Goal: Task Accomplishment & Management: Manage account settings

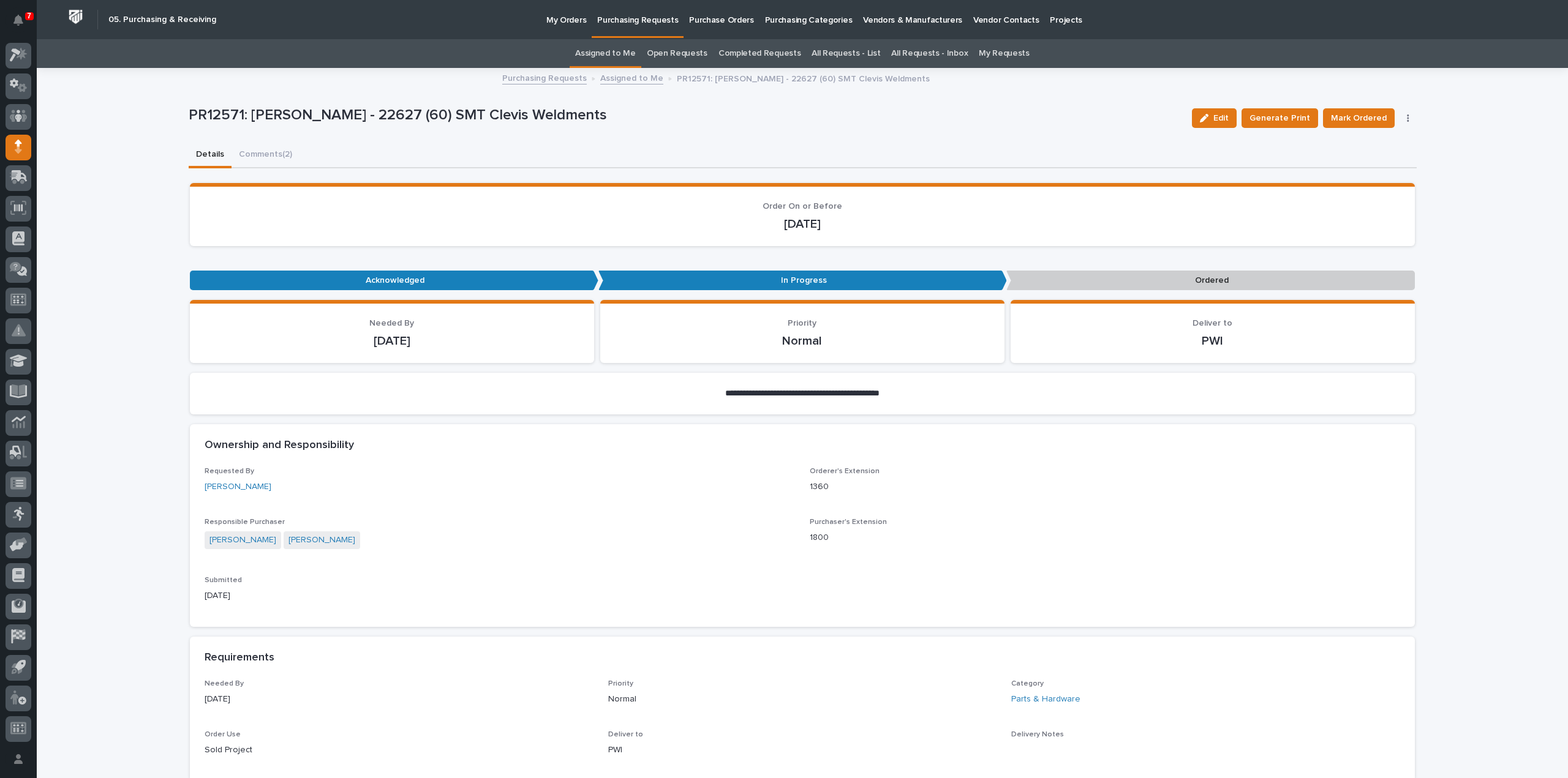
click at [622, 54] on link "Assigned to Me" at bounding box center [605, 54] width 61 height 29
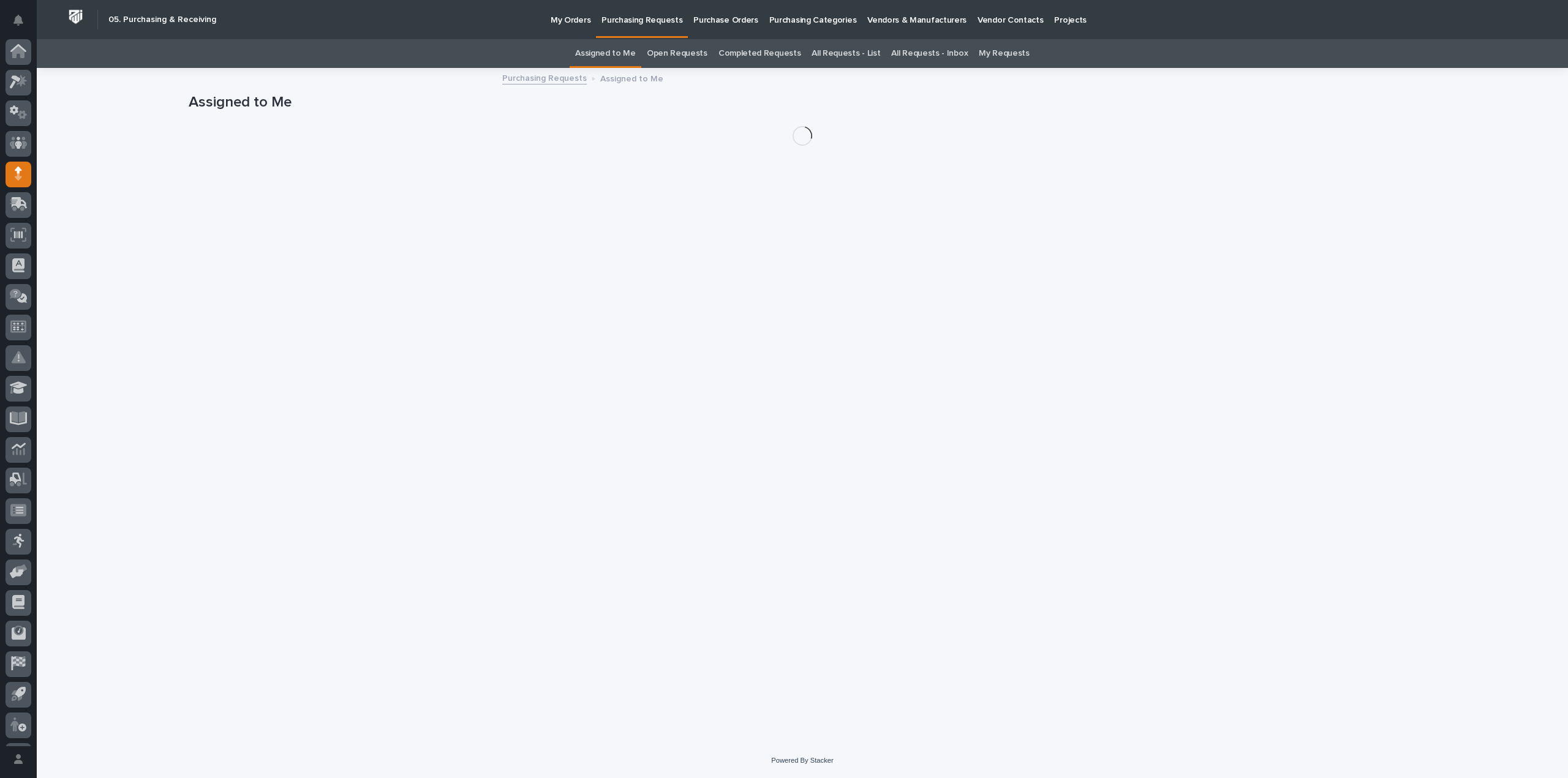
scroll to position [27, 0]
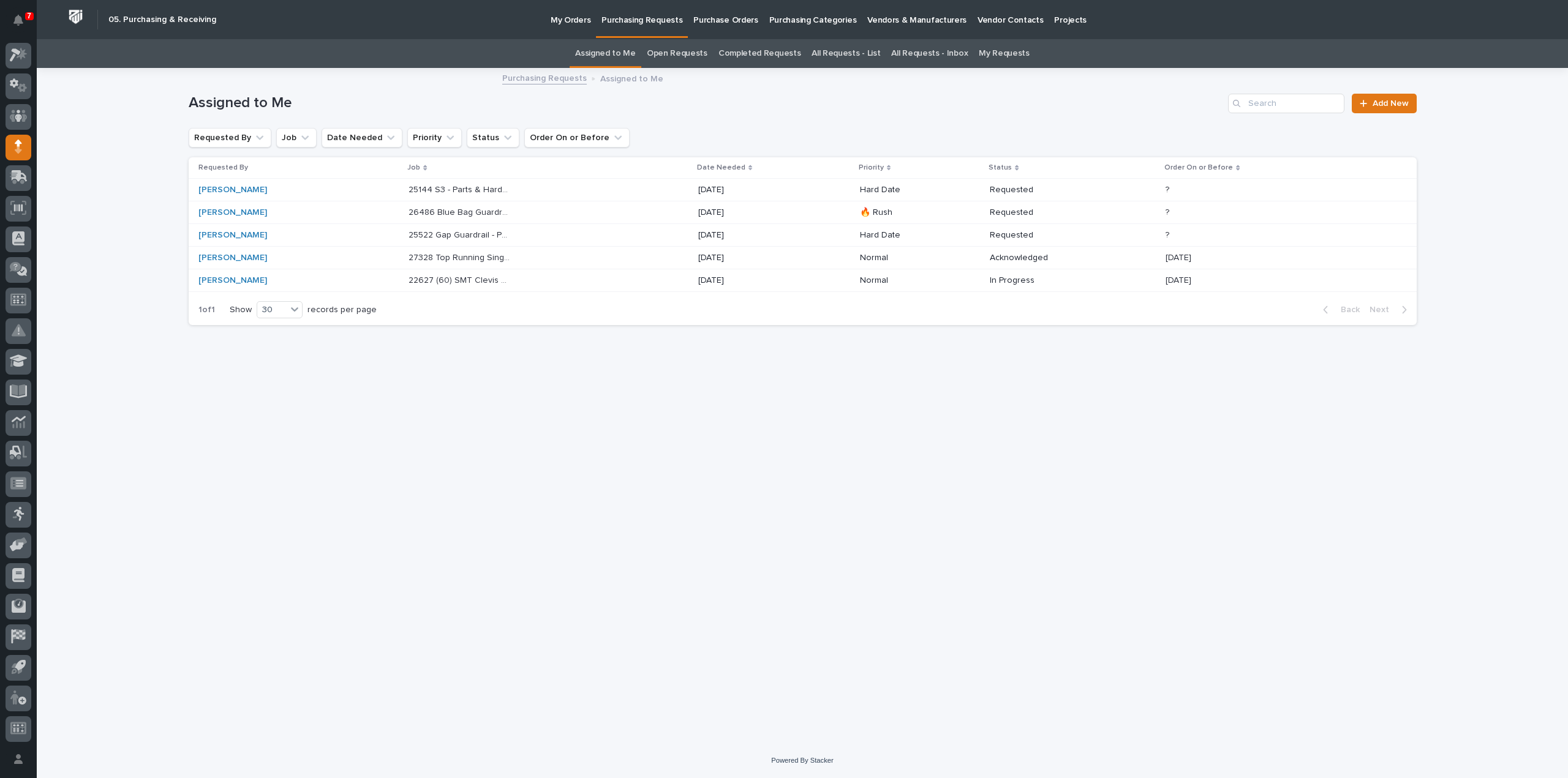
drag, startPoint x: 132, startPoint y: 414, endPoint x: 108, endPoint y: 372, distance: 48.4
click at [132, 414] on div "Loading... Saving… Loading... Saving… Assigned to Me Add New Requested By Job D…" at bounding box center [802, 406] width 1531 height 674
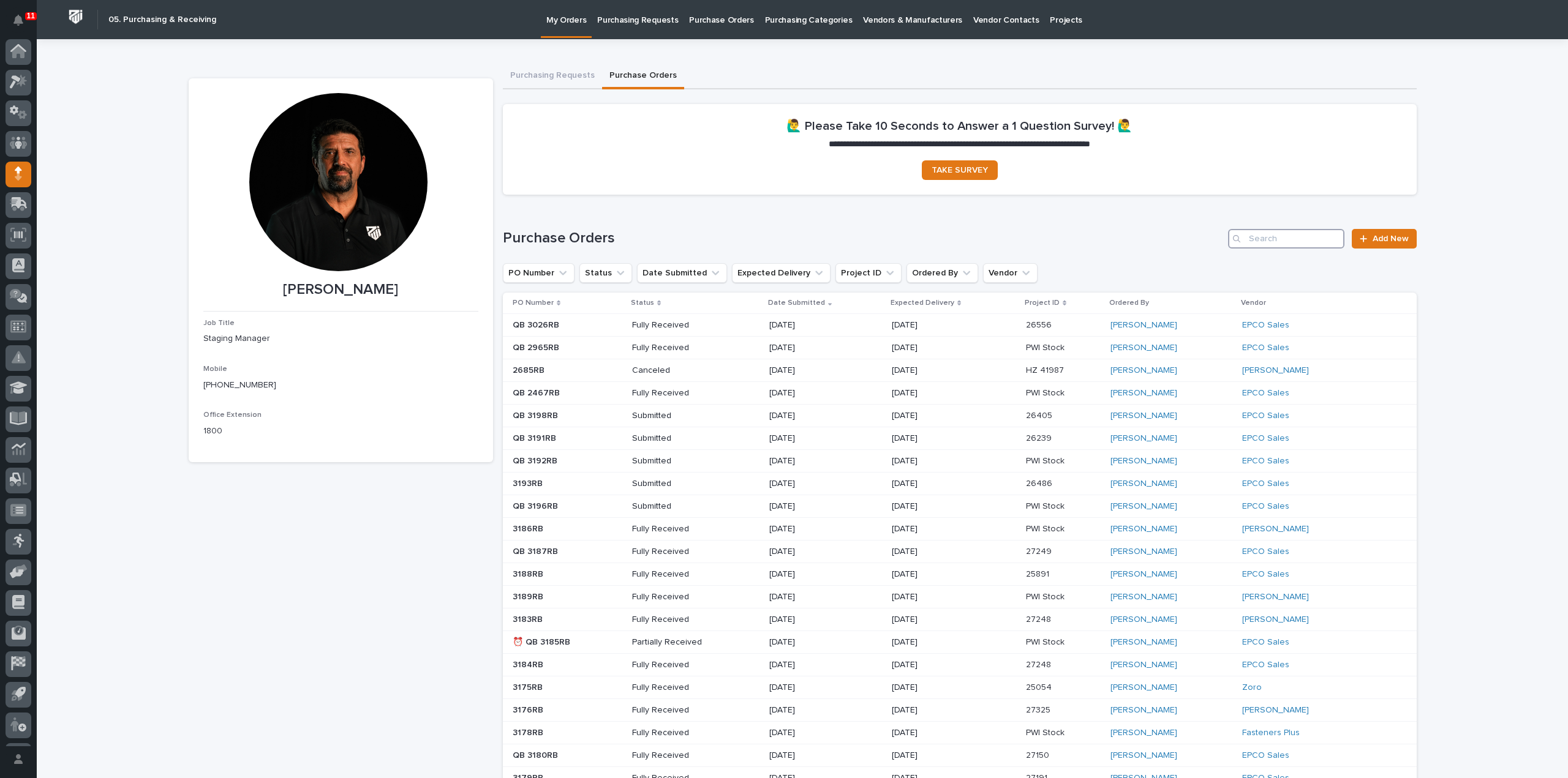
click at [1300, 237] on input "Search" at bounding box center [1286, 239] width 116 height 20
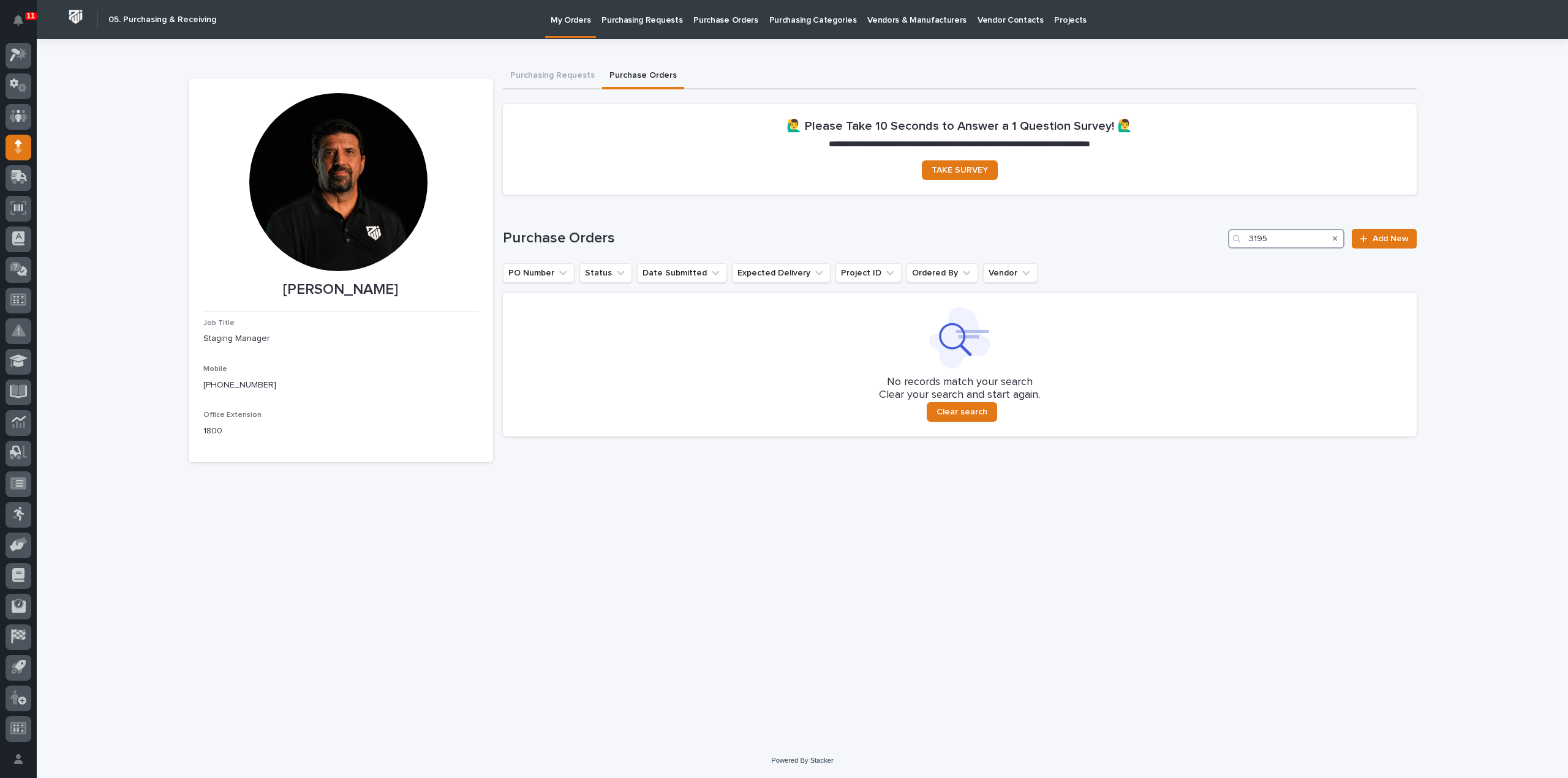
type input "3195"
click at [1375, 241] on span "Add New" at bounding box center [1391, 239] width 36 height 9
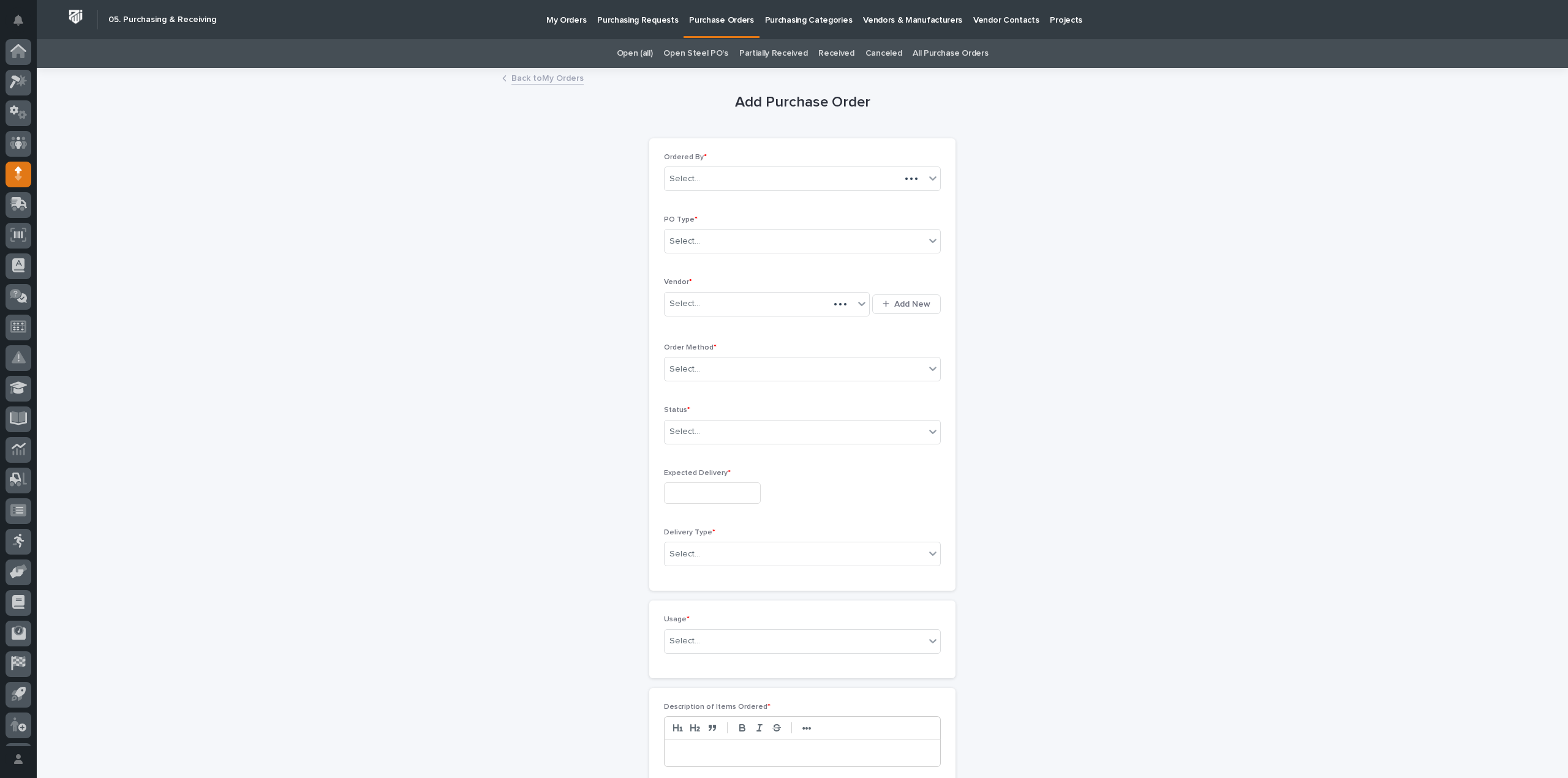
scroll to position [27, 0]
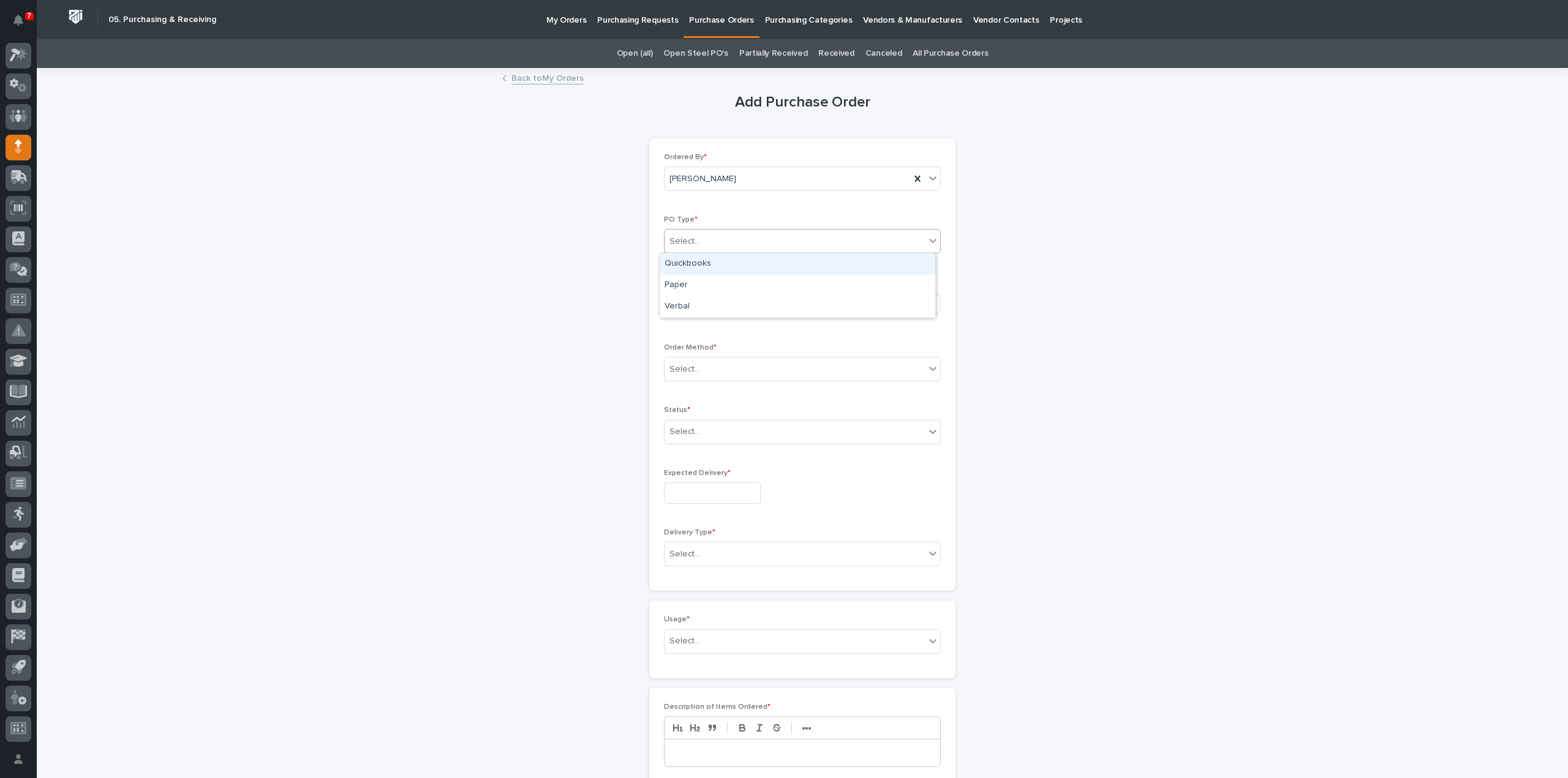
click at [699, 242] on div "Select..." at bounding box center [795, 241] width 260 height 20
click at [703, 265] on div "Quickbooks" at bounding box center [797, 265] width 276 height 22
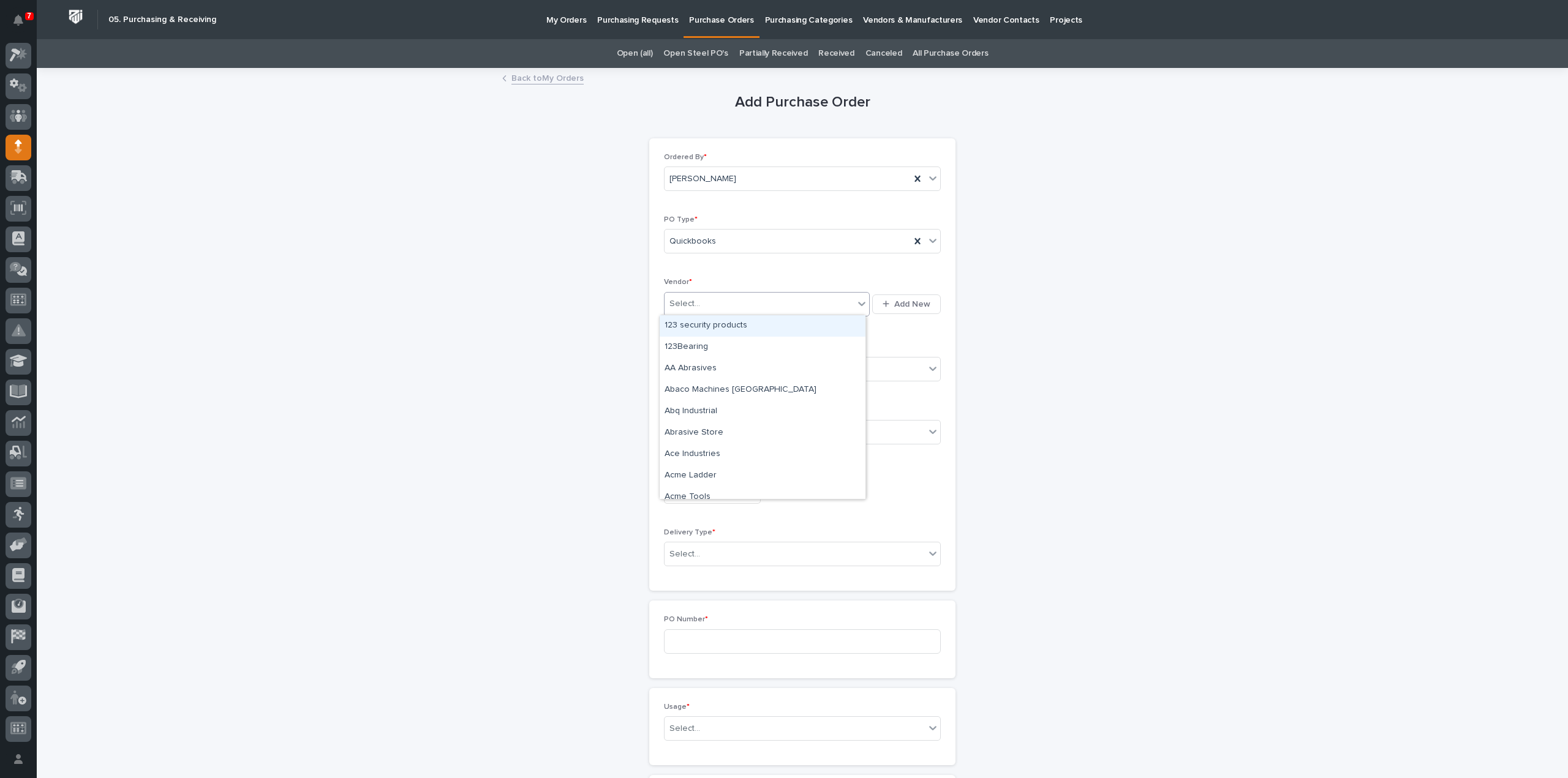
click at [703, 305] on div "Select..." at bounding box center [759, 304] width 189 height 20
type input "****"
click at [709, 328] on div "EPCO Sales" at bounding box center [762, 326] width 206 height 22
click at [687, 373] on div "Select..." at bounding box center [685, 369] width 30 height 13
click at [681, 391] on div "Online Order" at bounding box center [797, 391] width 276 height 22
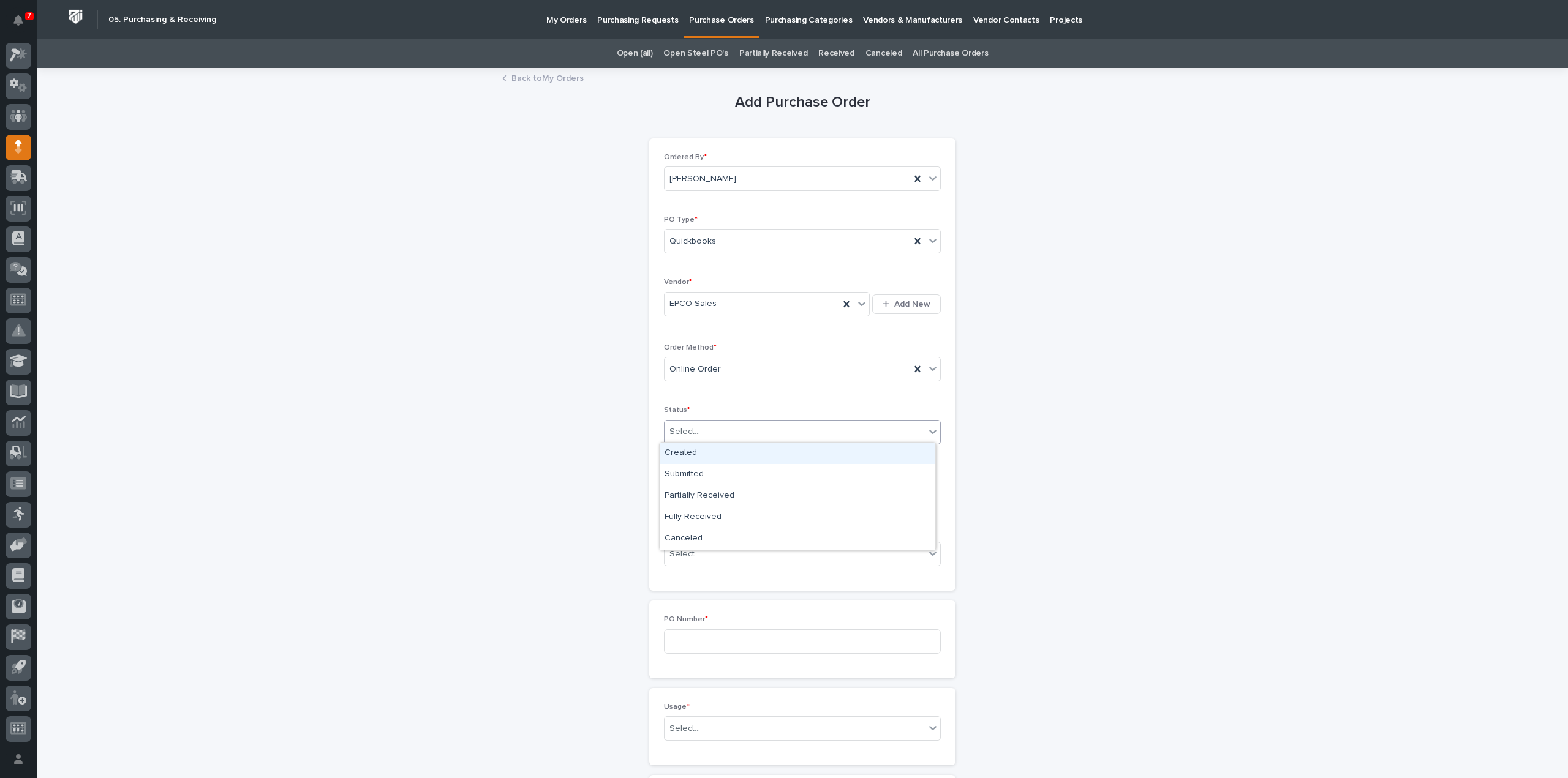
click at [684, 434] on div "Select..." at bounding box center [685, 432] width 30 height 13
click at [690, 475] on div "Submitted" at bounding box center [797, 475] width 276 height 22
click at [701, 497] on input "text" at bounding box center [712, 493] width 97 height 22
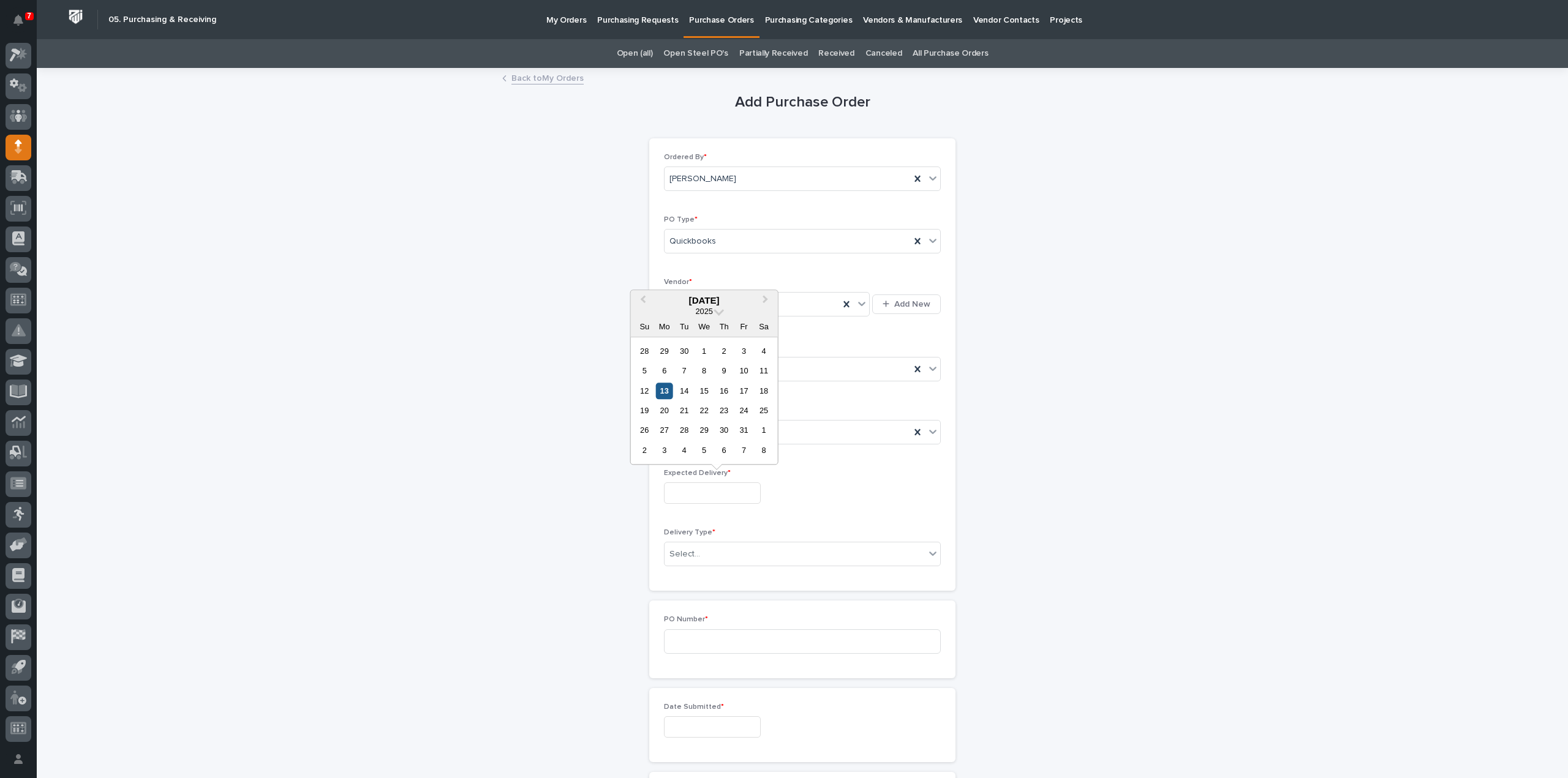
click at [671, 392] on div "13" at bounding box center [664, 390] width 17 height 17
type input "**********"
click at [704, 553] on div "Select..." at bounding box center [795, 555] width 260 height 20
click at [703, 572] on div "Deliver to PWI" at bounding box center [797, 575] width 276 height 22
click at [694, 641] on input at bounding box center [802, 642] width 277 height 25
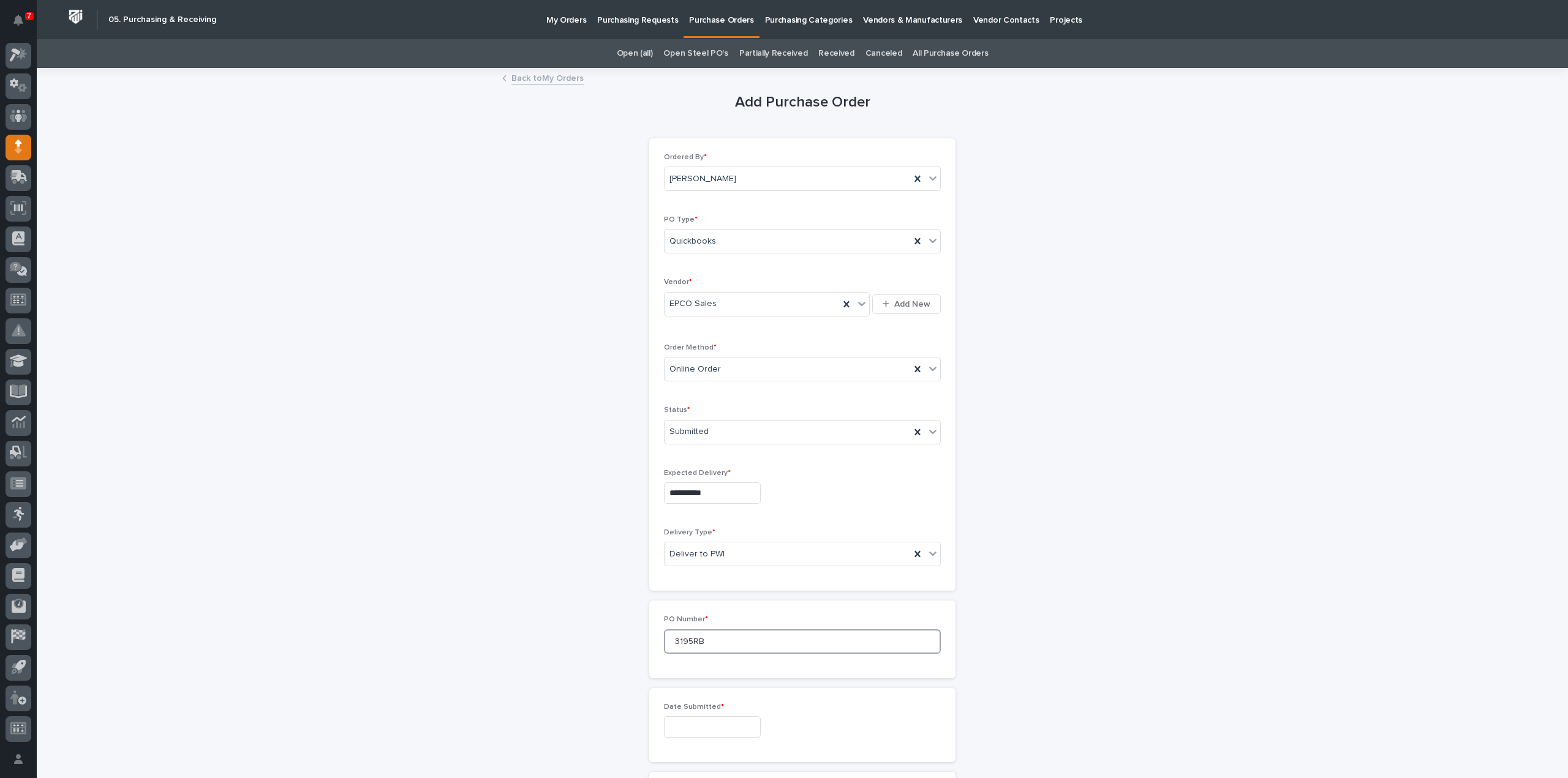
scroll to position [122, 0]
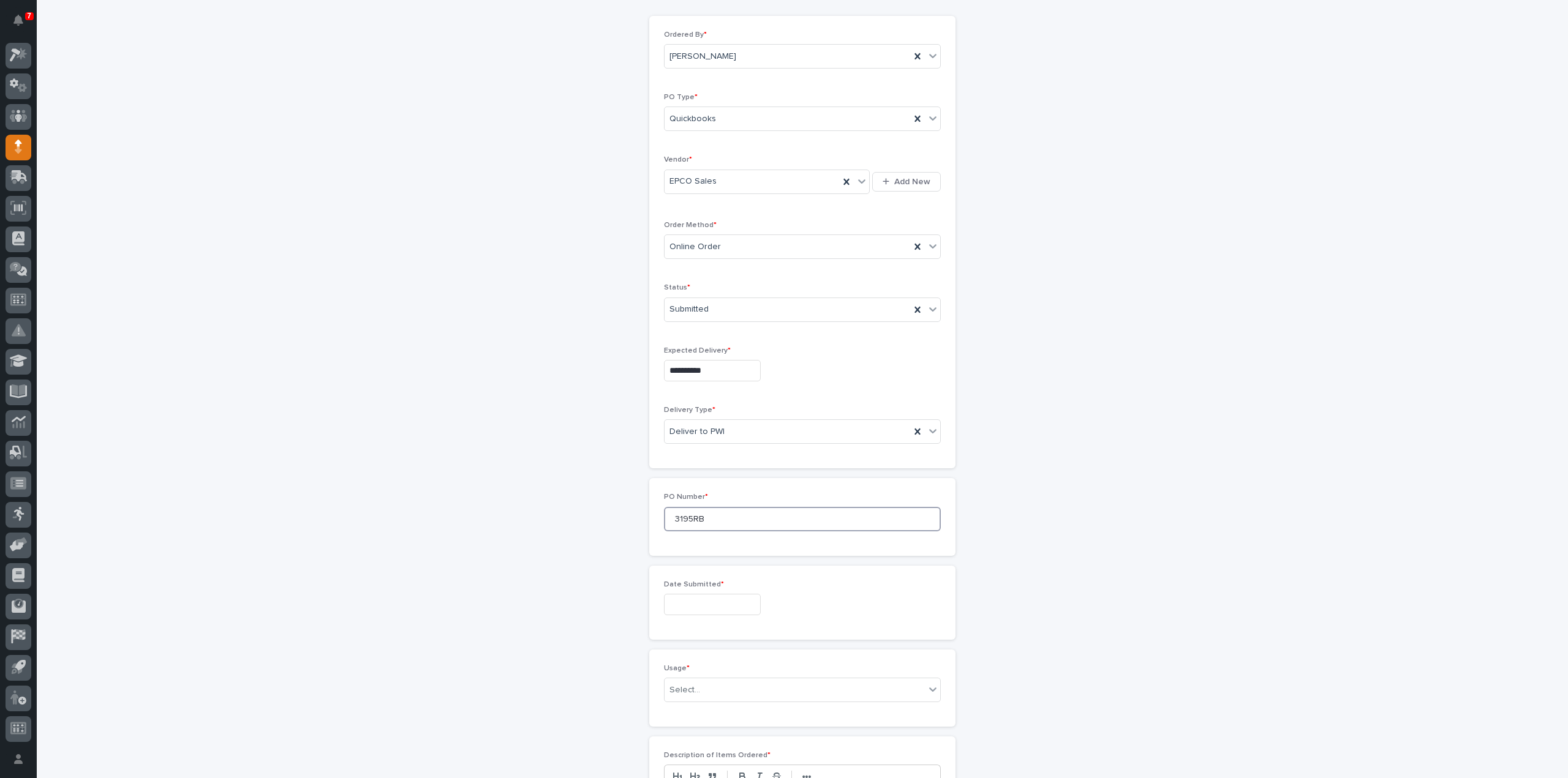
type input "3195RB"
click at [701, 598] on input "text" at bounding box center [712, 604] width 97 height 22
click at [725, 483] on div "9" at bounding box center [724, 482] width 17 height 17
type input "**********"
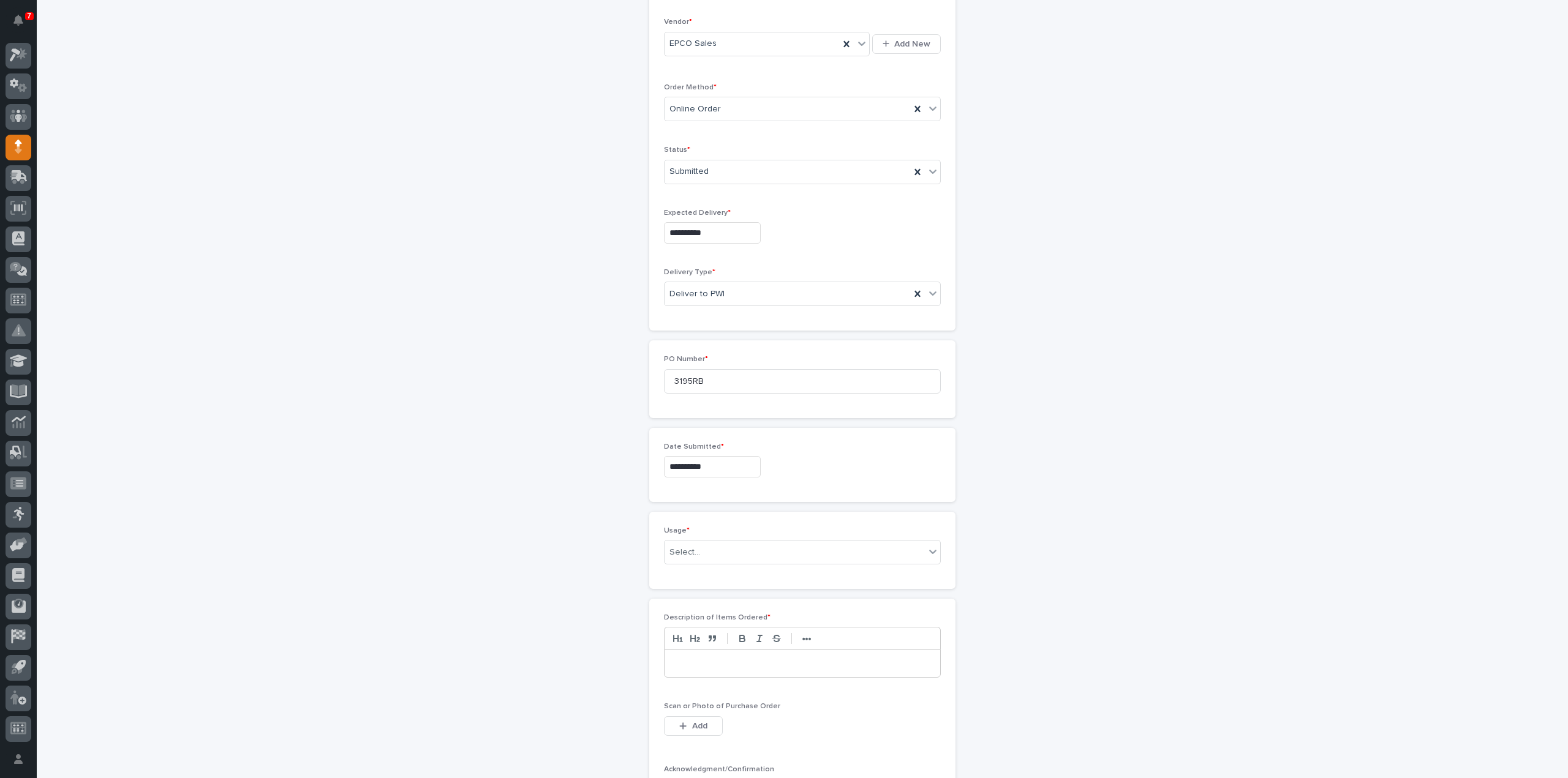
scroll to position [367, 0]
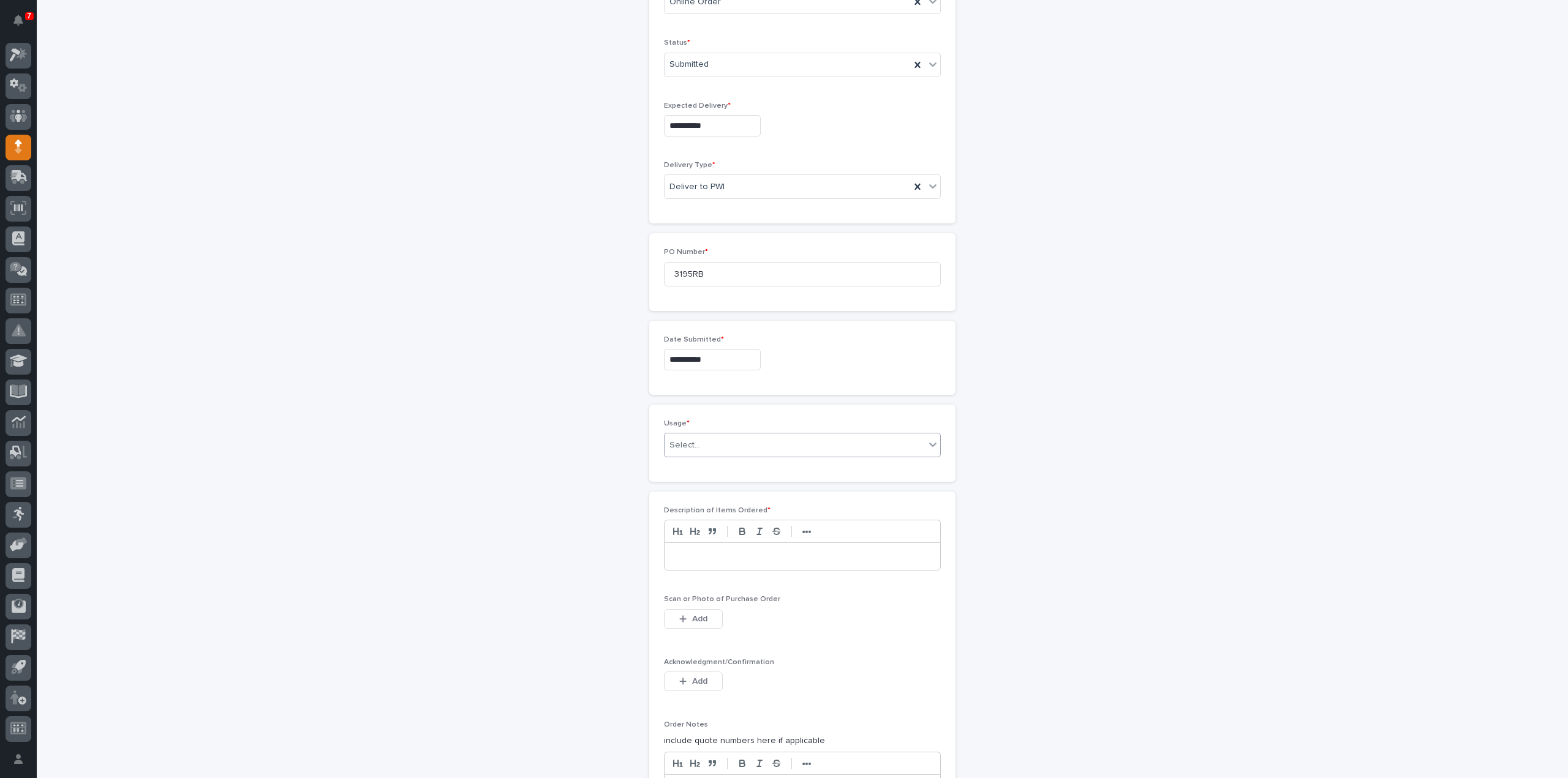
click at [678, 446] on div "Select..." at bounding box center [685, 445] width 30 height 13
click at [701, 465] on div "PWI Project" at bounding box center [797, 465] width 276 height 22
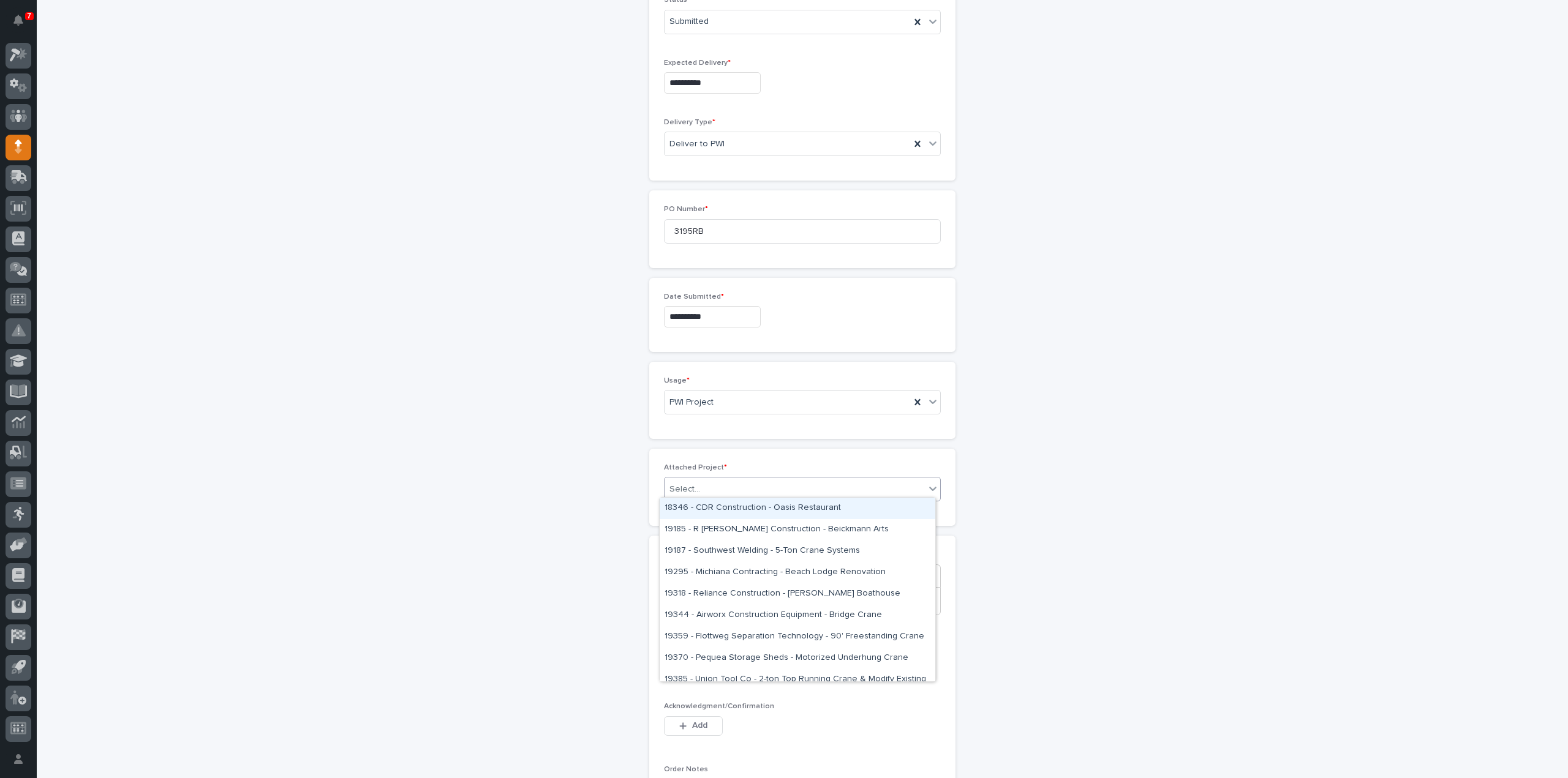
click at [706, 487] on div "Select..." at bounding box center [795, 490] width 260 height 20
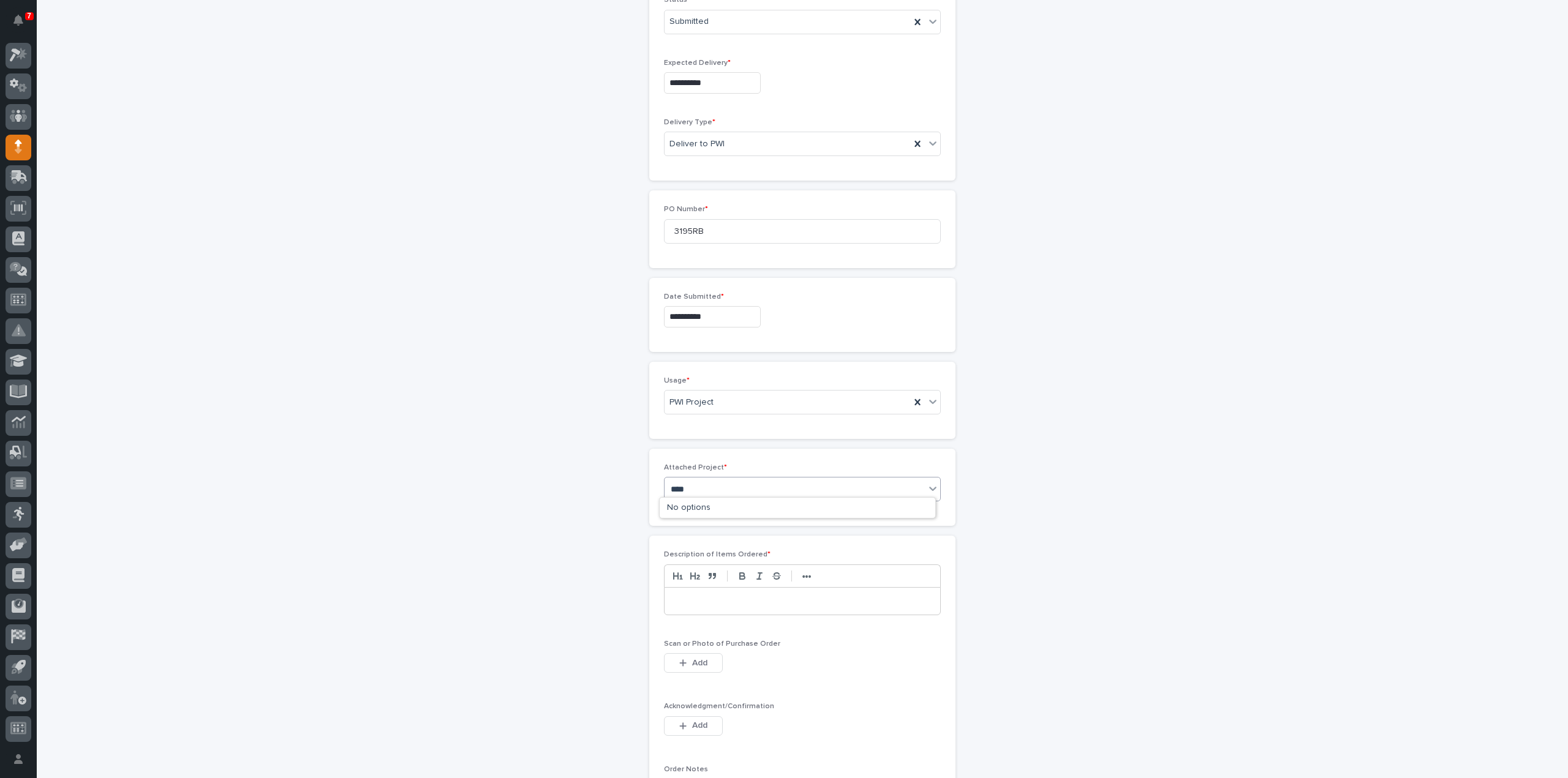
type input "*****"
click at [713, 508] on div "25705 - Folding Guard - 2 Ton & 3 Ton Box Girder Cranes" at bounding box center [797, 509] width 276 height 22
click at [697, 608] on div at bounding box center [802, 601] width 276 height 27
click at [702, 661] on span "Add" at bounding box center [699, 663] width 15 height 11
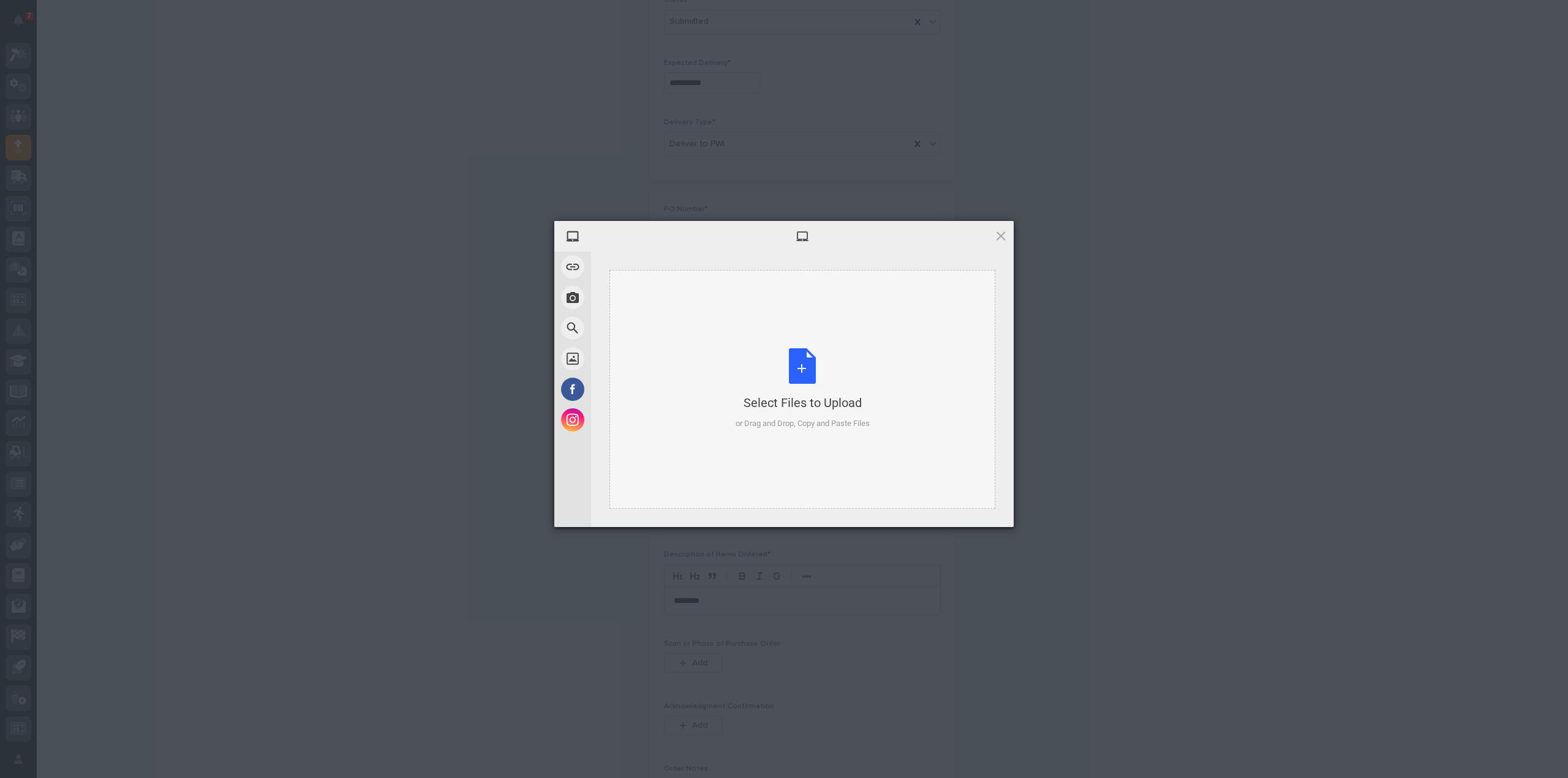
click at [814, 370] on div "Select Files to Upload or Drag and Drop, Copy and Paste Files" at bounding box center [802, 389] width 134 height 82
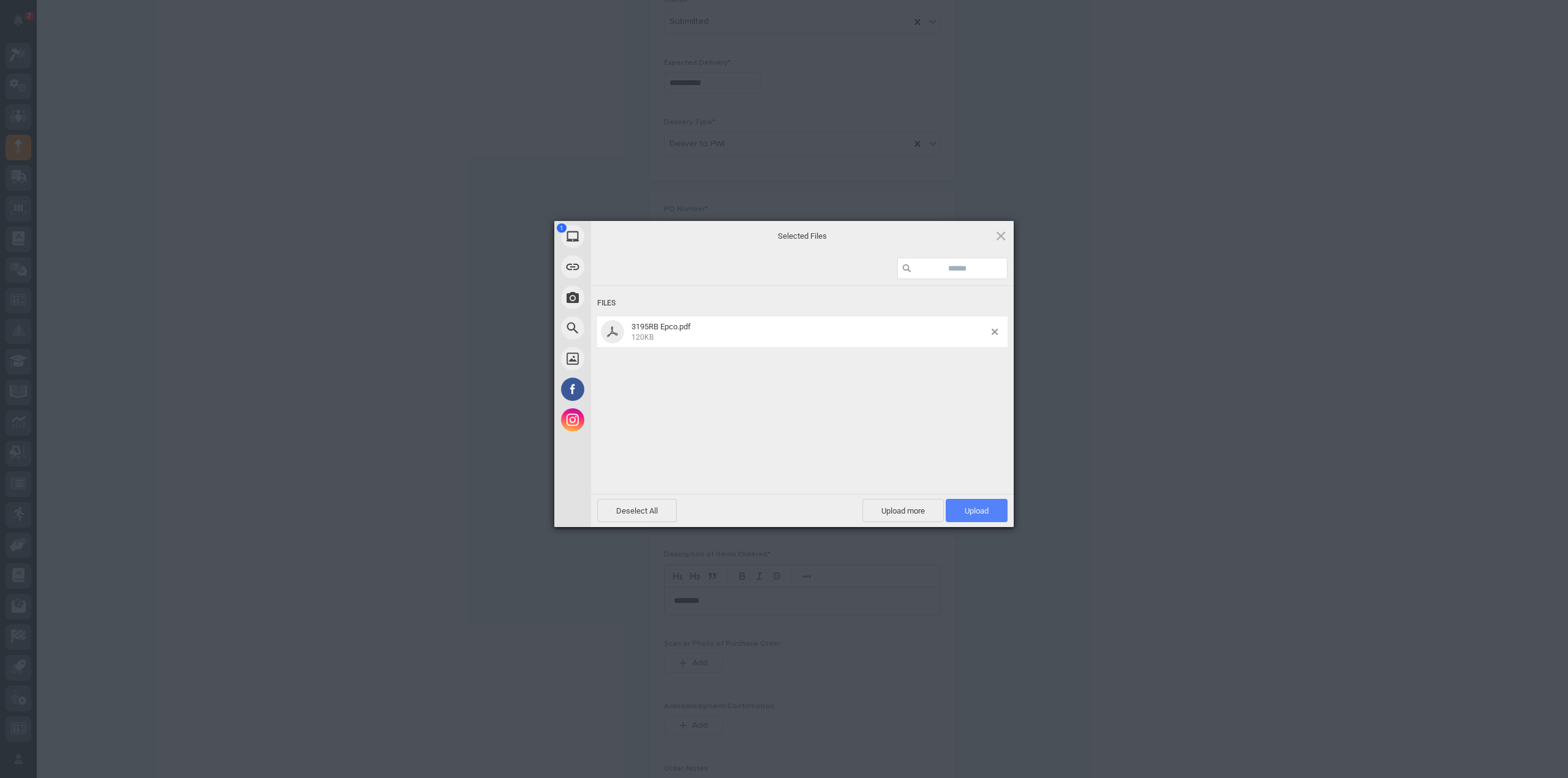
click at [969, 504] on span "Upload 1" at bounding box center [977, 510] width 62 height 23
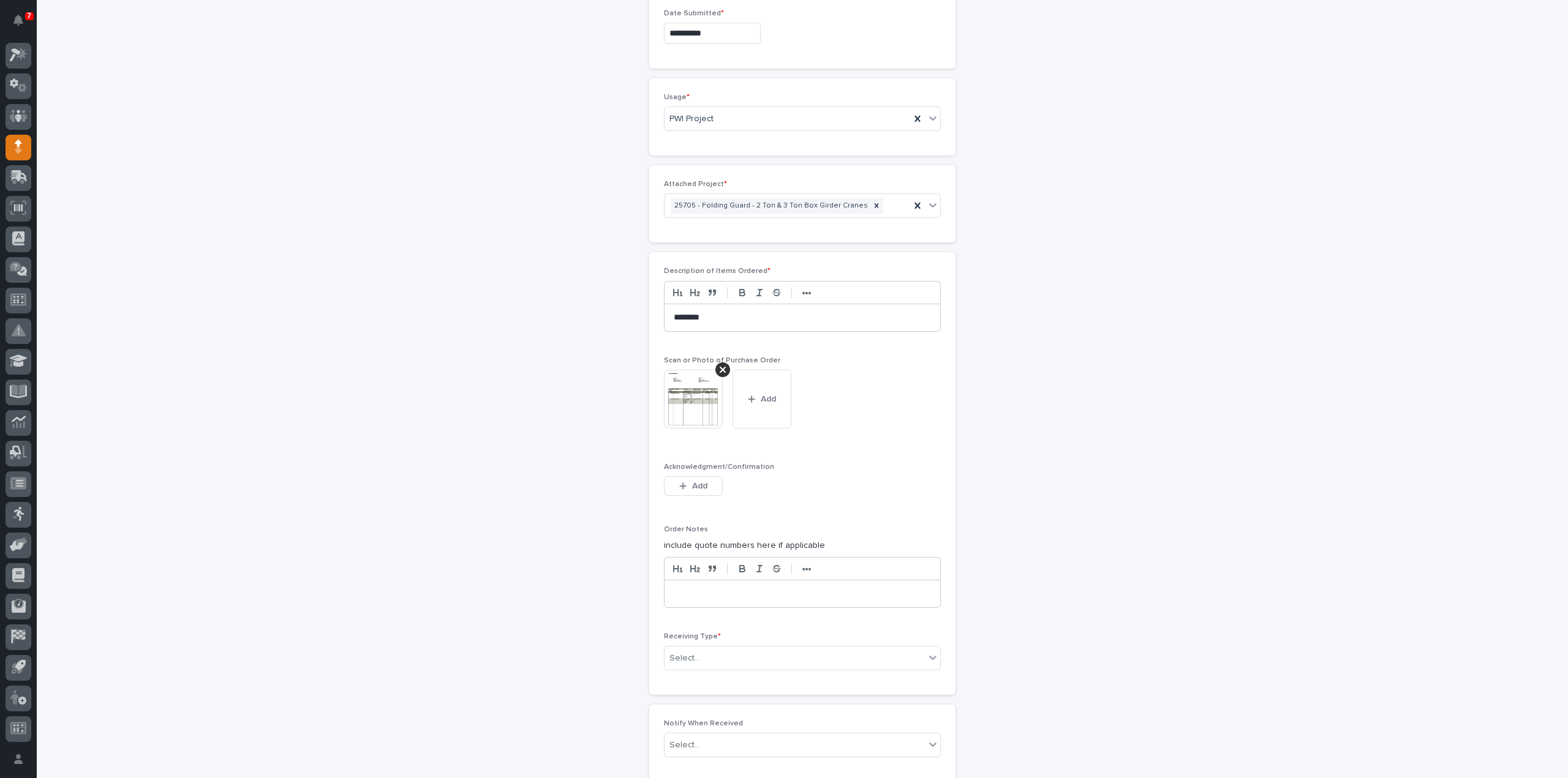
scroll to position [816, 0]
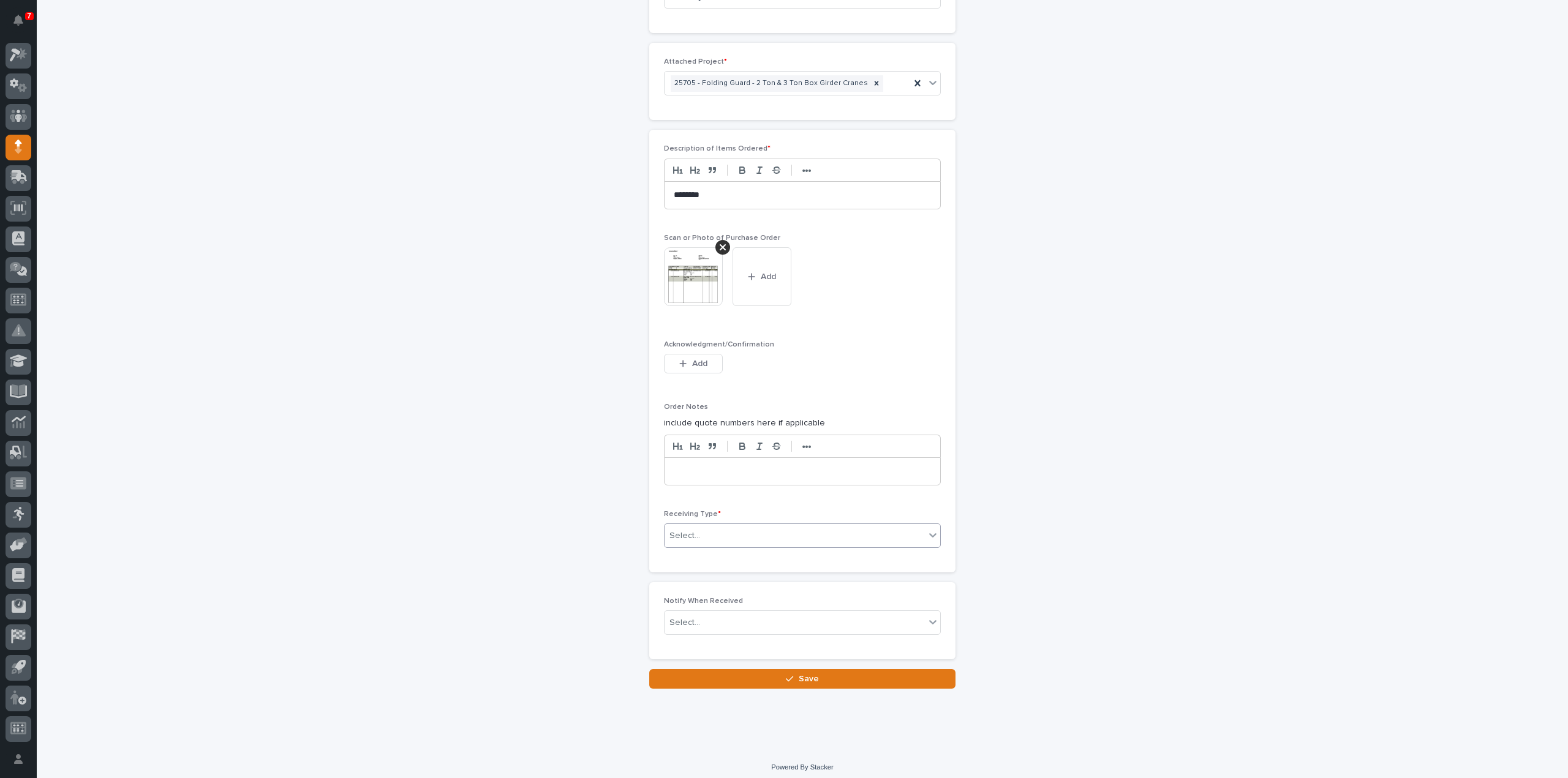
click at [716, 527] on div "Select..." at bounding box center [795, 536] width 260 height 20
click at [726, 620] on div "Deliver to" at bounding box center [797, 617] width 276 height 22
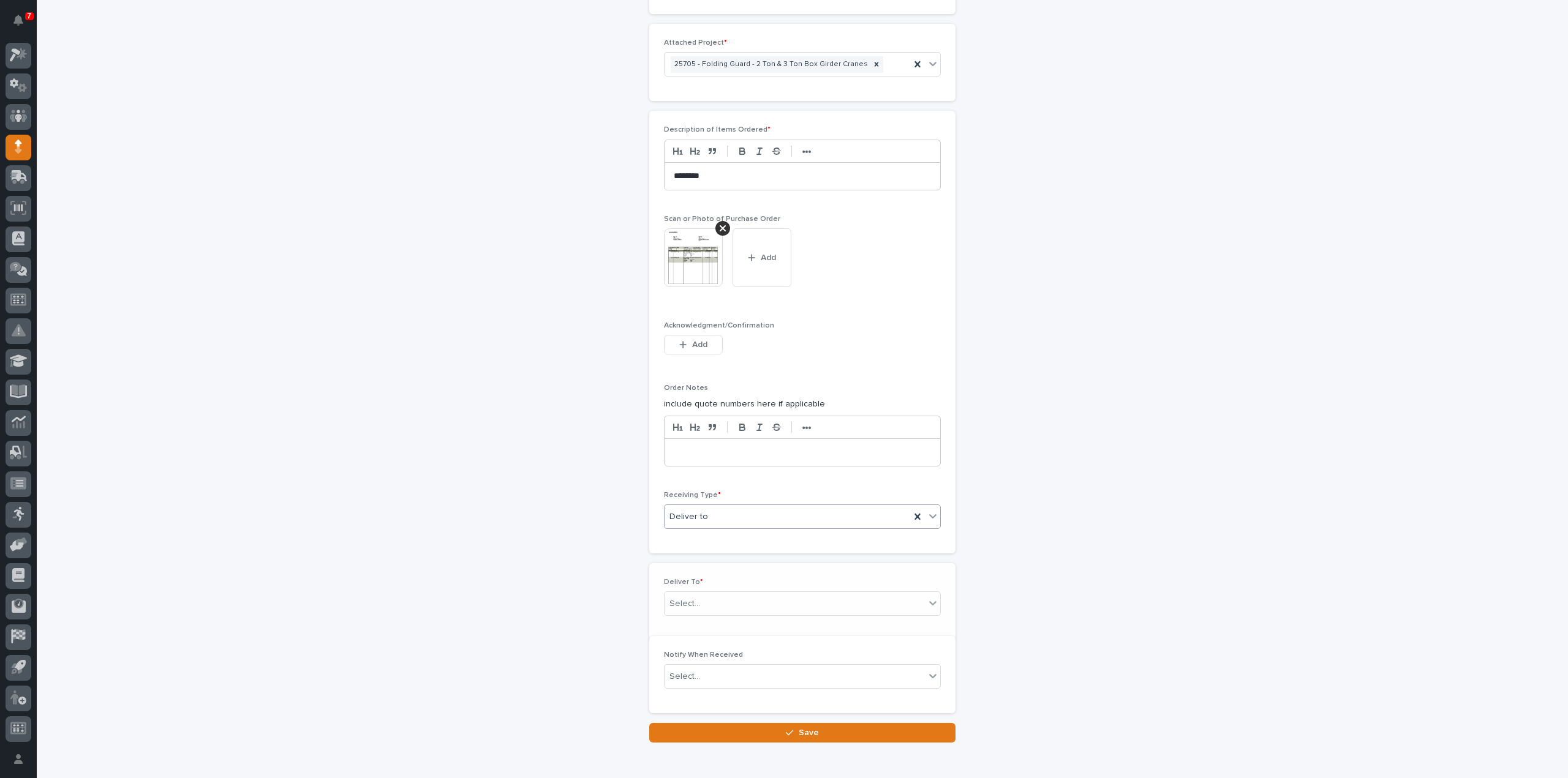
scroll to position [860, 0]
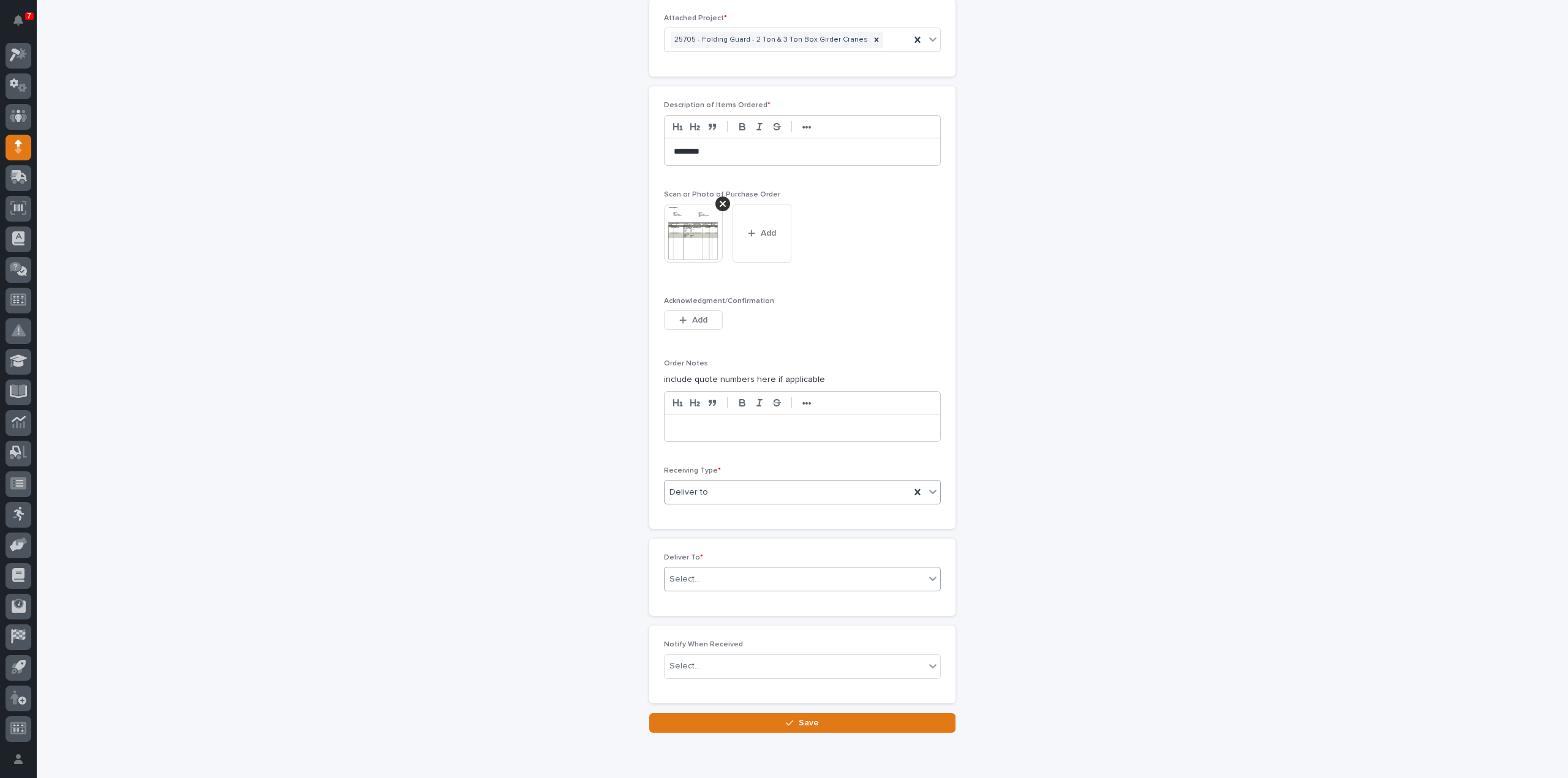
click at [697, 578] on div "Select..." at bounding box center [795, 580] width 260 height 20
type input "*"
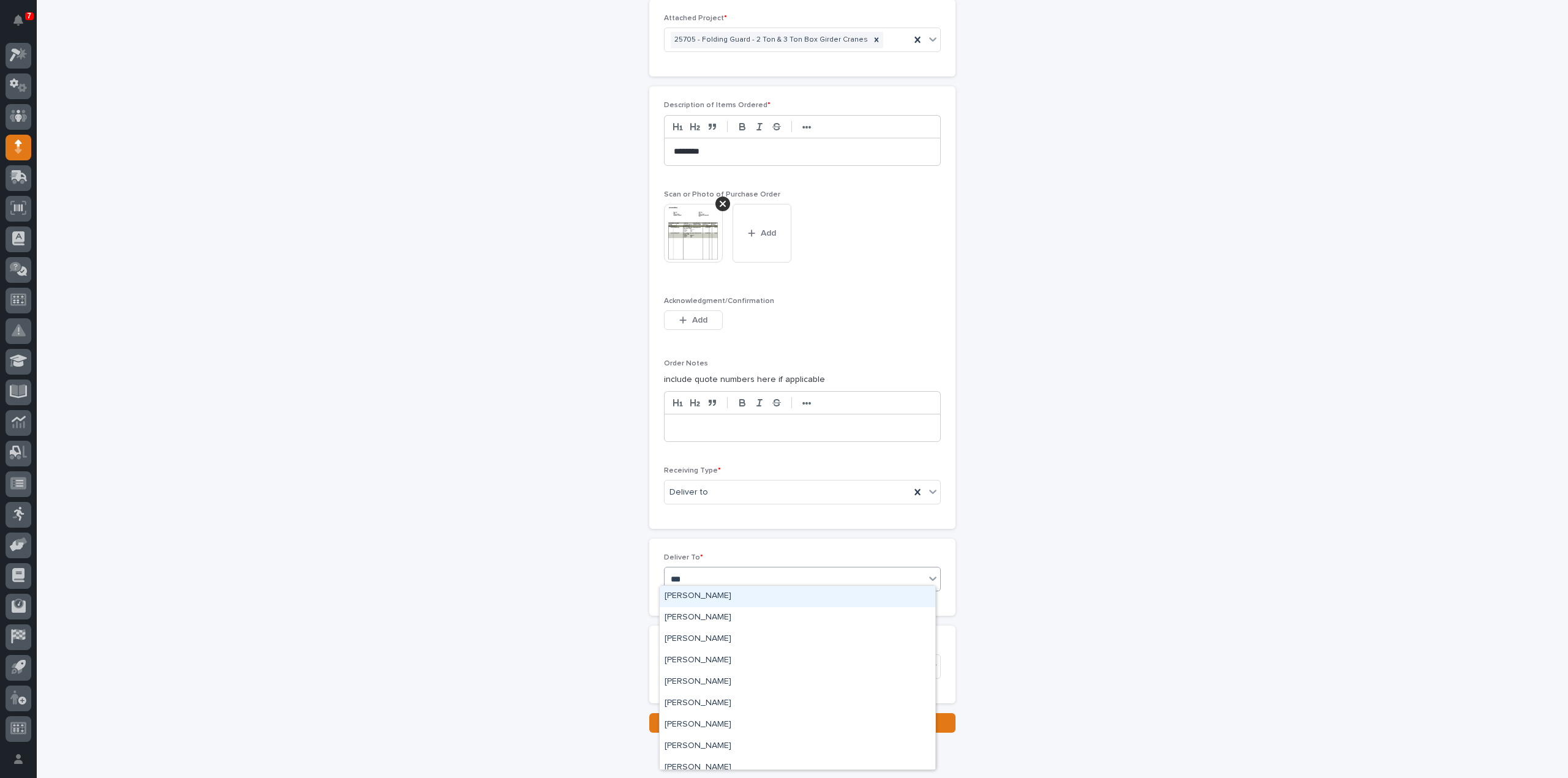
type input "****"
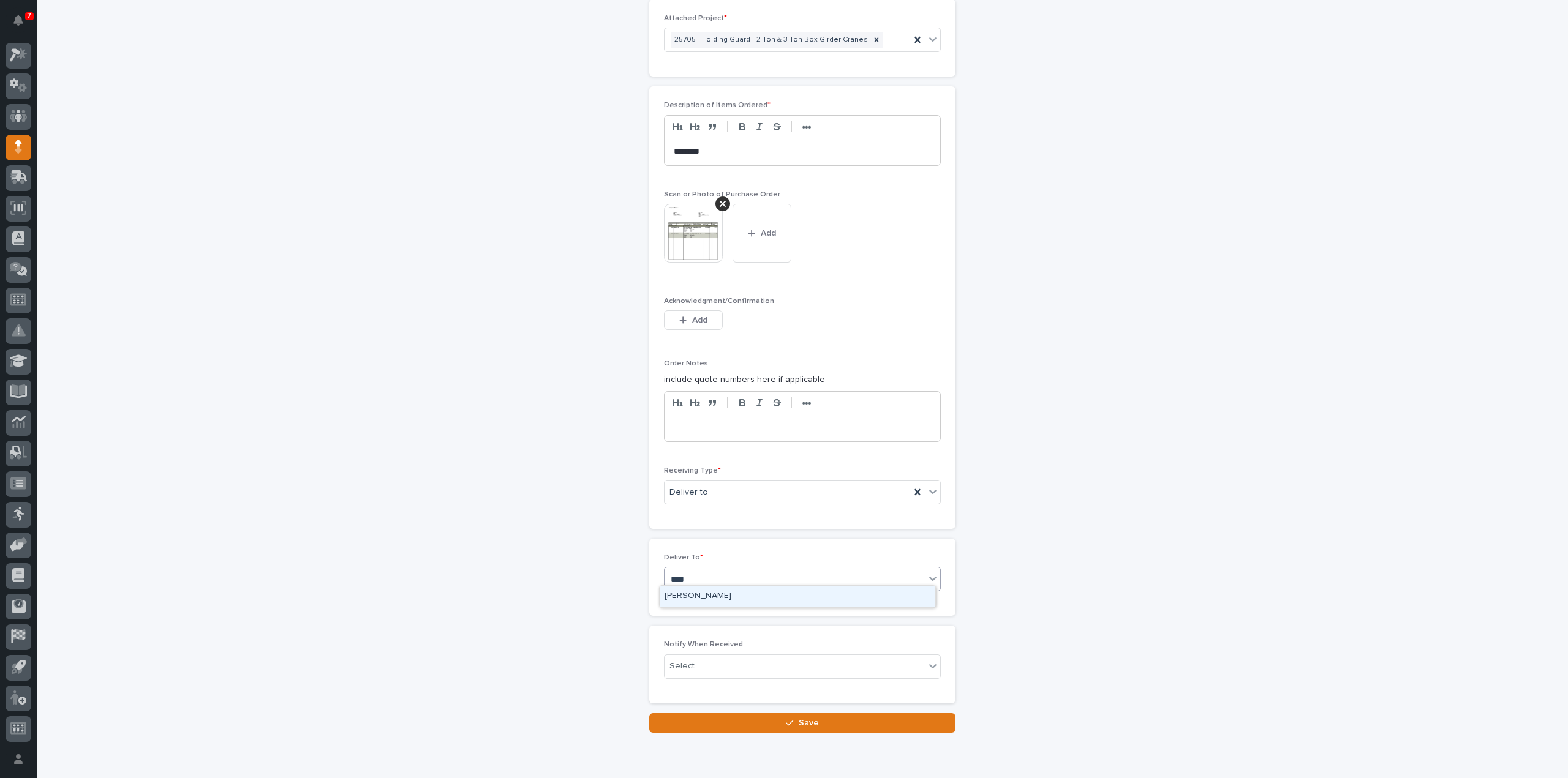
click at [697, 594] on div "[PERSON_NAME]" at bounding box center [797, 597] width 276 height 22
click at [701, 658] on div "Select..." at bounding box center [795, 667] width 260 height 20
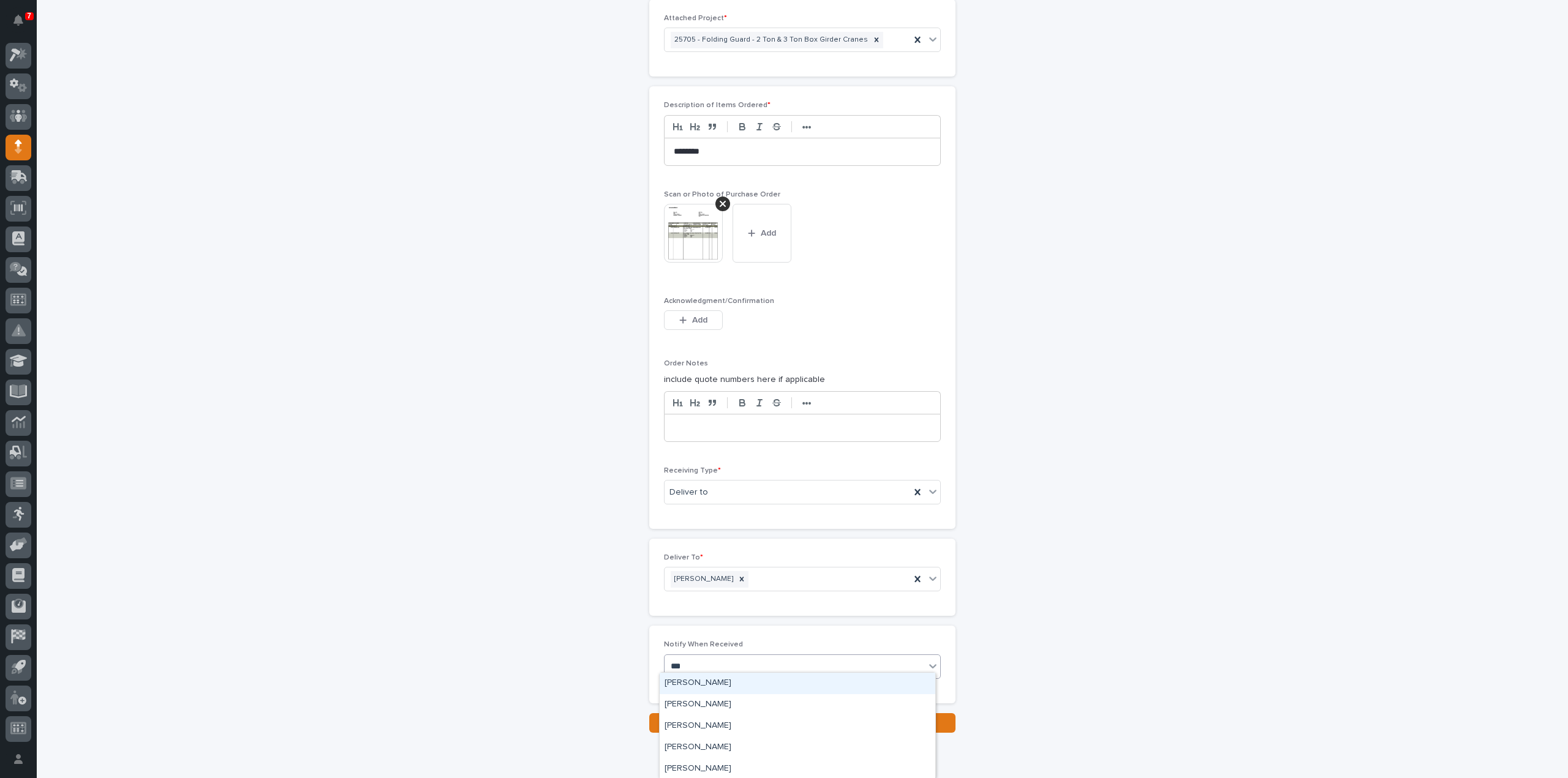
type input "****"
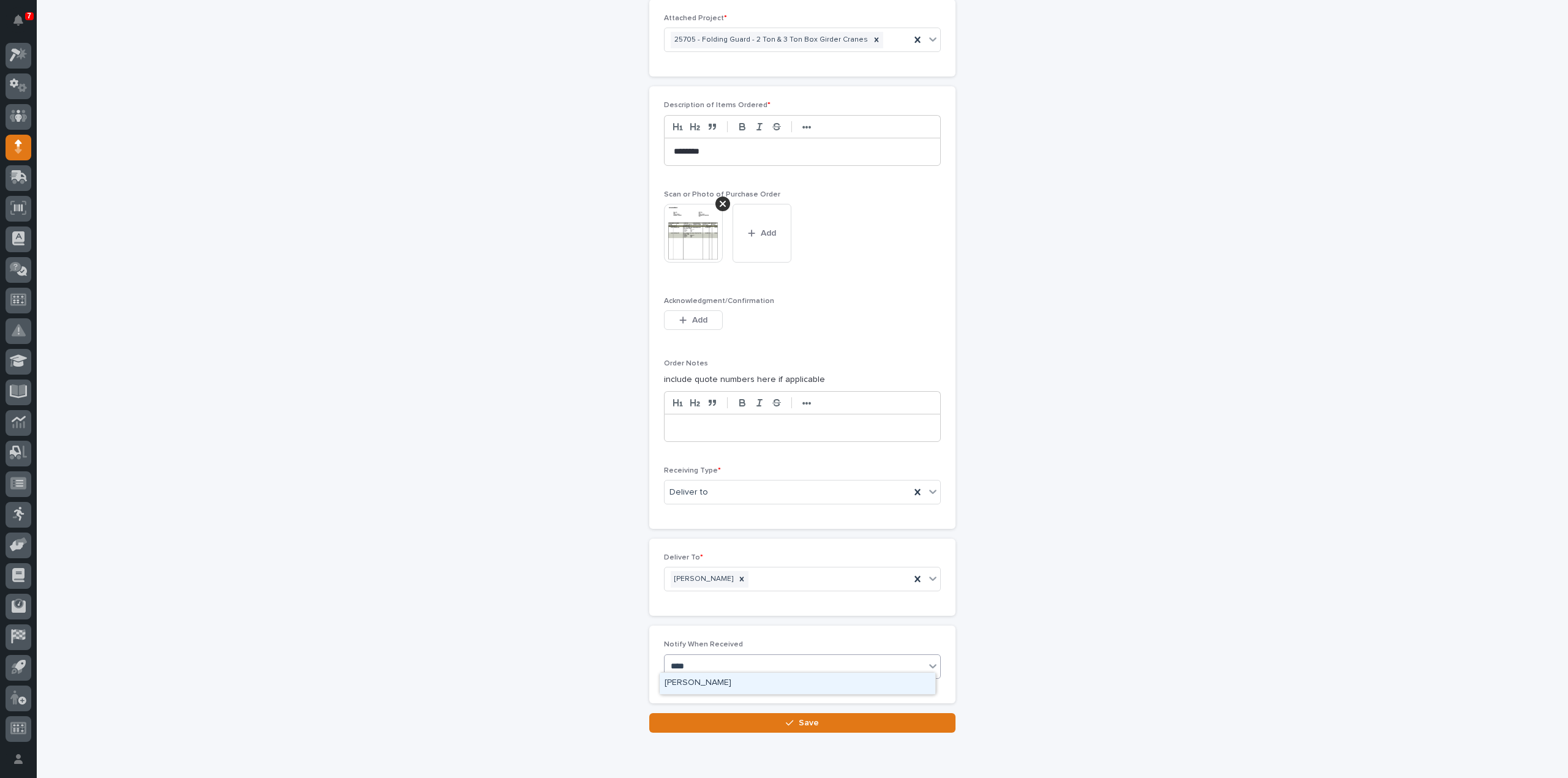
click at [703, 680] on div "[PERSON_NAME]" at bounding box center [797, 684] width 276 height 22
drag, startPoint x: 710, startPoint y: 716, endPoint x: 856, endPoint y: 714, distance: 146.0
click at [710, 716] on button "Save" at bounding box center [802, 723] width 306 height 20
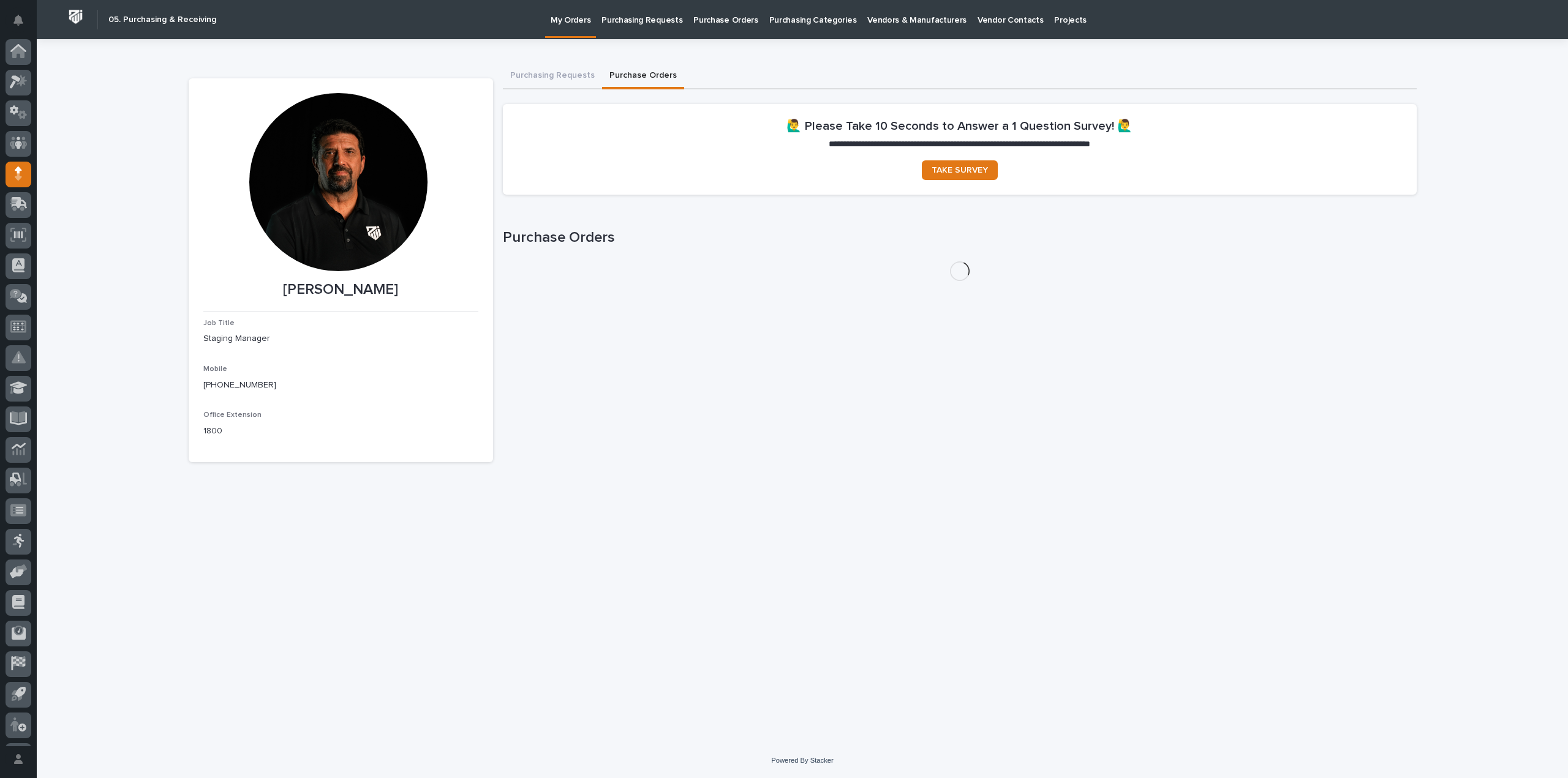
scroll to position [27, 0]
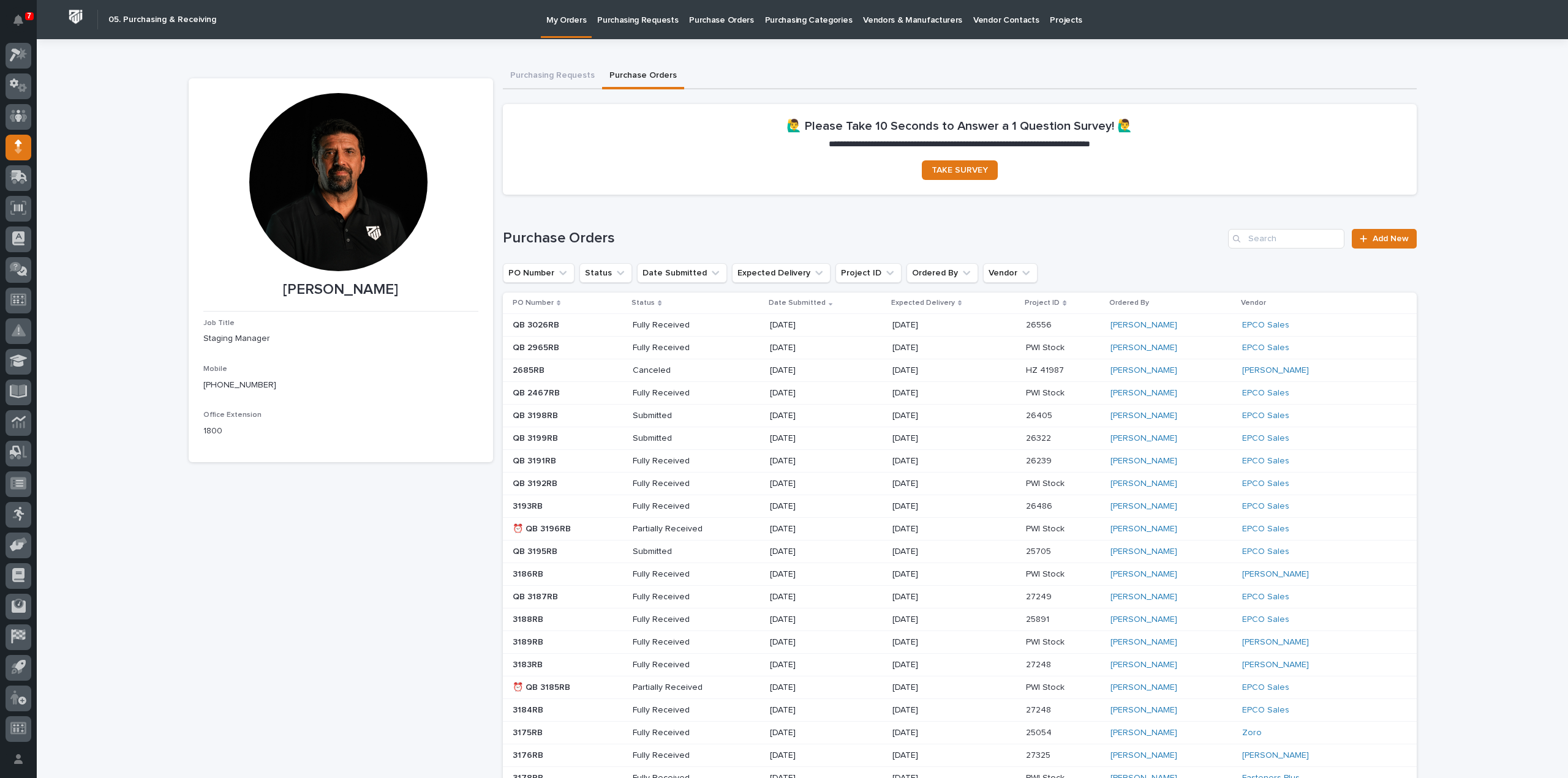
click at [626, 74] on button "Purchase Orders" at bounding box center [642, 77] width 82 height 26
click at [1271, 242] on input "Search" at bounding box center [1286, 239] width 116 height 20
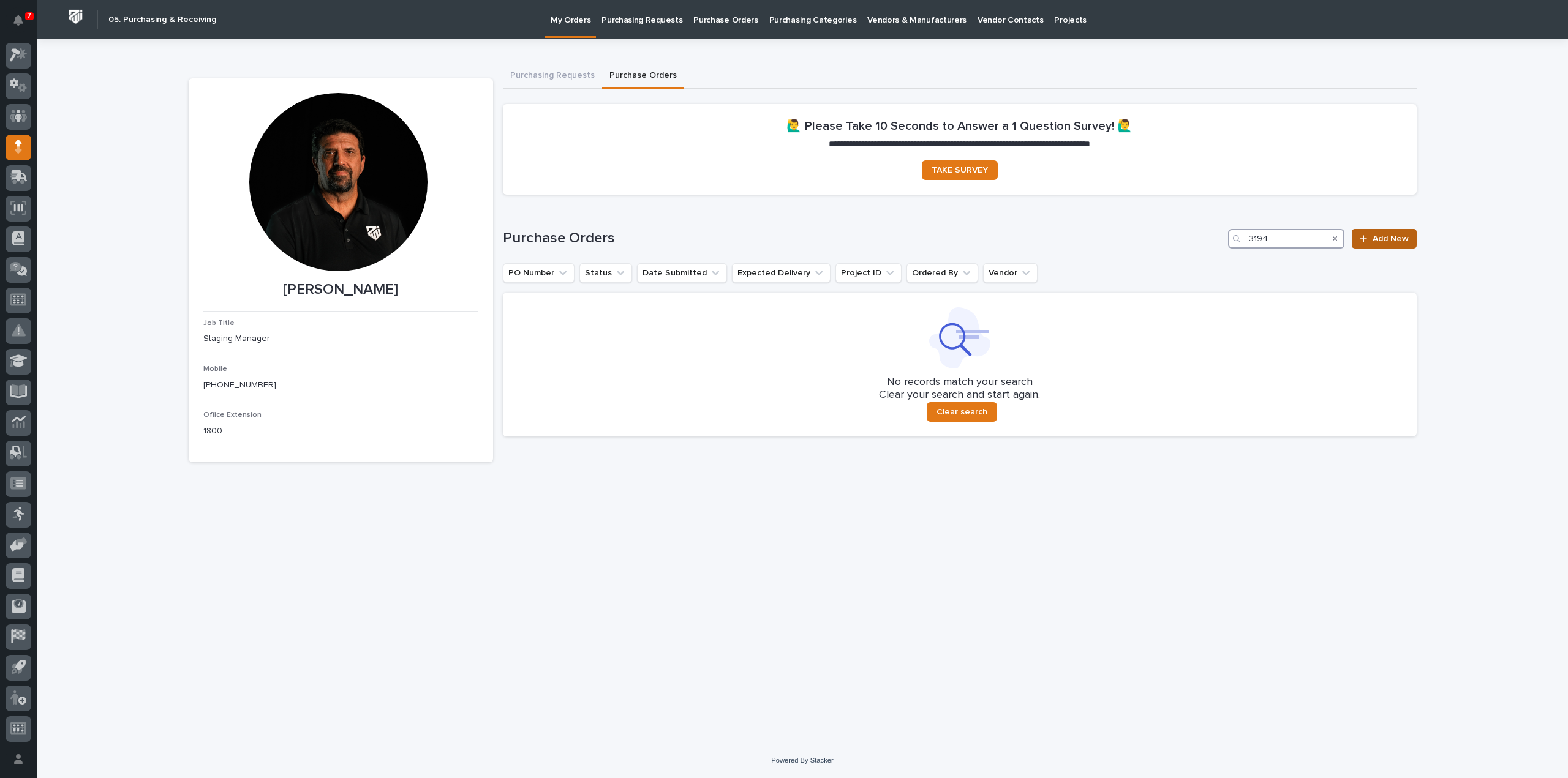
type input "3194"
click at [1401, 236] on span "Add New" at bounding box center [1391, 239] width 36 height 9
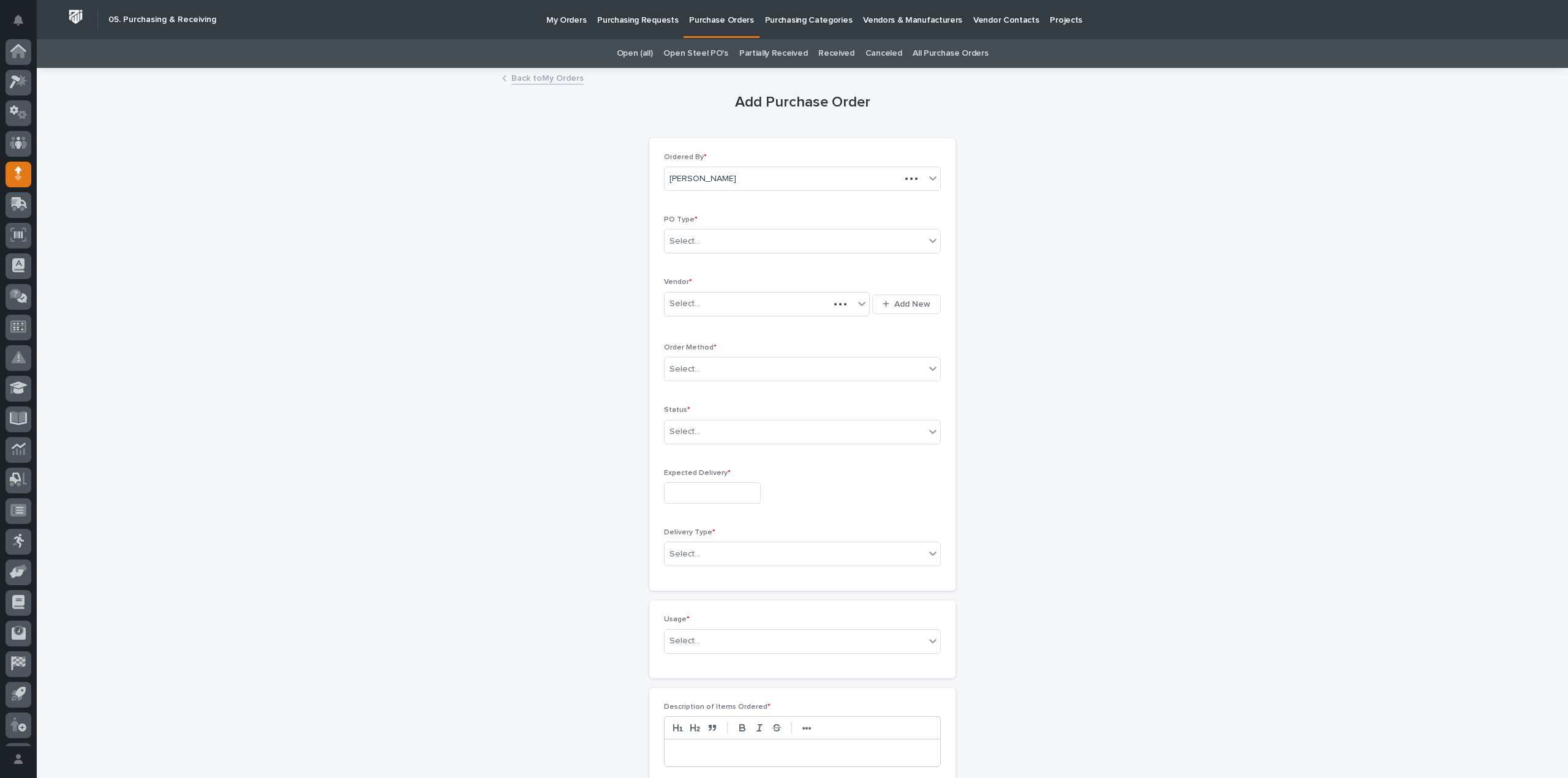
scroll to position [27, 0]
click at [692, 241] on div "Select..." at bounding box center [685, 241] width 30 height 13
click at [675, 281] on div "Paper" at bounding box center [797, 286] width 276 height 22
click at [678, 306] on div "Select..." at bounding box center [685, 304] width 30 height 13
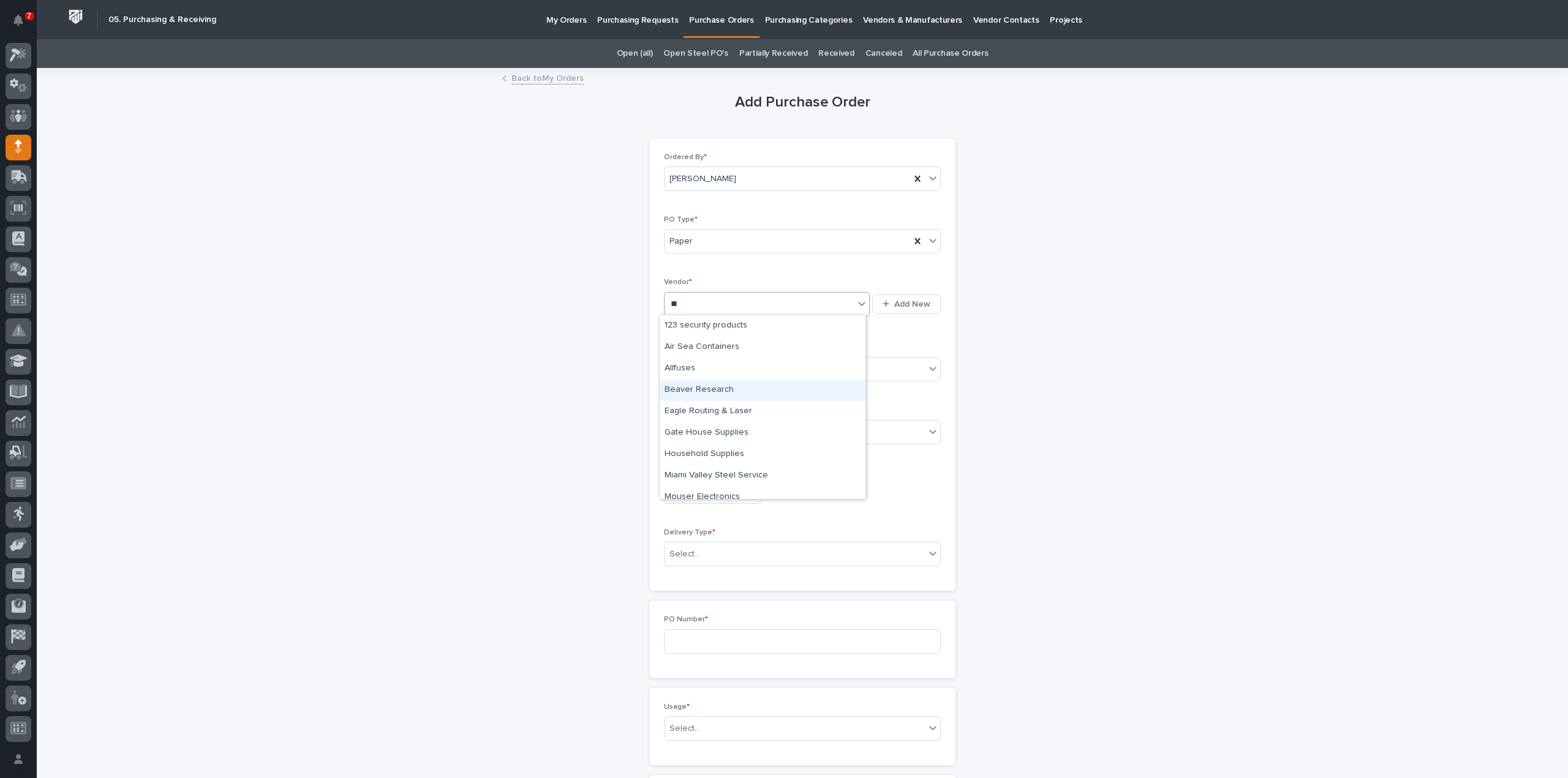
type input "***"
click at [708, 352] on div "Security Steel Supply Co" at bounding box center [762, 348] width 206 height 22
click at [691, 372] on div "Select..." at bounding box center [685, 369] width 30 height 13
click at [689, 409] on div "Email" at bounding box center [797, 413] width 276 height 22
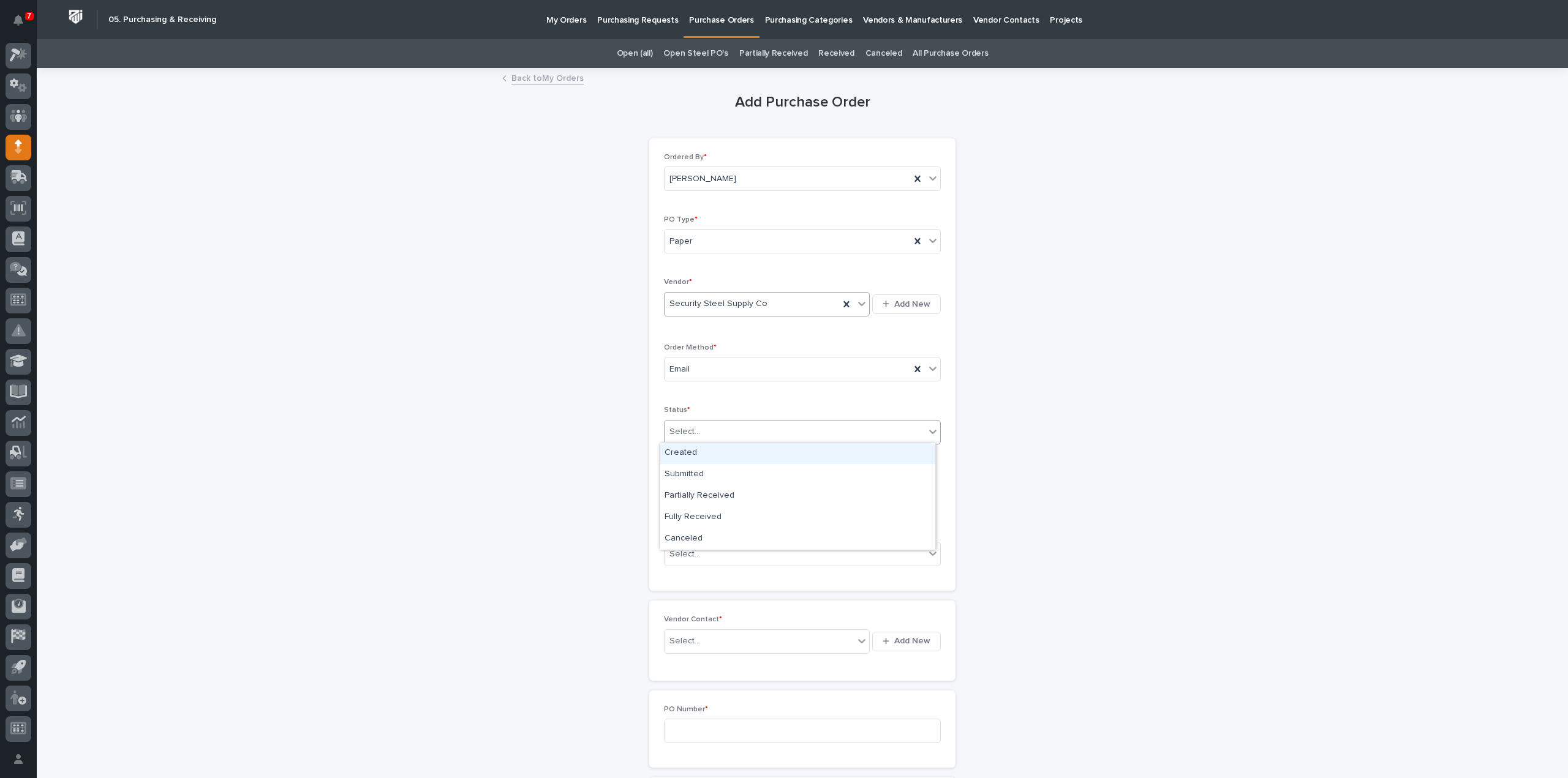
click at [691, 429] on div "Select..." at bounding box center [685, 432] width 30 height 13
click at [694, 471] on div "Submitted" at bounding box center [797, 475] width 276 height 22
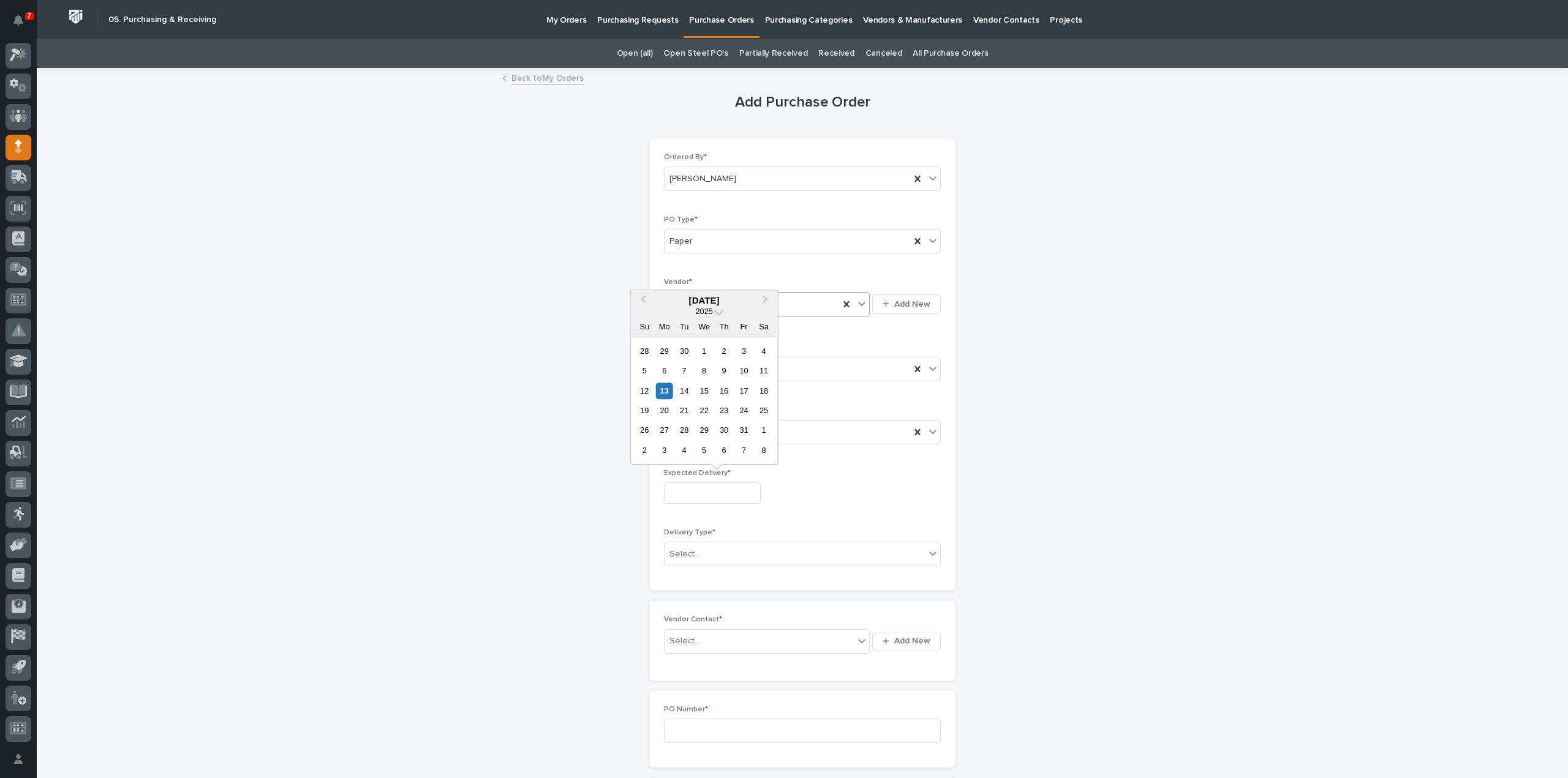
click at [698, 492] on input "text" at bounding box center [712, 493] width 97 height 22
click at [741, 414] on div "24" at bounding box center [743, 410] width 17 height 17
type input "**********"
click at [690, 552] on div "Select..." at bounding box center [685, 555] width 30 height 13
click at [691, 571] on div "Deliver to PWI" at bounding box center [797, 575] width 276 height 22
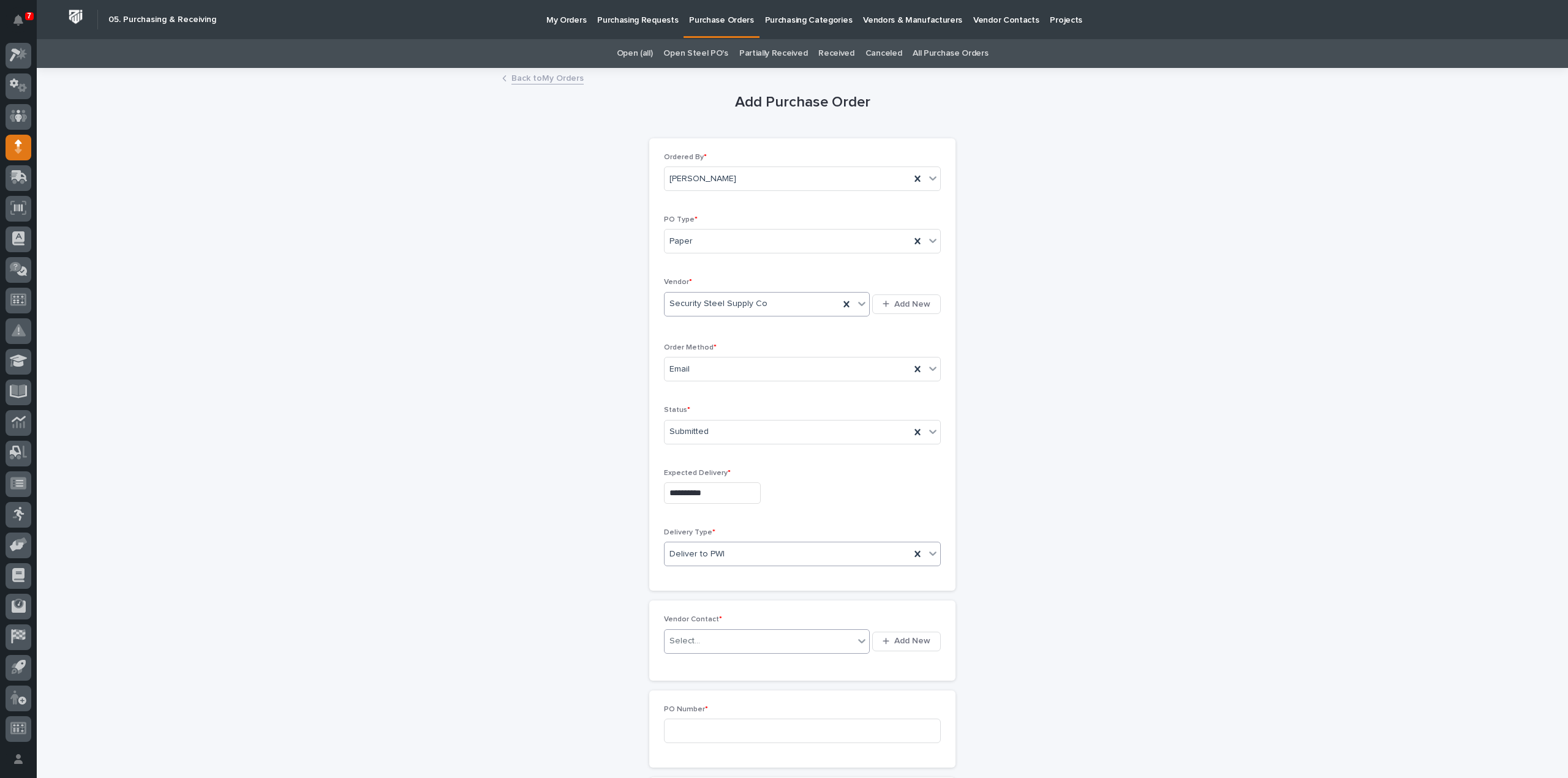
click at [679, 631] on div "Select..." at bounding box center [759, 641] width 189 height 20
type input "***"
click at [709, 702] on div "Security Steel Supply Co - Darrin Boudreau" at bounding box center [762, 705] width 206 height 22
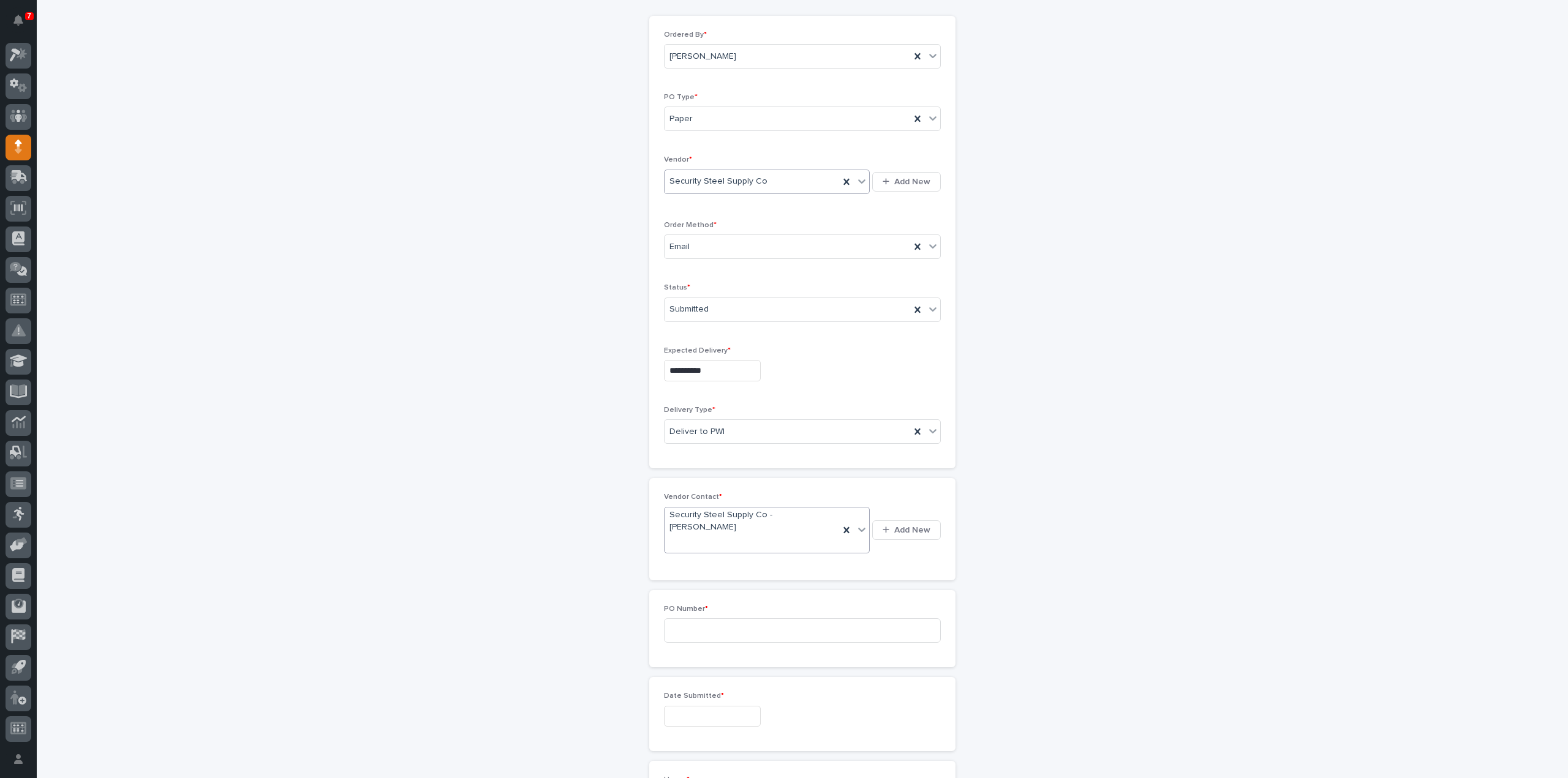
scroll to position [245, 0]
click at [689, 496] on input at bounding box center [802, 508] width 277 height 25
type input "3194RB"
click at [694, 584] on input "text" at bounding box center [712, 594] width 97 height 22
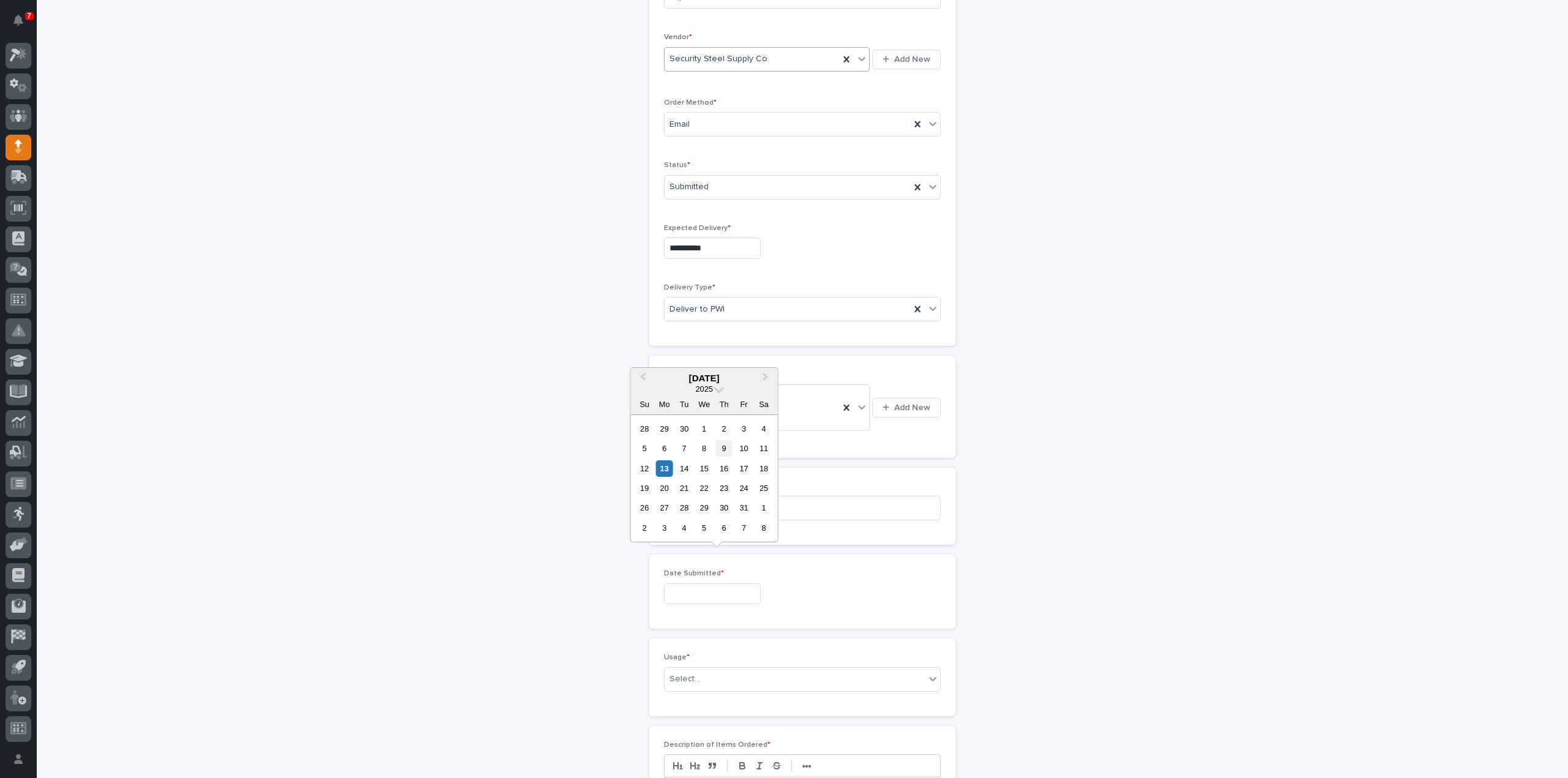
click at [723, 450] on div "9" at bounding box center [724, 448] width 17 height 17
type input "**********"
click at [687, 673] on div "Select..." at bounding box center [685, 680] width 30 height 13
click at [699, 743] on div "PWI Stock" at bounding box center [797, 741] width 276 height 22
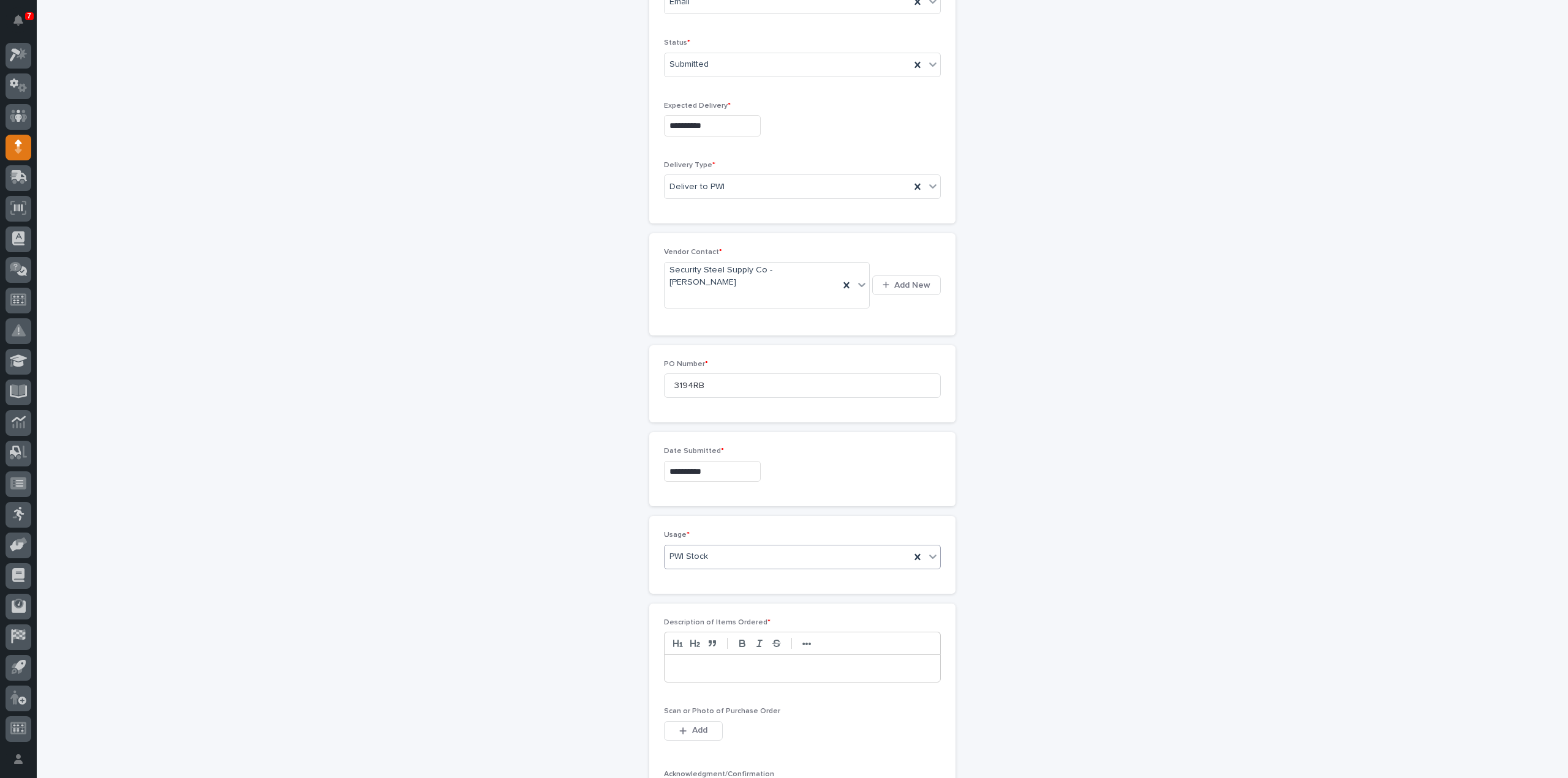
click at [704, 662] on p at bounding box center [803, 668] width 257 height 12
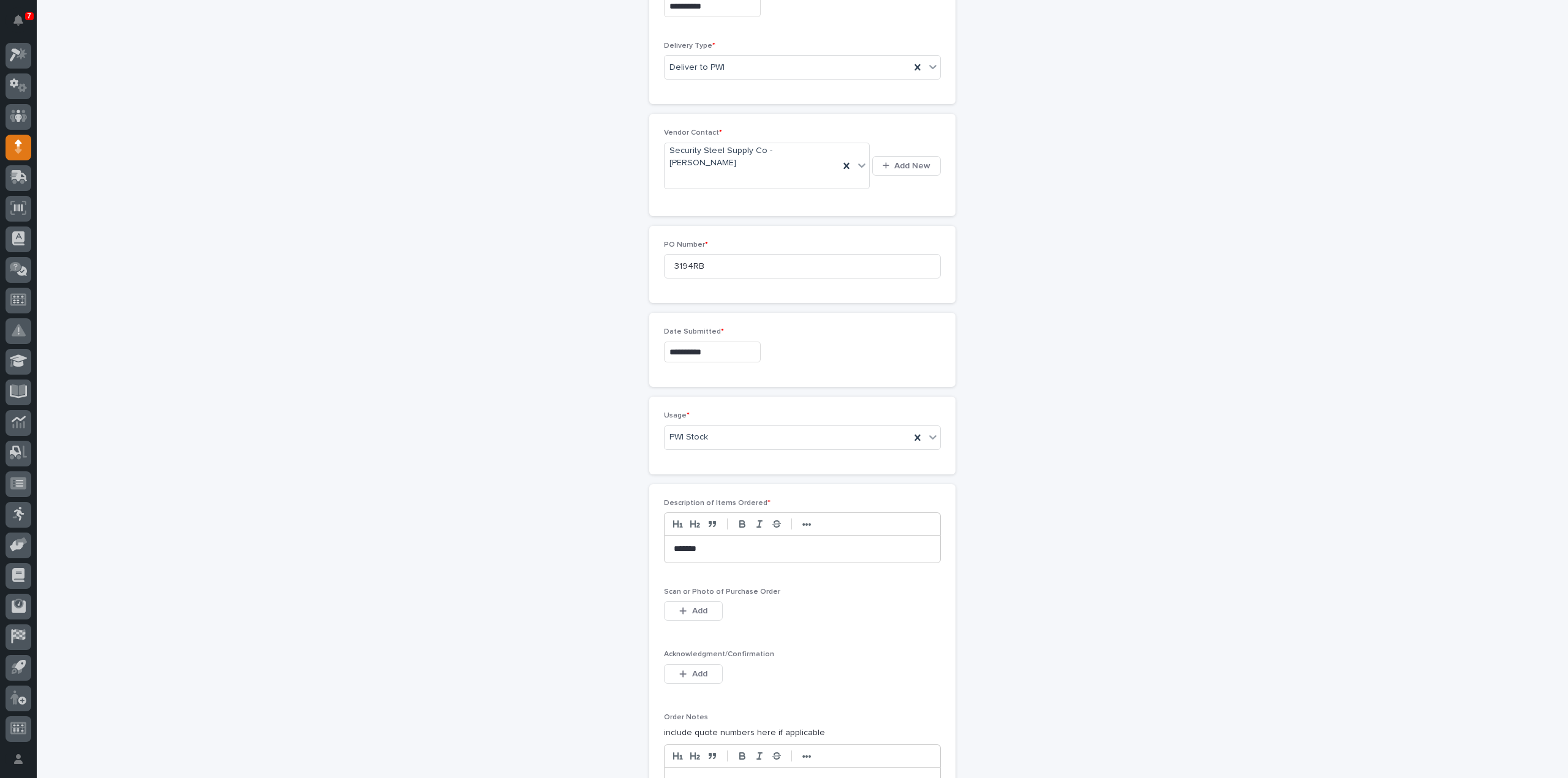
scroll to position [490, 0]
drag, startPoint x: 678, startPoint y: 520, endPoint x: 679, endPoint y: 574, distance: 54.0
click at [678, 540] on p "*******" at bounding box center [803, 546] width 258 height 12
click at [692, 602] on span "Add" at bounding box center [699, 607] width 15 height 11
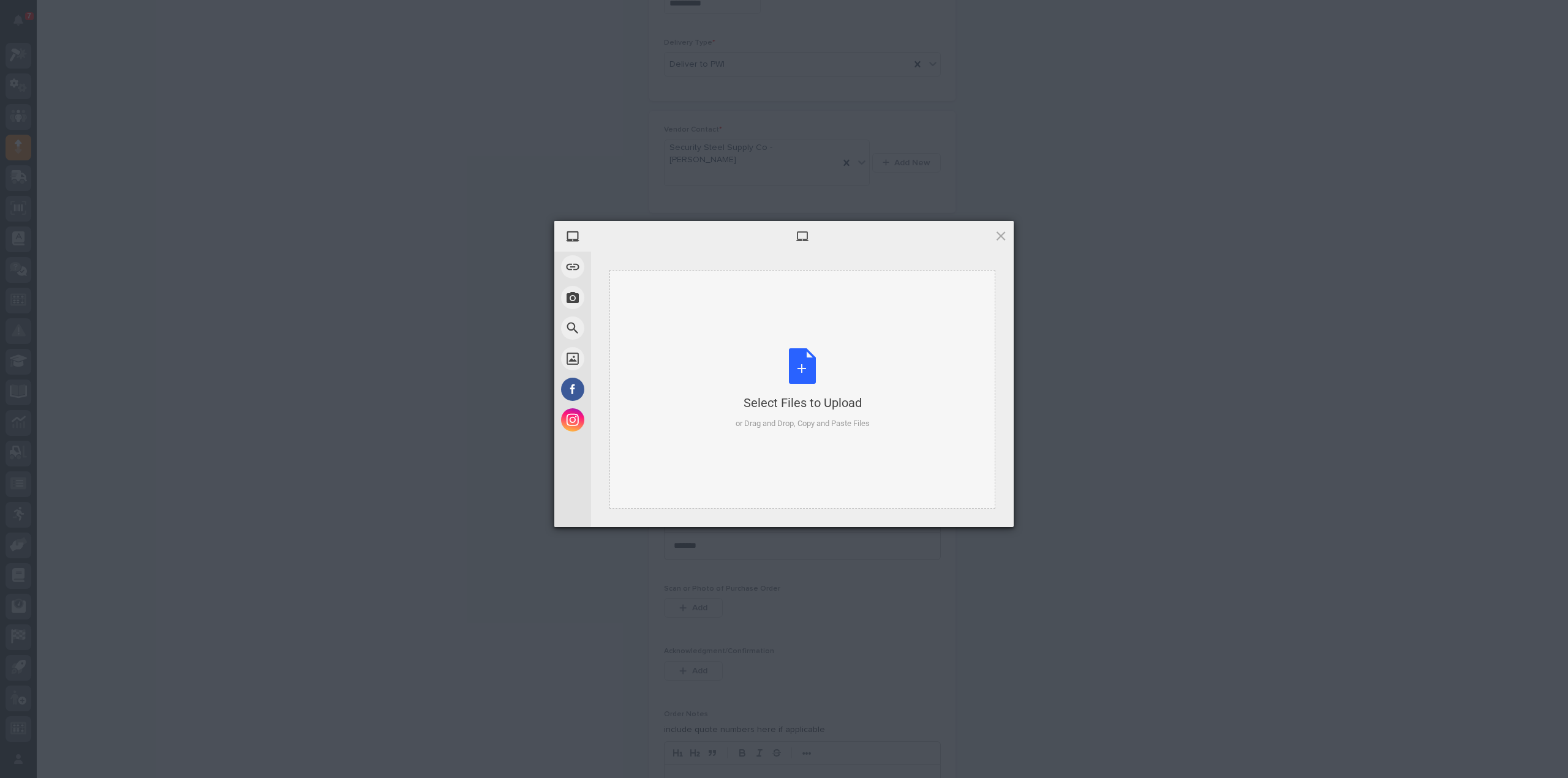
click at [806, 390] on div "Select Files to Upload or Drag and Drop, Copy and Paste Files" at bounding box center [802, 389] width 134 height 82
click at [992, 514] on span "Upload 1" at bounding box center [977, 510] width 62 height 23
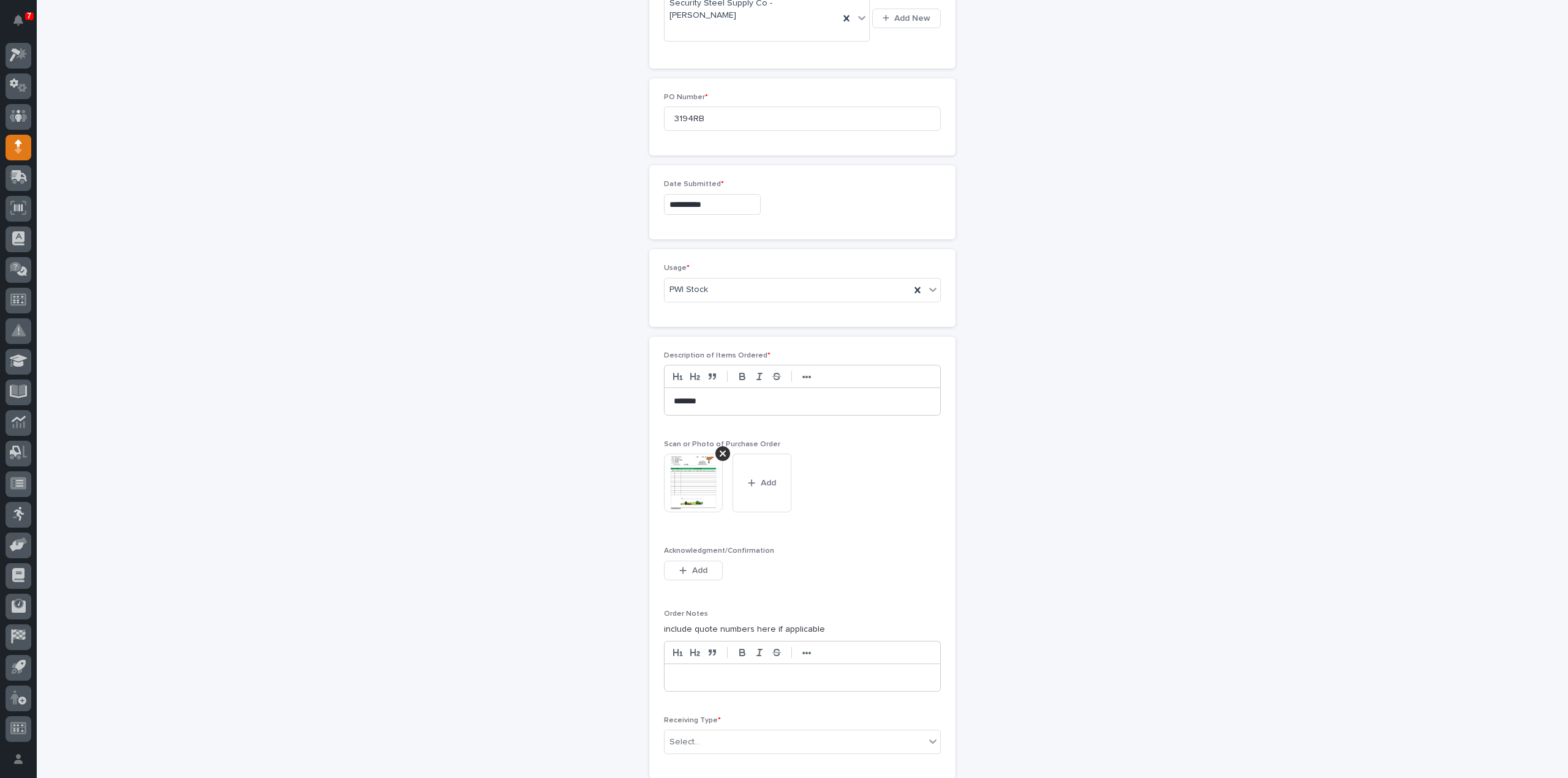
scroll to position [757, 0]
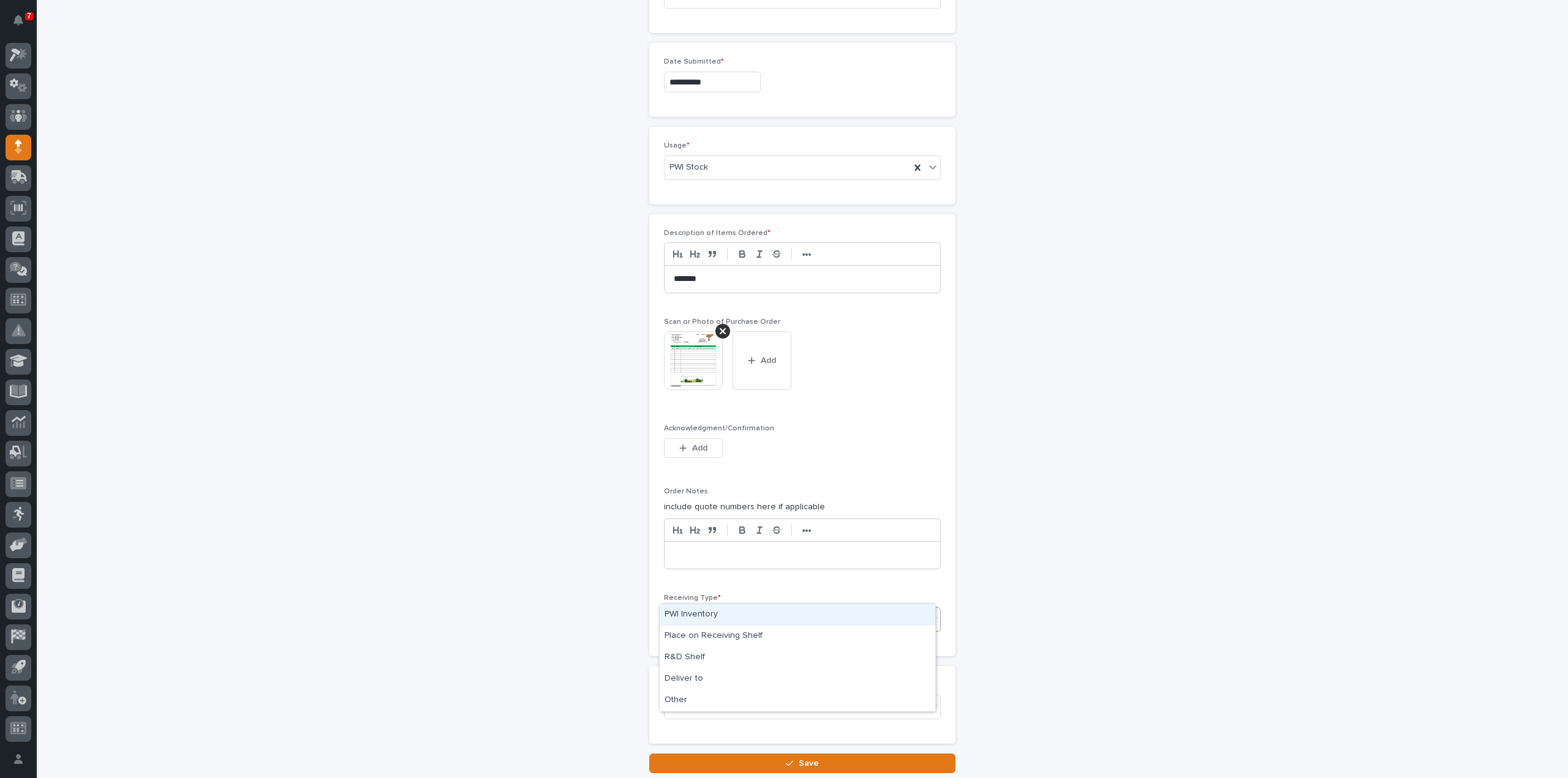
click at [697, 610] on div "Select..." at bounding box center [795, 620] width 260 height 20
click at [699, 680] on div "Deliver to" at bounding box center [797, 680] width 276 height 22
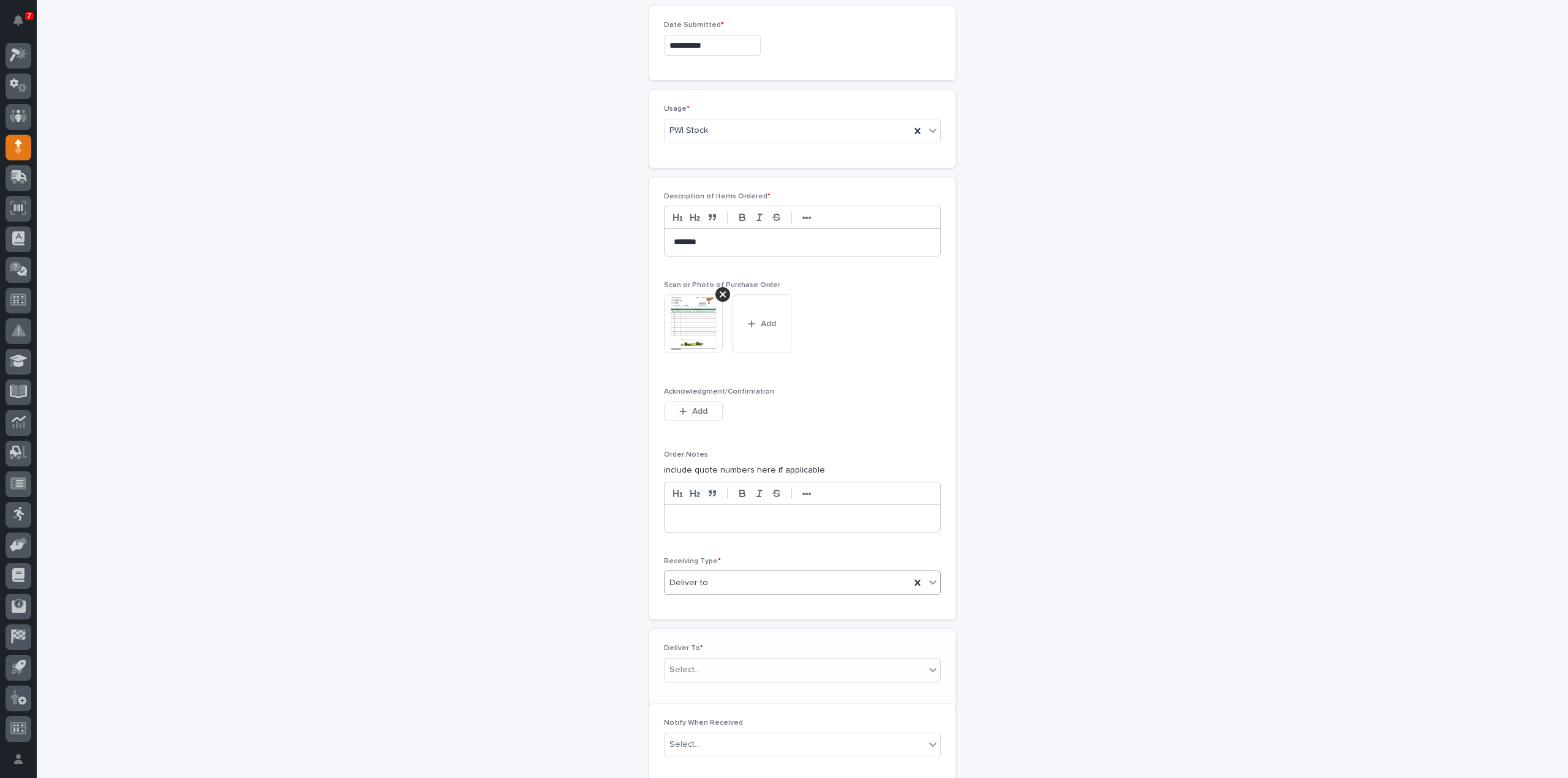
scroll to position [800, 0]
click at [694, 658] on div "Select..." at bounding box center [685, 664] width 30 height 13
type input "****"
click at [686, 658] on div "[PERSON_NAME]" at bounding box center [797, 659] width 276 height 22
click at [690, 745] on div "Select..." at bounding box center [685, 752] width 30 height 13
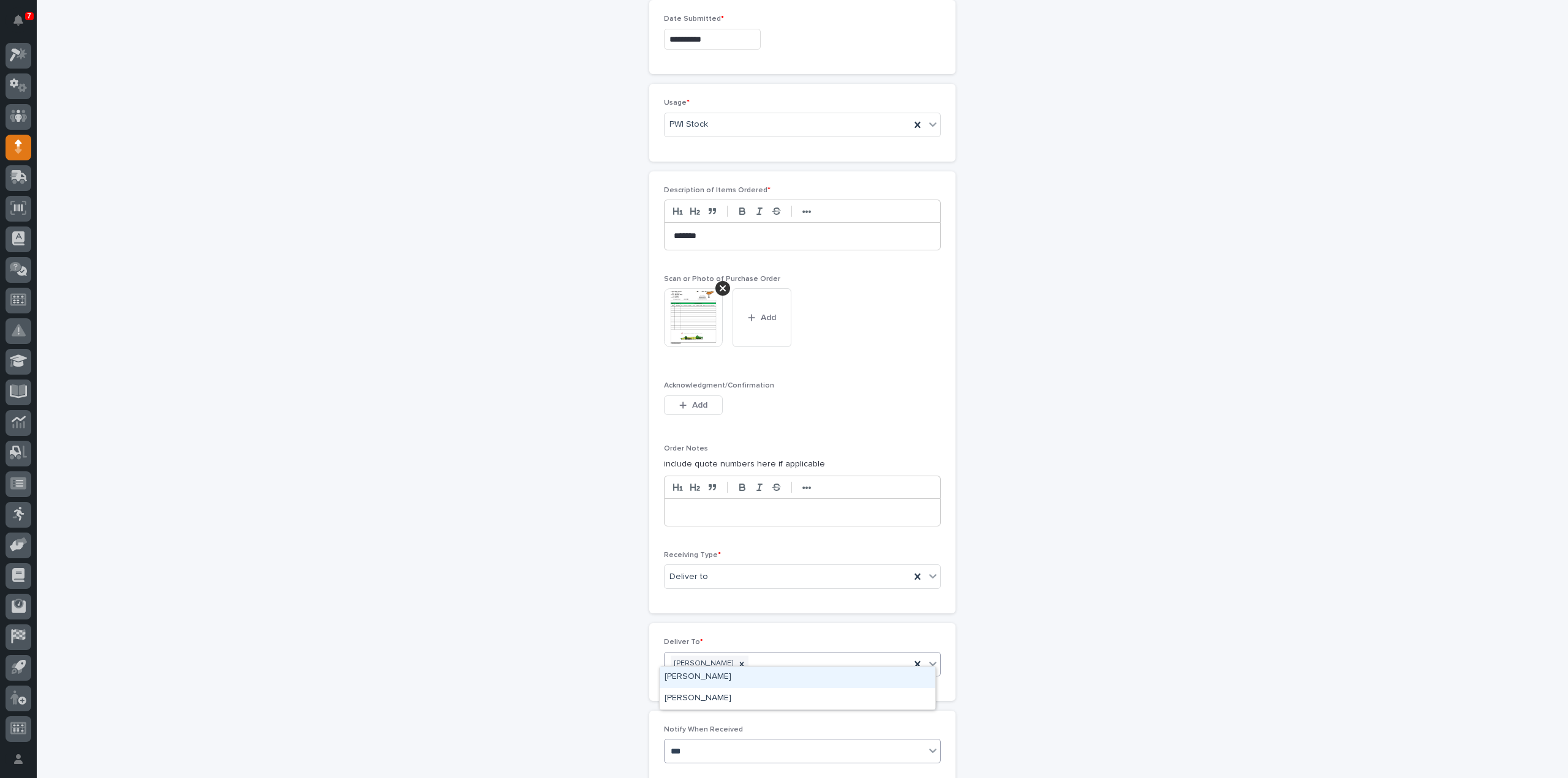
type input "****"
click at [710, 693] on div "[PERSON_NAME]" at bounding box center [797, 699] width 276 height 22
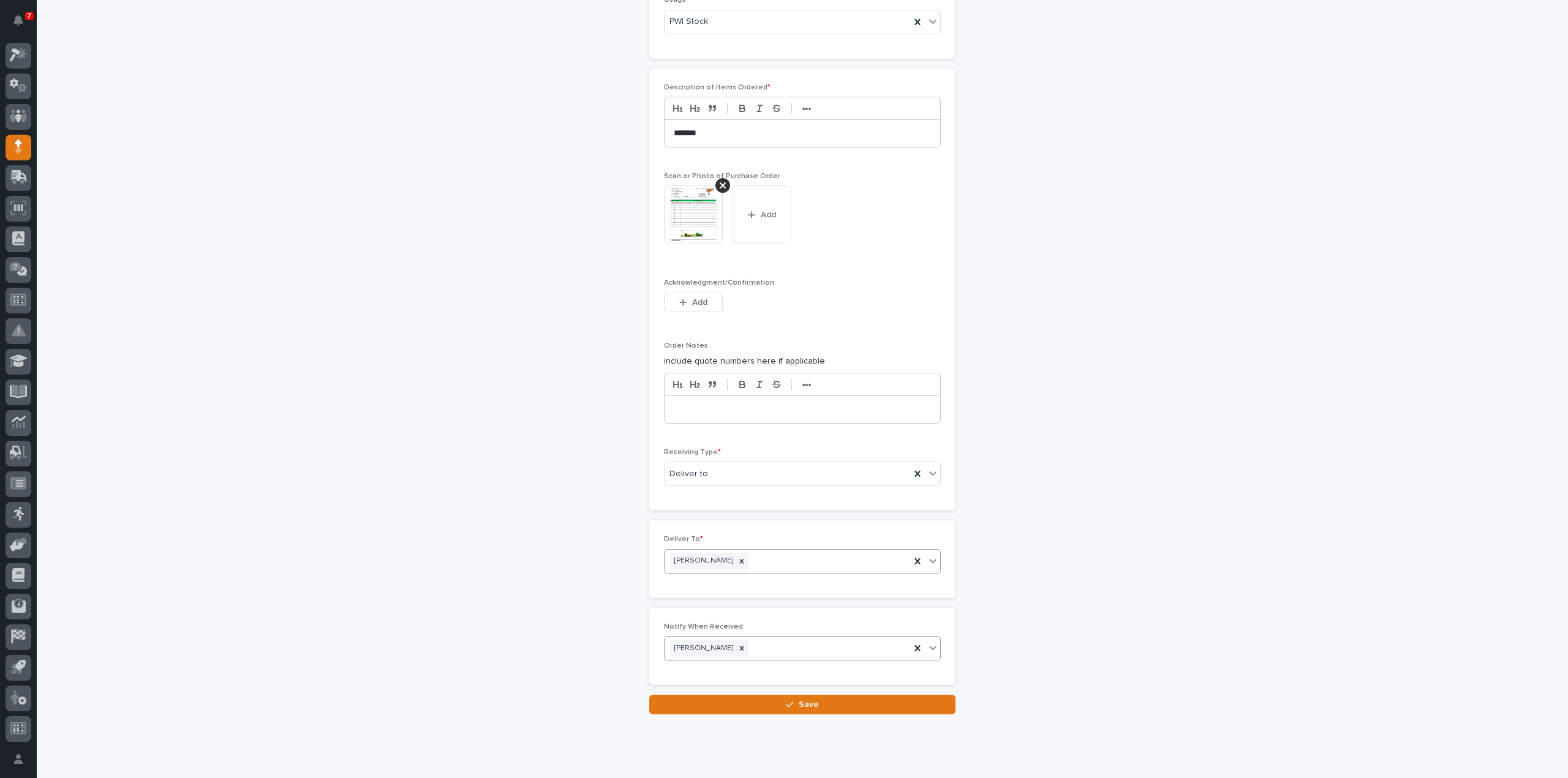
scroll to position [906, 0]
click at [814, 692] on button "Save" at bounding box center [802, 701] width 306 height 20
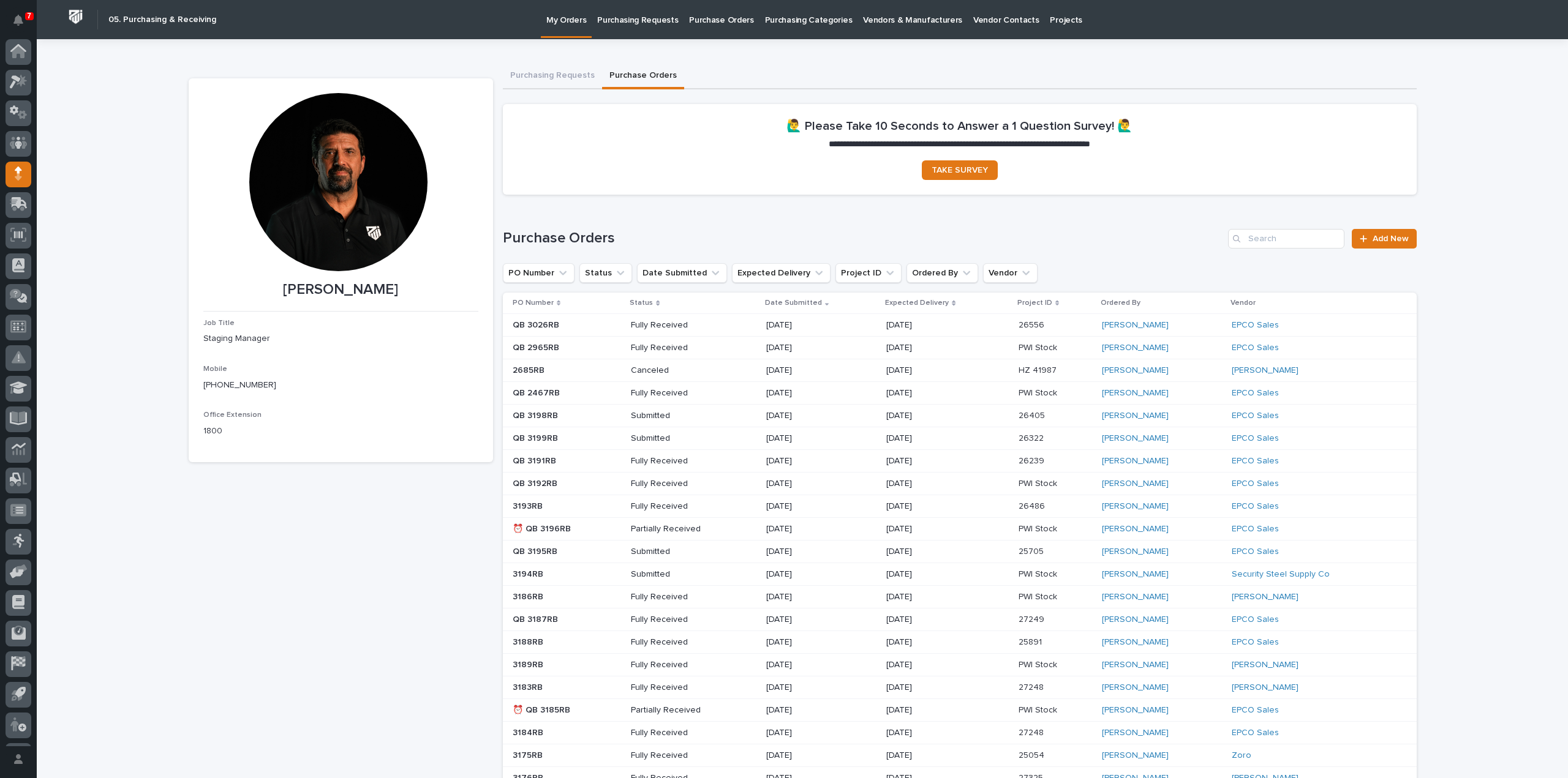
scroll to position [27, 0]
click at [1256, 234] on input "Search" at bounding box center [1286, 239] width 116 height 20
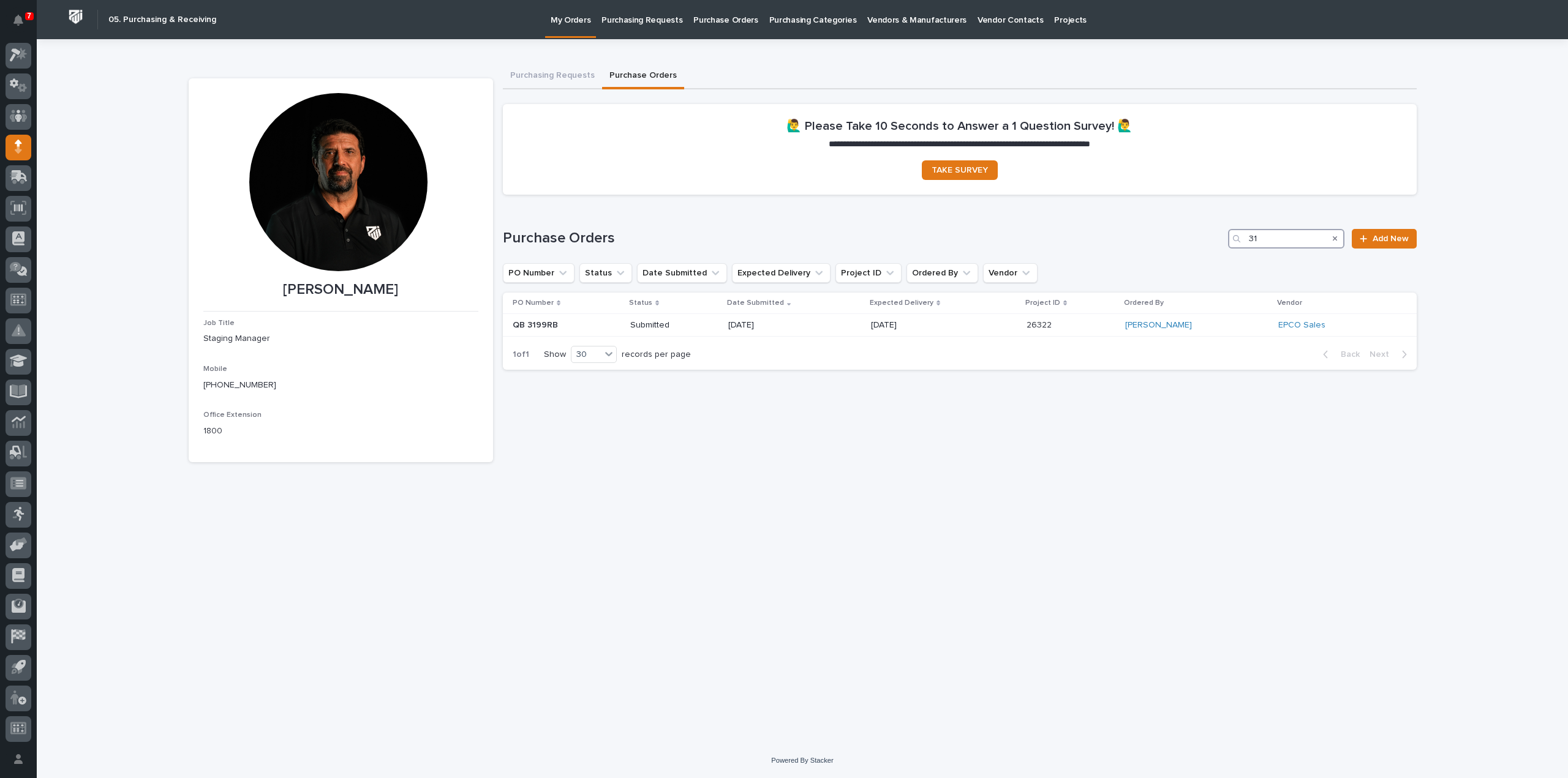
type input "3"
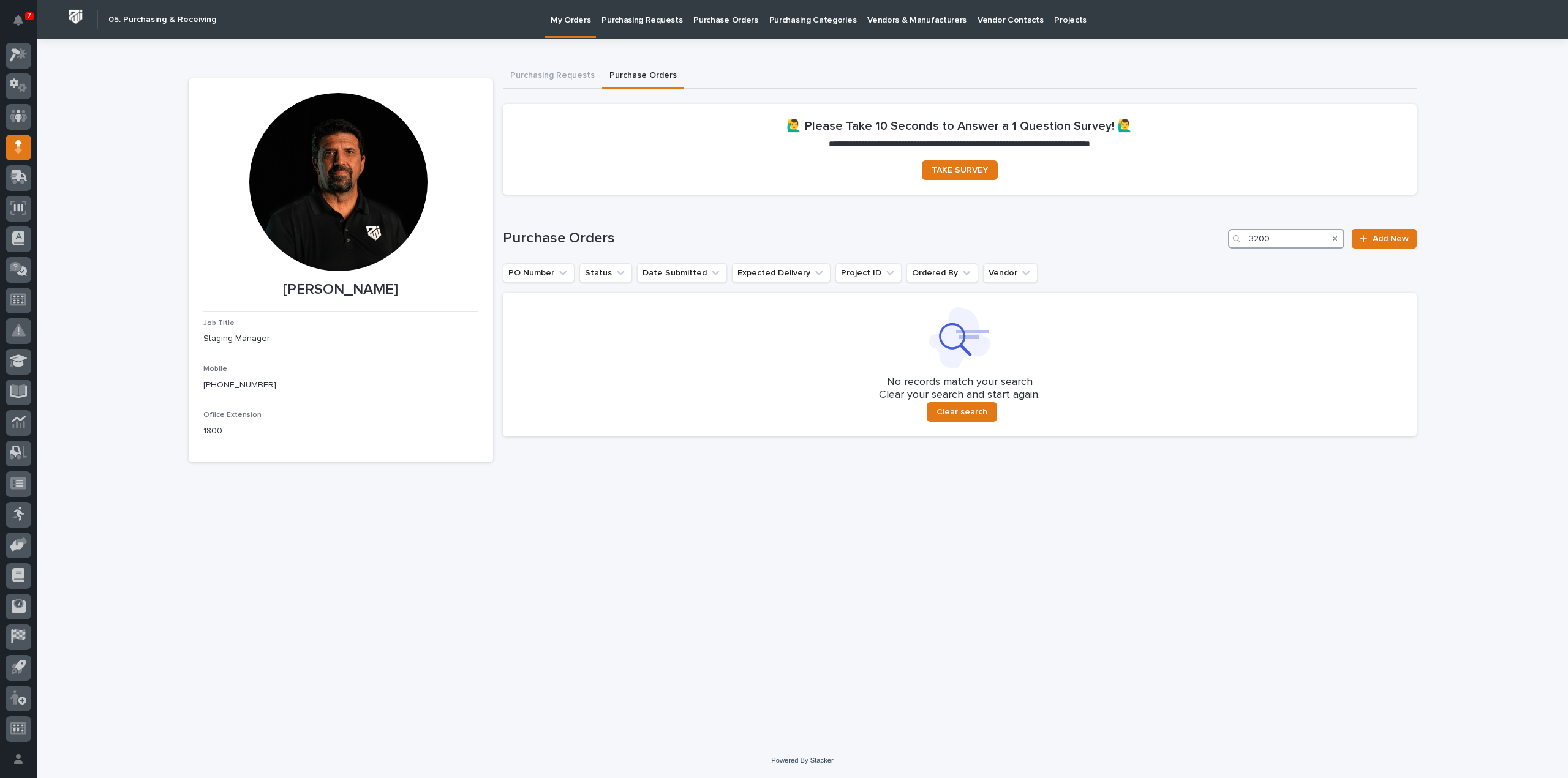
type input "3200"
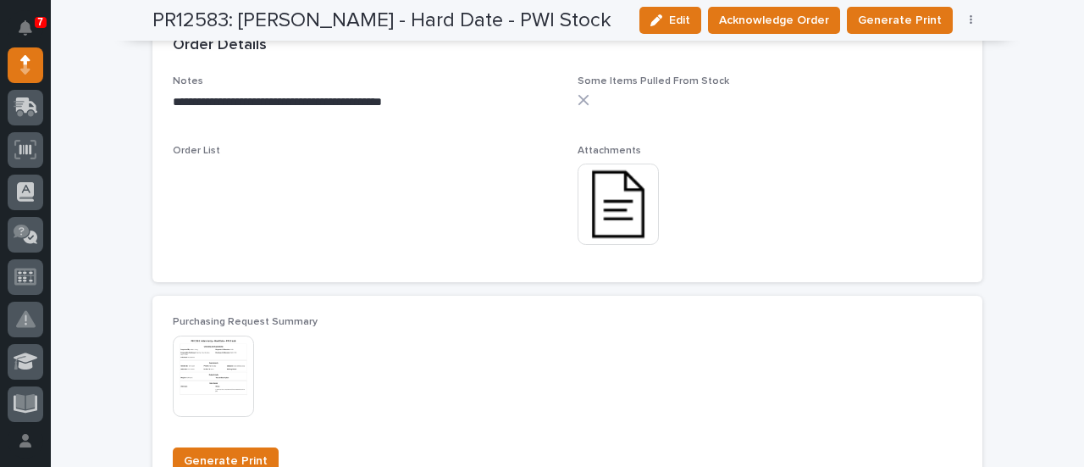
scroll to position [1016, 0]
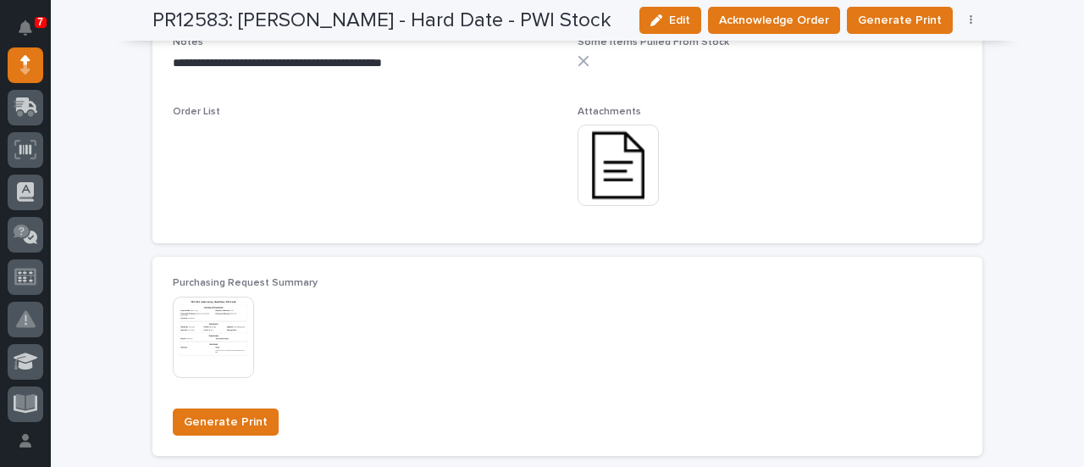
click at [593, 163] on img at bounding box center [618, 164] width 81 height 81
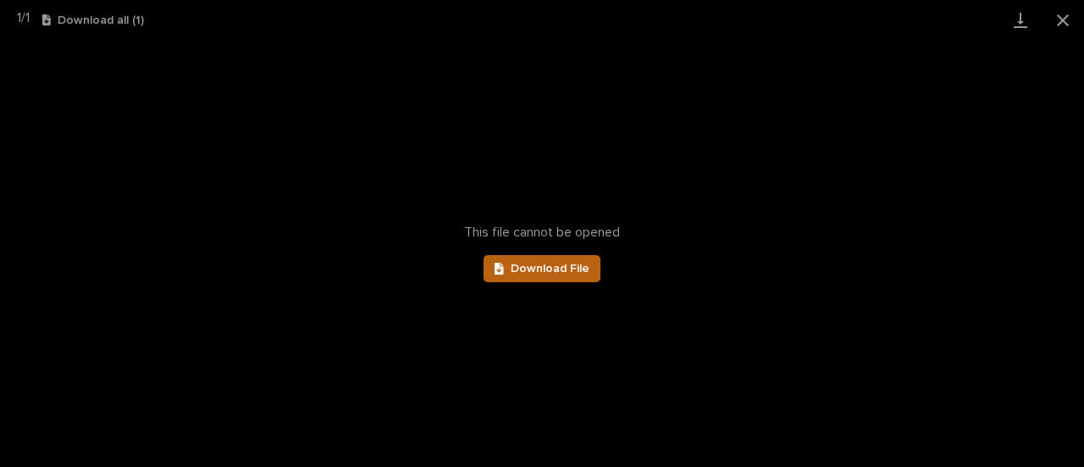
click at [589, 272] on link "Download File" at bounding box center [542, 268] width 117 height 27
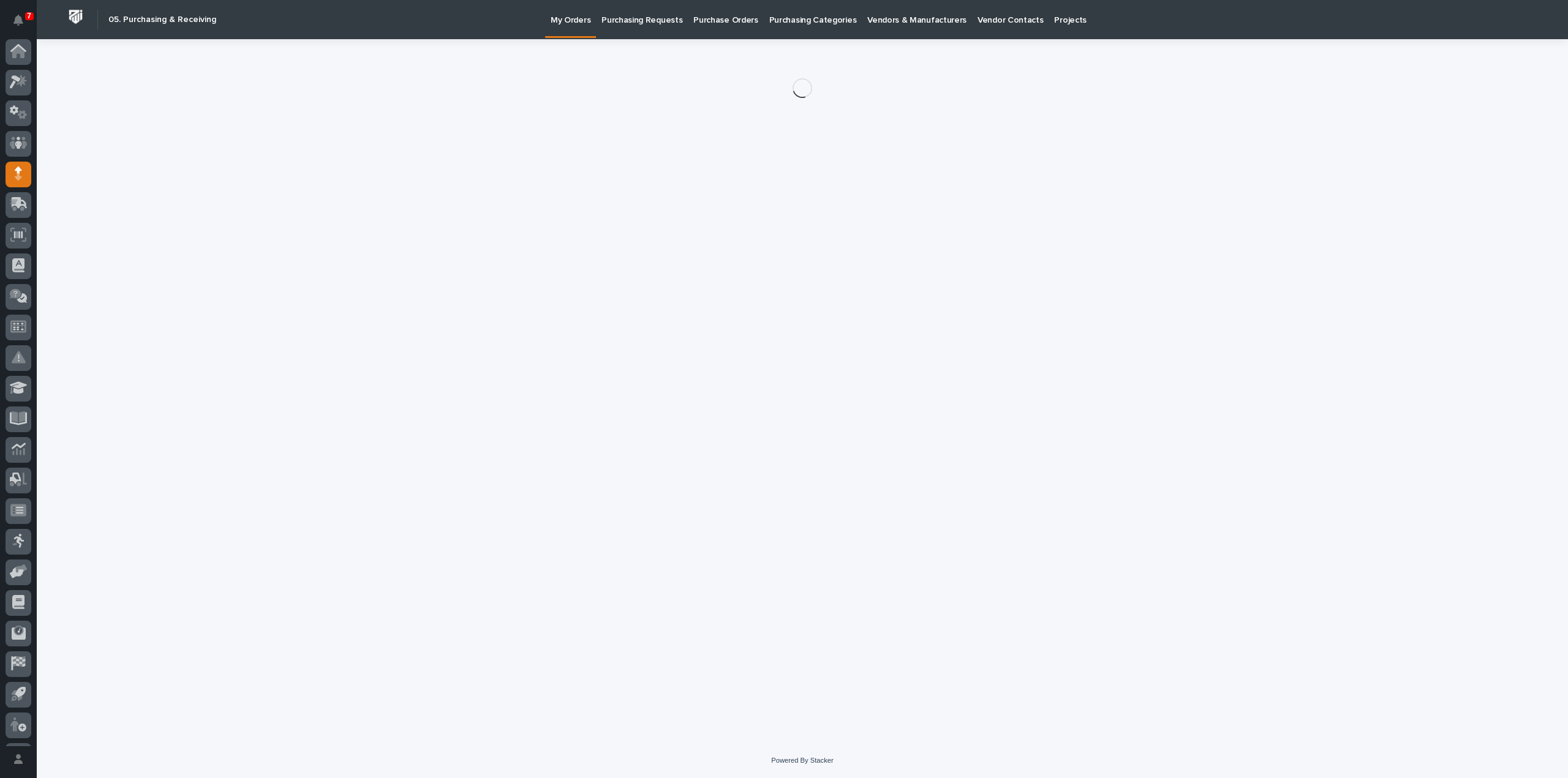
scroll to position [27, 0]
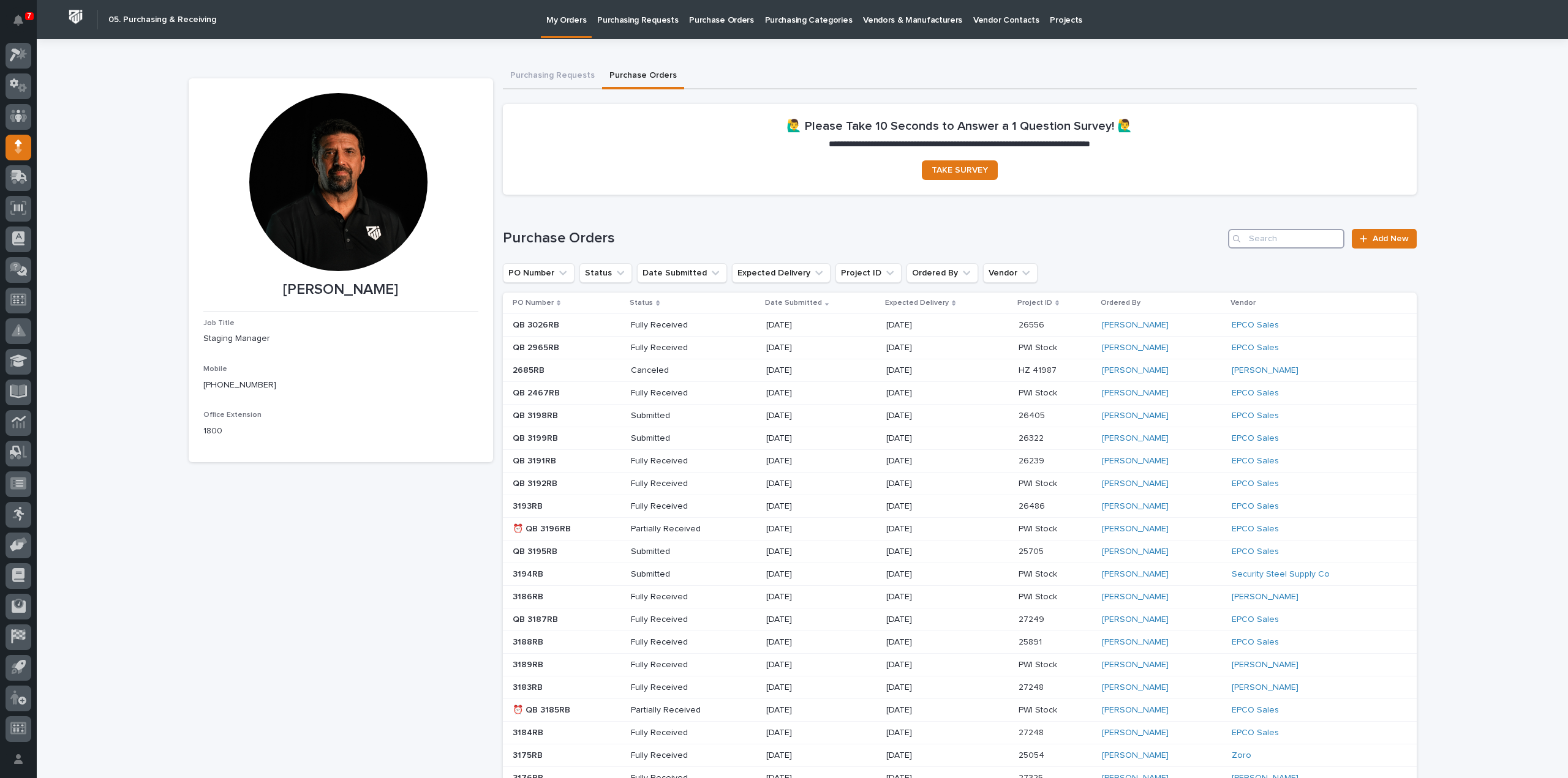
click at [1300, 242] on input "Search" at bounding box center [1286, 239] width 116 height 20
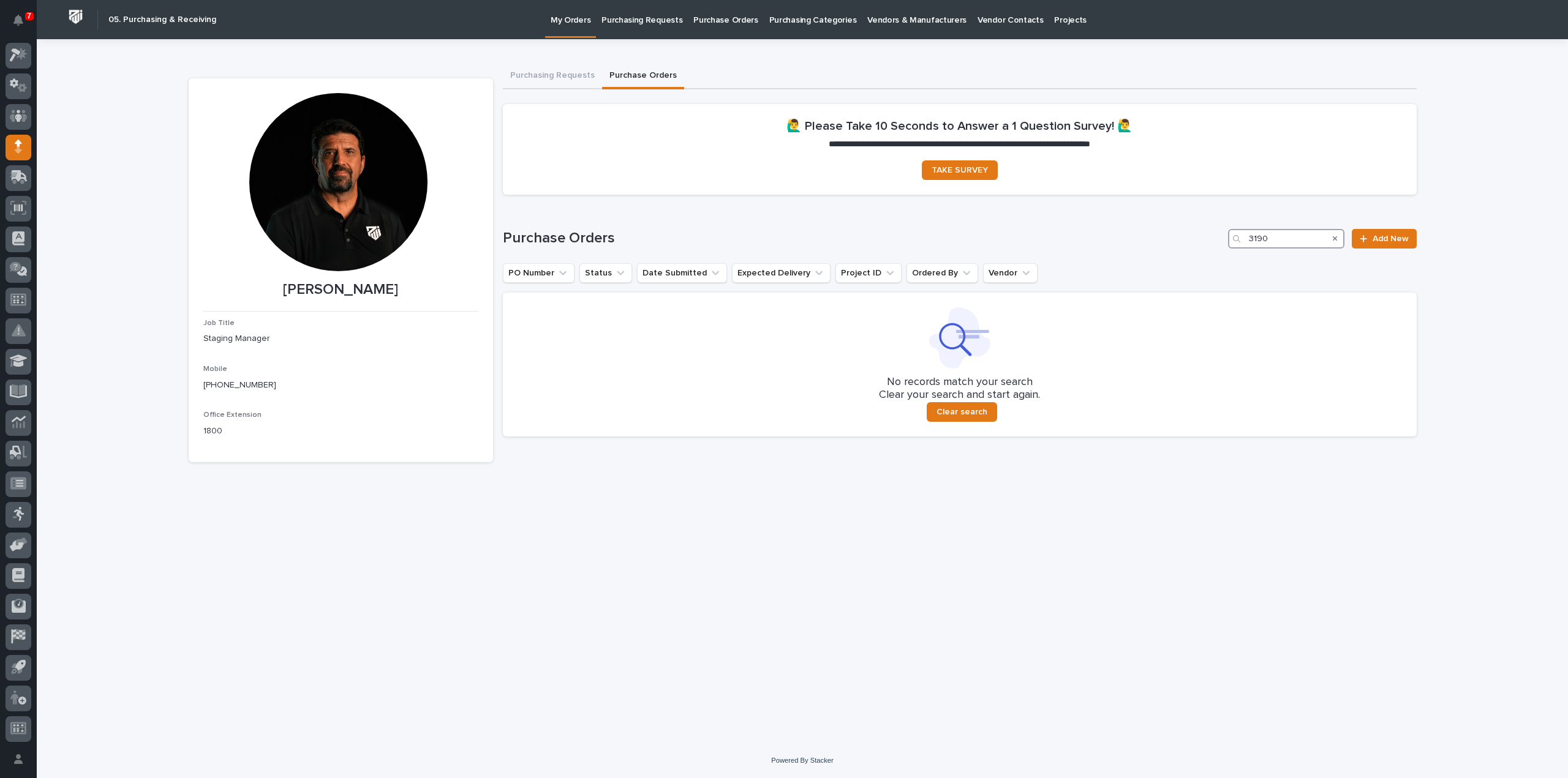
type input "3190"
click at [707, 20] on p "Purchase Orders" at bounding box center [725, 13] width 64 height 26
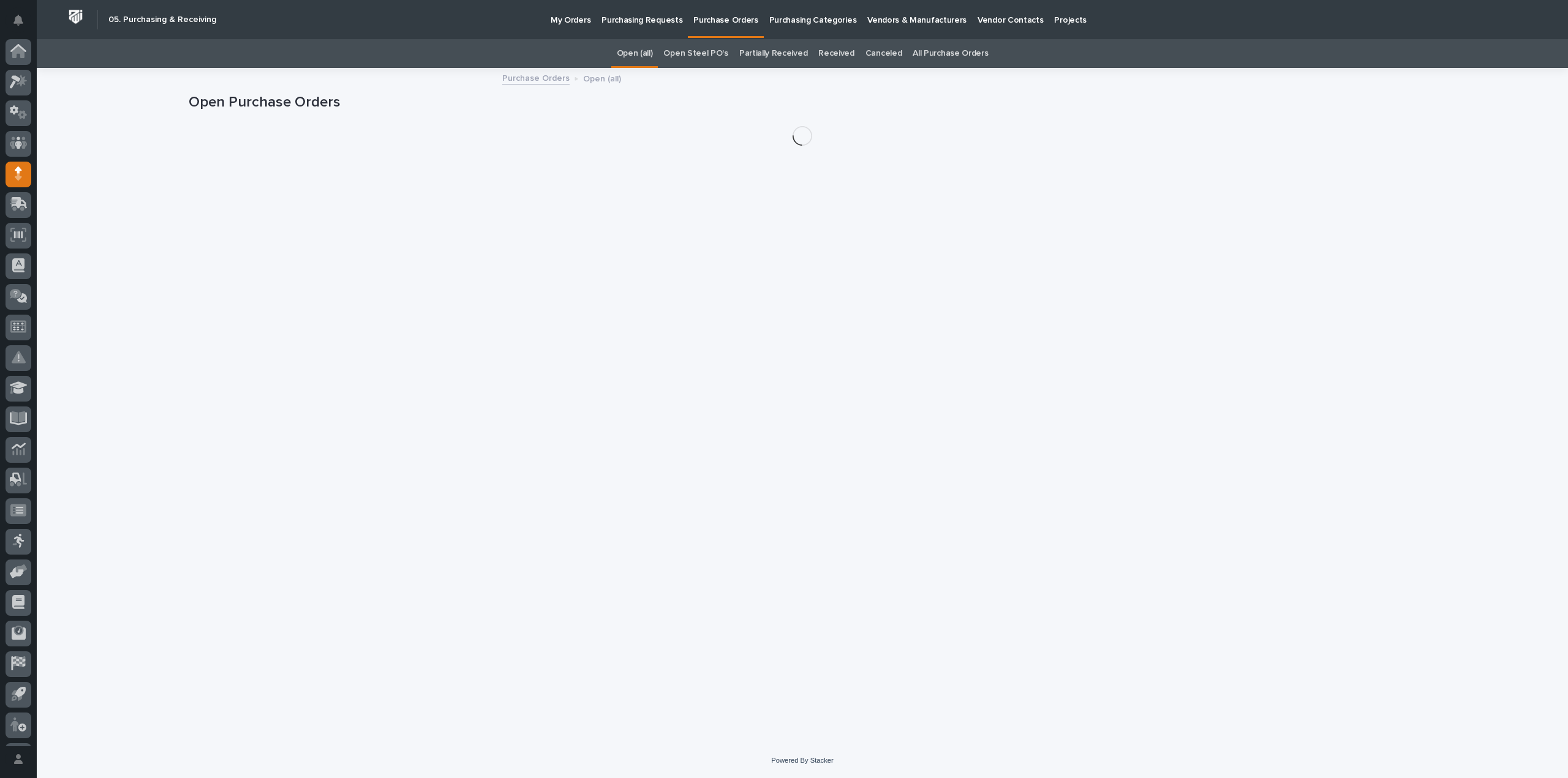
scroll to position [27, 0]
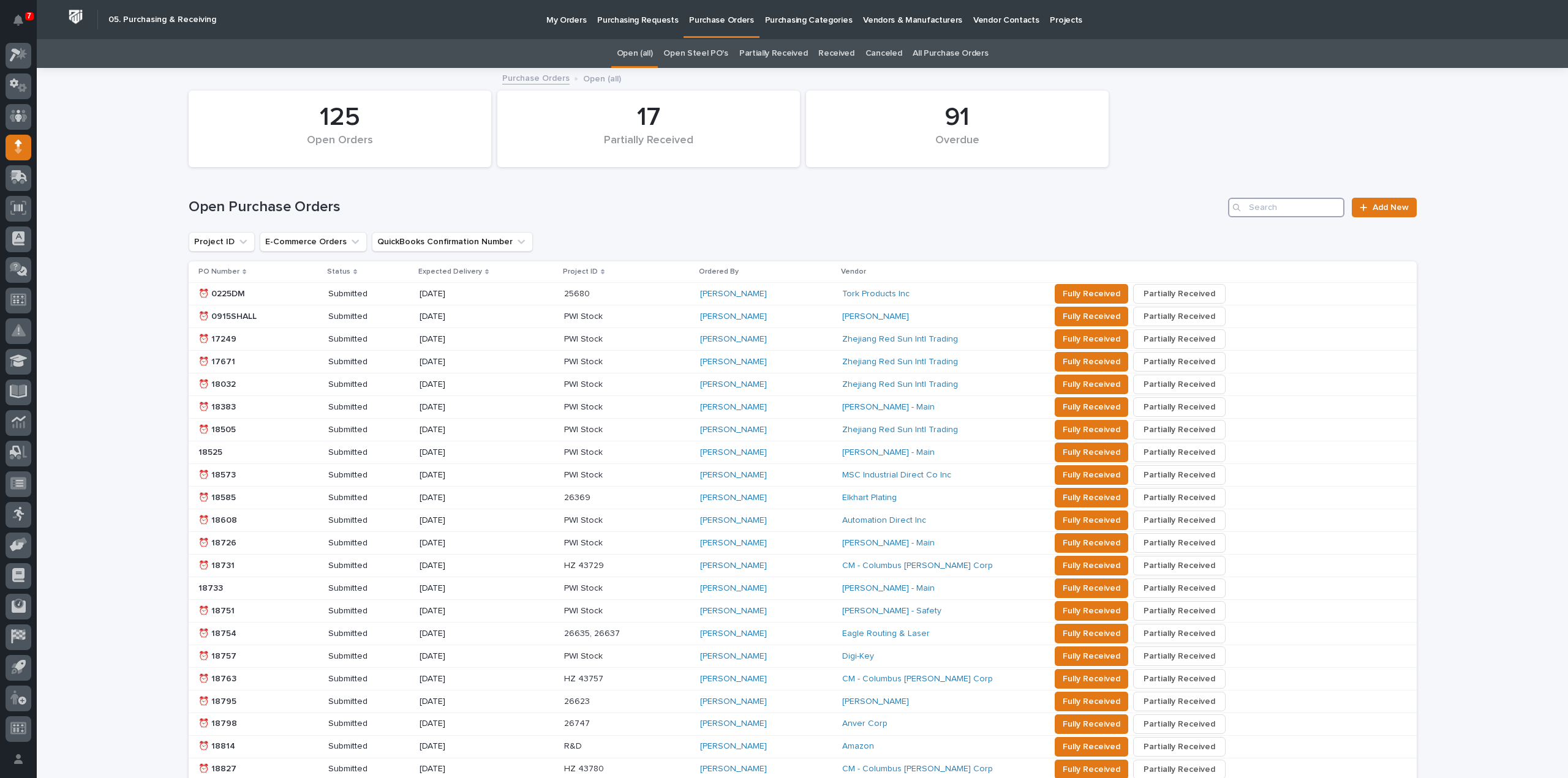
click at [1287, 204] on input "Search" at bounding box center [1286, 208] width 116 height 20
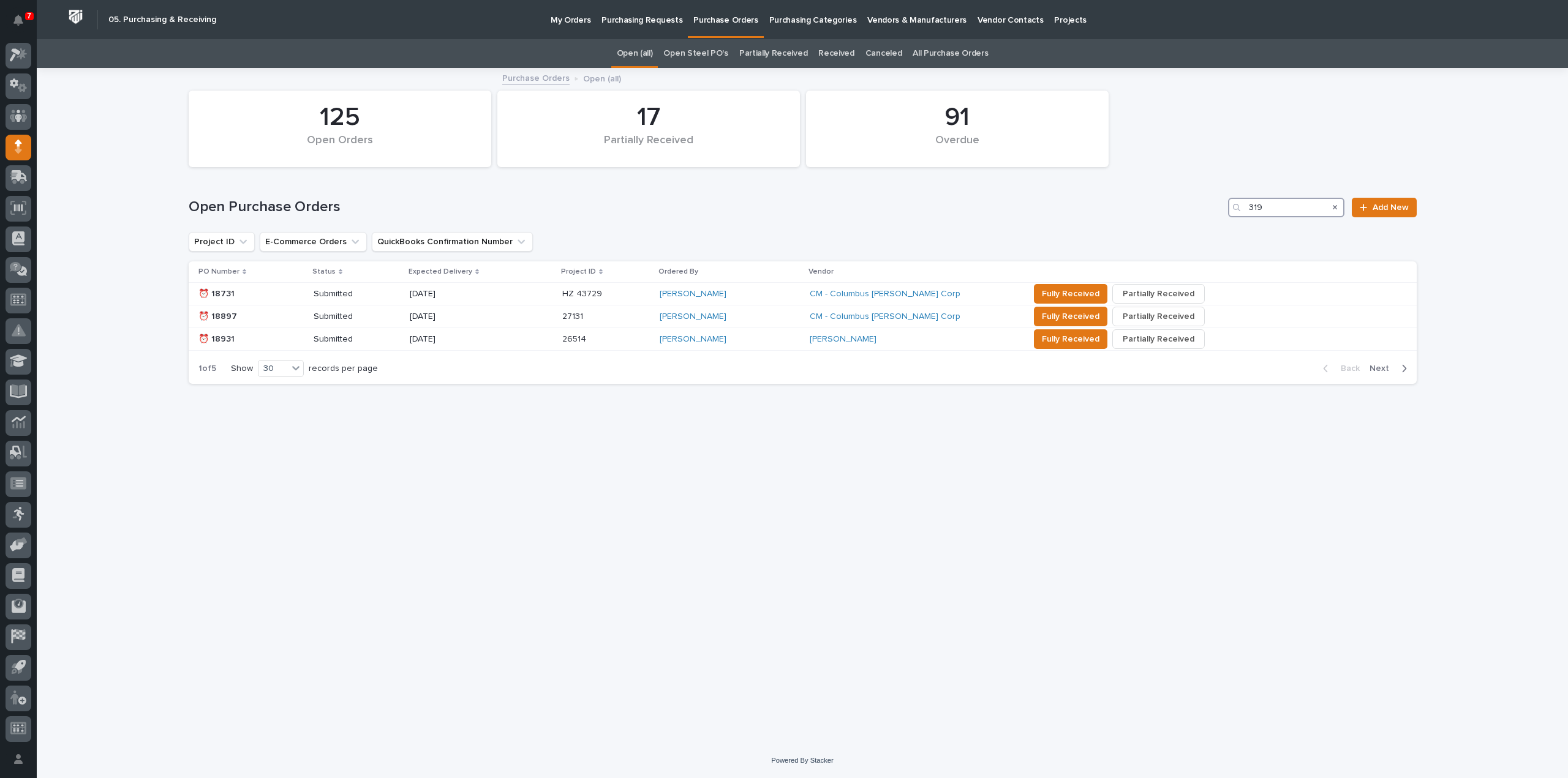
type input "3190"
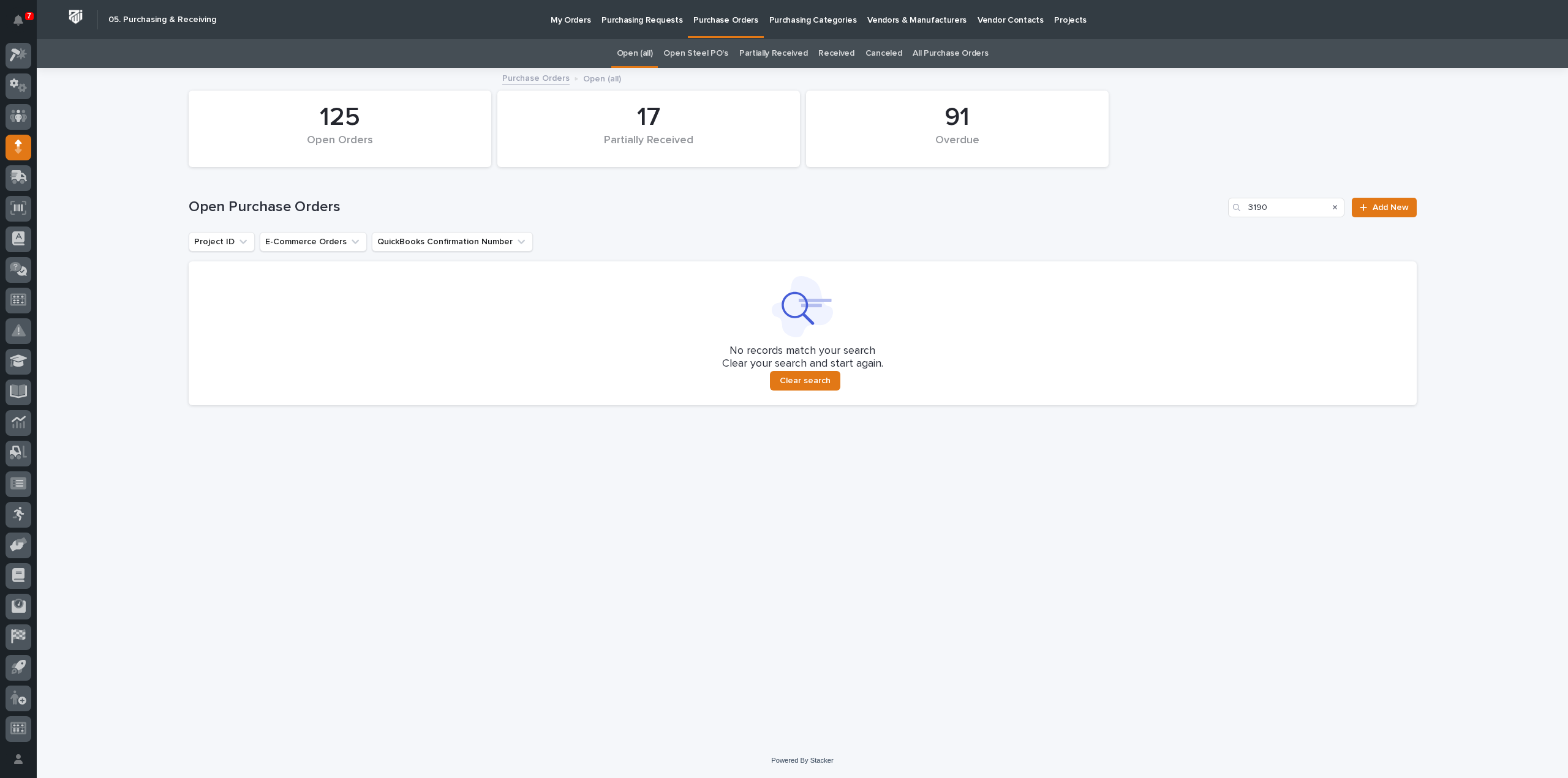
click at [563, 20] on p "My Orders" at bounding box center [570, 13] width 40 height 26
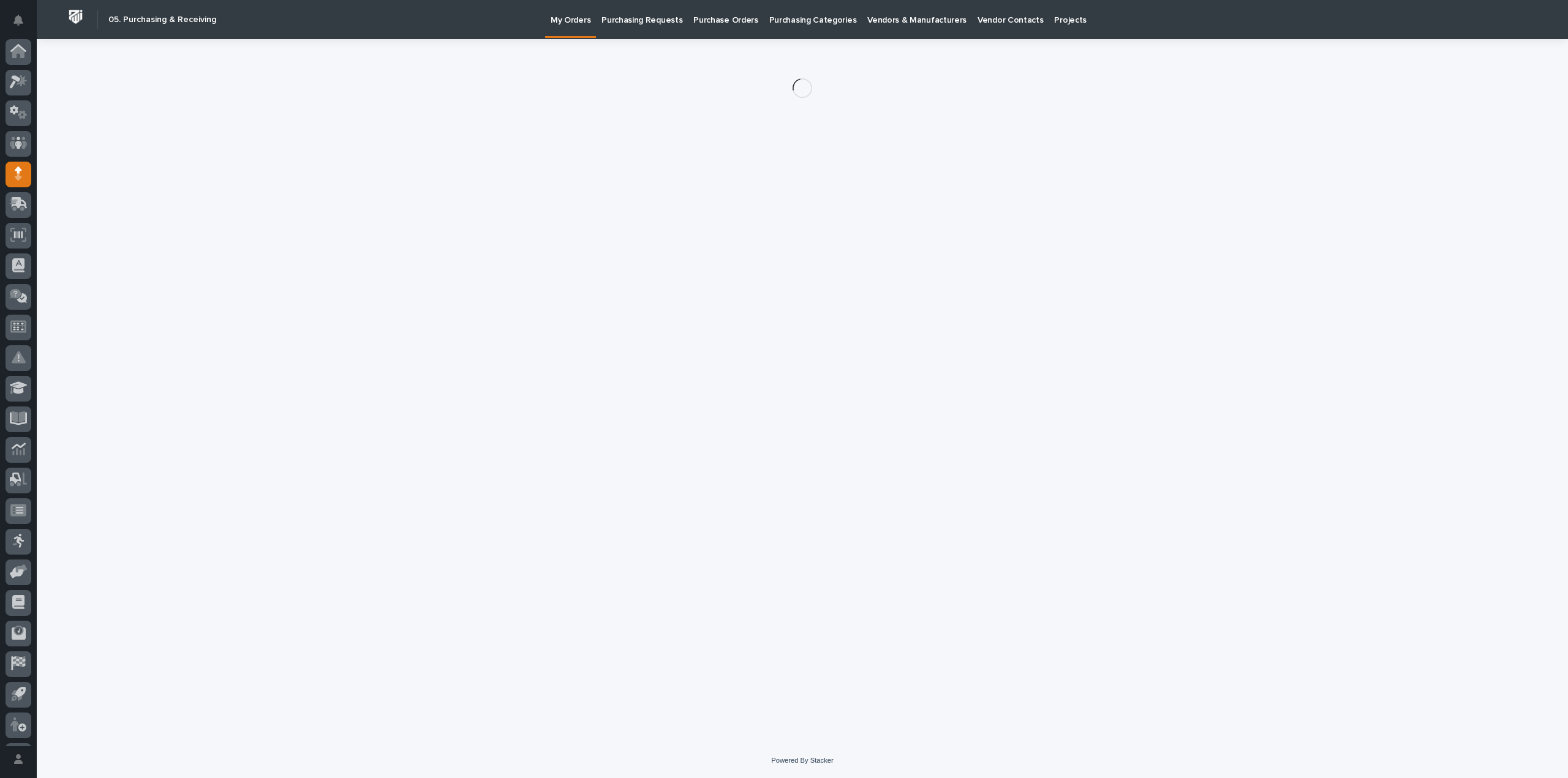
scroll to position [27, 0]
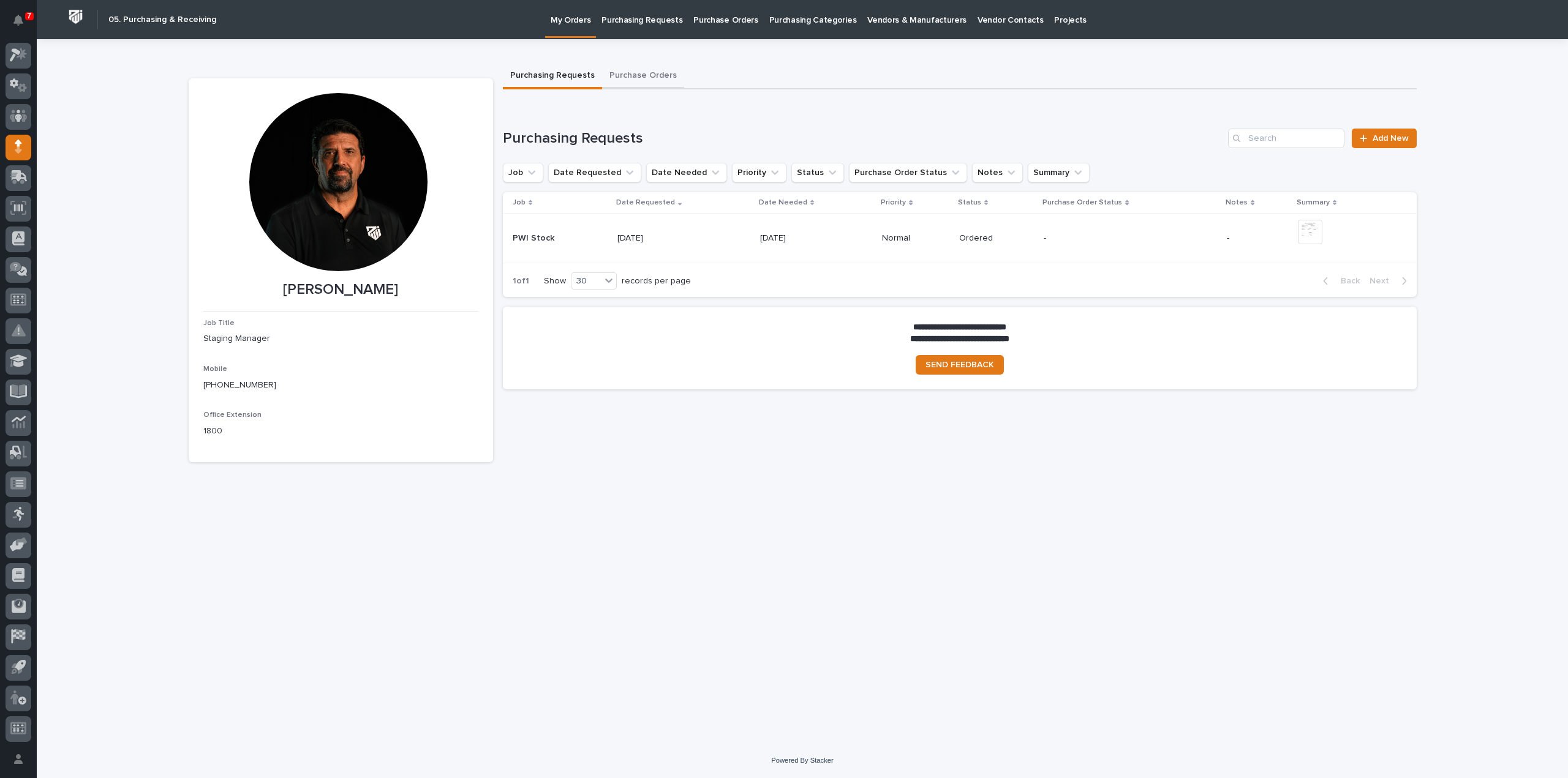
click at [628, 77] on button "Purchase Orders" at bounding box center [642, 77] width 82 height 26
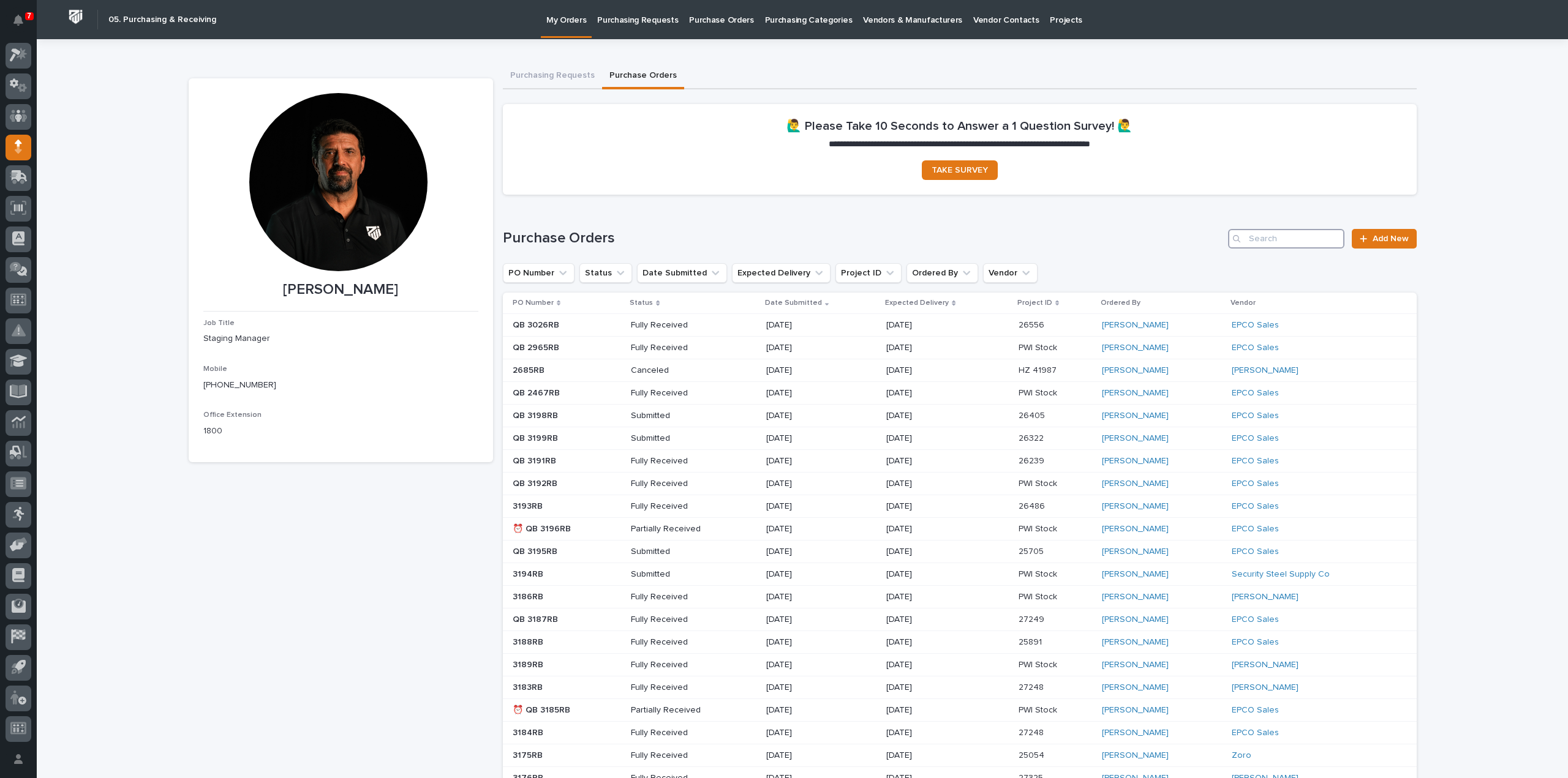
click at [1256, 242] on input "Search" at bounding box center [1286, 239] width 116 height 20
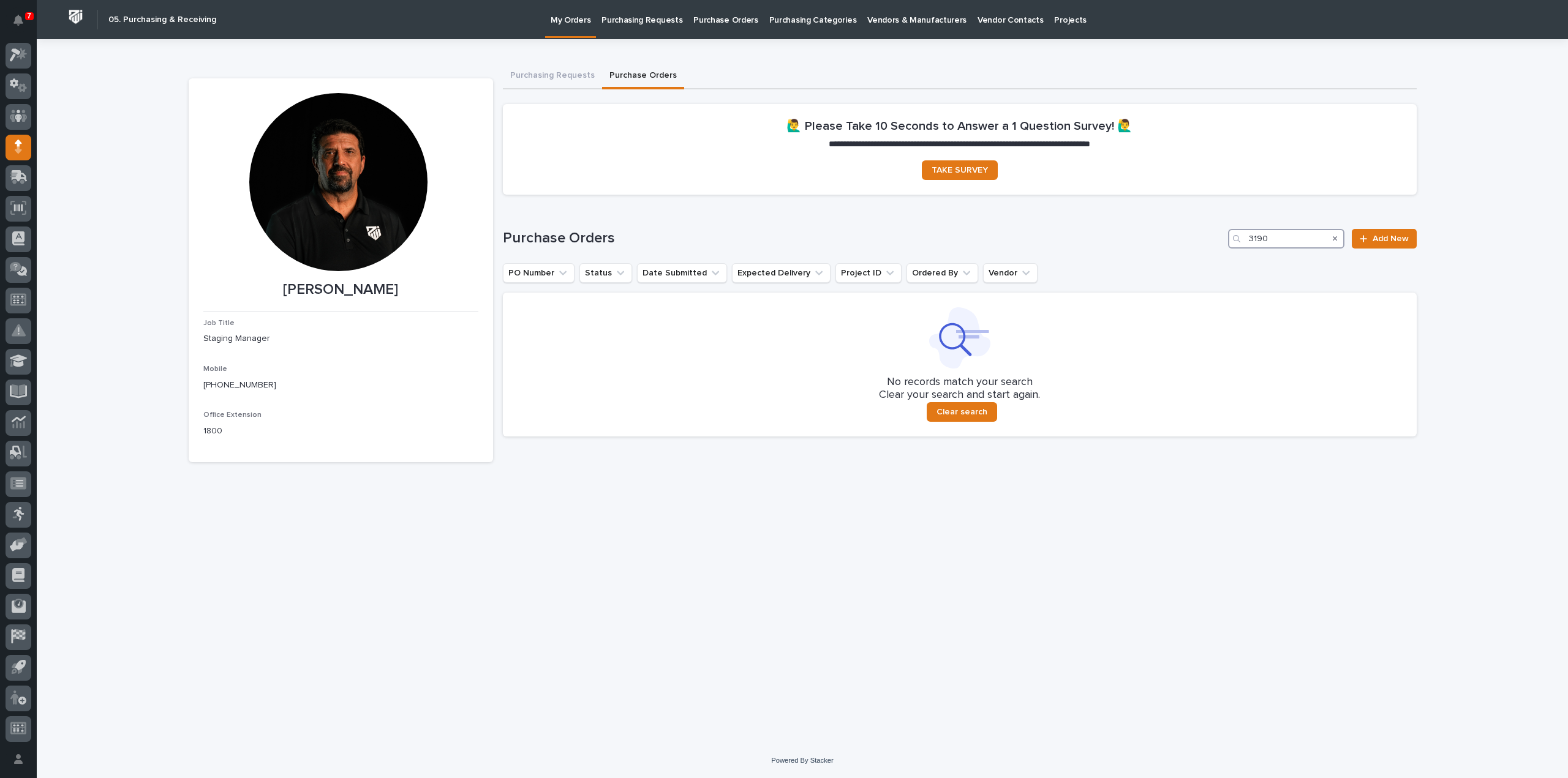
type input "3190"
click at [1367, 239] on icon at bounding box center [1363, 238] width 7 height 7
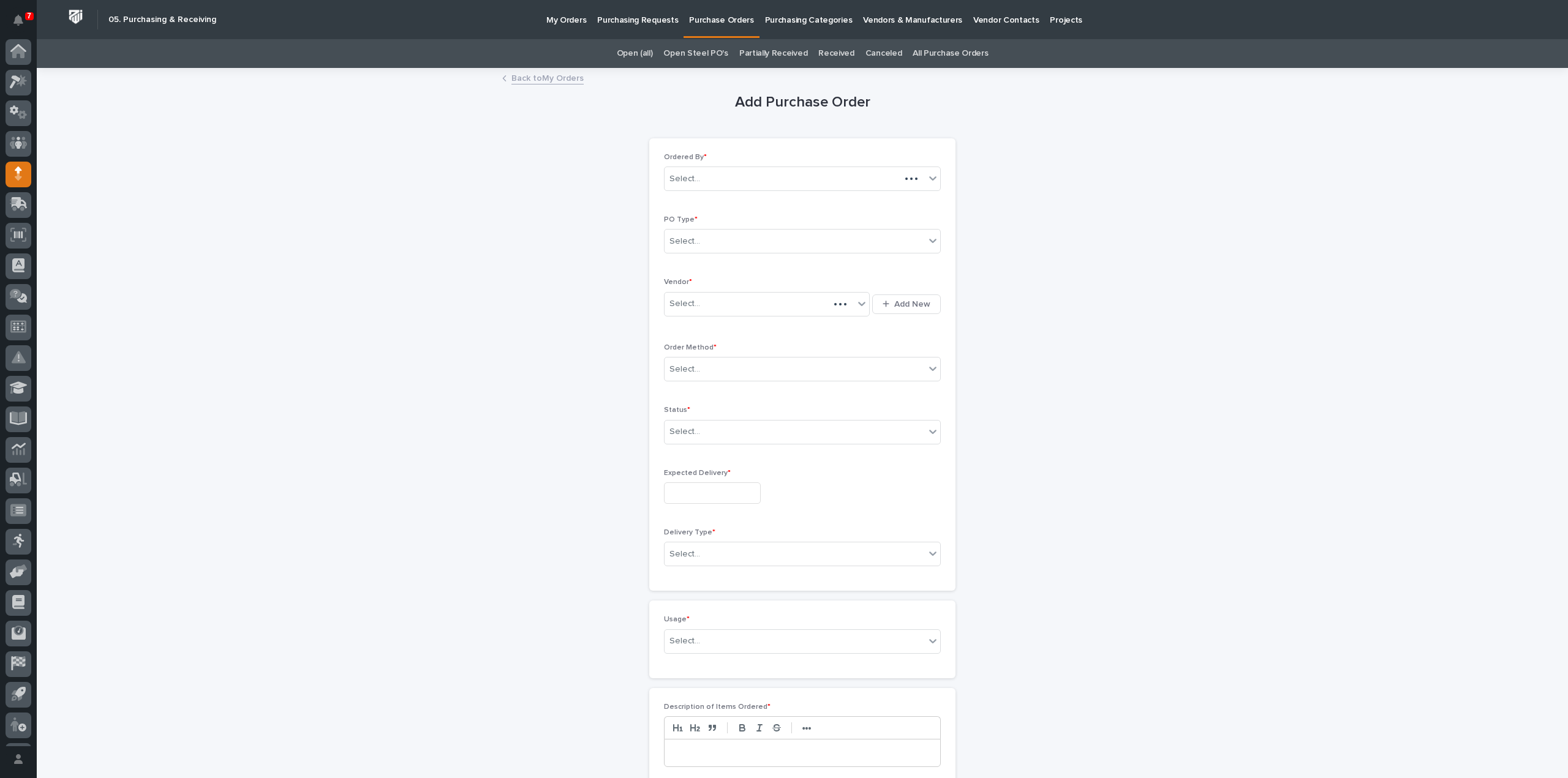
scroll to position [27, 0]
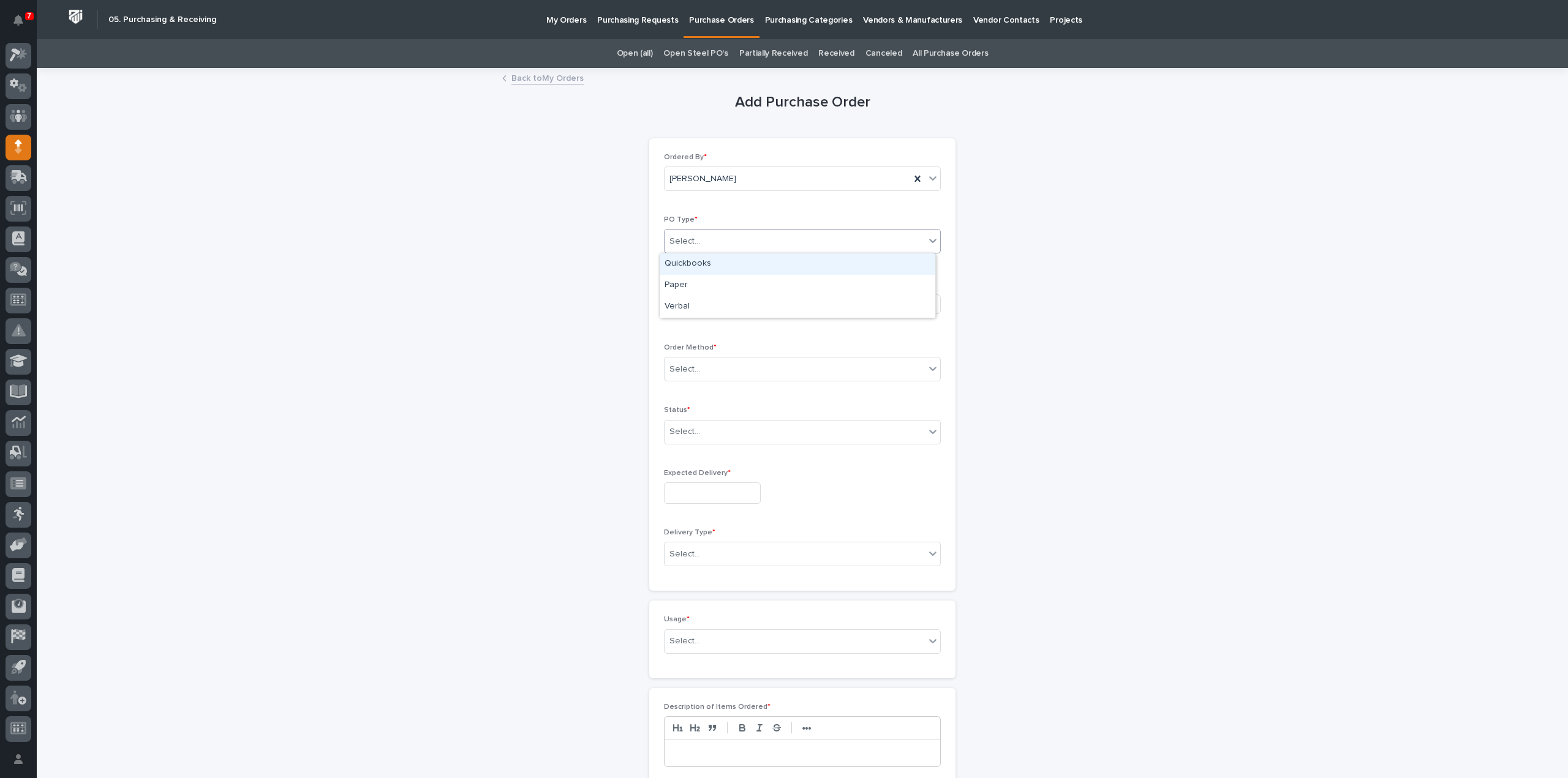
click at [759, 250] on div "Select..." at bounding box center [795, 241] width 260 height 20
click at [748, 264] on div "Quickbooks" at bounding box center [797, 265] width 276 height 22
click at [730, 302] on div "Select..." at bounding box center [759, 304] width 189 height 20
type input "****"
click at [732, 328] on div "EPCO Sales" at bounding box center [762, 326] width 206 height 22
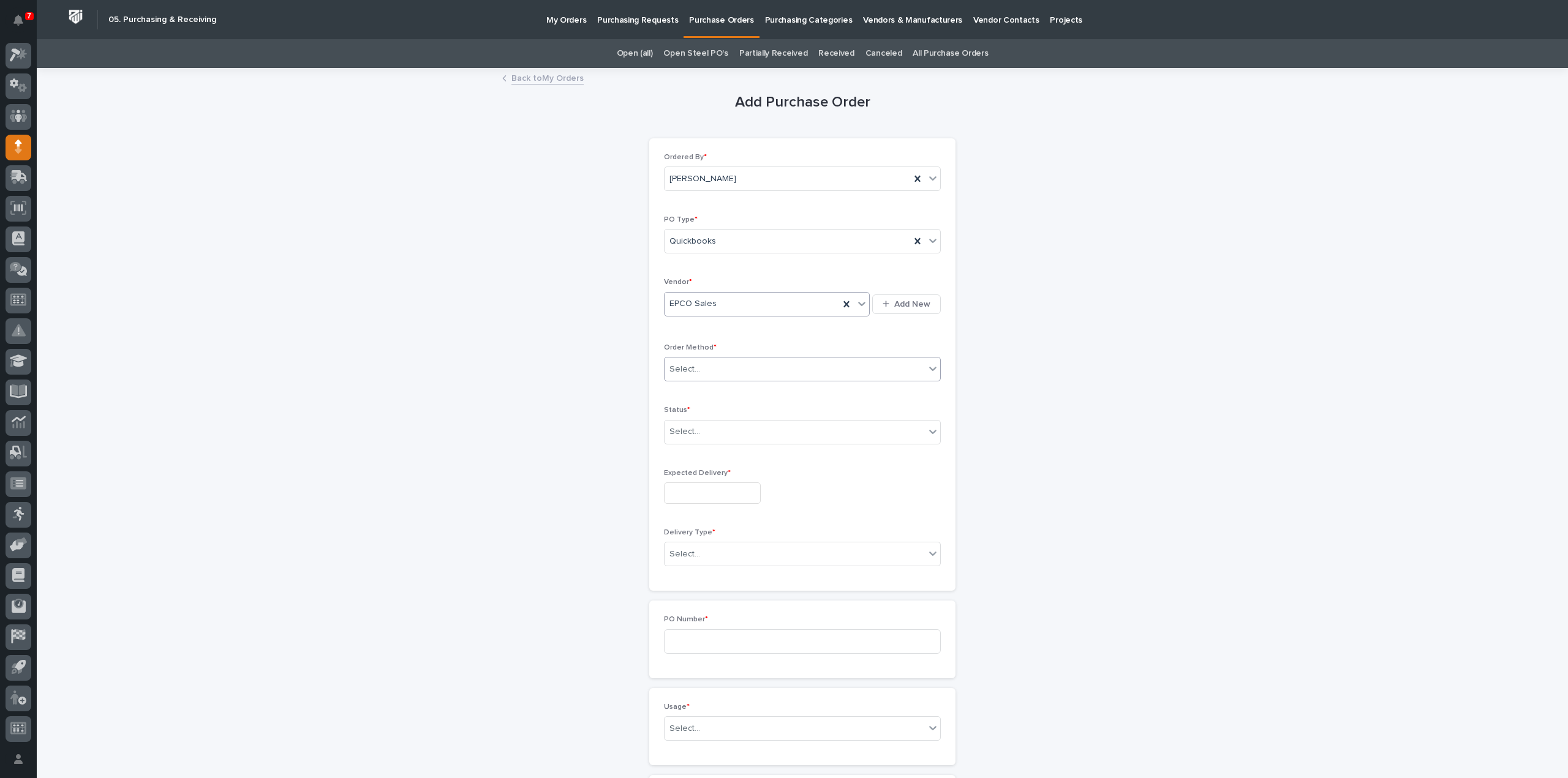
click at [701, 370] on div "Select..." at bounding box center [795, 369] width 260 height 20
click at [699, 395] on div "Online Order" at bounding box center [797, 391] width 276 height 22
click at [702, 429] on input "text" at bounding box center [702, 432] width 1 height 10
click at [734, 366] on div "Online Order" at bounding box center [788, 369] width 246 height 20
click at [718, 414] on div "Email" at bounding box center [797, 413] width 276 height 22
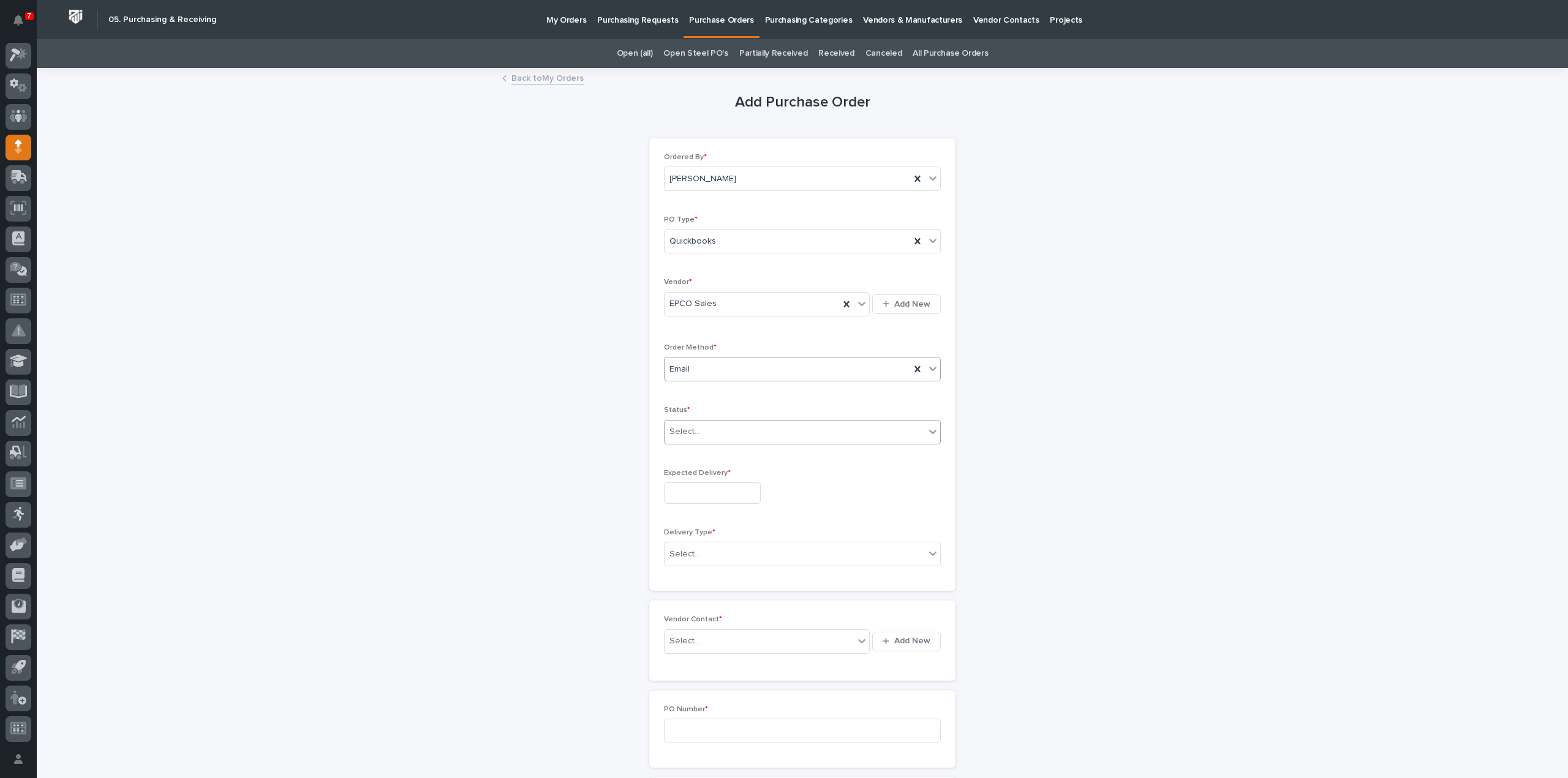
click at [721, 439] on div "Select..." at bounding box center [795, 432] width 260 height 20
click at [702, 479] on div "Submitted" at bounding box center [797, 475] width 276 height 22
click at [694, 497] on input "text" at bounding box center [712, 493] width 97 height 22
click at [746, 372] on div "10" at bounding box center [743, 370] width 17 height 17
type input "**********"
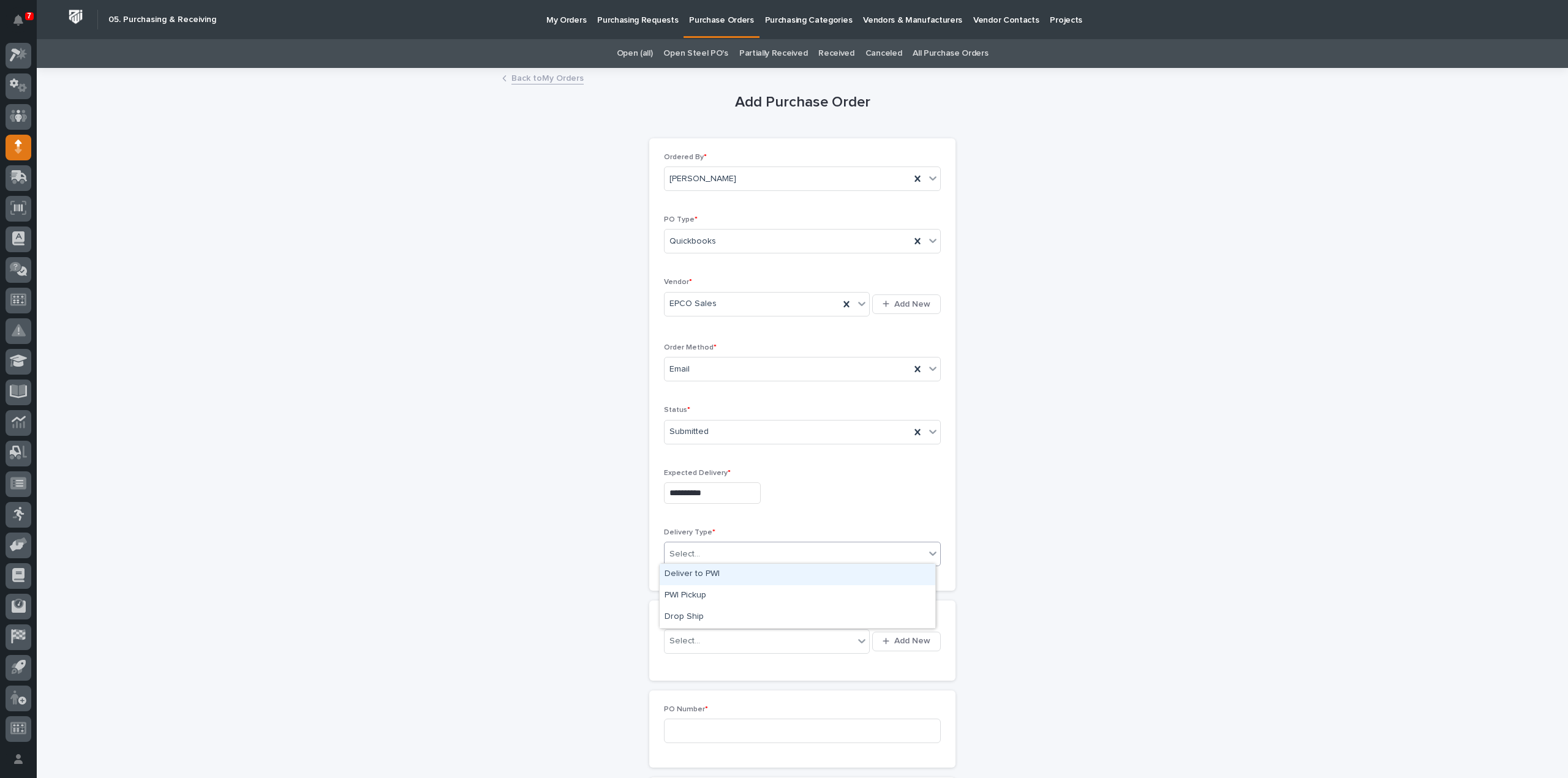
click at [694, 560] on div "Select..." at bounding box center [795, 555] width 260 height 20
click at [704, 576] on div "Deliver to PWI" at bounding box center [797, 575] width 276 height 22
click at [701, 638] on div "Select..." at bounding box center [759, 641] width 189 height 20
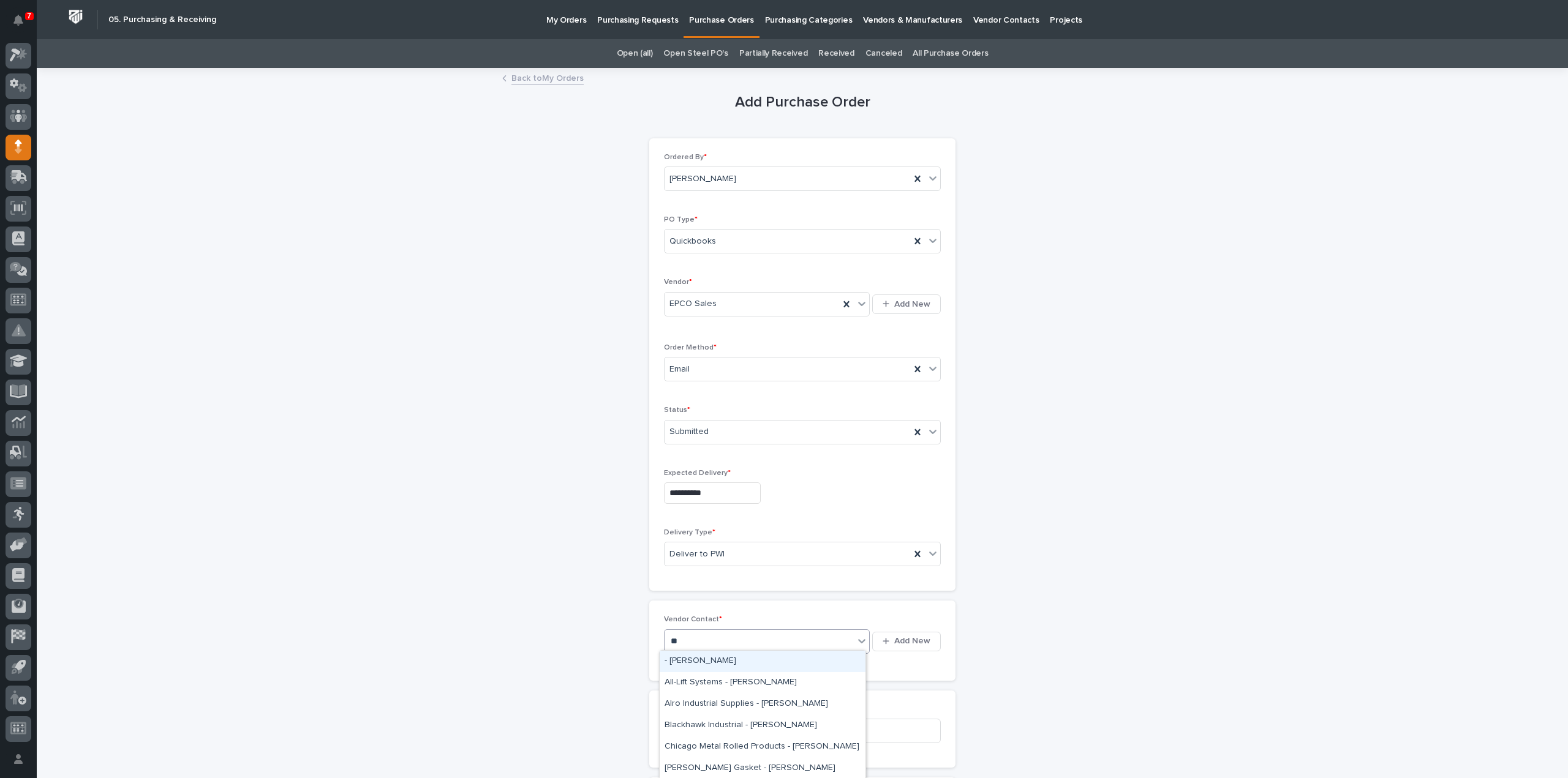
type input "***"
click at [714, 659] on div "EPCO Sales - Keith Schrock" at bounding box center [762, 662] width 206 height 22
click at [707, 720] on input at bounding box center [802, 731] width 277 height 25
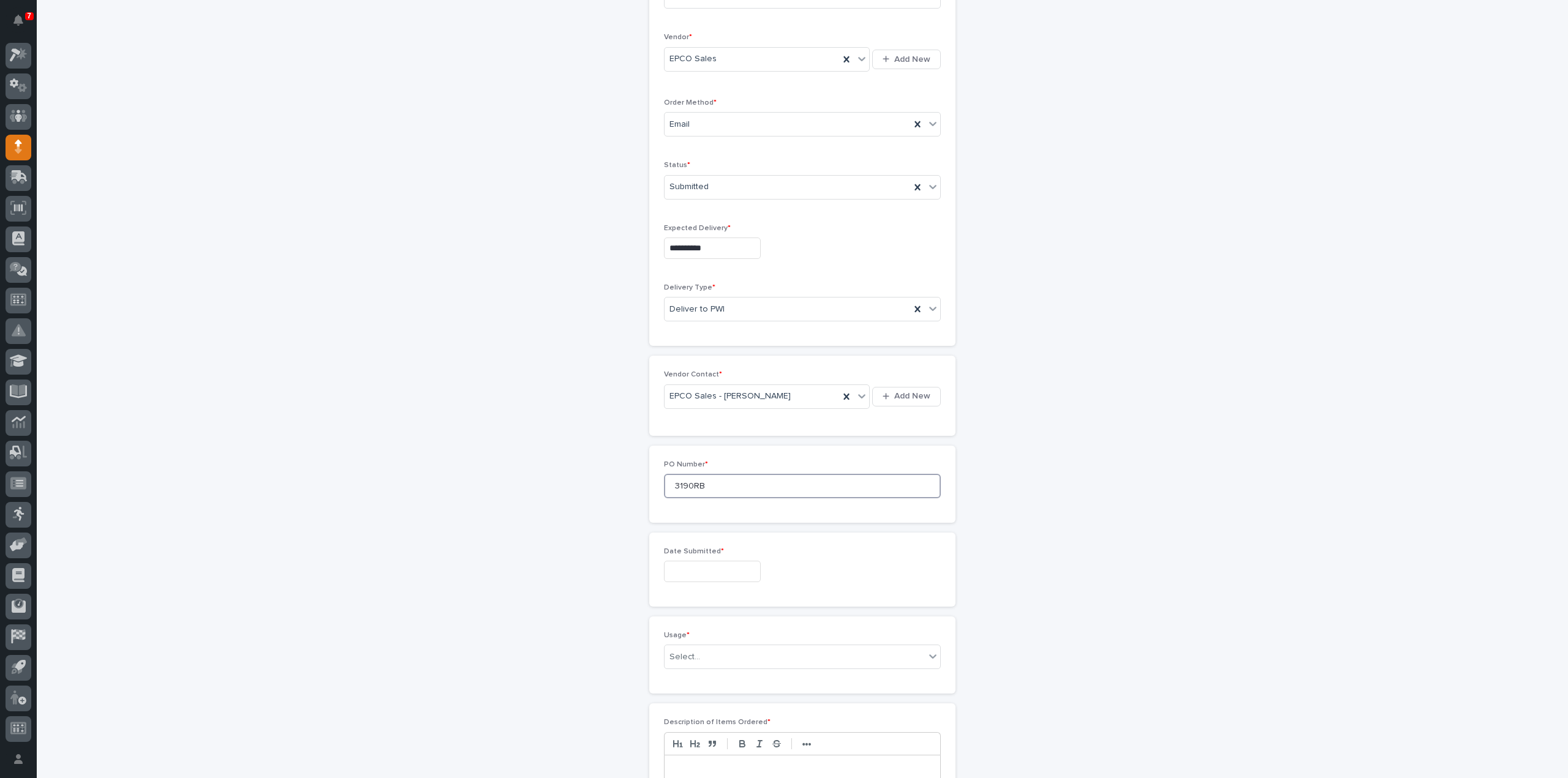
type input "3190RB"
click at [708, 568] on input "text" at bounding box center [712, 572] width 97 height 22
click at [723, 449] on div "9" at bounding box center [724, 448] width 17 height 17
click at [711, 482] on input "3190RB" at bounding box center [802, 486] width 277 height 25
click at [714, 570] on input "**********" at bounding box center [712, 572] width 97 height 22
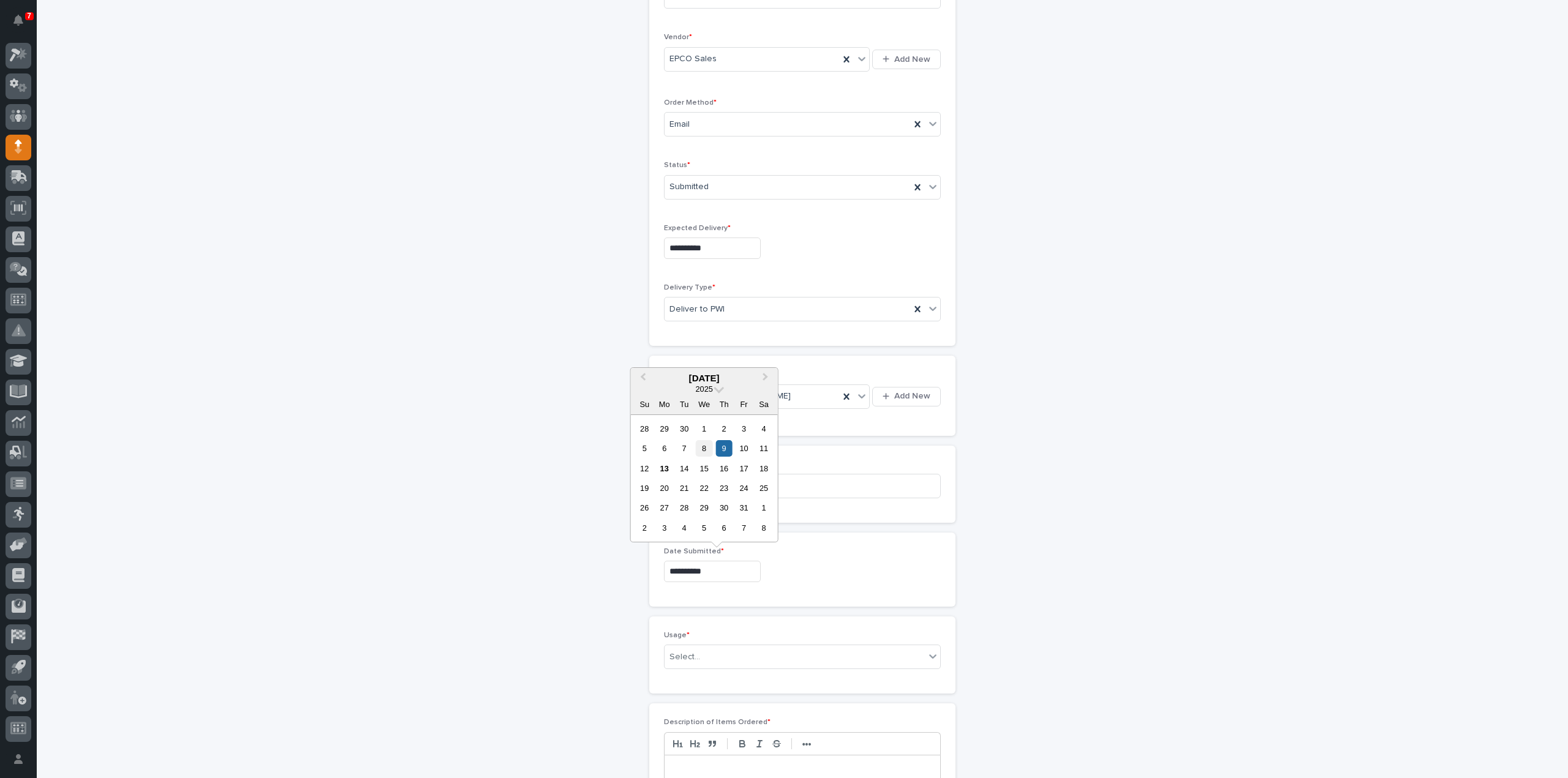
click at [706, 450] on div "8" at bounding box center [704, 448] width 17 height 17
type input "**********"
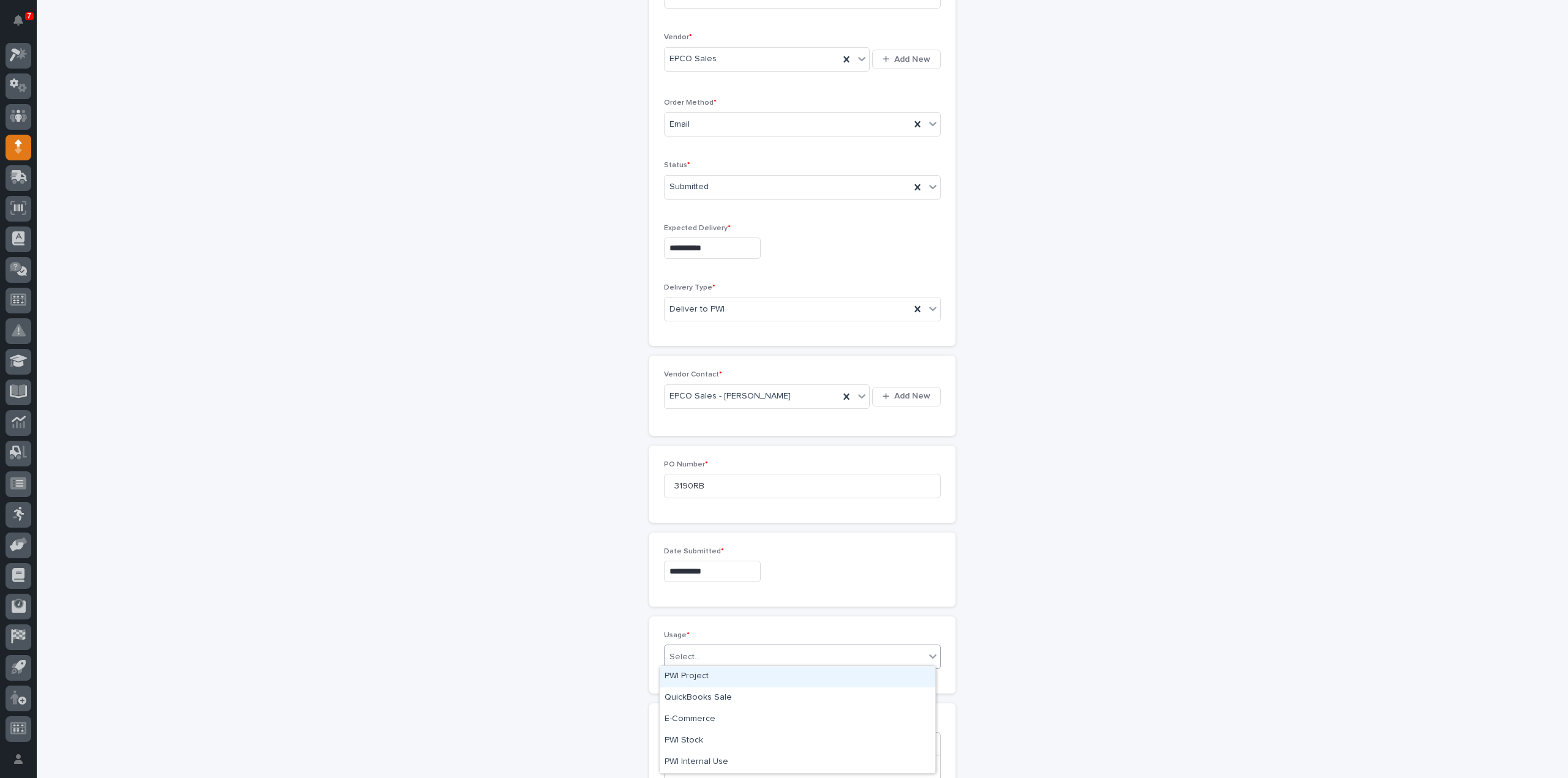
click at [684, 656] on div "Select..." at bounding box center [685, 657] width 30 height 13
click at [693, 670] on div "PWI Project" at bounding box center [797, 677] width 276 height 22
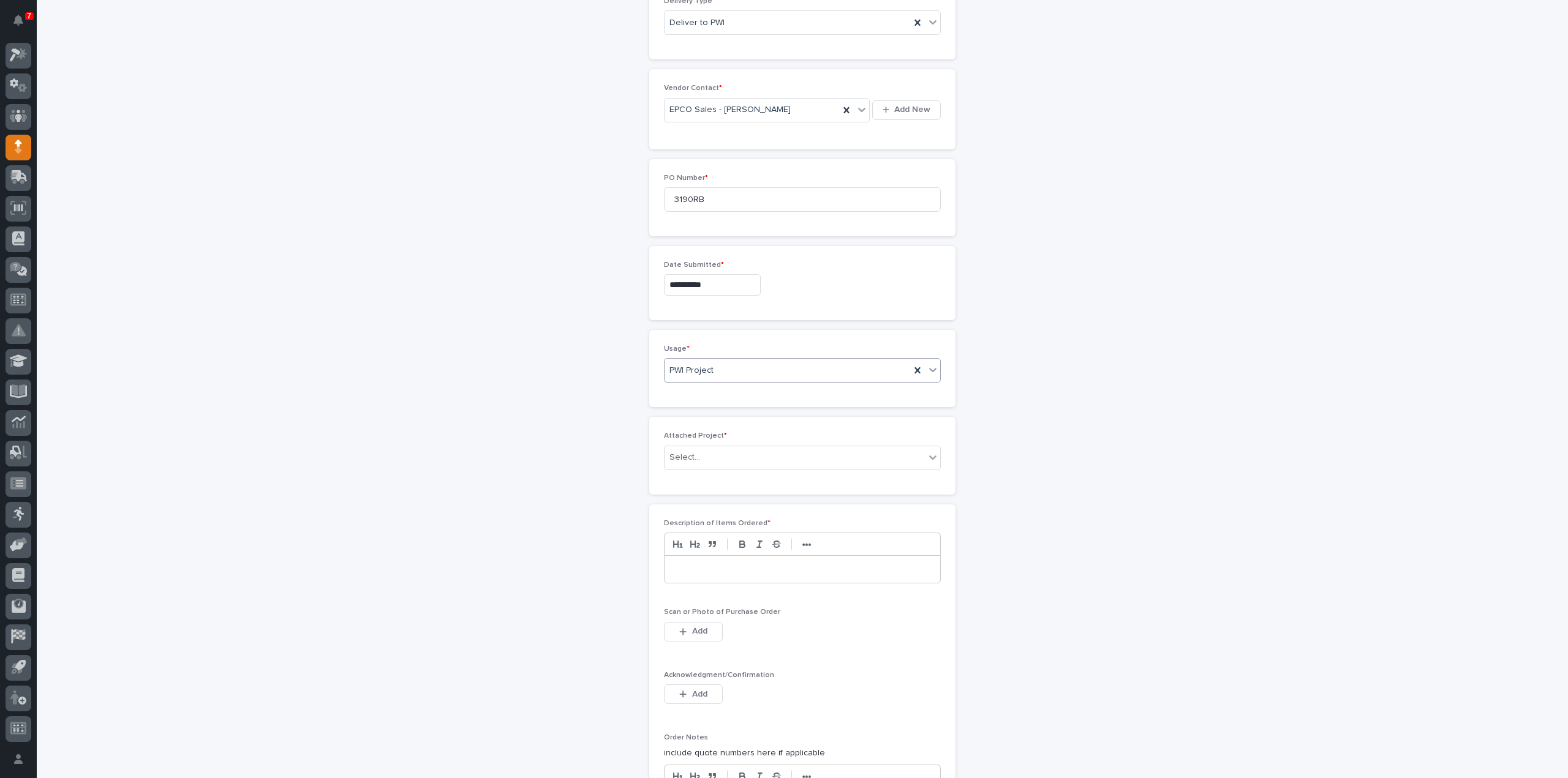
scroll to position [533, 0]
click at [694, 453] on div "Select..." at bounding box center [685, 456] width 30 height 13
type input "*****"
click at [766, 474] on div "26491 - Stair Zone - SafeRack LLC - Royal Shores Condominiums" at bounding box center [797, 476] width 276 height 22
click at [702, 578] on p at bounding box center [803, 584] width 257 height 12
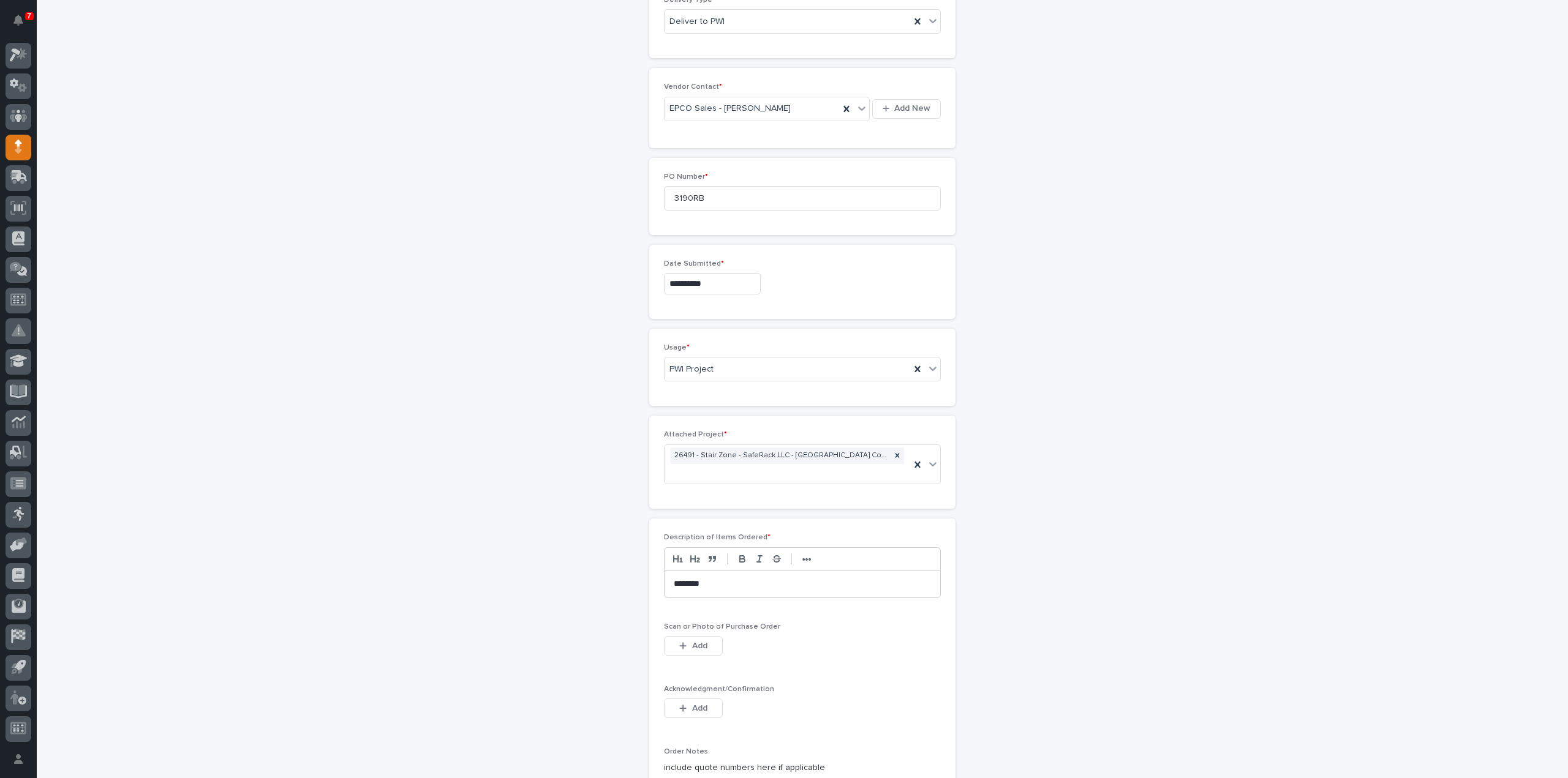
scroll to position [655, 0]
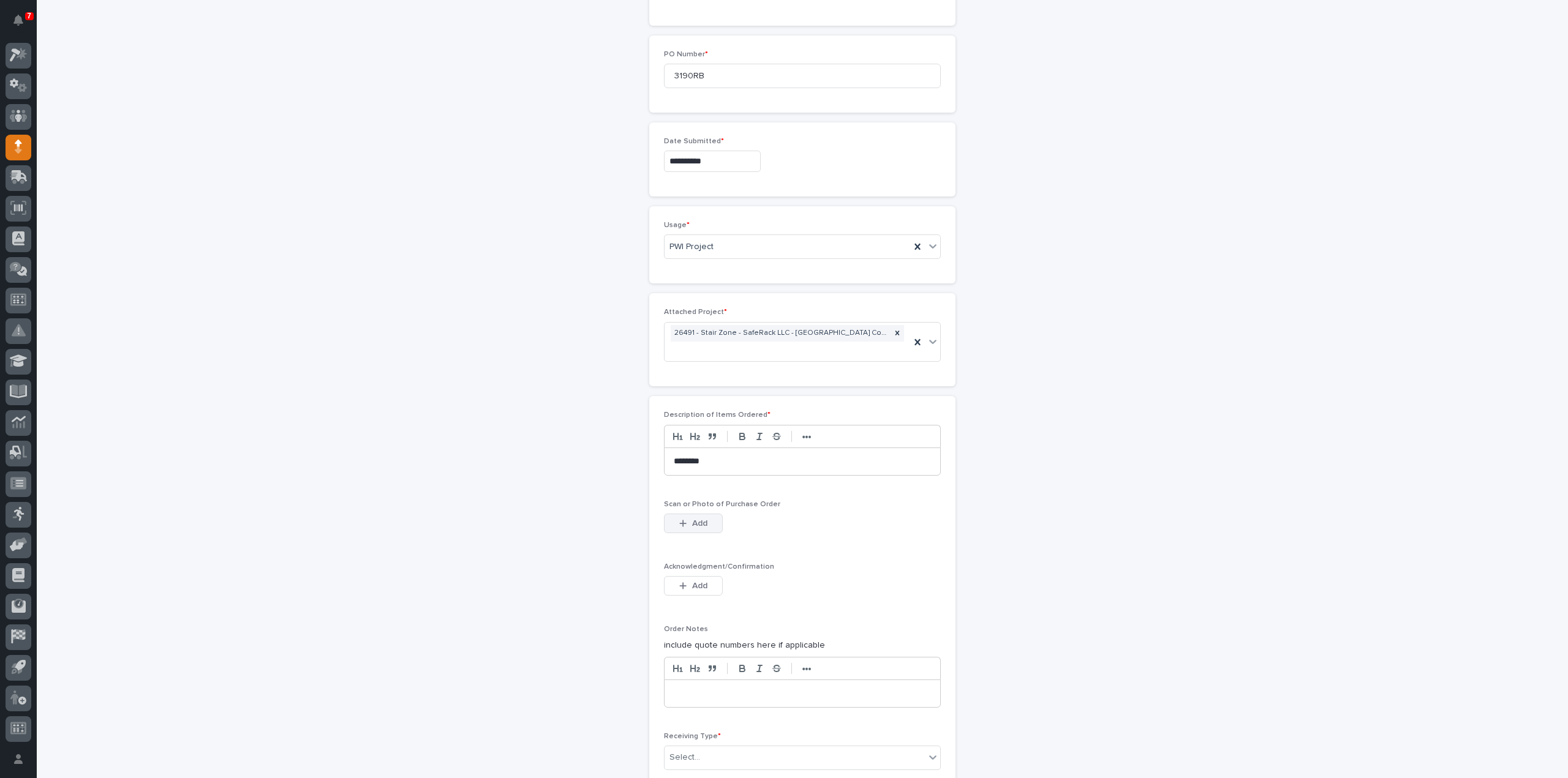
click at [703, 514] on button "Add" at bounding box center [693, 523] width 59 height 20
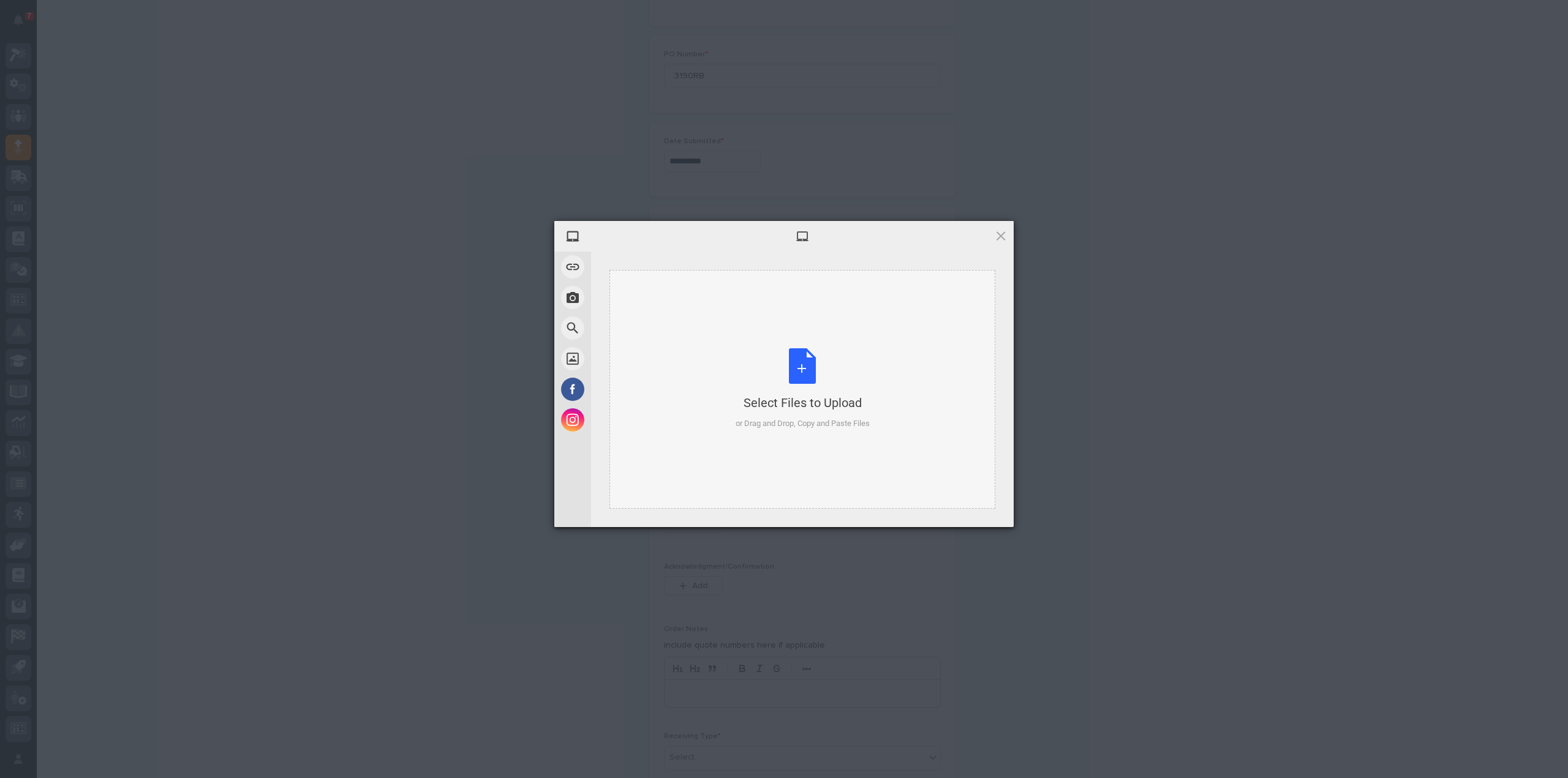
click at [796, 374] on div "Select Files to Upload or Drag and Drop, Copy and Paste Files" at bounding box center [802, 389] width 134 height 82
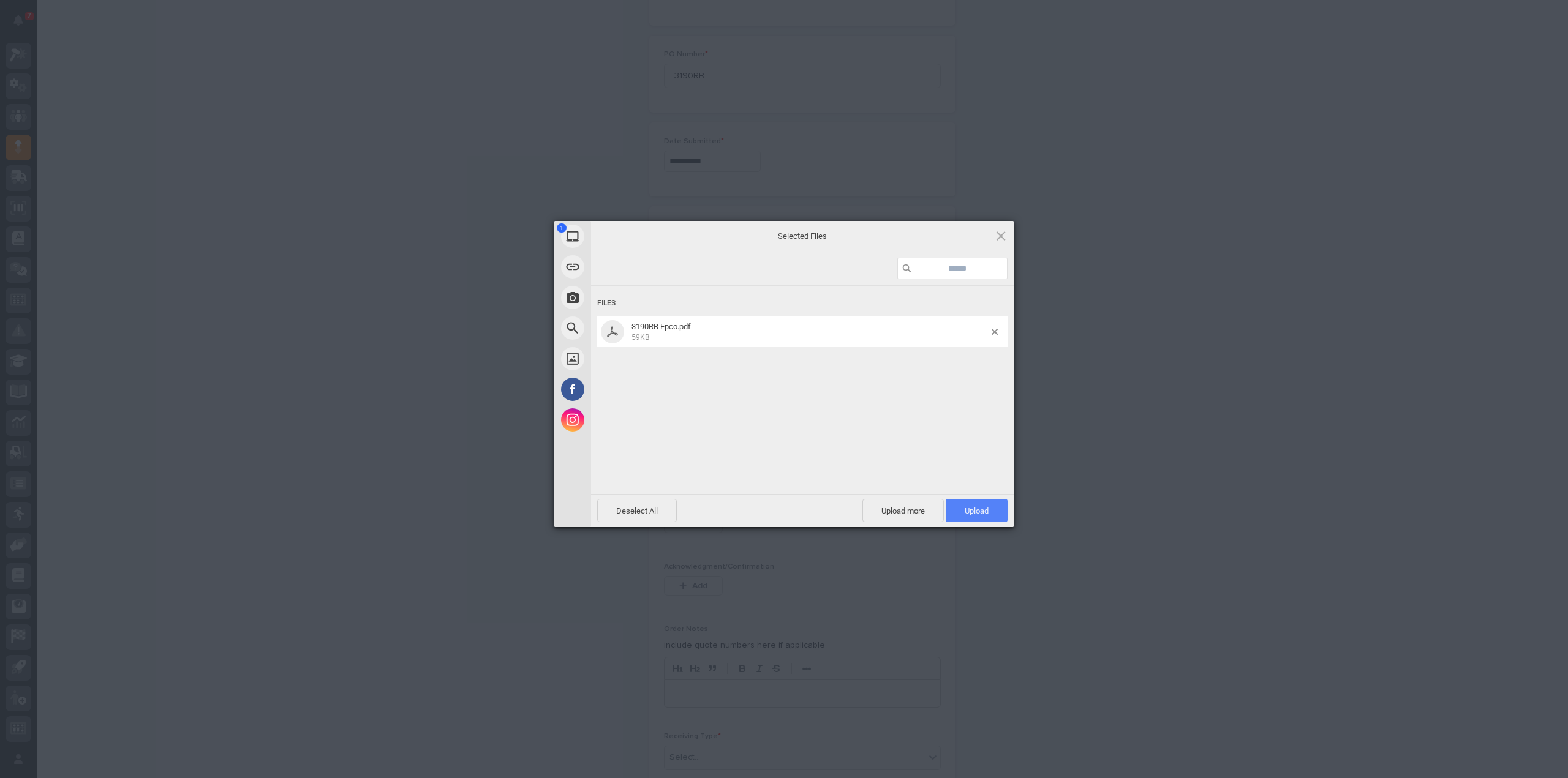
click at [982, 514] on span "Upload 1" at bounding box center [976, 510] width 24 height 9
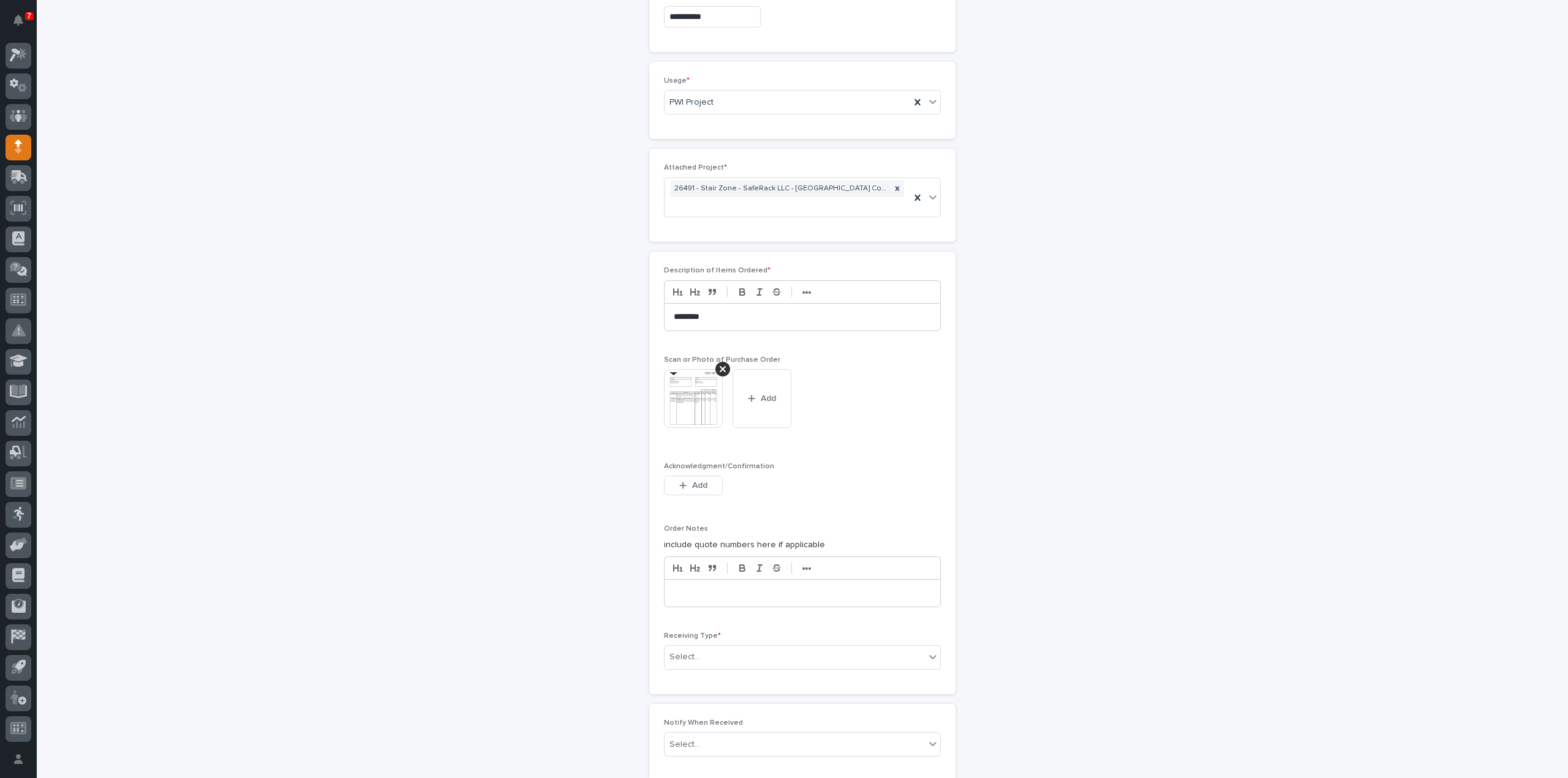
scroll to position [906, 0]
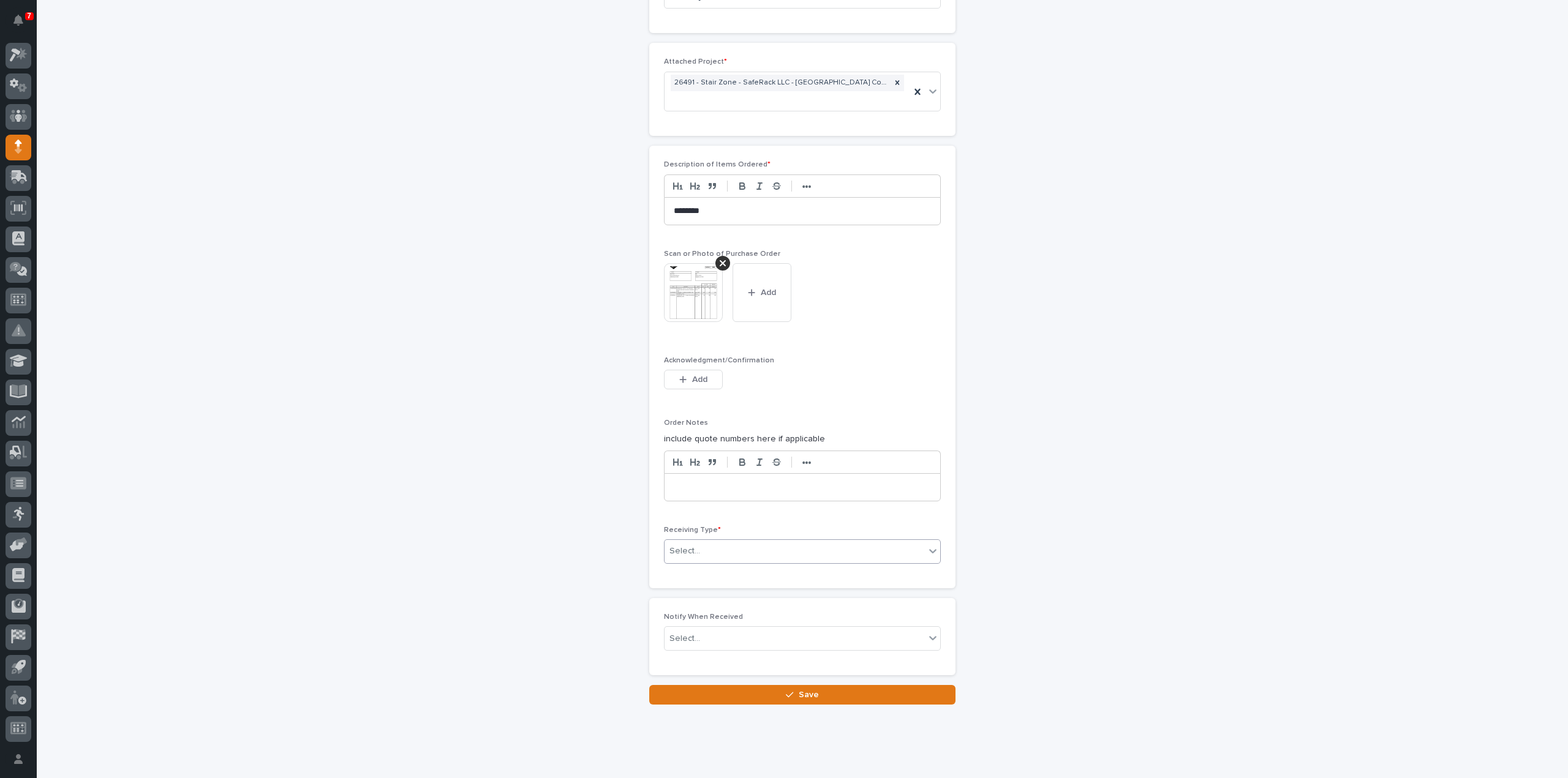
click at [689, 545] on div "Select..." at bounding box center [685, 552] width 30 height 13
click at [705, 615] on div "Deliver to" at bounding box center [797, 617] width 276 height 22
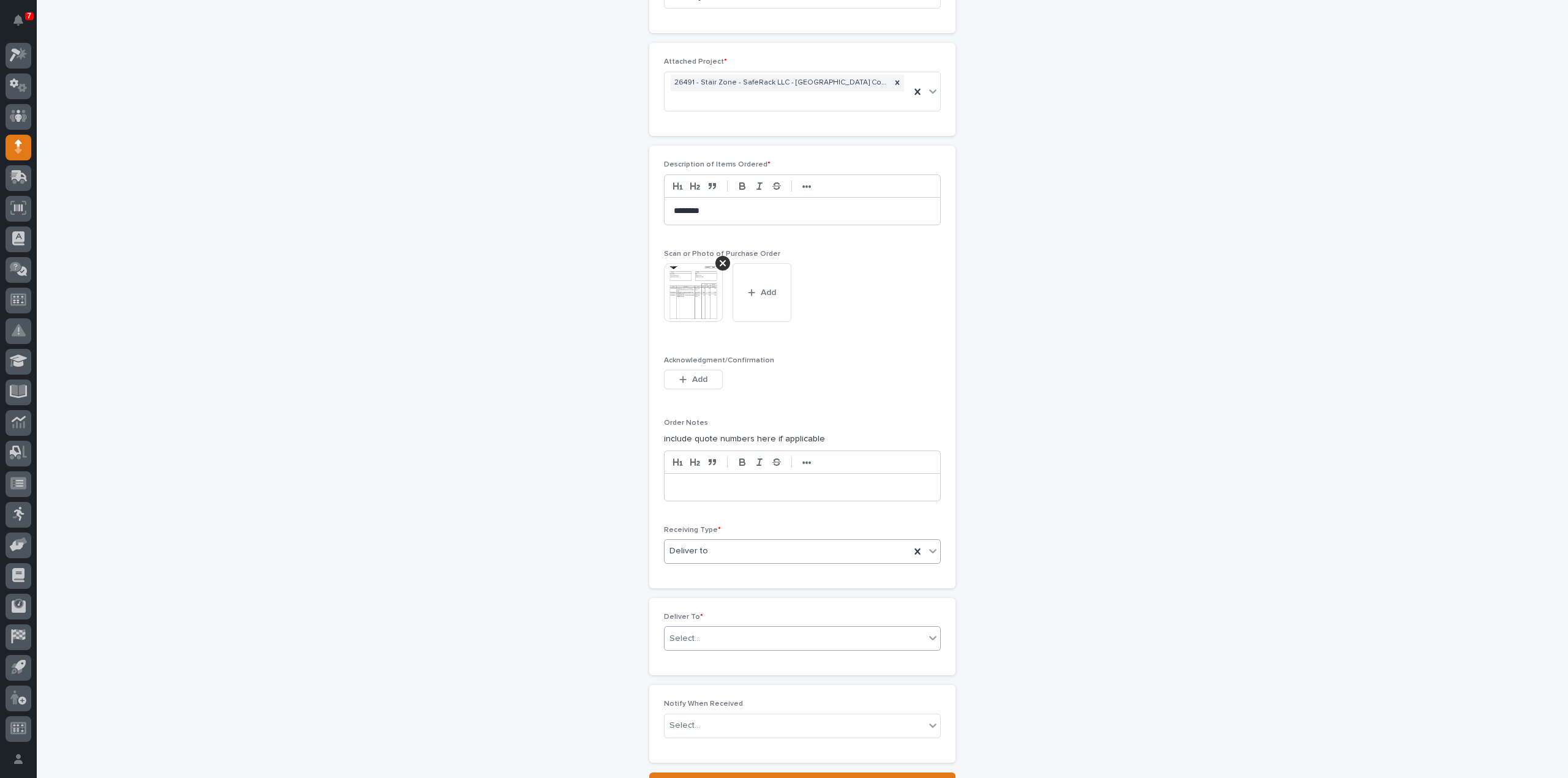
click at [687, 633] on div "Select..." at bounding box center [685, 639] width 30 height 13
type input "****"
click at [696, 635] on div "[PERSON_NAME]" at bounding box center [797, 641] width 276 height 22
click at [690, 719] on div "Select..." at bounding box center [685, 726] width 30 height 13
type input "****"
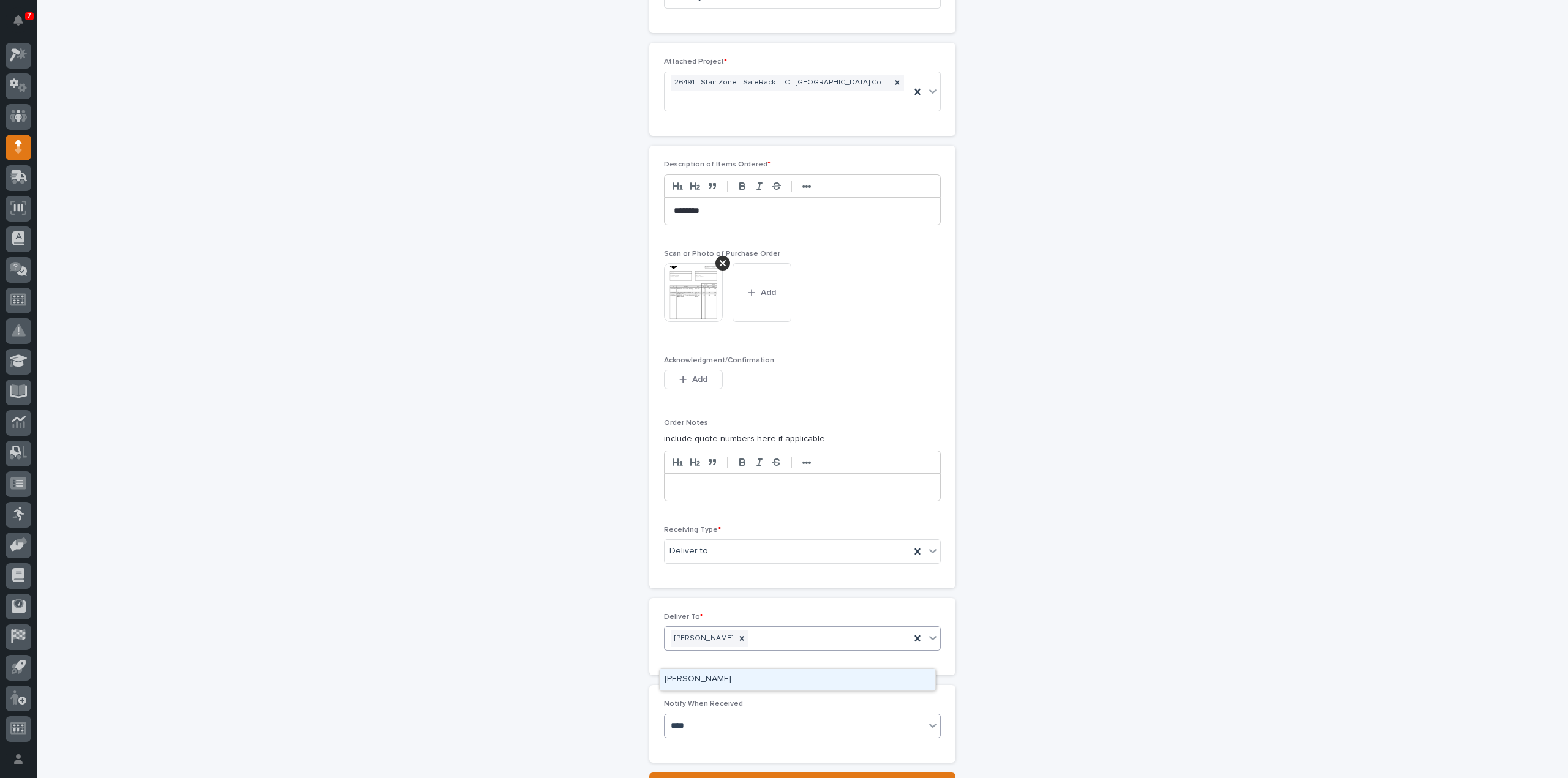
click at [771, 685] on div "[PERSON_NAME]" at bounding box center [797, 680] width 276 height 22
click at [790, 778] on div "button" at bounding box center [792, 782] width 12 height 9
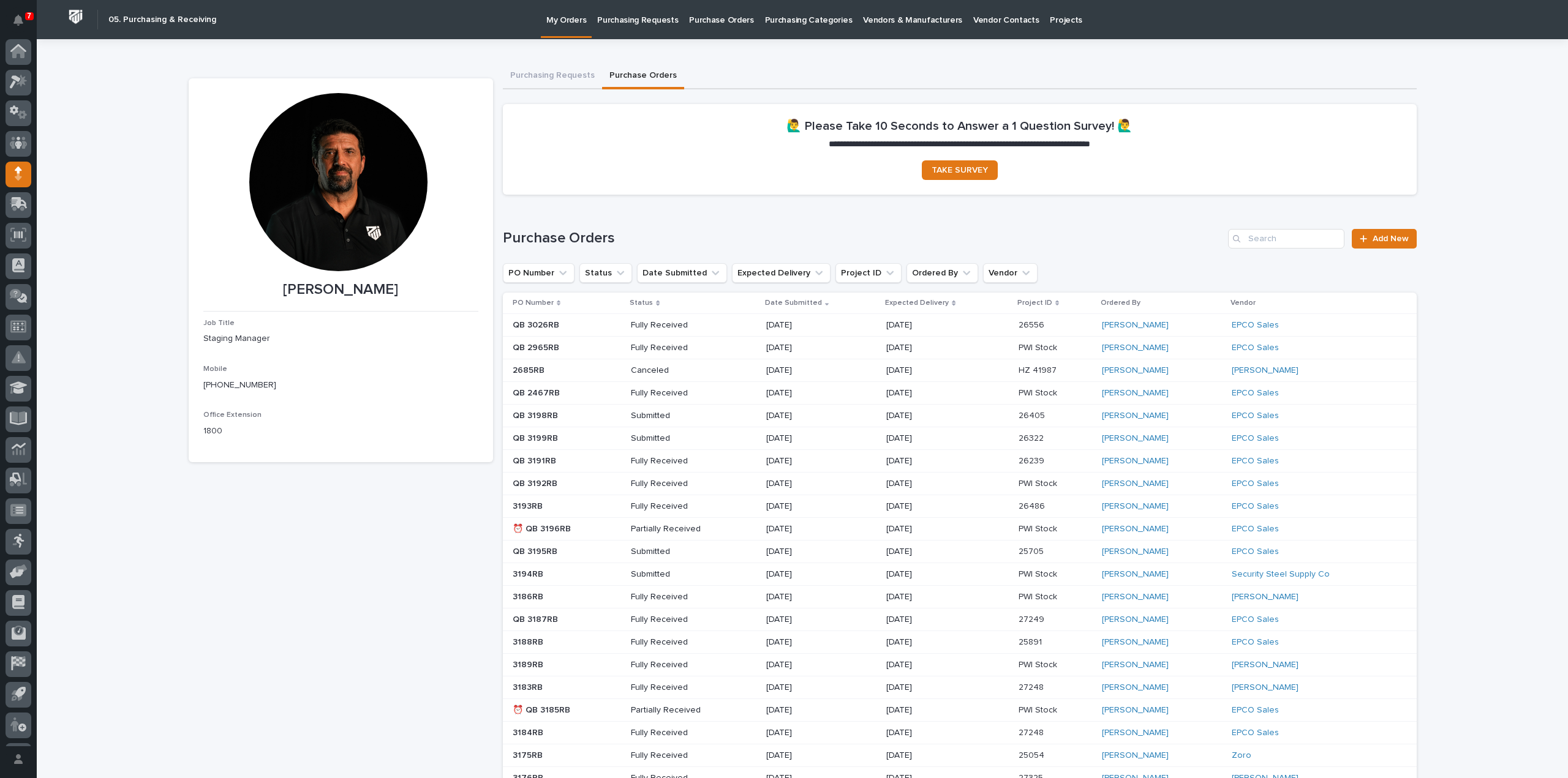
scroll to position [27, 0]
click at [1266, 241] on input "Search" at bounding box center [1286, 239] width 116 height 20
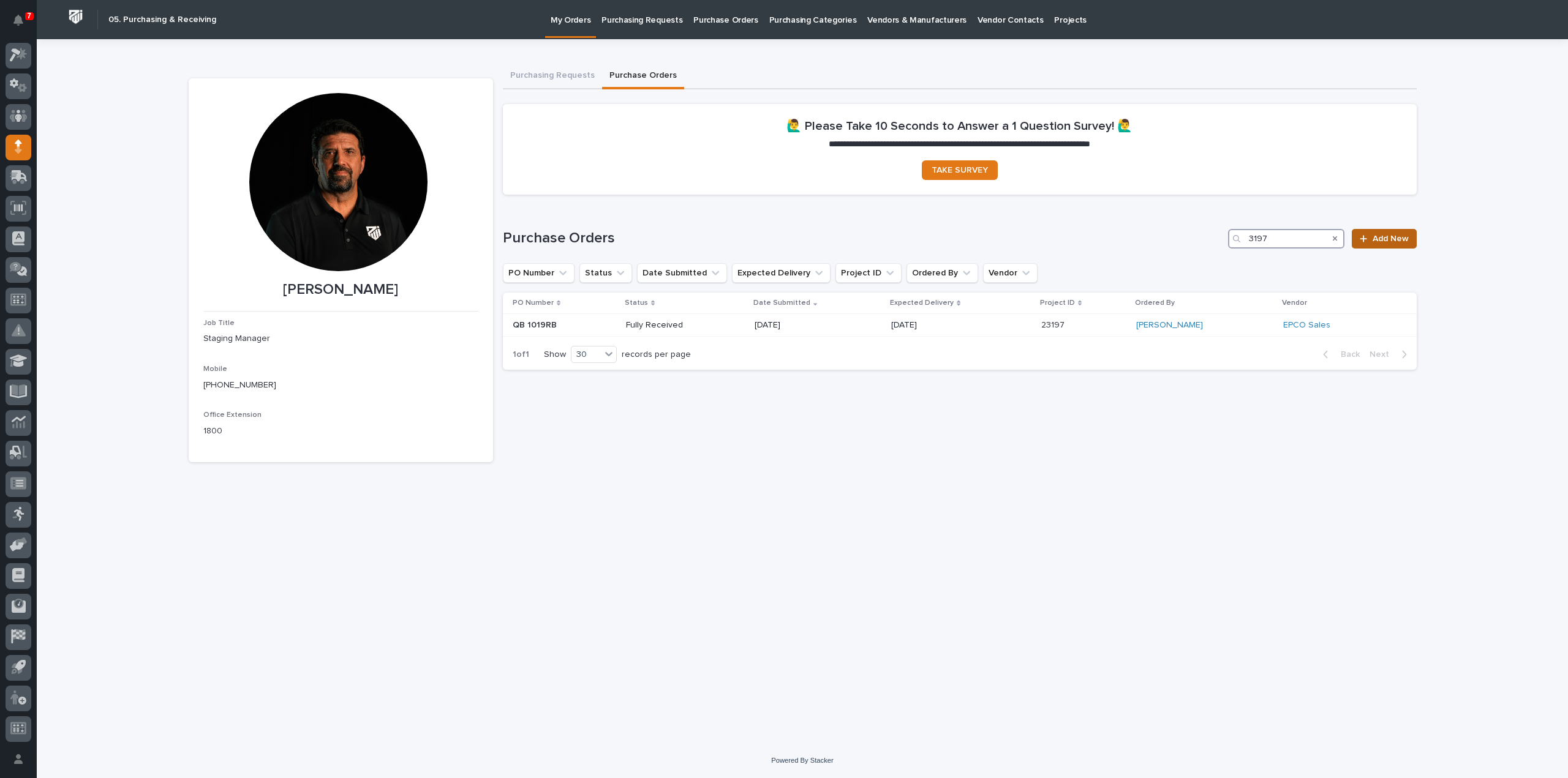
type input "3197"
click at [1397, 241] on span "Add New" at bounding box center [1391, 239] width 36 height 9
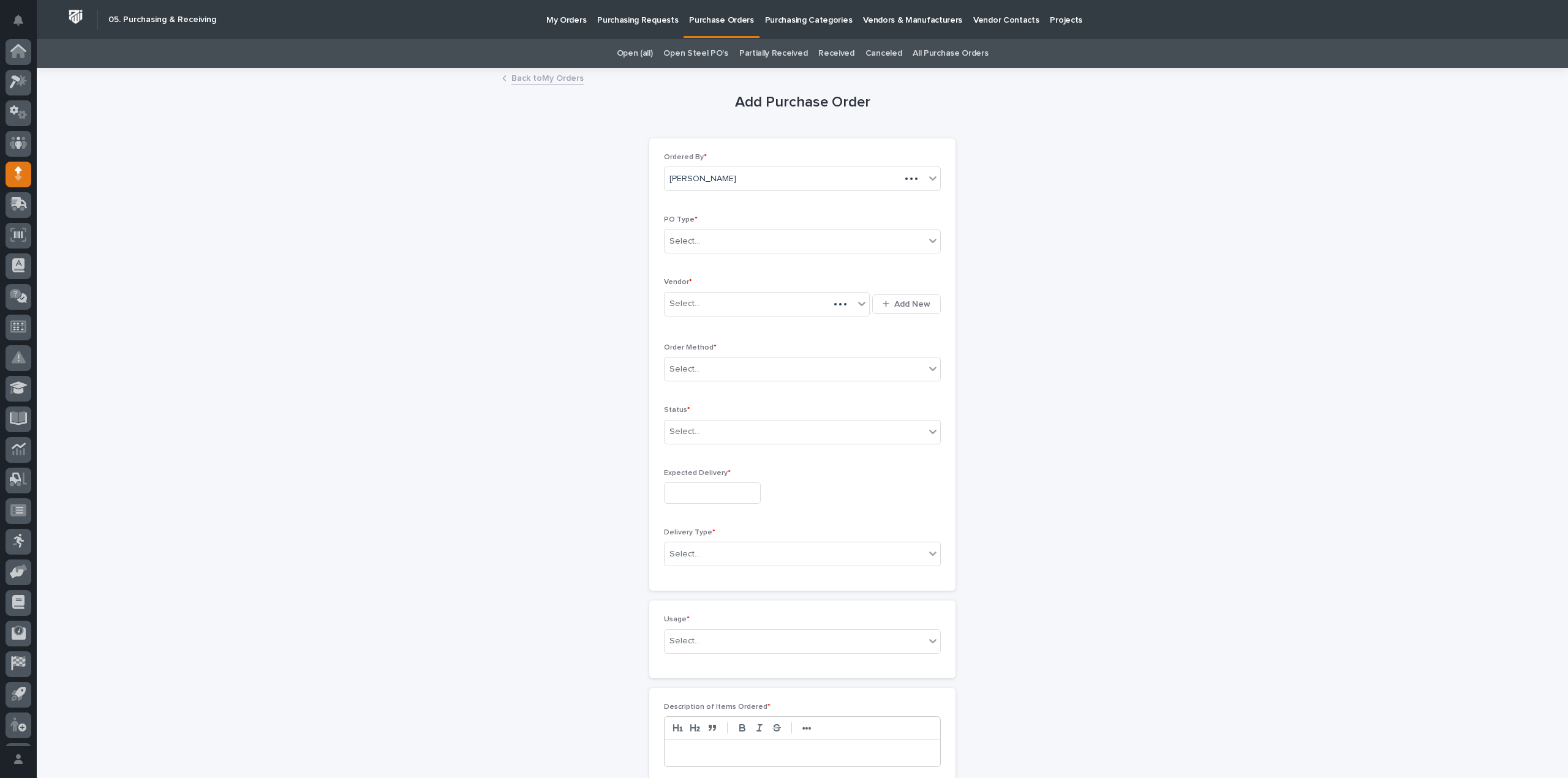
scroll to position [27, 0]
click at [783, 244] on div "Select..." at bounding box center [795, 241] width 260 height 20
click at [733, 281] on div "Paper" at bounding box center [797, 286] width 276 height 22
click at [728, 302] on div "Select..." at bounding box center [759, 304] width 189 height 20
type input "***"
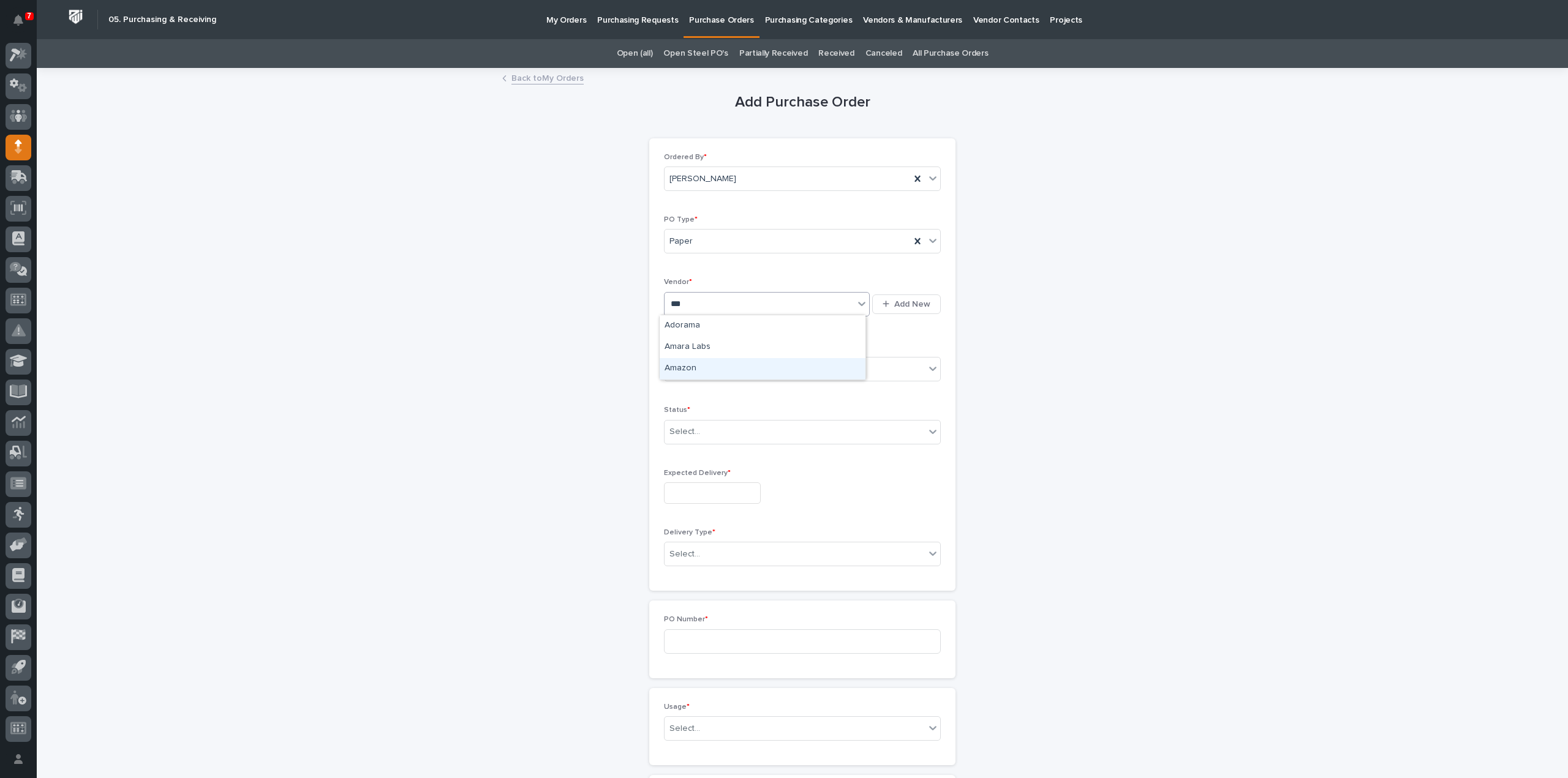
click at [698, 369] on div "Amazon" at bounding box center [762, 369] width 206 height 22
click at [697, 367] on div "Select..." at bounding box center [795, 369] width 260 height 20
click at [694, 397] on div "Online Order" at bounding box center [797, 391] width 276 height 22
click at [689, 429] on div "Select..." at bounding box center [685, 432] width 30 height 13
click at [692, 474] on div "Submitted" at bounding box center [797, 475] width 276 height 22
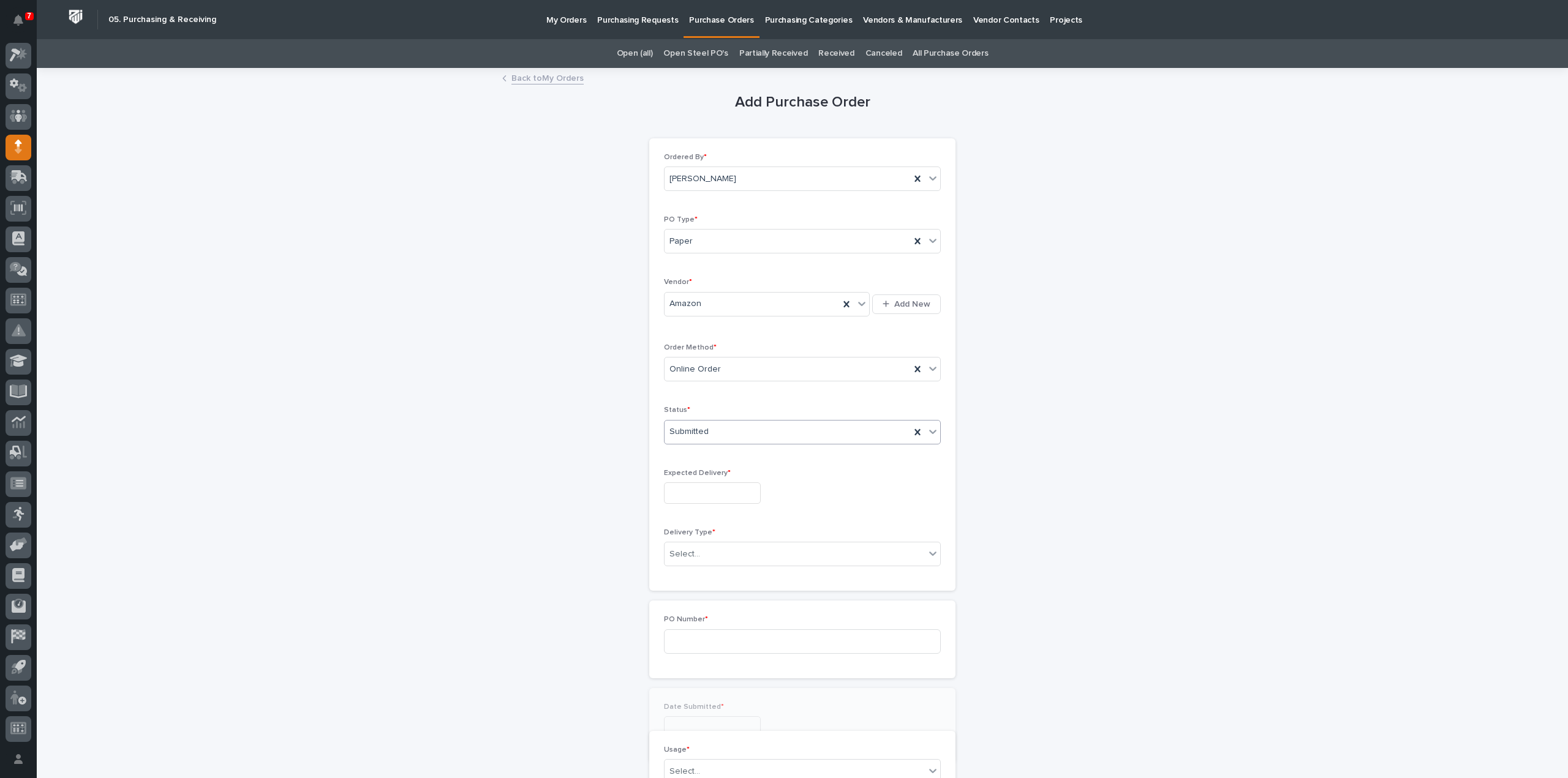
click at [697, 495] on input "text" at bounding box center [712, 493] width 97 height 22
click at [664, 392] on div "13" at bounding box center [664, 390] width 17 height 17
click at [730, 496] on input "**********" at bounding box center [712, 493] width 97 height 22
click at [702, 389] on div "15" at bounding box center [704, 390] width 17 height 17
type input "**********"
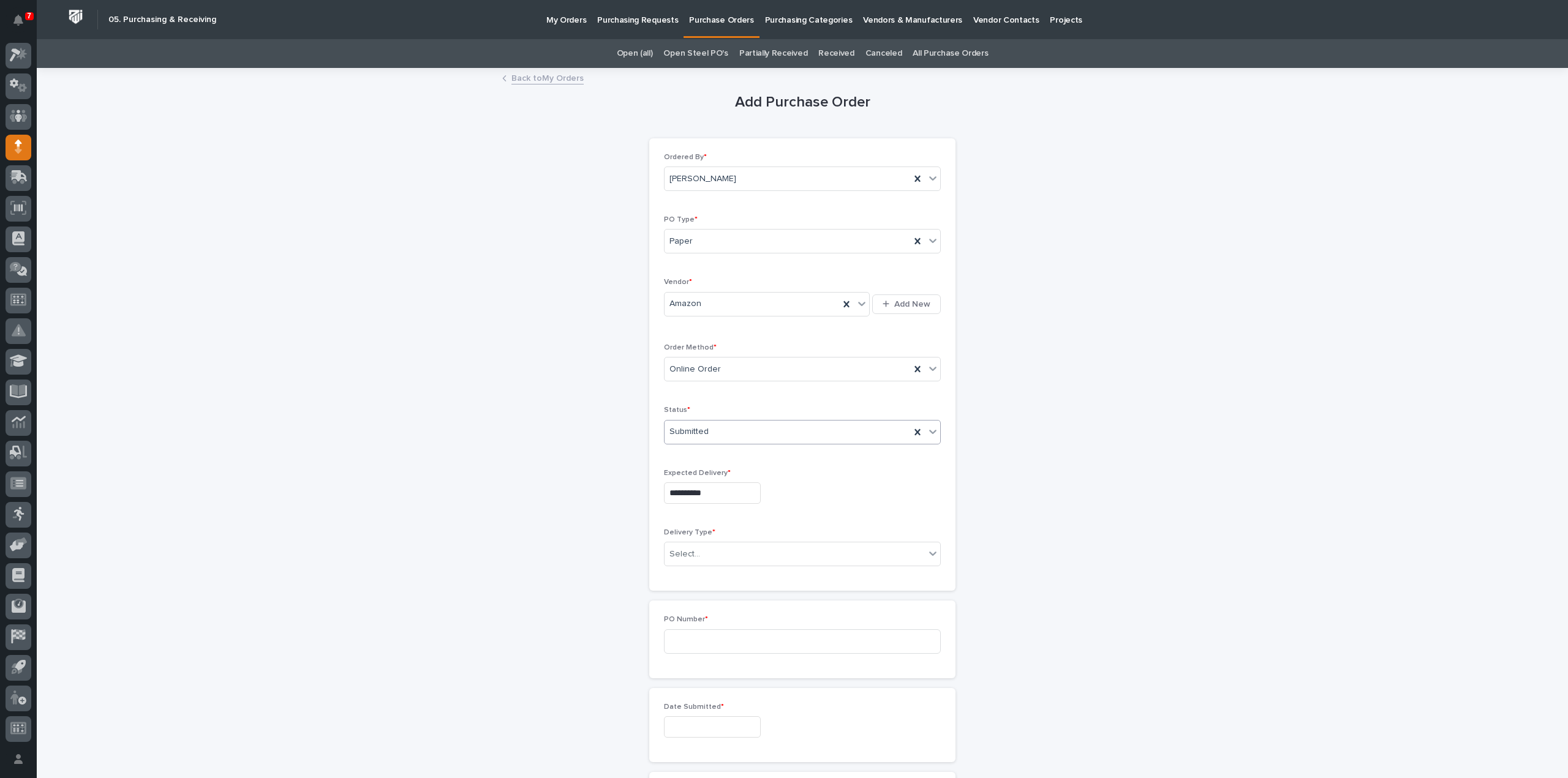
scroll to position [122, 0]
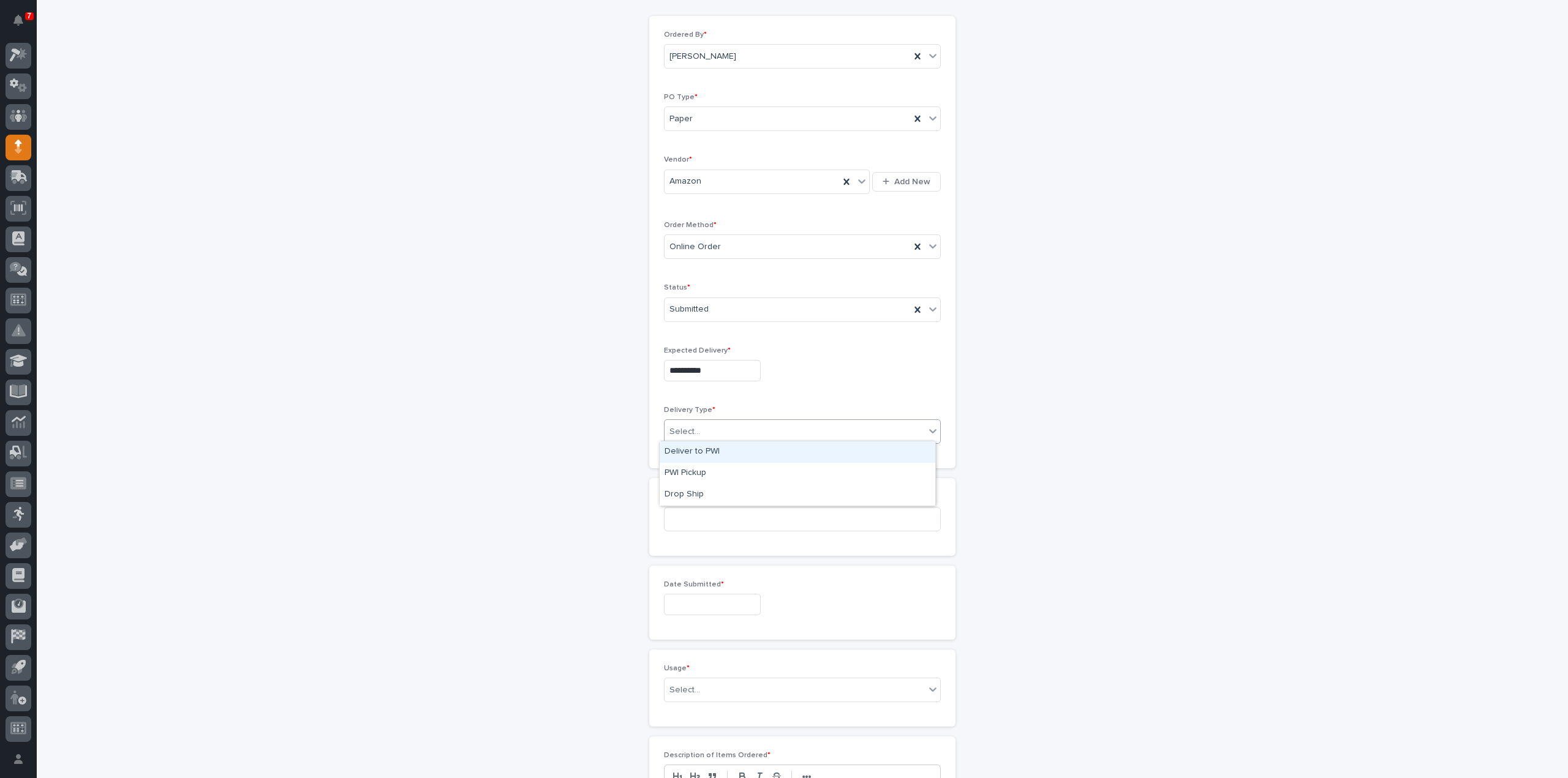
click at [704, 426] on div "Select..." at bounding box center [795, 432] width 260 height 20
click at [706, 455] on div "Deliver to PWI" at bounding box center [797, 453] width 276 height 22
click at [699, 510] on input at bounding box center [802, 519] width 277 height 25
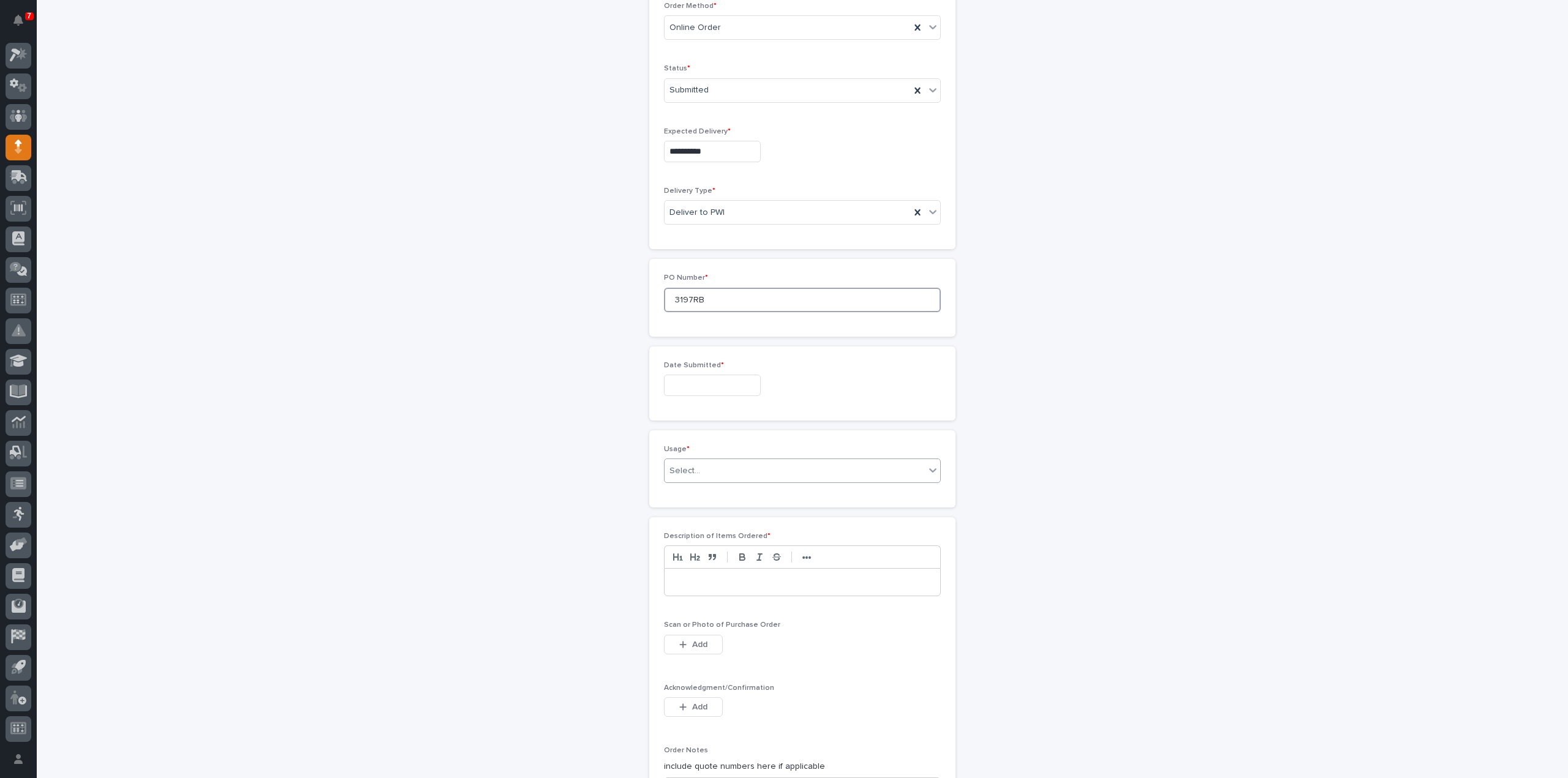
scroll to position [367, 0]
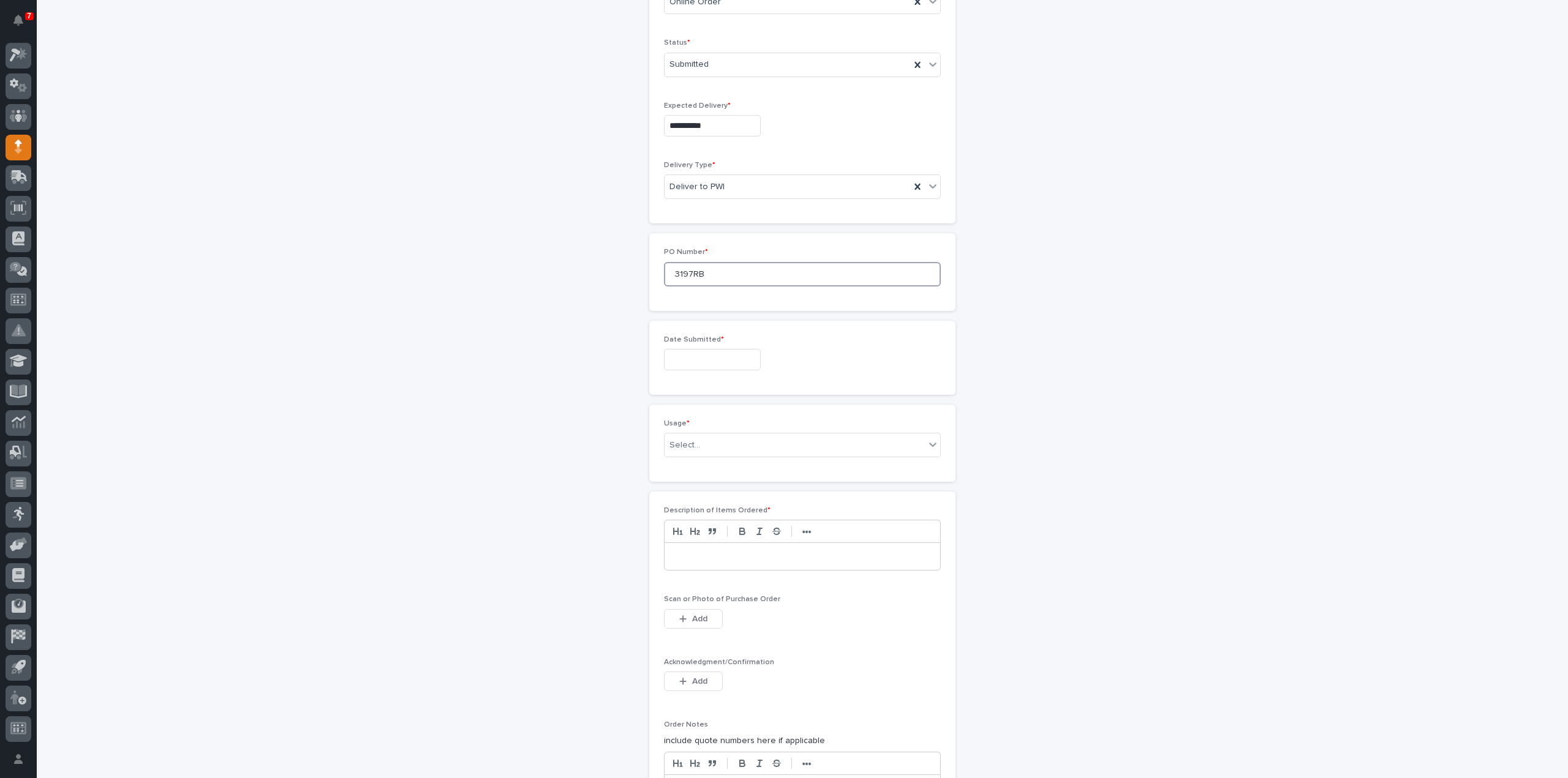
type input "3197RB"
click at [702, 359] on input "text" at bounding box center [712, 360] width 97 height 22
click at [747, 258] on div "17" at bounding box center [743, 257] width 17 height 17
type input "**********"
click at [705, 444] on div "Select..." at bounding box center [795, 445] width 260 height 20
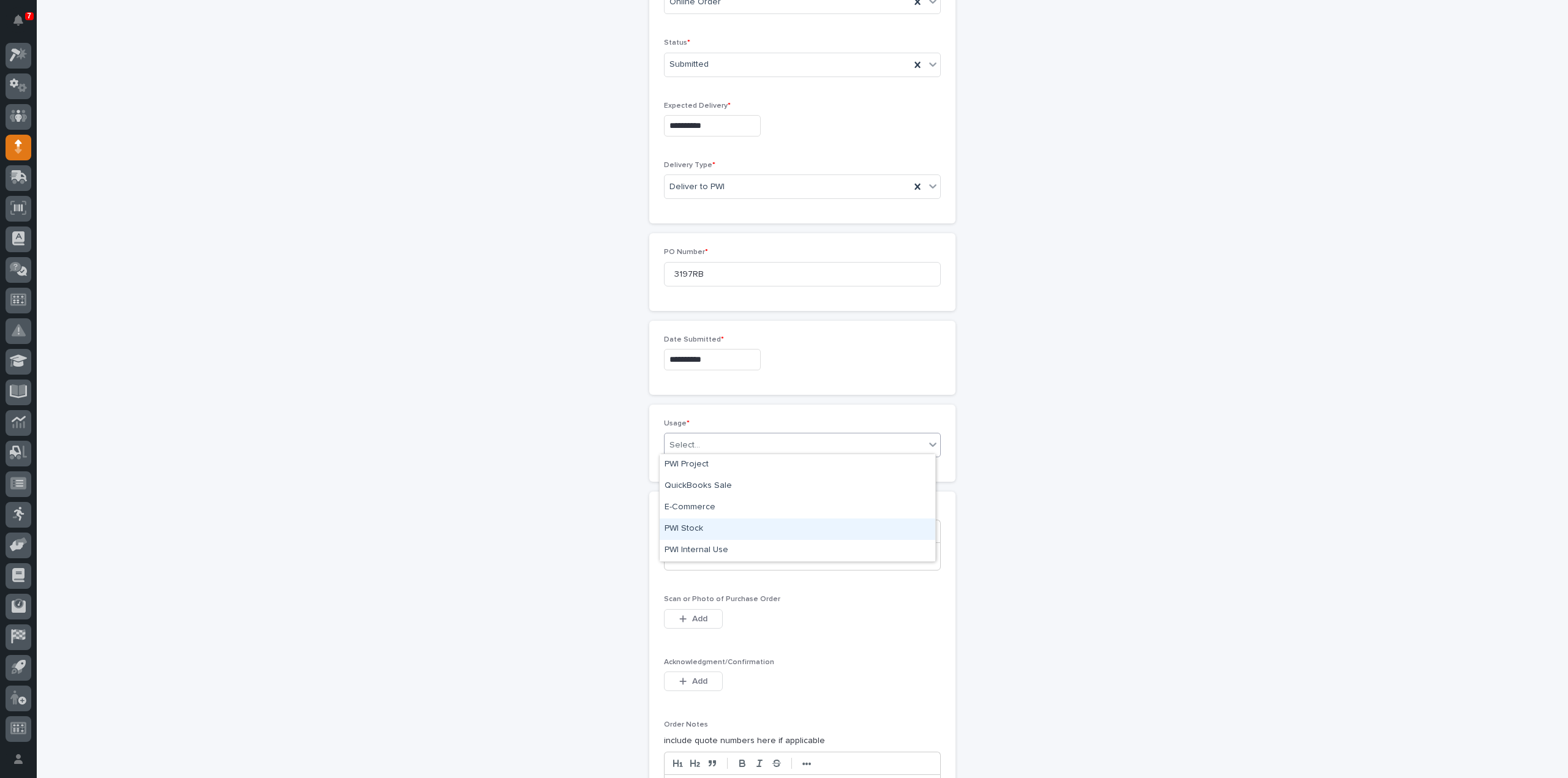
click at [715, 534] on div "PWI Stock" at bounding box center [797, 529] width 276 height 22
click at [734, 557] on p at bounding box center [803, 556] width 257 height 12
click at [711, 617] on button "Add" at bounding box center [693, 619] width 59 height 20
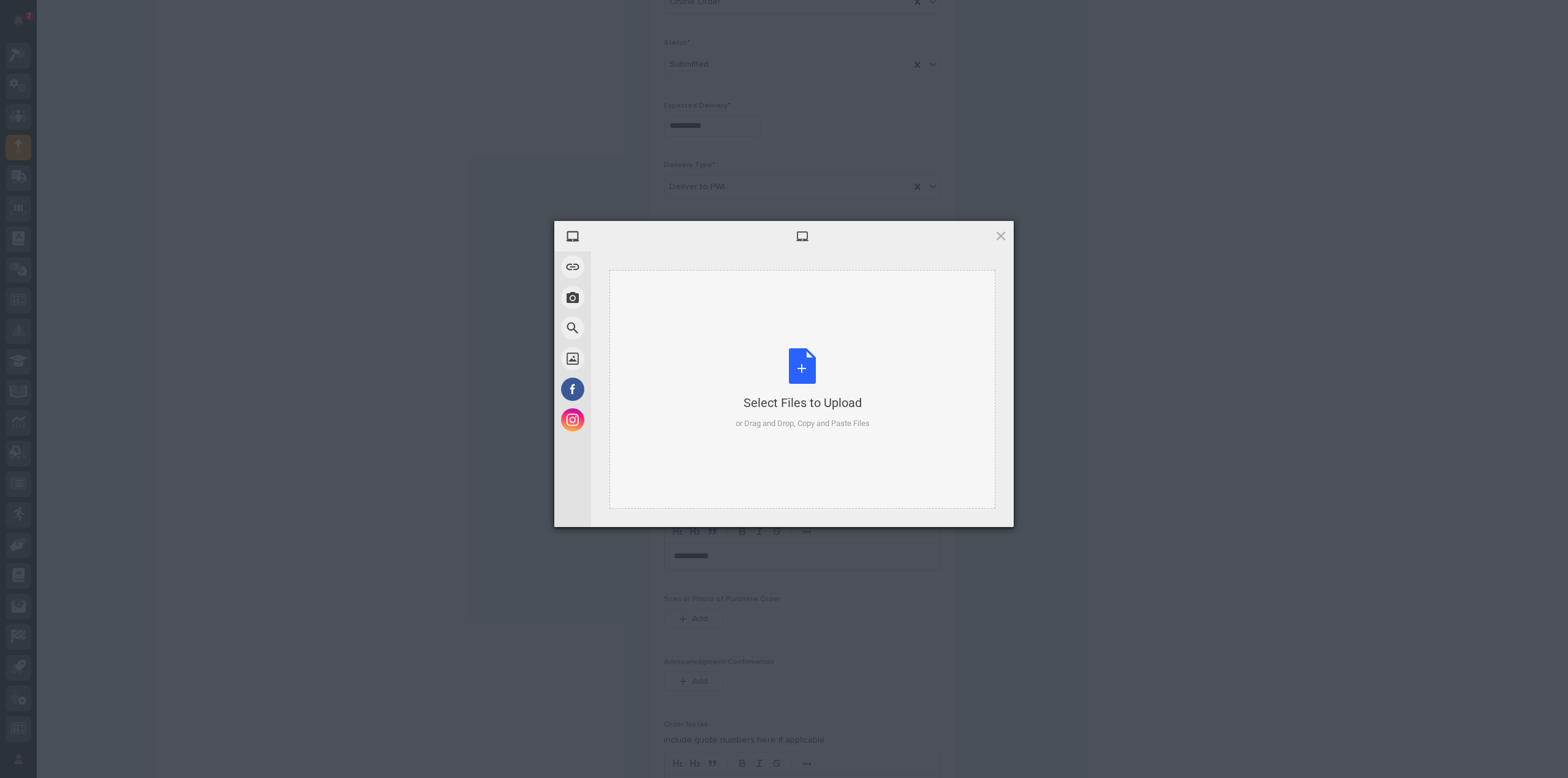
click at [791, 369] on div "Select Files to Upload or Drag and Drop, Copy and Paste Files" at bounding box center [802, 389] width 134 height 82
click at [962, 509] on span "Upload 1" at bounding box center [977, 510] width 62 height 23
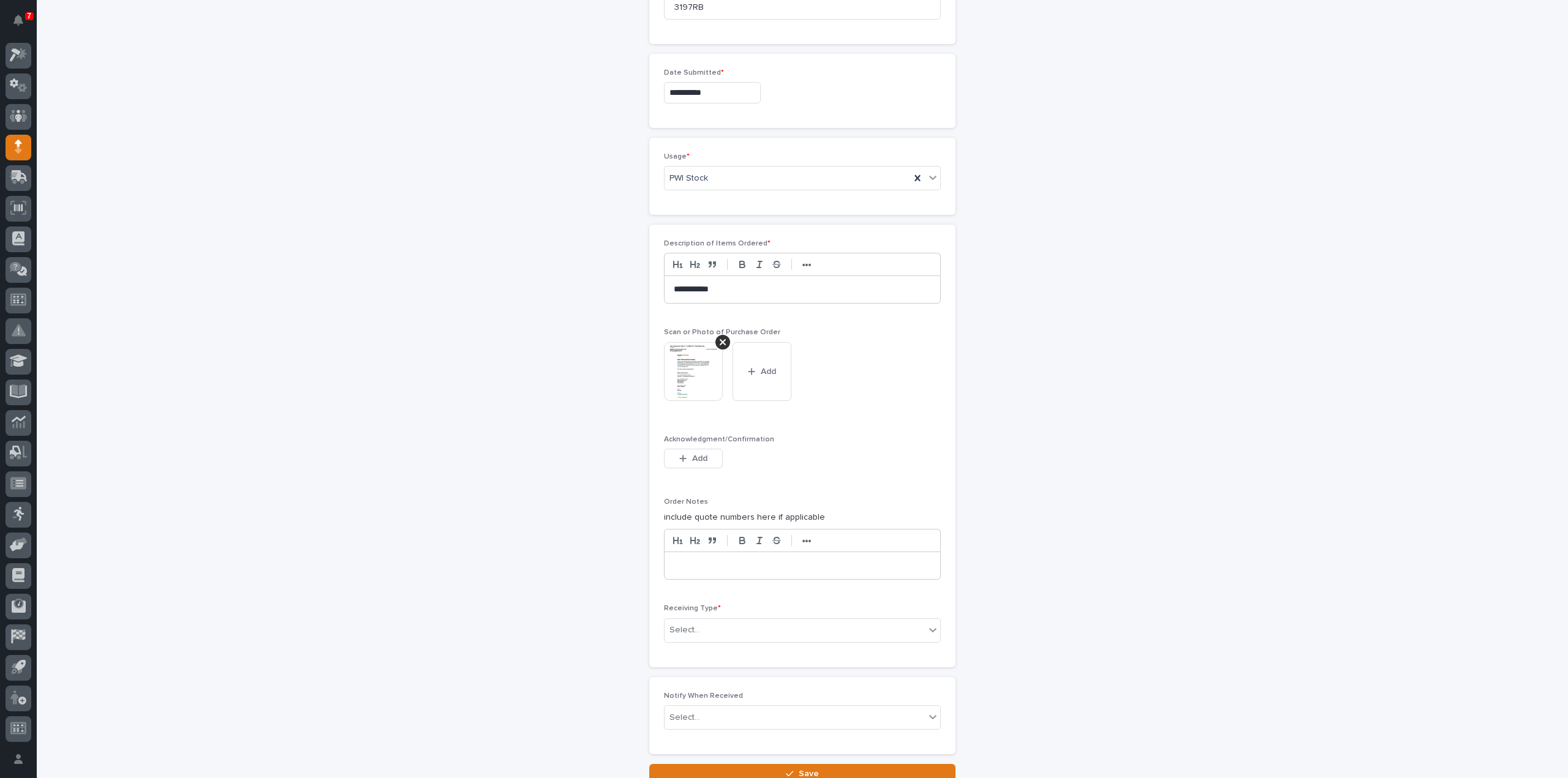
scroll to position [730, 0]
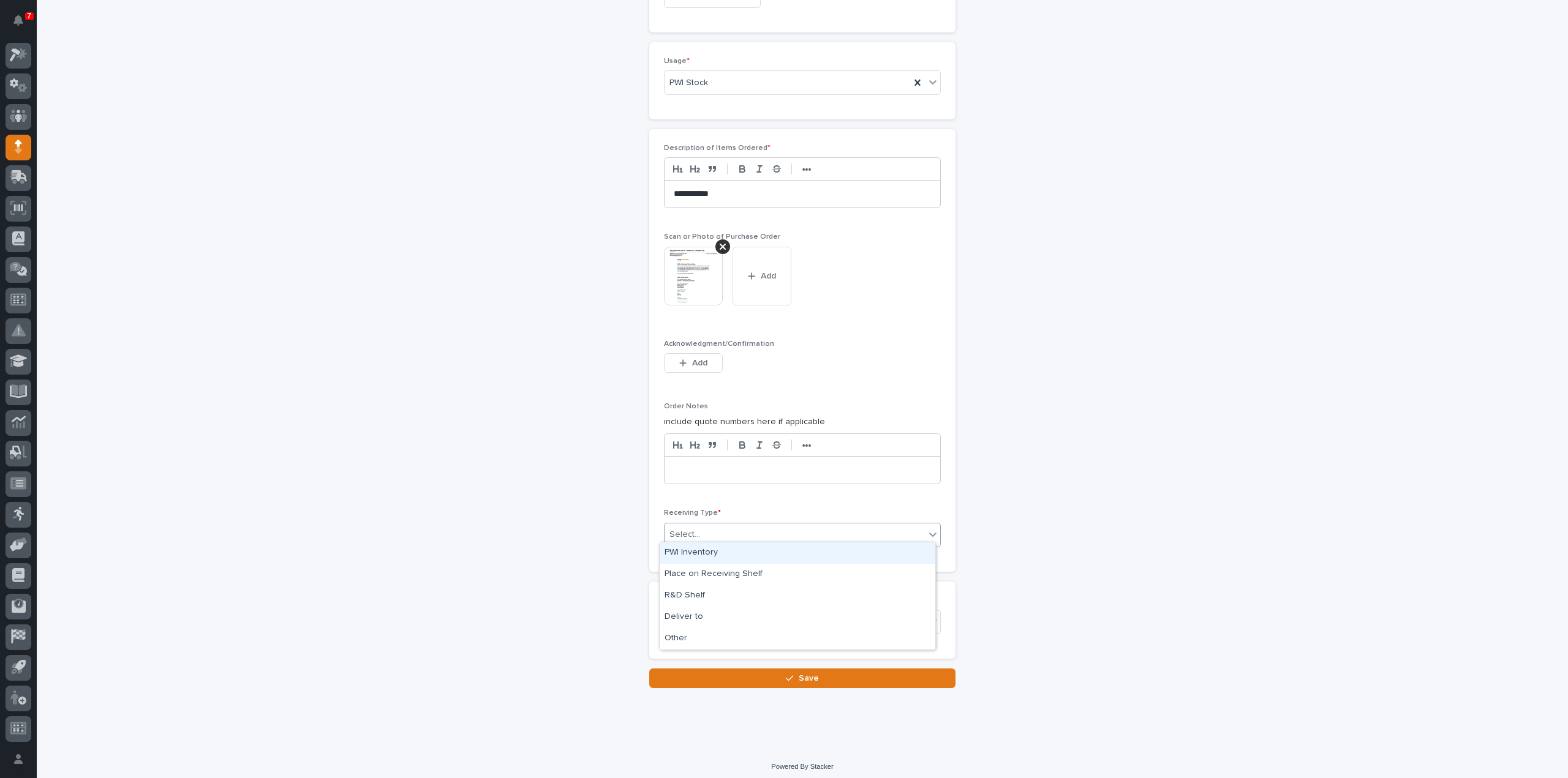
click at [707, 536] on div "Select..." at bounding box center [795, 535] width 260 height 20
click at [706, 617] on div "Deliver to" at bounding box center [797, 617] width 276 height 22
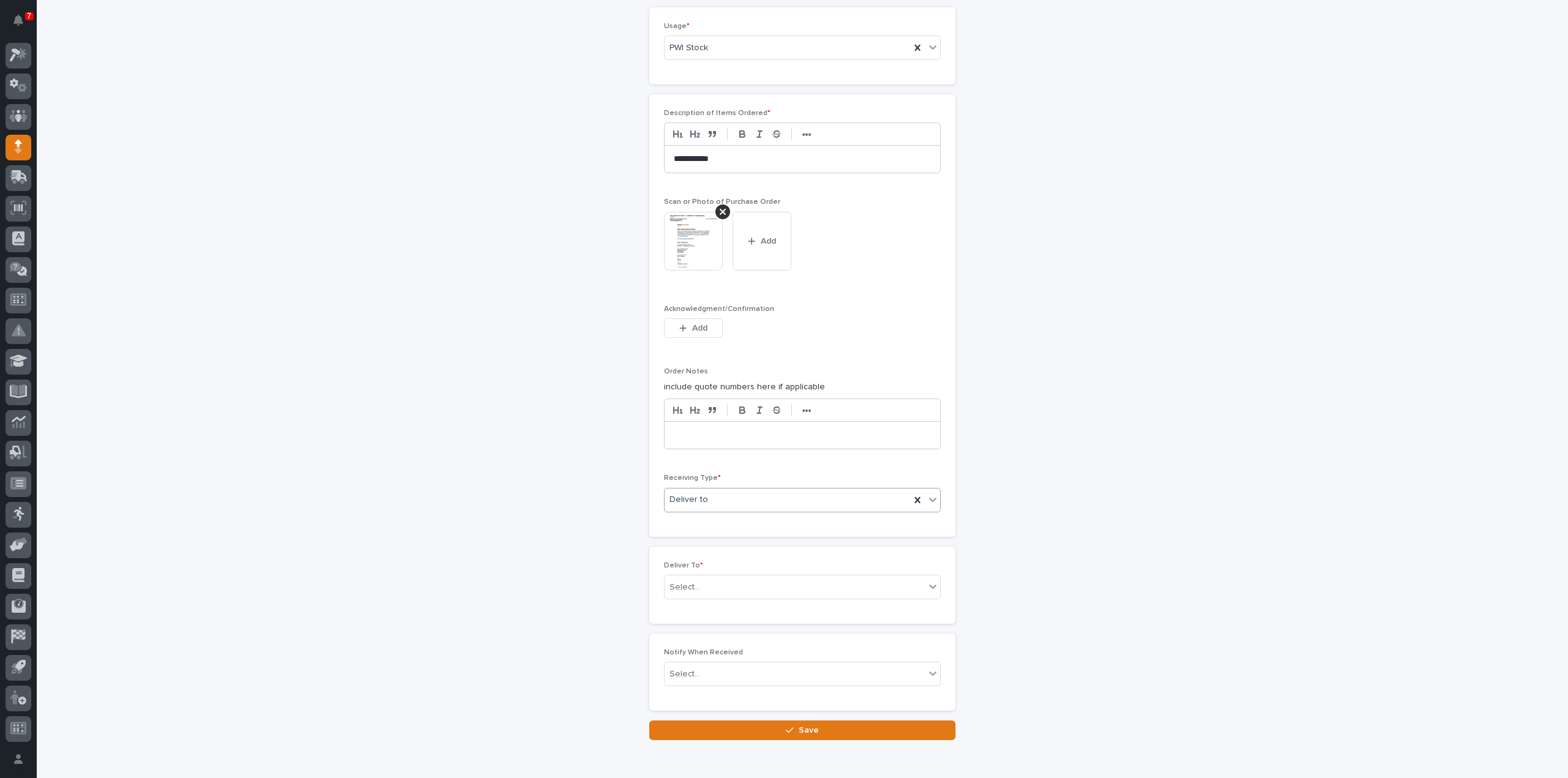
scroll to position [773, 0]
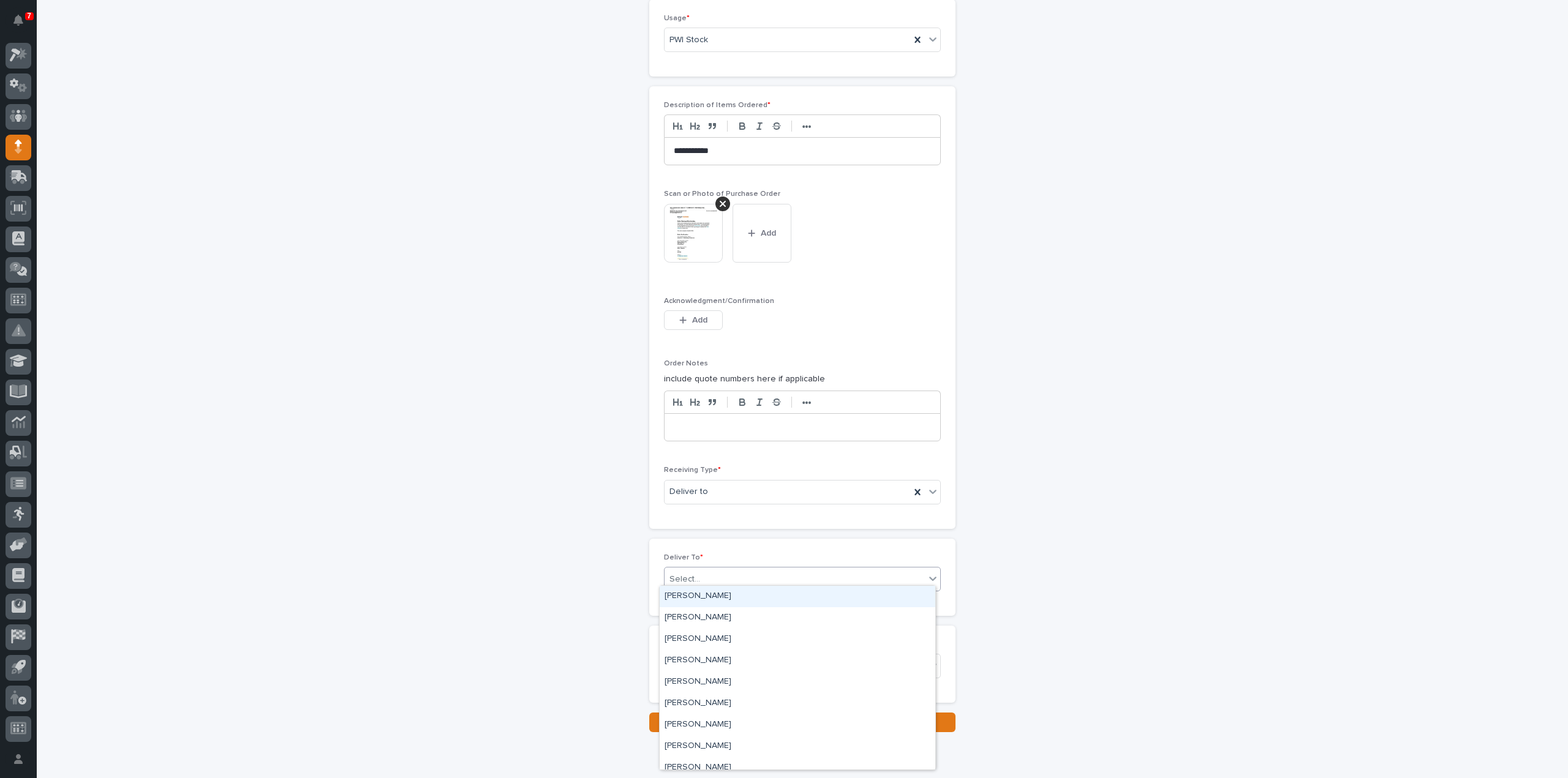
click at [681, 578] on div "Select..." at bounding box center [685, 580] width 30 height 13
type input "****"
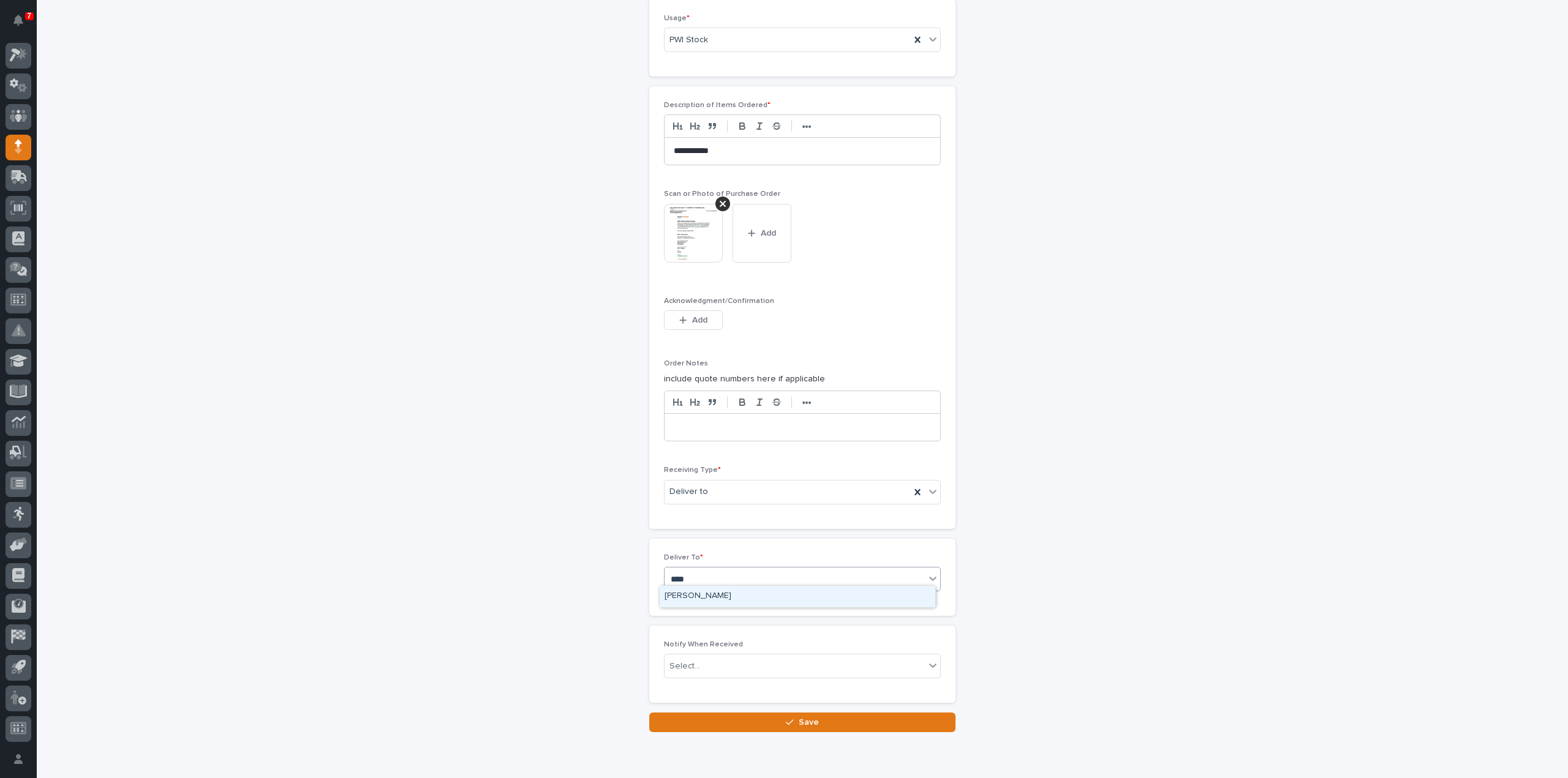
click at [681, 591] on div "[PERSON_NAME]" at bounding box center [797, 597] width 276 height 22
click at [676, 662] on div "Select..." at bounding box center [685, 667] width 30 height 13
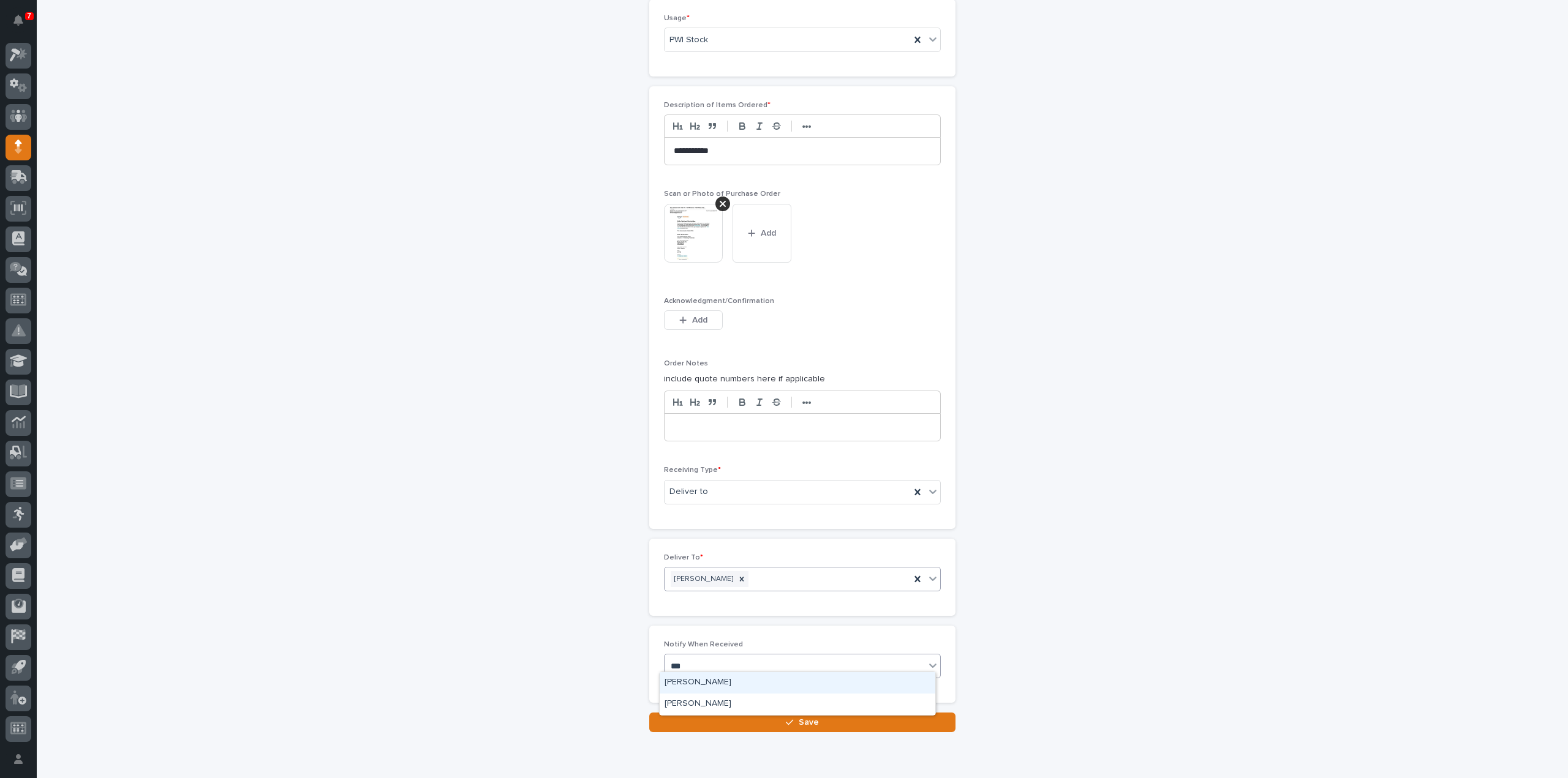
type input "****"
click at [676, 680] on div "[PERSON_NAME]" at bounding box center [797, 683] width 276 height 22
drag, startPoint x: 686, startPoint y: 716, endPoint x: 700, endPoint y: 714, distance: 14.1
click at [686, 716] on button "Save" at bounding box center [802, 722] width 306 height 20
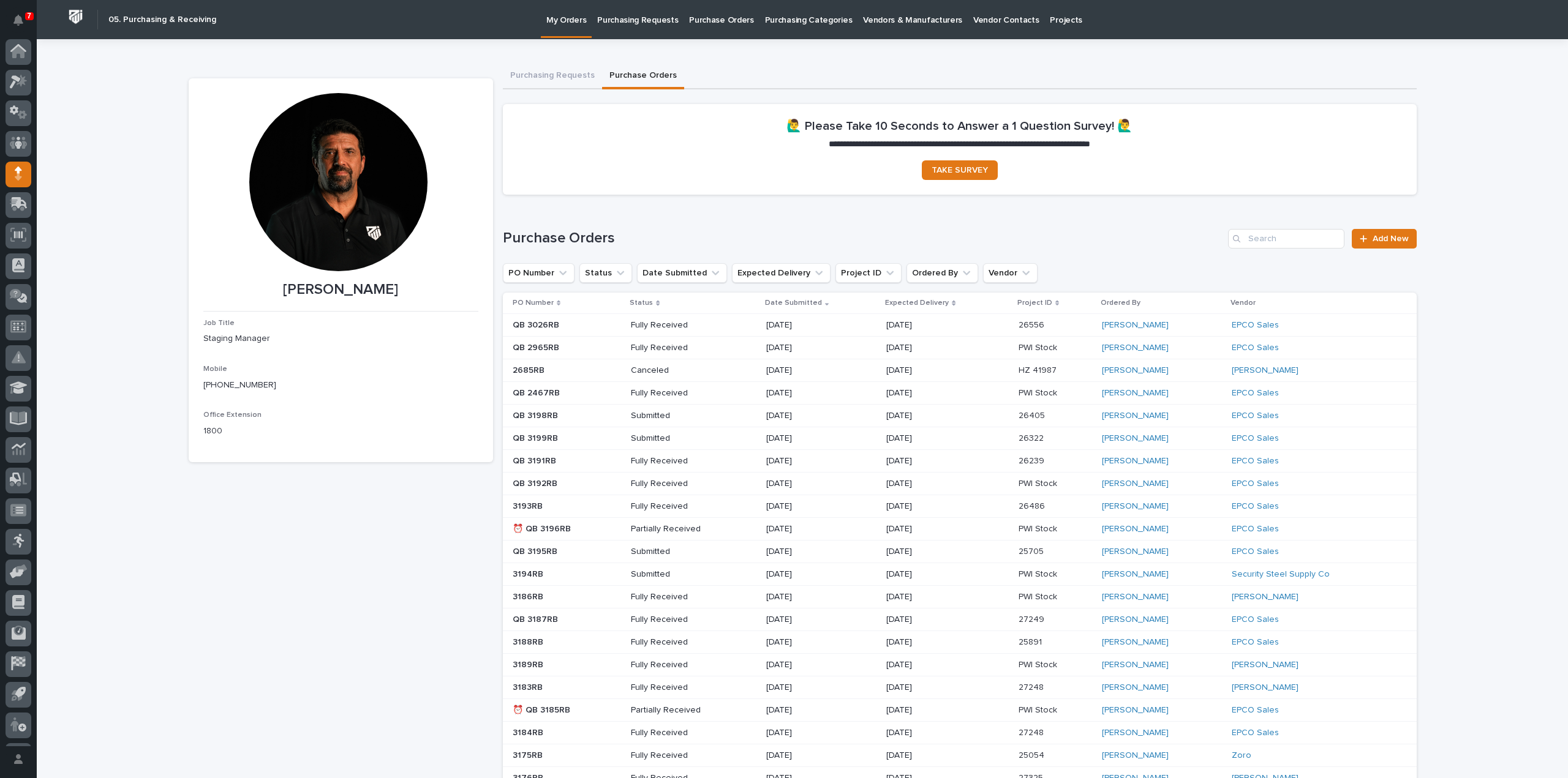
scroll to position [27, 0]
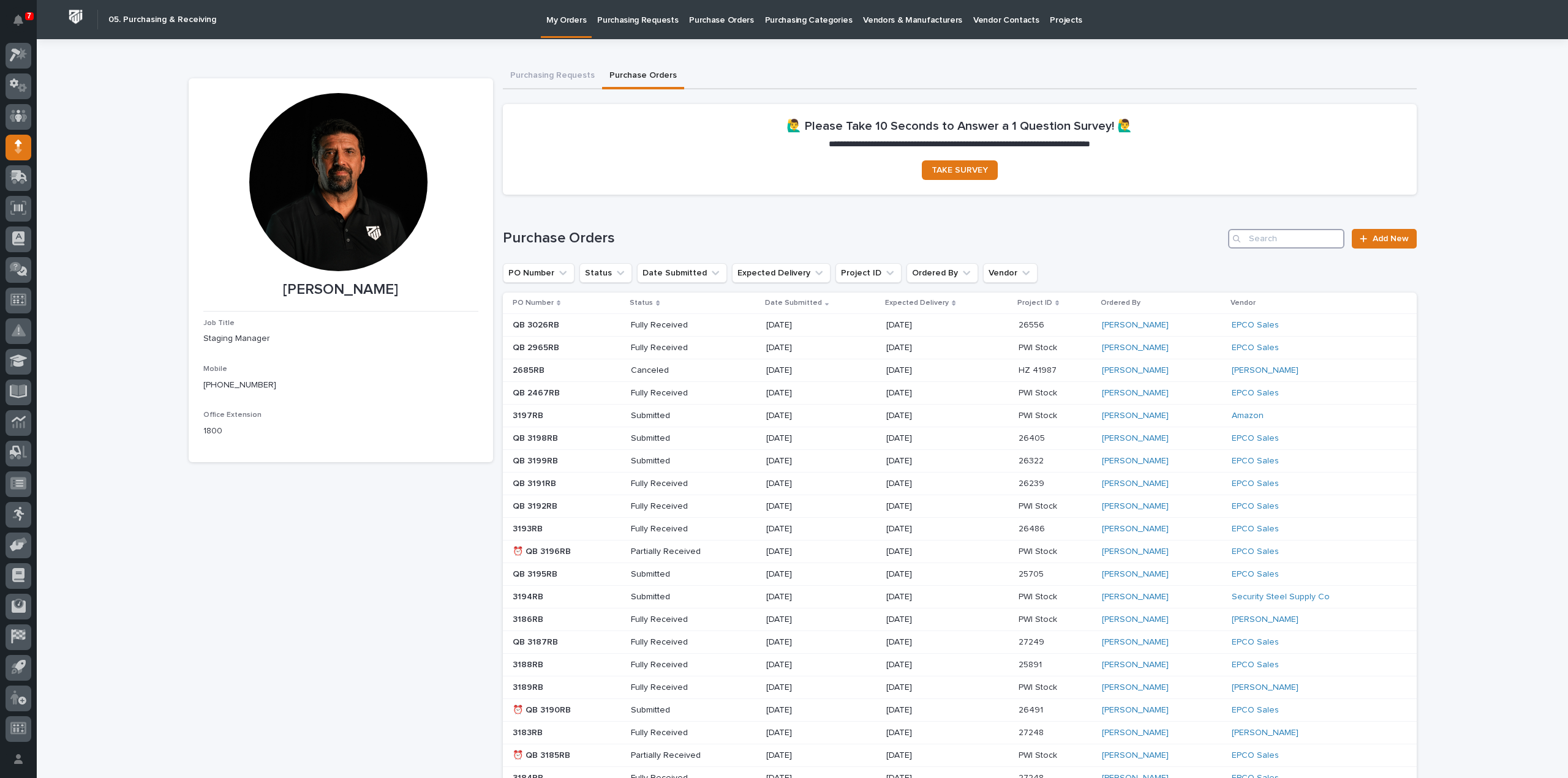
click at [1274, 241] on input "Search" at bounding box center [1286, 239] width 116 height 20
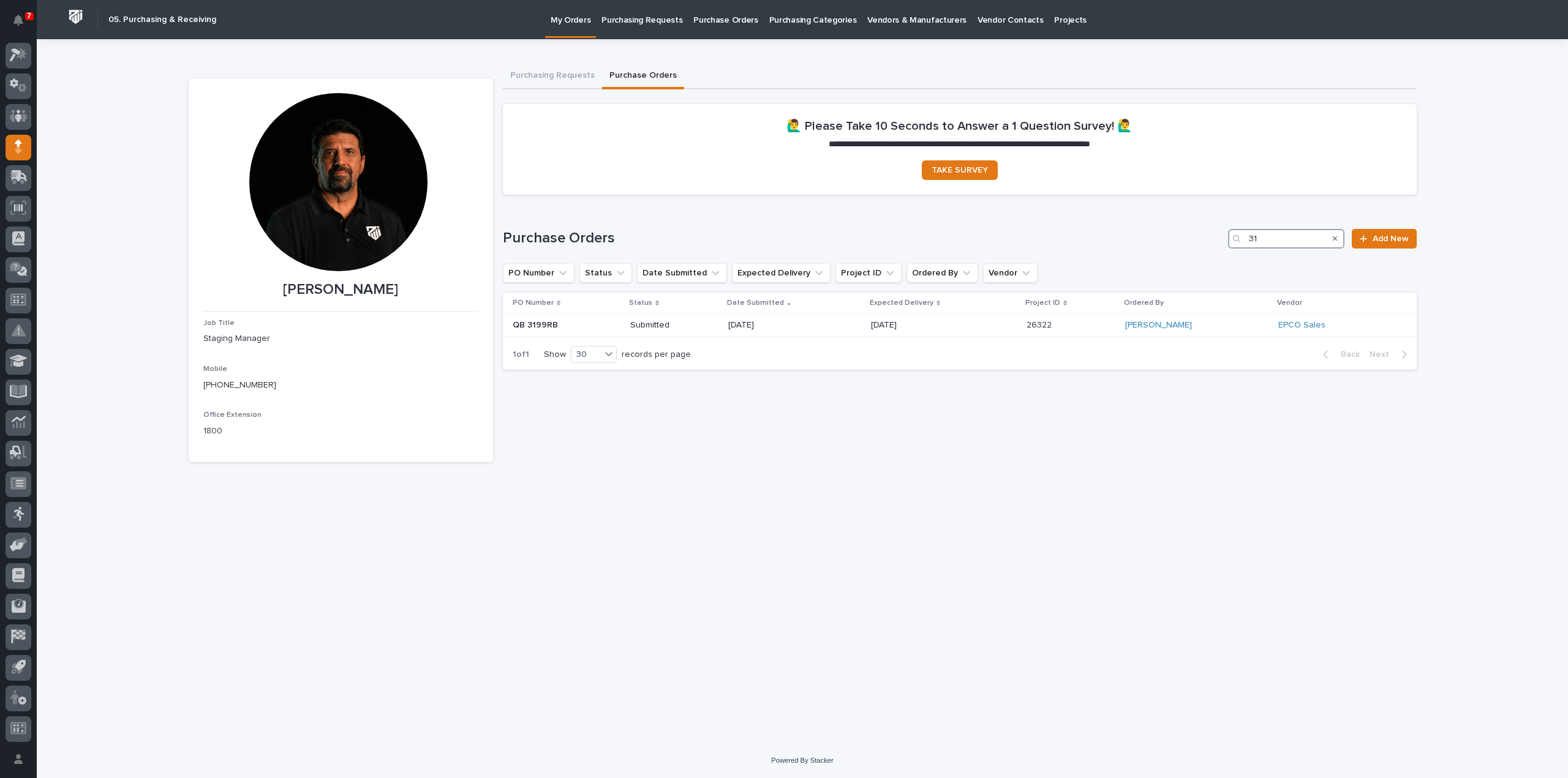
type input "3"
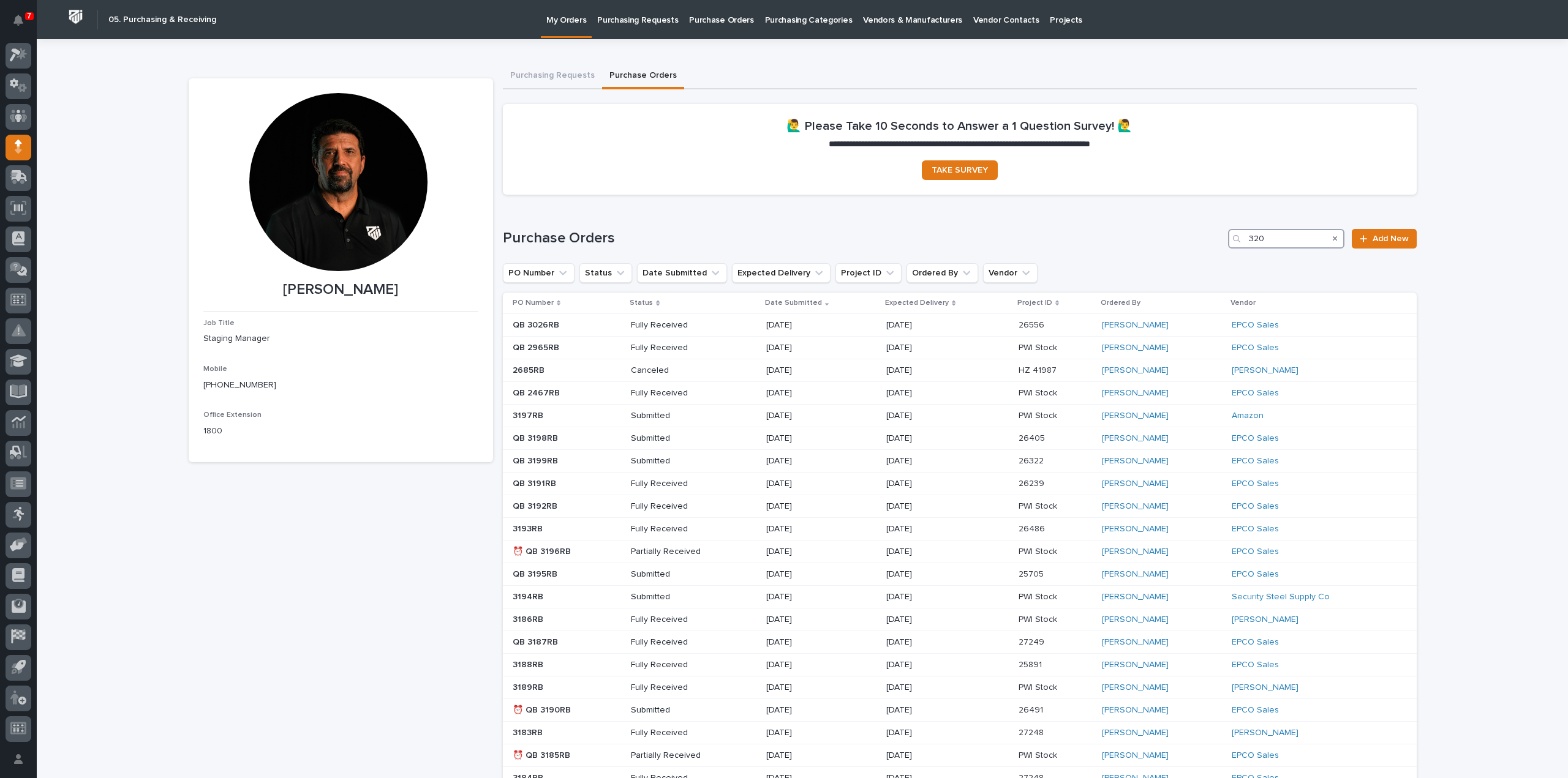
type input "3200"
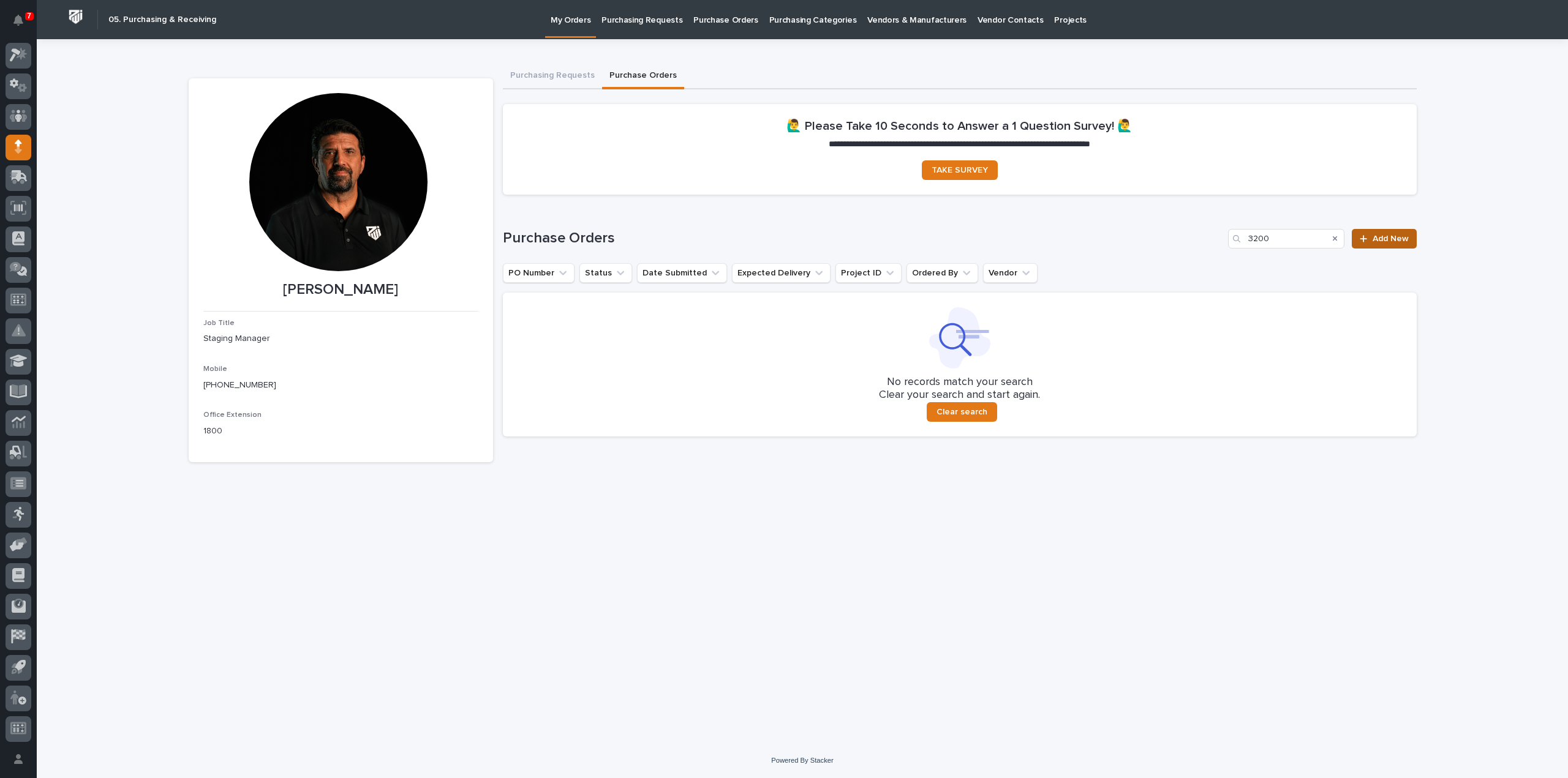
click at [1371, 238] on div at bounding box center [1365, 239] width 12 height 9
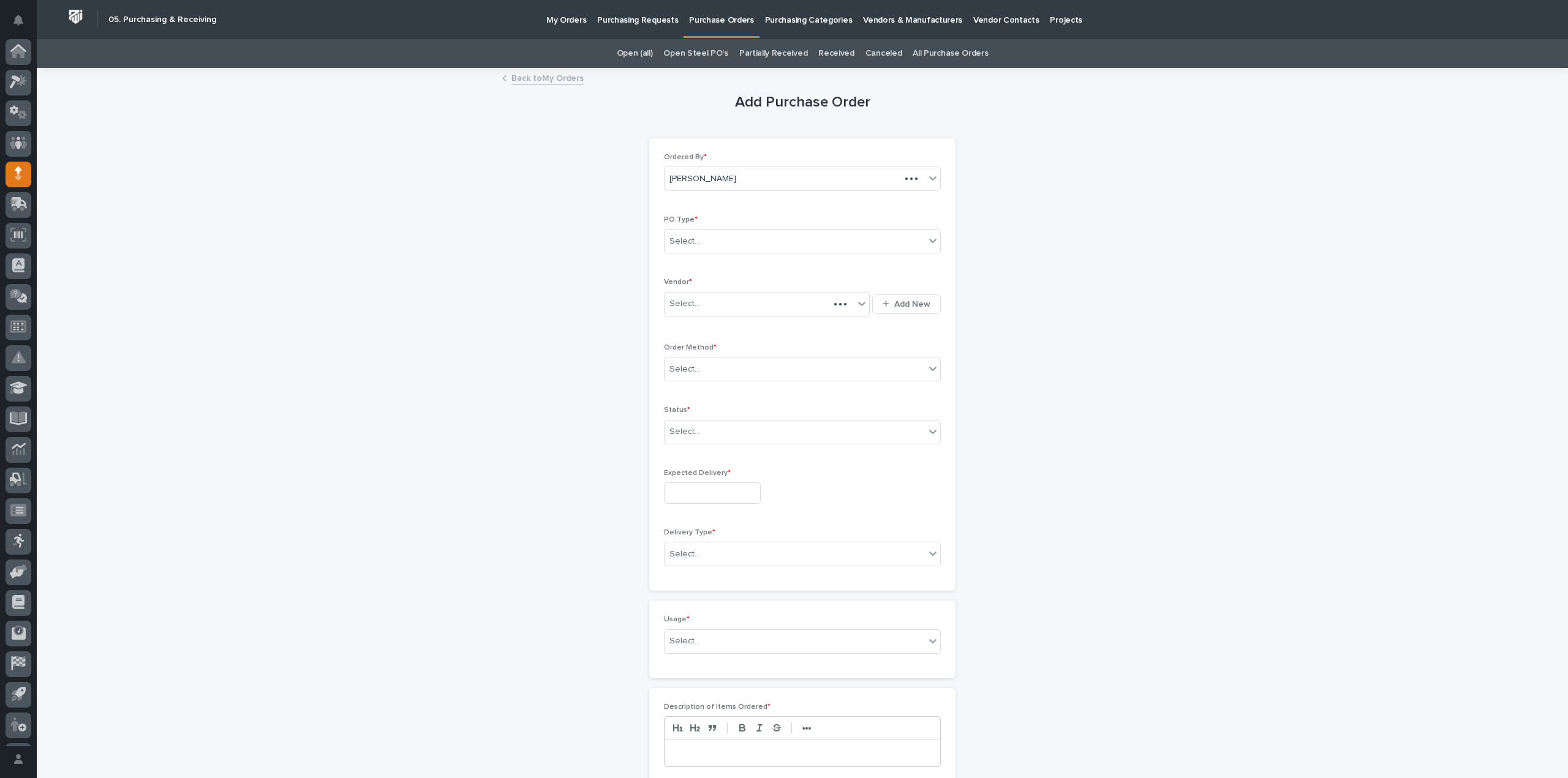
scroll to position [27, 0]
click at [707, 242] on div "Select..." at bounding box center [795, 241] width 260 height 20
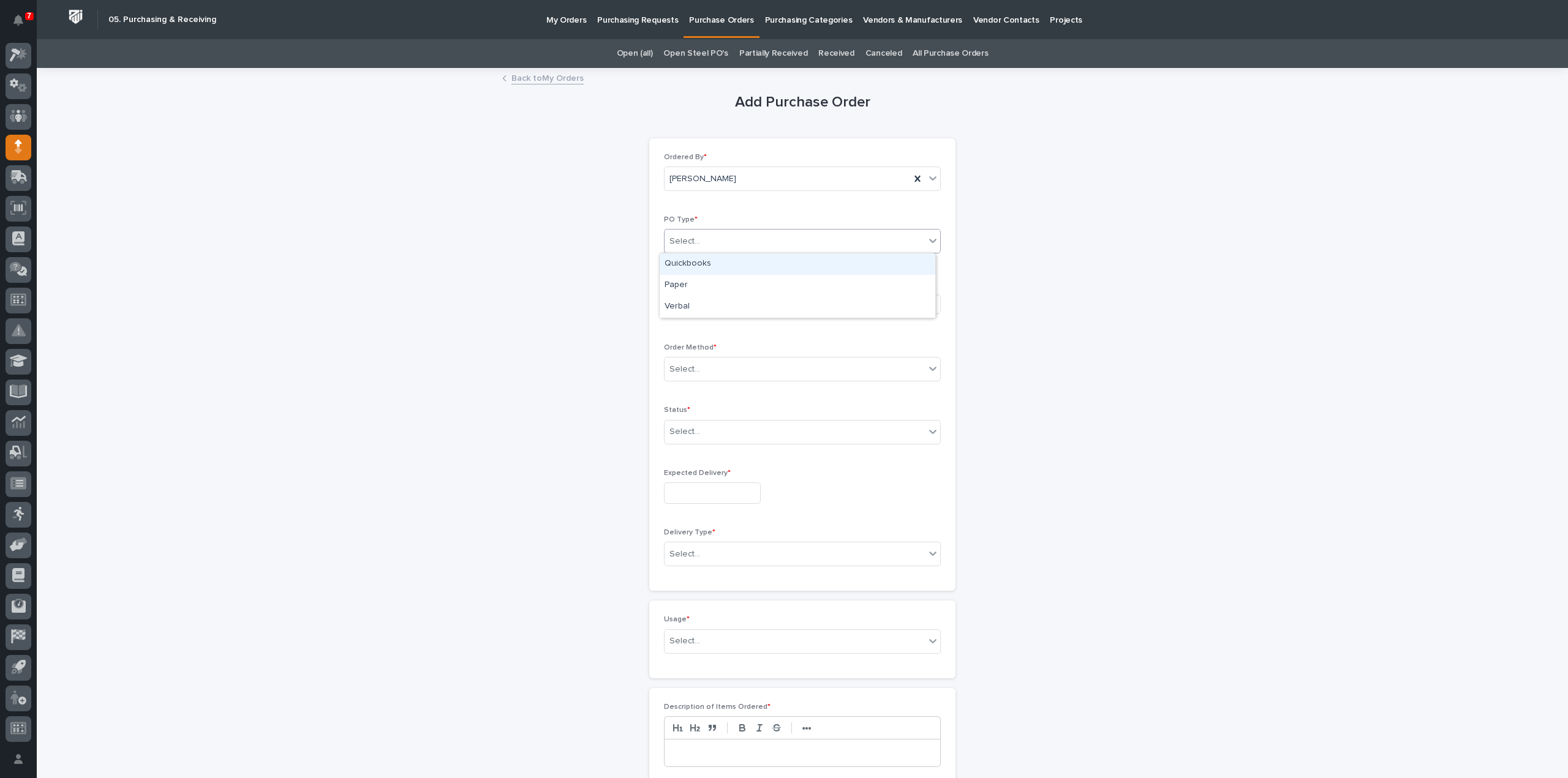
click at [700, 265] on div "Quickbooks" at bounding box center [797, 265] width 276 height 22
click at [736, 243] on div "Quickbooks" at bounding box center [788, 241] width 246 height 20
click at [710, 283] on div "Paper" at bounding box center [797, 286] width 276 height 22
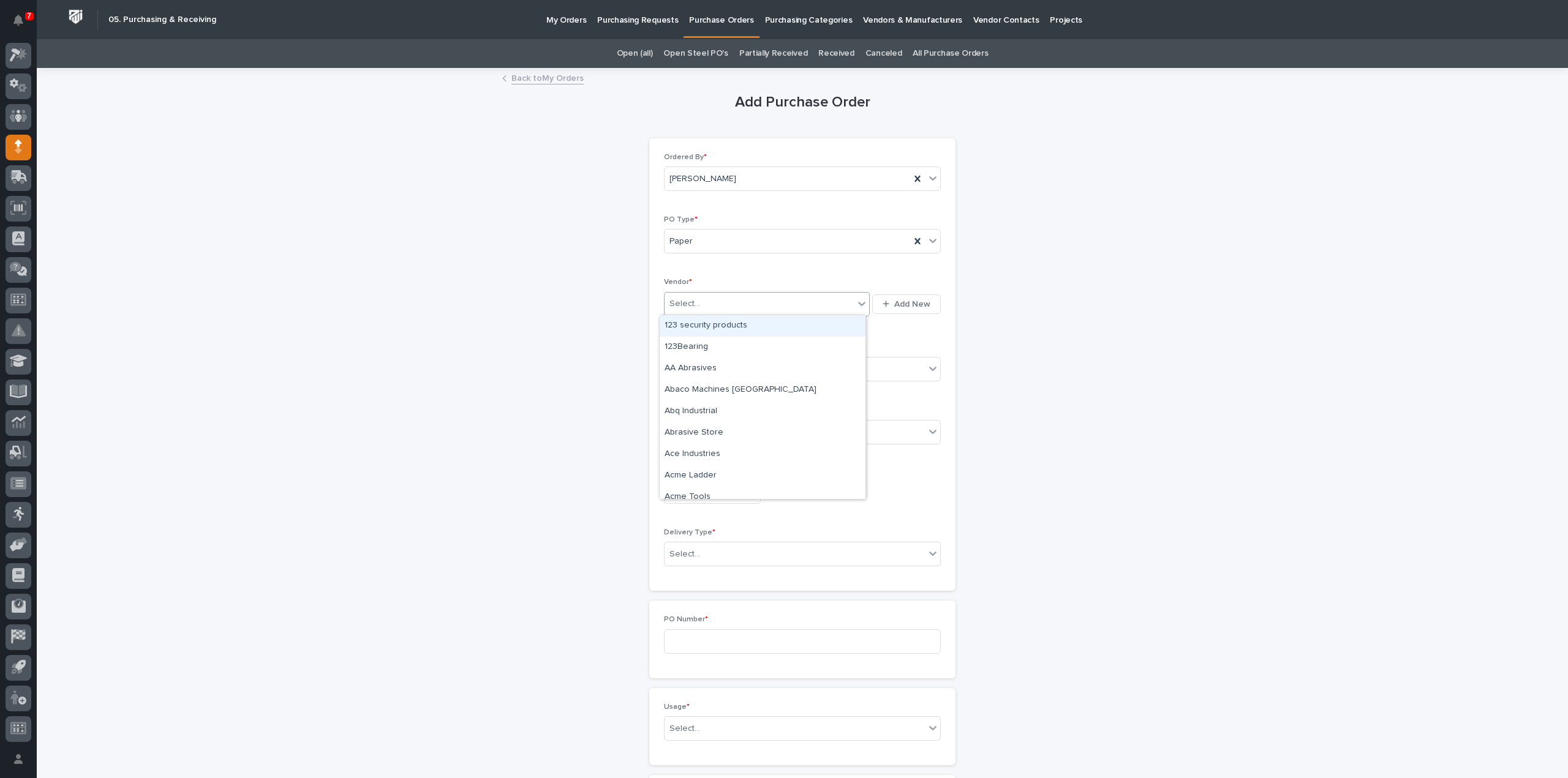
click at [710, 301] on div "Select..." at bounding box center [759, 304] width 189 height 20
type input "***"
click at [722, 326] on div "EPCO Sales" at bounding box center [762, 326] width 206 height 22
click at [693, 371] on div "Select..." at bounding box center [685, 369] width 30 height 13
click at [692, 387] on div "Online Order" at bounding box center [797, 391] width 276 height 22
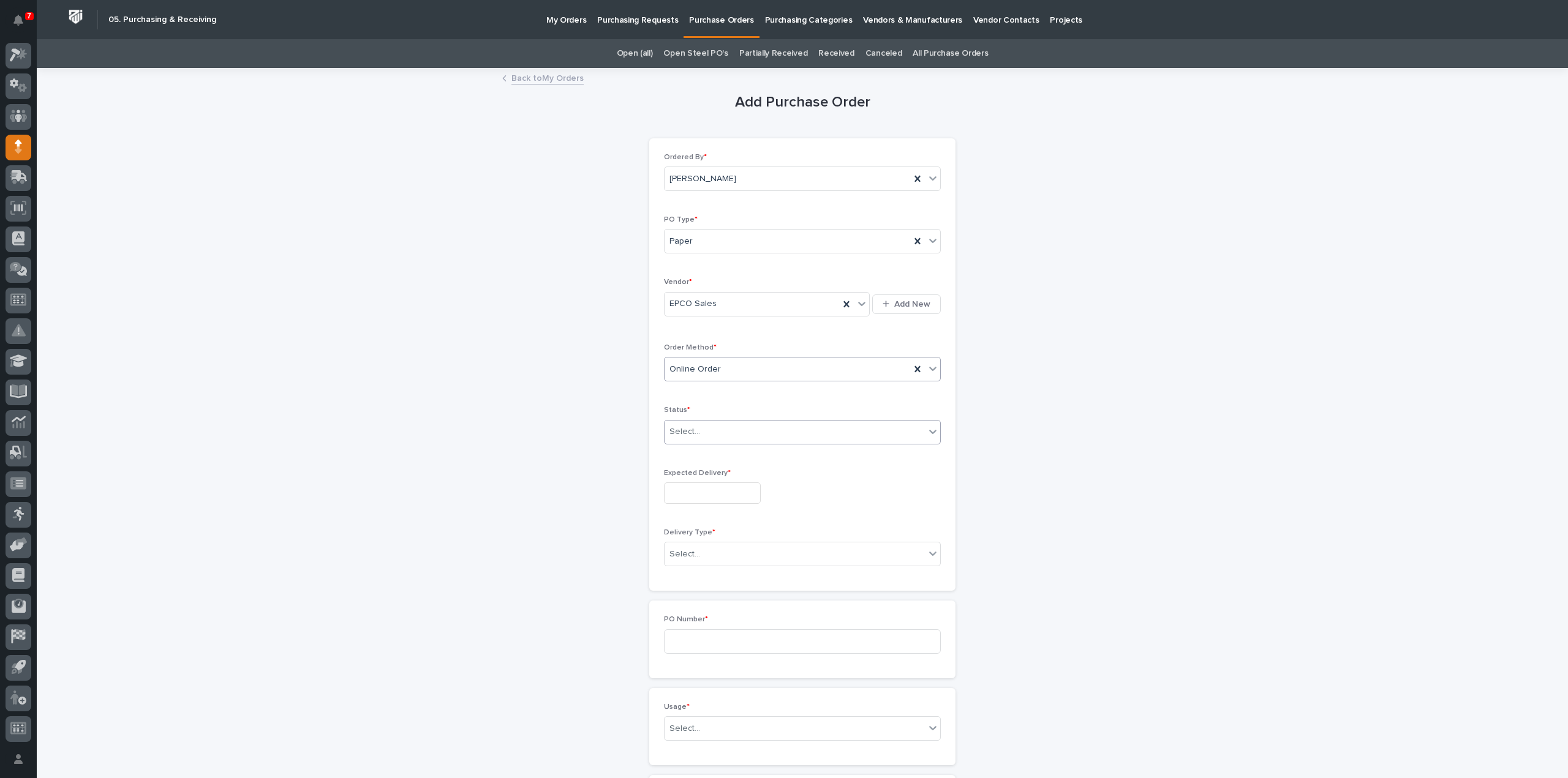
click at [692, 435] on div "Select..." at bounding box center [685, 432] width 30 height 13
click at [698, 474] on div "Submitted" at bounding box center [797, 475] width 276 height 22
click at [702, 491] on input "text" at bounding box center [712, 493] width 97 height 22
click at [703, 392] on div "15" at bounding box center [704, 390] width 17 height 17
type input "**********"
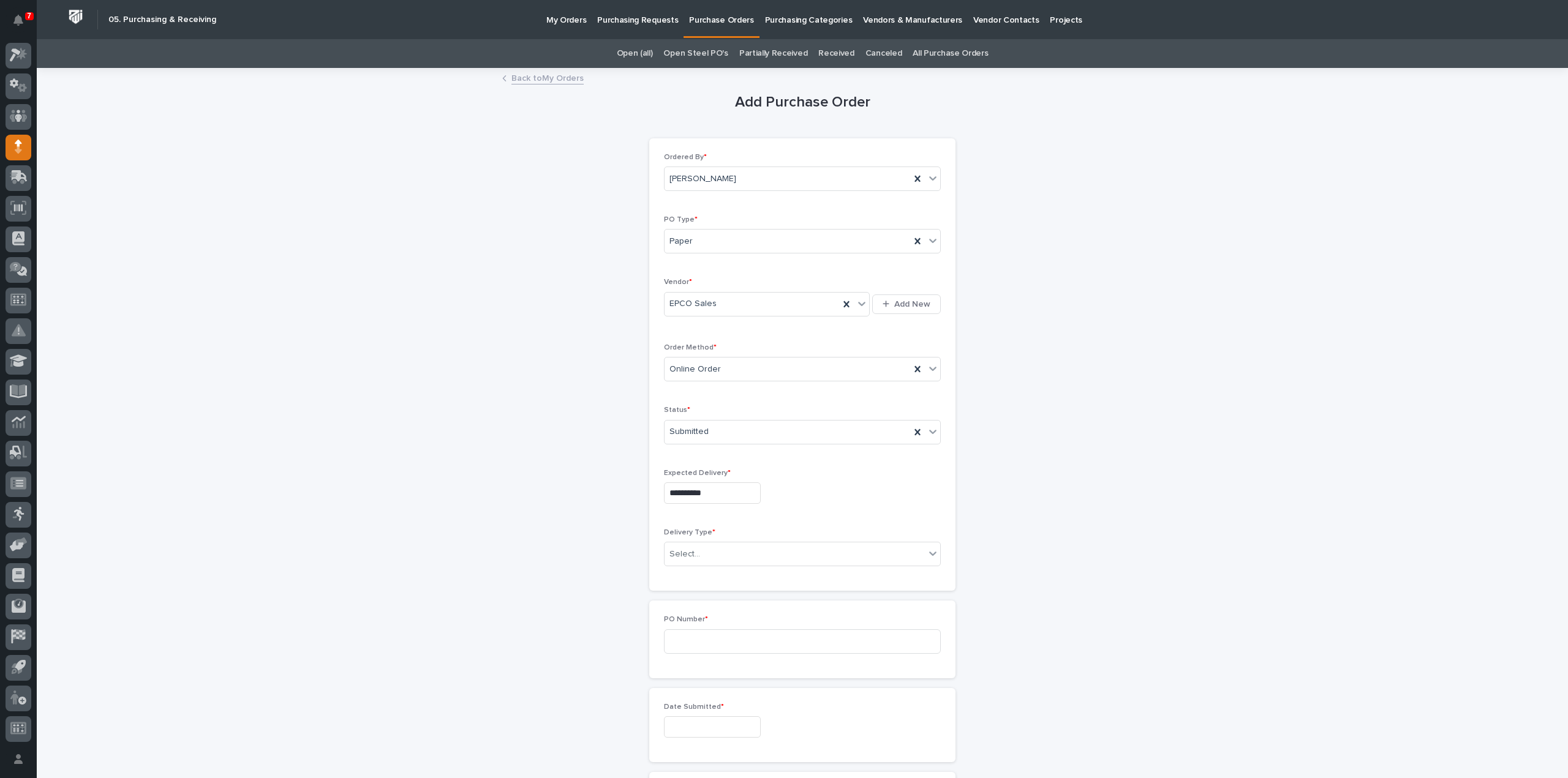
scroll to position [245, 0]
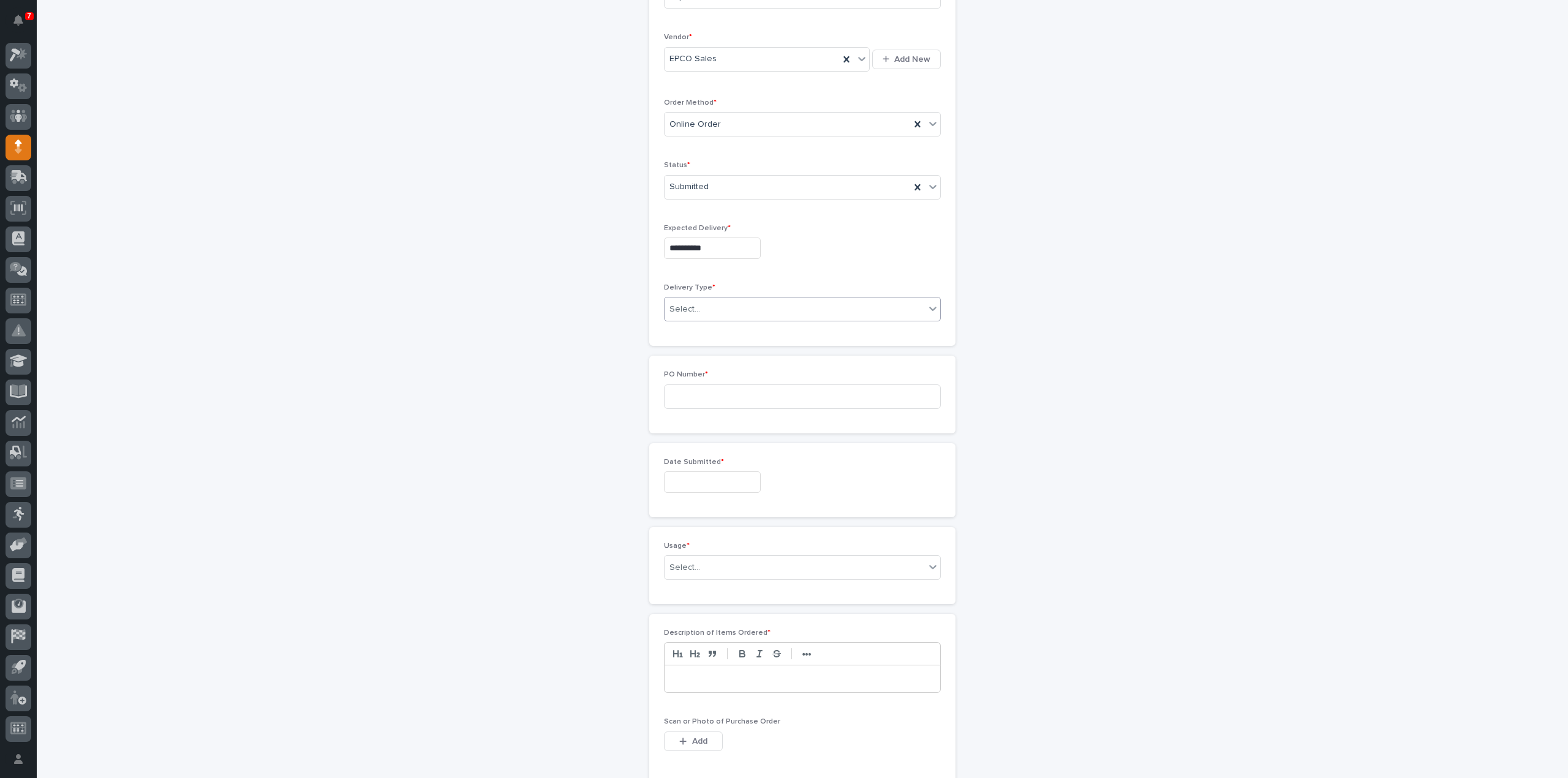
click at [691, 303] on div "Select..." at bounding box center [685, 309] width 30 height 13
click at [697, 329] on div "Deliver to PWI" at bounding box center [797, 330] width 276 height 22
click at [696, 398] on input at bounding box center [802, 397] width 277 height 25
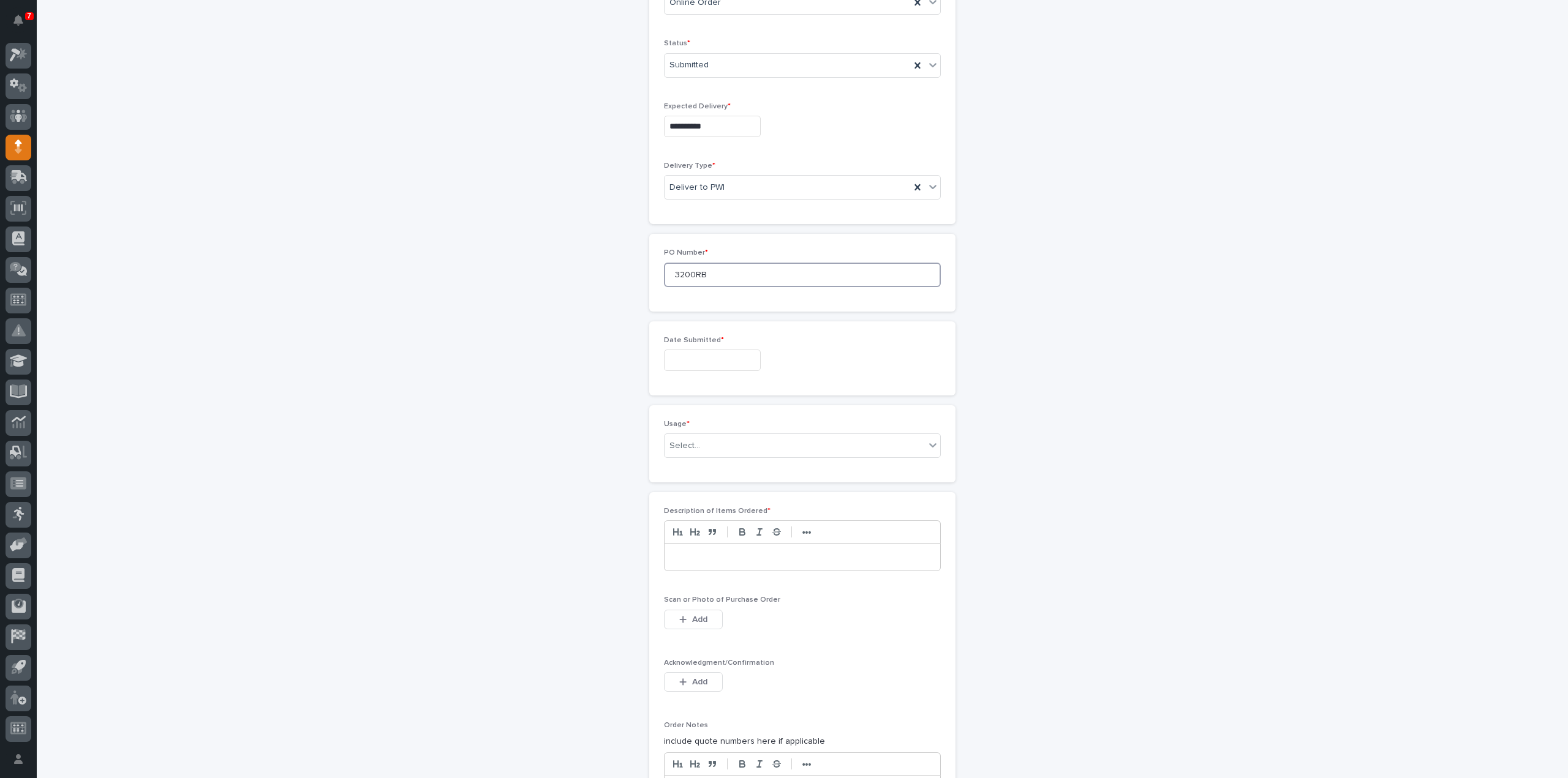
scroll to position [367, 0]
type input "3200RB"
click at [696, 362] on input "text" at bounding box center [712, 360] width 97 height 22
click at [741, 238] on div "10" at bounding box center [743, 236] width 17 height 17
type input "**********"
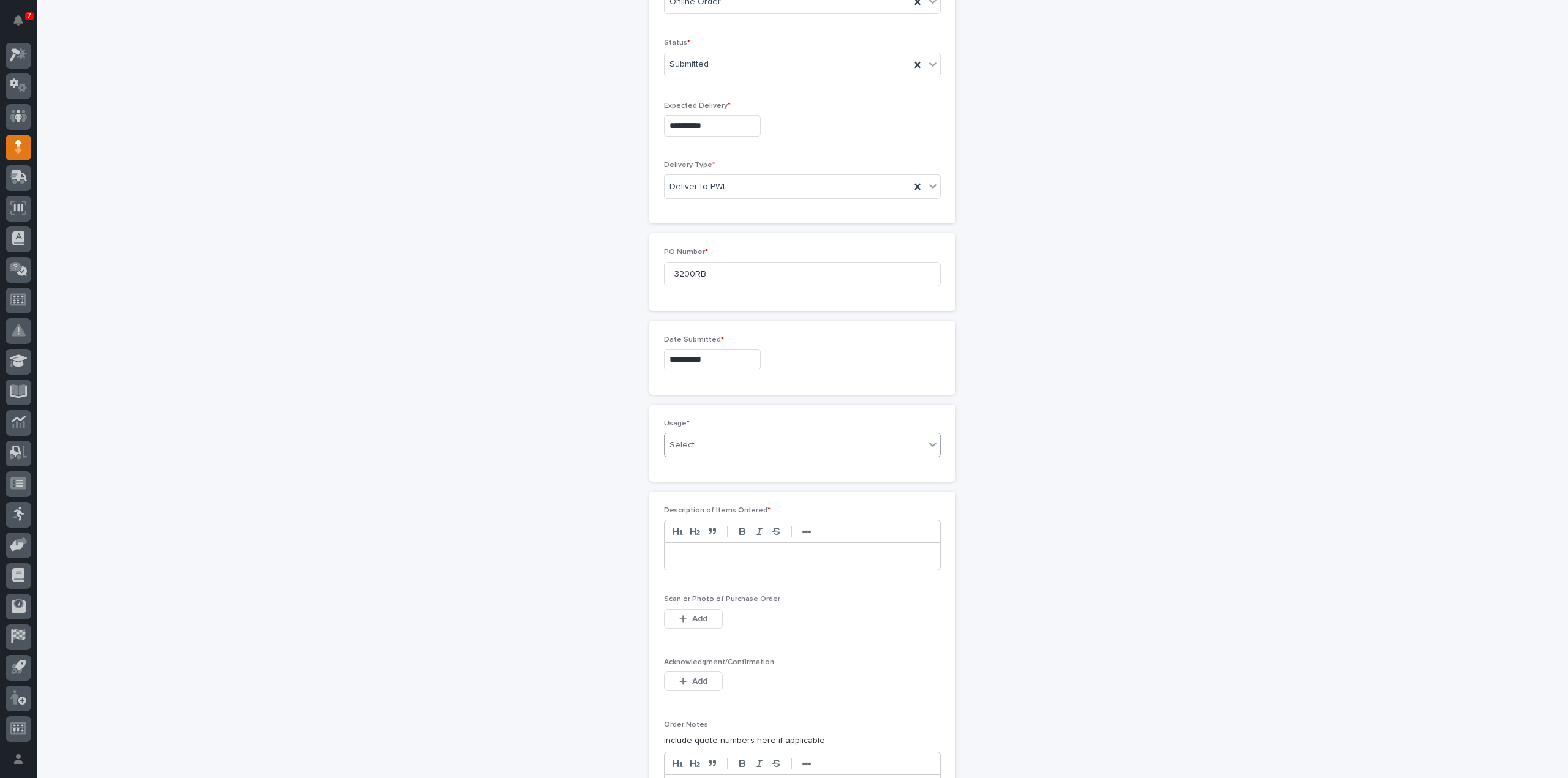
click at [689, 439] on div "Select..." at bounding box center [685, 445] width 30 height 13
click at [693, 466] on div "PWI Project" at bounding box center [797, 465] width 276 height 22
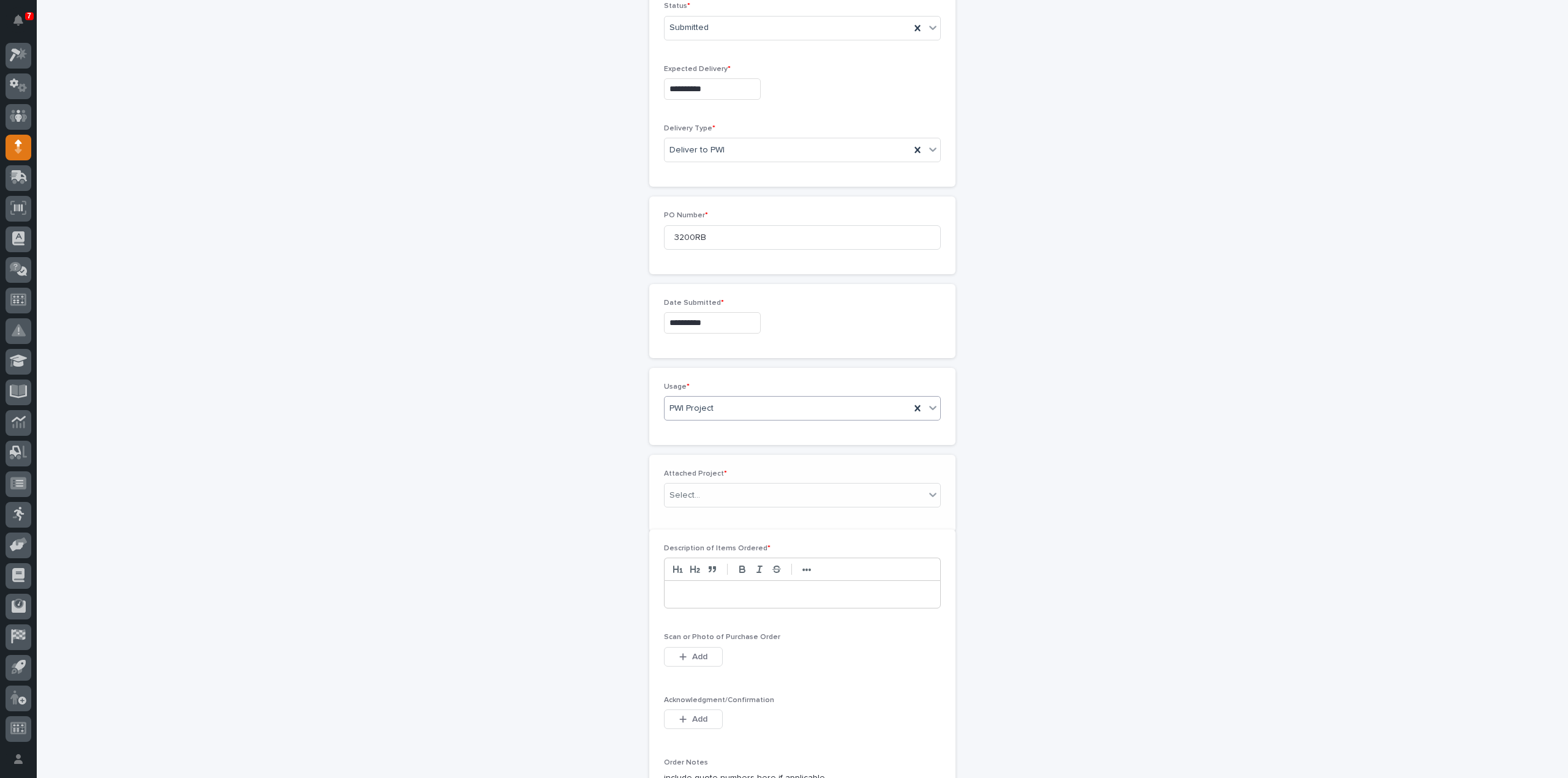
scroll to position [410, 0]
click at [710, 479] on div "Select..." at bounding box center [795, 490] width 260 height 20
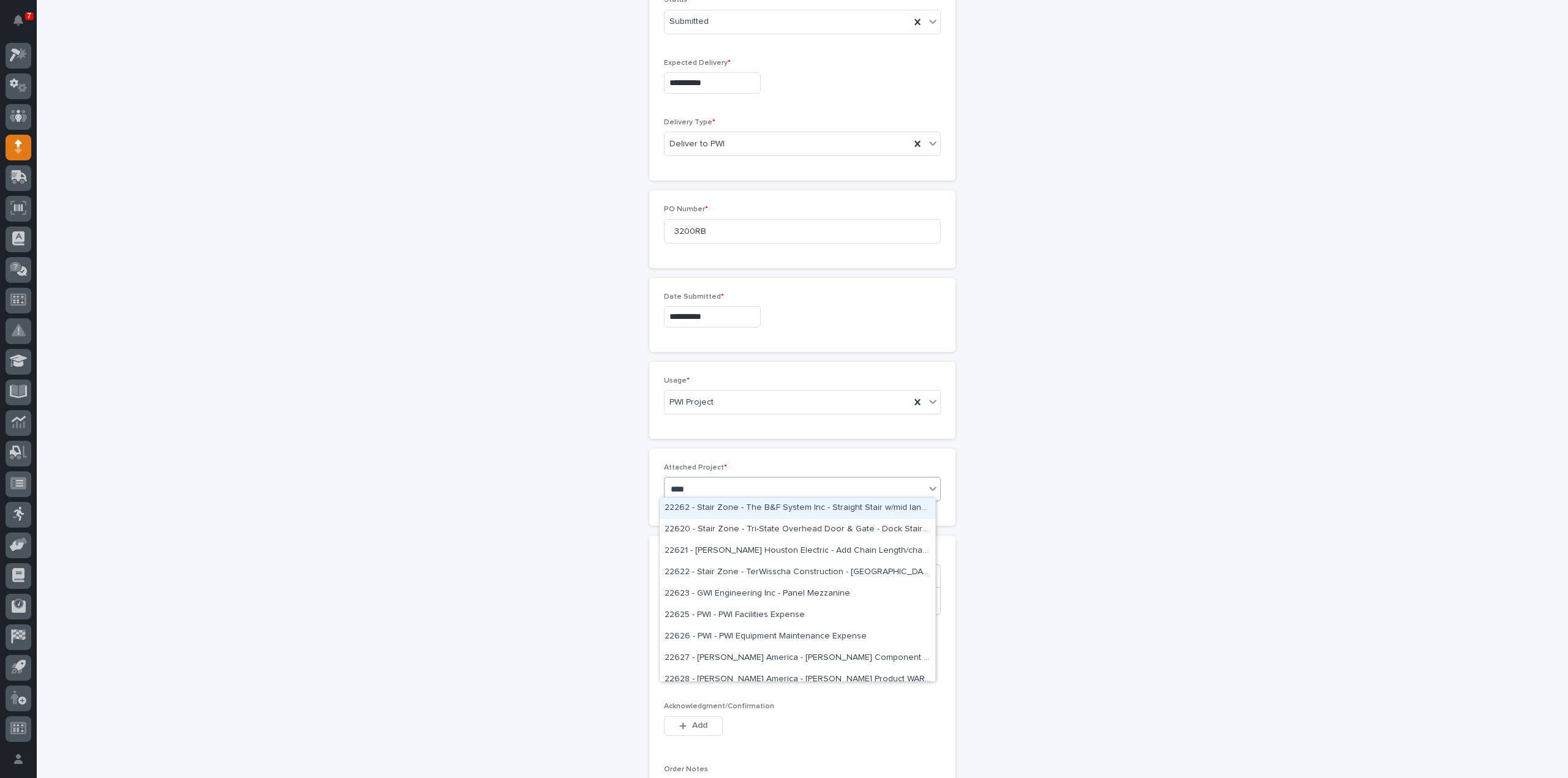
type input "*****"
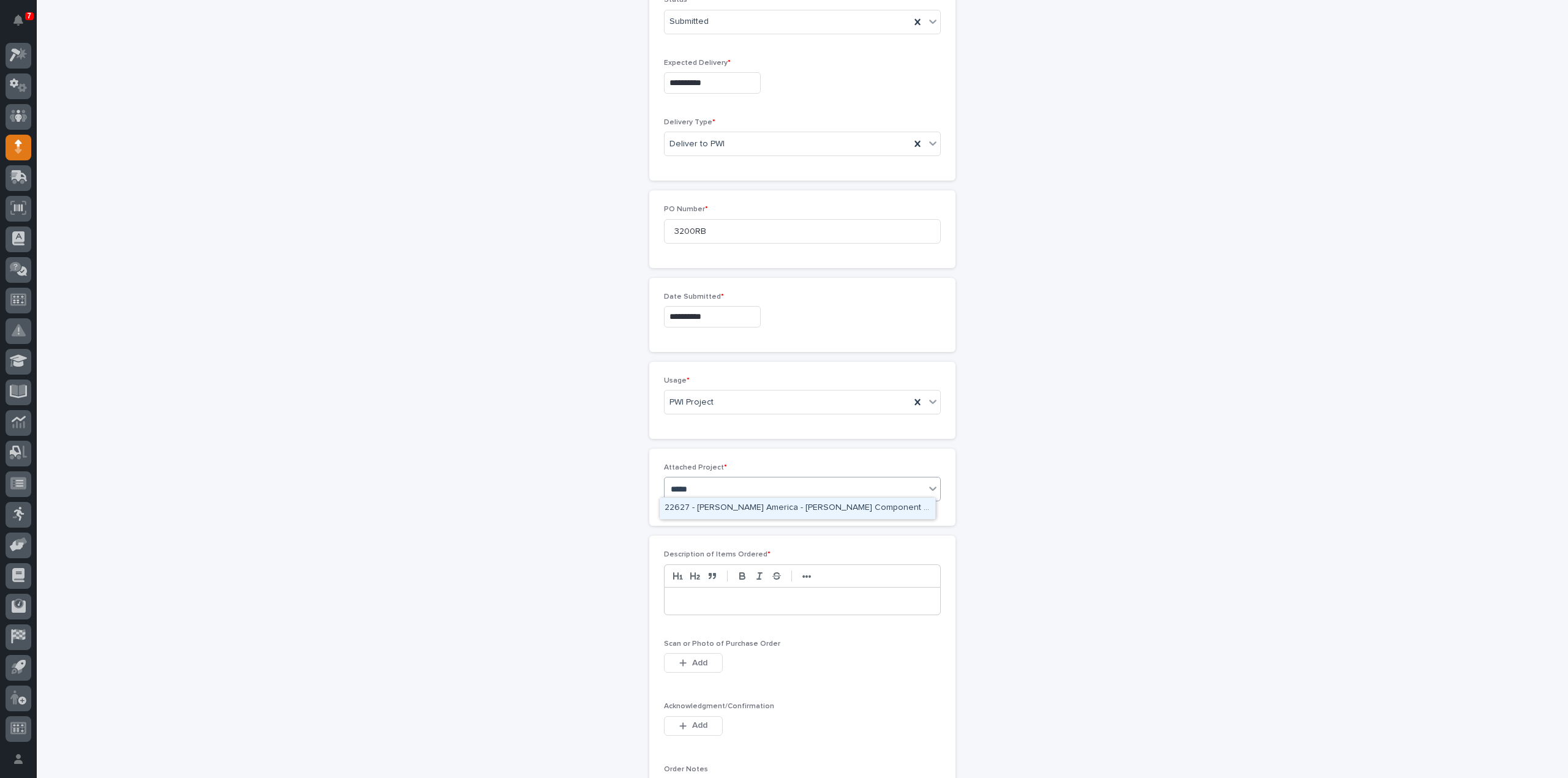
click at [711, 506] on div "22627 - Starke America - Starke Component Fab & Modification" at bounding box center [797, 509] width 276 height 22
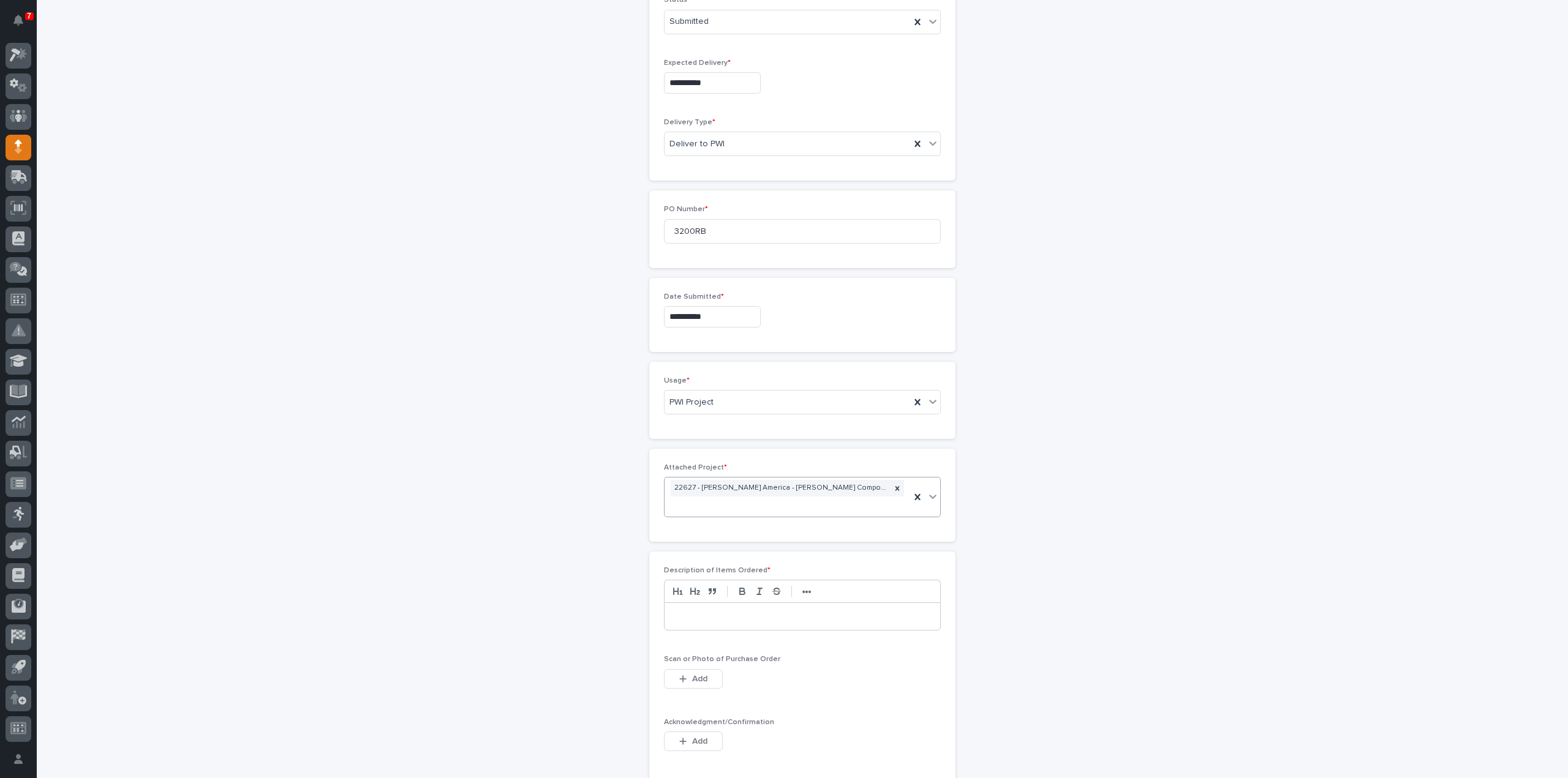
click at [686, 610] on p at bounding box center [803, 616] width 257 height 12
click at [700, 674] on span "Add" at bounding box center [699, 679] width 15 height 11
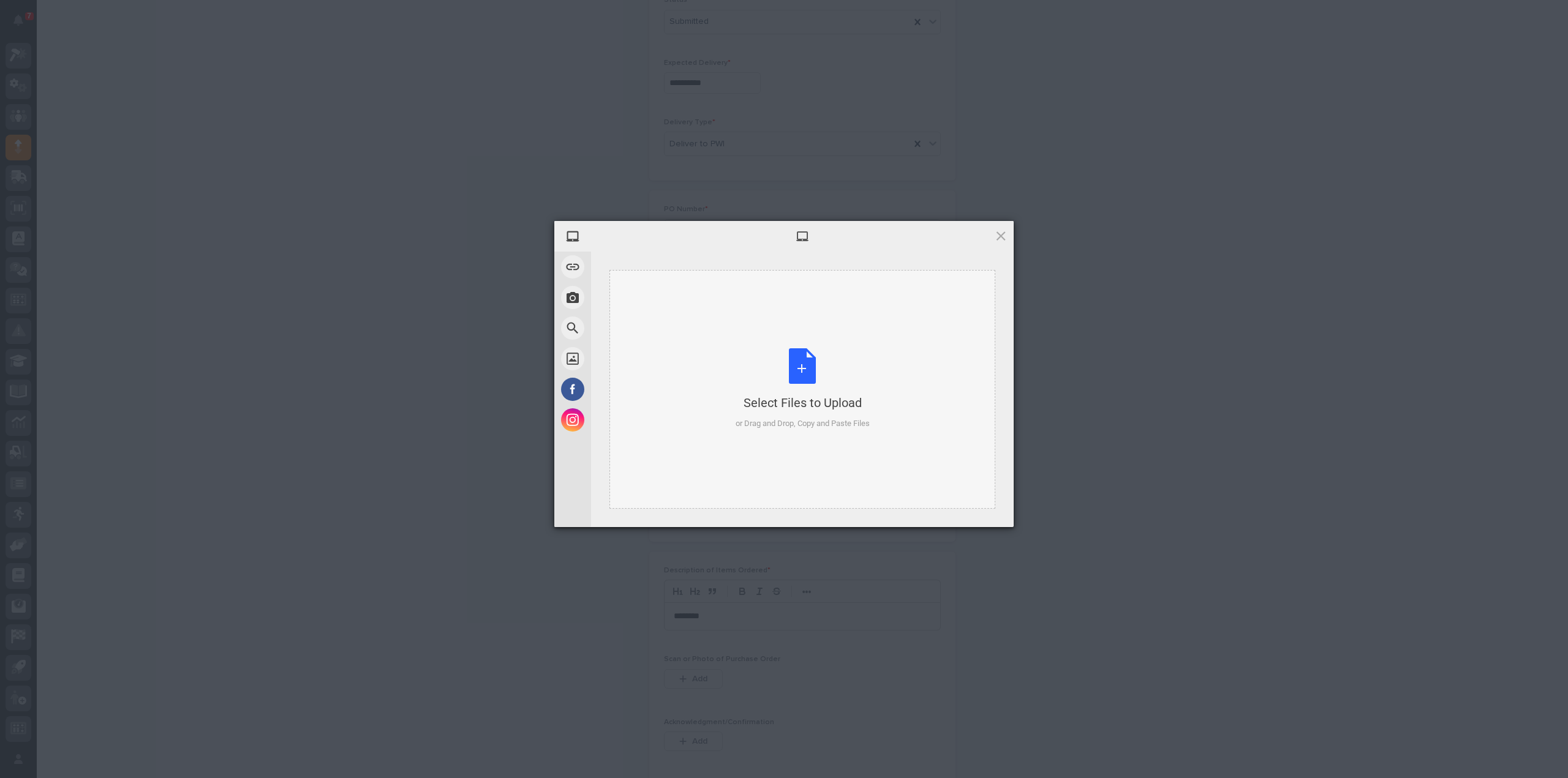
click at [796, 360] on div "Select Files to Upload or Drag and Drop, Copy and Paste Files" at bounding box center [802, 389] width 134 height 82
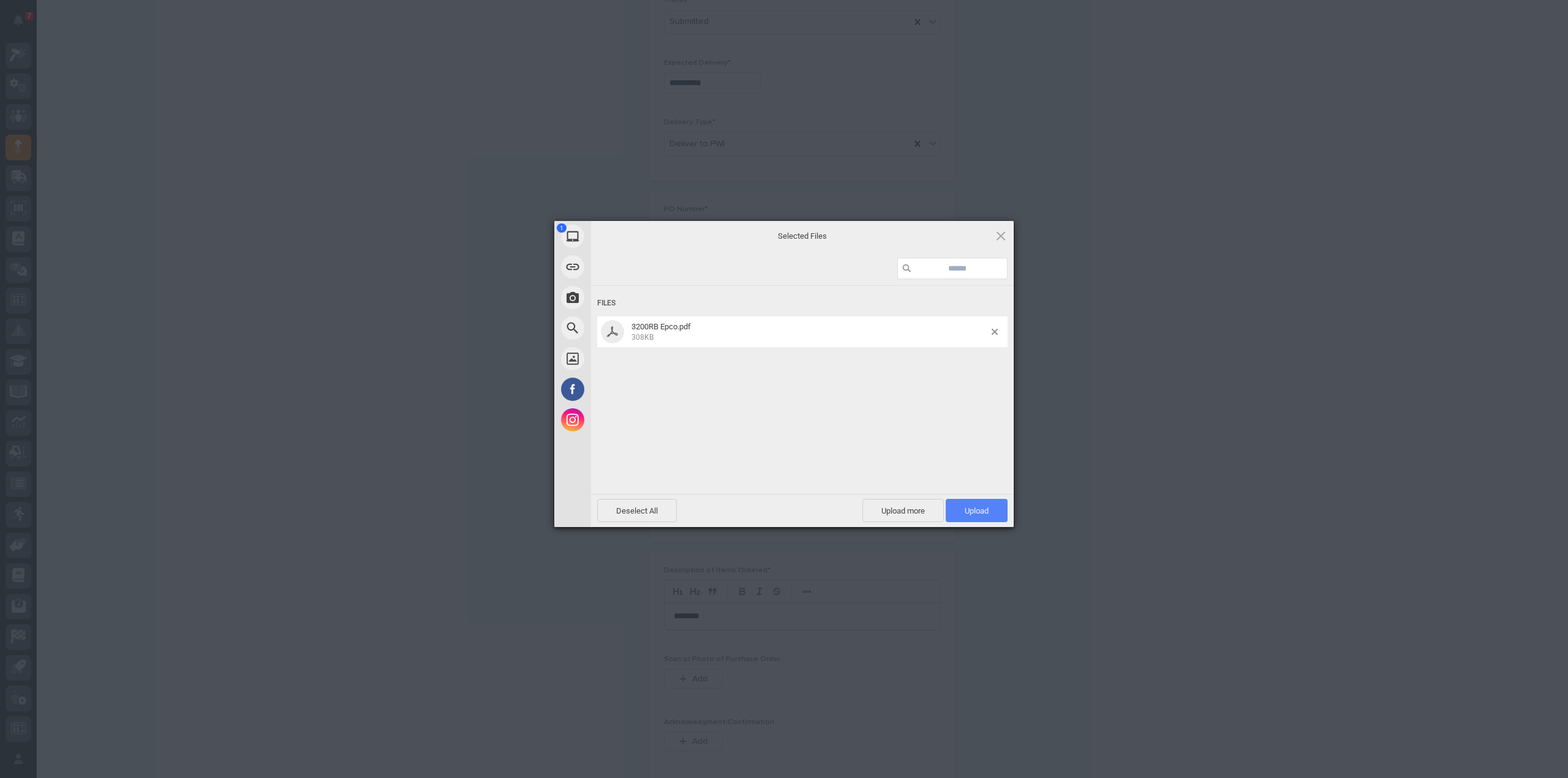
click at [994, 515] on span "Upload 1" at bounding box center [977, 510] width 62 height 23
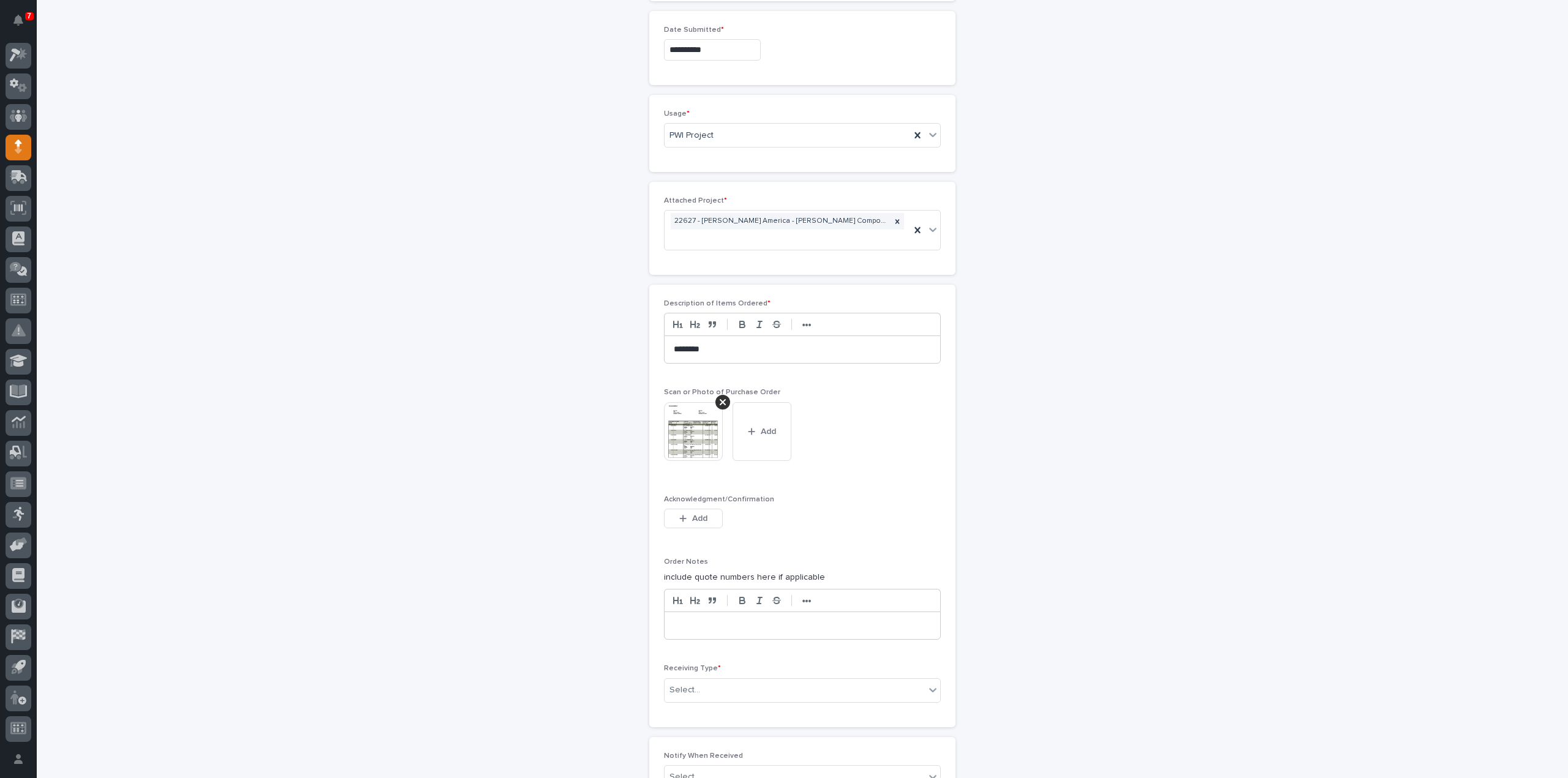
scroll to position [800, 0]
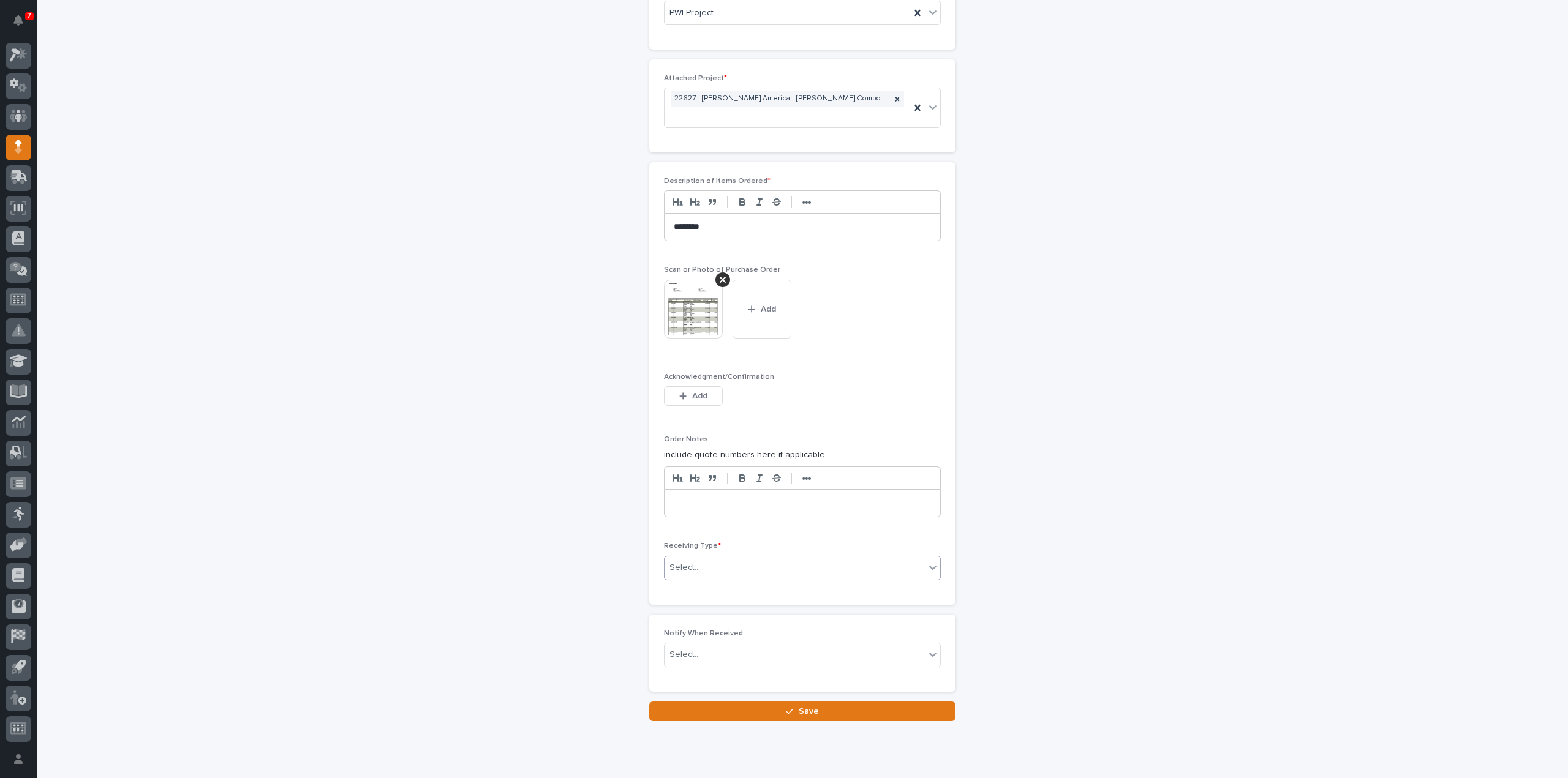
click at [699, 558] on div "Select..." at bounding box center [795, 568] width 260 height 20
click at [698, 634] on div "Deliver to" at bounding box center [797, 634] width 276 height 22
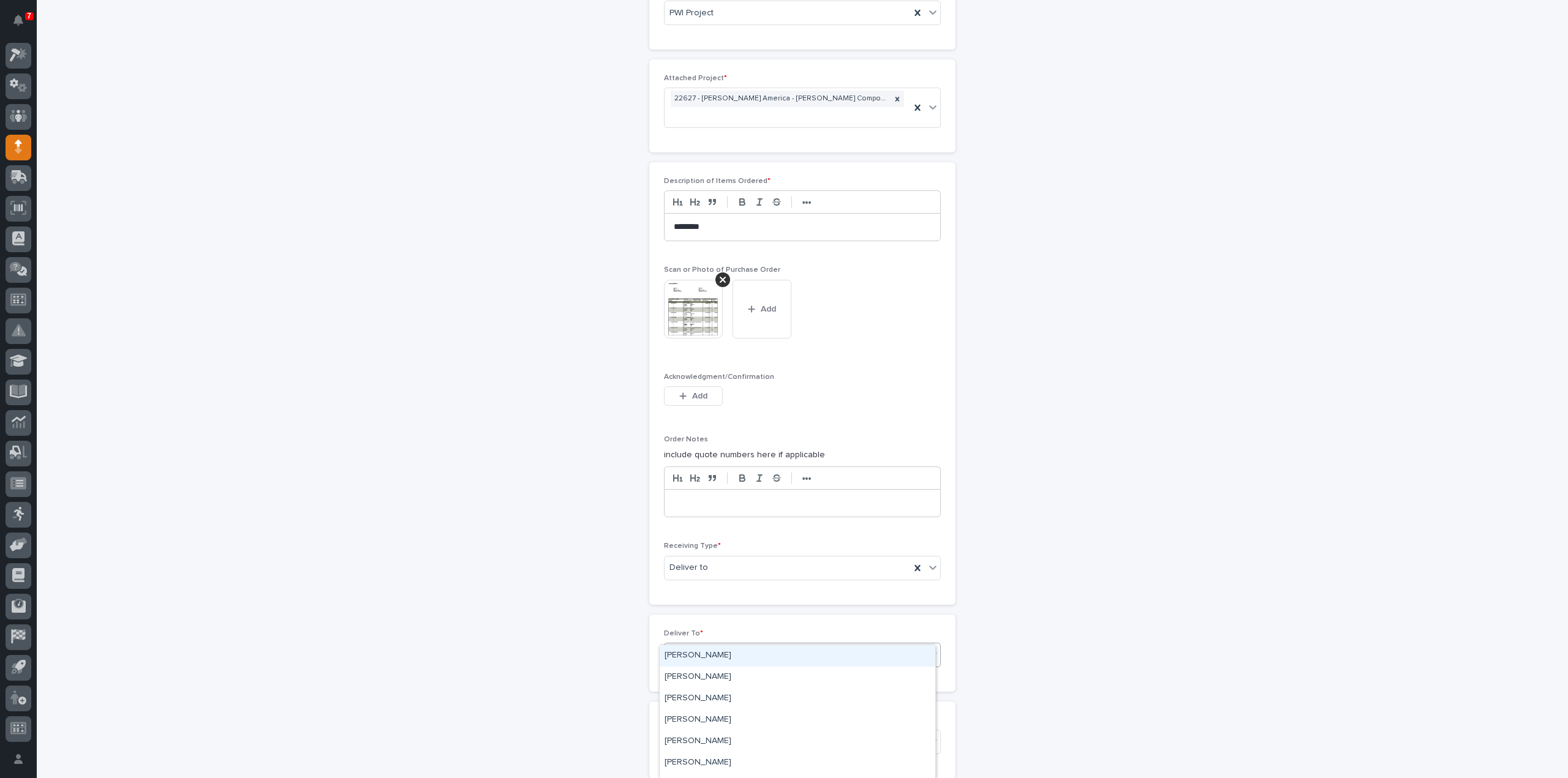
click at [698, 645] on div "Select..." at bounding box center [795, 655] width 260 height 20
type input "*****"
click at [698, 660] on div "[PERSON_NAME]" at bounding box center [797, 657] width 276 height 22
click at [693, 732] on div "Select..." at bounding box center [795, 743] width 260 height 20
type input "****"
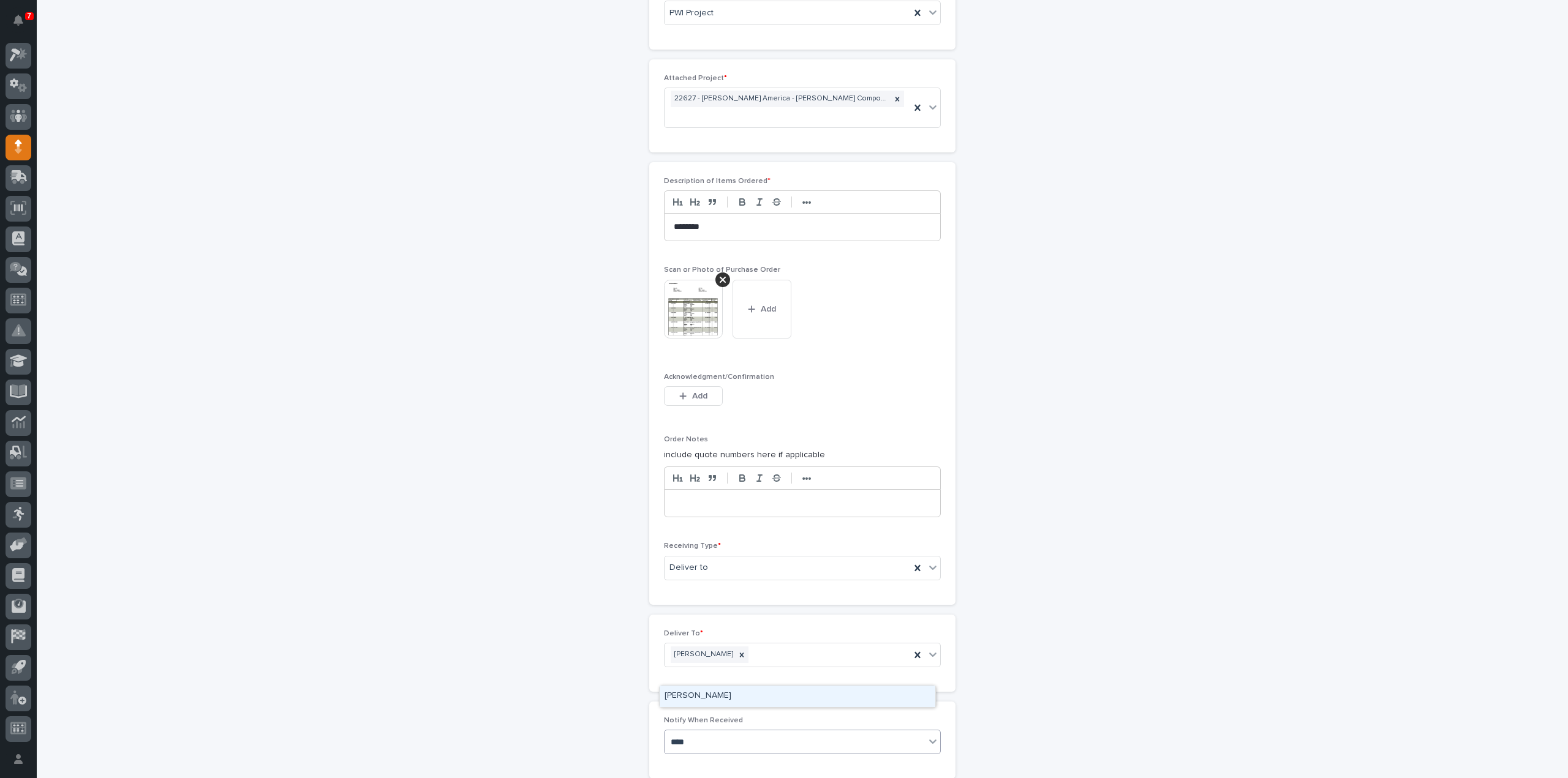
click at [725, 695] on div "[PERSON_NAME]" at bounding box center [797, 696] width 276 height 22
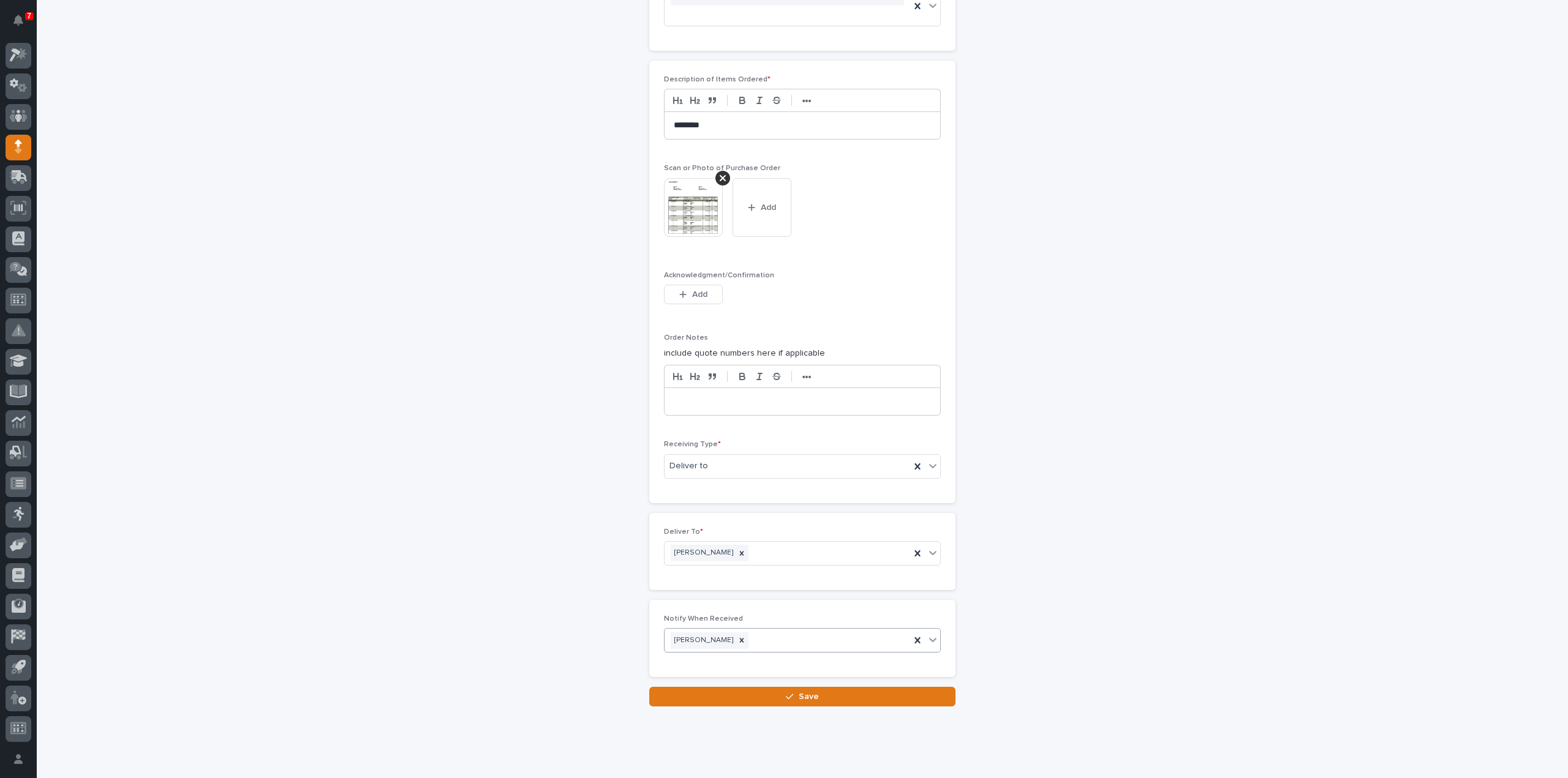
scroll to position [903, 0]
click at [933, 685] on button "Save" at bounding box center [802, 695] width 306 height 20
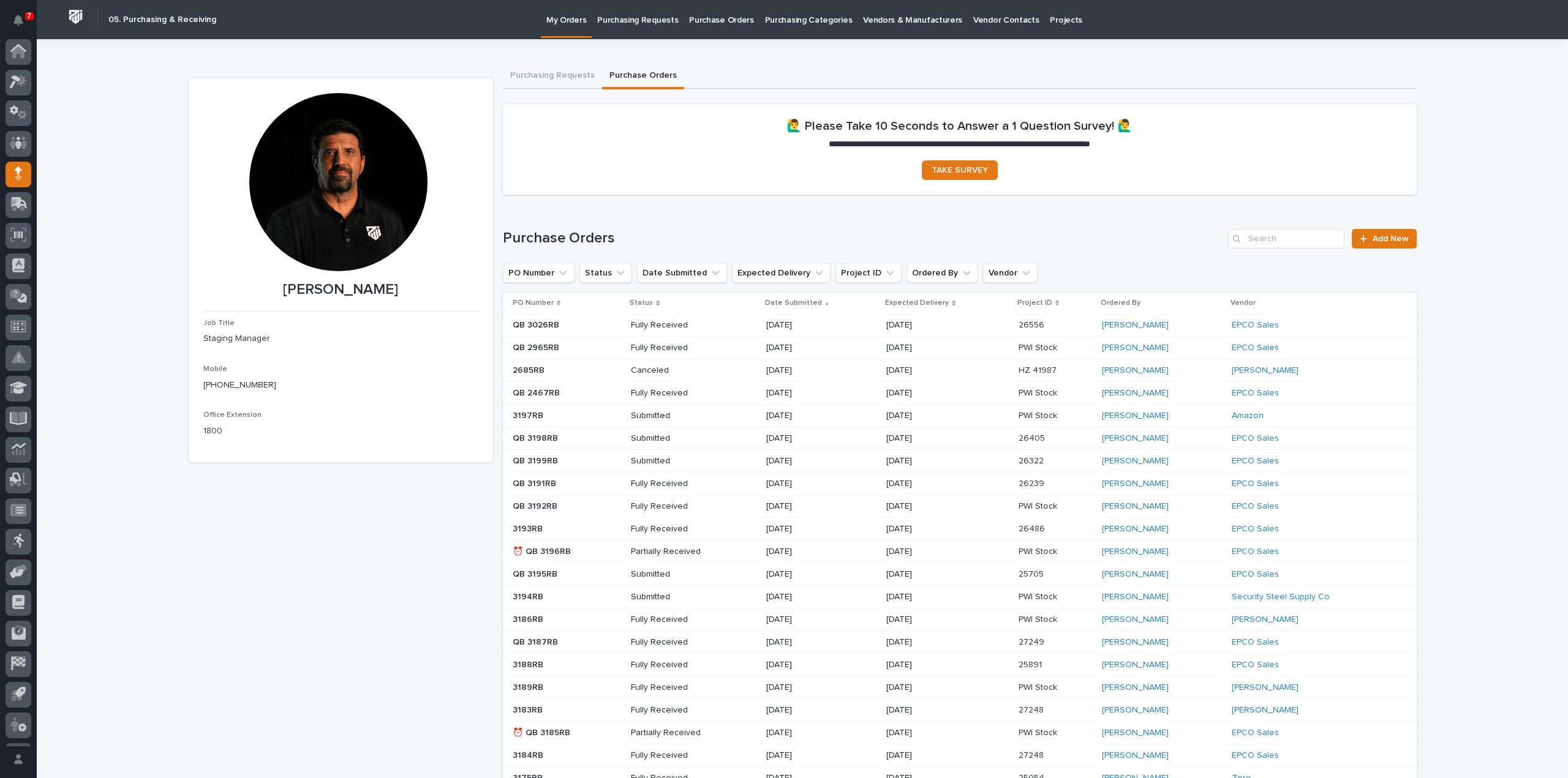
scroll to position [27, 0]
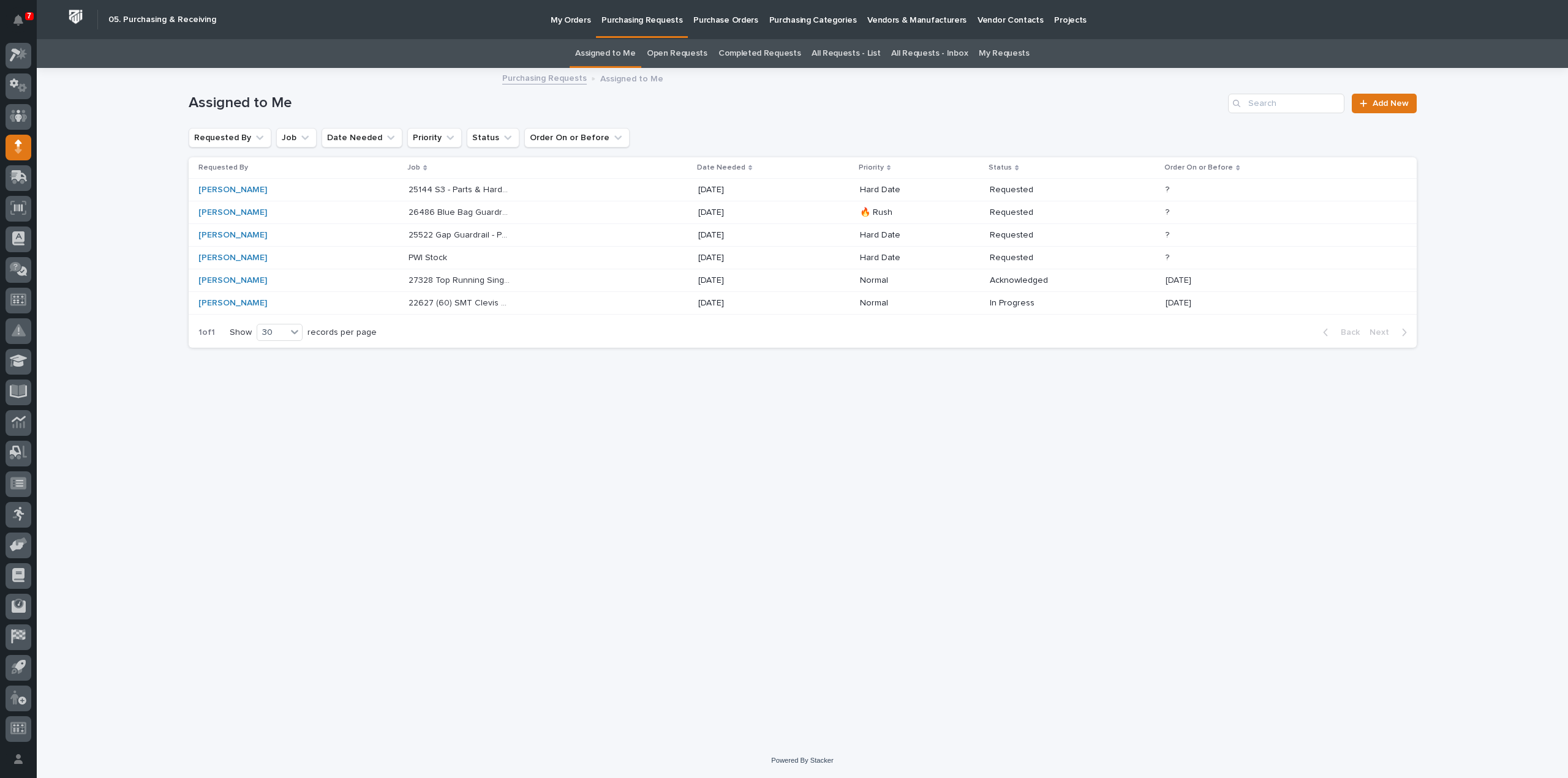
click at [444, 302] on p "22627 (60) SMT Clevis Weldments" at bounding box center [461, 302] width 105 height 13
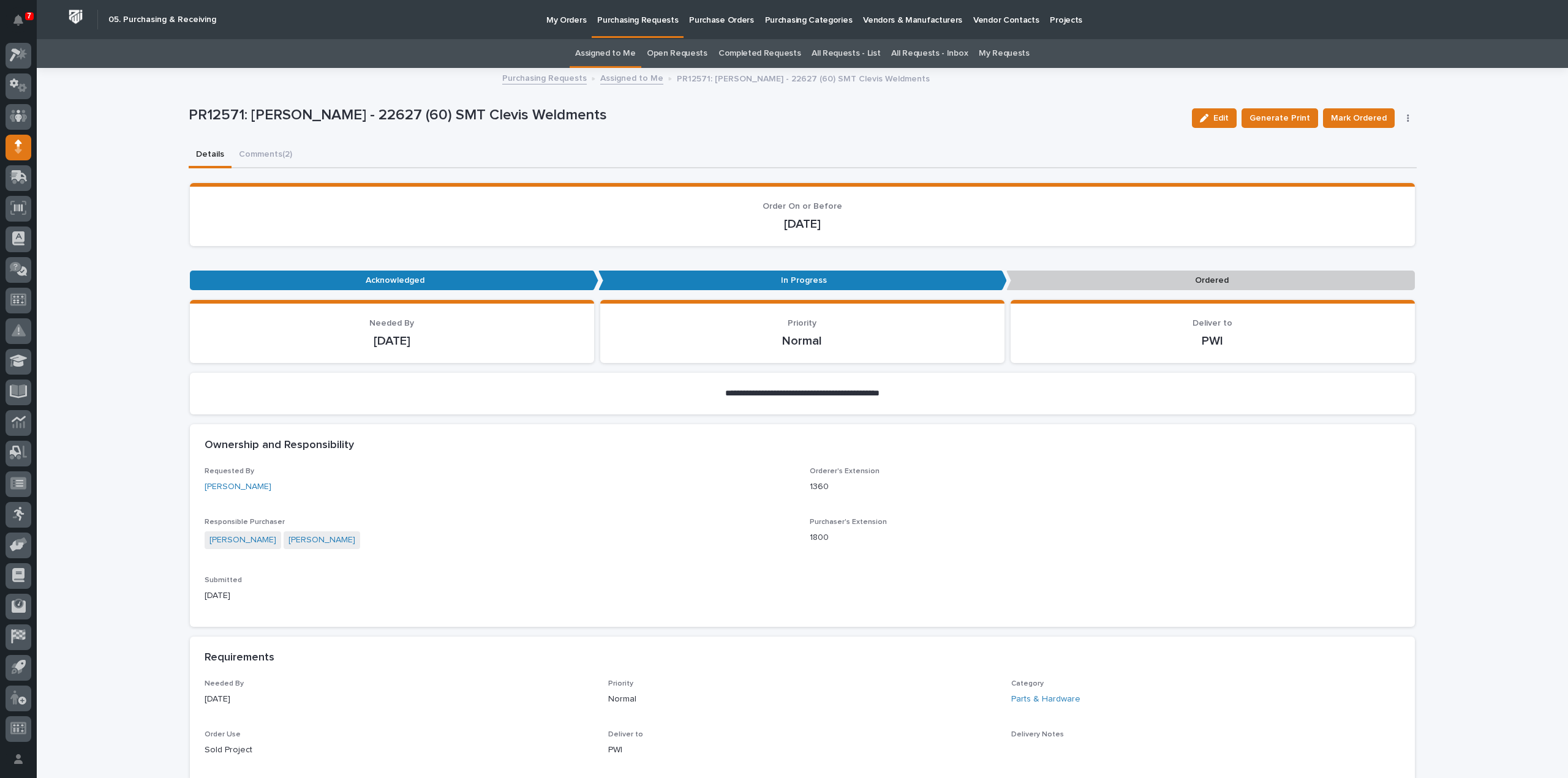
click at [1405, 118] on button "button" at bounding box center [1408, 119] width 17 height 9
click at [1382, 158] on span "Edit Linked PO's" at bounding box center [1369, 162] width 62 height 14
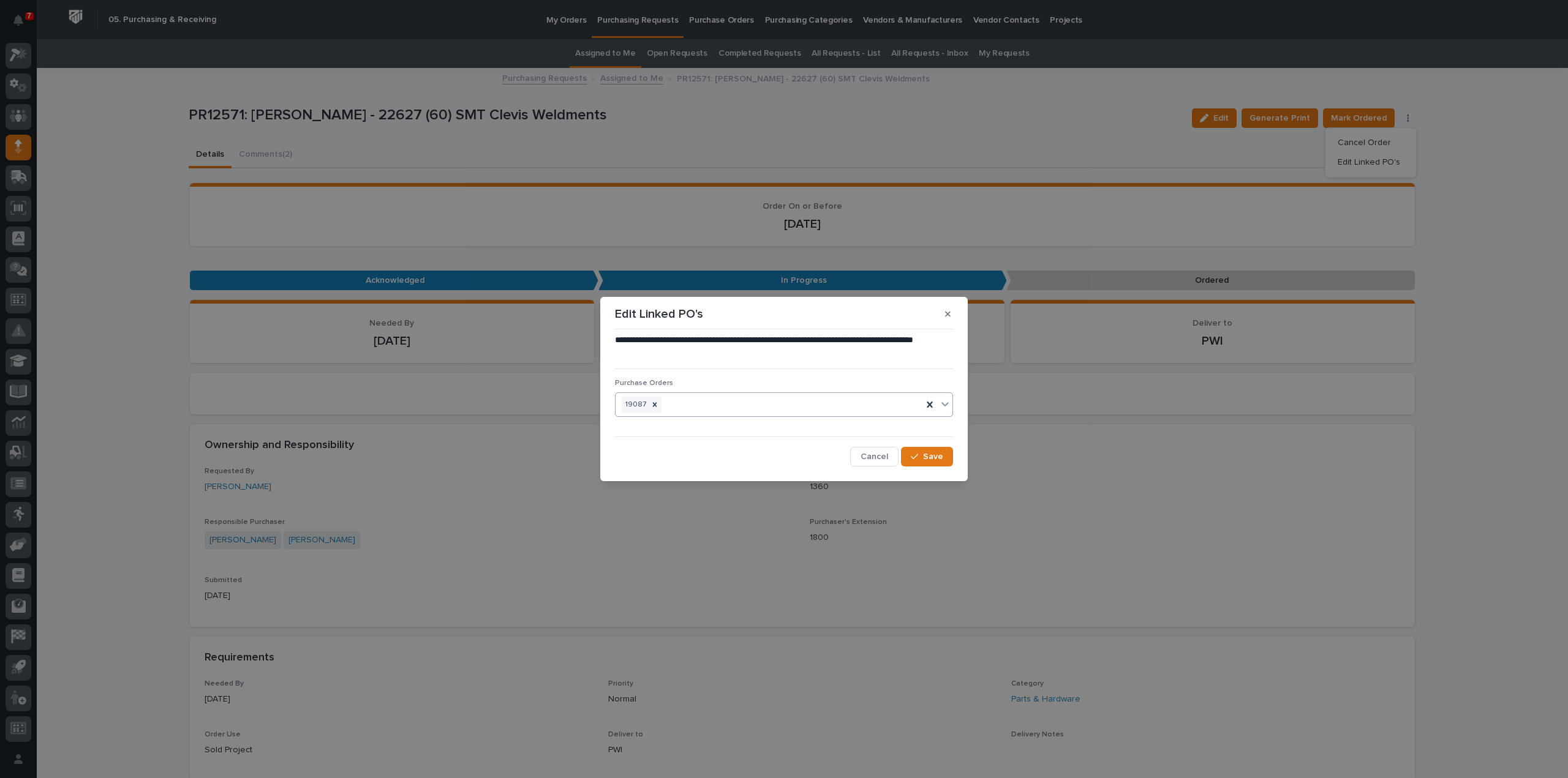
click at [746, 406] on div "19087" at bounding box center [769, 405] width 307 height 22
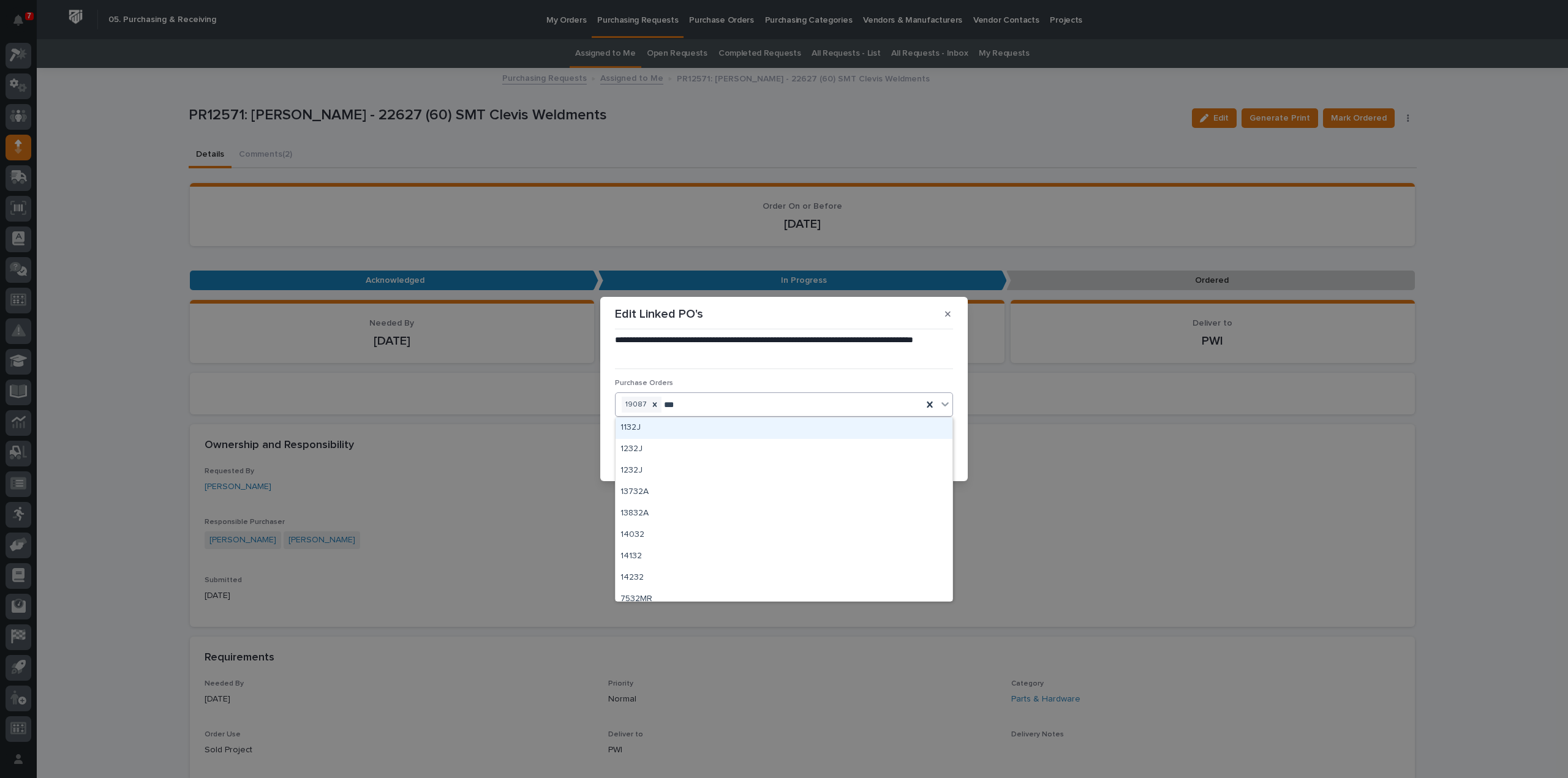
type input "****"
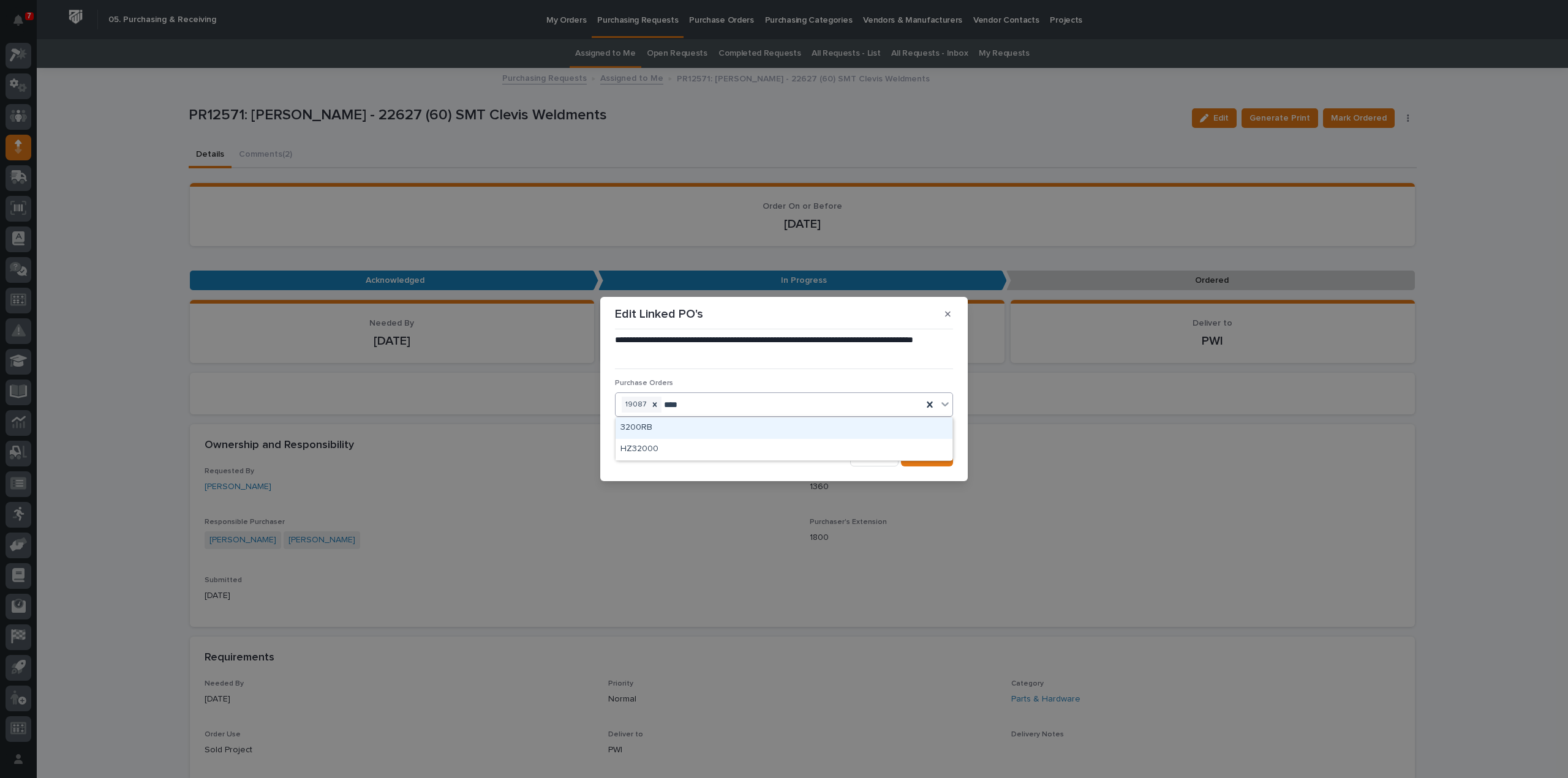
click at [719, 427] on div "3200RB" at bounding box center [784, 429] width 337 height 22
click at [719, 427] on div "**********" at bounding box center [783, 400] width 338 height 132
click at [924, 455] on span "Save" at bounding box center [933, 456] width 20 height 11
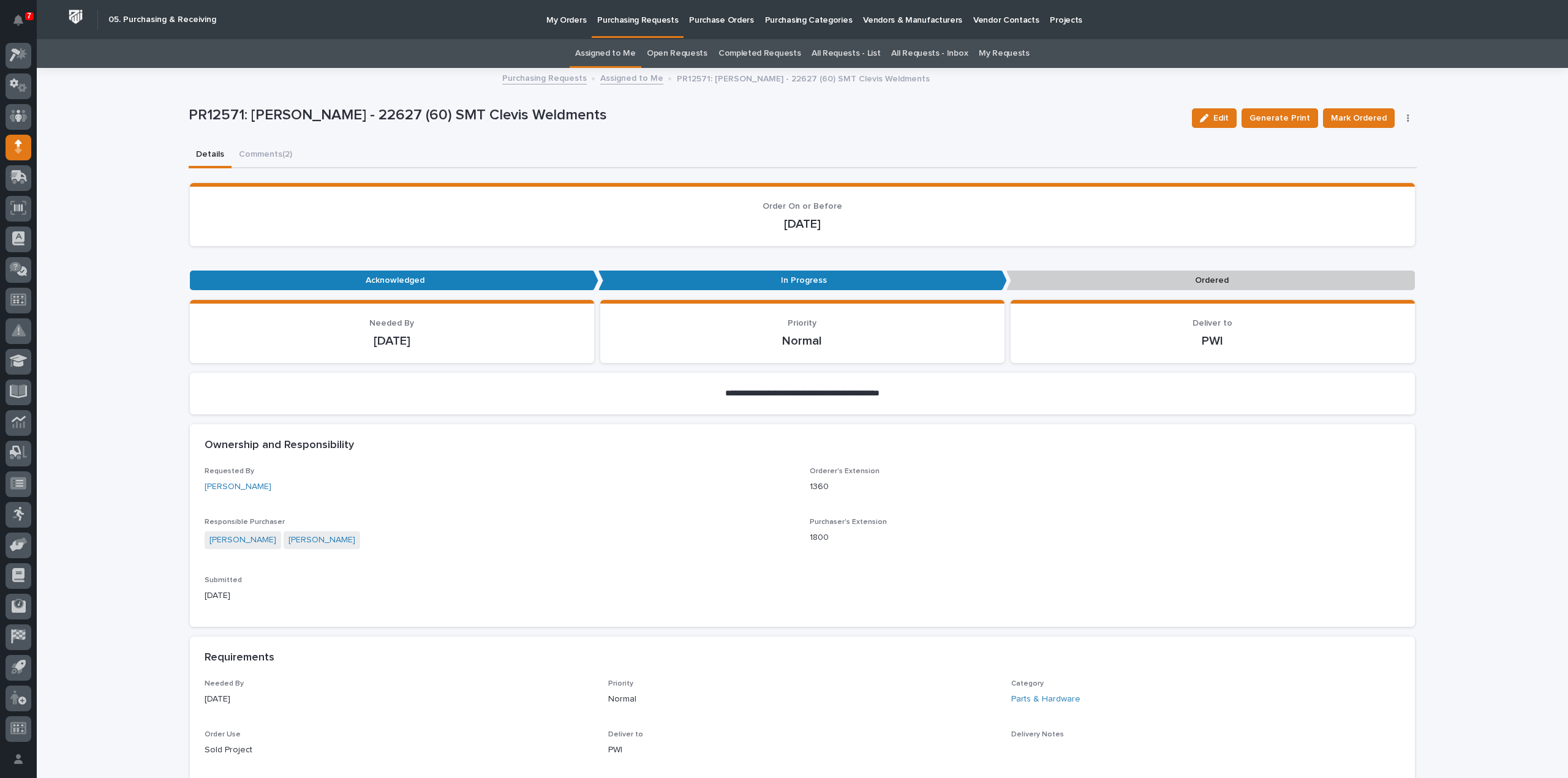
click at [261, 151] on button "Comments (2)" at bounding box center [265, 155] width 68 height 26
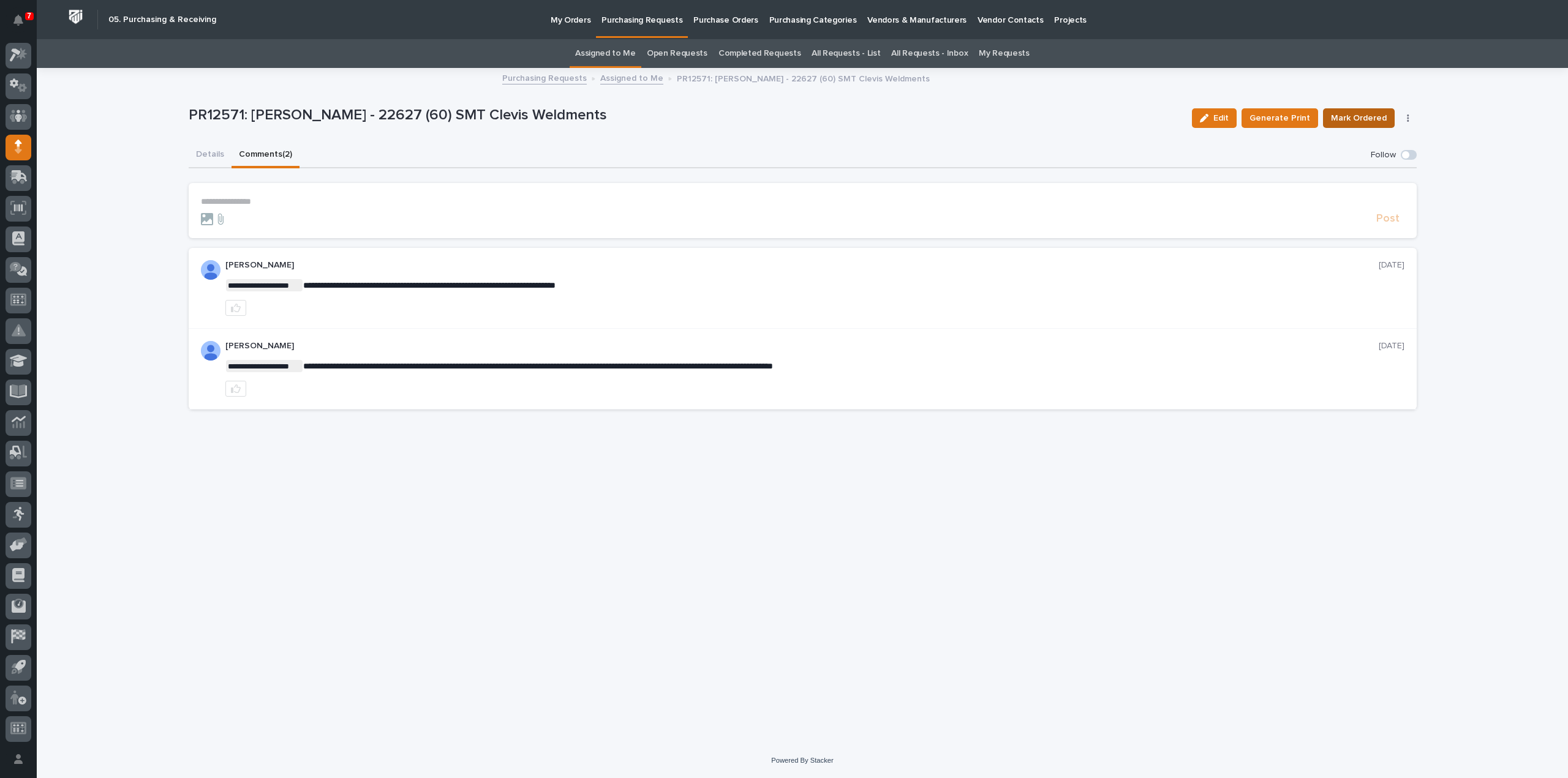
click at [1371, 119] on span "Mark Ordered" at bounding box center [1358, 118] width 56 height 14
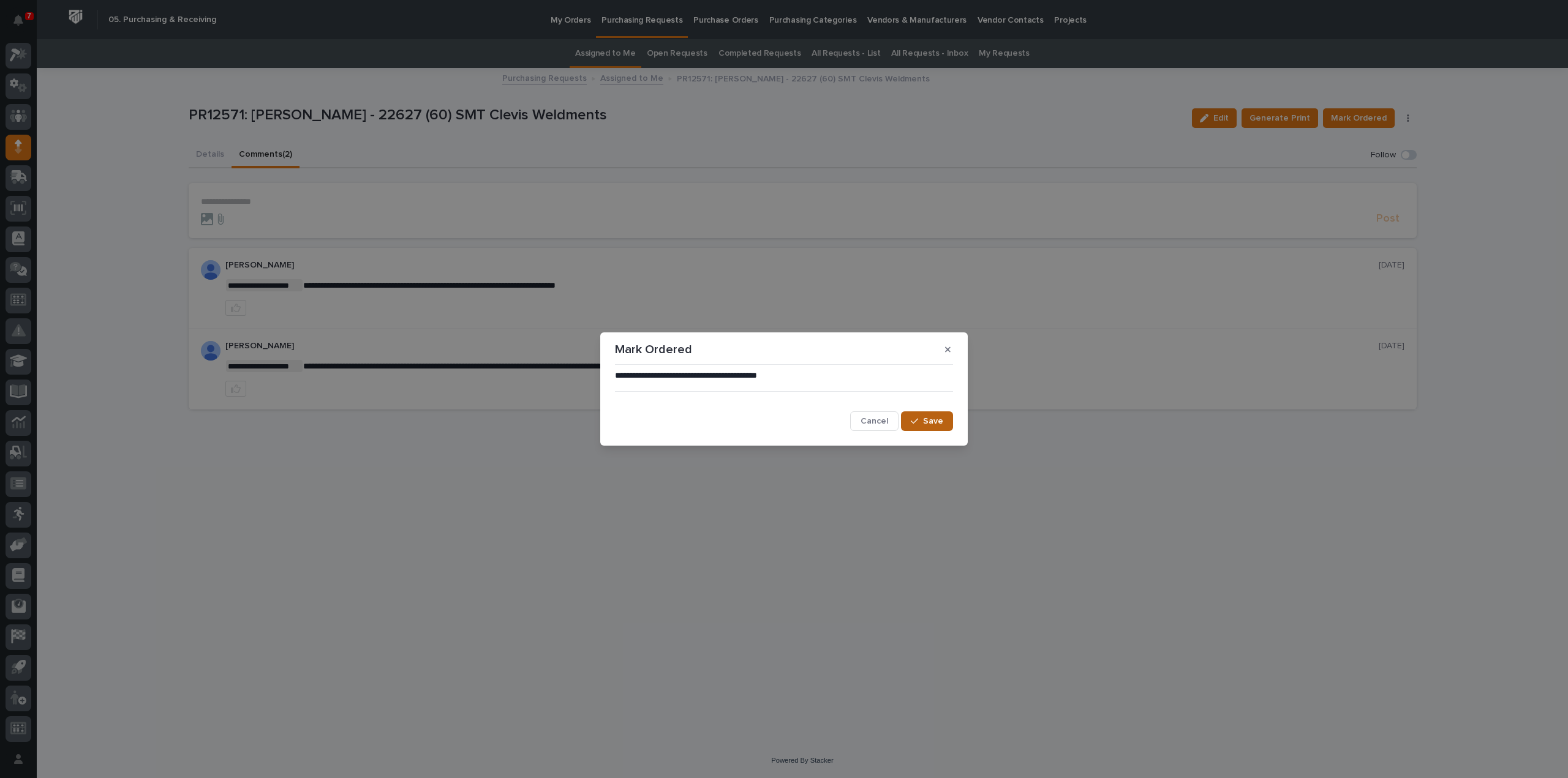
click at [934, 426] on span "Save" at bounding box center [933, 421] width 20 height 11
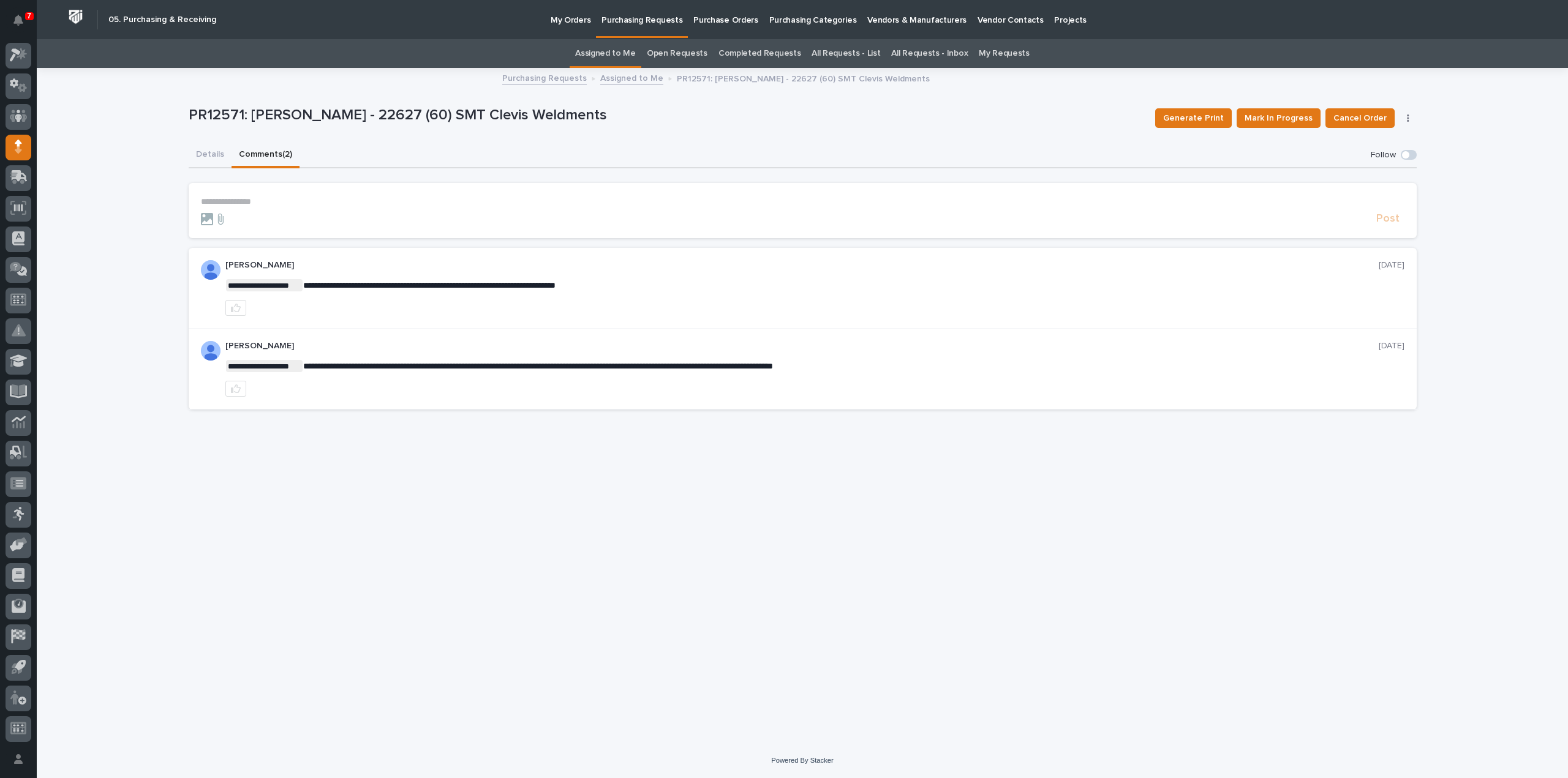
click at [630, 52] on link "Assigned to Me" at bounding box center [605, 54] width 61 height 29
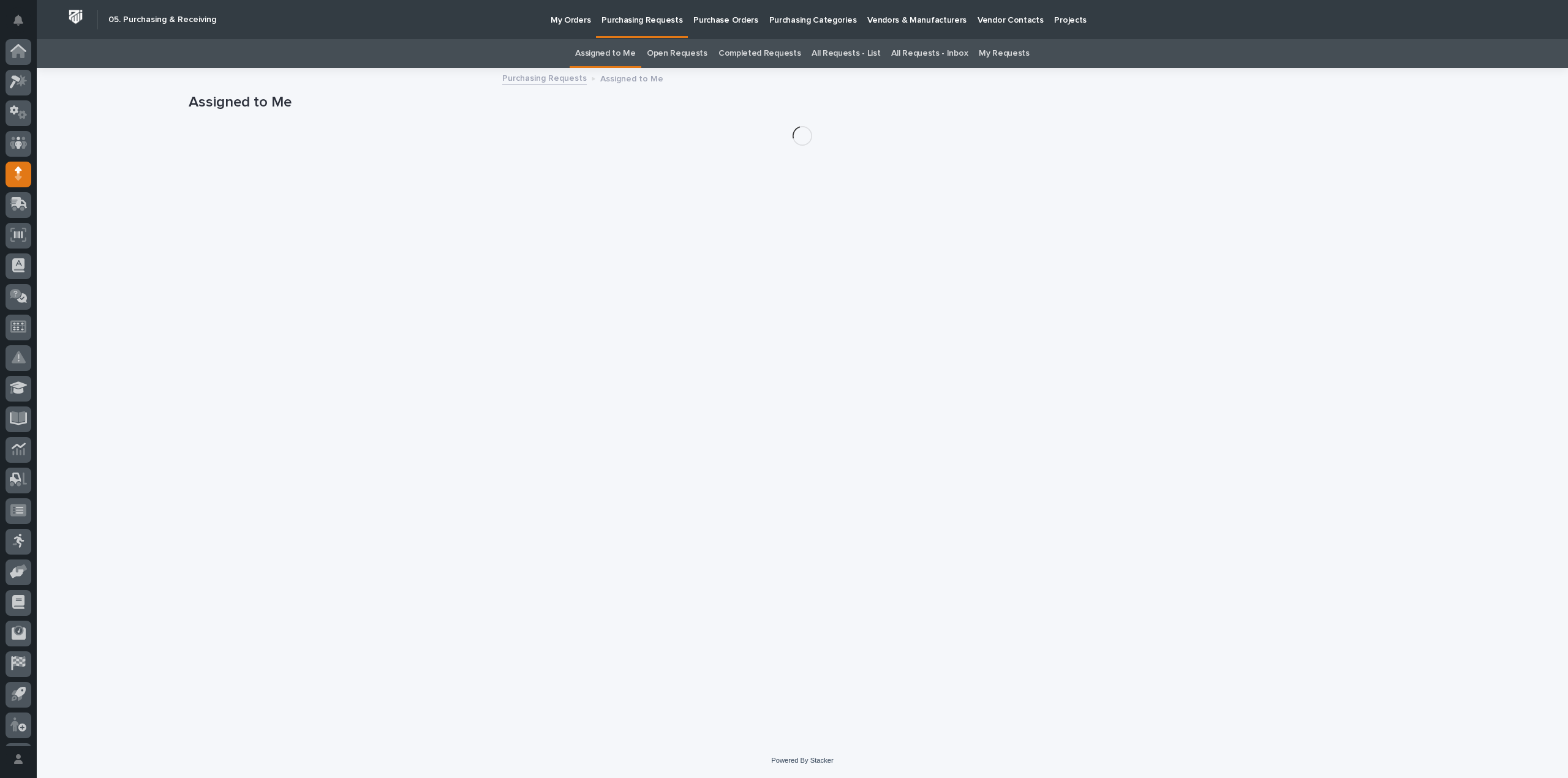
scroll to position [27, 0]
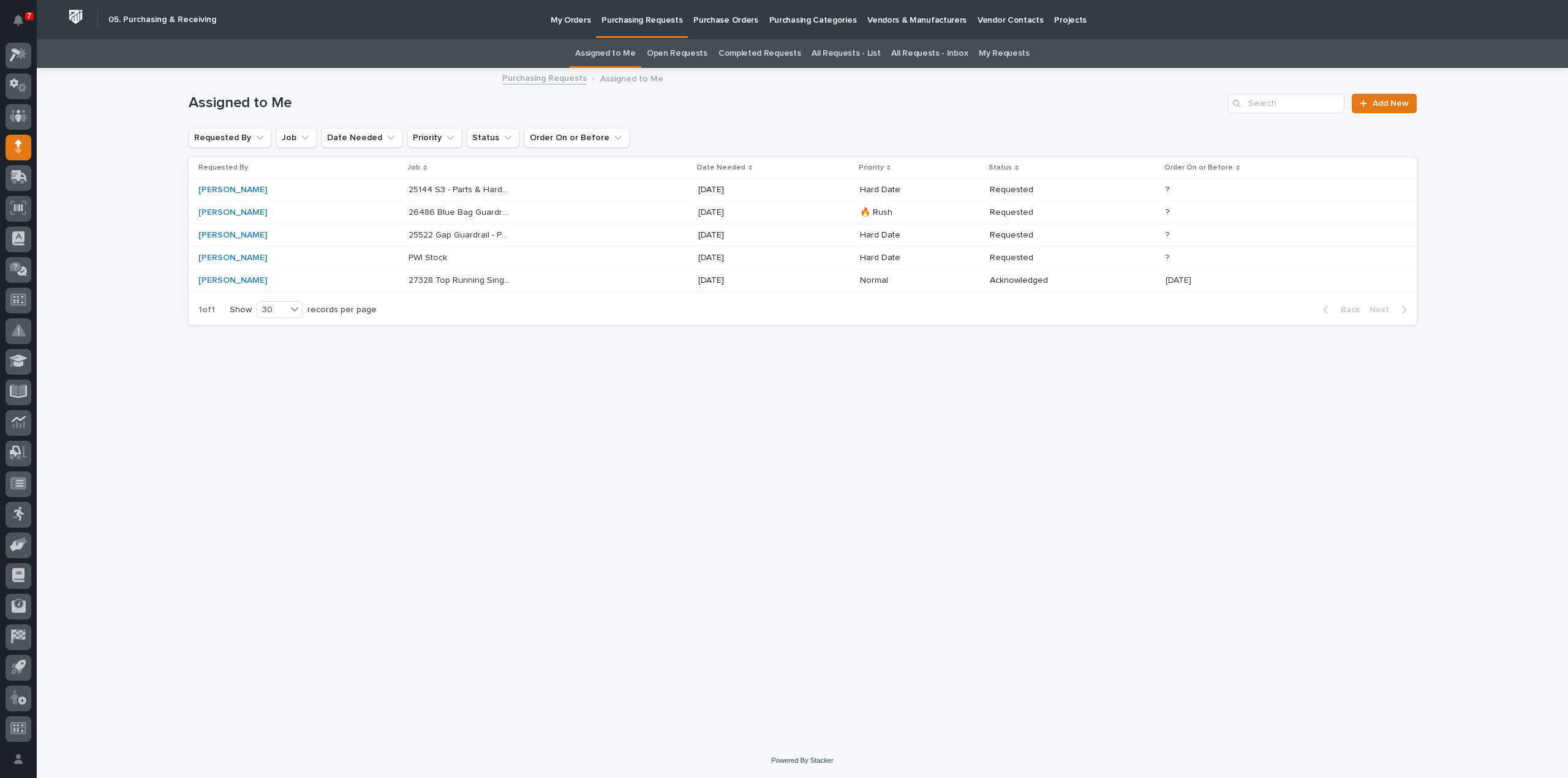
click at [542, 545] on div "Loading... Saving… Loading... Saving… Assigned to Me Add New Requested By Job D…" at bounding box center [802, 391] width 1240 height 644
click at [412, 257] on p at bounding box center [459, 258] width 102 height 10
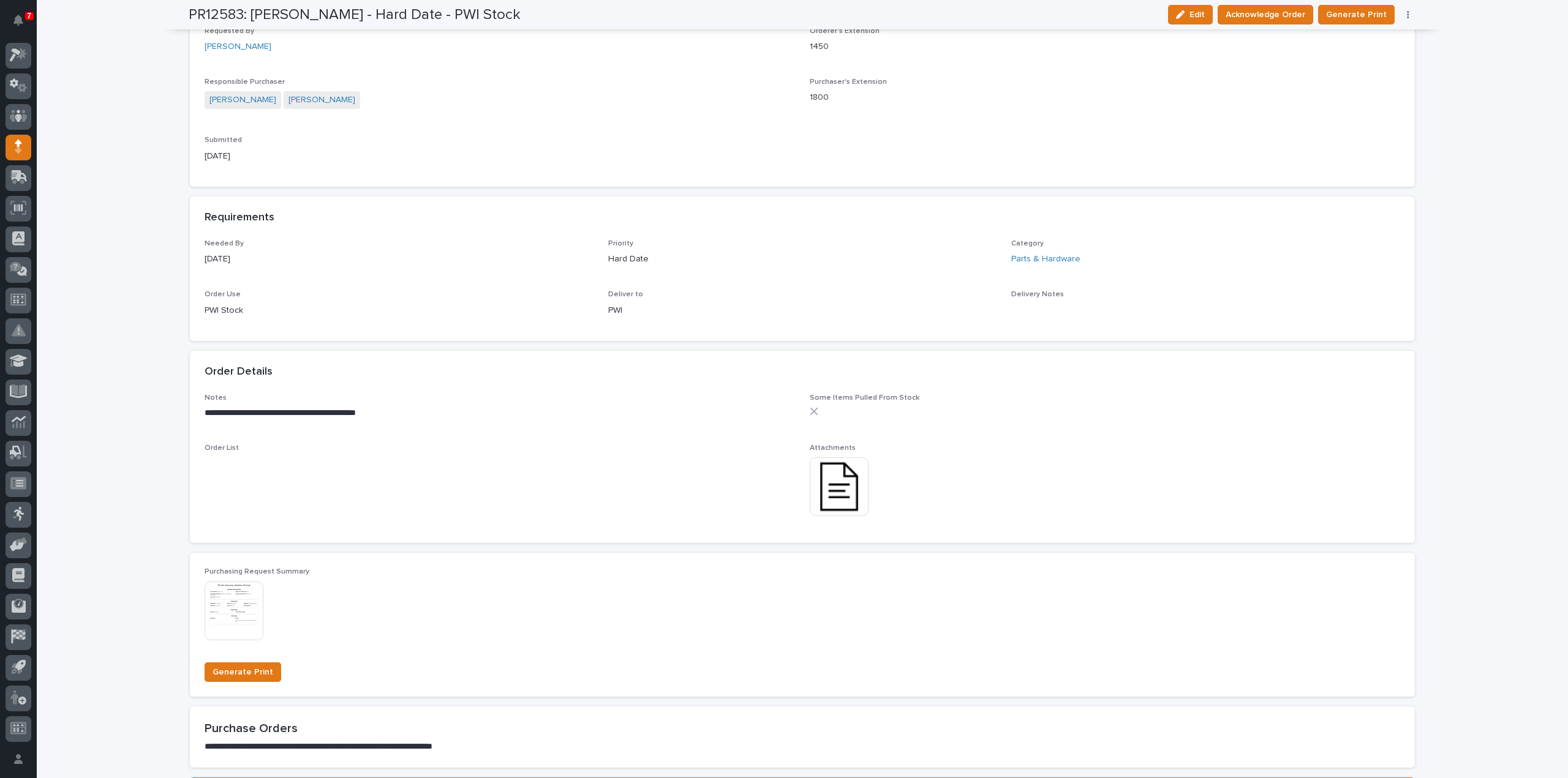
scroll to position [490, 0]
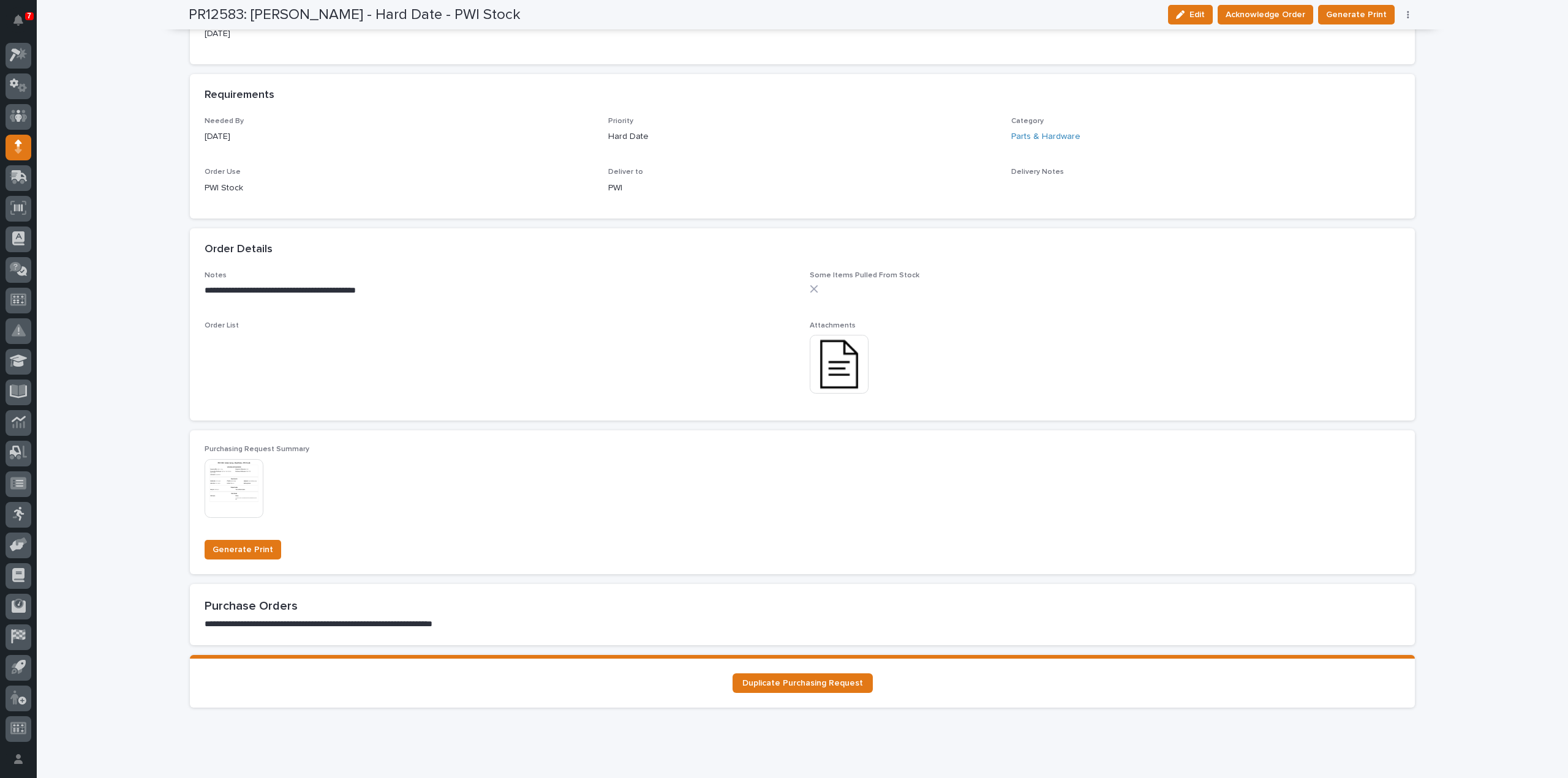
click at [838, 361] on img at bounding box center [839, 364] width 59 height 59
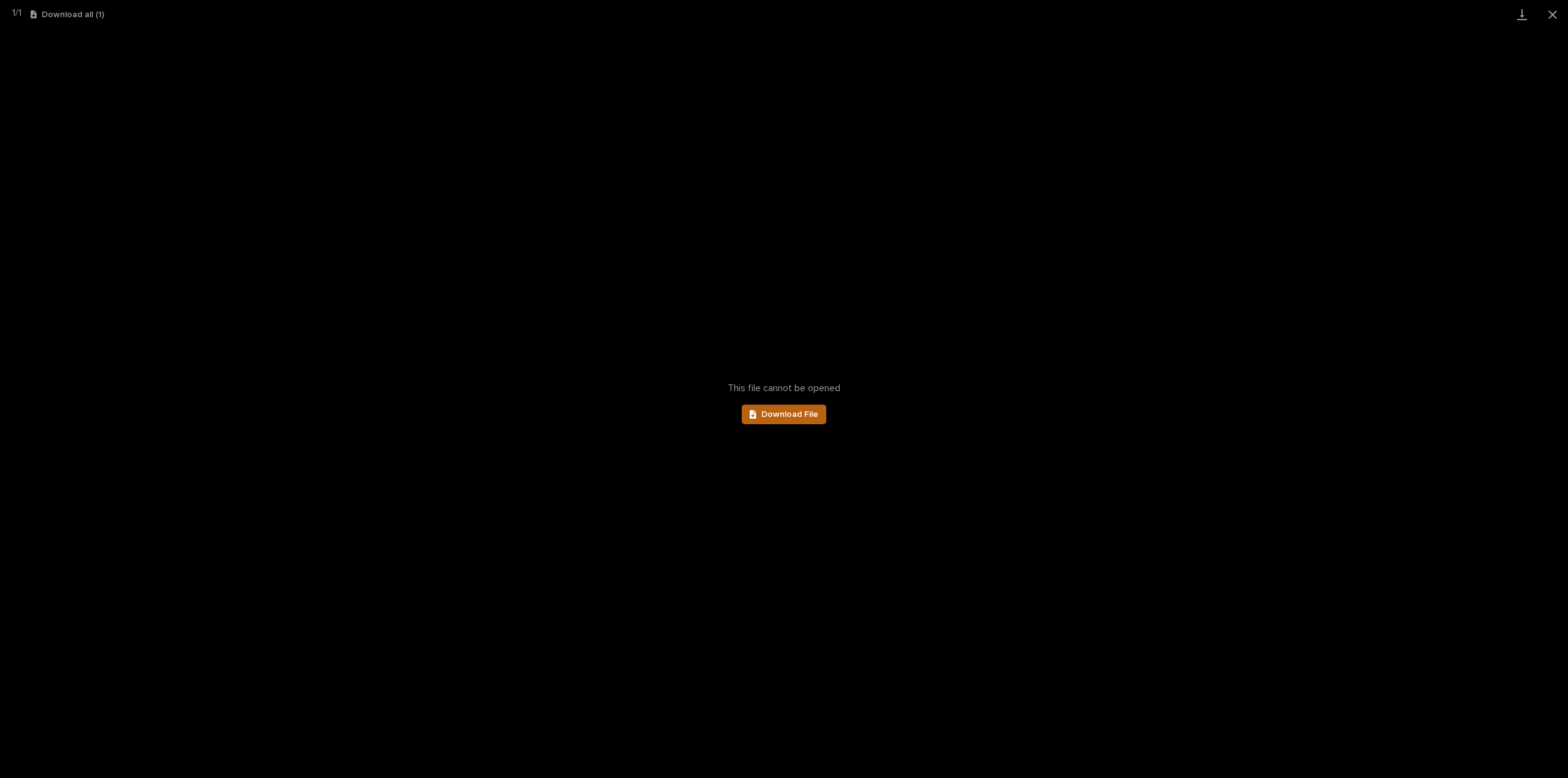
click at [766, 418] on span "Download File" at bounding box center [790, 414] width 57 height 9
click at [1556, 12] on button "Close gallery" at bounding box center [1553, 14] width 30 height 29
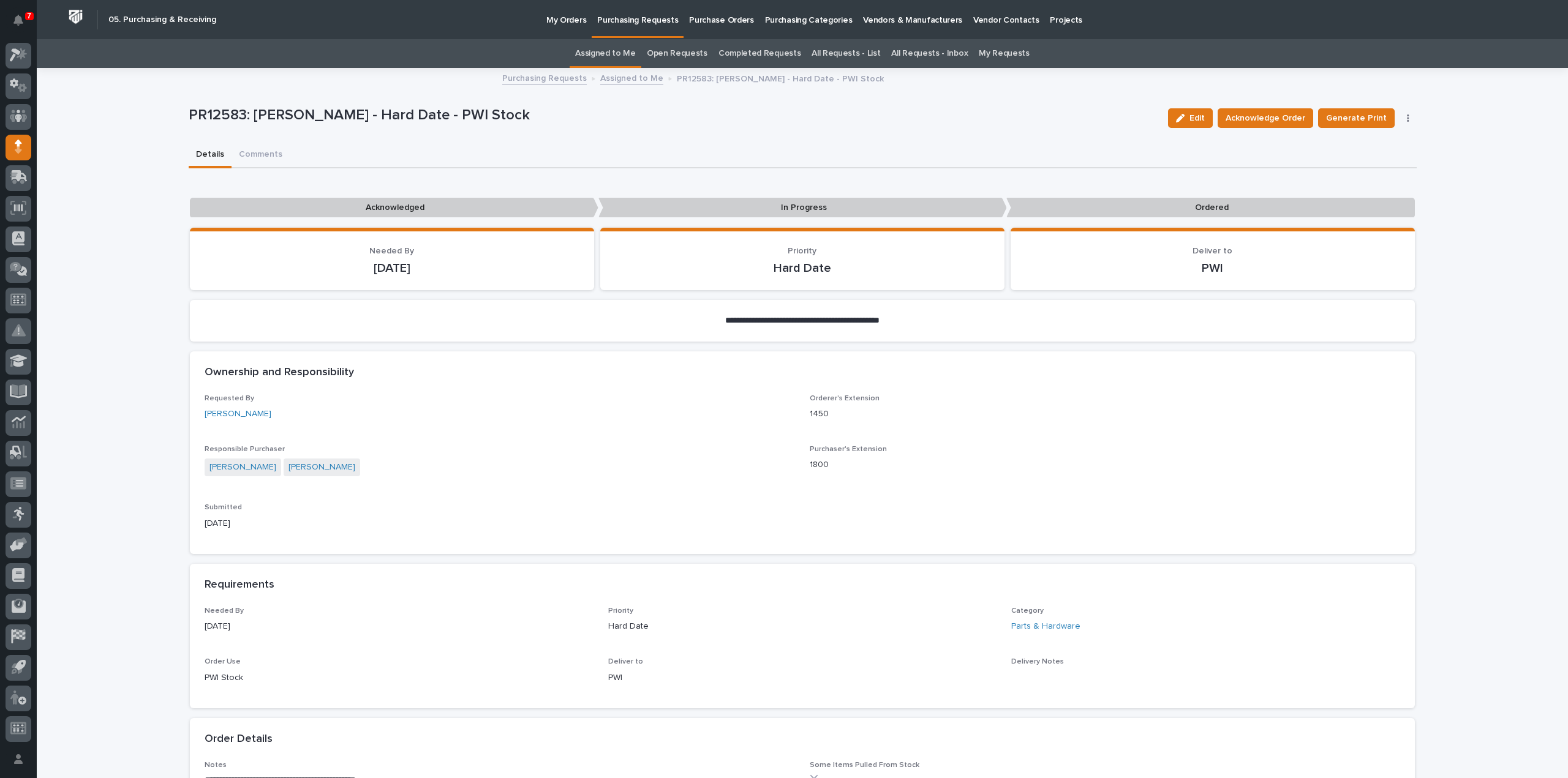
scroll to position [525, 0]
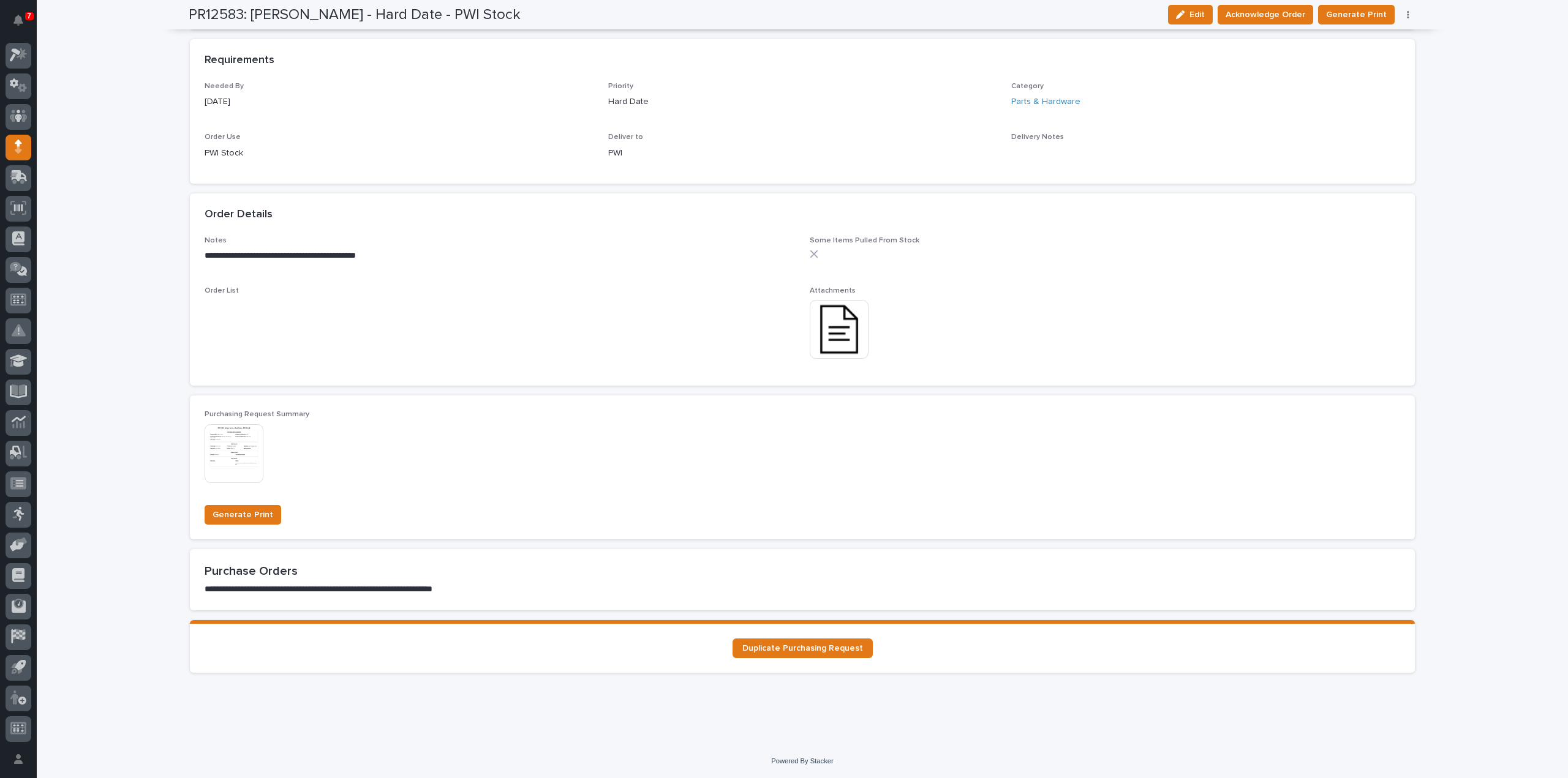
click at [845, 335] on img at bounding box center [839, 329] width 59 height 59
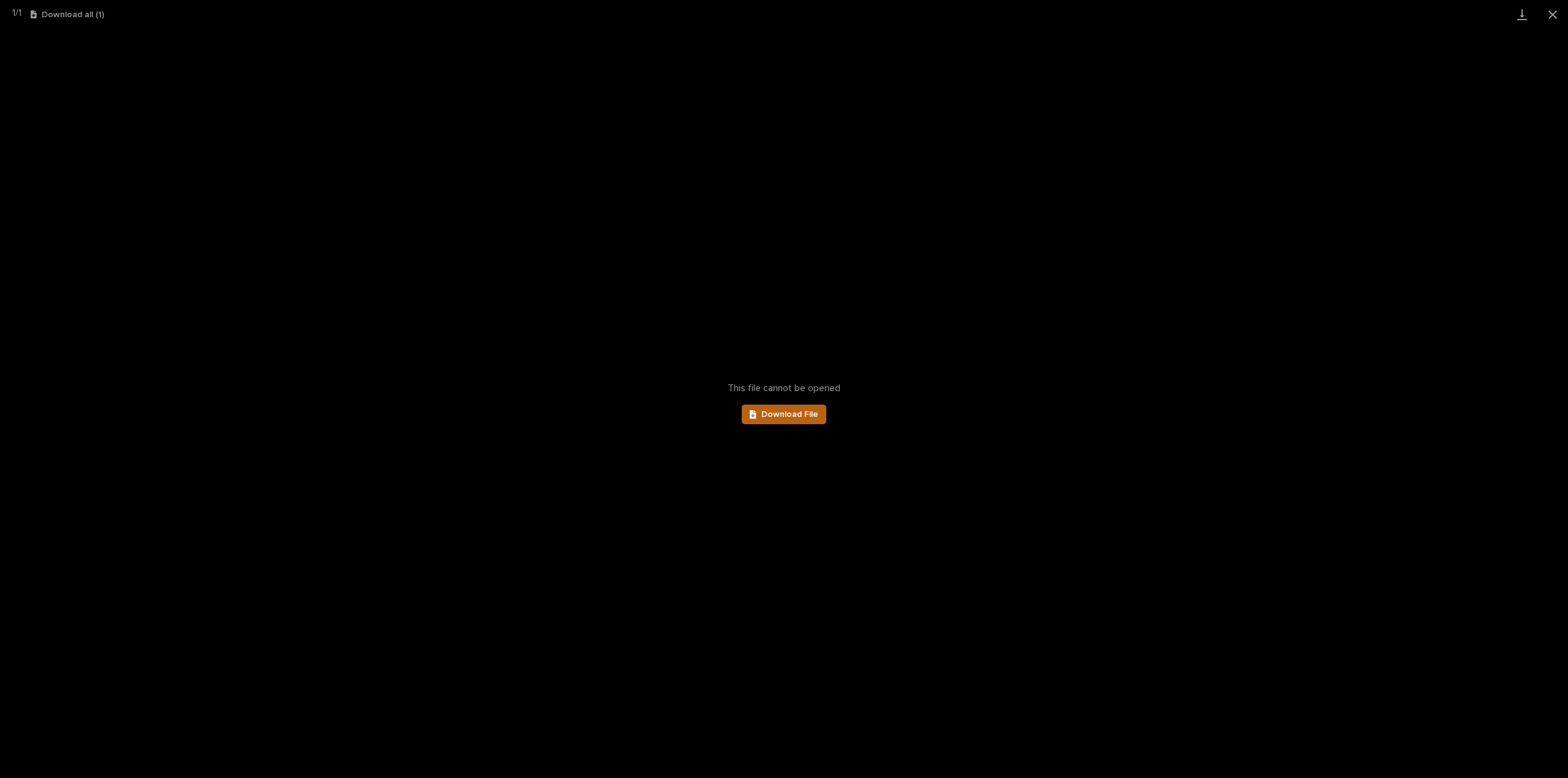
click at [819, 421] on link "Download File" at bounding box center [784, 414] width 85 height 20
click at [1557, 12] on button "Close gallery" at bounding box center [1553, 14] width 30 height 29
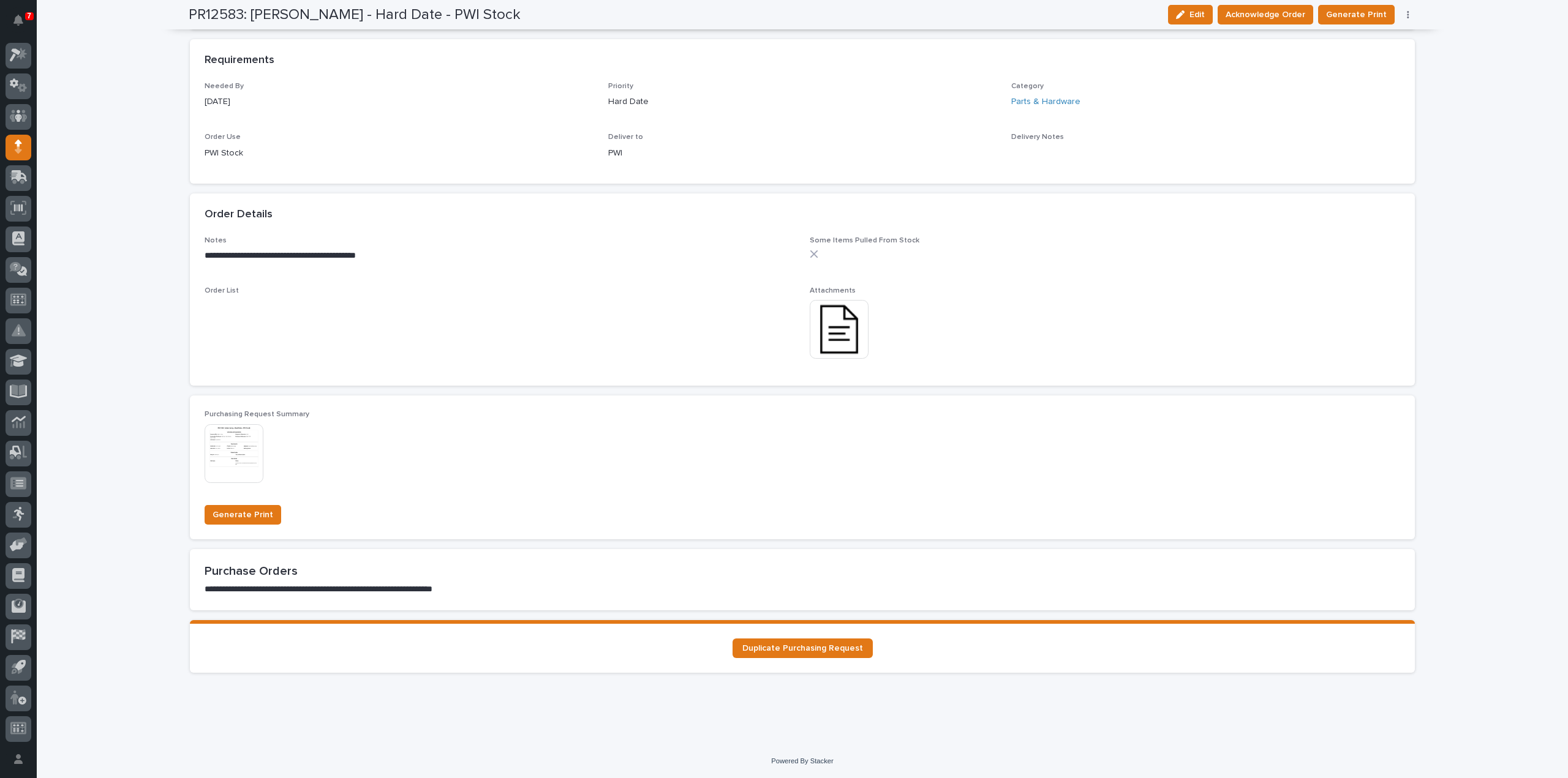
scroll to position [35, 0]
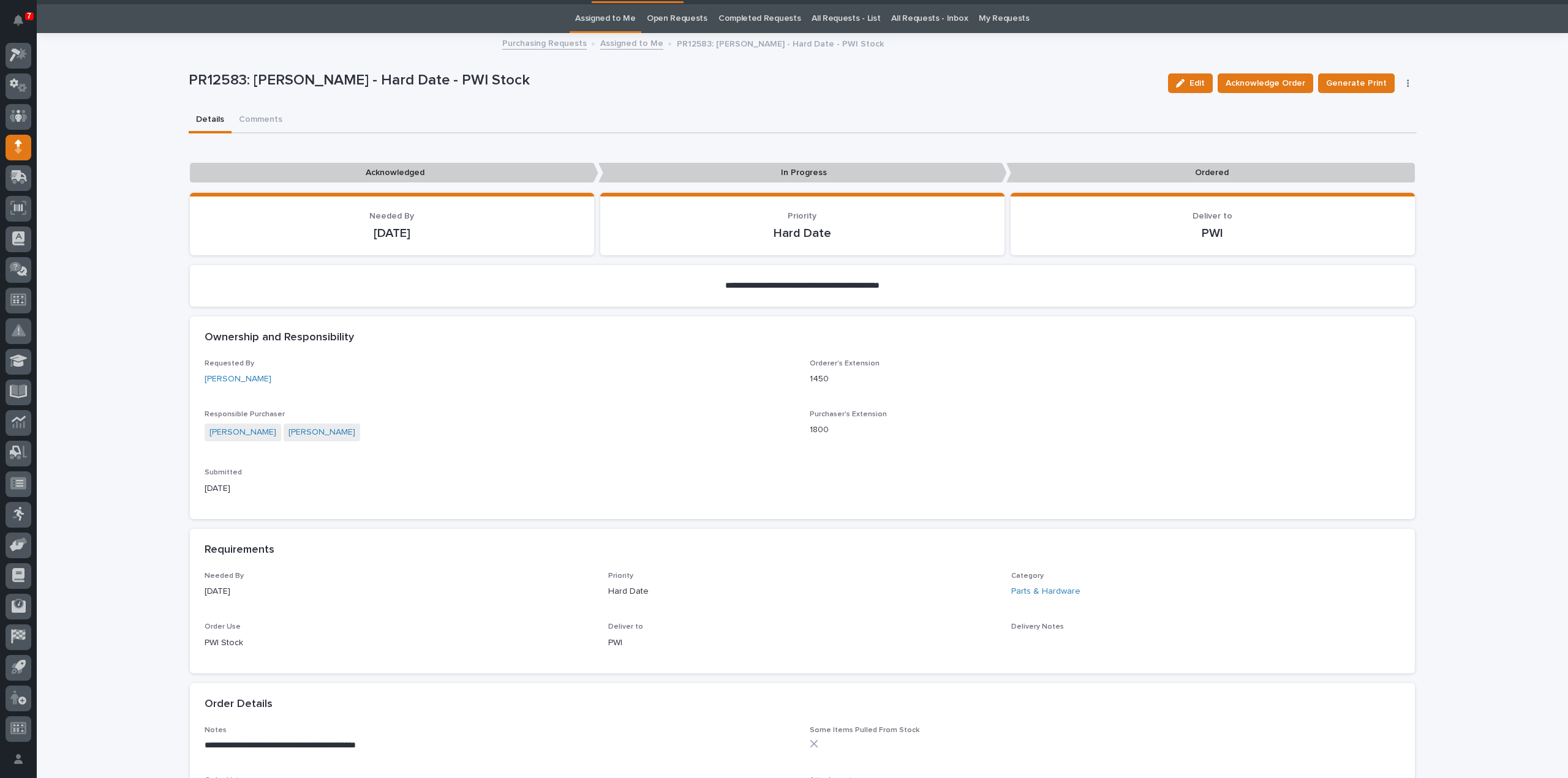
click at [1407, 80] on icon "button" at bounding box center [1407, 83] width 2 height 7
click at [1386, 128] on span "Edit Linked PO's" at bounding box center [1369, 127] width 62 height 14
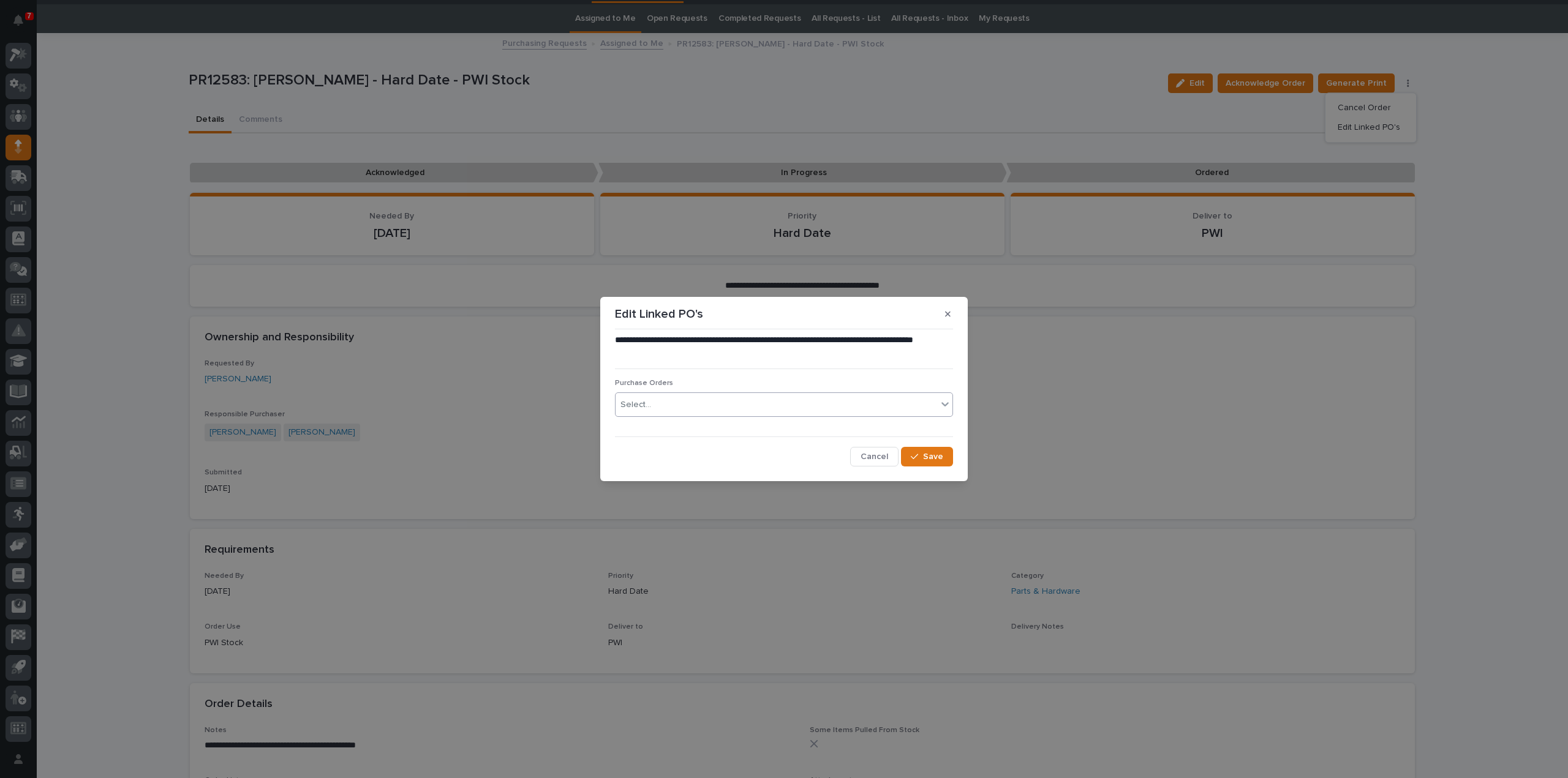
click at [775, 403] on div "Select..." at bounding box center [776, 405] width 322 height 20
type input "****"
click at [715, 427] on div "3200RB" at bounding box center [784, 429] width 337 height 22
click at [925, 458] on span "Save" at bounding box center [933, 456] width 20 height 11
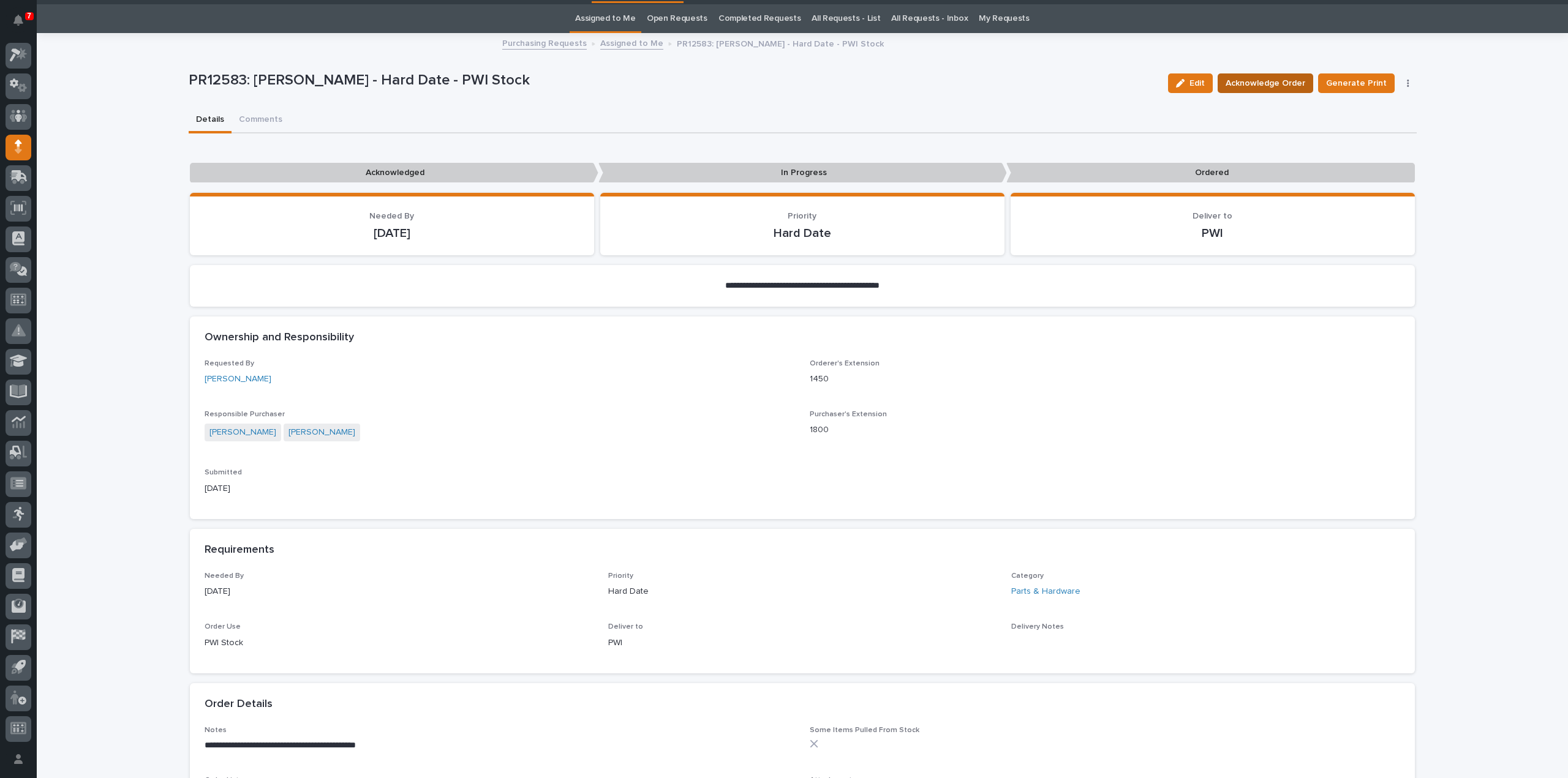
click at [1270, 80] on span "Acknowledge Order" at bounding box center [1266, 83] width 80 height 14
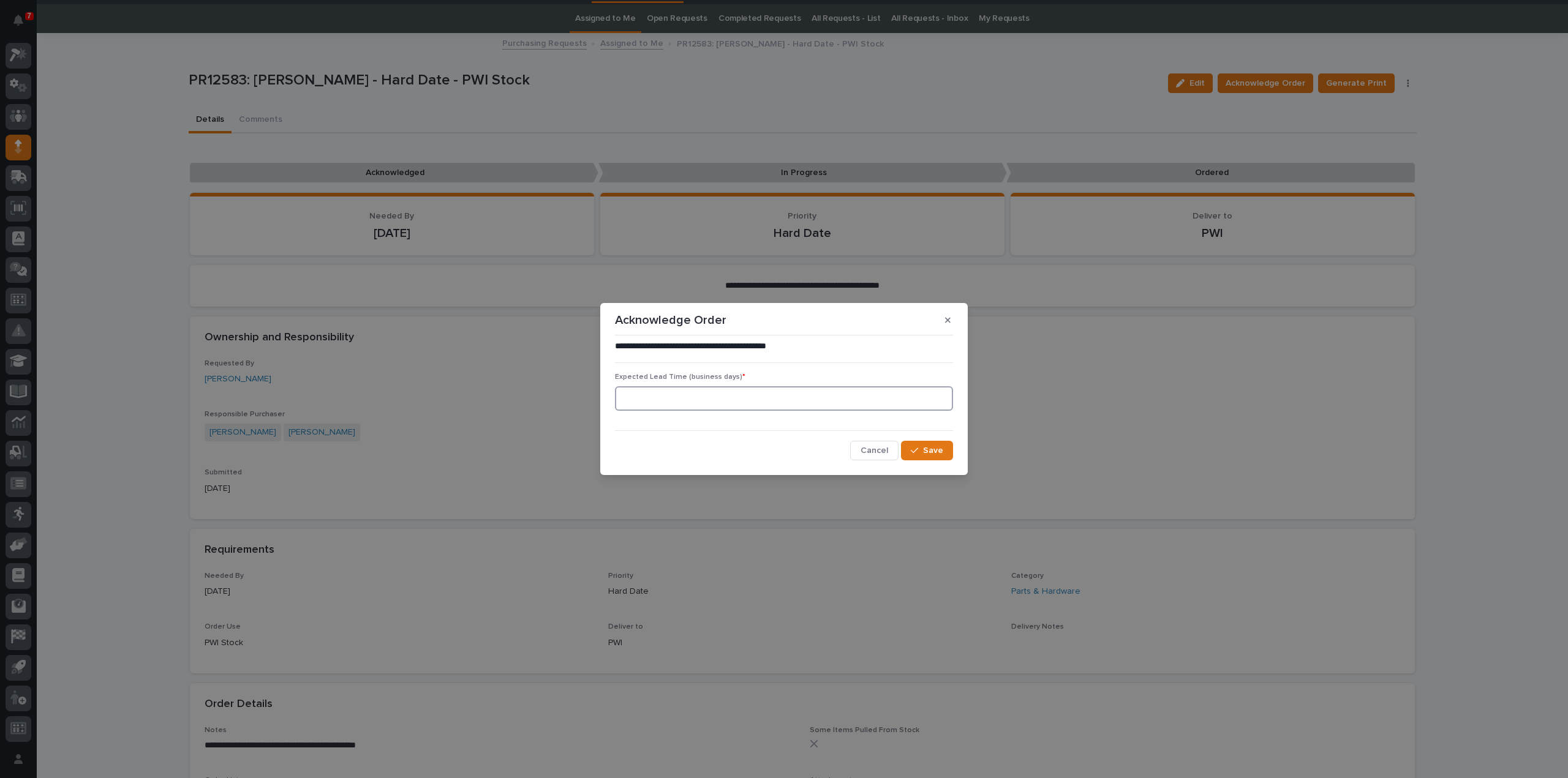
click at [678, 398] on input at bounding box center [783, 398] width 338 height 25
type input "0"
click at [922, 452] on div "button" at bounding box center [916, 450] width 12 height 9
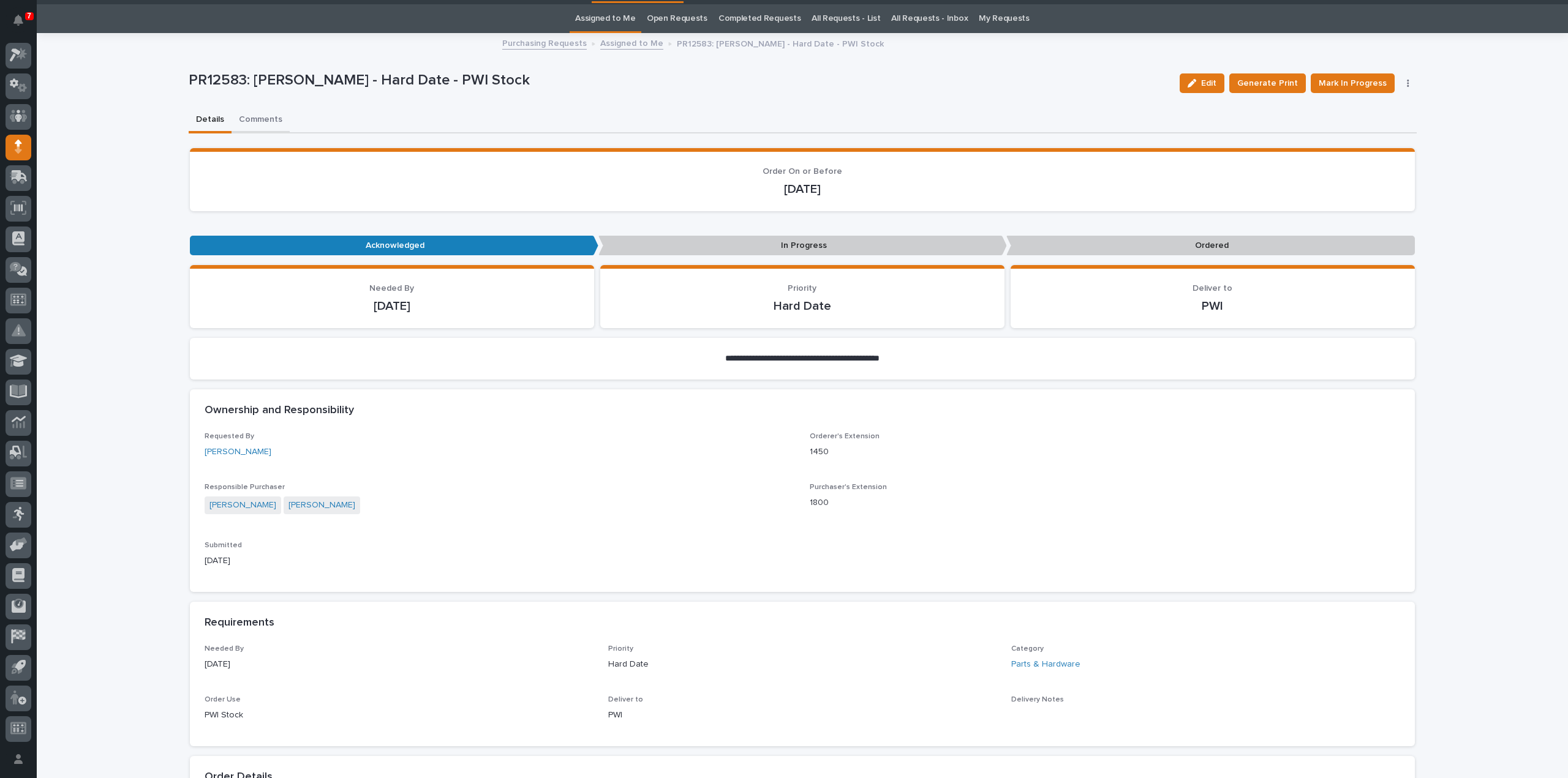
click at [270, 116] on div "**********" at bounding box center [803, 691] width 1228 height 1315
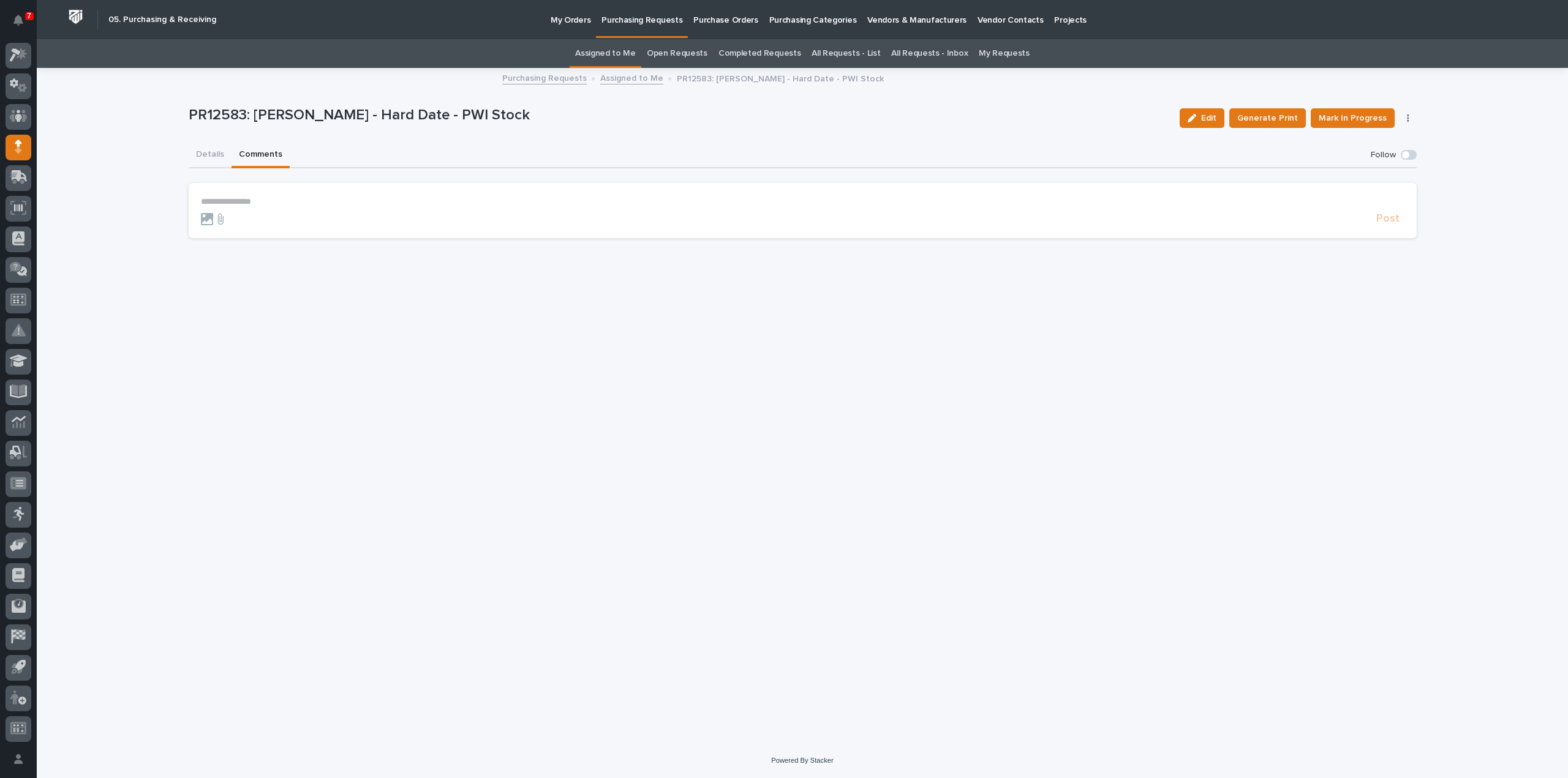
click at [276, 202] on p "**********" at bounding box center [803, 202] width 1203 height 10
click at [231, 223] on span "Arlyn Miller" at bounding box center [239, 220] width 69 height 9
click at [260, 205] on p "**********" at bounding box center [803, 202] width 1203 height 12
click at [1393, 226] on span "Post" at bounding box center [1388, 224] width 23 height 14
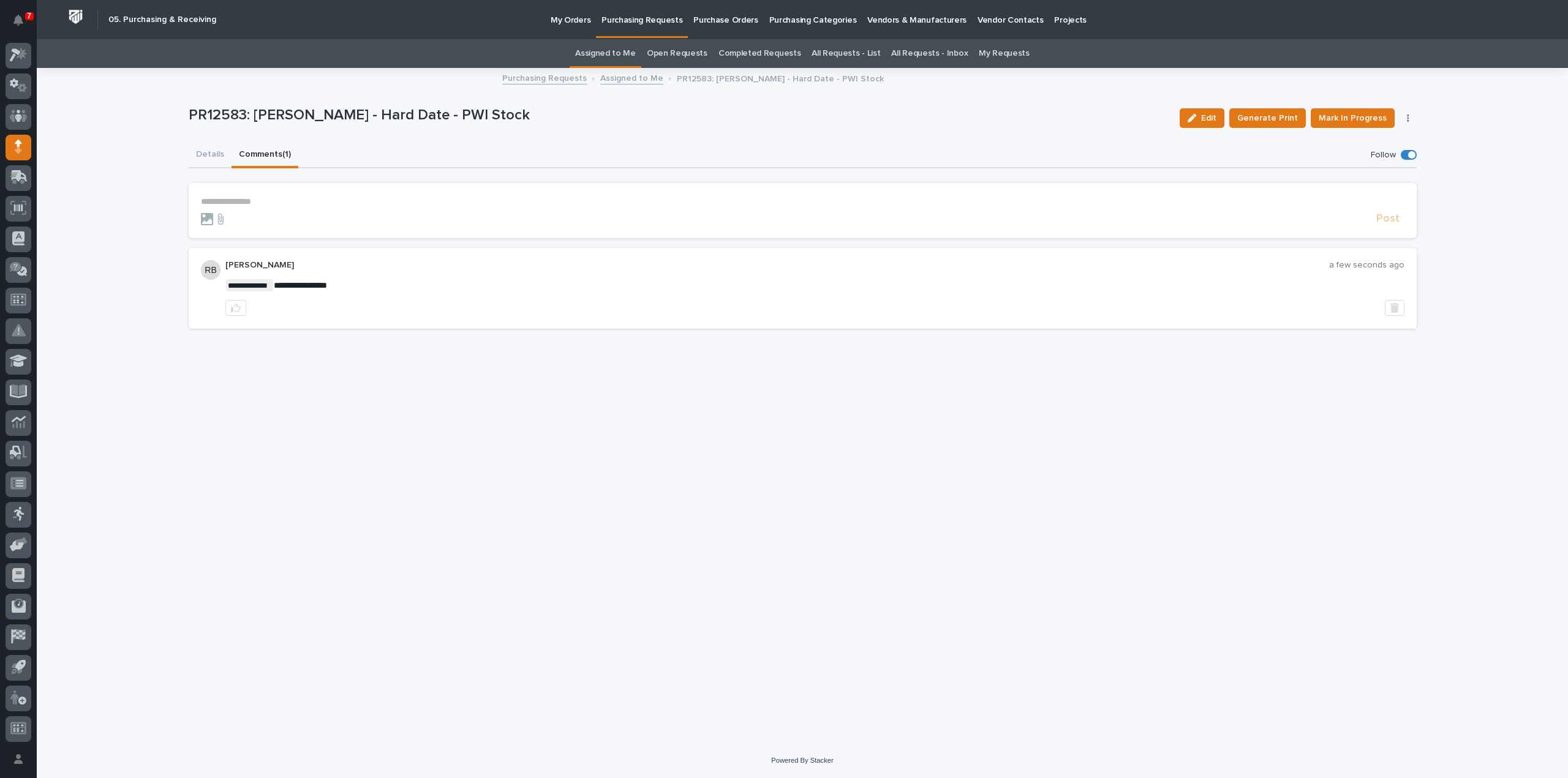
click at [618, 51] on link "Assigned to Me" at bounding box center [605, 54] width 61 height 29
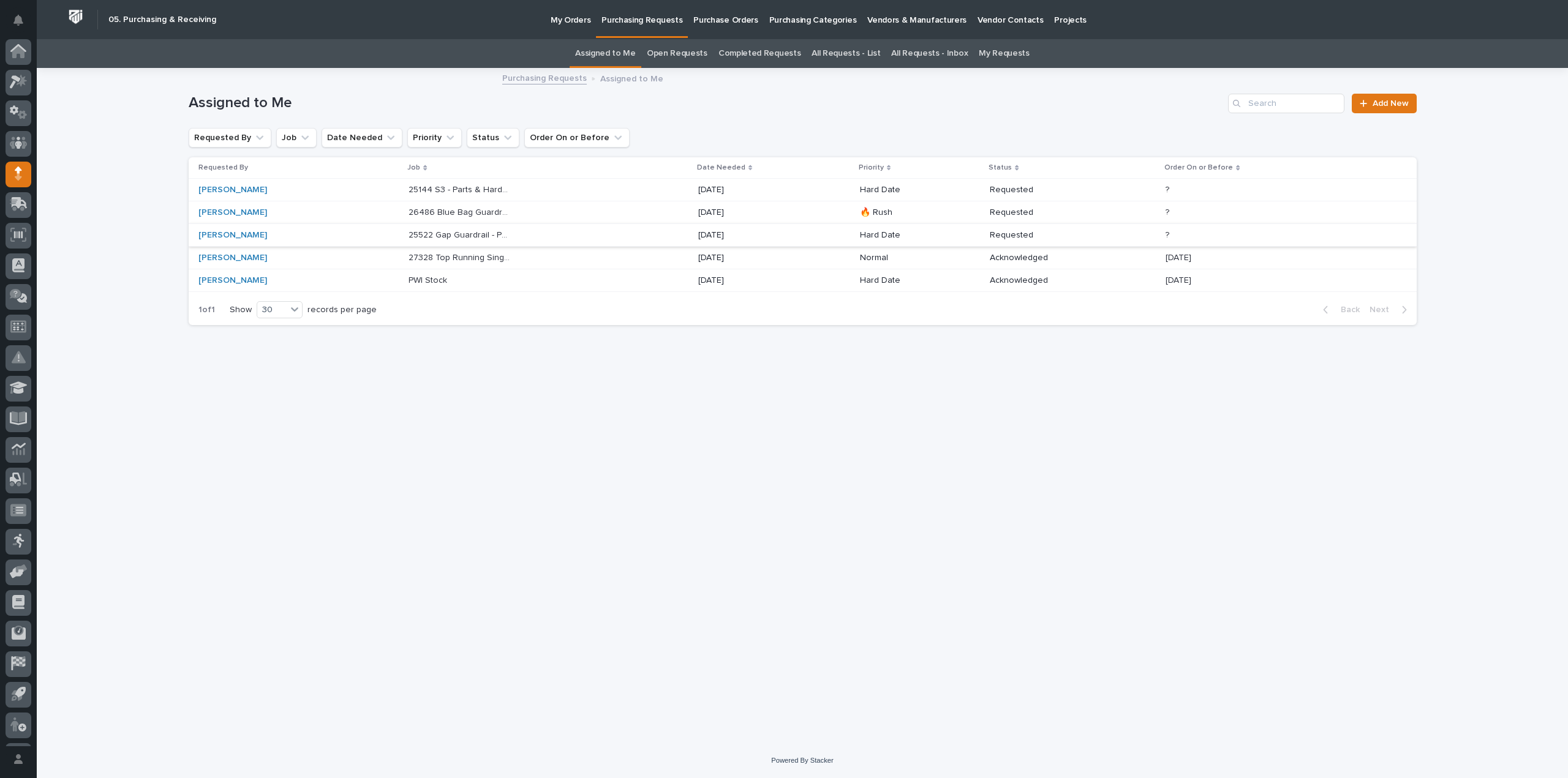
scroll to position [27, 0]
click at [1286, 343] on div "Loading... Saving… Loading... Saving… Assigned to Me Add New Requested By Job D…" at bounding box center [802, 391] width 1240 height 644
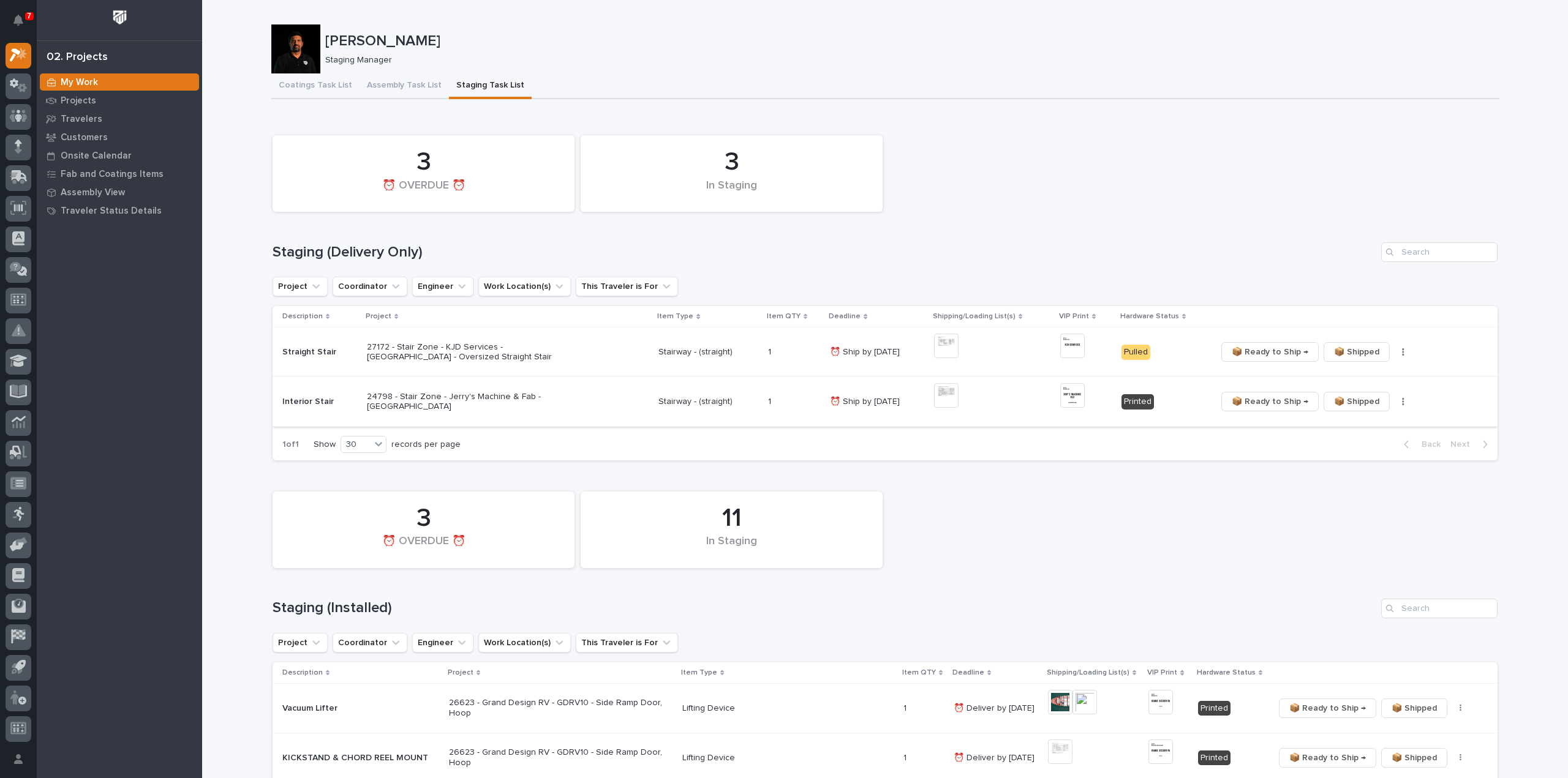
click at [1402, 403] on icon "button" at bounding box center [1402, 402] width 2 height 9
click at [1371, 448] on span "🔩 Hardware" at bounding box center [1352, 445] width 51 height 14
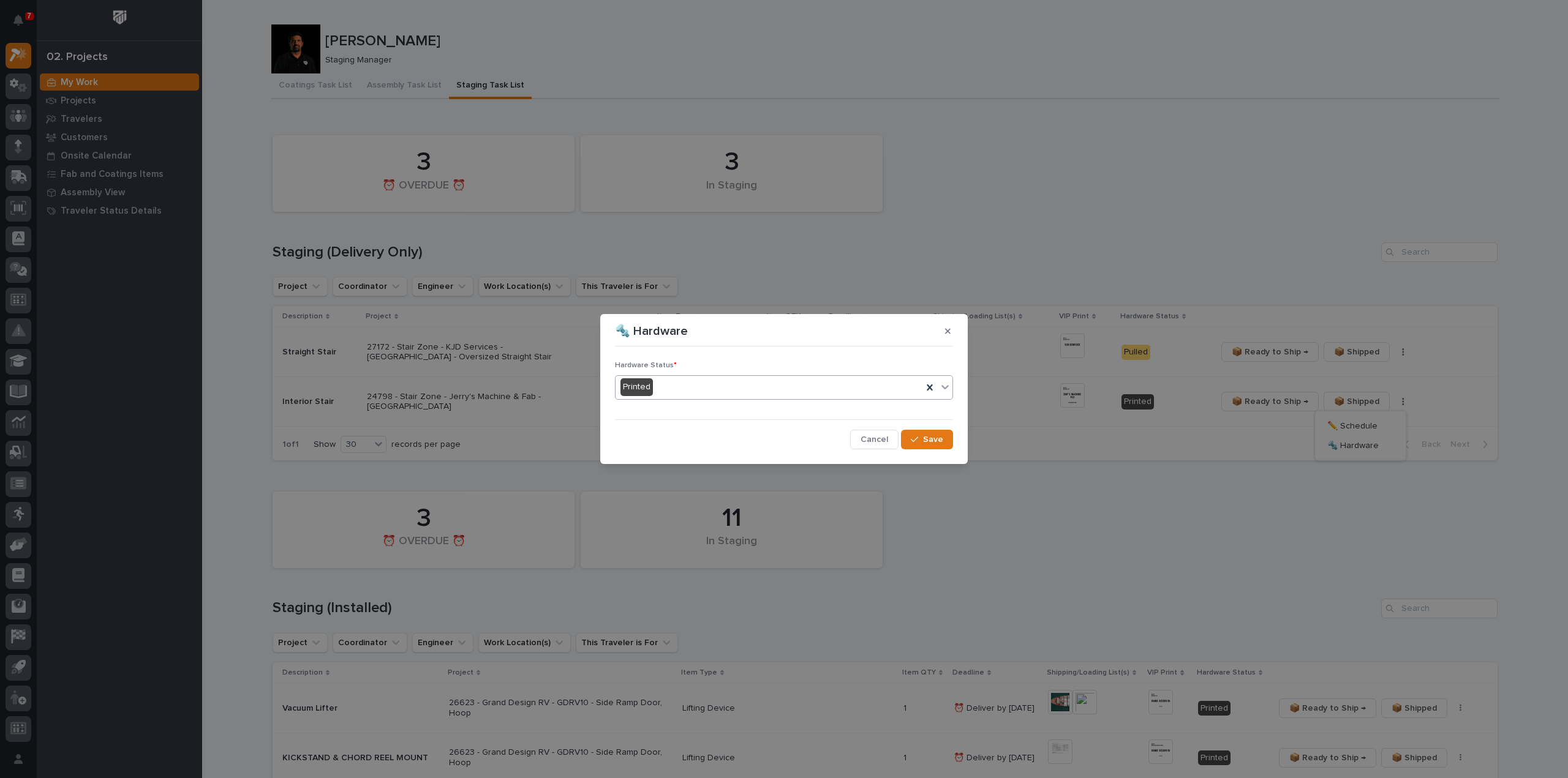
click at [691, 392] on div "Printed" at bounding box center [769, 388] width 307 height 20
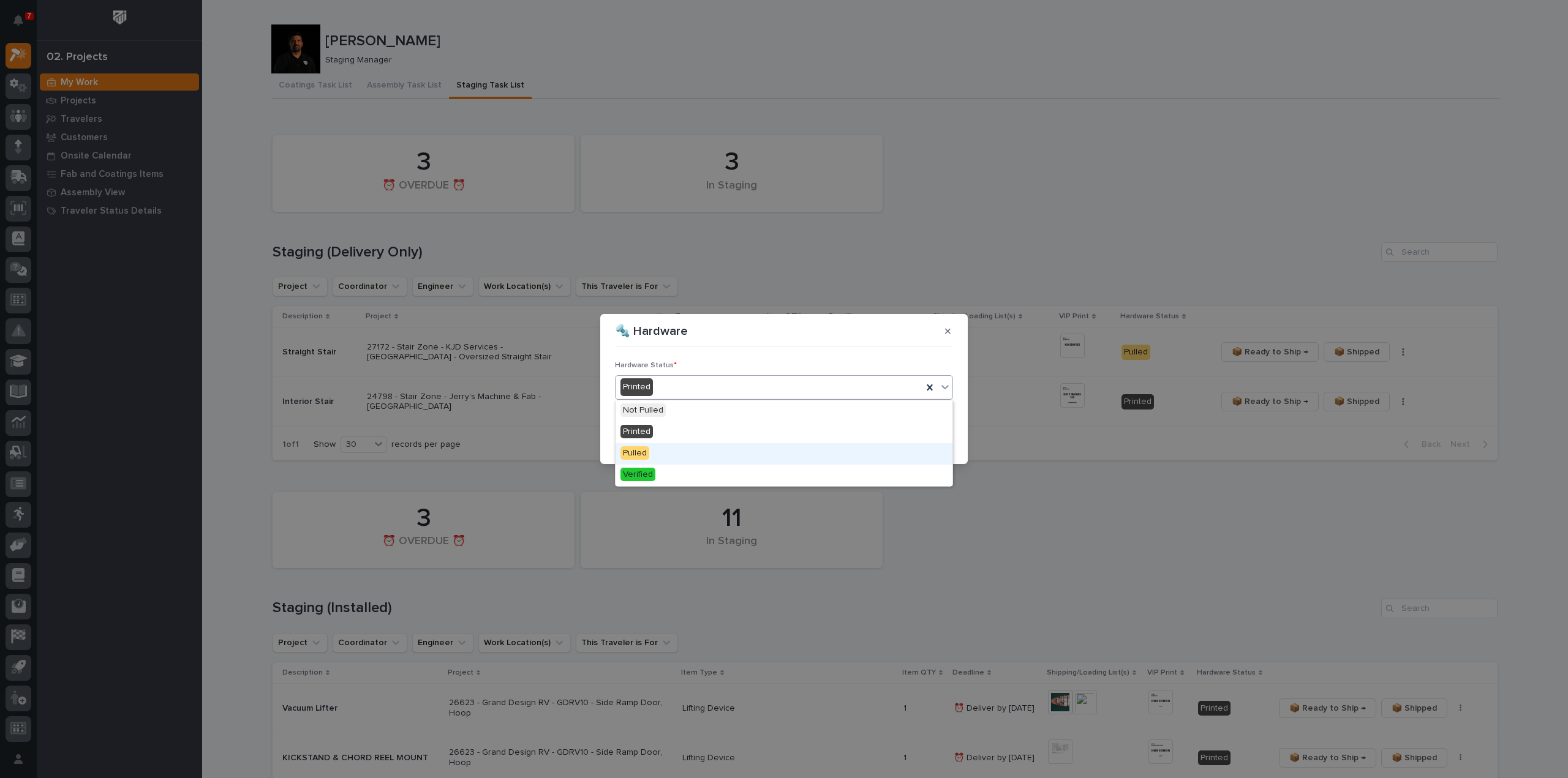
click at [680, 453] on div "Pulled" at bounding box center [784, 454] width 337 height 22
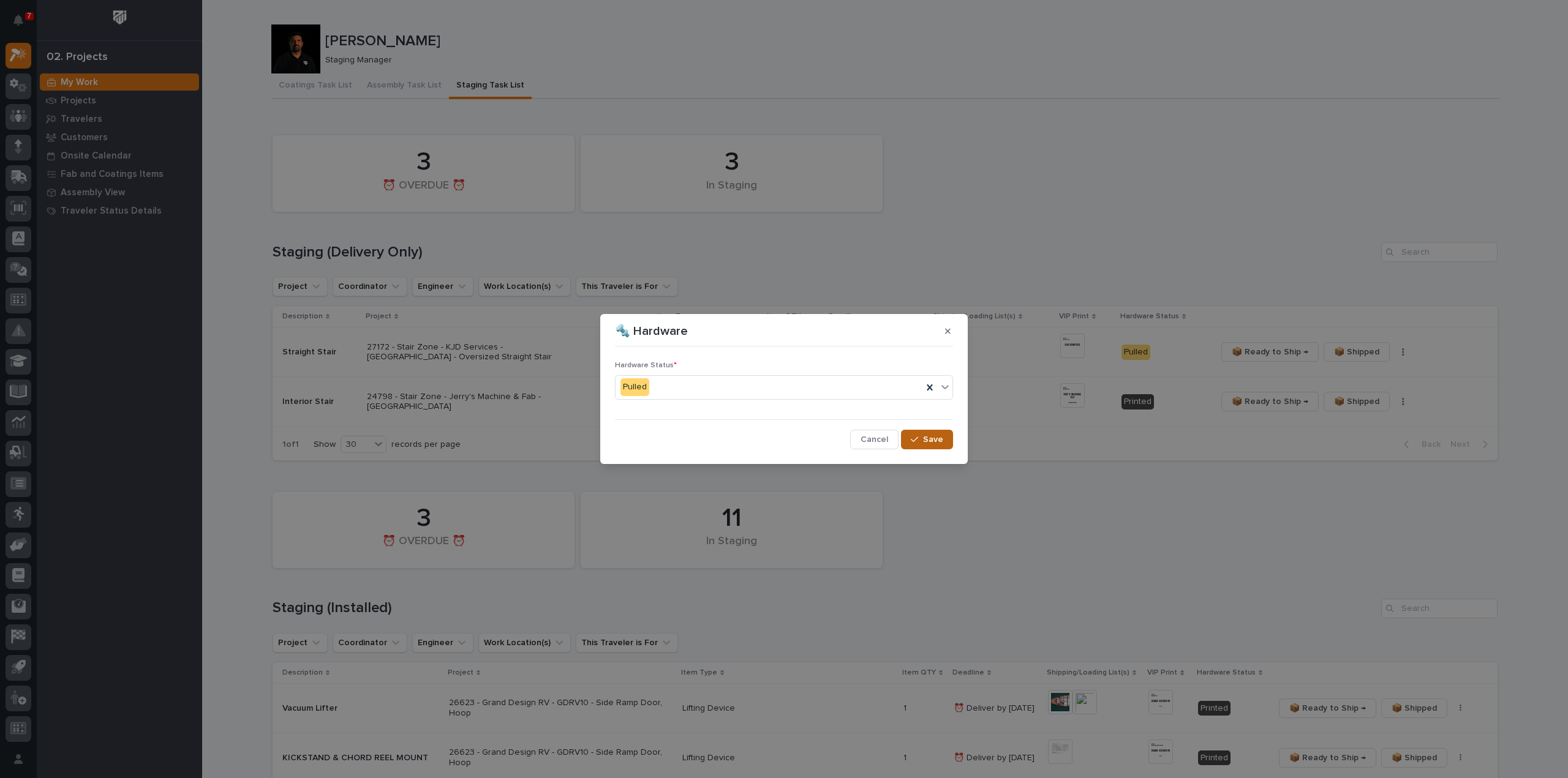
click at [914, 440] on icon "button" at bounding box center [914, 440] width 7 height 9
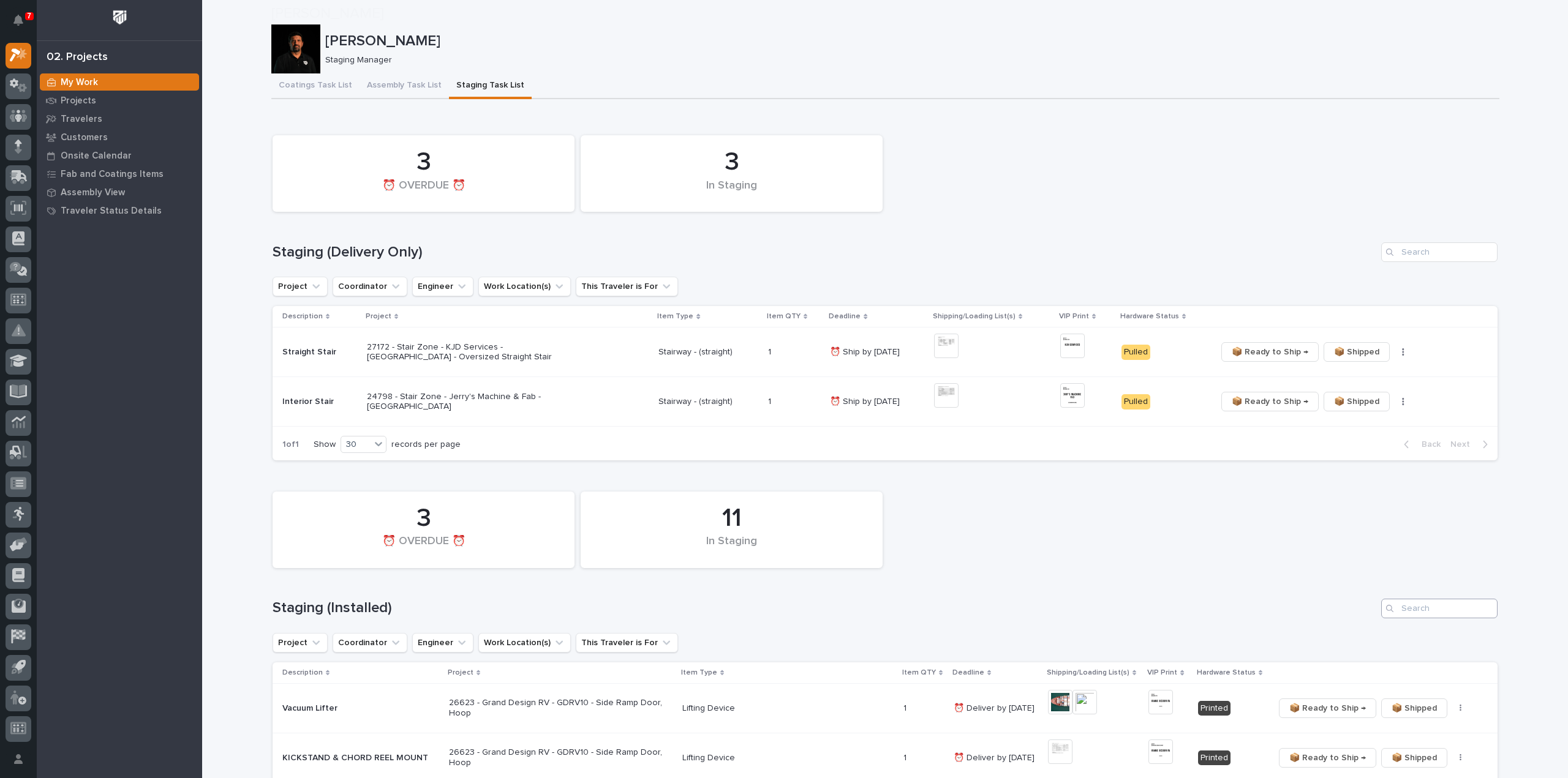
scroll to position [245, 0]
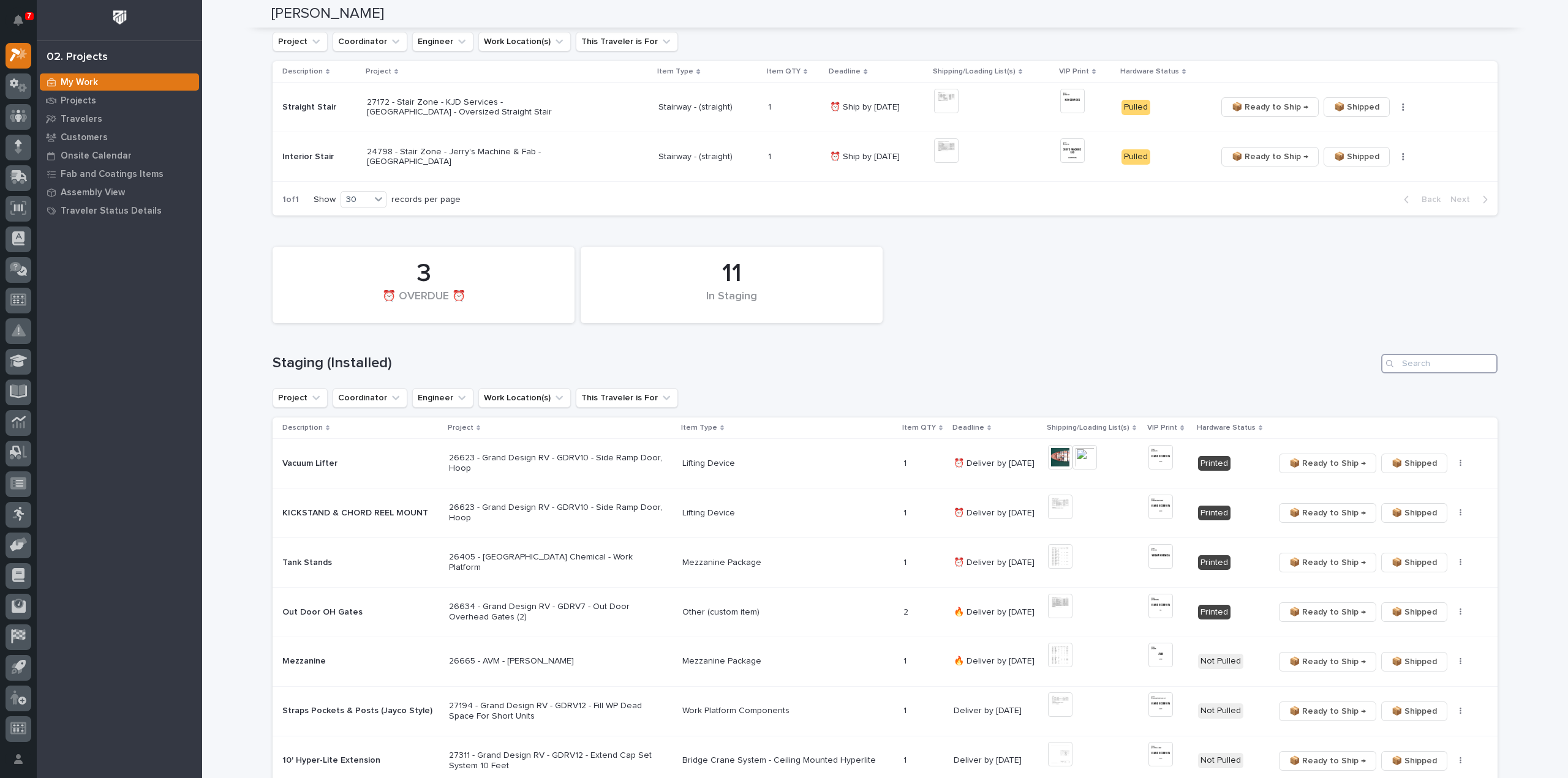
click at [1446, 368] on input "Search" at bounding box center [1439, 363] width 116 height 20
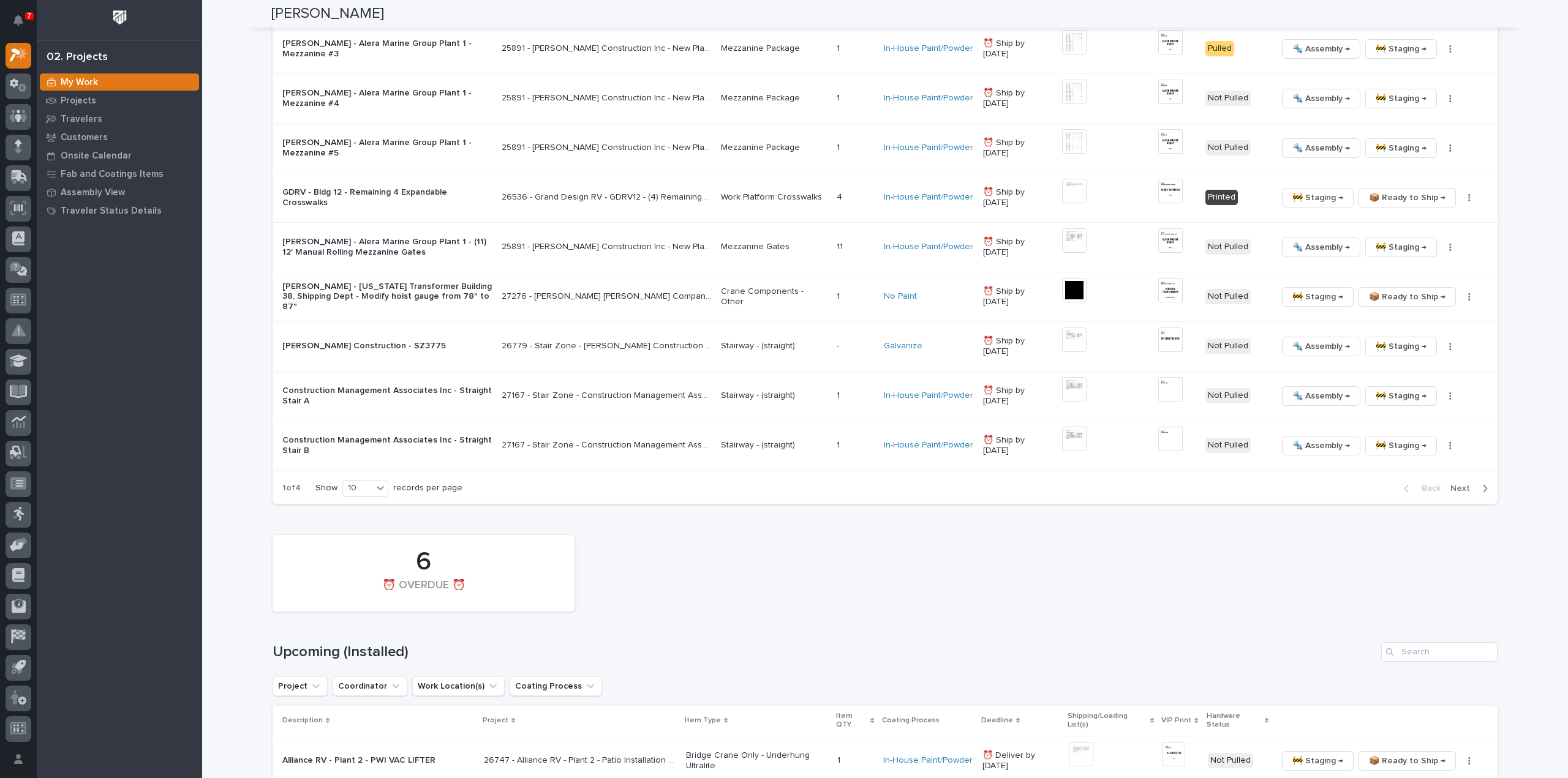
scroll to position [1225, 0]
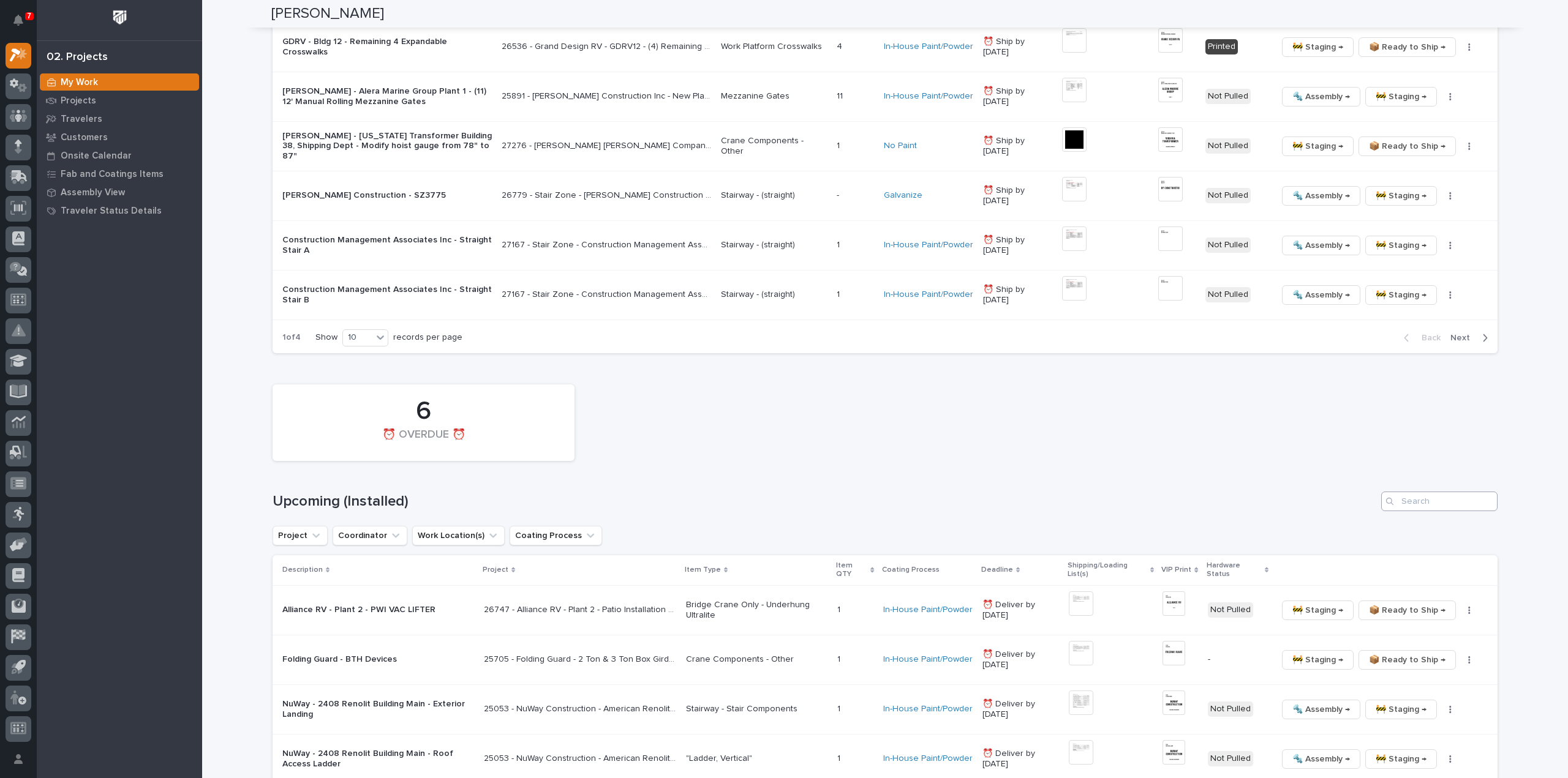
type input "25852"
click at [1425, 498] on input "Search" at bounding box center [1439, 501] width 116 height 20
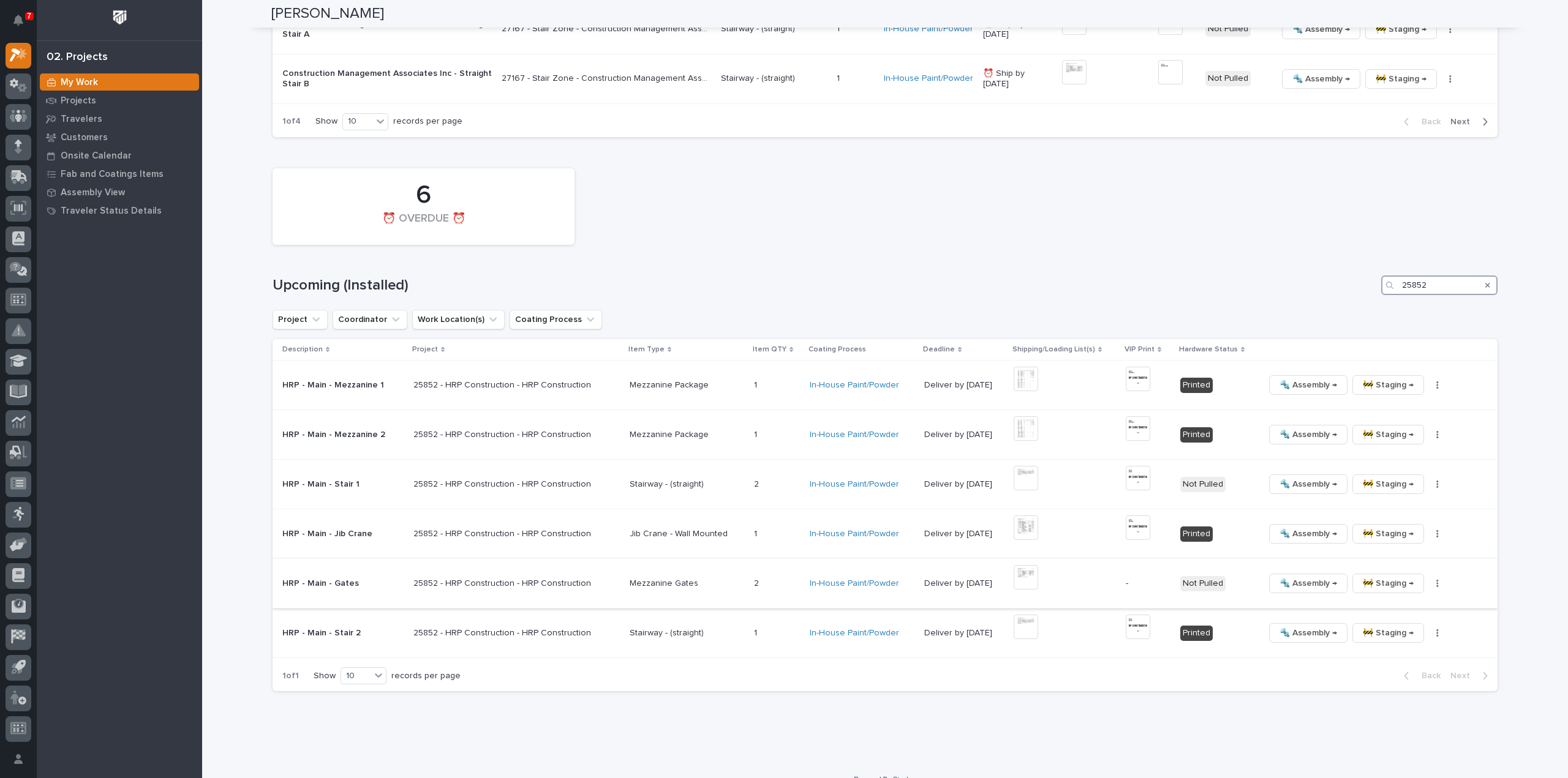
scroll to position [1448, 0]
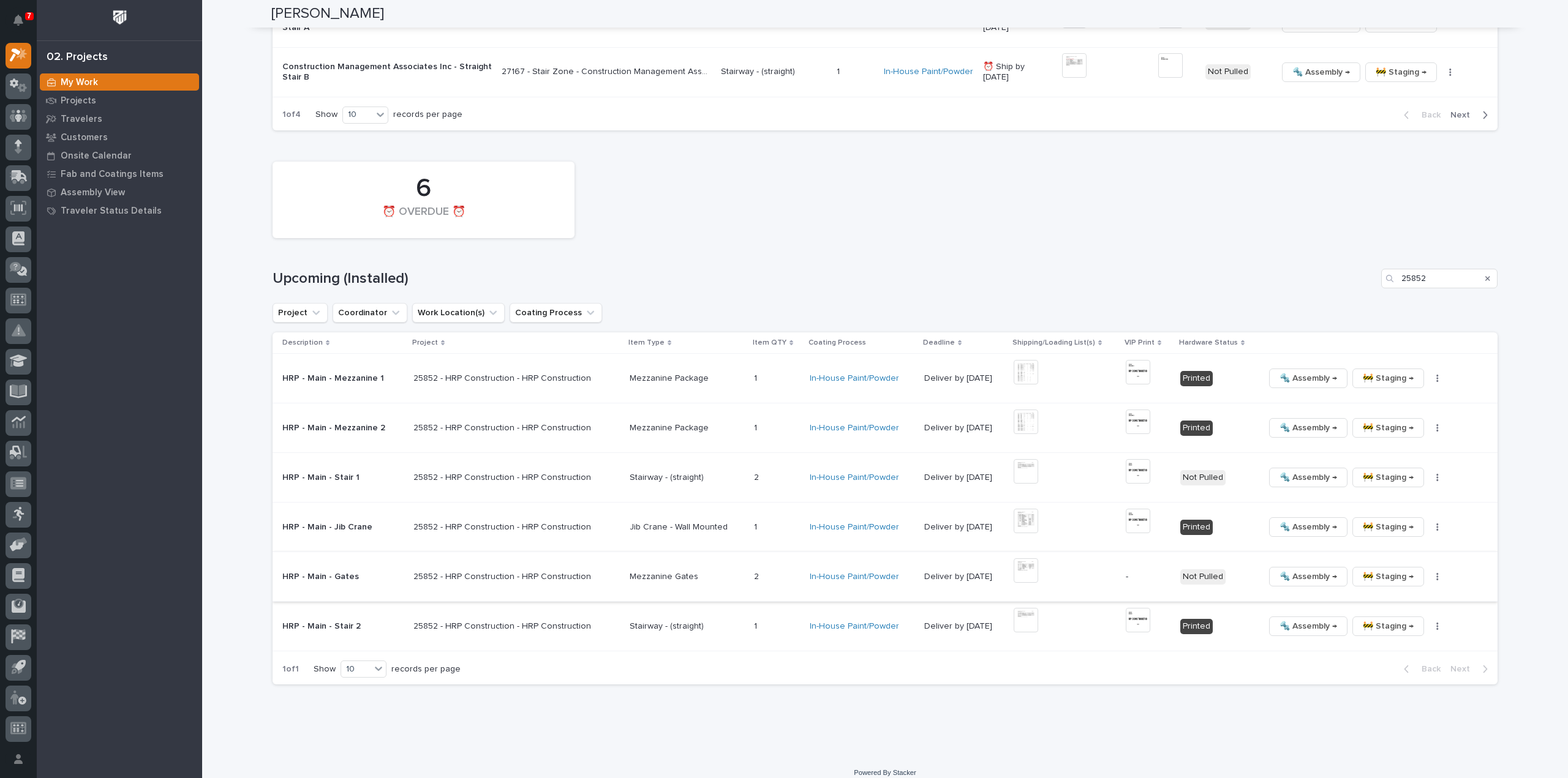
click at [1022, 560] on img at bounding box center [1026, 570] width 25 height 25
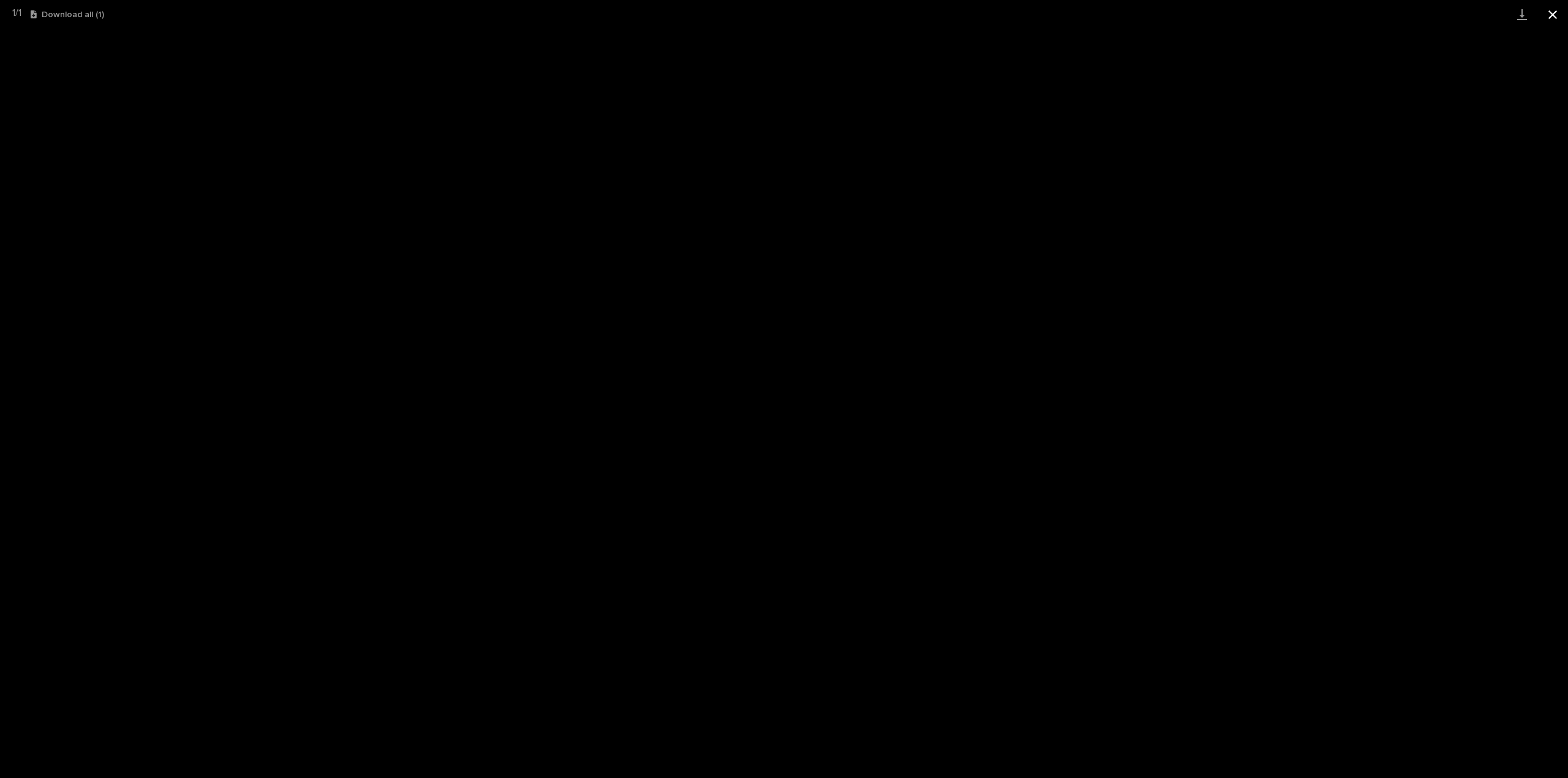
click at [1556, 14] on button "Close gallery" at bounding box center [1553, 14] width 30 height 29
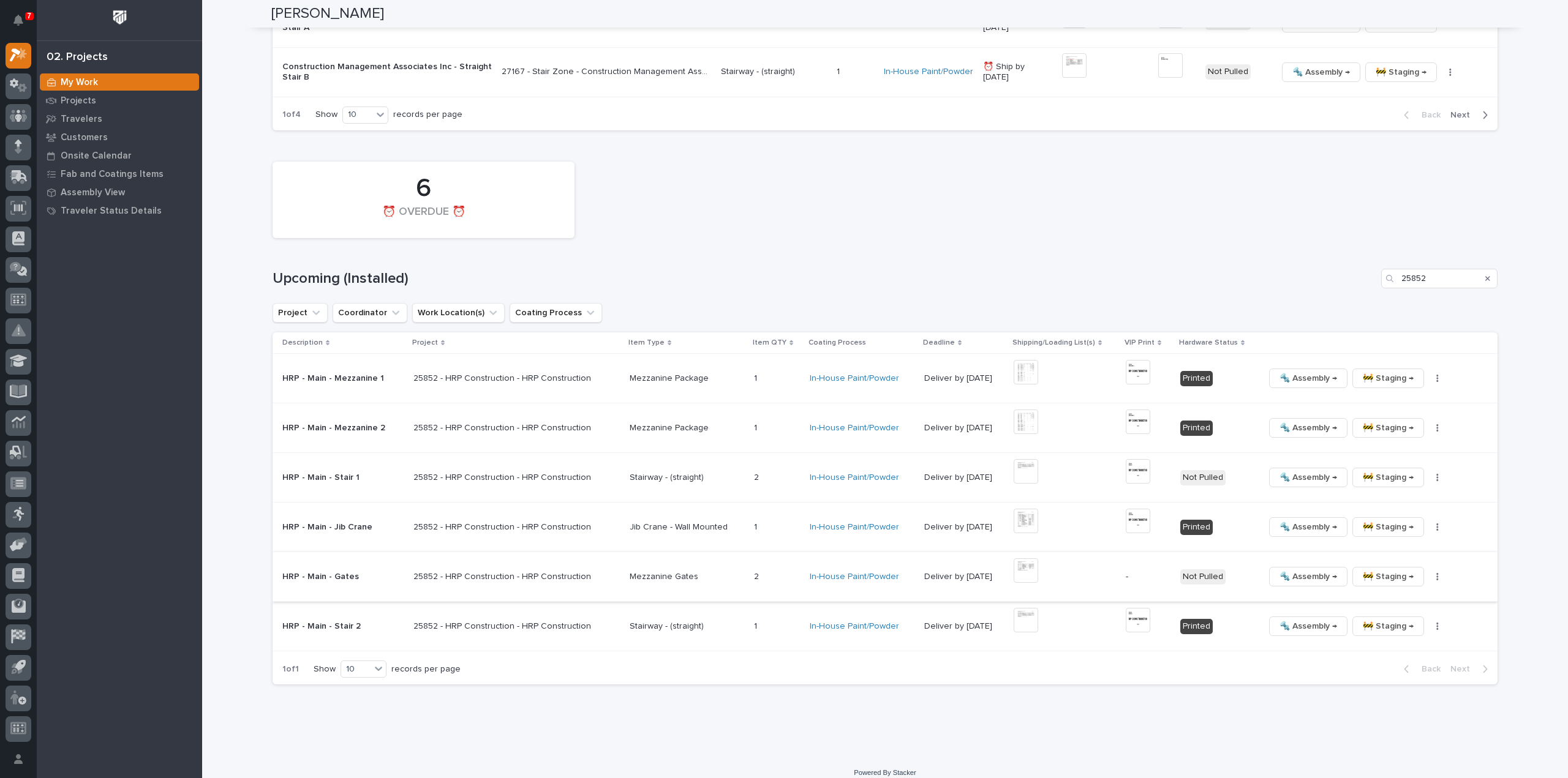
click at [1429, 573] on button "button" at bounding box center [1438, 577] width 17 height 9
click at [1393, 633] on span "Generate VIP" at bounding box center [1379, 640] width 53 height 14
click at [1132, 558] on img at bounding box center [1138, 570] width 25 height 25
click at [1126, 562] on img at bounding box center [1138, 570] width 25 height 25
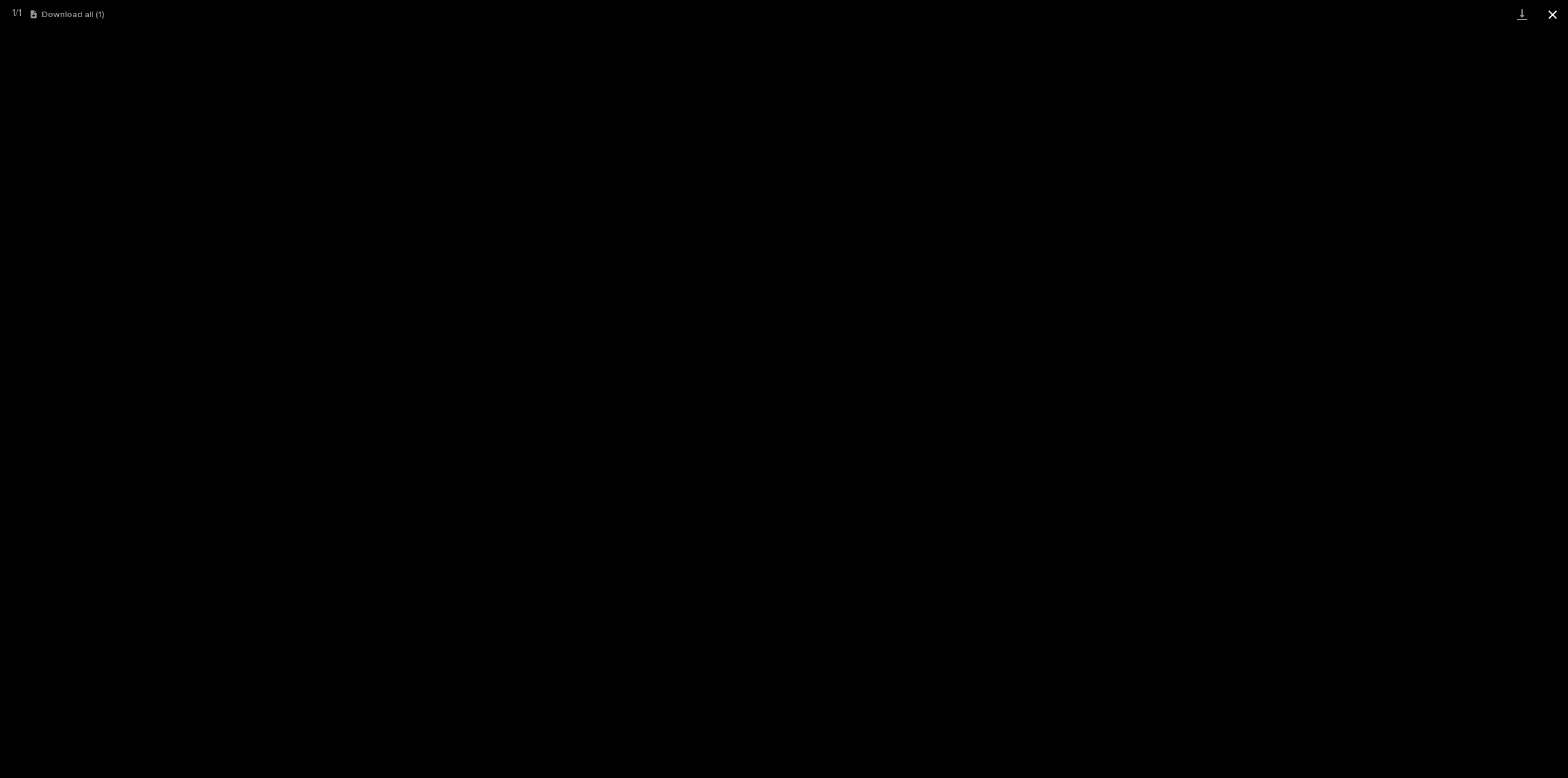
click at [1554, 16] on button "Close gallery" at bounding box center [1553, 14] width 30 height 29
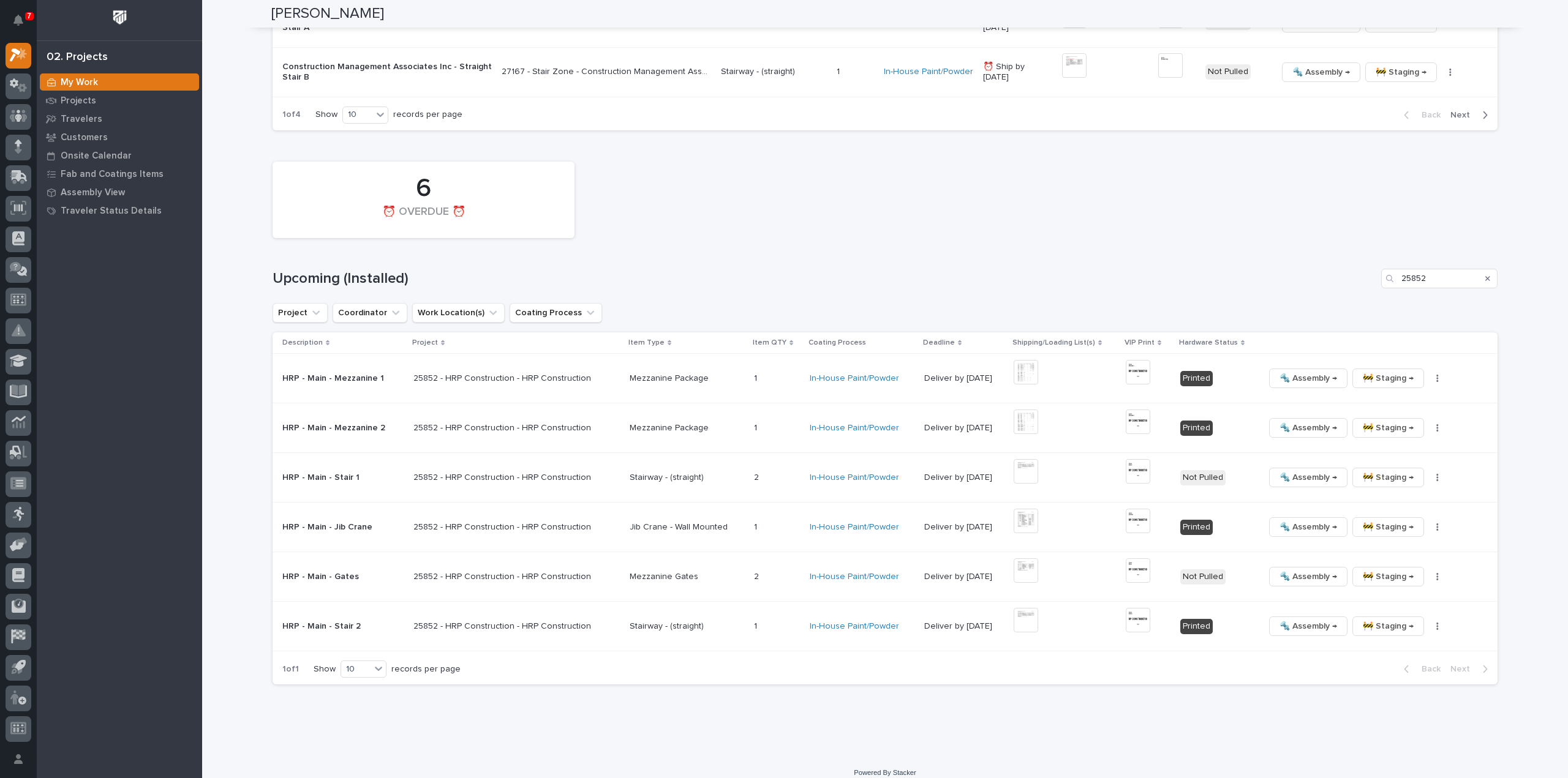
click at [1437, 573] on icon "button" at bounding box center [1438, 577] width 2 height 7
click at [1367, 652] on span "🔩 Hardware" at bounding box center [1378, 659] width 51 height 14
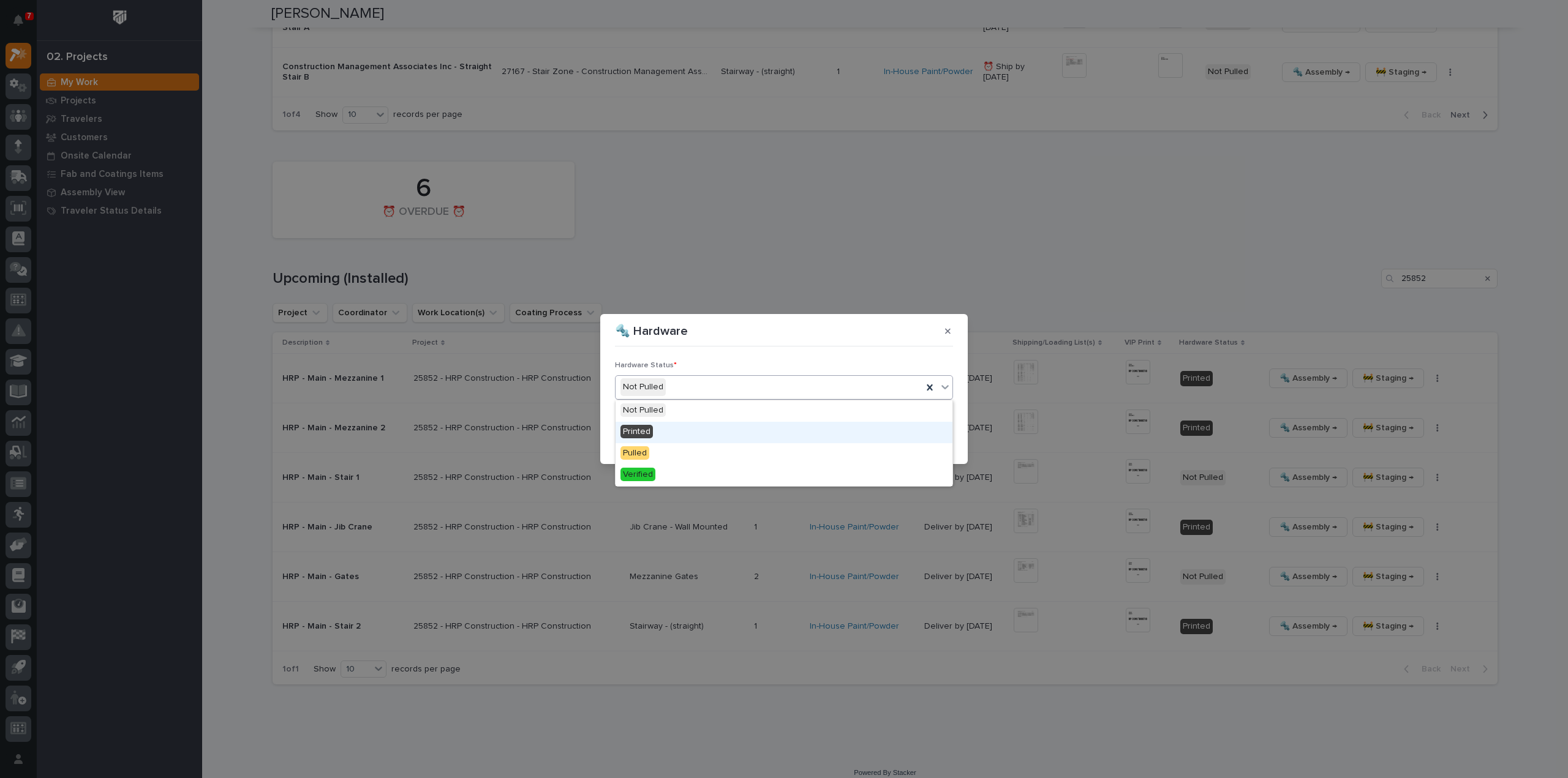
click at [658, 433] on div "Printed" at bounding box center [784, 432] width 337 height 22
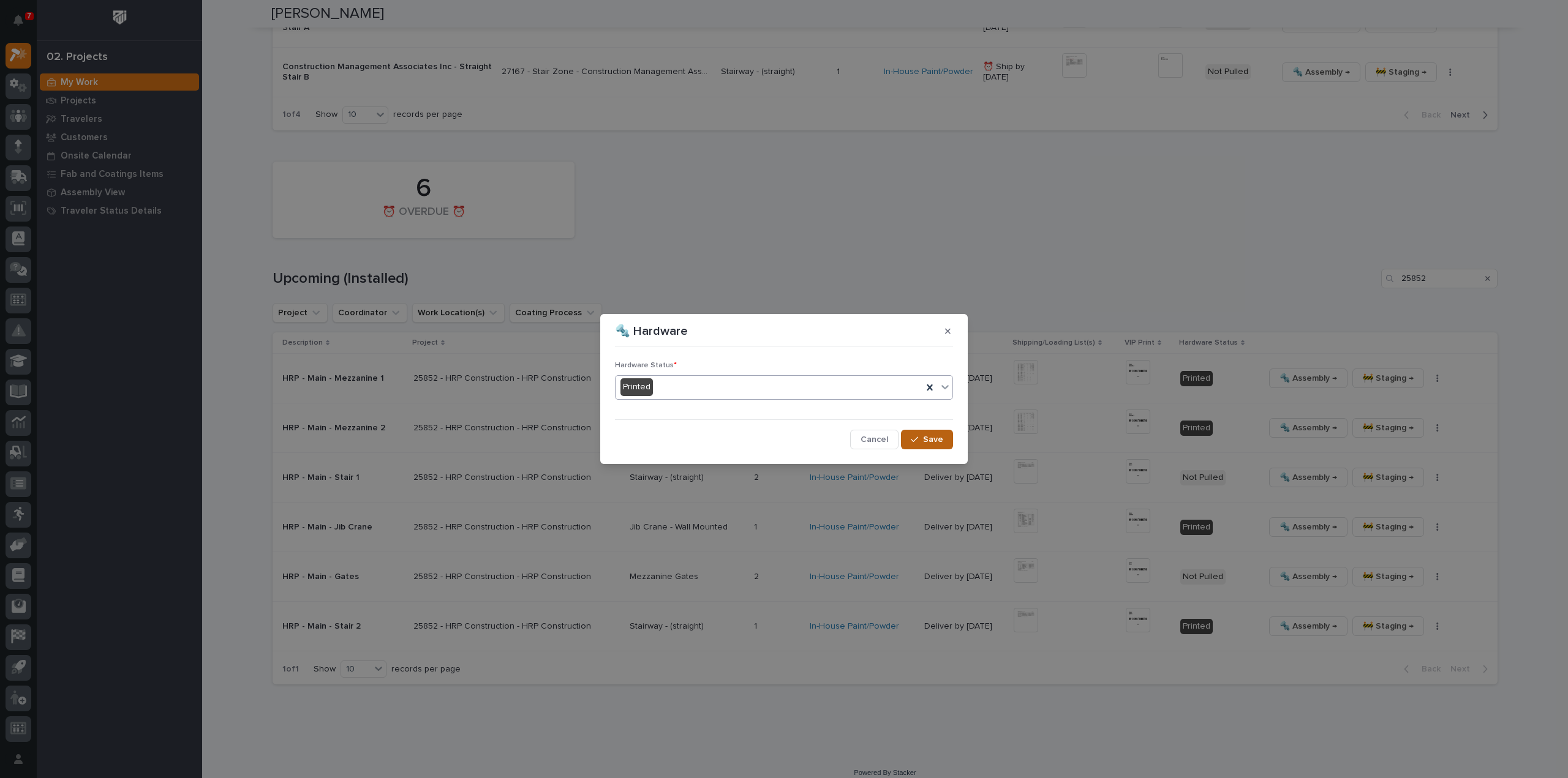
click at [930, 443] on span "Save" at bounding box center [933, 439] width 20 height 11
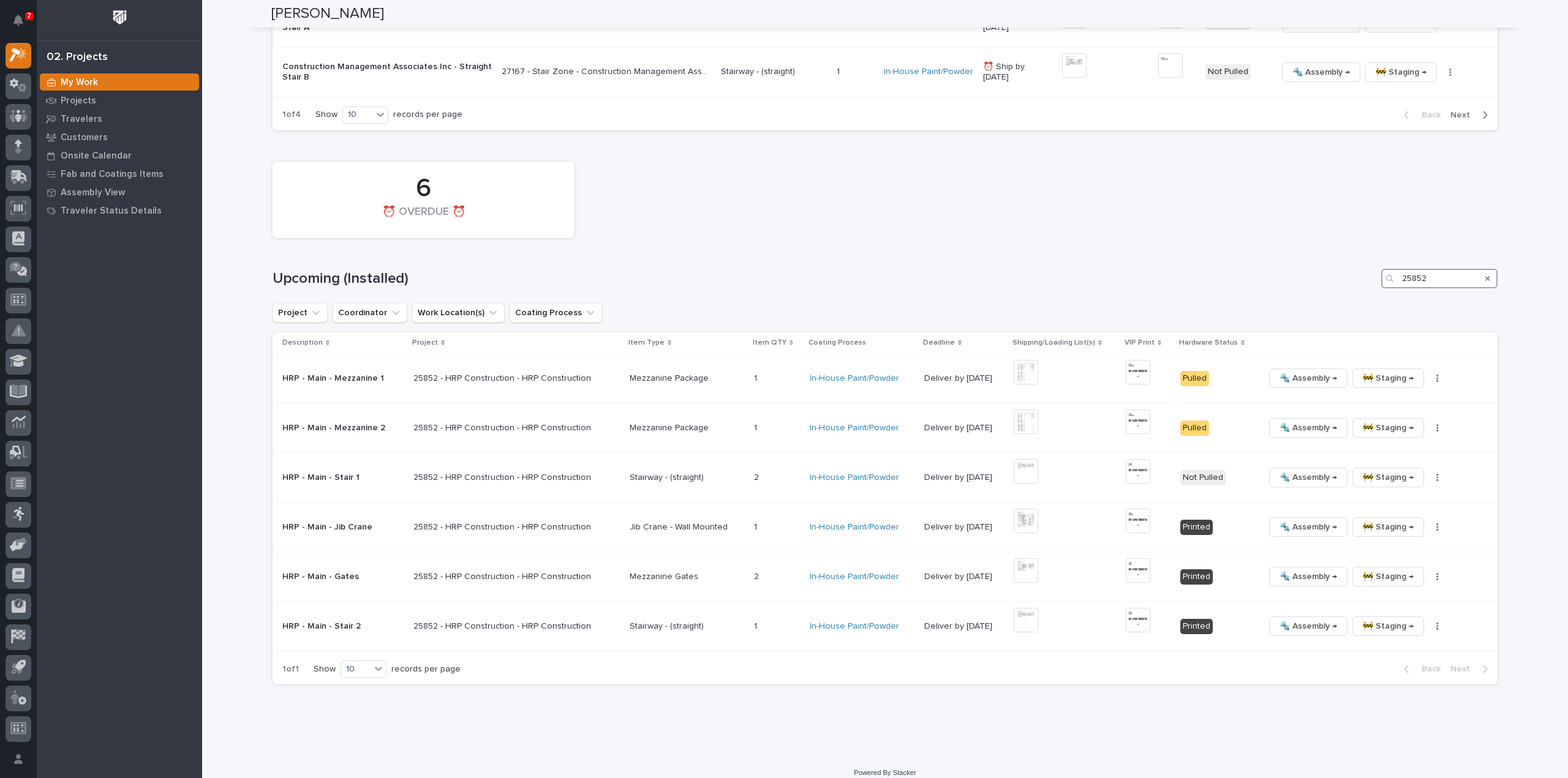
drag, startPoint x: 1429, startPoint y: 267, endPoint x: 1389, endPoint y: 281, distance: 42.4
click at [1389, 281] on div "6 ⏰ OVERDUE ⏰ Upcoming (Installed) 25852 Project Coordinator Work Location(s) C…" at bounding box center [885, 420] width 1225 height 530
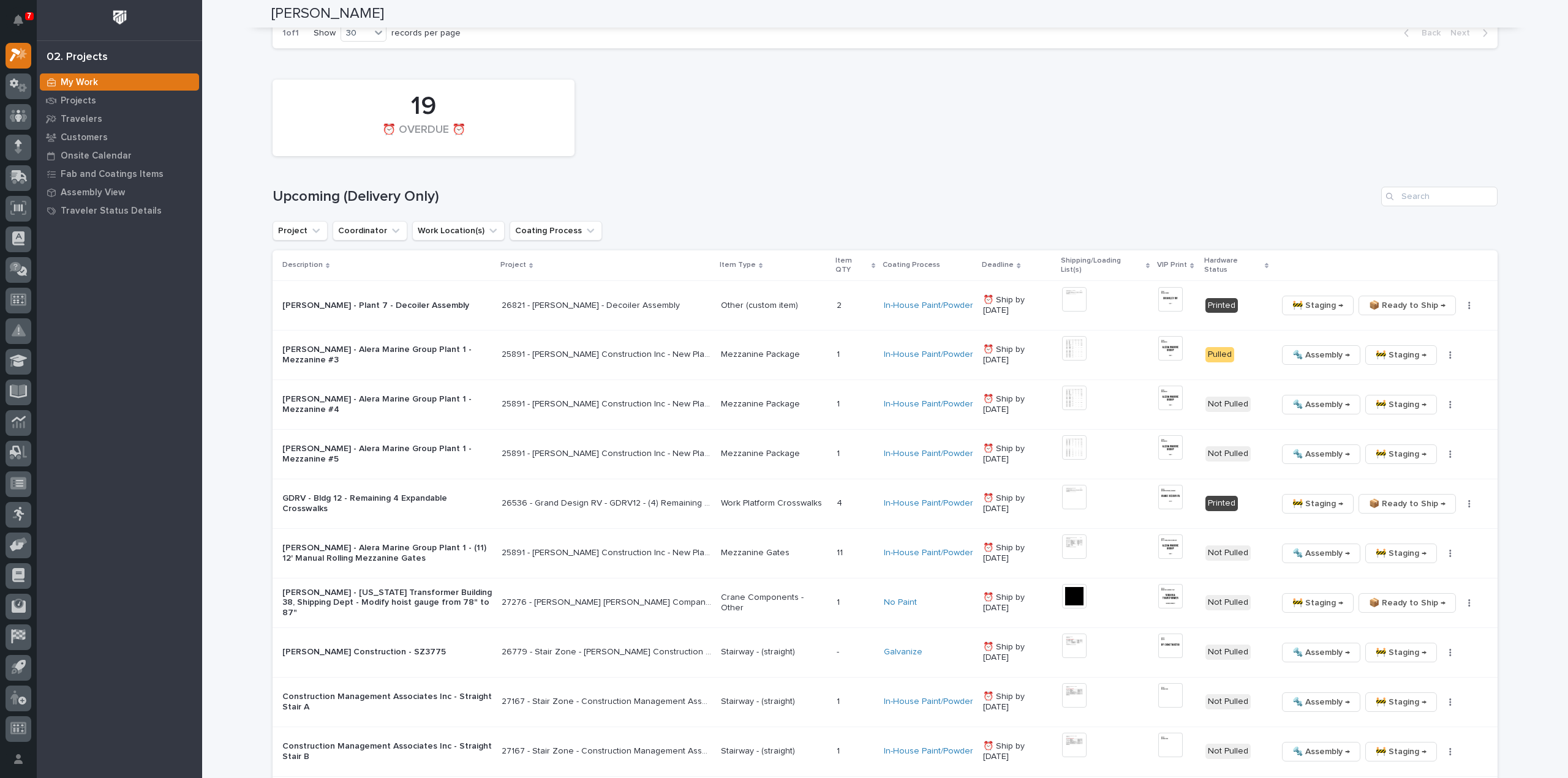
scroll to position [751, 0]
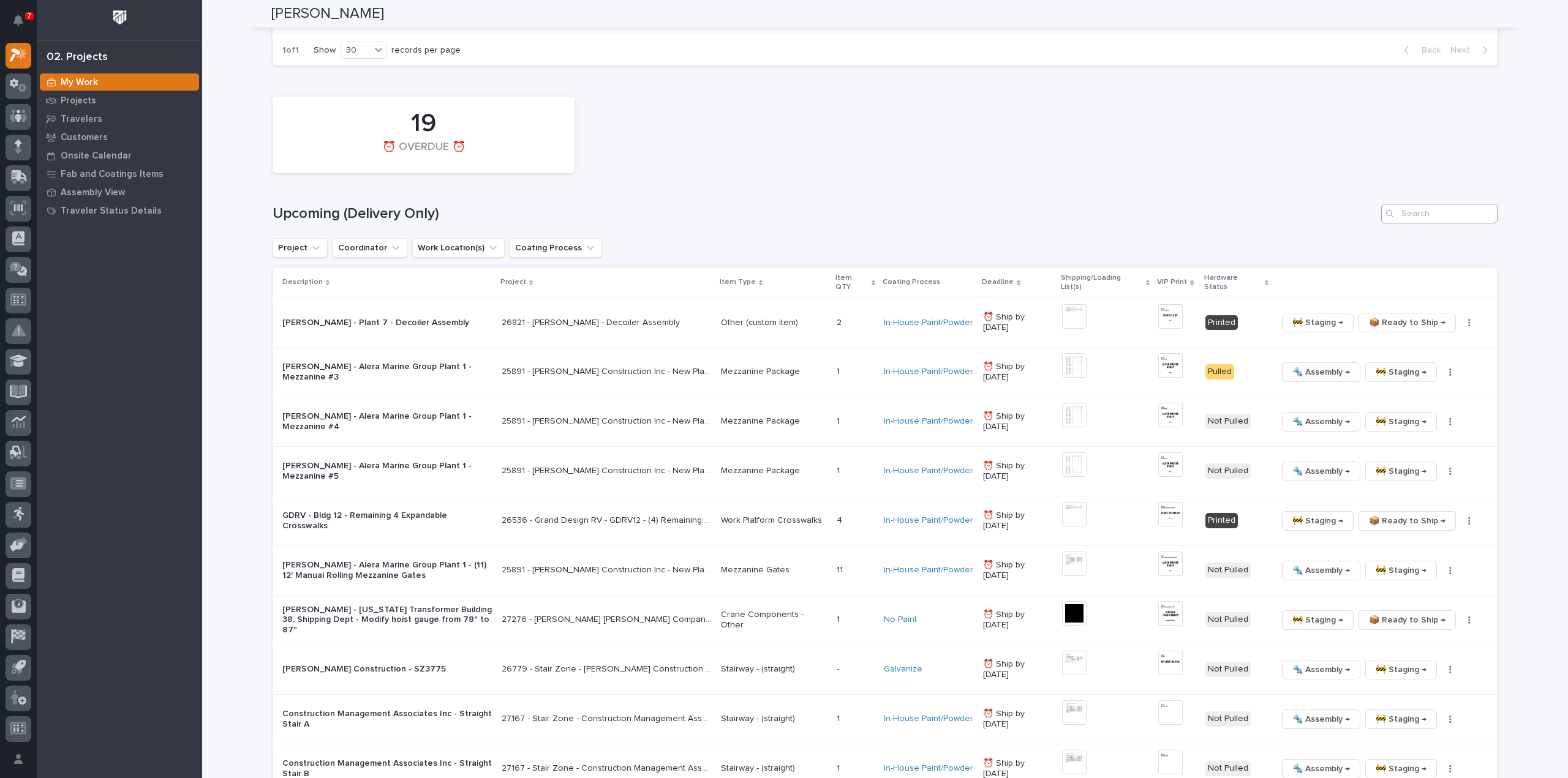
type input "25891"
click at [1414, 220] on input "Search" at bounding box center [1439, 213] width 116 height 20
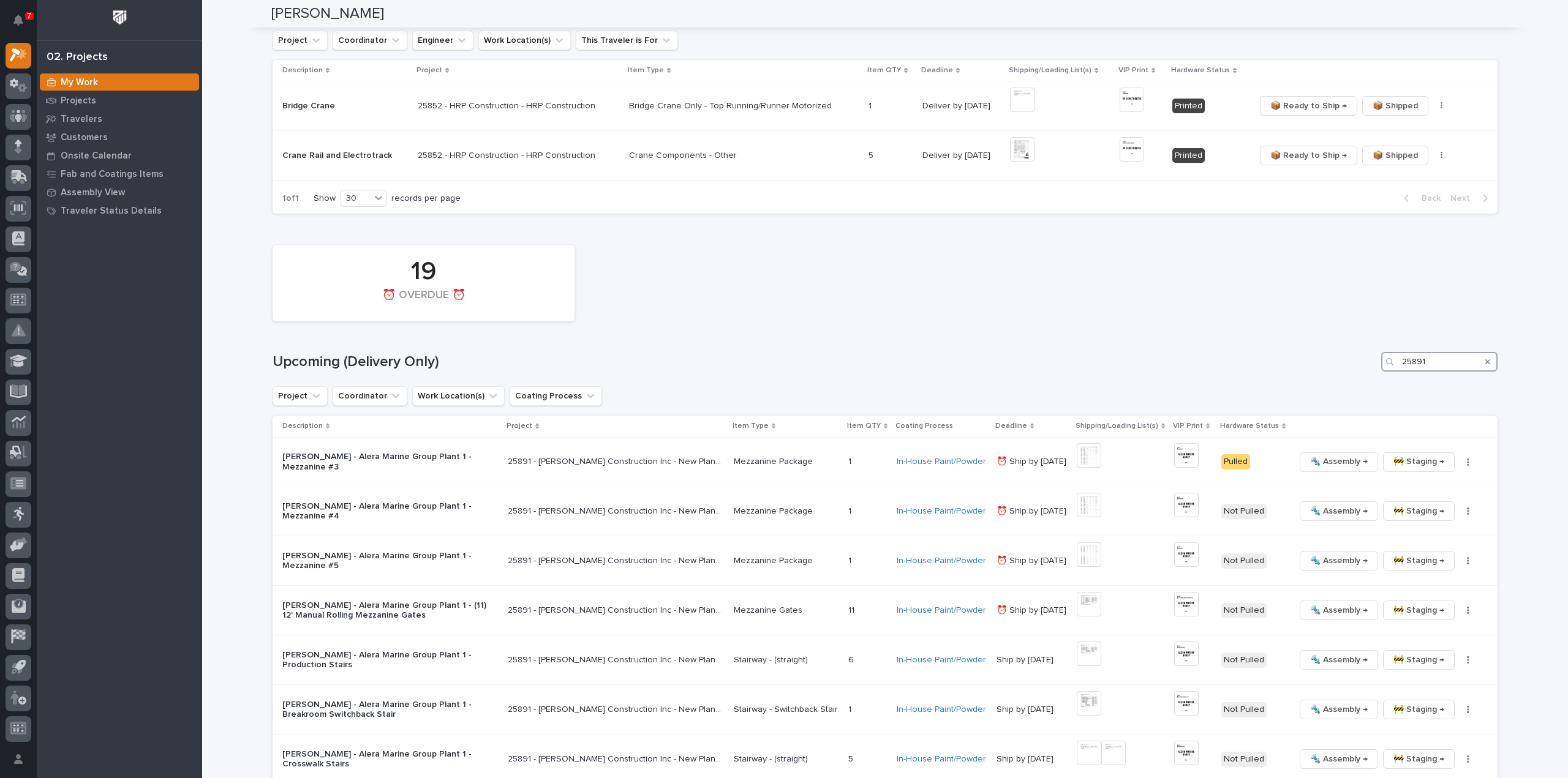
scroll to position [676, 0]
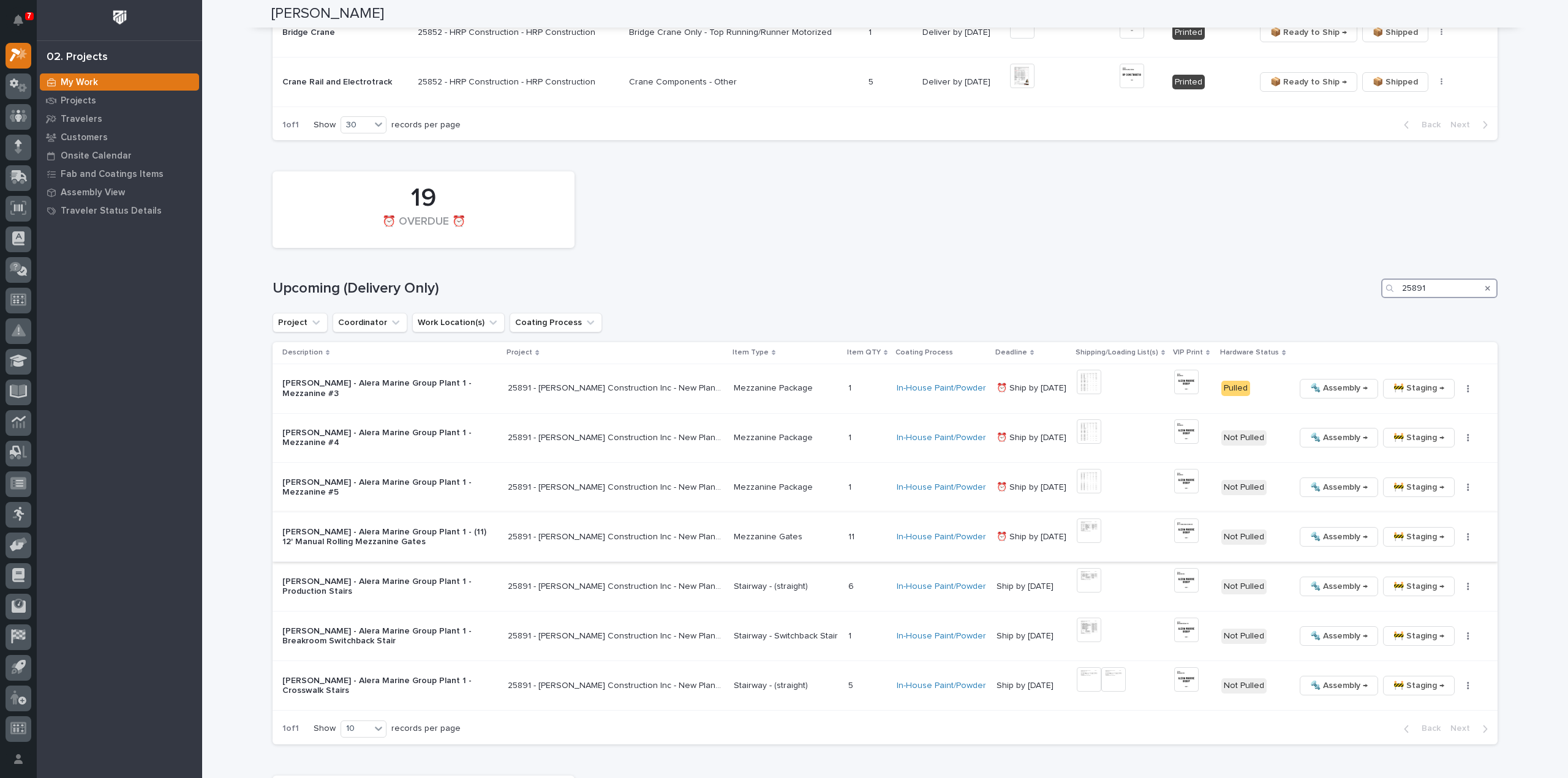
type input "25891"
click at [1086, 526] on img at bounding box center [1089, 531] width 25 height 25
click at [1187, 530] on img at bounding box center [1186, 531] width 25 height 25
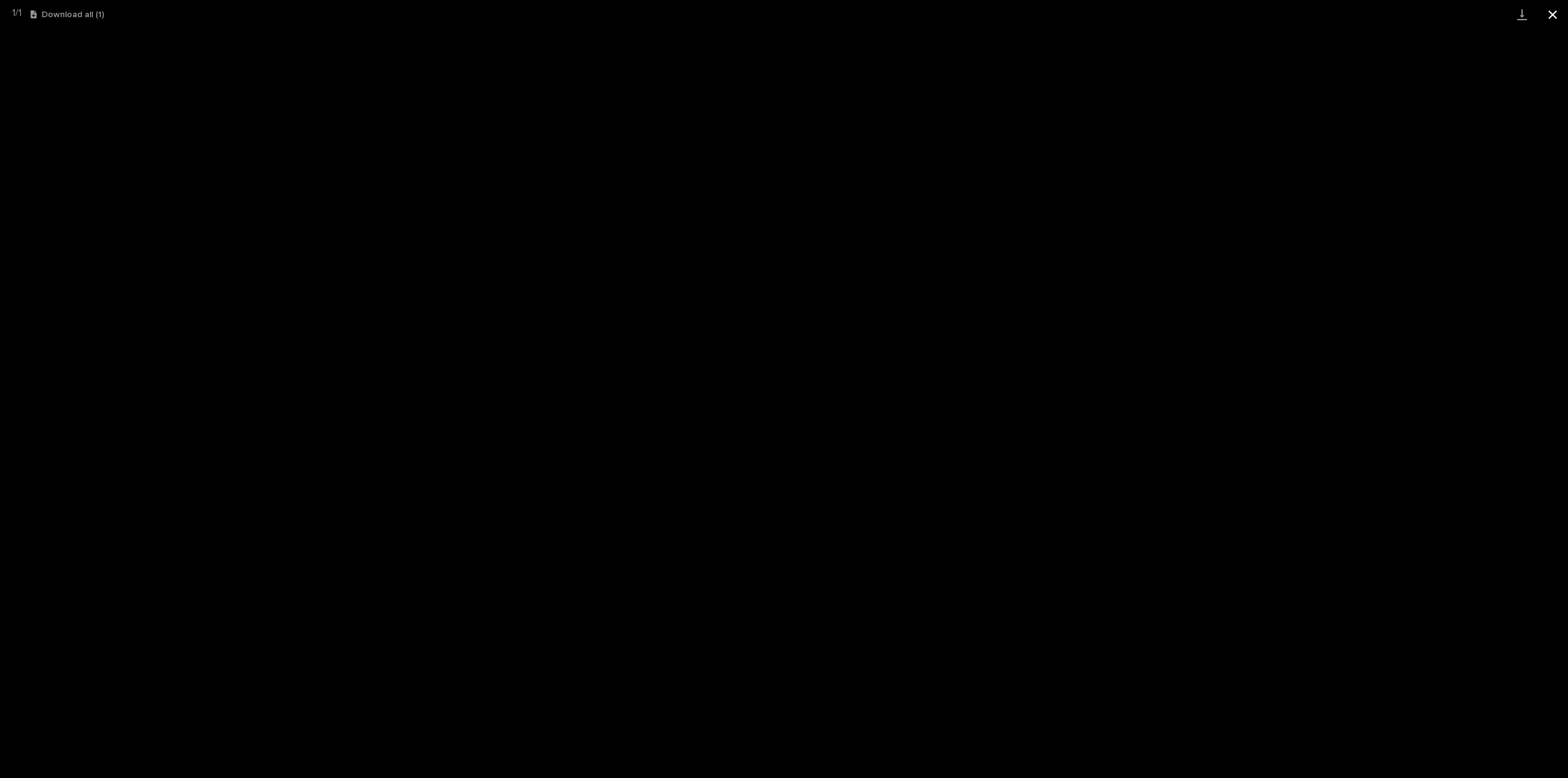
click at [1556, 16] on button "Close gallery" at bounding box center [1553, 14] width 30 height 29
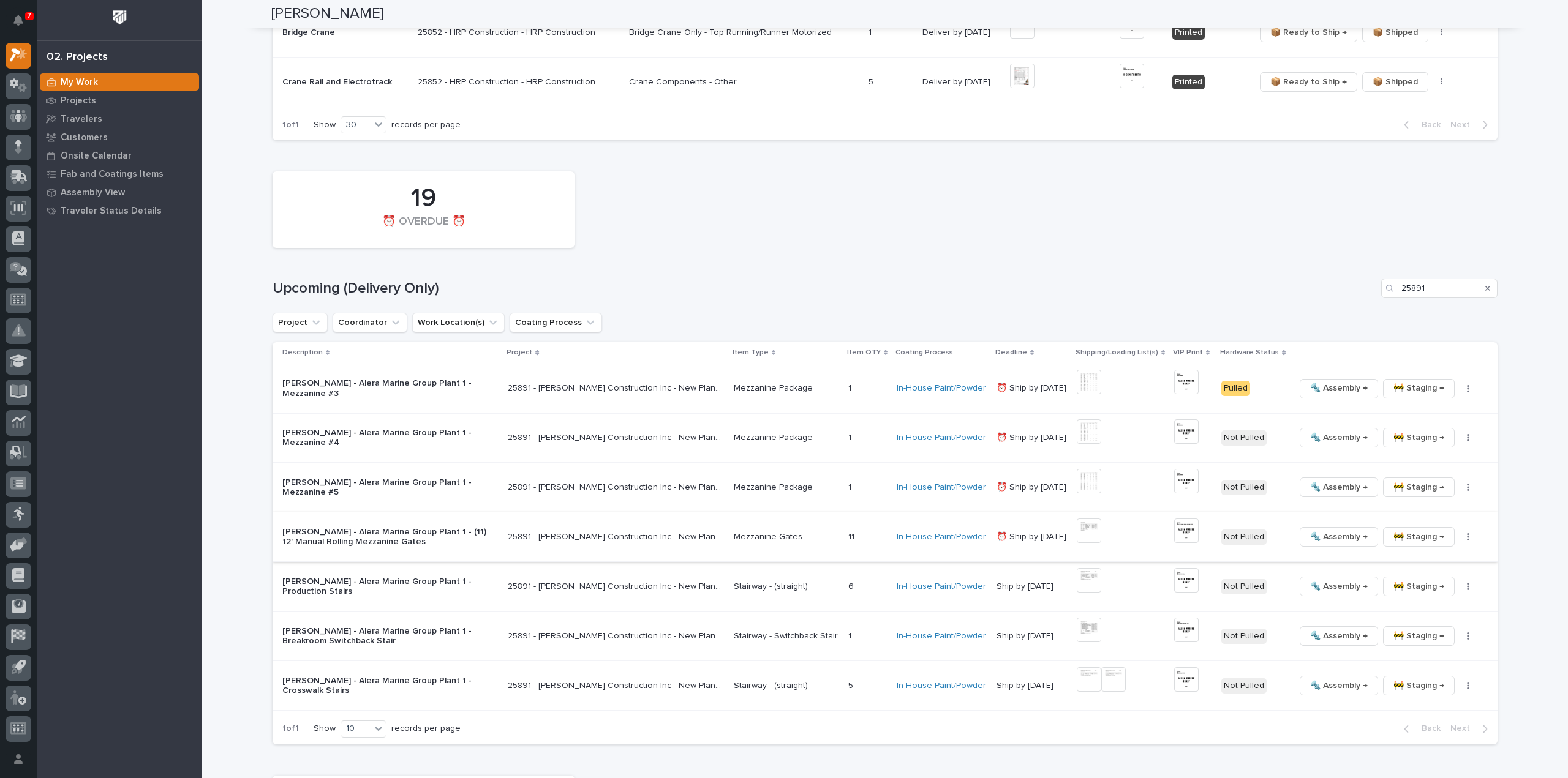
click at [1462, 537] on button "button" at bounding box center [1468, 537] width 17 height 9
click at [1432, 617] on span "🔩 Hardware" at bounding box center [1411, 620] width 51 height 14
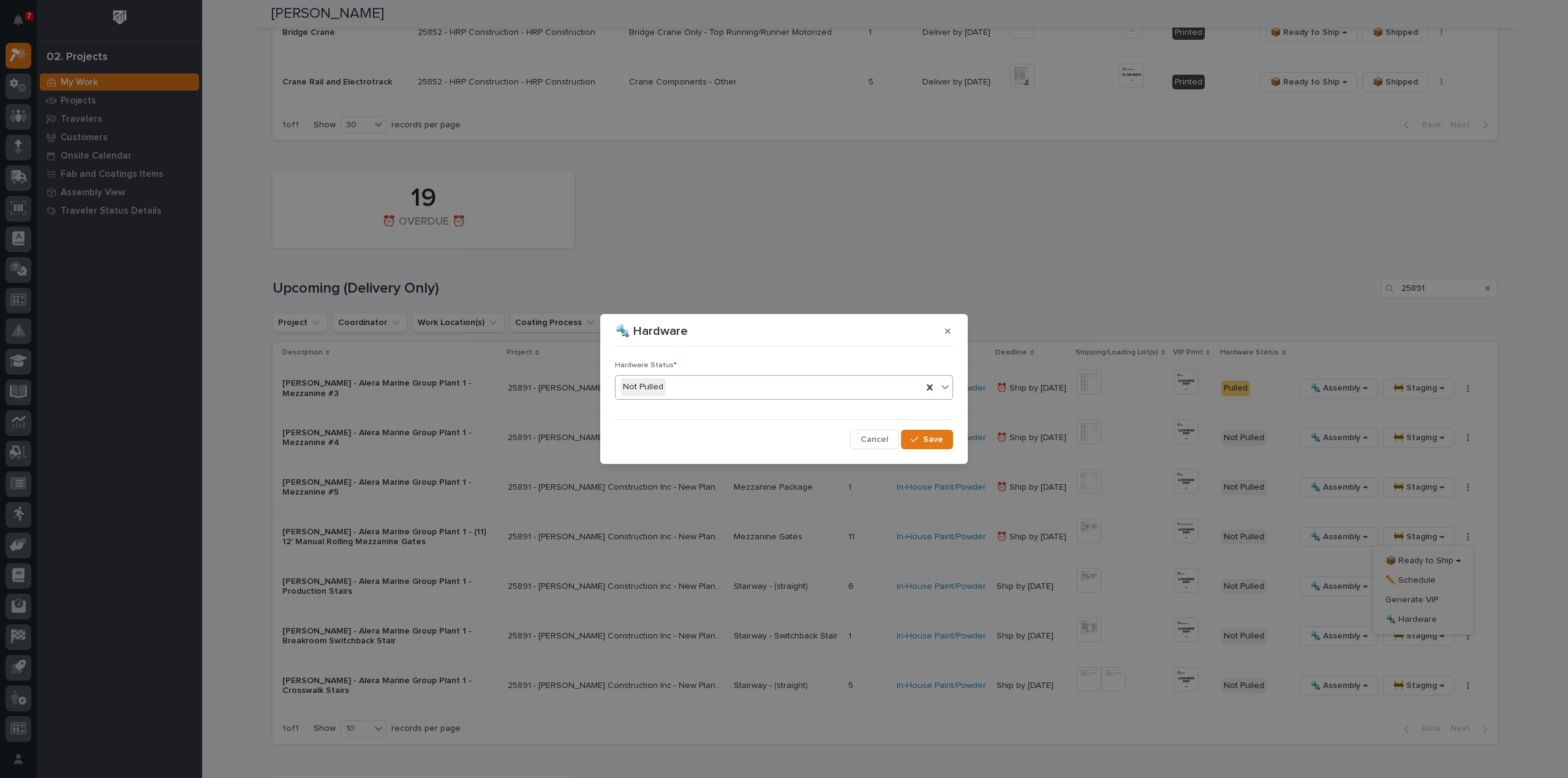
click at [714, 386] on div "Not Pulled" at bounding box center [769, 388] width 307 height 20
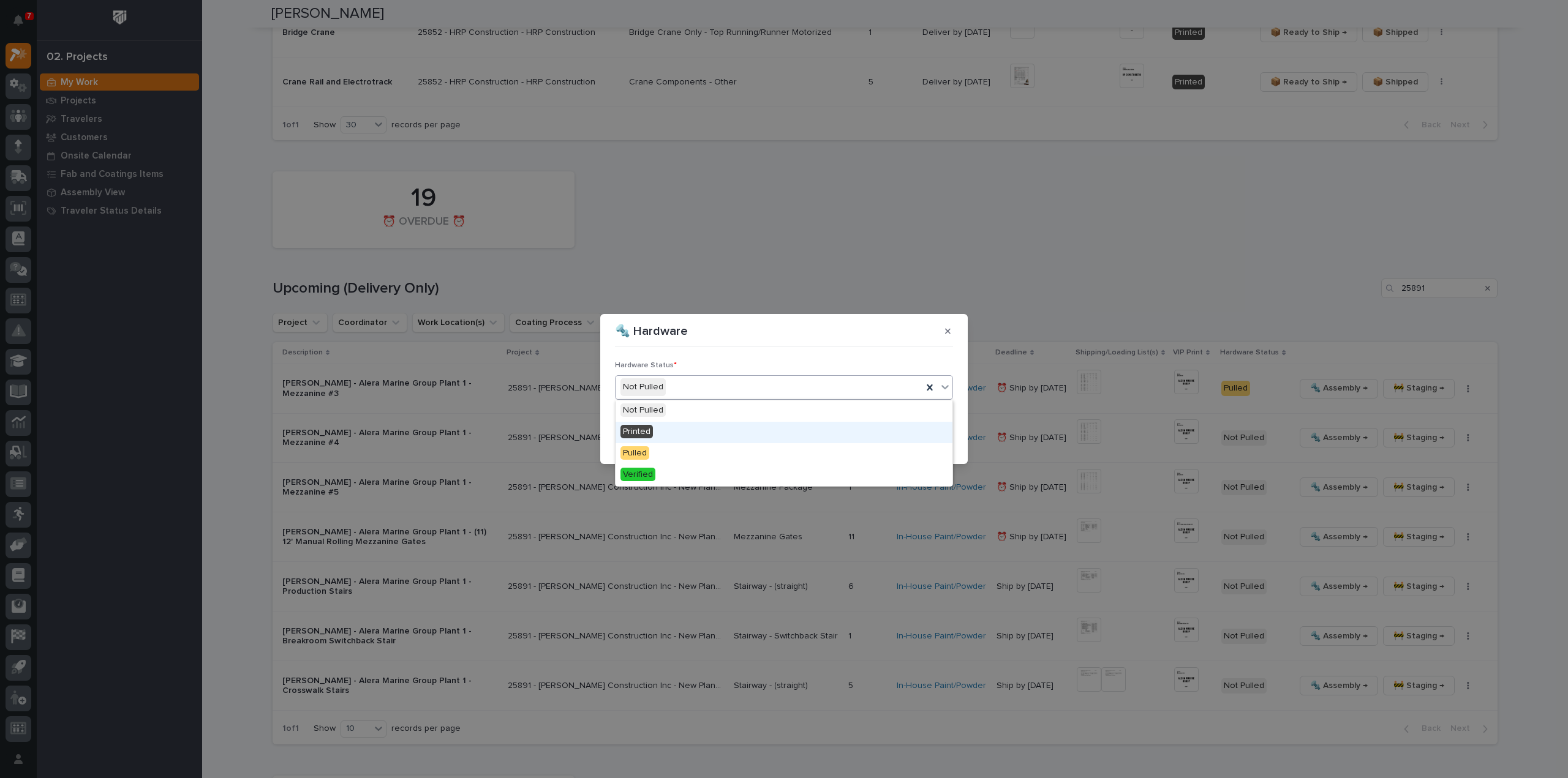
drag, startPoint x: 701, startPoint y: 428, endPoint x: 753, endPoint y: 433, distance: 52.2
click at [702, 428] on div "Printed" at bounding box center [784, 432] width 337 height 22
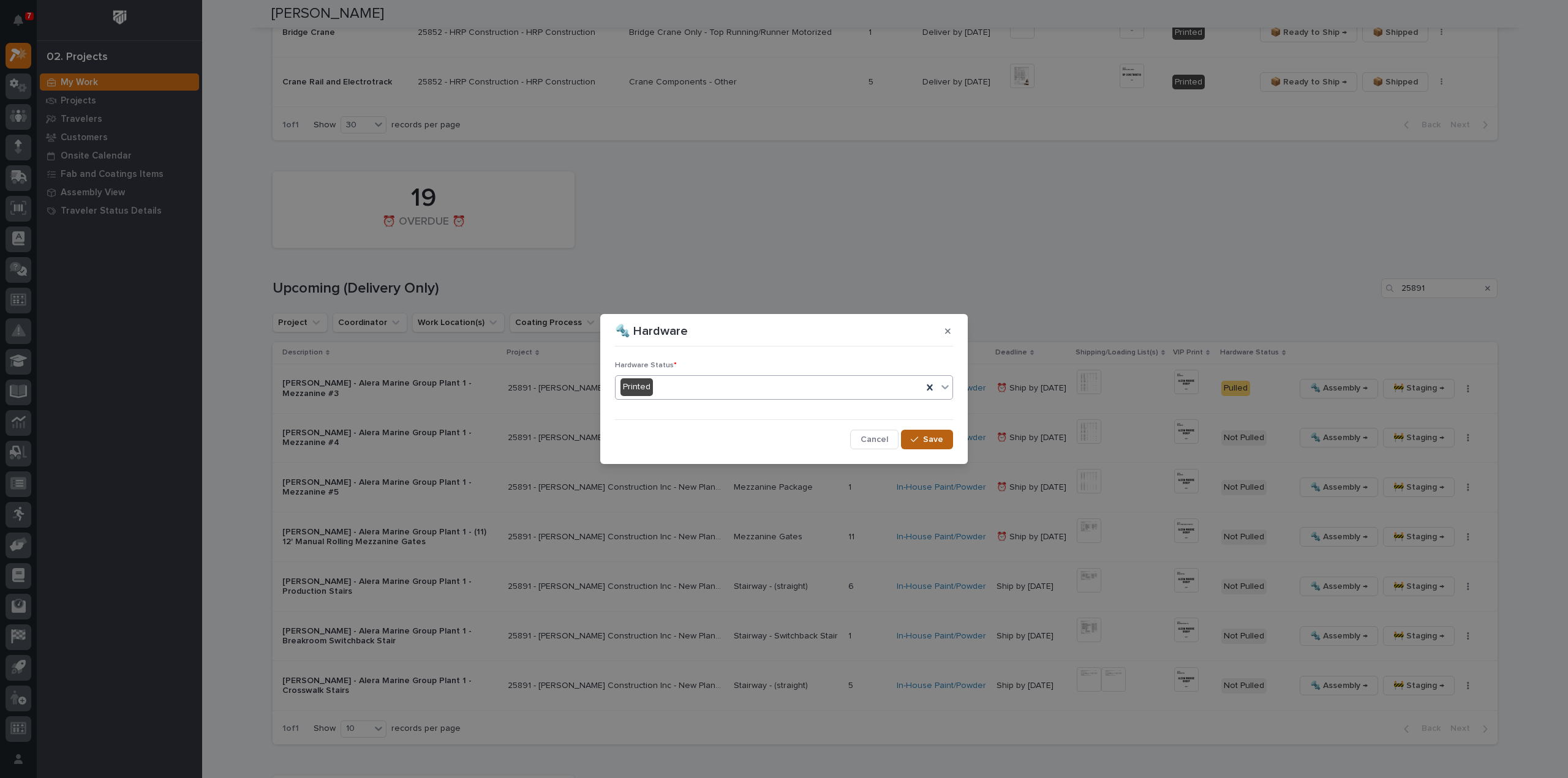
click at [936, 437] on span "Save" at bounding box center [933, 439] width 20 height 11
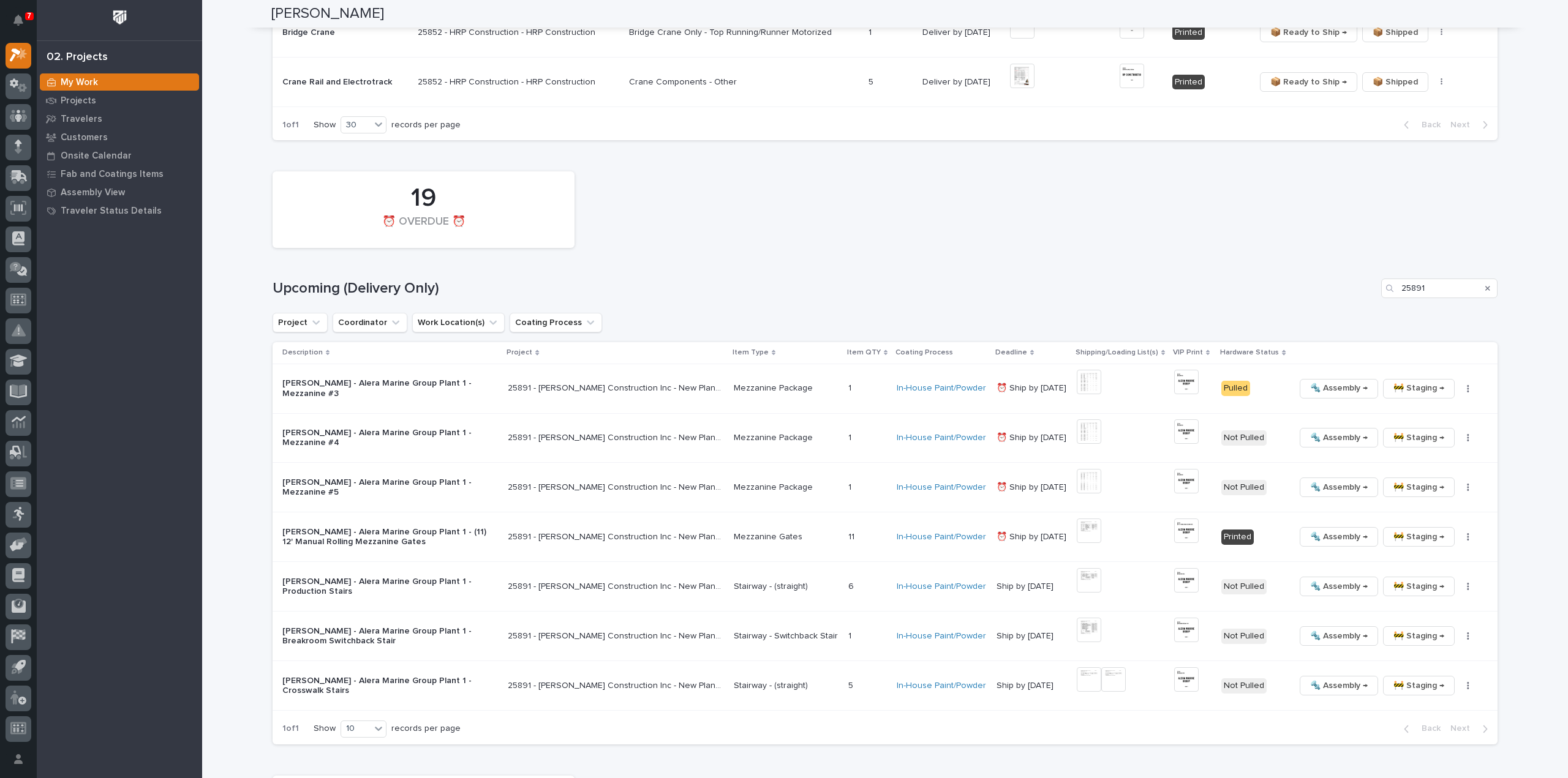
click at [1486, 290] on icon "Search" at bounding box center [1488, 288] width 5 height 7
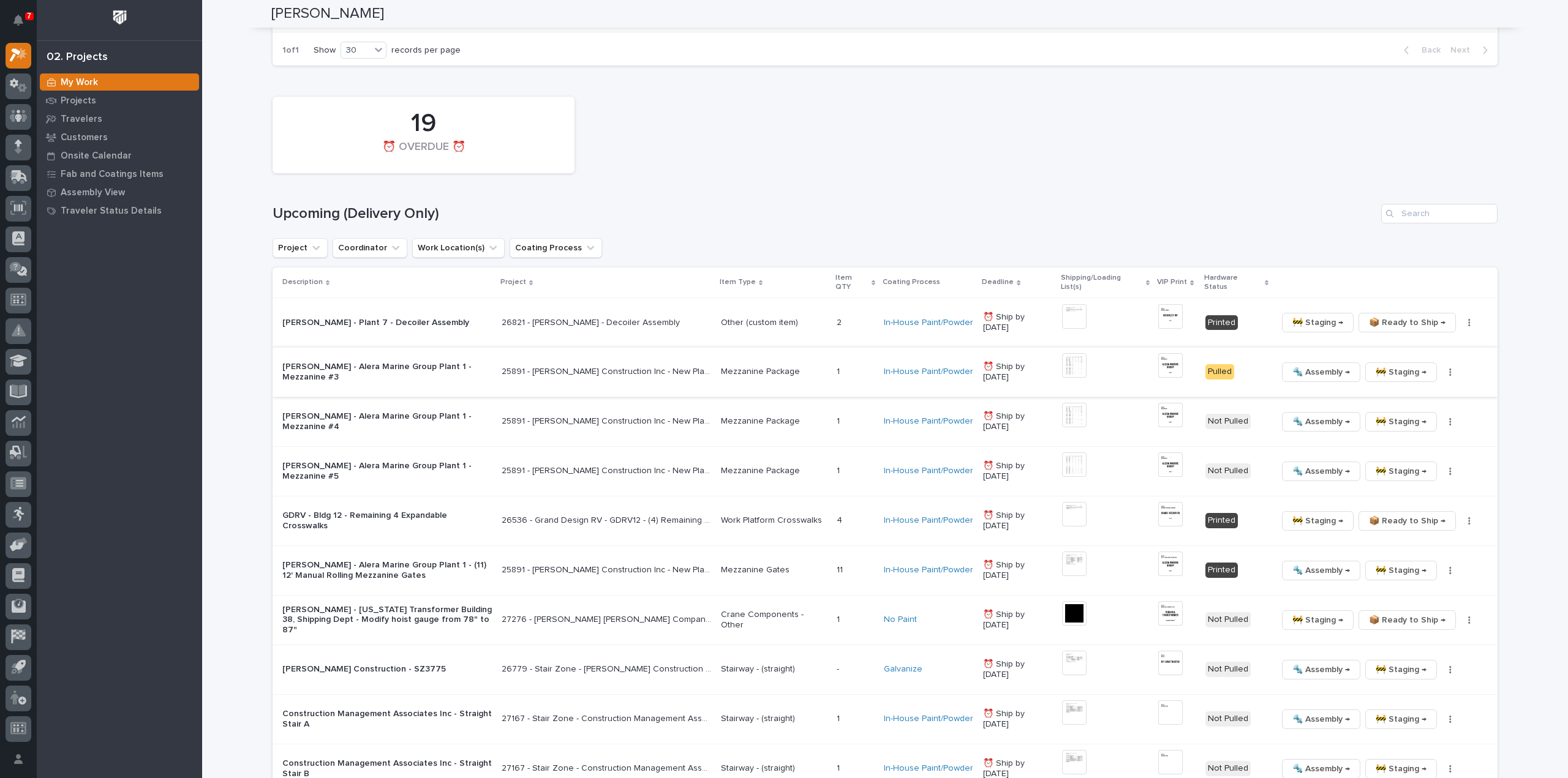
scroll to position [1241, 0]
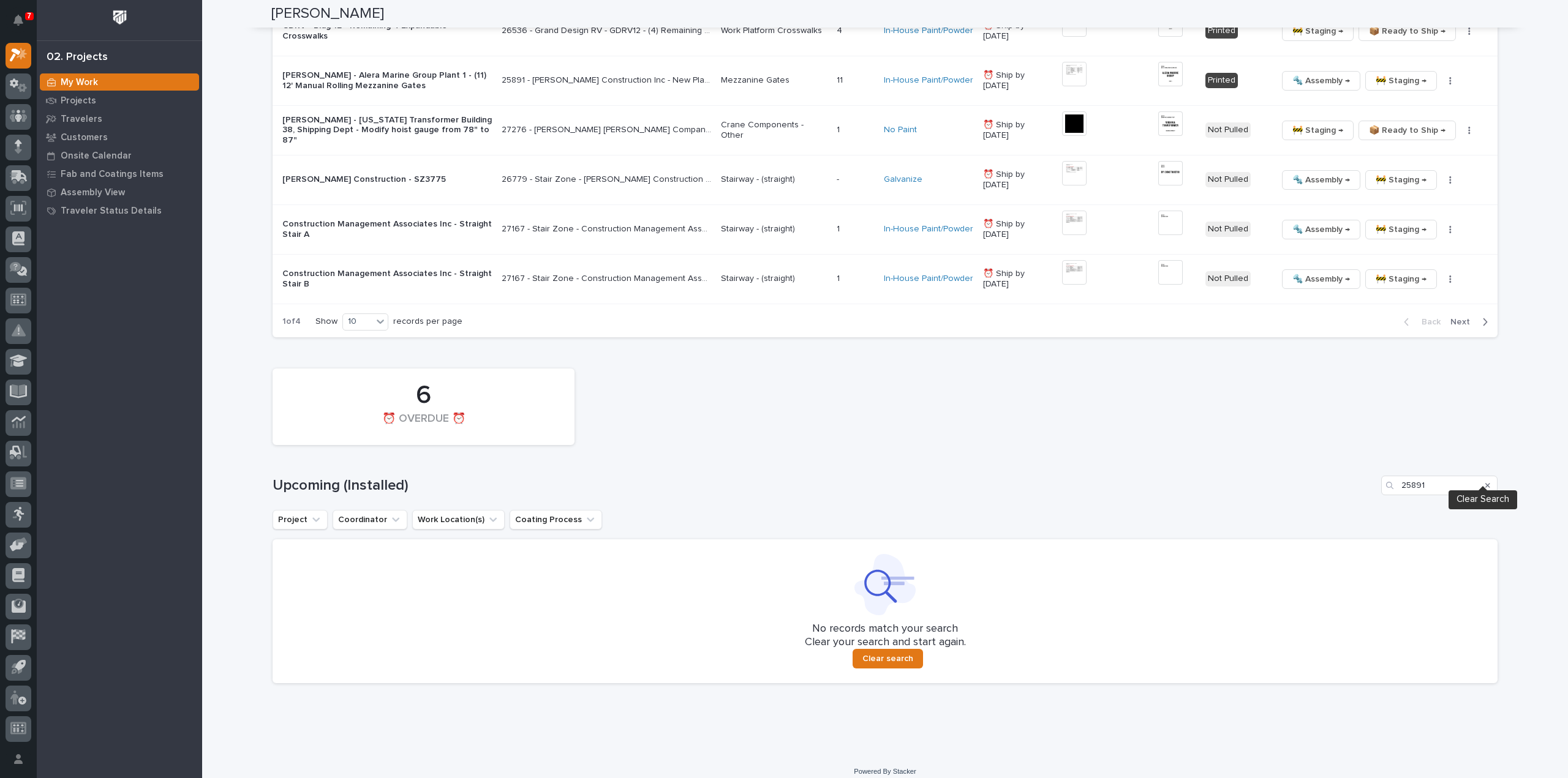
click at [1486, 483] on icon "Search" at bounding box center [1488, 485] width 5 height 5
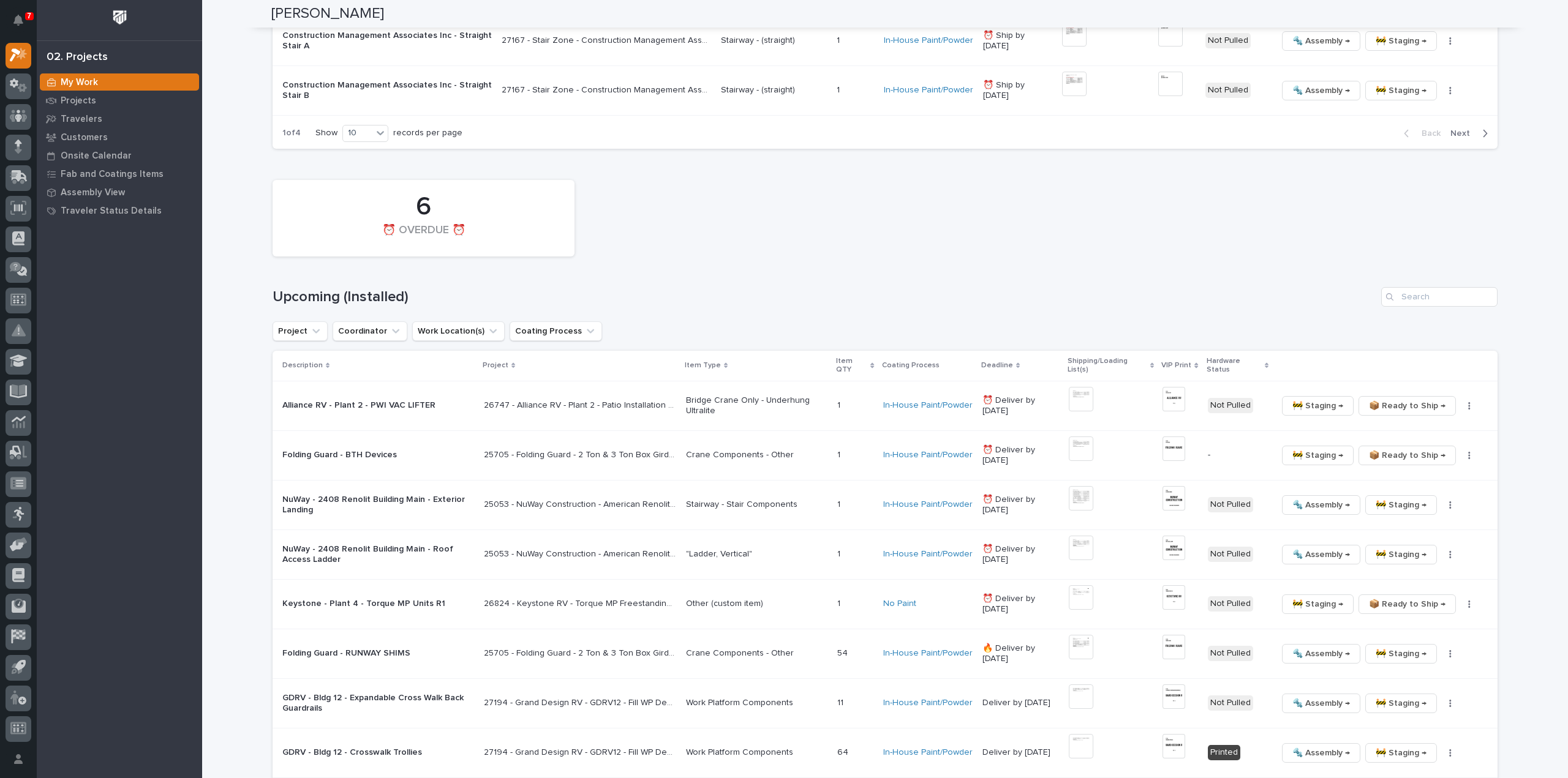
scroll to position [1486, 0]
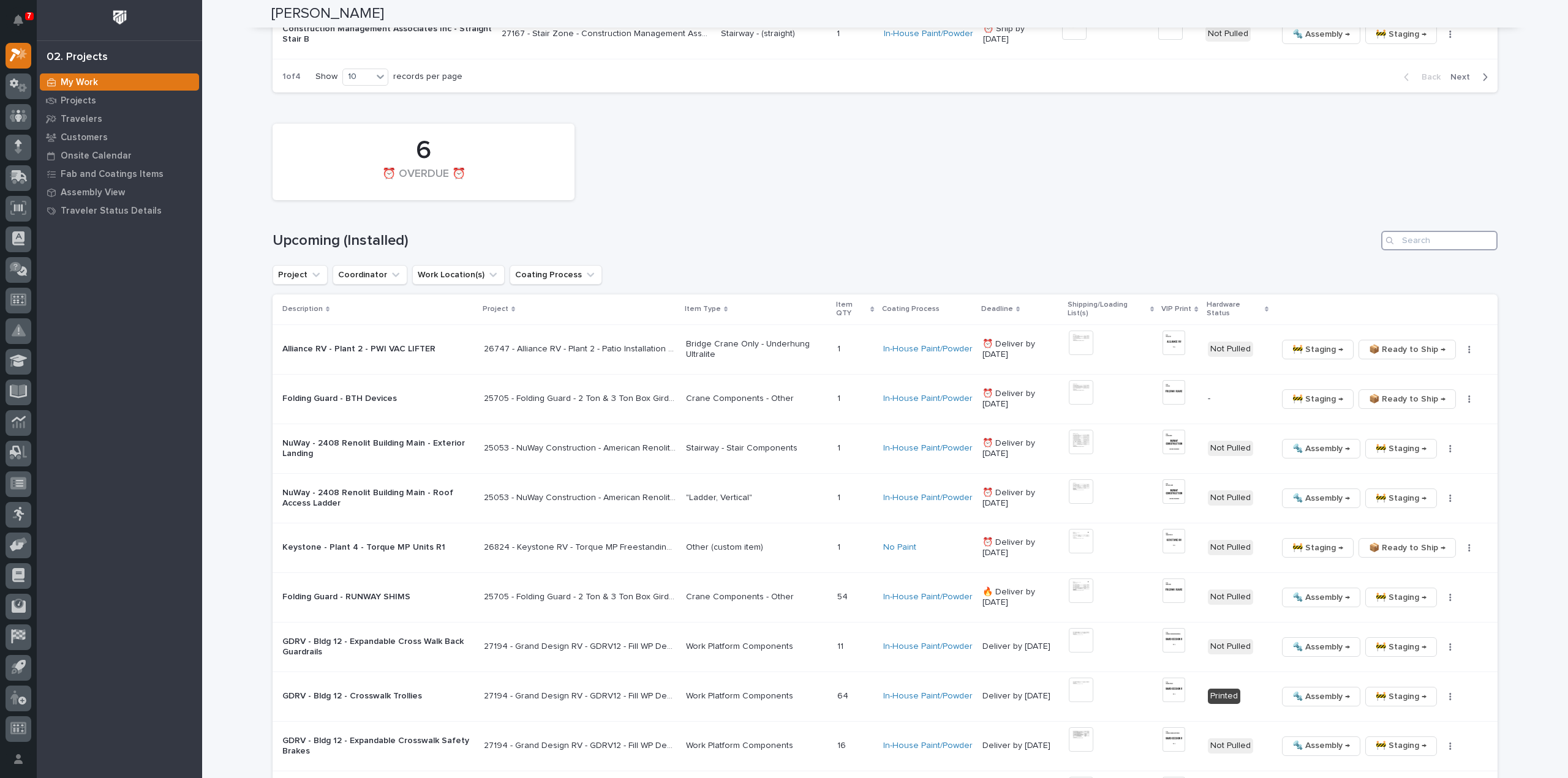
click at [1406, 231] on input "Search" at bounding box center [1439, 240] width 116 height 20
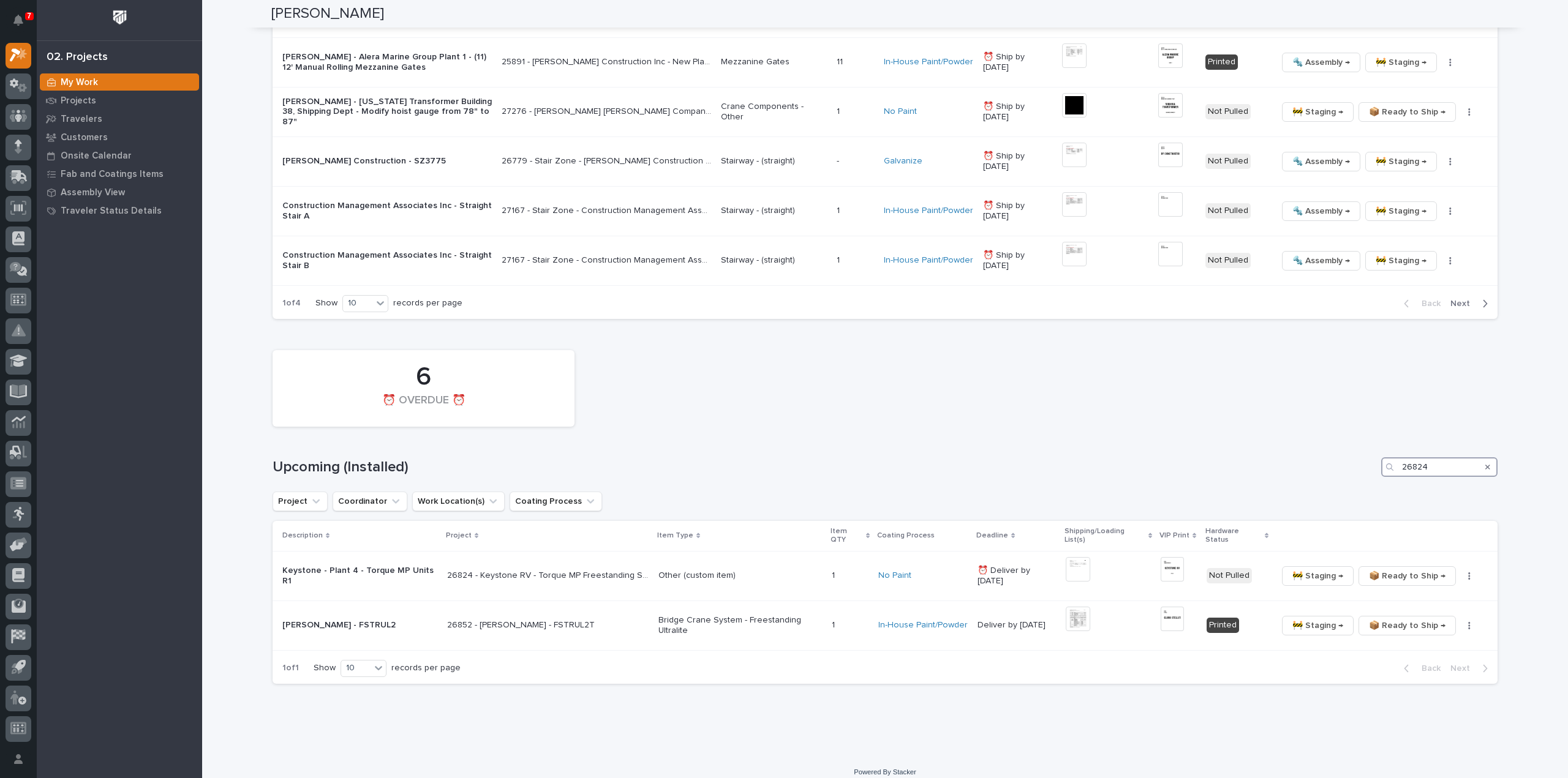
scroll to position [1200, 0]
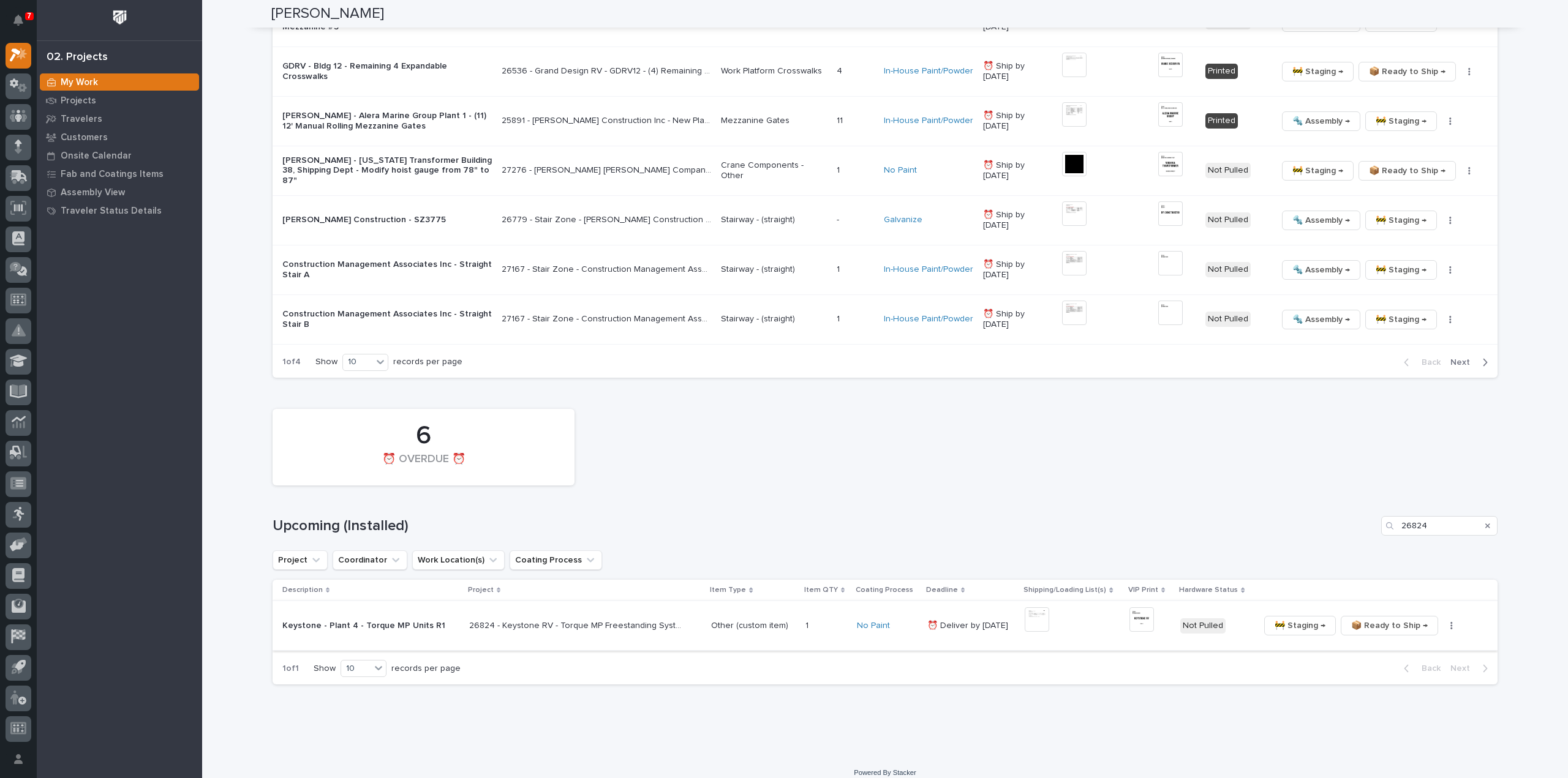
click at [1036, 614] on img at bounding box center [1037, 620] width 25 height 25
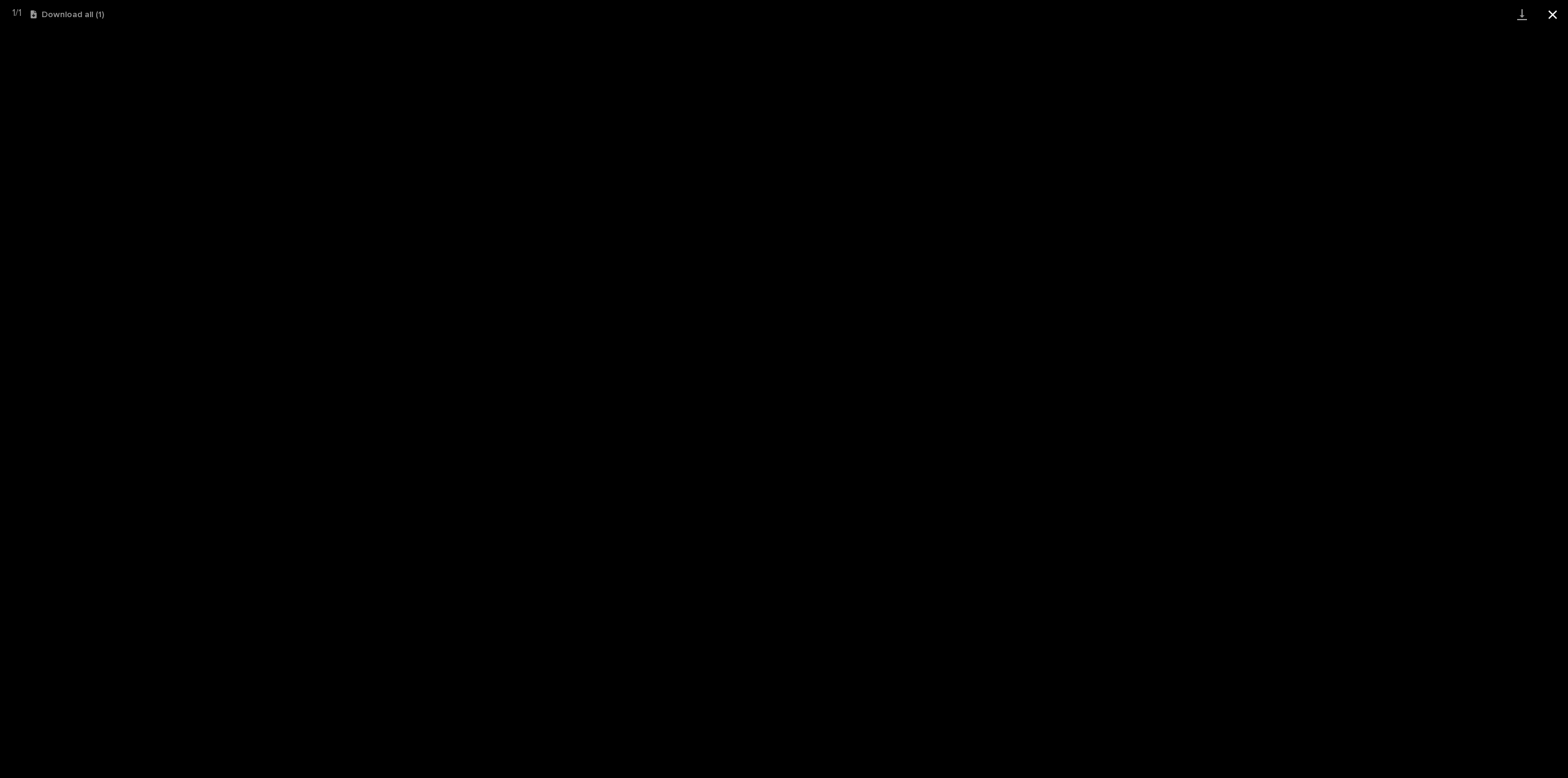
click at [1556, 13] on button "Close gallery" at bounding box center [1553, 14] width 30 height 29
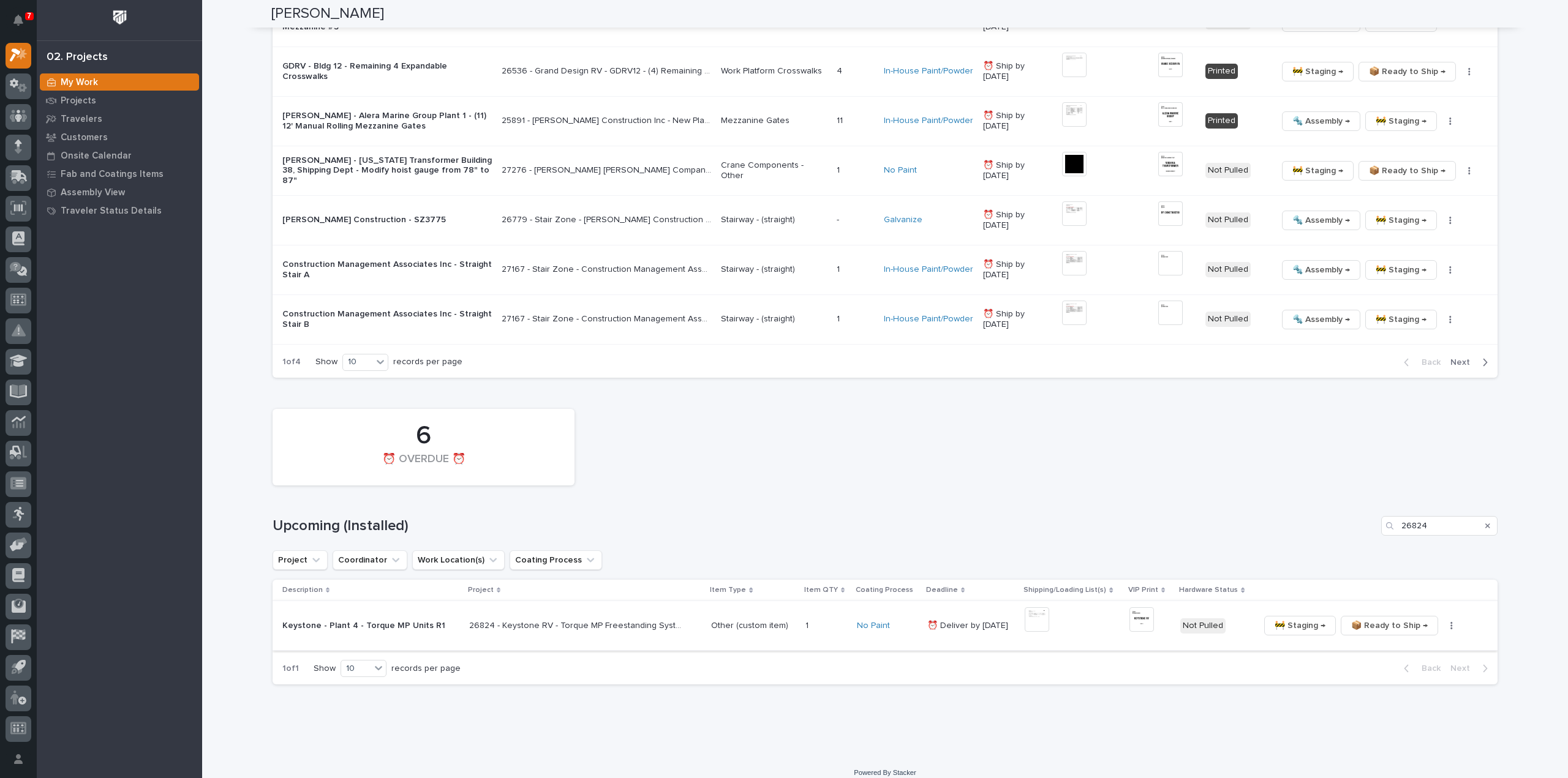
click at [1141, 610] on img at bounding box center [1142, 620] width 25 height 25
drag, startPoint x: 1444, startPoint y: 520, endPoint x: 1337, endPoint y: 536, distance: 108.2
click at [1337, 536] on div "6 ⏰ OVERDUE ⏰ Upcoming (Installed) 26824 Project Coordinator Work Location(s) C…" at bounding box center [885, 544] width 1225 height 282
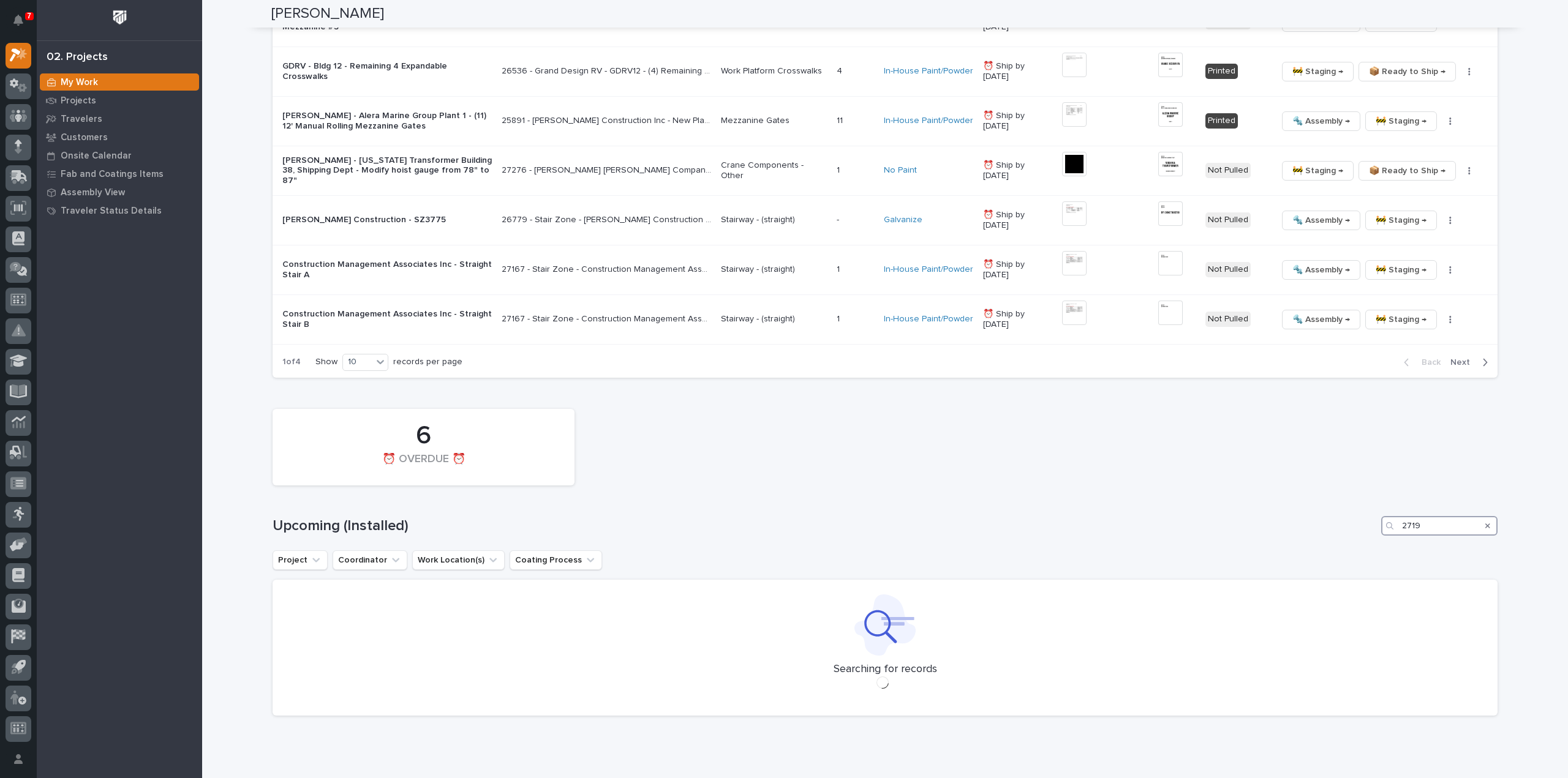
type input "27194"
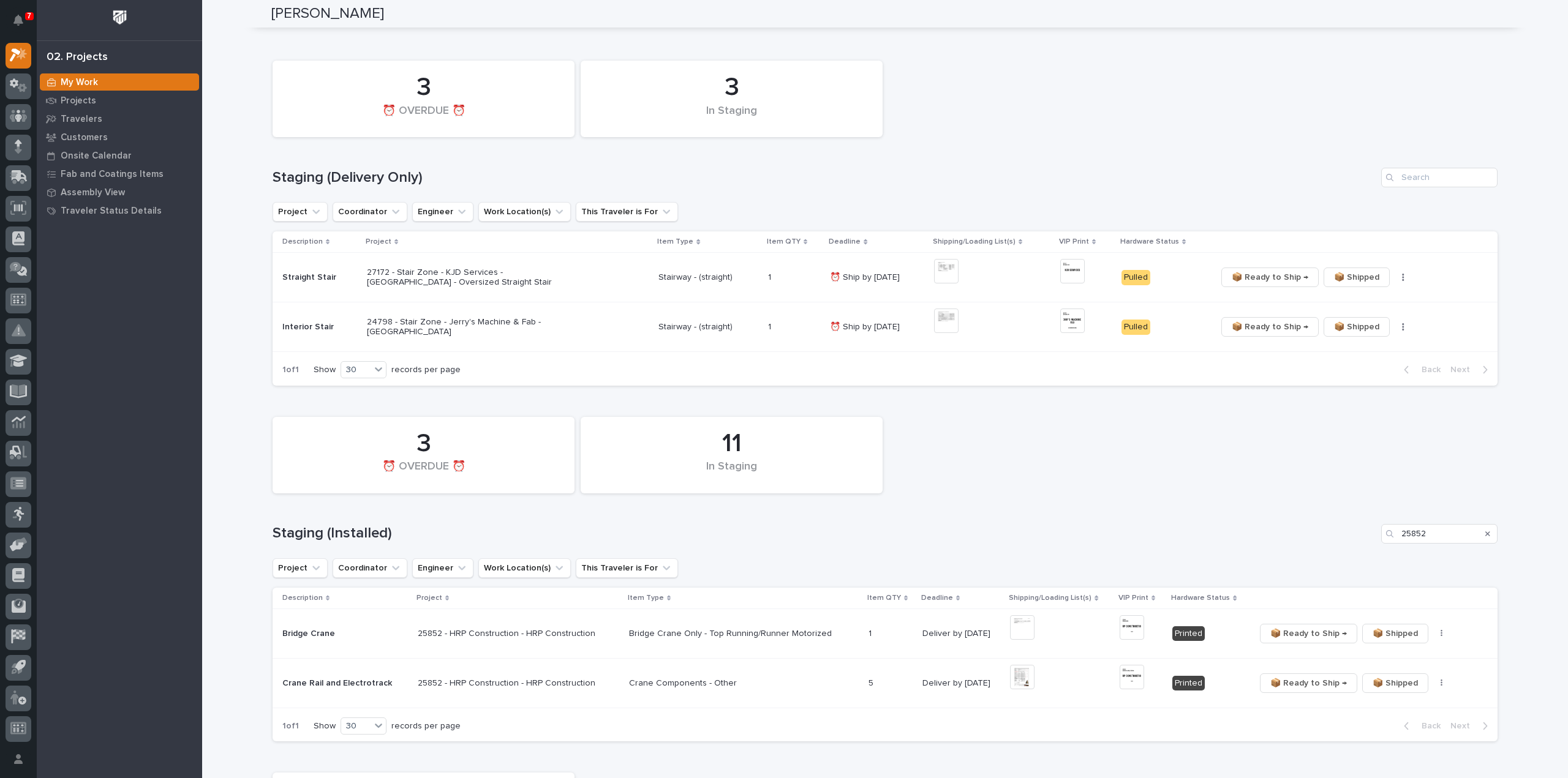
scroll to position [74, 0]
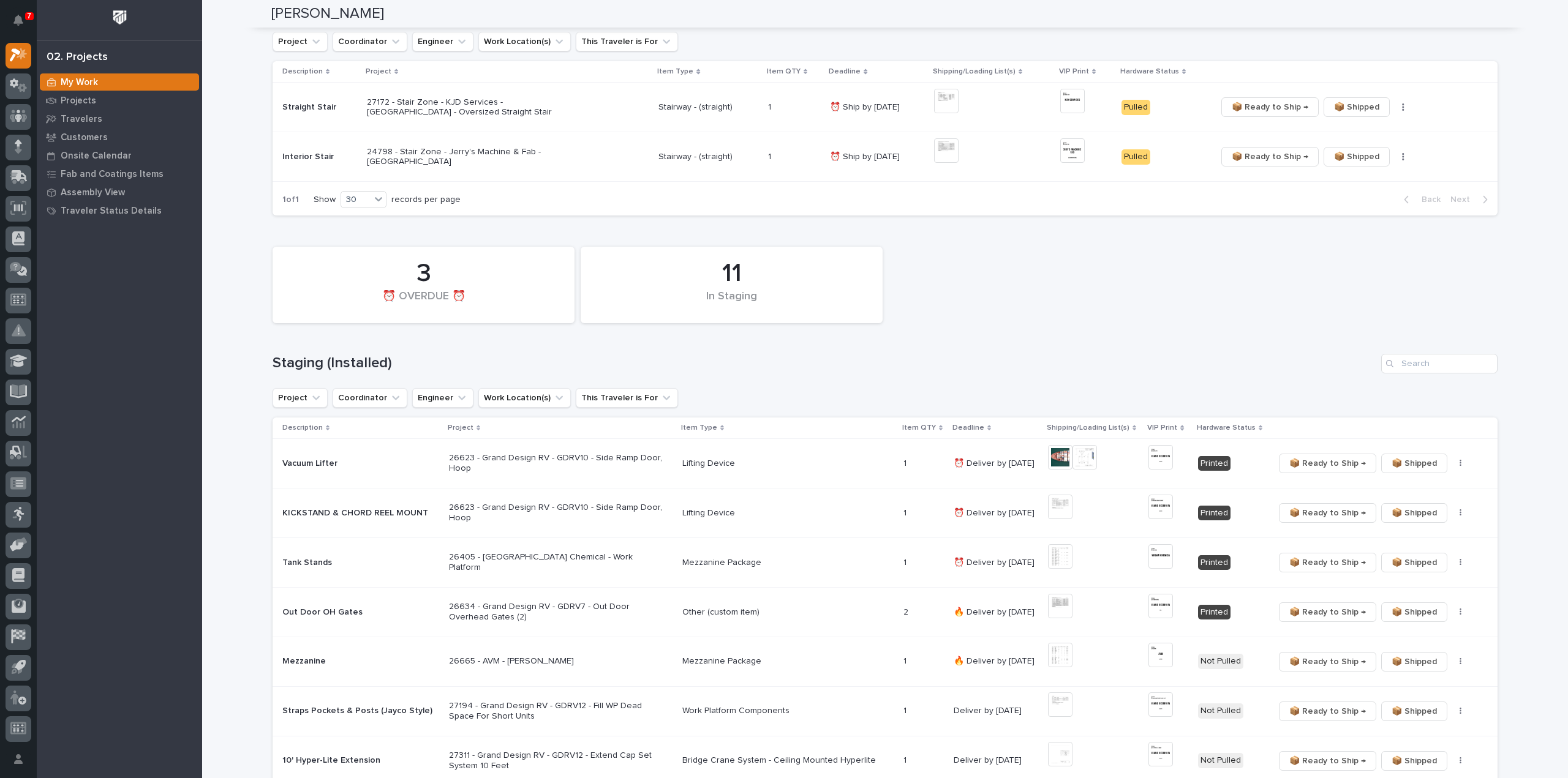
scroll to position [367, 0]
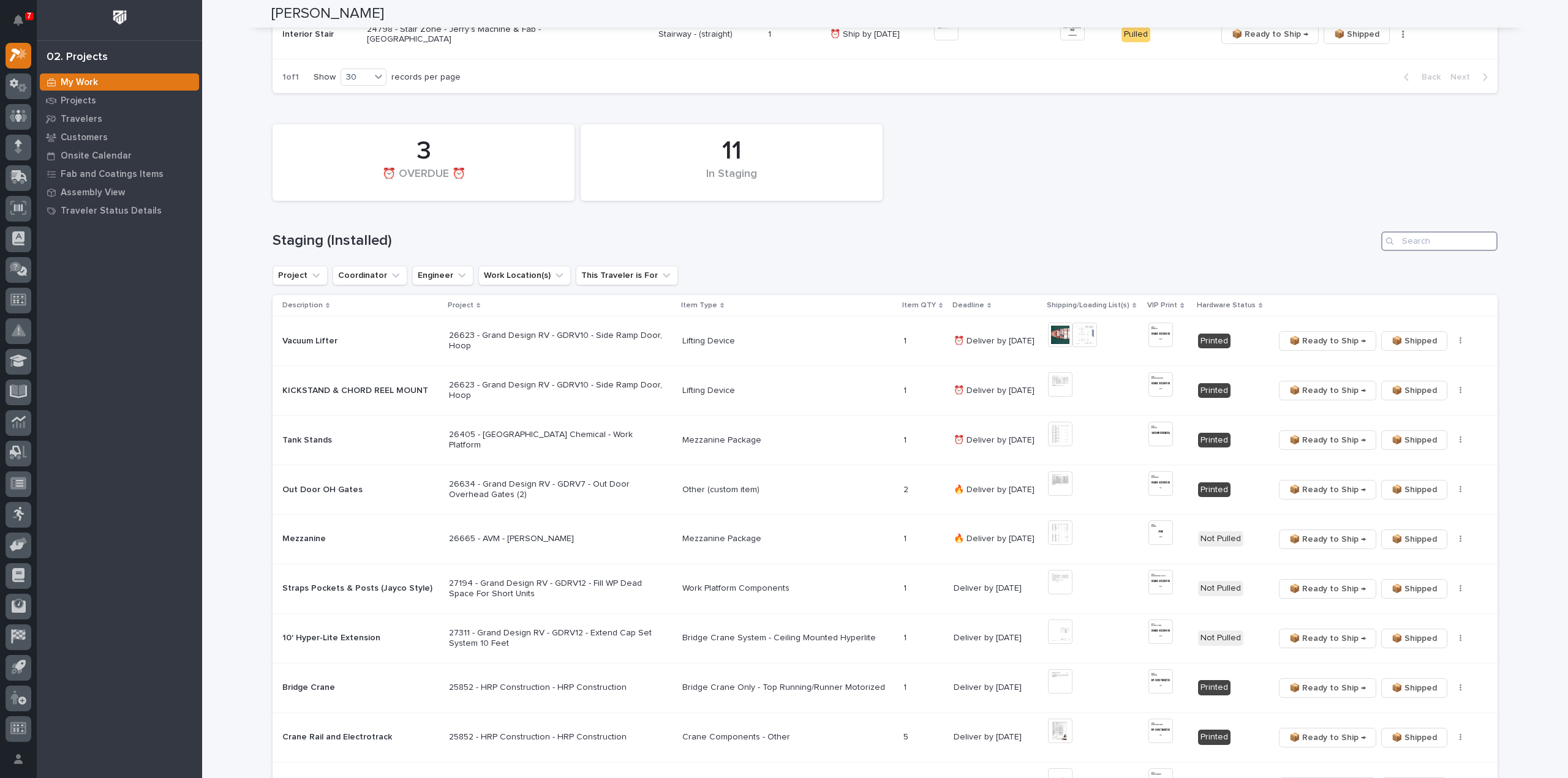
click at [1426, 246] on input "Search" at bounding box center [1439, 241] width 116 height 20
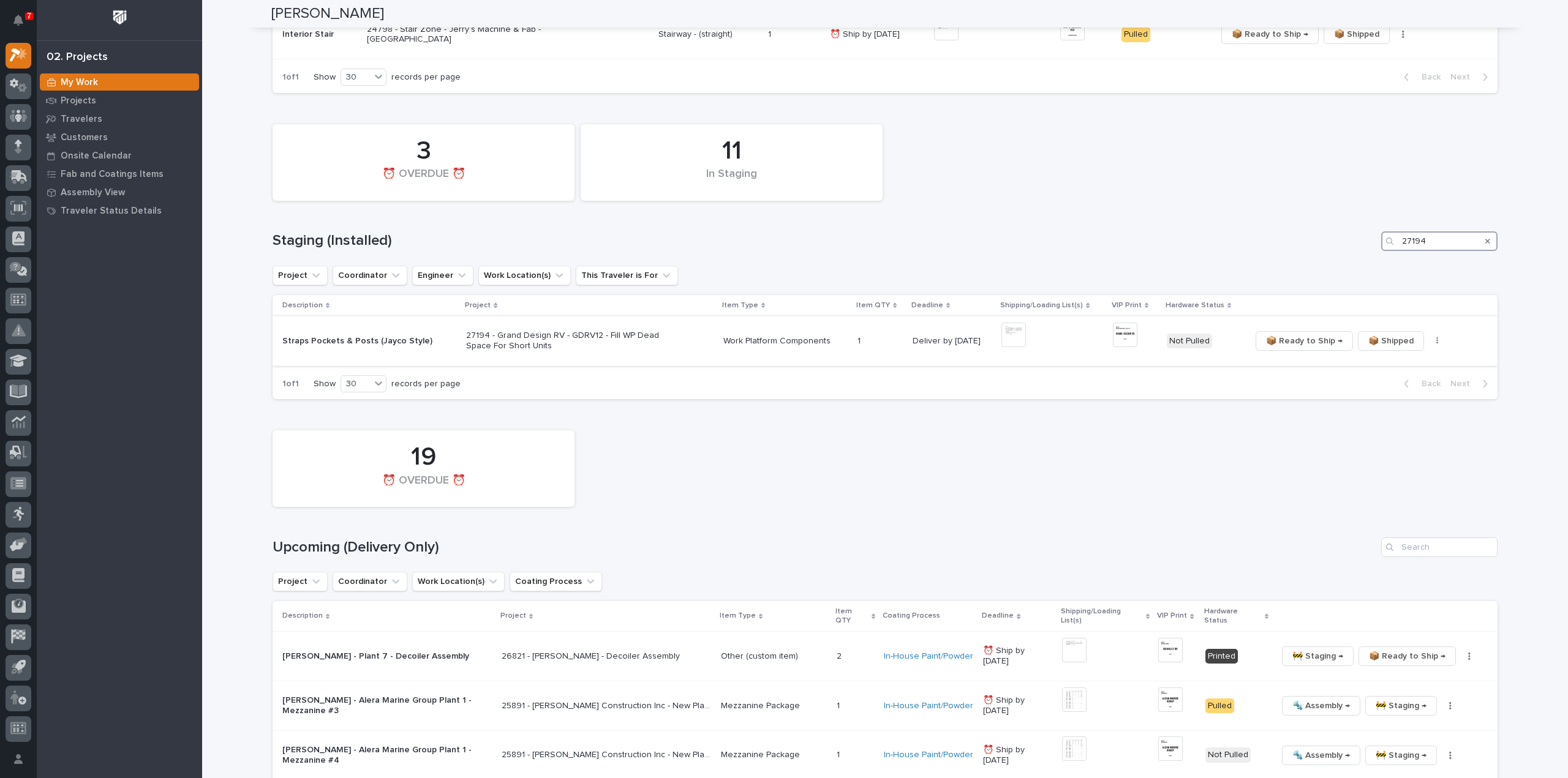
type input "27194"
click at [1010, 334] on img at bounding box center [1014, 335] width 25 height 25
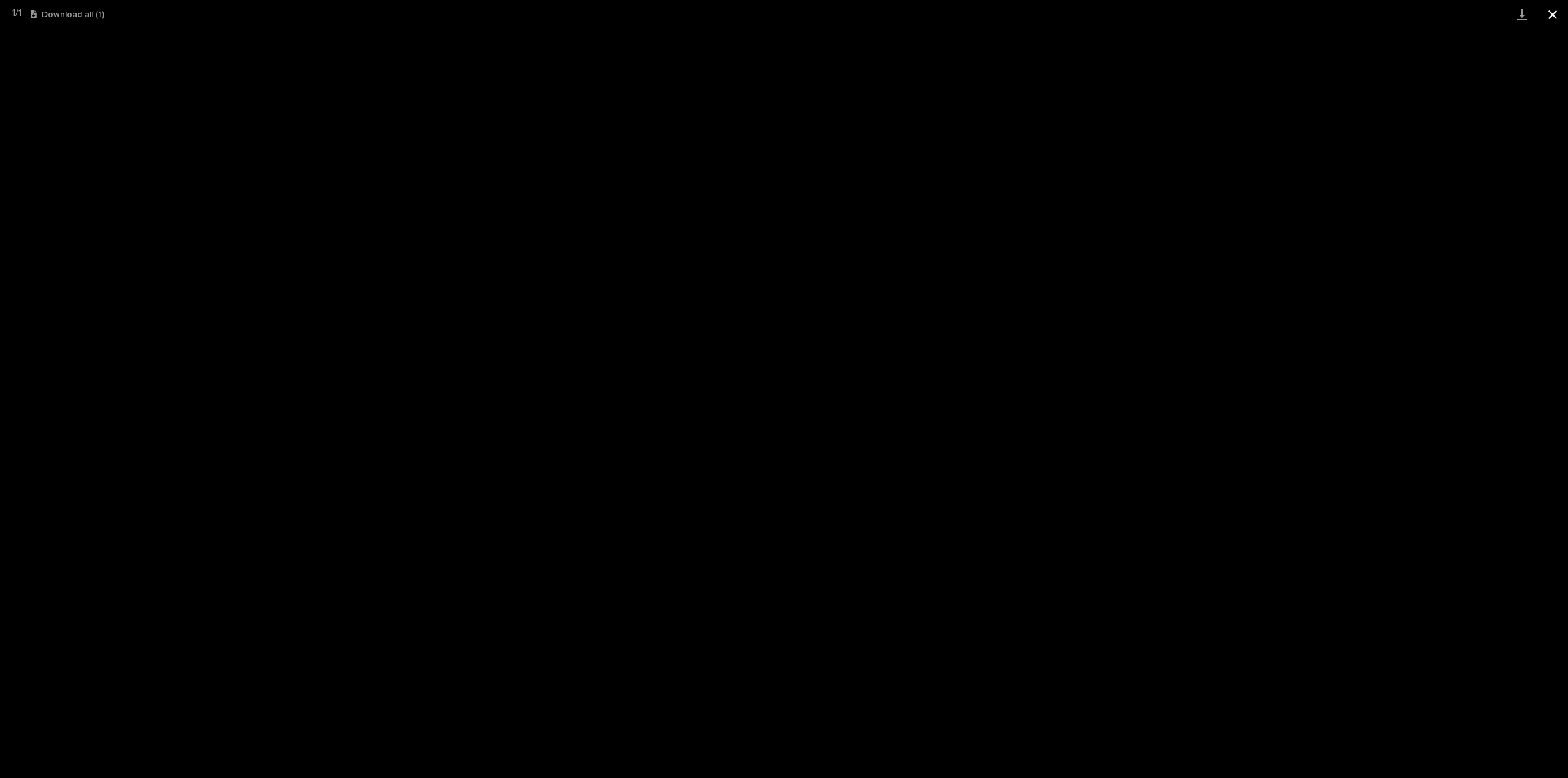
click at [1554, 17] on button "Close gallery" at bounding box center [1553, 14] width 30 height 29
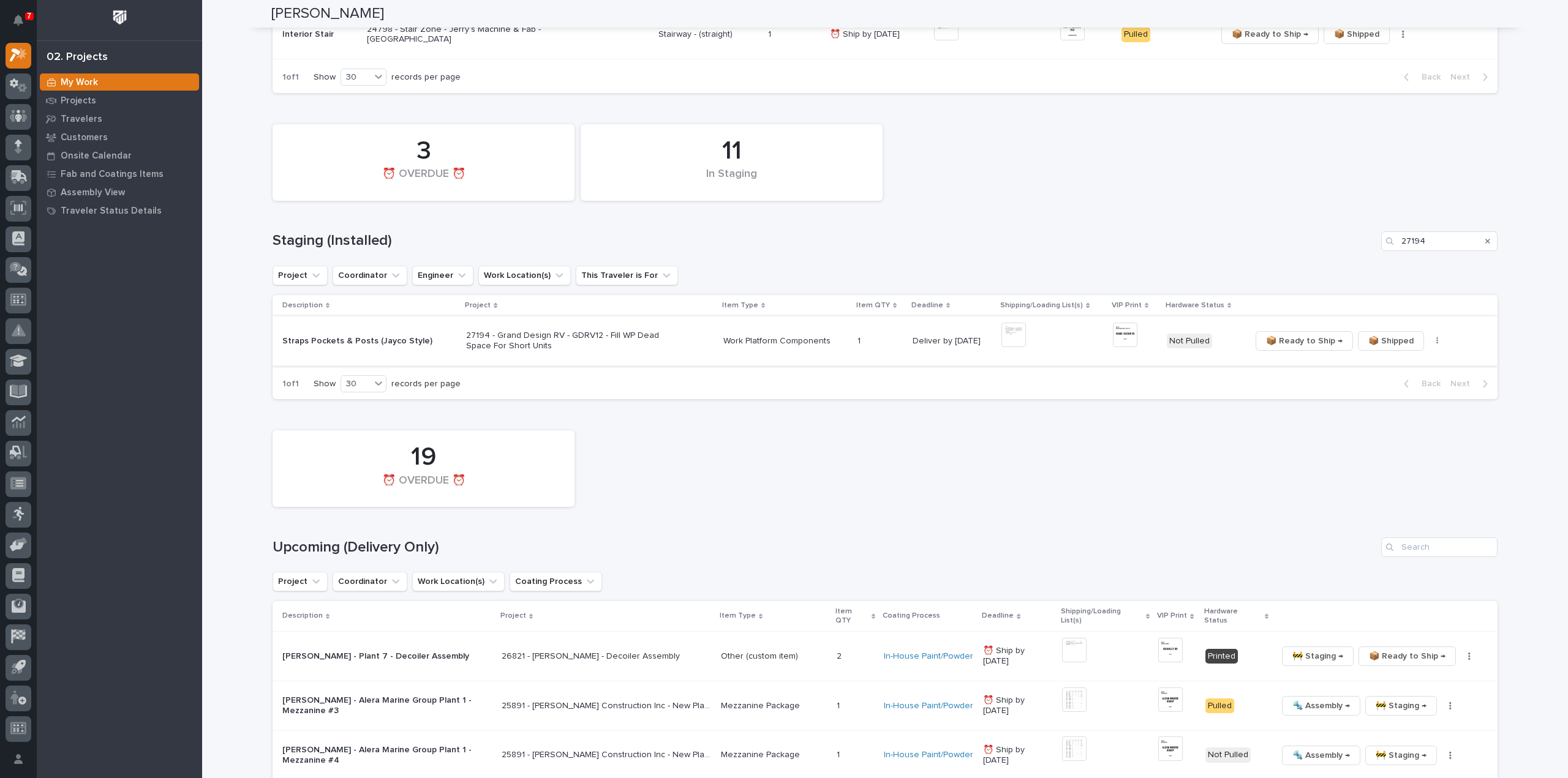
click at [1126, 342] on img at bounding box center [1125, 335] width 25 height 25
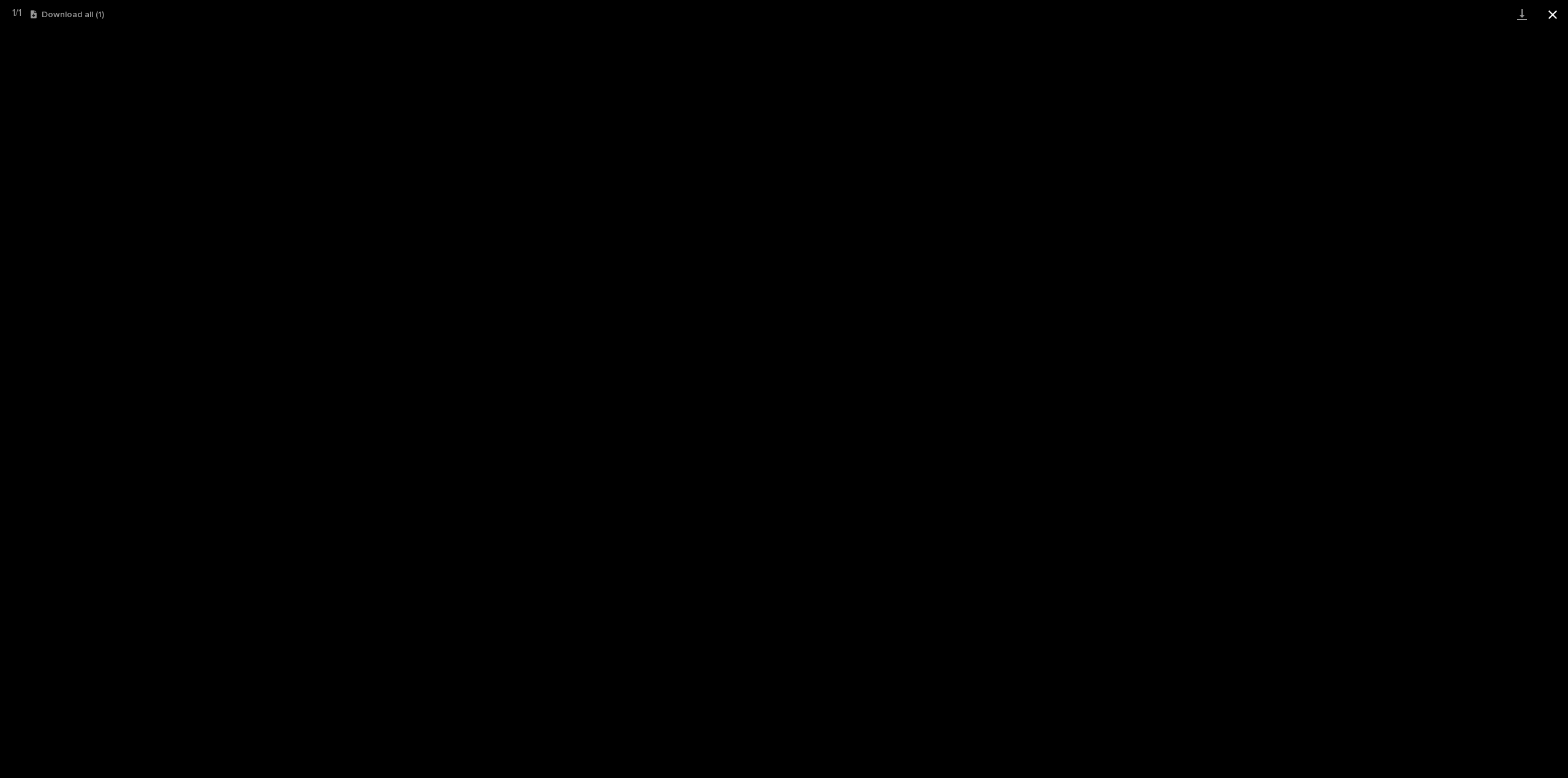
click at [1551, 17] on button "Close gallery" at bounding box center [1553, 14] width 30 height 29
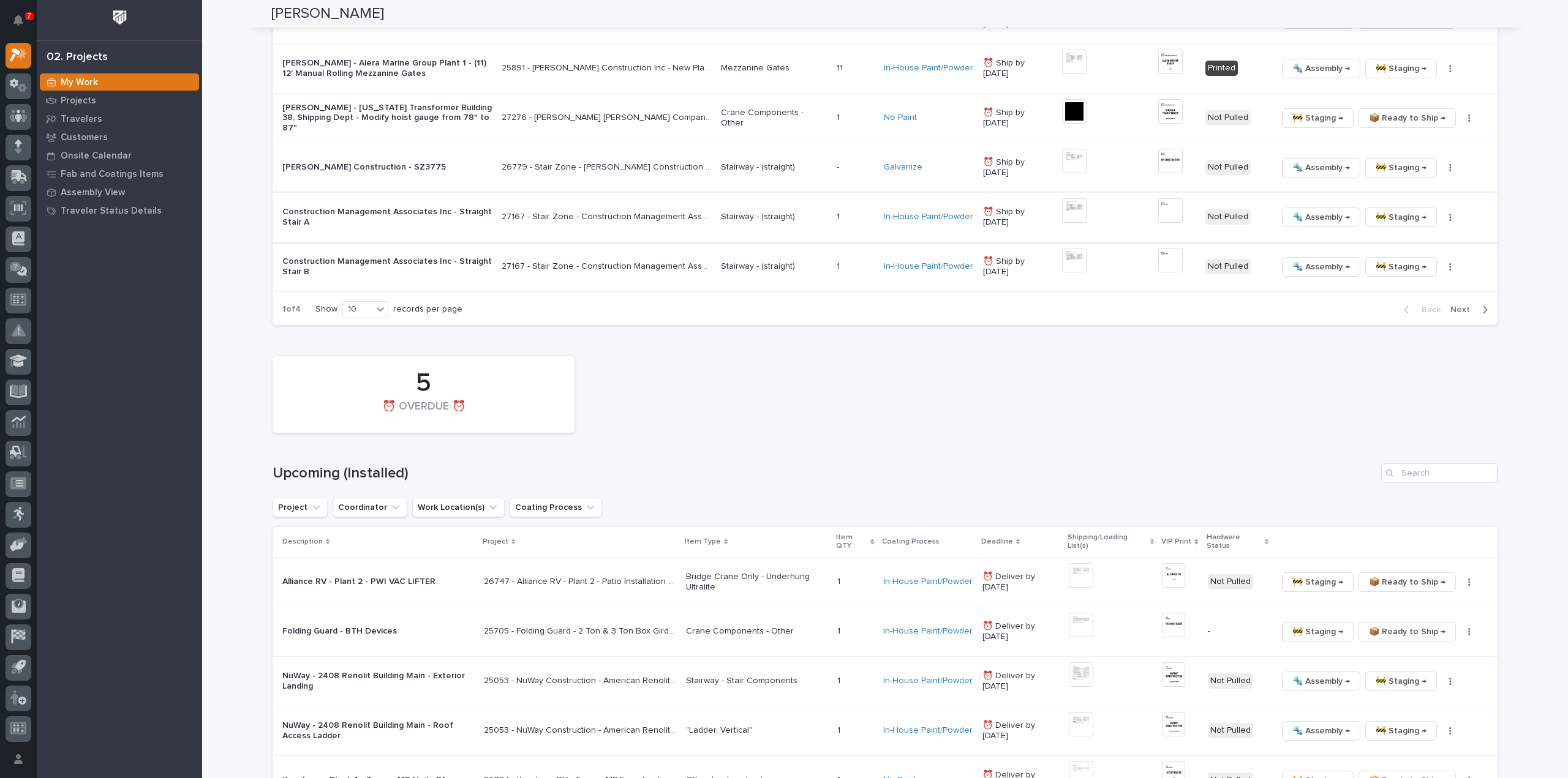
scroll to position [1225, 0]
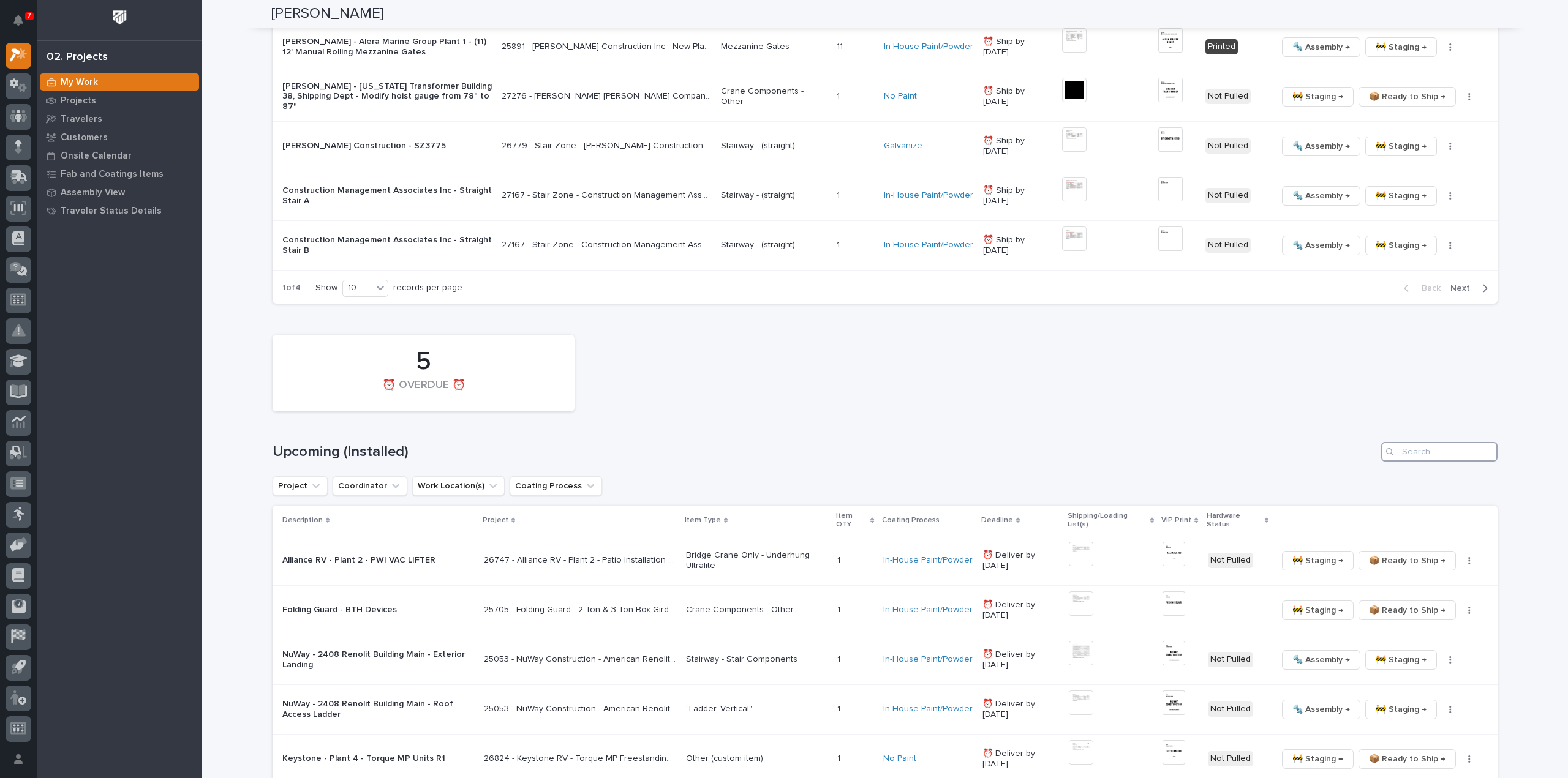
click at [1449, 442] on input "Search" at bounding box center [1439, 451] width 116 height 20
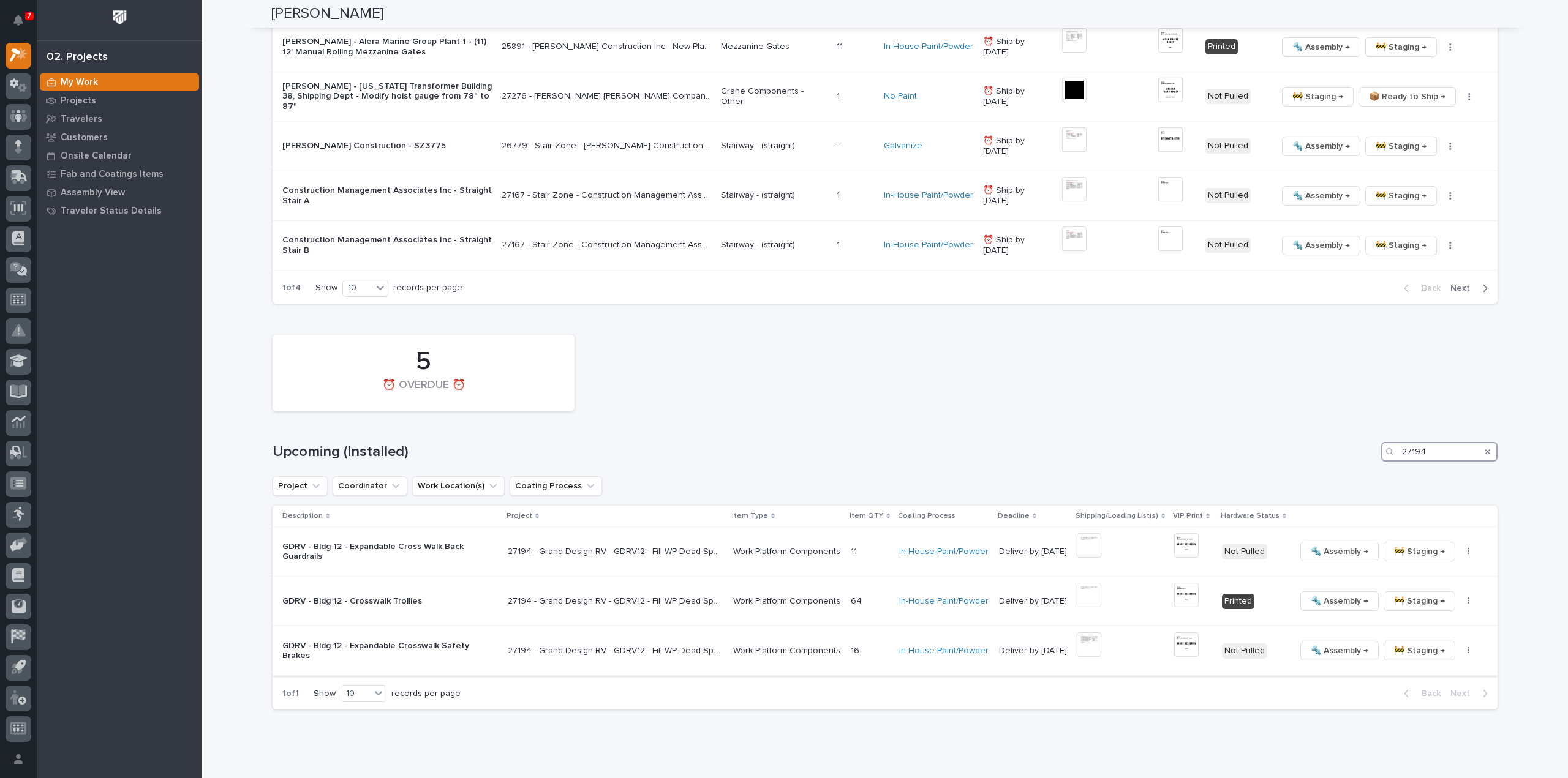
type input "27194"
click at [1094, 633] on img at bounding box center [1089, 645] width 25 height 25
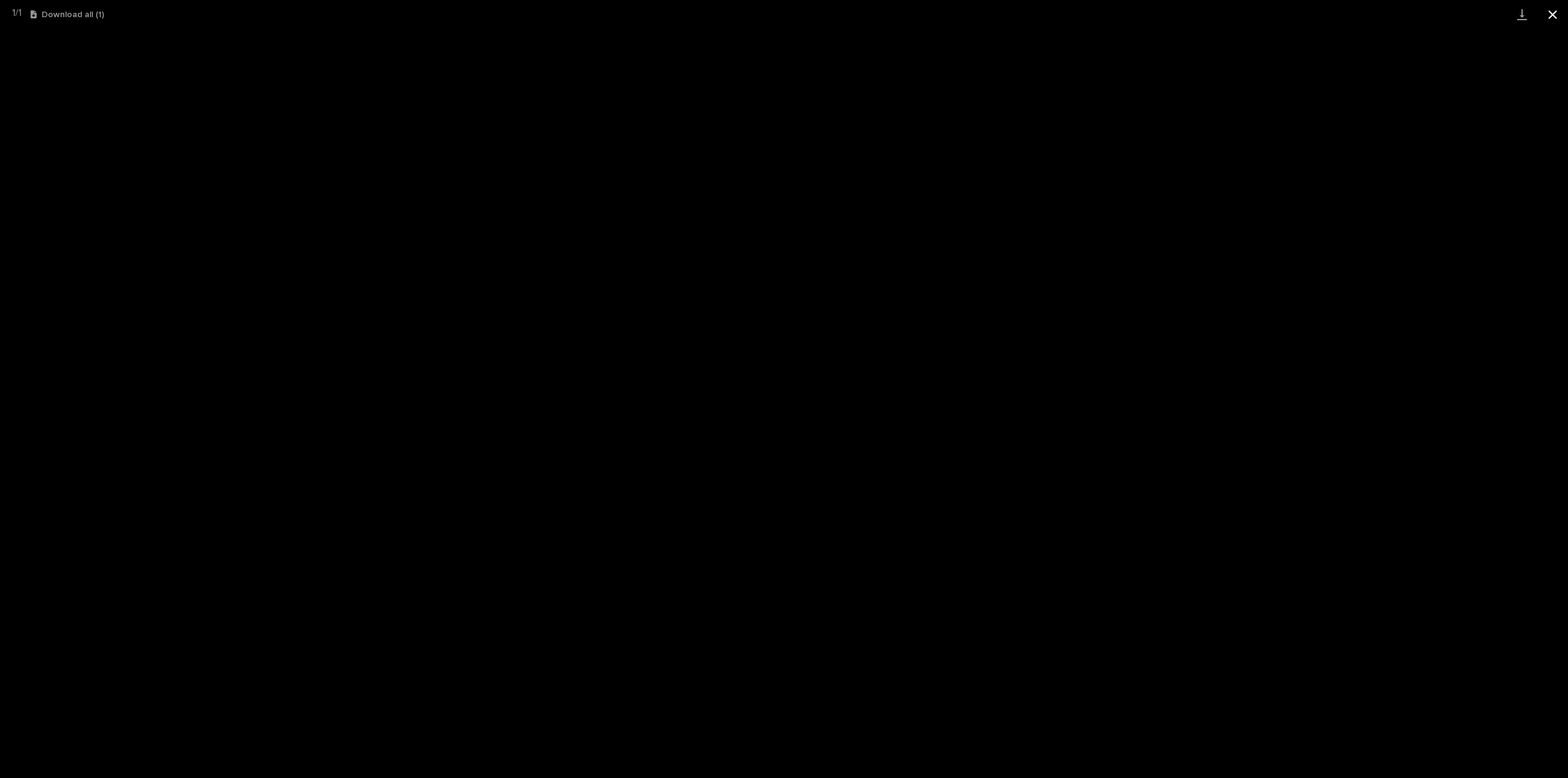
click at [1558, 13] on button "Close gallery" at bounding box center [1553, 14] width 30 height 29
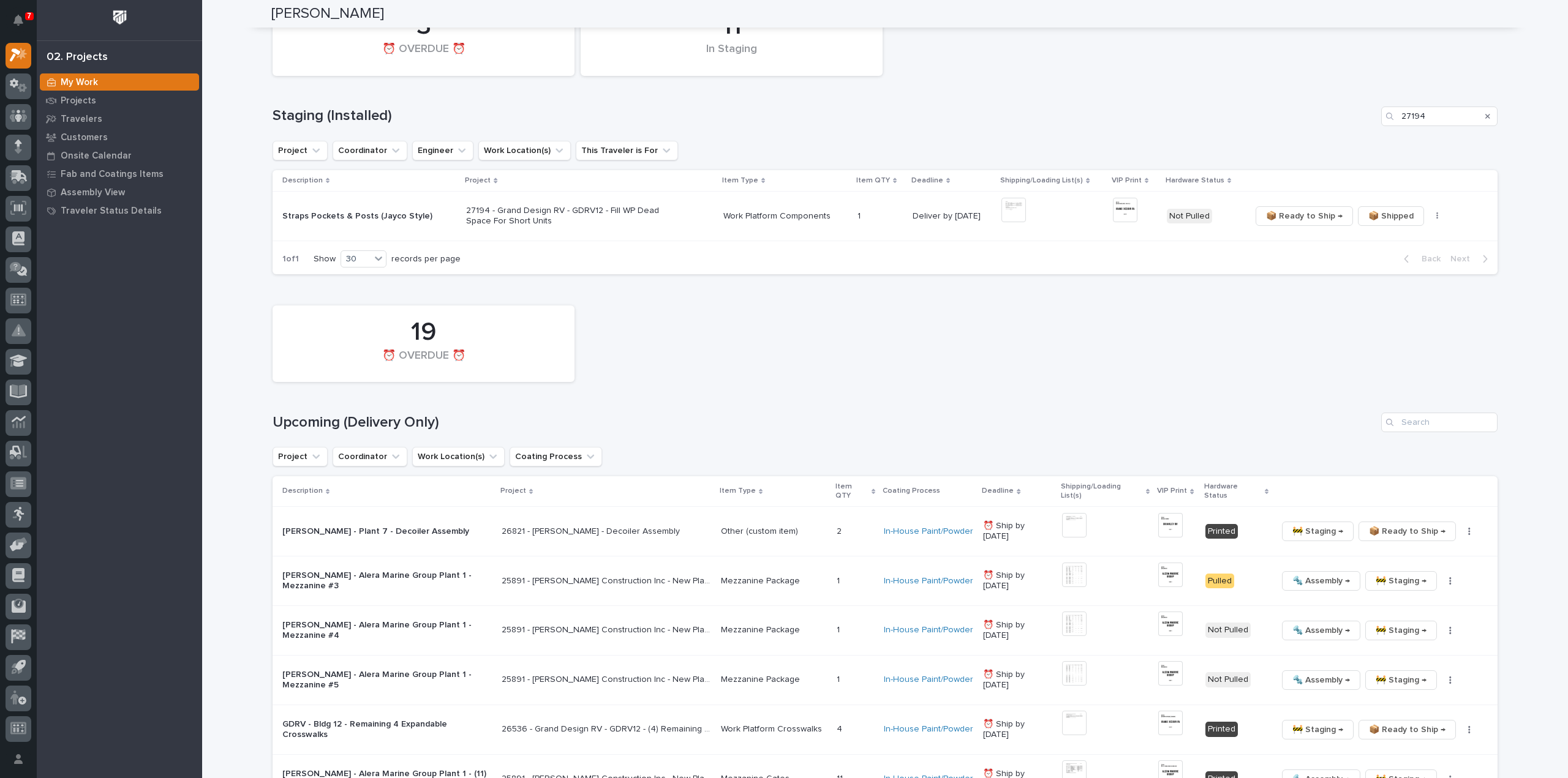
scroll to position [490, 0]
click at [1125, 210] on img at bounding box center [1125, 213] width 25 height 25
click at [1116, 215] on img at bounding box center [1125, 213] width 25 height 25
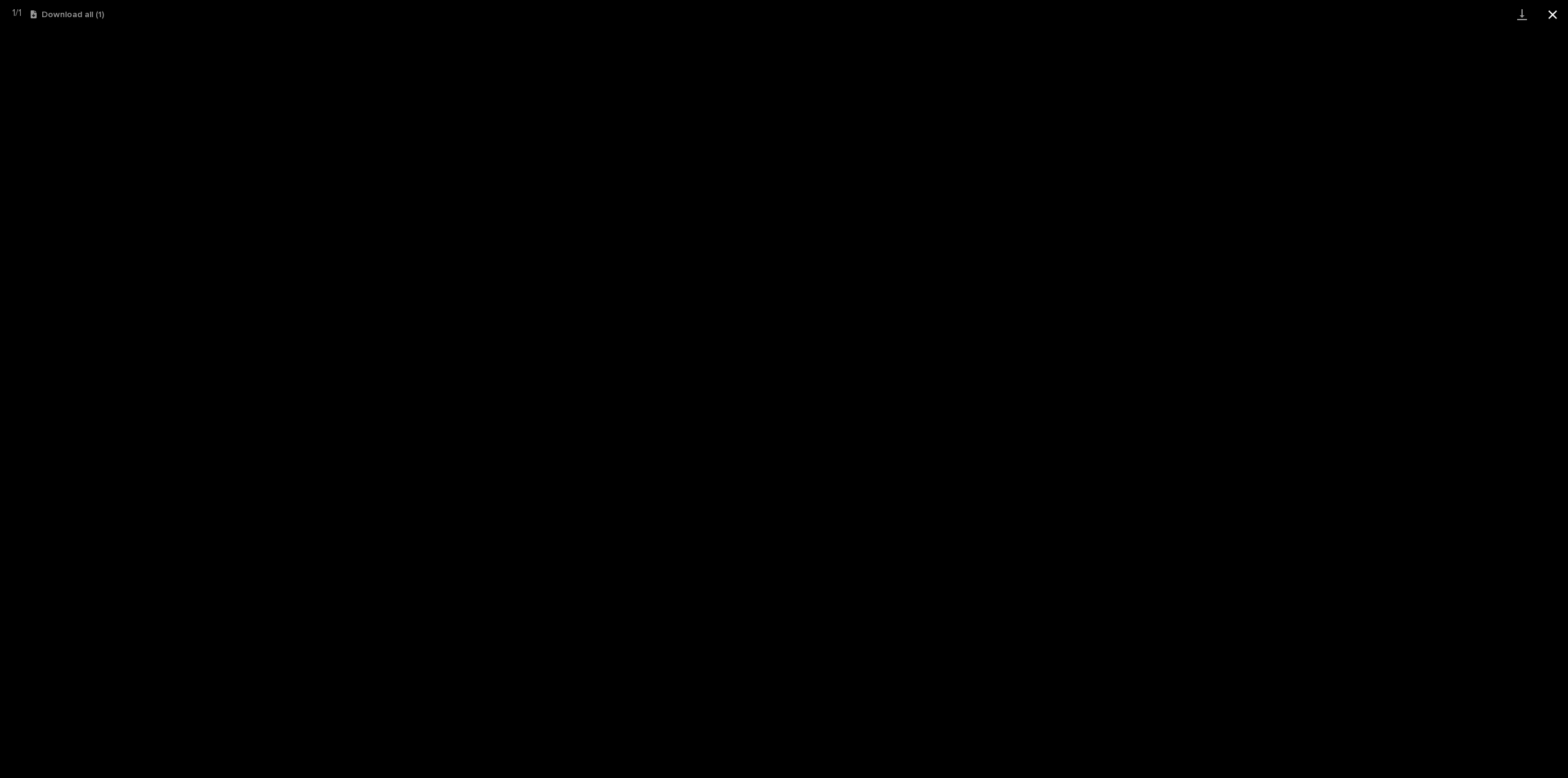
click at [1550, 17] on button "Close gallery" at bounding box center [1553, 14] width 30 height 29
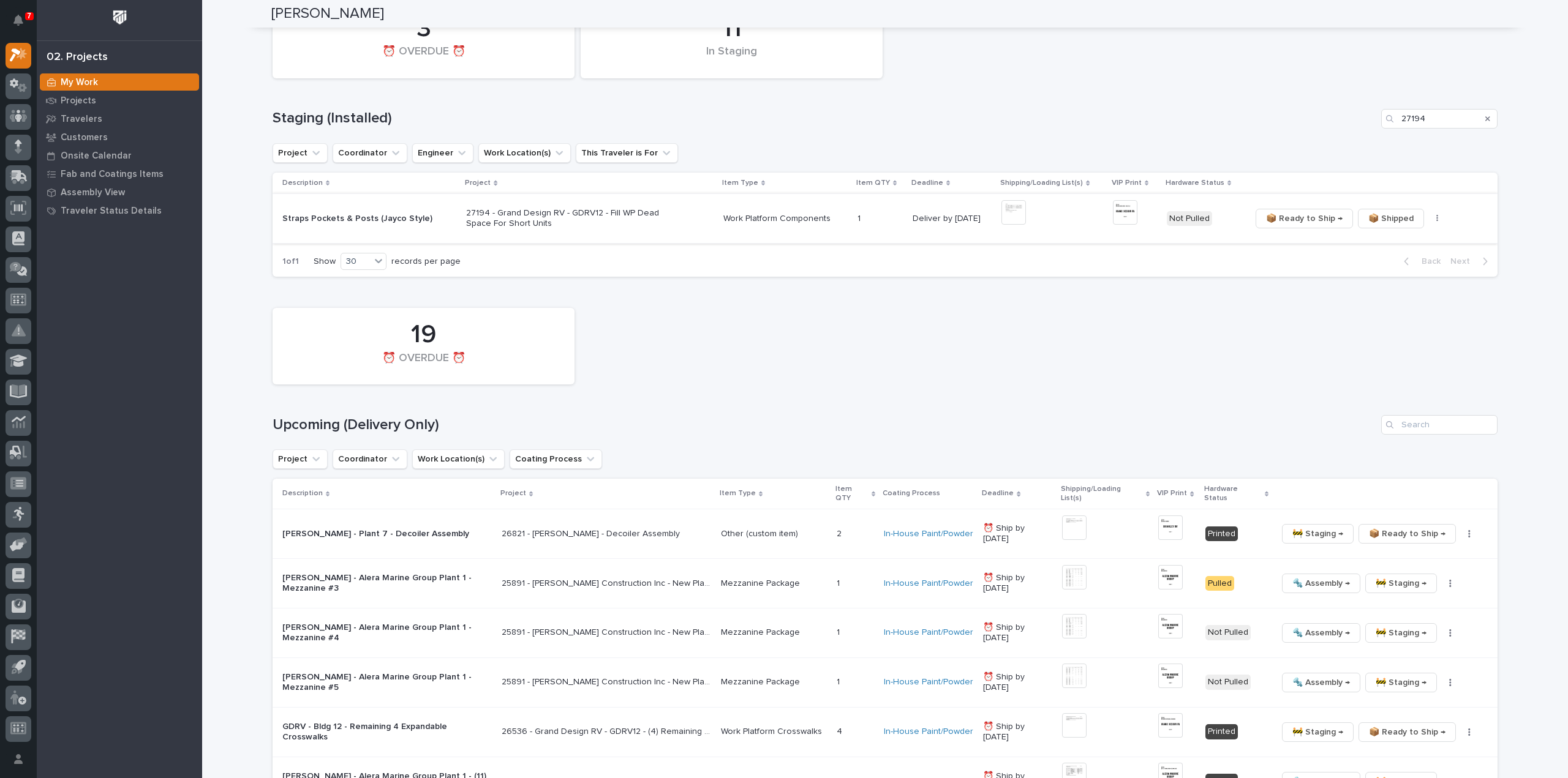
click at [1436, 218] on icon "button" at bounding box center [1437, 218] width 2 height 9
click at [1394, 260] on span "🔩 Hardware" at bounding box center [1386, 262] width 51 height 14
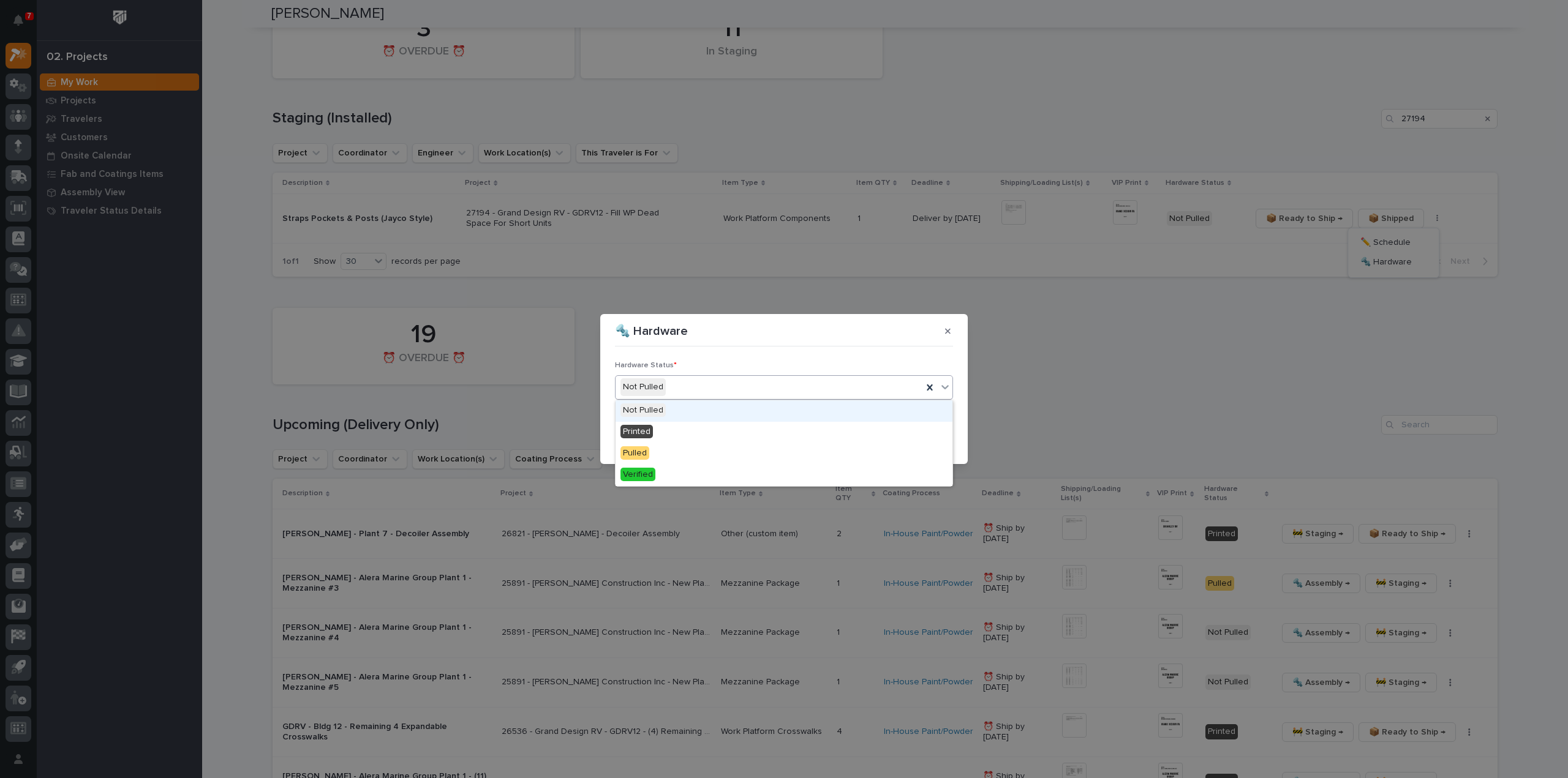
click at [668, 384] on div "Not Pulled" at bounding box center [769, 388] width 307 height 20
click at [666, 430] on div "Printed" at bounding box center [784, 432] width 337 height 22
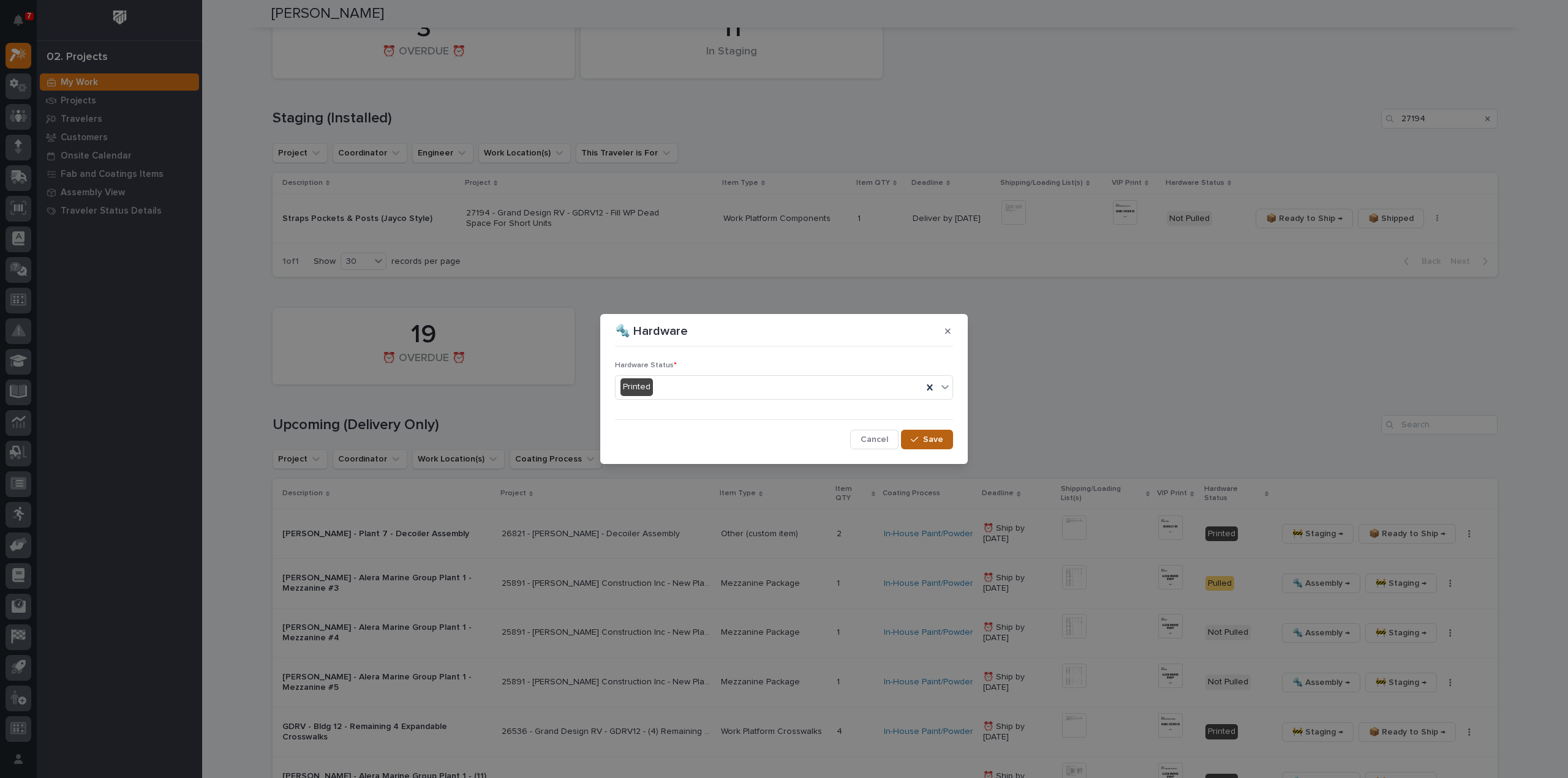
click at [916, 437] on icon "button" at bounding box center [914, 440] width 7 height 9
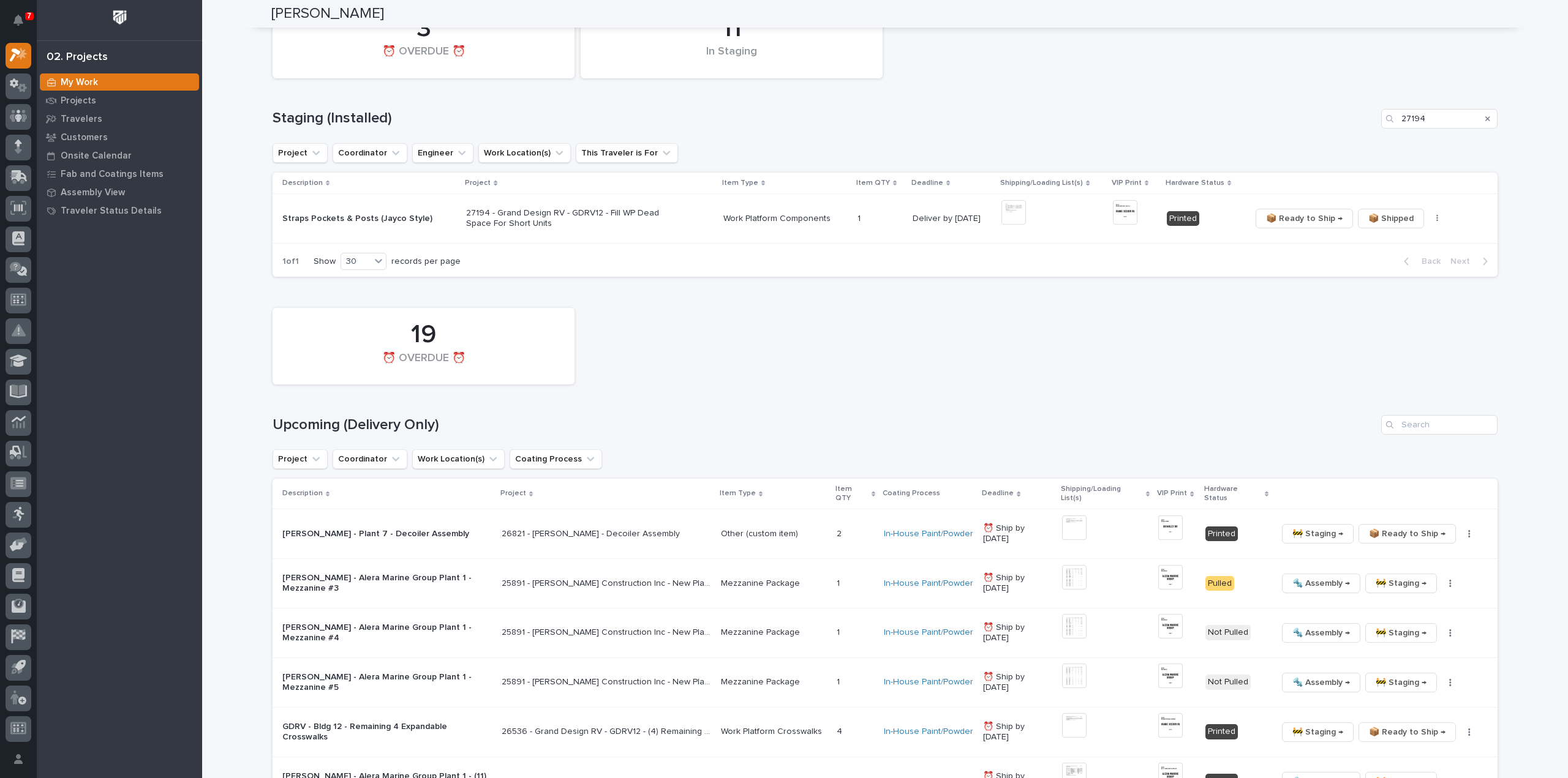
click at [1486, 118] on icon "Search" at bounding box center [1488, 119] width 5 height 5
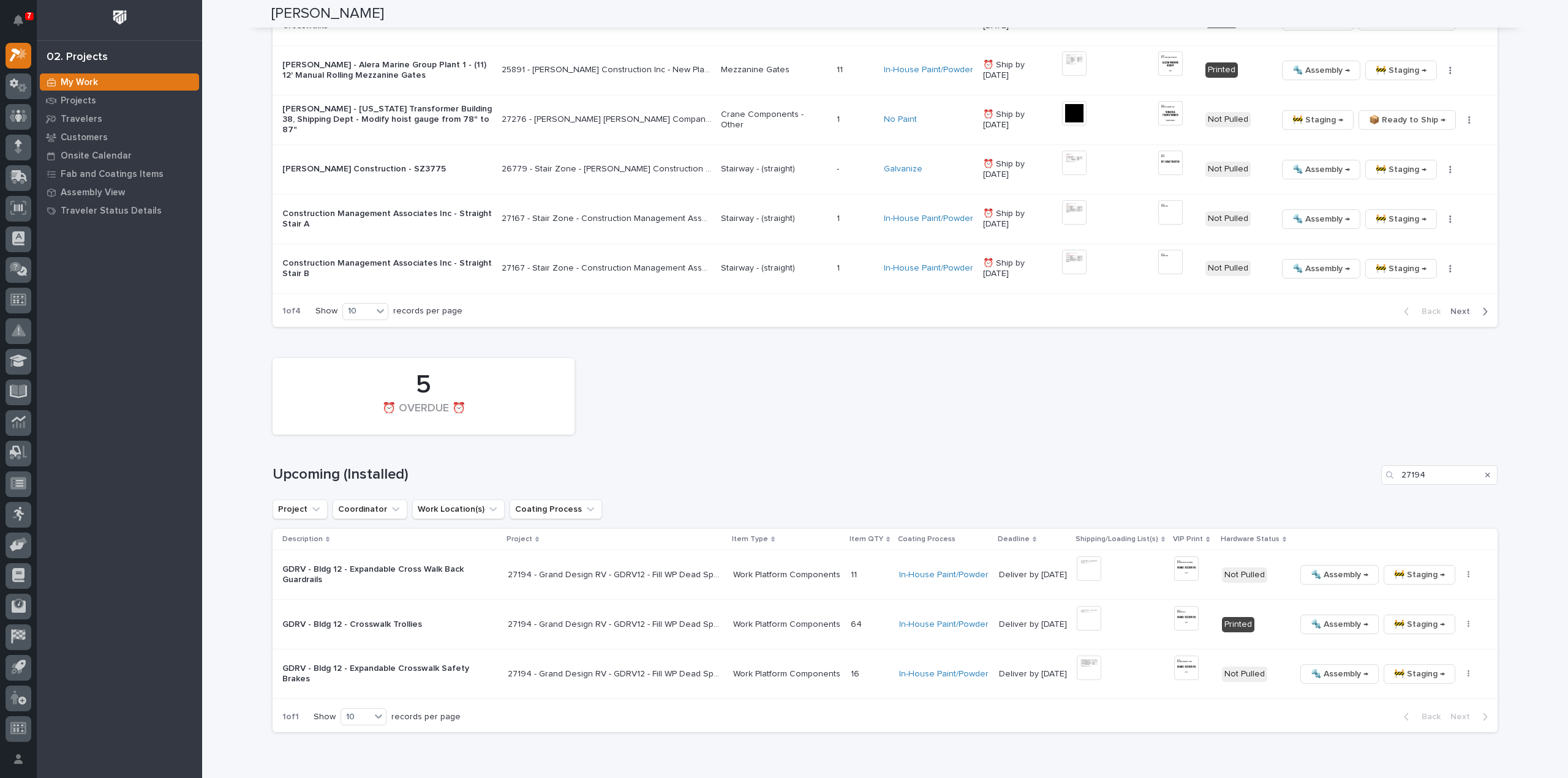
scroll to position [1717, 0]
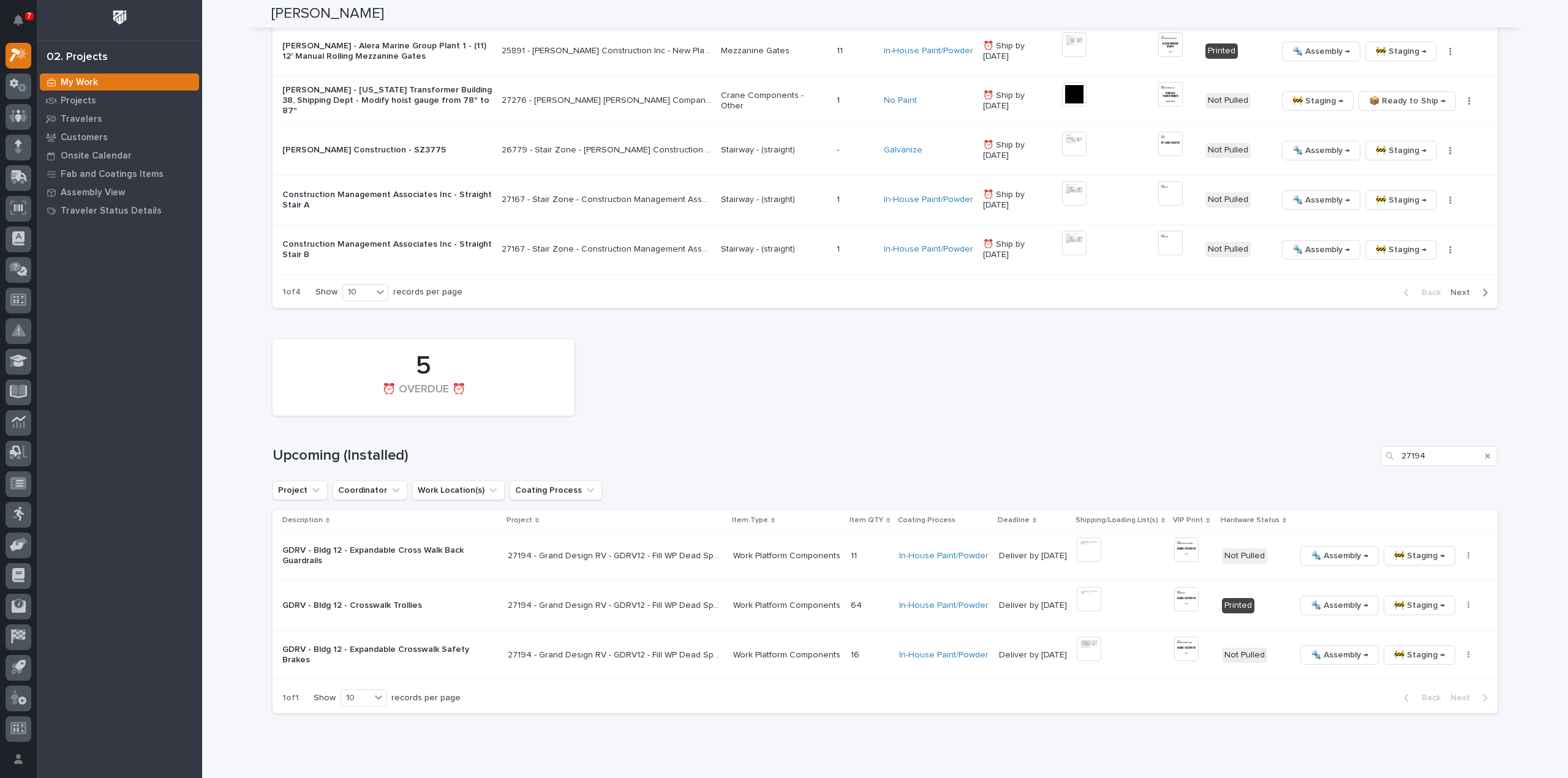
click at [1486, 453] on icon "Search" at bounding box center [1488, 456] width 5 height 7
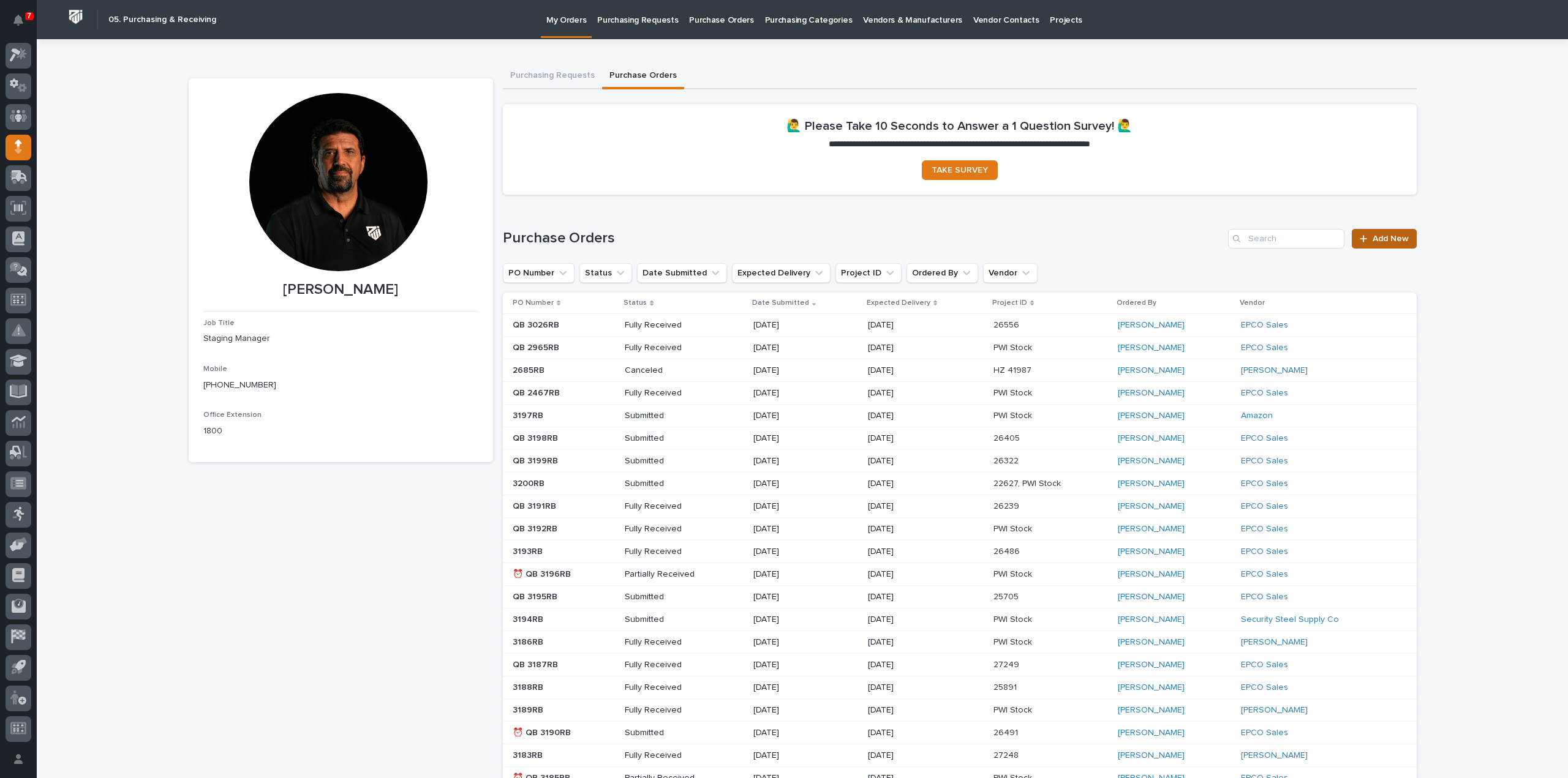
click at [1374, 236] on span "Add New" at bounding box center [1391, 239] width 36 height 9
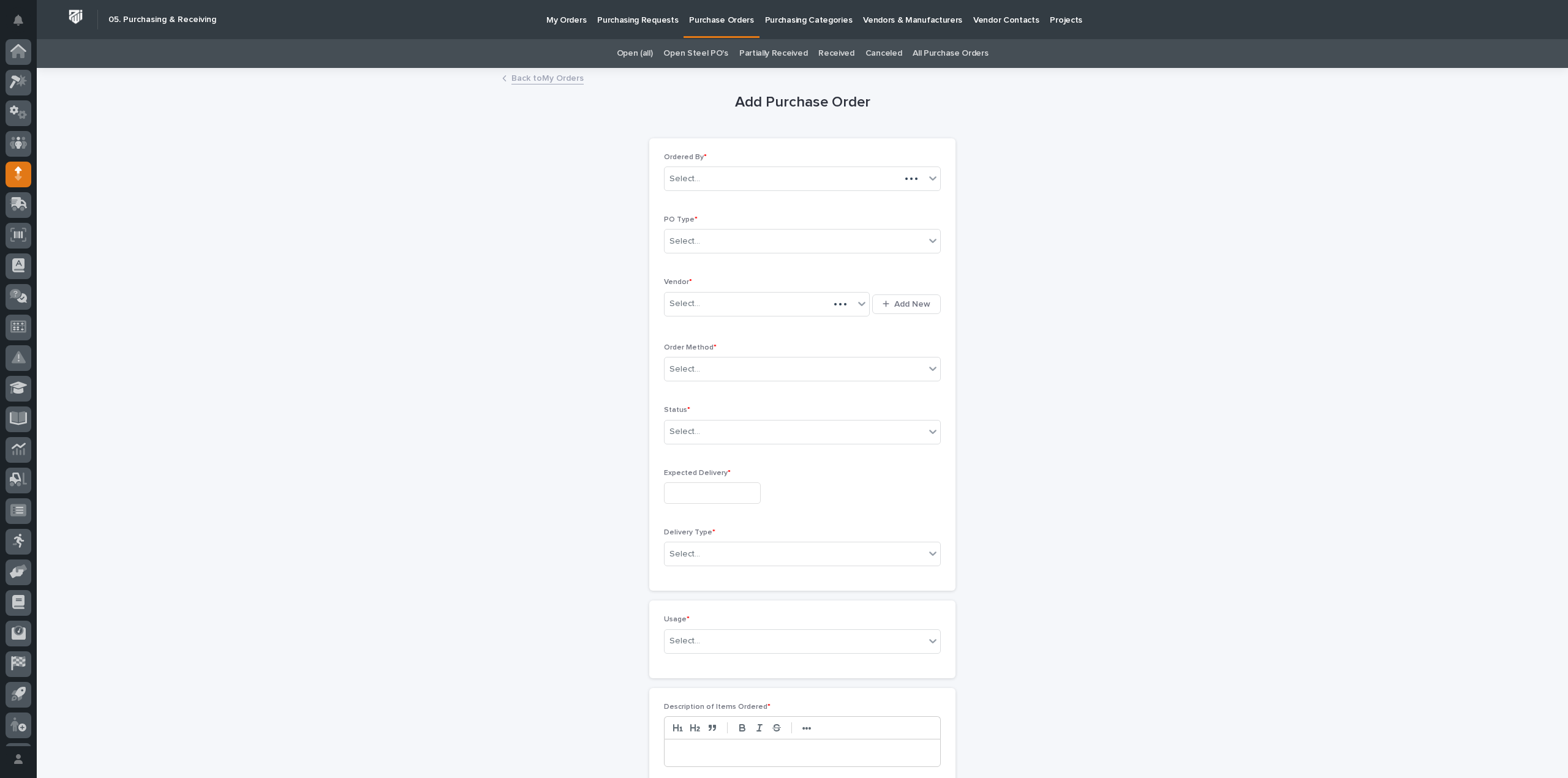
scroll to position [27, 0]
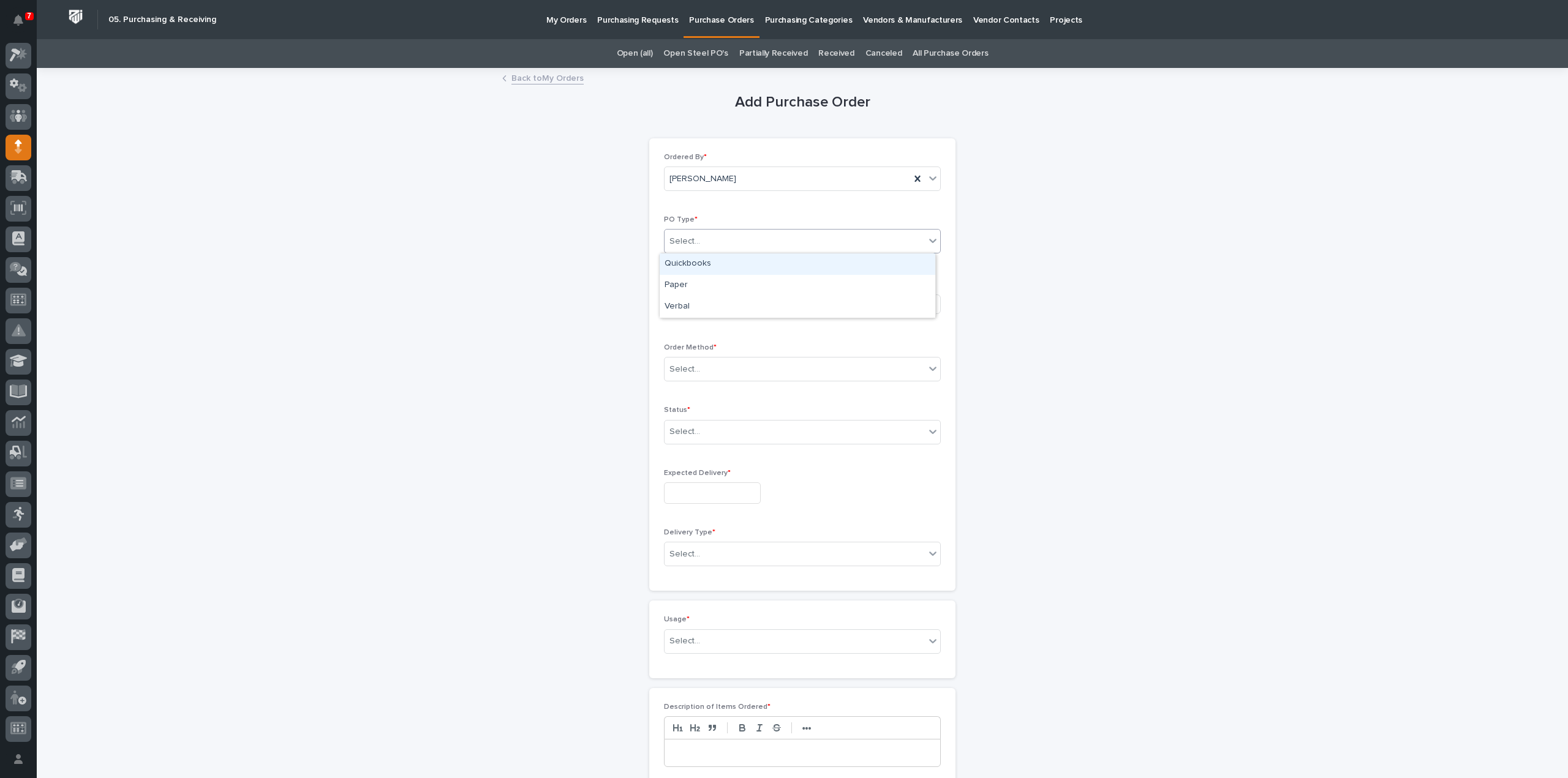
click at [754, 238] on div "Select..." at bounding box center [795, 241] width 260 height 20
click at [738, 282] on div "Paper" at bounding box center [797, 286] width 276 height 22
click at [736, 302] on div "Select..." at bounding box center [759, 304] width 189 height 20
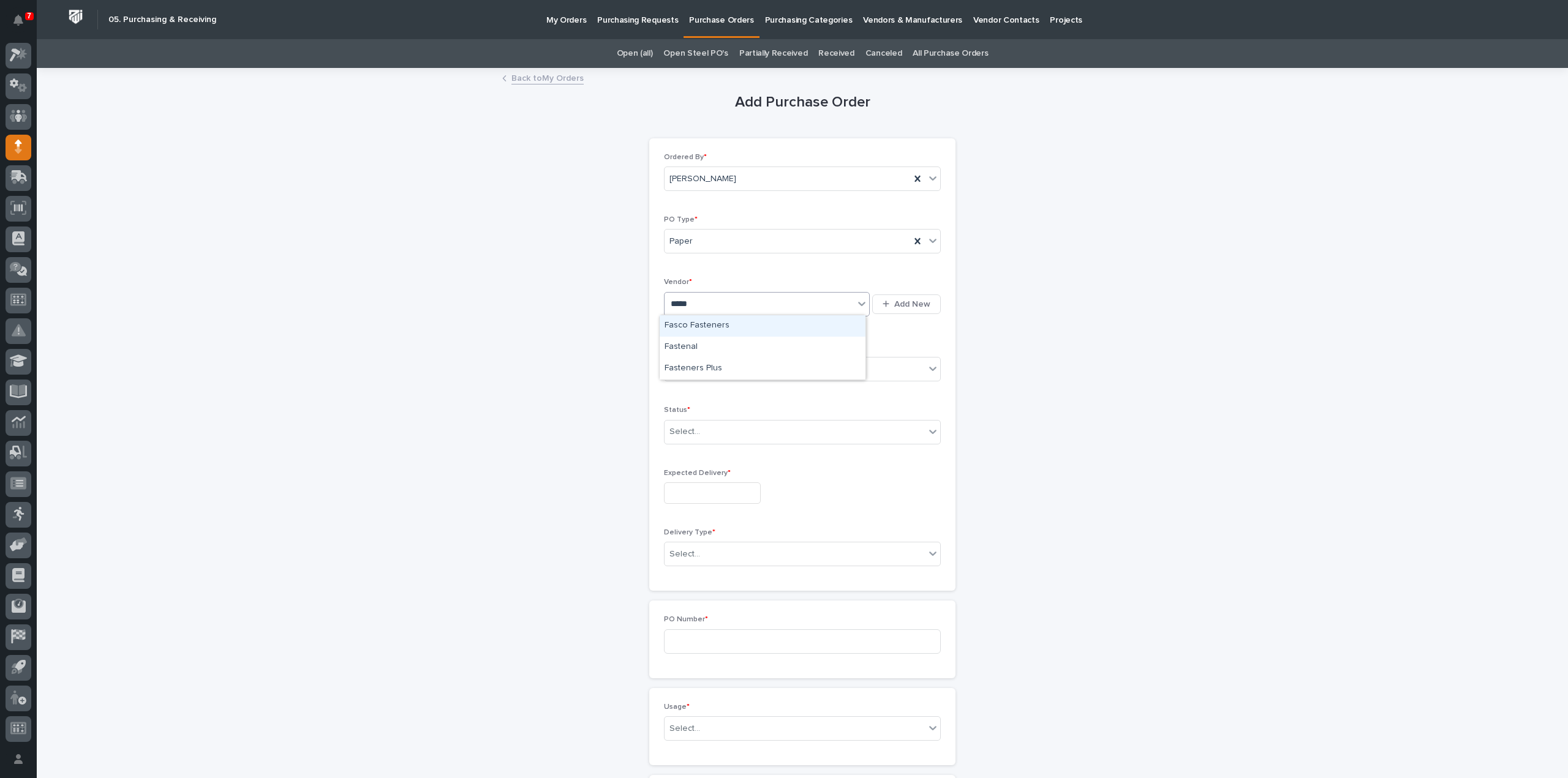
type input "******"
click at [702, 349] on div "Fastenal" at bounding box center [762, 348] width 206 height 22
click at [689, 369] on div "Select..." at bounding box center [685, 369] width 30 height 13
click at [690, 391] on div "Online Order" at bounding box center [797, 391] width 276 height 22
click at [678, 434] on div "Select..." at bounding box center [685, 432] width 30 height 13
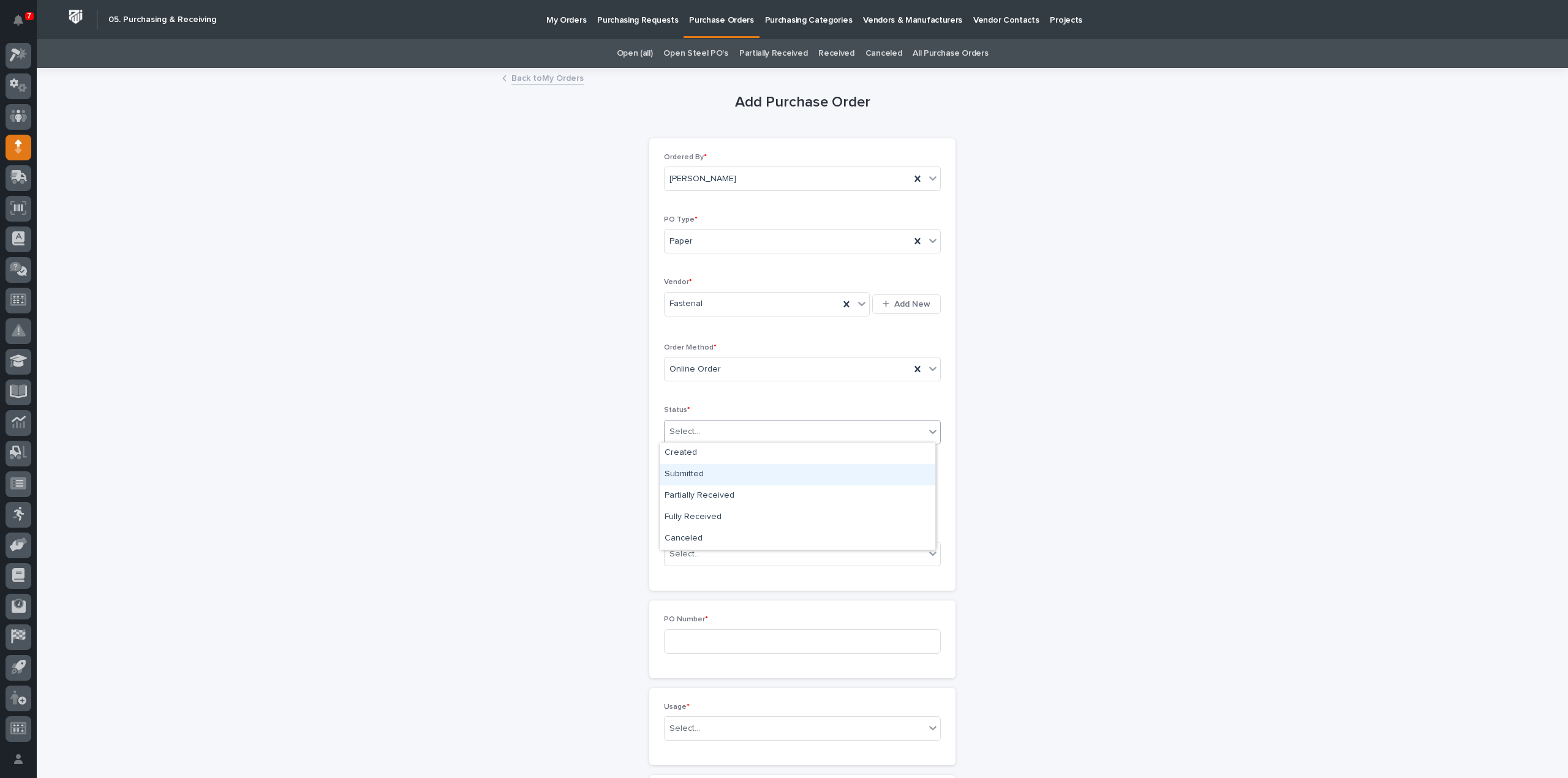
click at [682, 474] on div "Submitted" at bounding box center [797, 475] width 276 height 22
click at [682, 493] on input "text" at bounding box center [712, 493] width 97 height 22
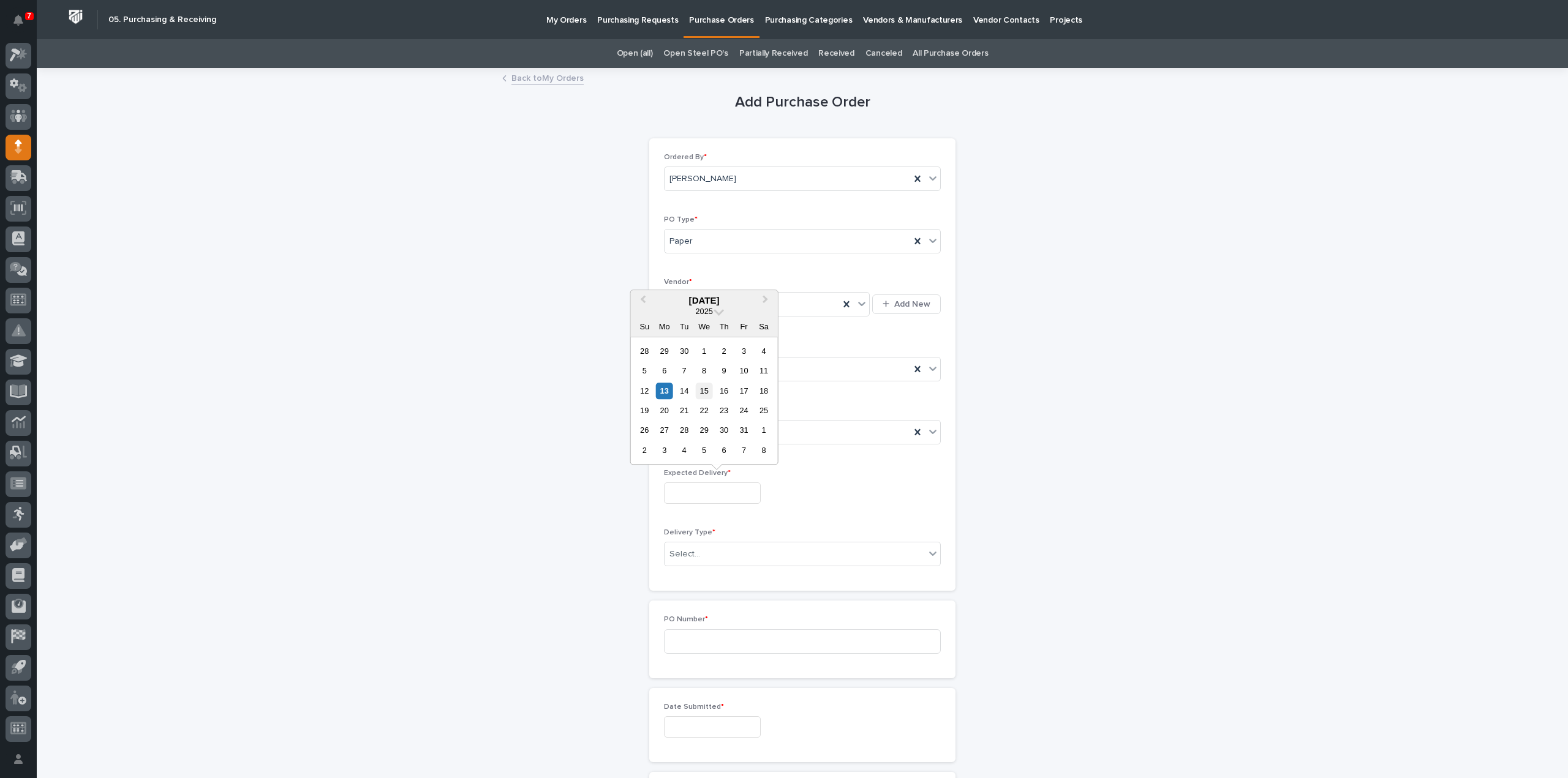
click at [706, 393] on div "15" at bounding box center [704, 390] width 17 height 17
type input "**********"
click at [694, 552] on div "Select..." at bounding box center [795, 555] width 260 height 20
click at [695, 575] on div "Deliver to PWI" at bounding box center [797, 575] width 276 height 22
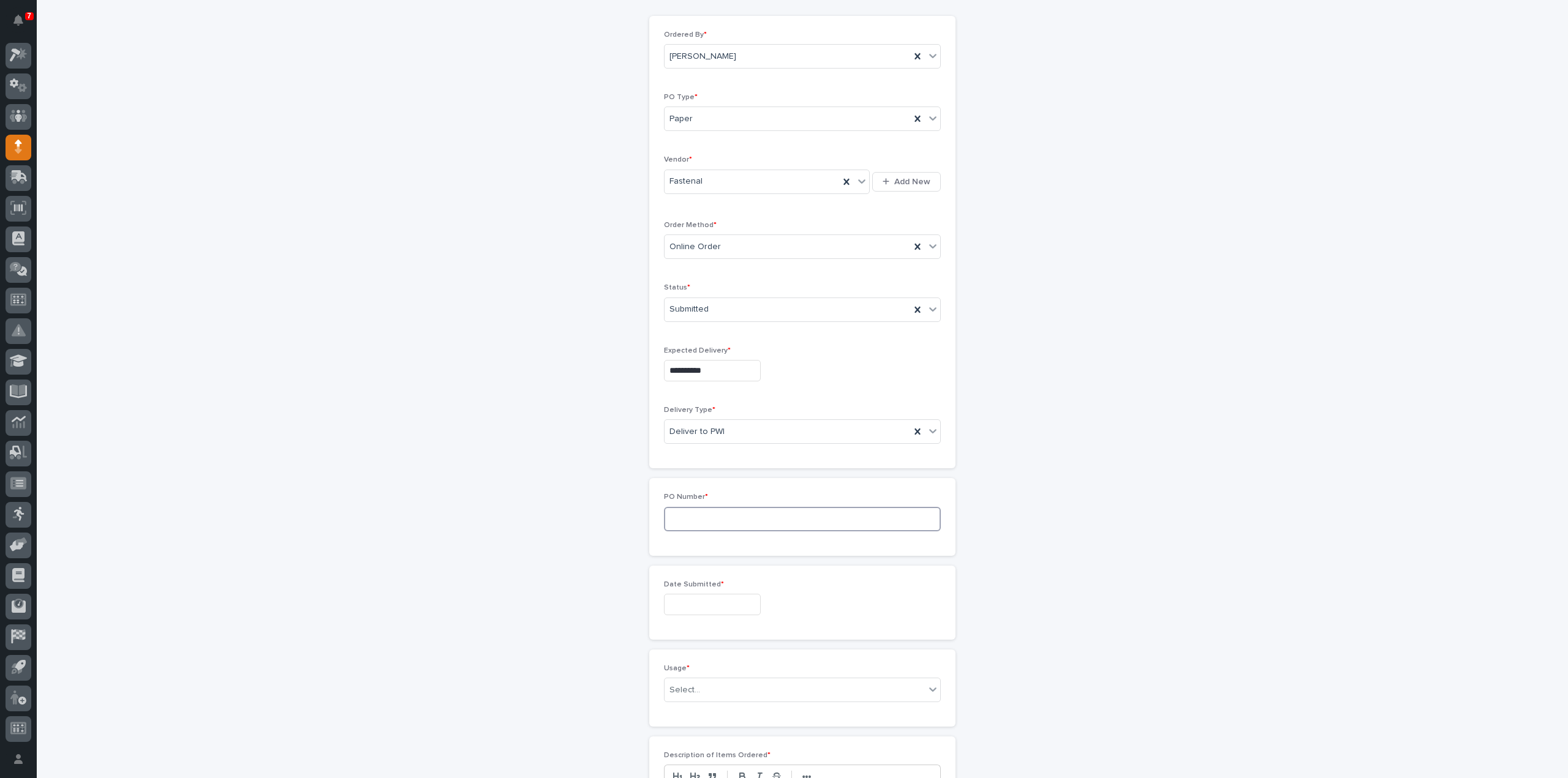
click at [694, 518] on input at bounding box center [802, 519] width 277 height 25
type input "3101RB"
click at [683, 479] on input "text" at bounding box center [712, 482] width 97 height 22
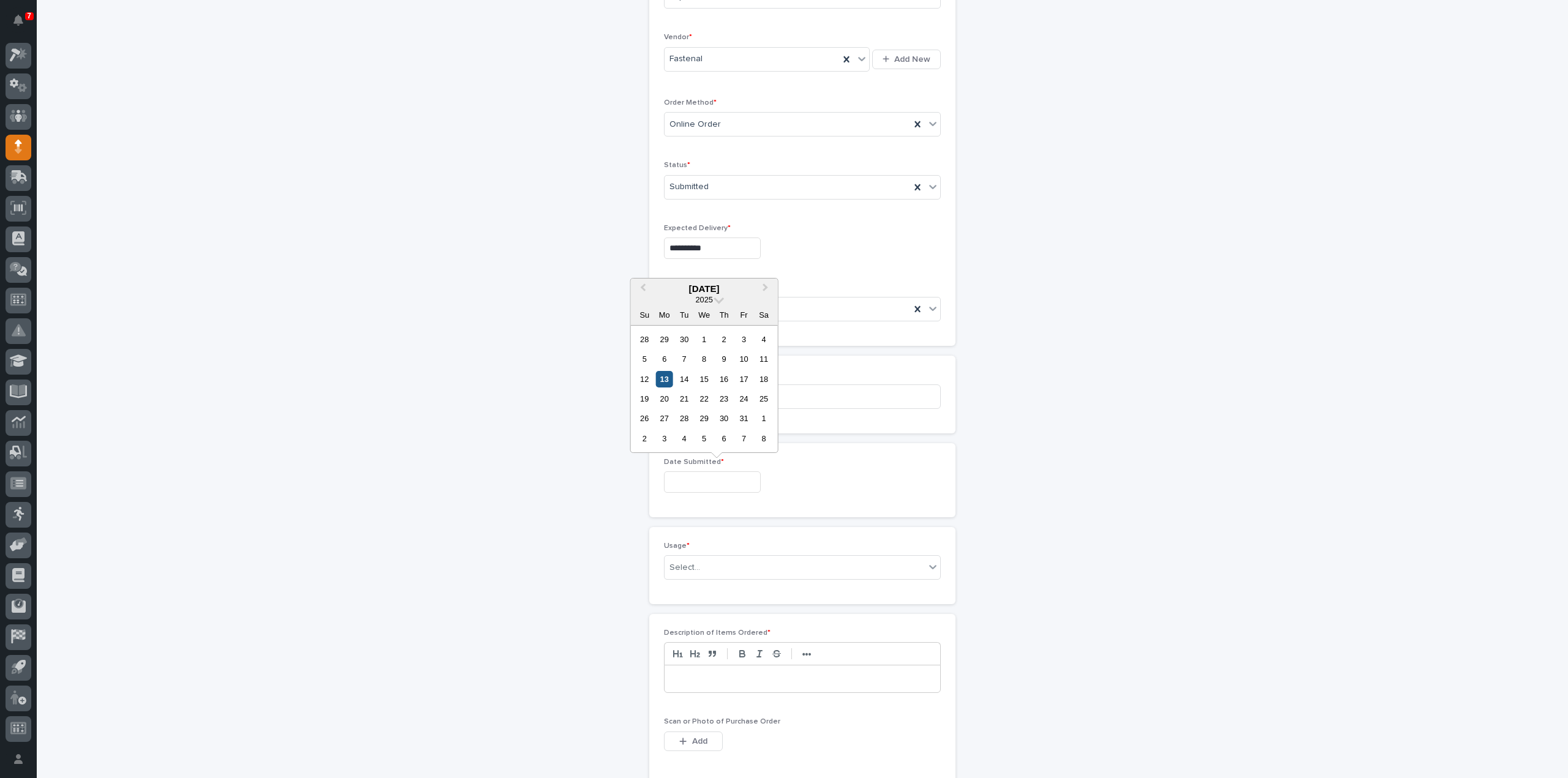
click at [665, 380] on div "13" at bounding box center [664, 379] width 17 height 17
type input "**********"
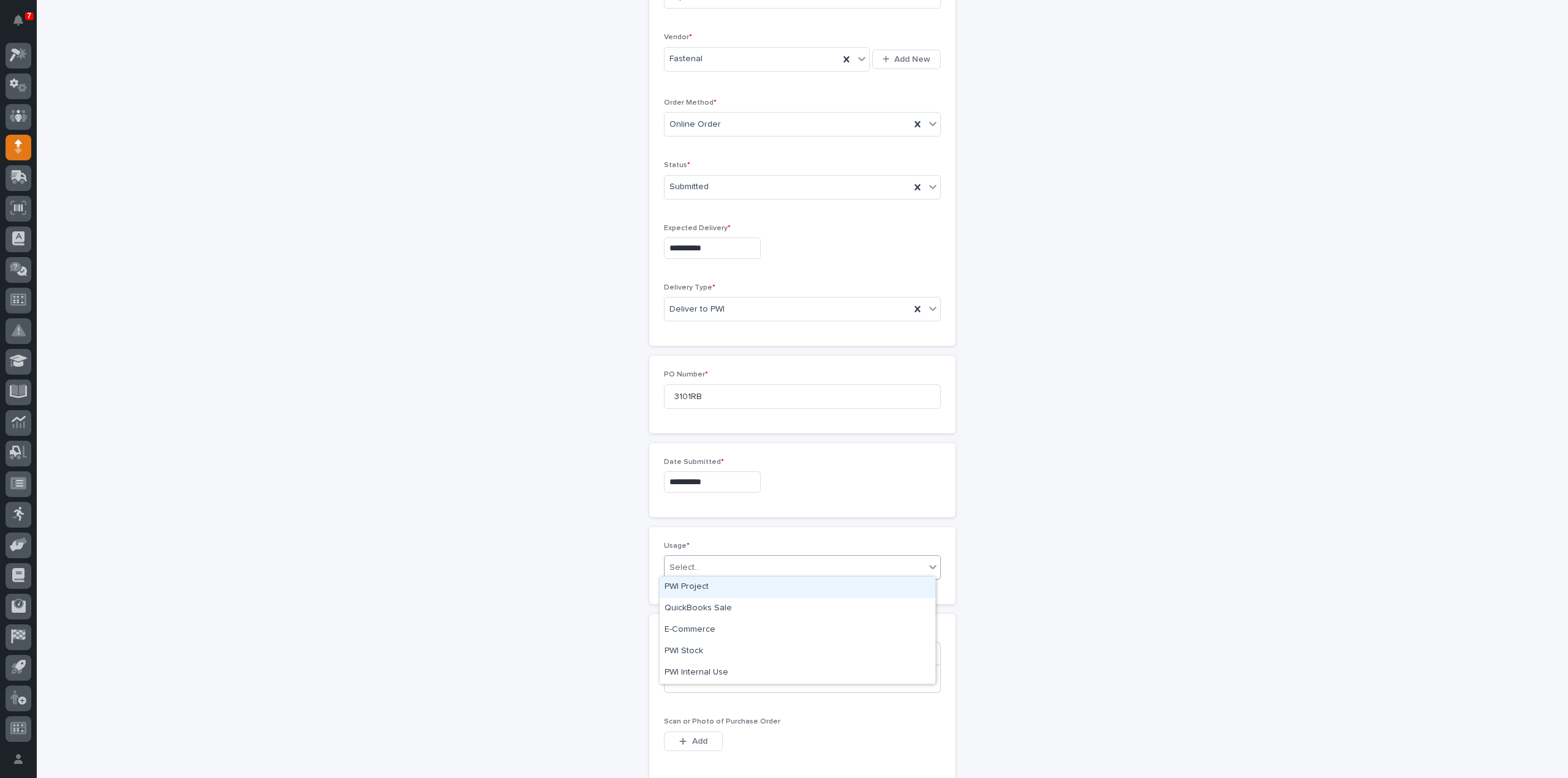
click at [700, 566] on div "Select..." at bounding box center [795, 568] width 260 height 20
click at [694, 651] on div "PWI Stock" at bounding box center [797, 652] width 276 height 22
click at [707, 675] on p at bounding box center [803, 679] width 257 height 12
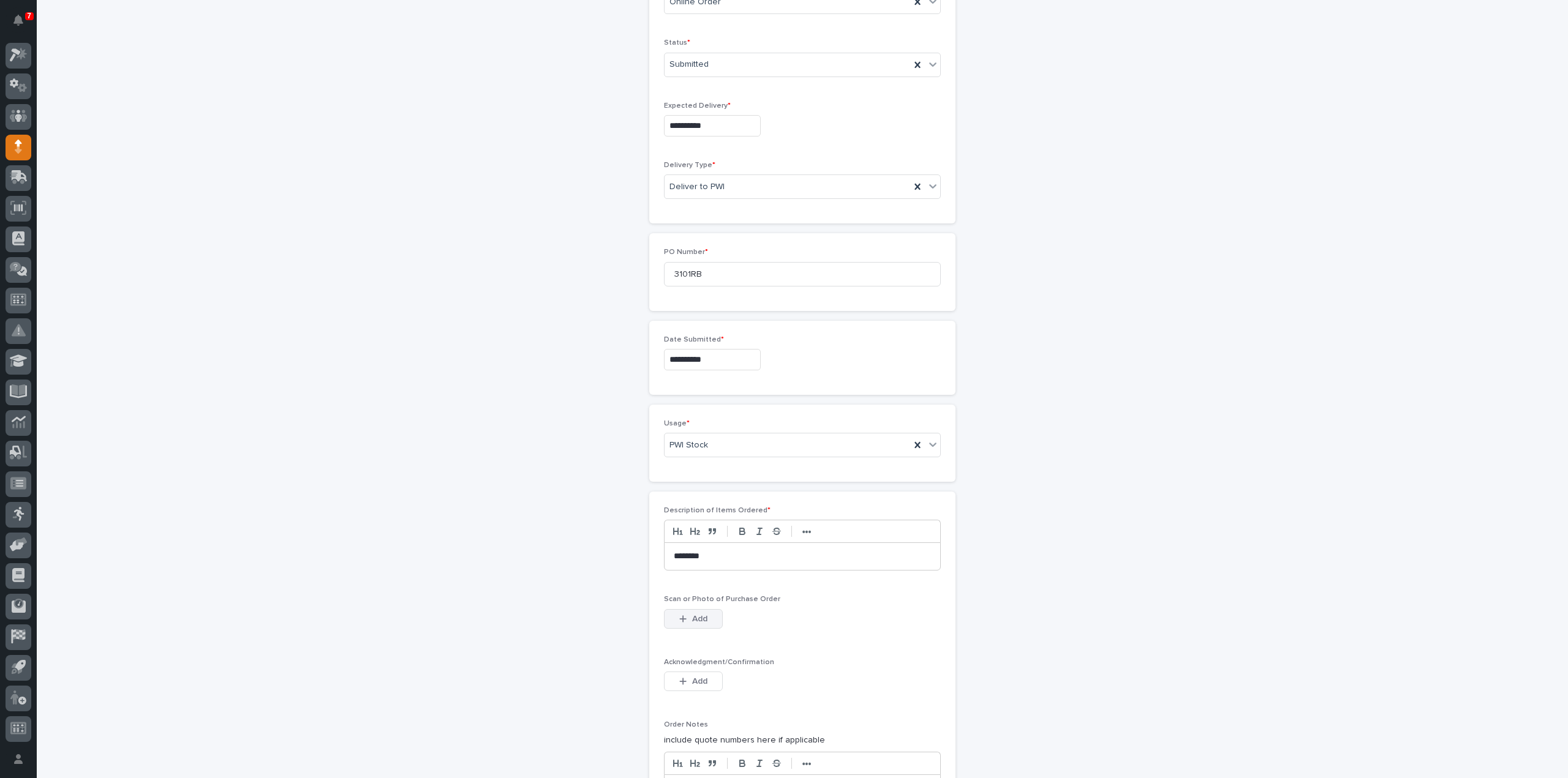
click at [693, 614] on span "Add" at bounding box center [699, 619] width 15 height 11
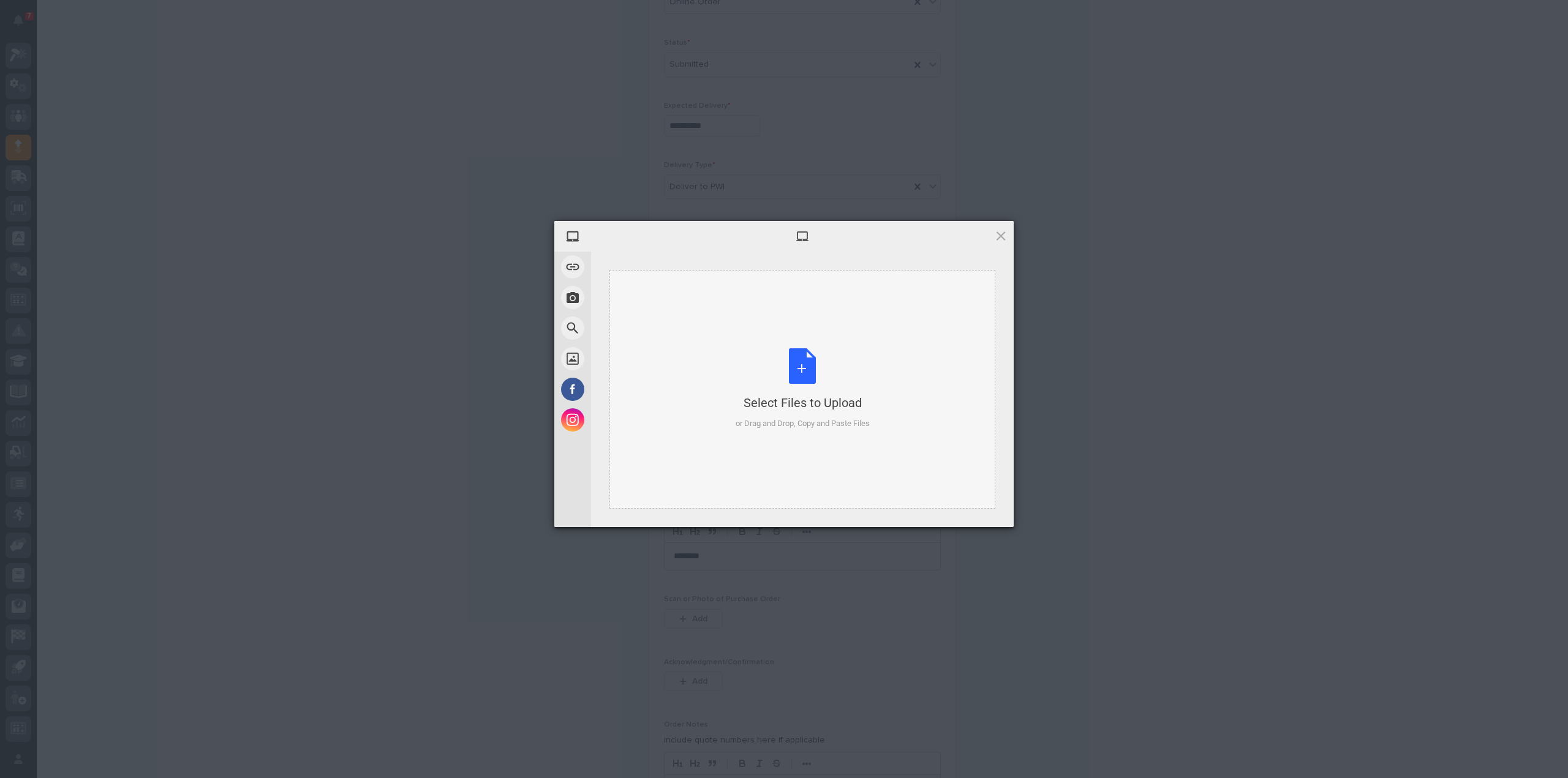
click at [806, 386] on div "Select Files to Upload or Drag and Drop, Copy and Paste Files" at bounding box center [802, 389] width 134 height 82
click at [792, 369] on div "Select Files to Upload or Drag and Drop, Copy and Paste Files" at bounding box center [802, 389] width 134 height 82
click at [976, 513] on span "Upload 1" at bounding box center [976, 510] width 24 height 9
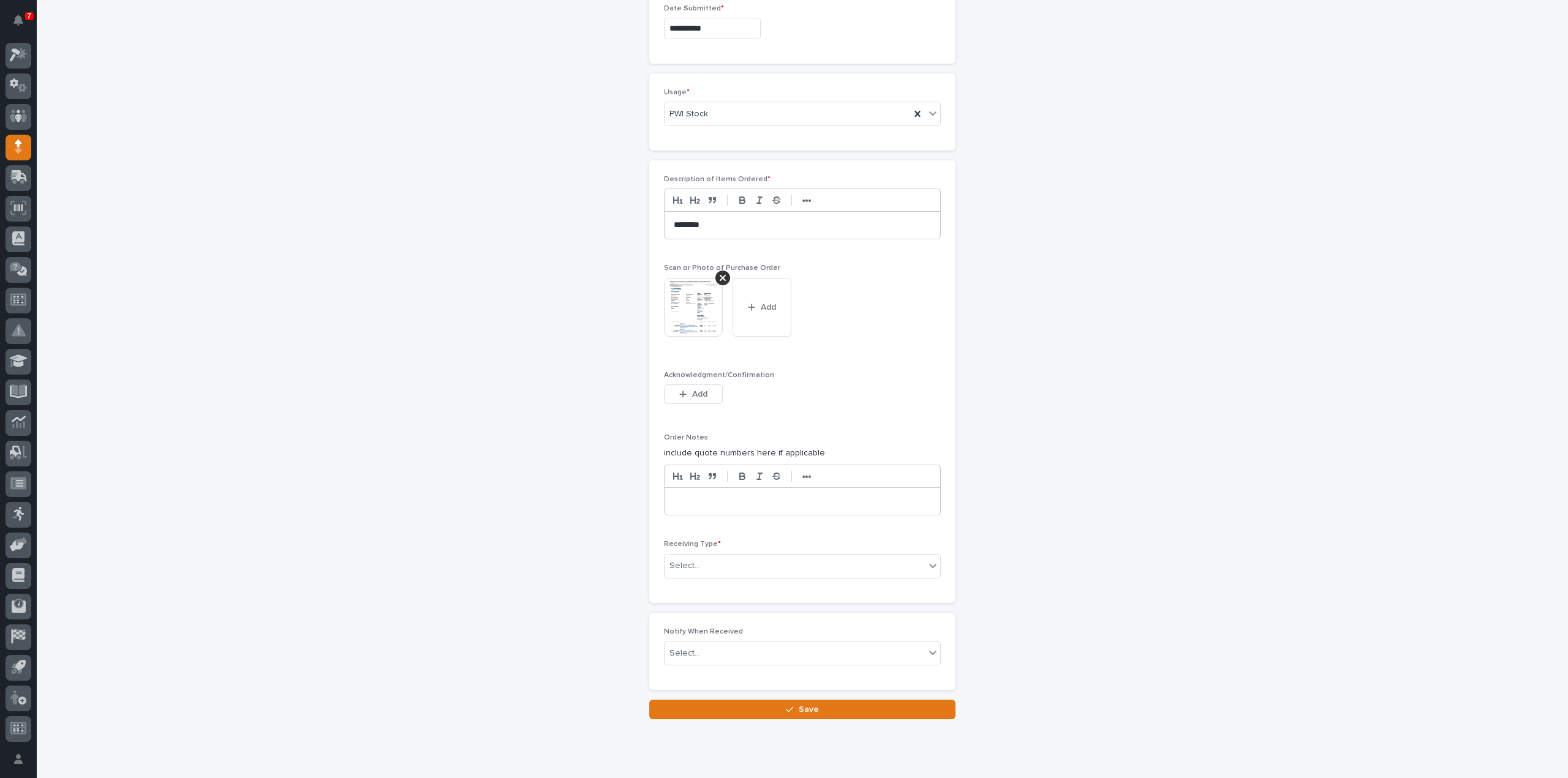
scroll to position [730, 0]
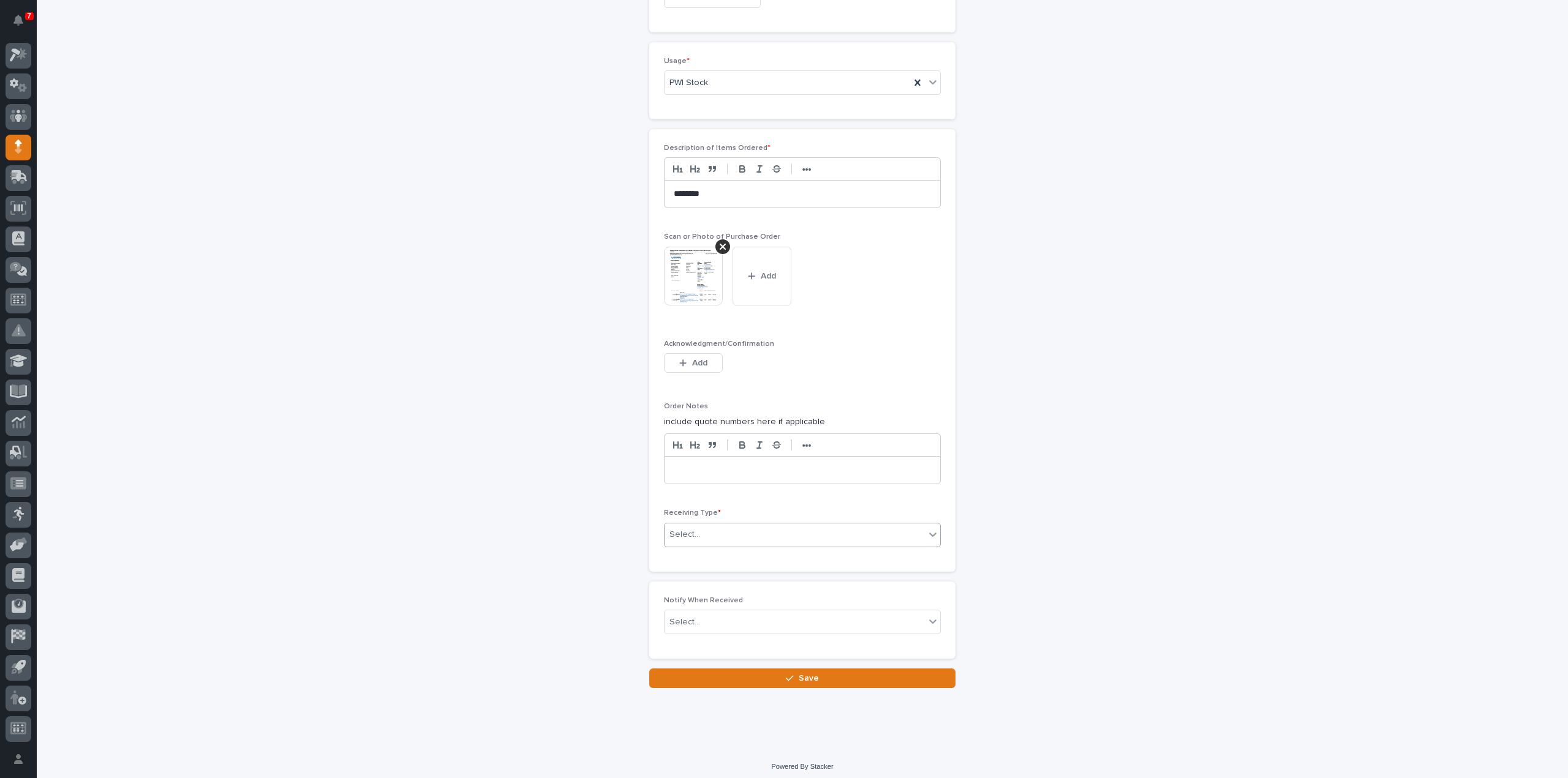
click at [729, 541] on div "Select..." at bounding box center [802, 535] width 277 height 25
click at [703, 615] on div "Deliver to" at bounding box center [797, 617] width 276 height 22
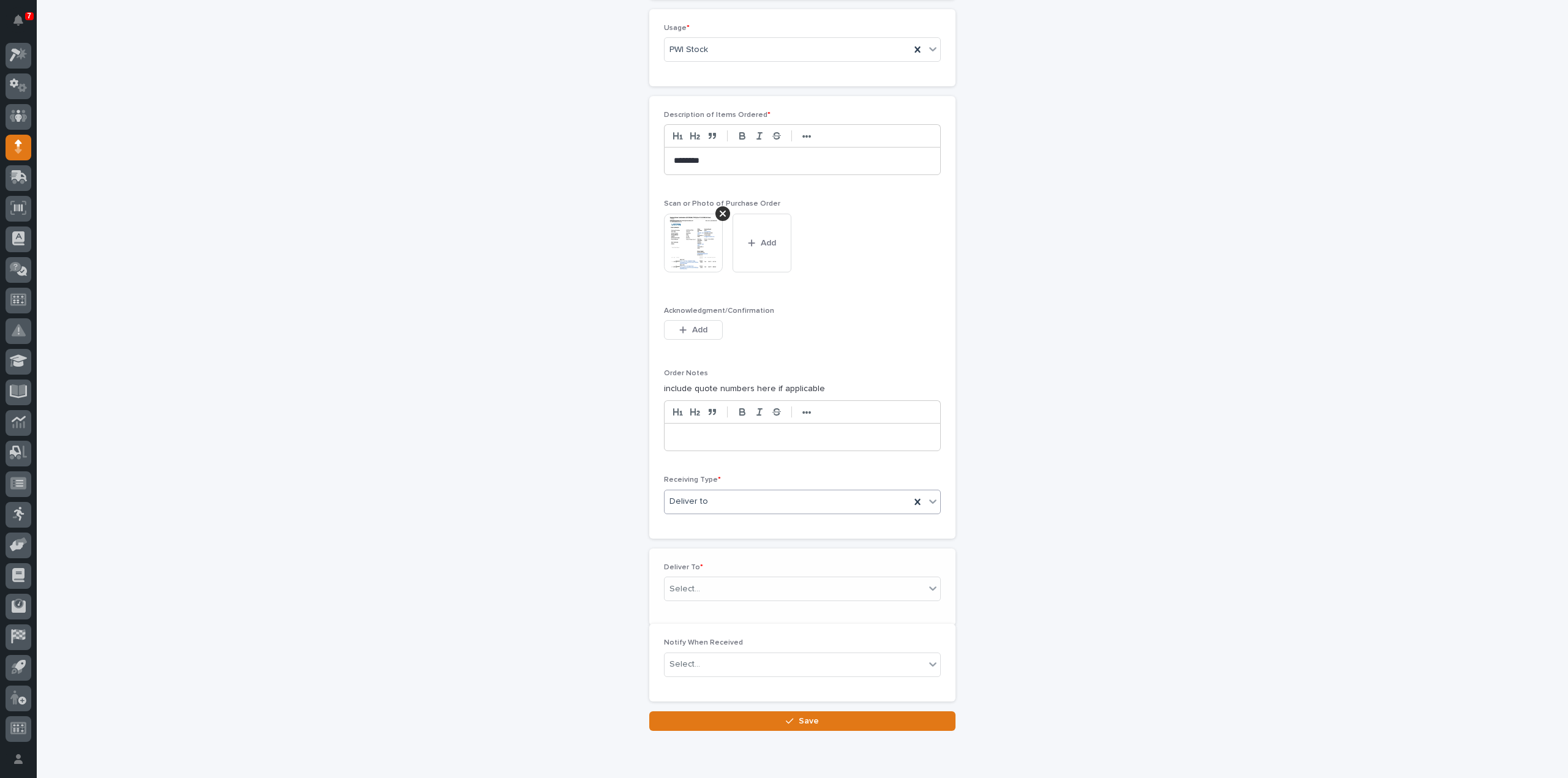
scroll to position [773, 0]
click at [694, 573] on div "Select..." at bounding box center [685, 580] width 30 height 13
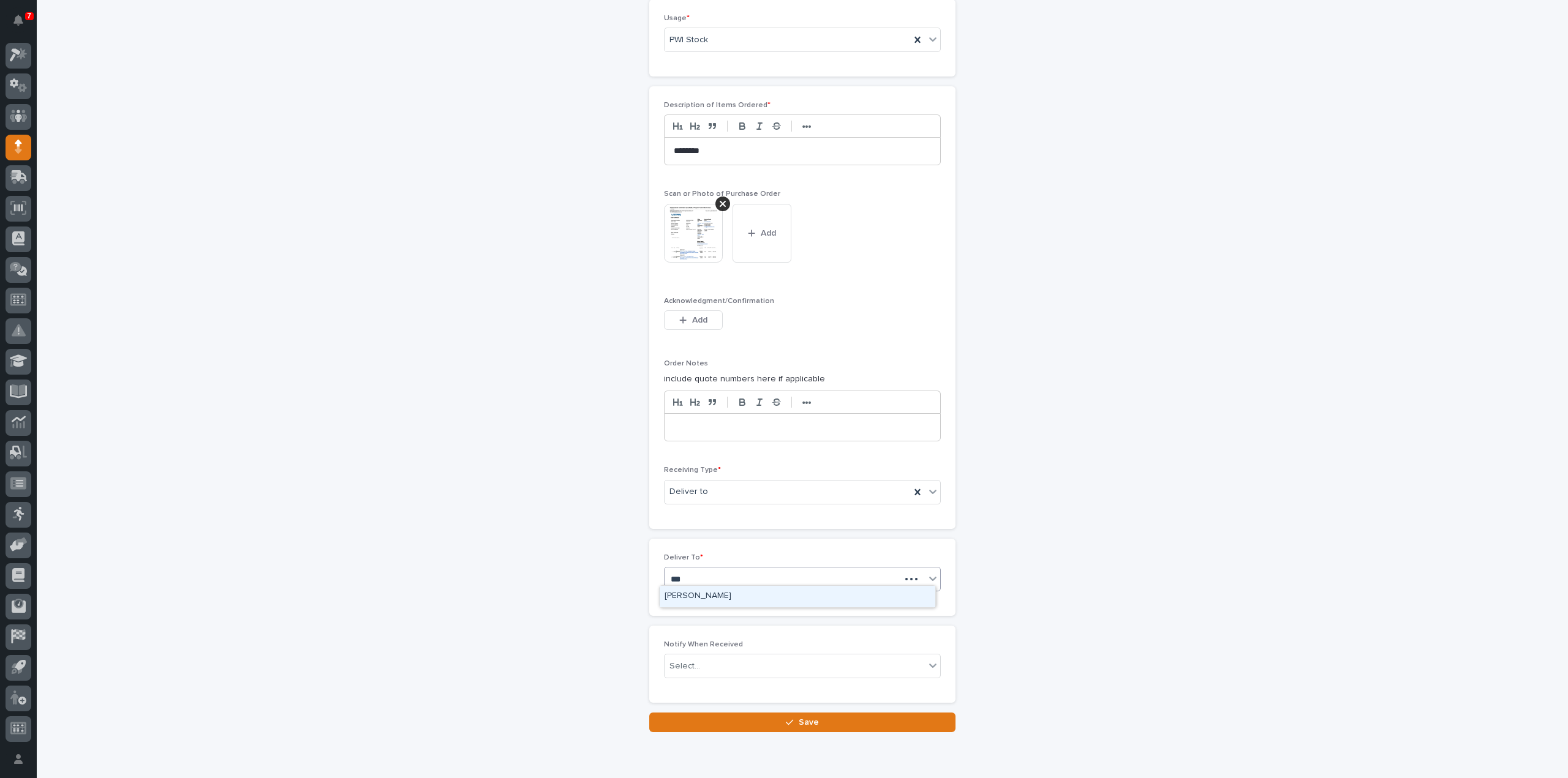
type input "****"
click at [703, 593] on div "[PERSON_NAME]" at bounding box center [797, 597] width 276 height 22
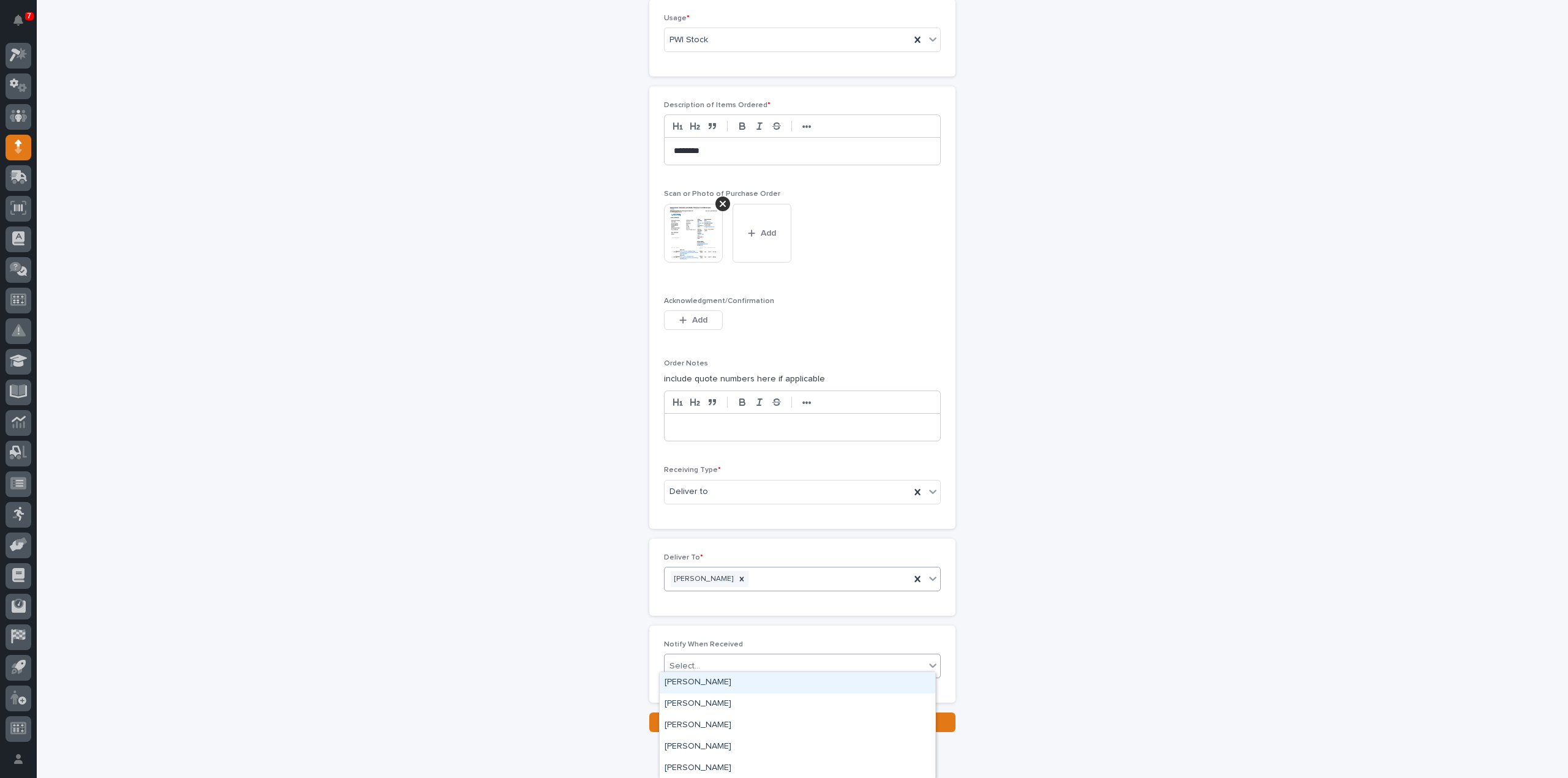
click at [700, 664] on div "Select..." at bounding box center [795, 667] width 260 height 20
type input "****"
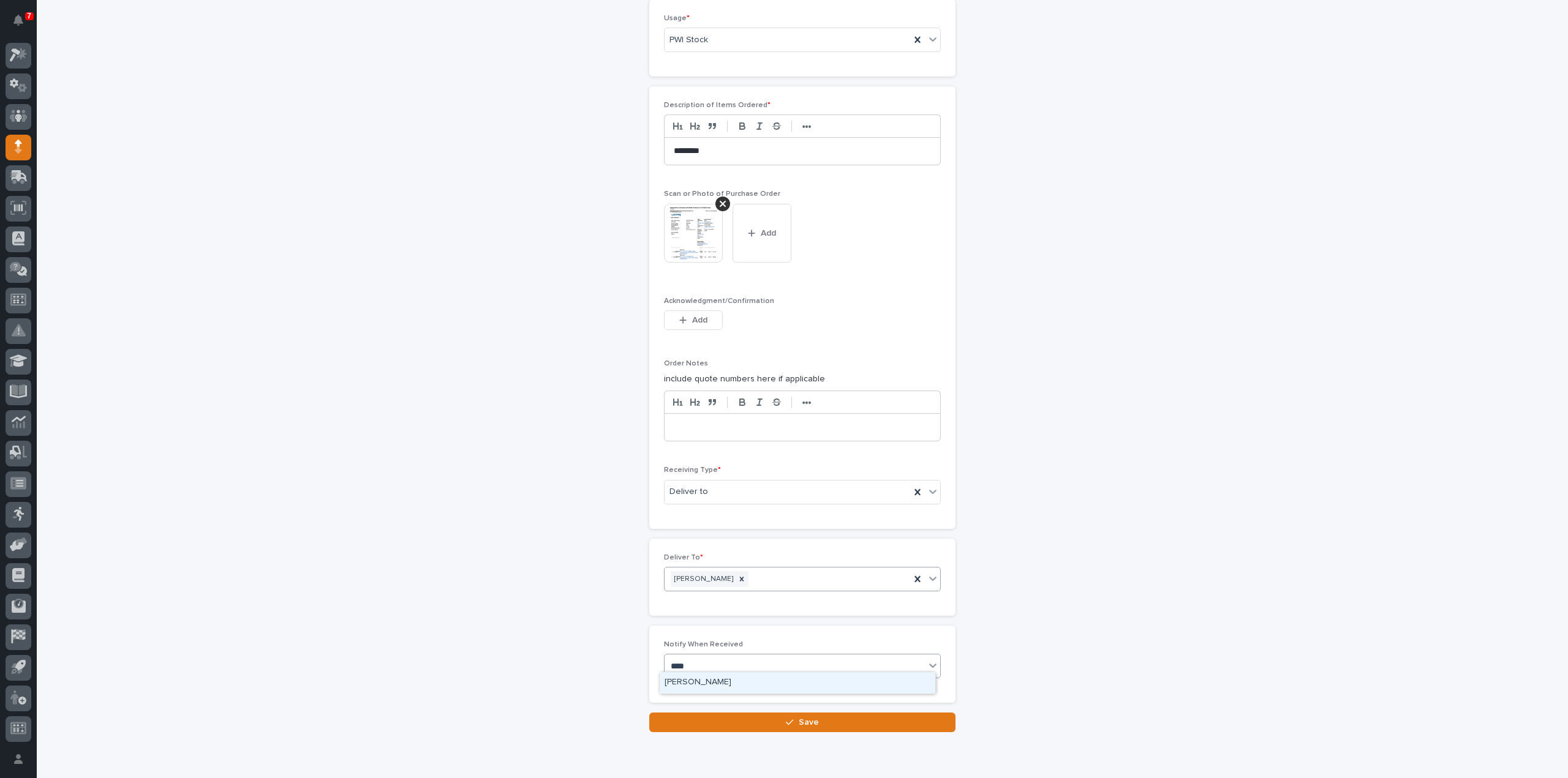
click at [719, 675] on div "[PERSON_NAME]" at bounding box center [797, 683] width 276 height 22
click at [720, 718] on button "Save" at bounding box center [802, 722] width 306 height 20
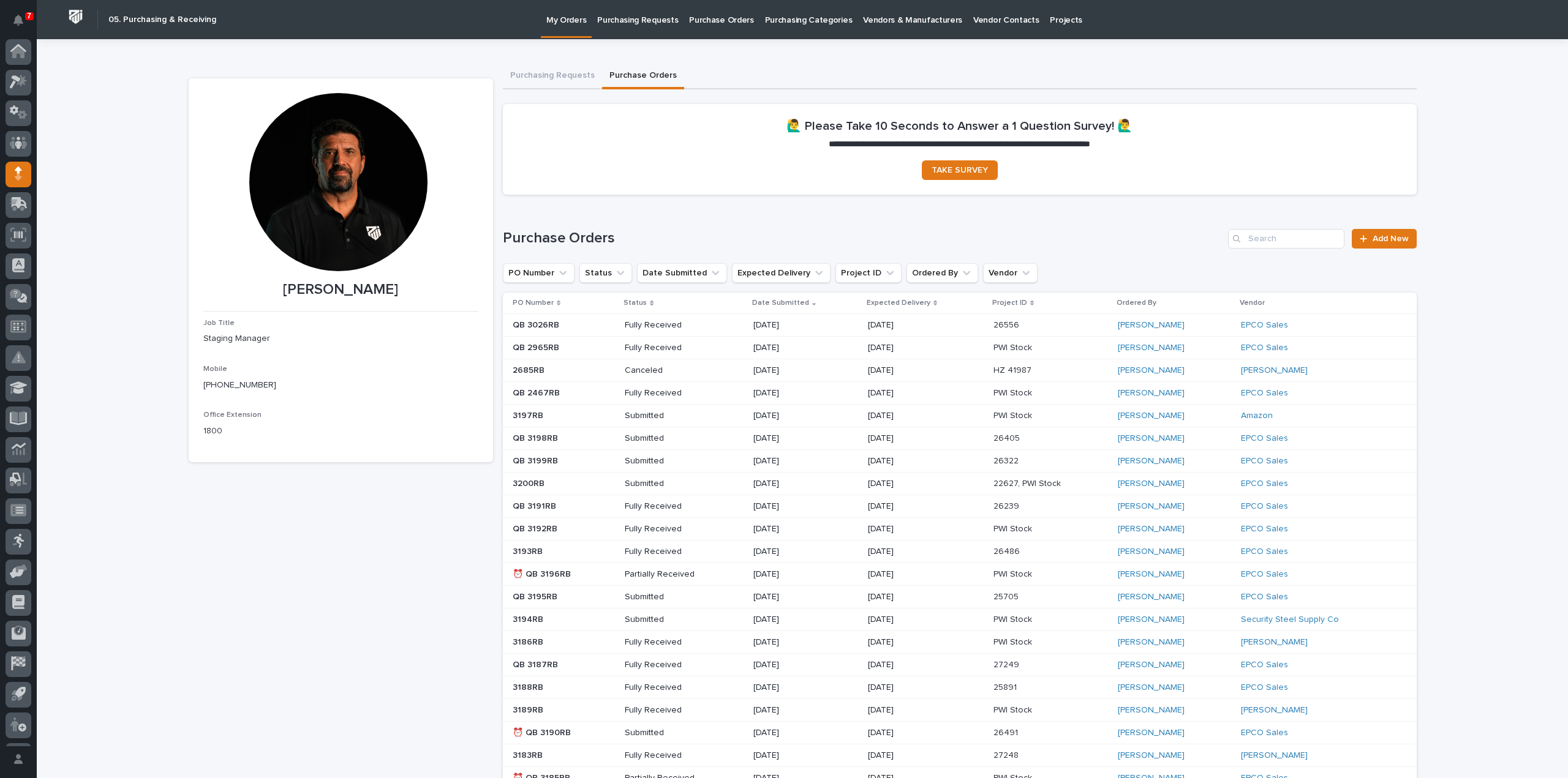
scroll to position [27, 0]
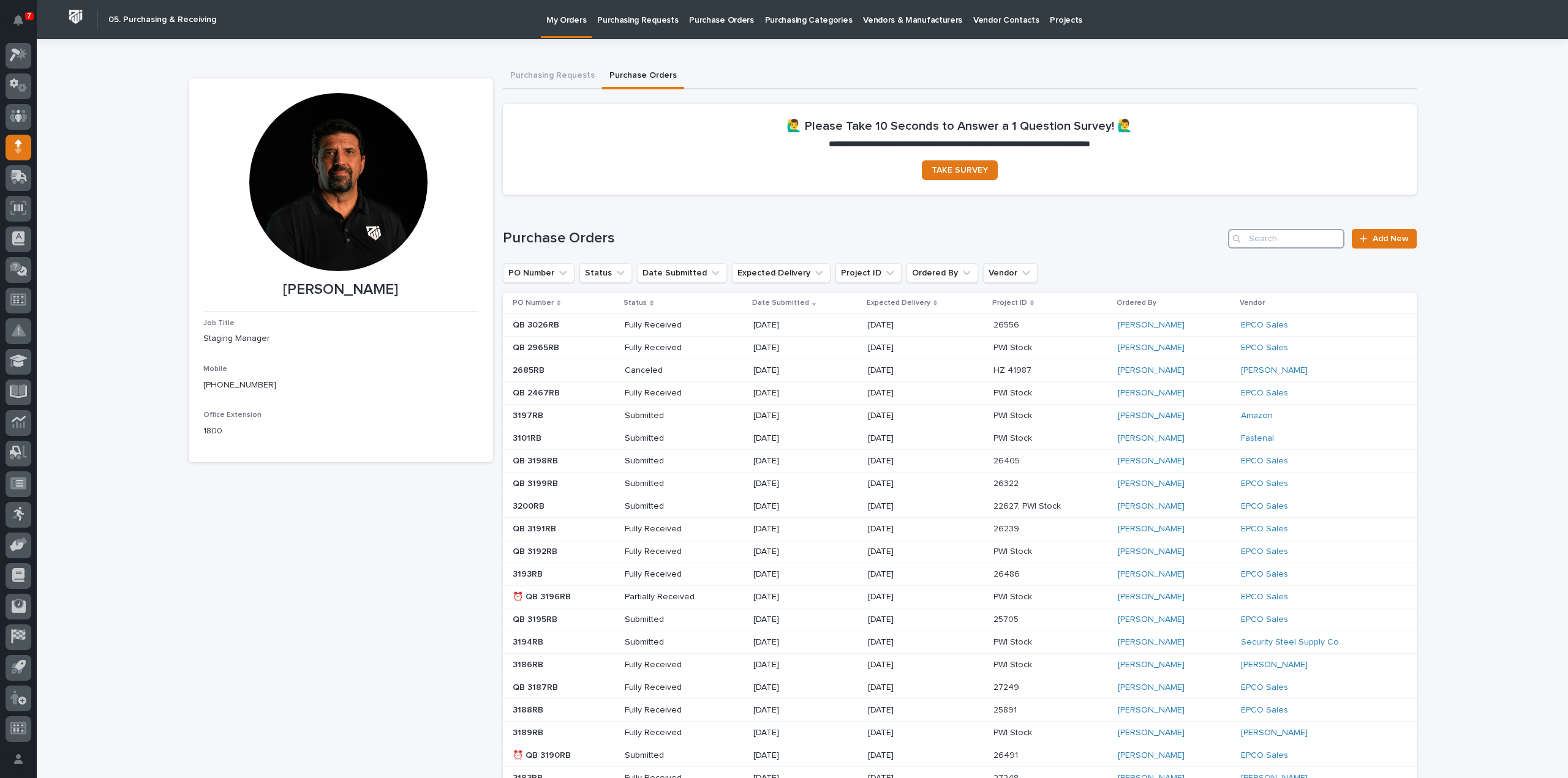
click at [1305, 239] on input "Search" at bounding box center [1286, 239] width 116 height 20
type input "3201"
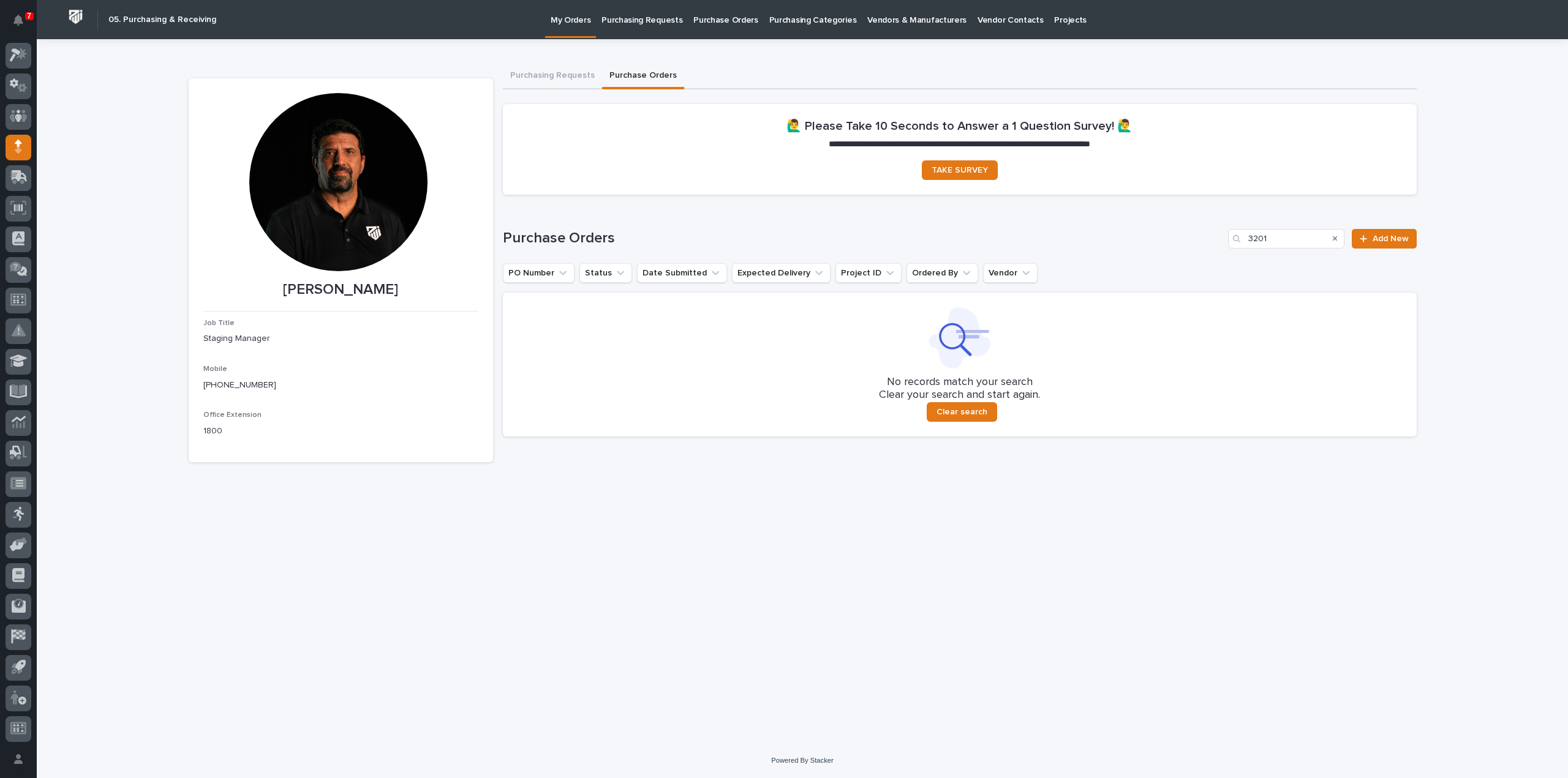
click at [694, 18] on p "Purchase Orders" at bounding box center [725, 13] width 64 height 26
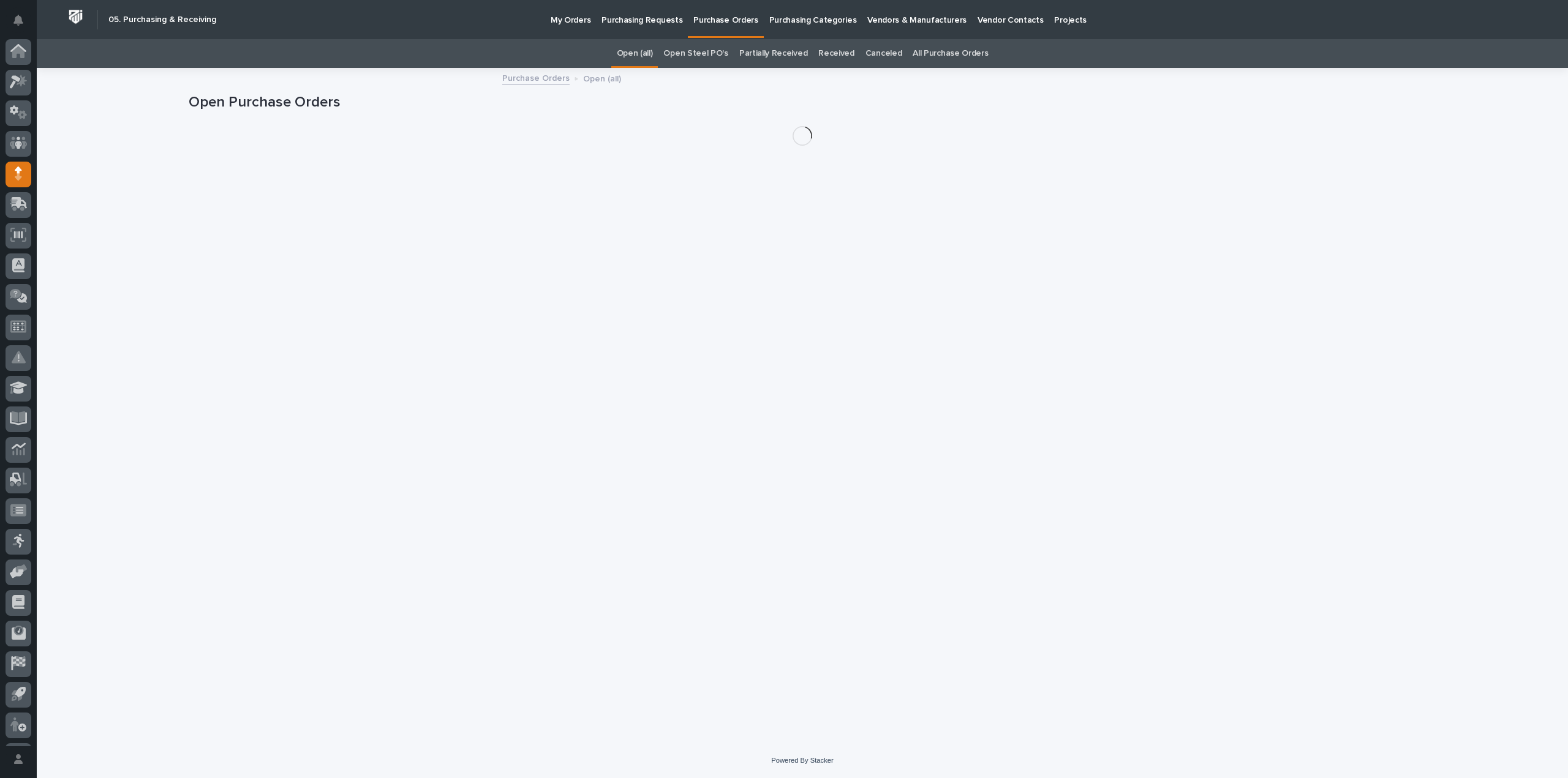
scroll to position [27, 0]
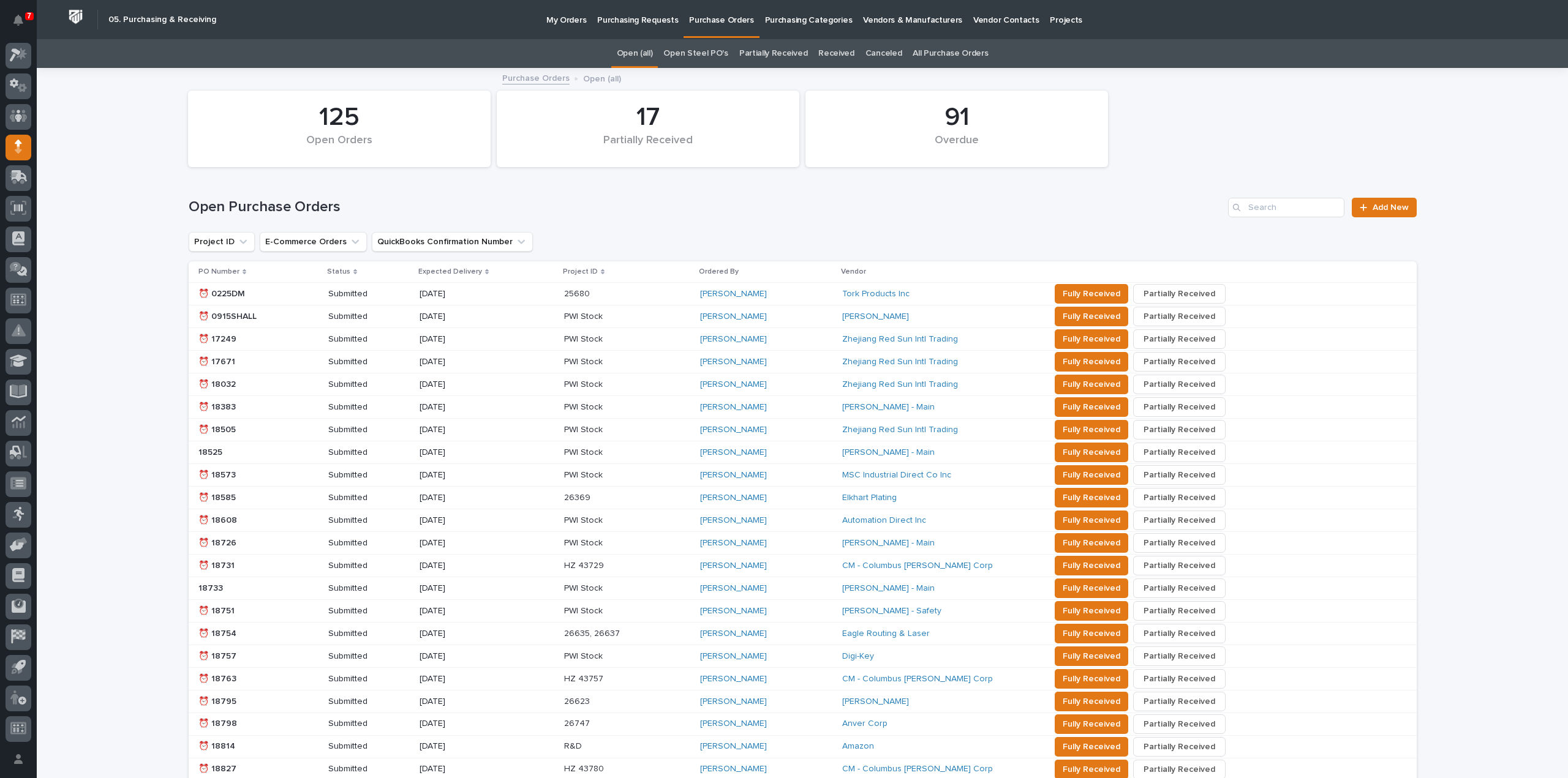
click at [932, 50] on link "All Purchase Orders" at bounding box center [950, 54] width 75 height 29
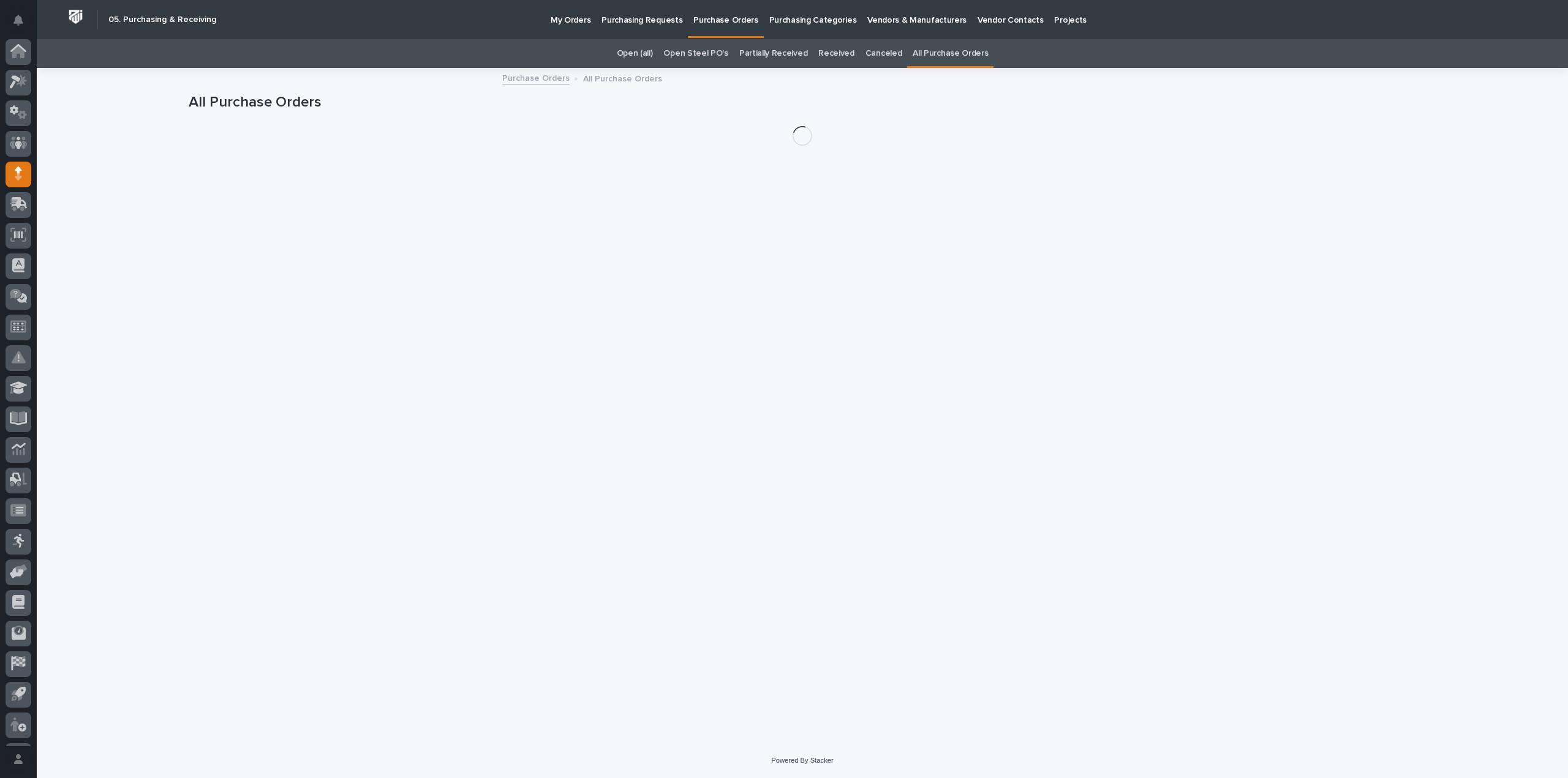
scroll to position [27, 0]
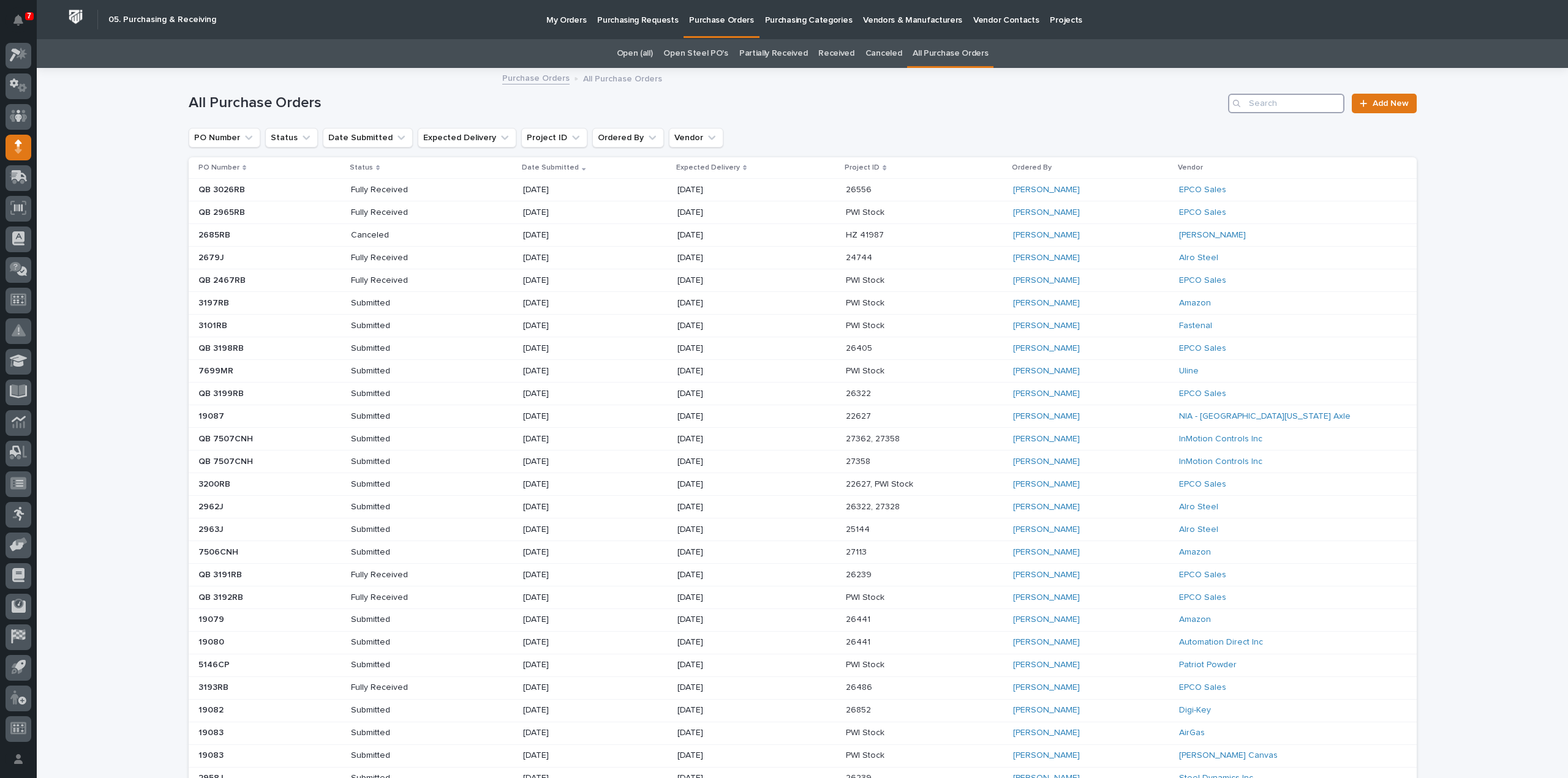
click at [1303, 103] on input "Search" at bounding box center [1286, 103] width 116 height 20
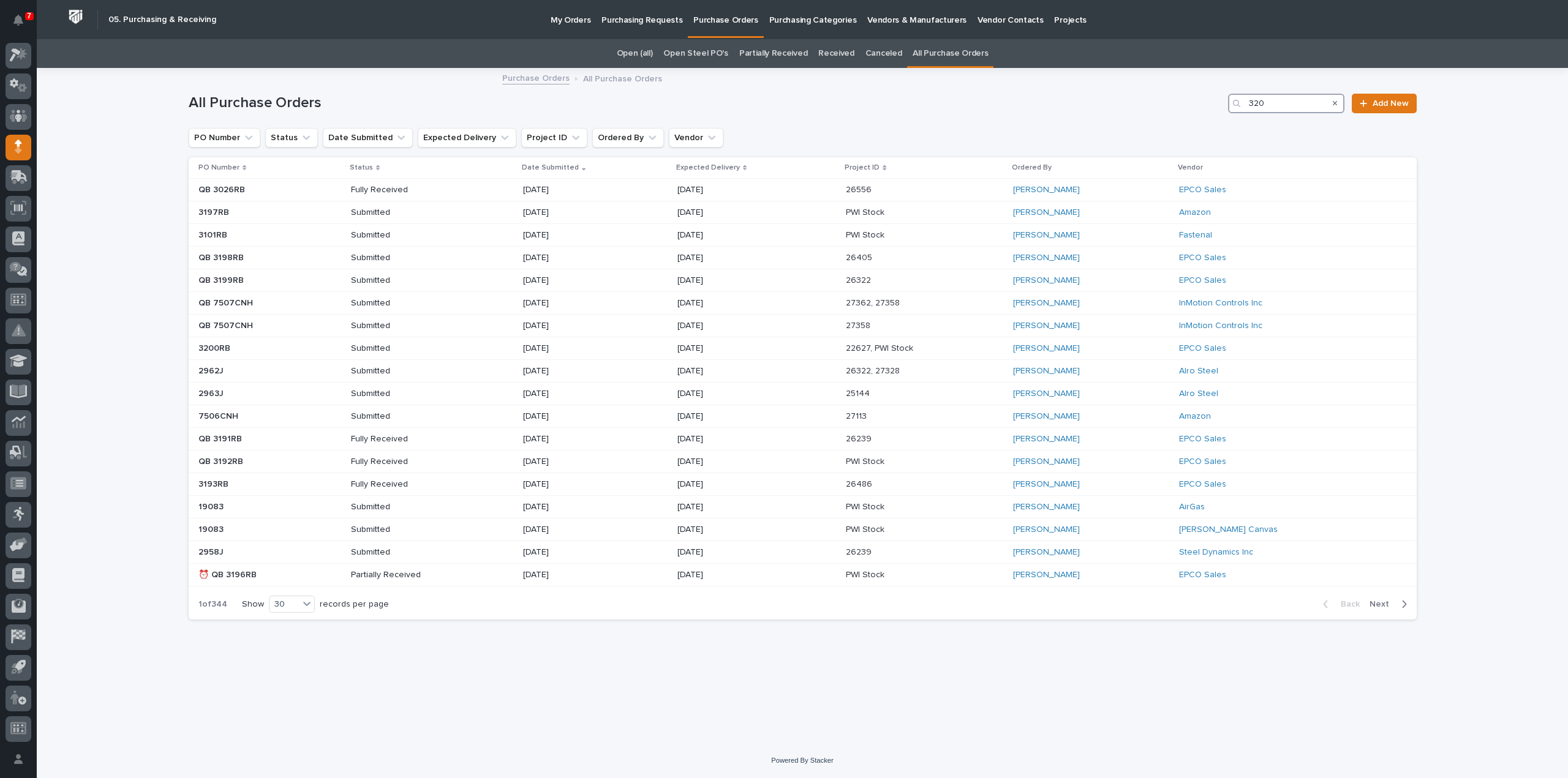
type input "3201"
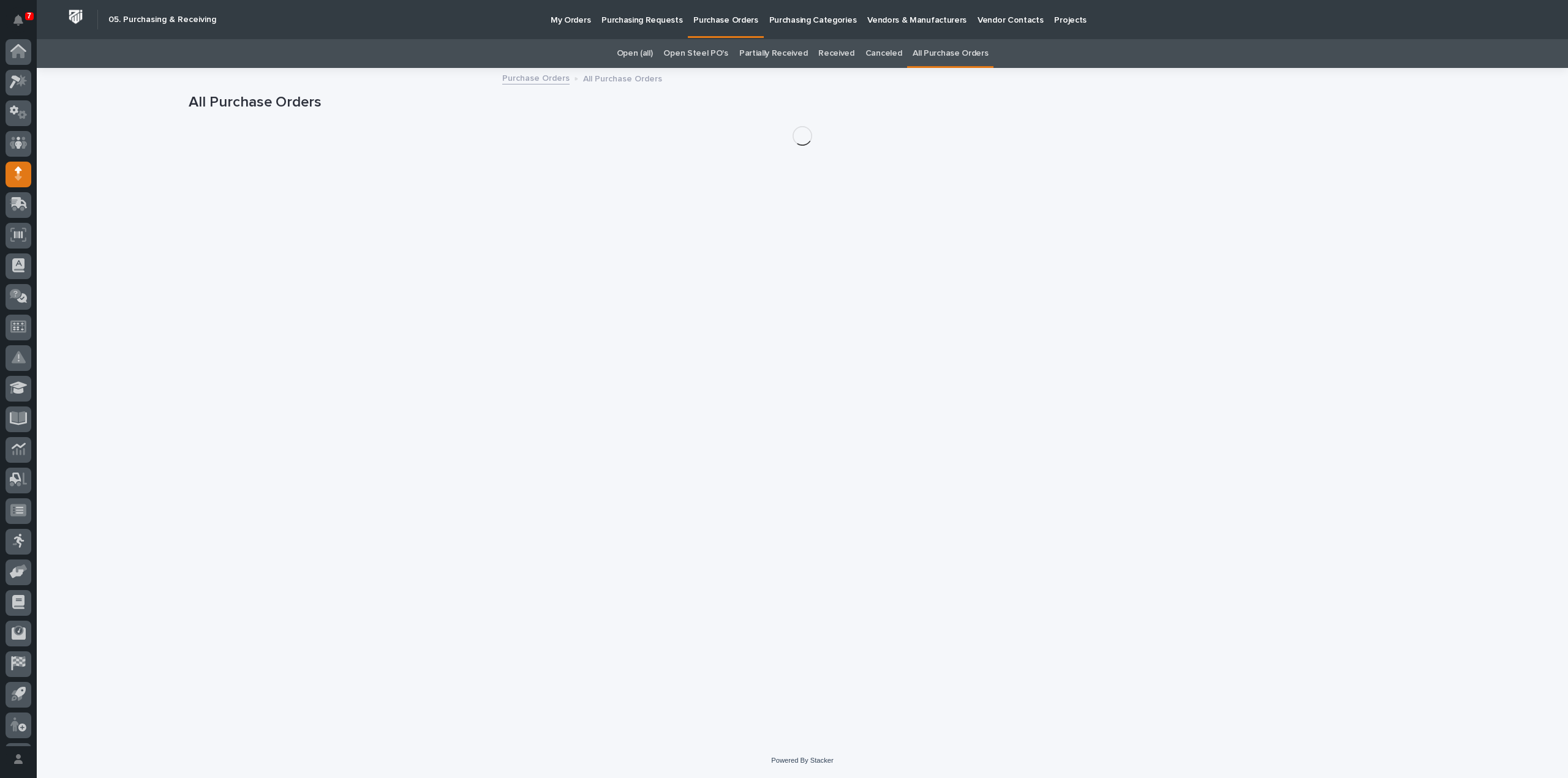
scroll to position [27, 0]
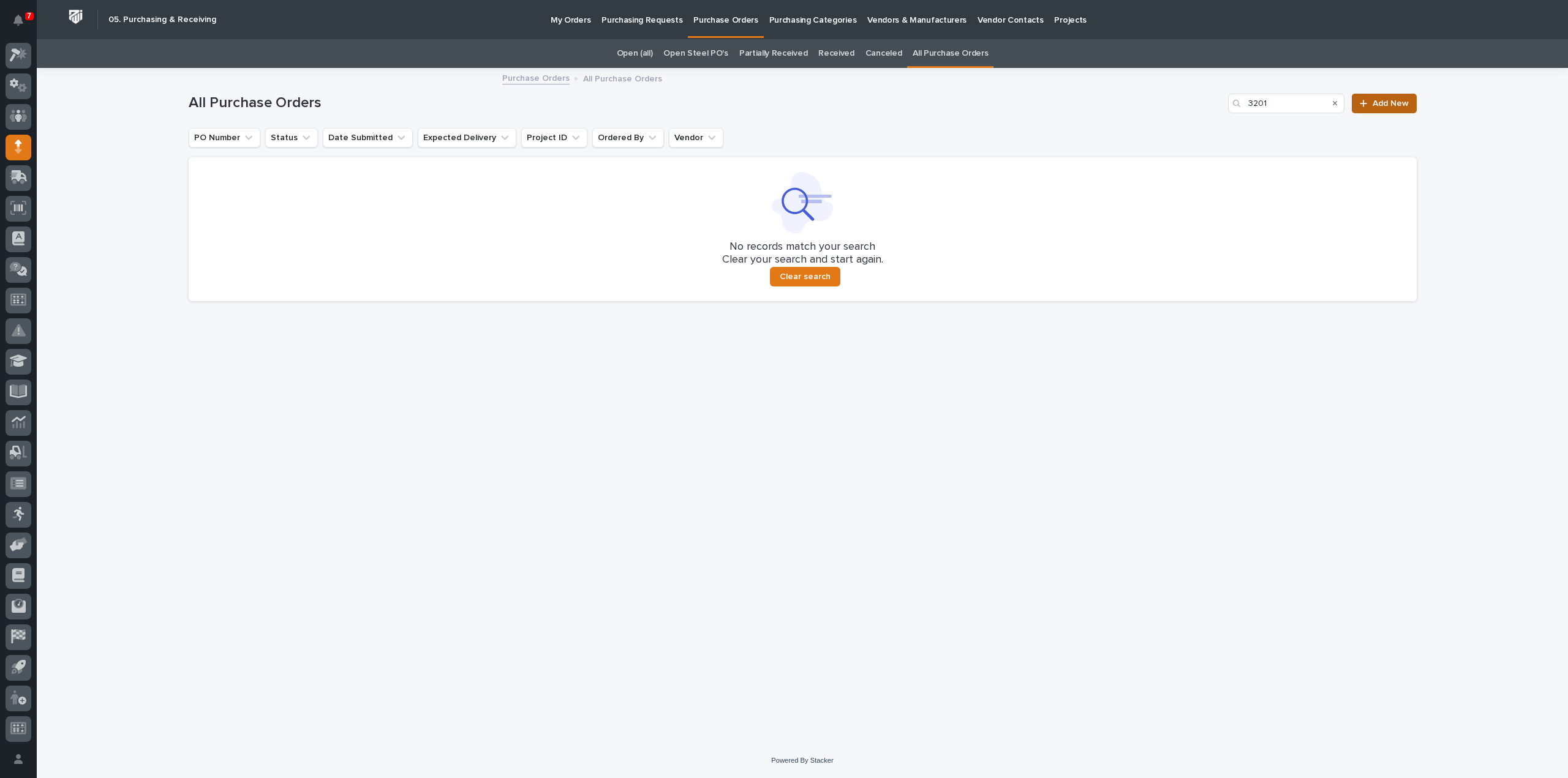
click at [1372, 108] on link "Add New" at bounding box center [1384, 103] width 64 height 20
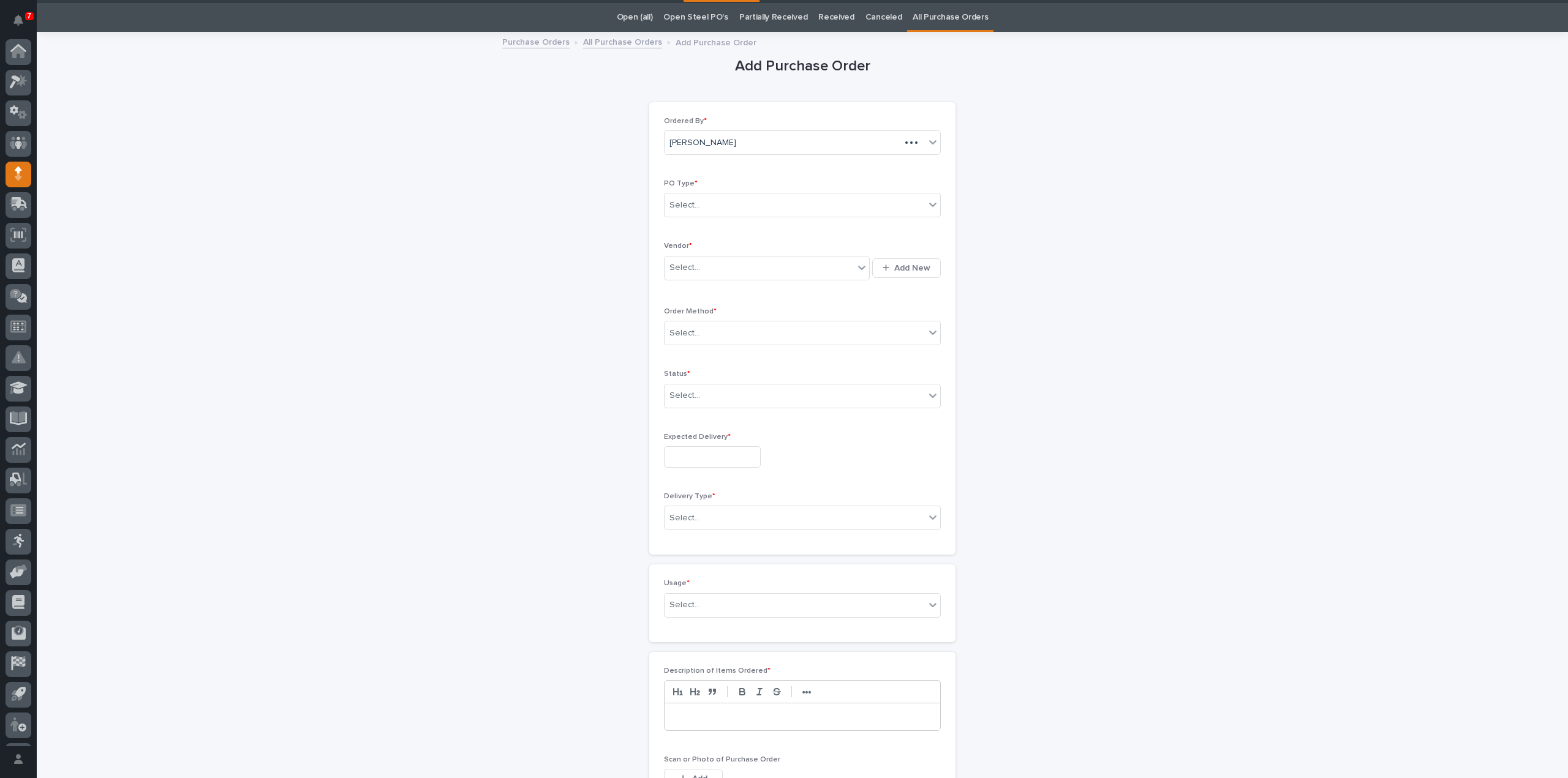
scroll to position [39, 0]
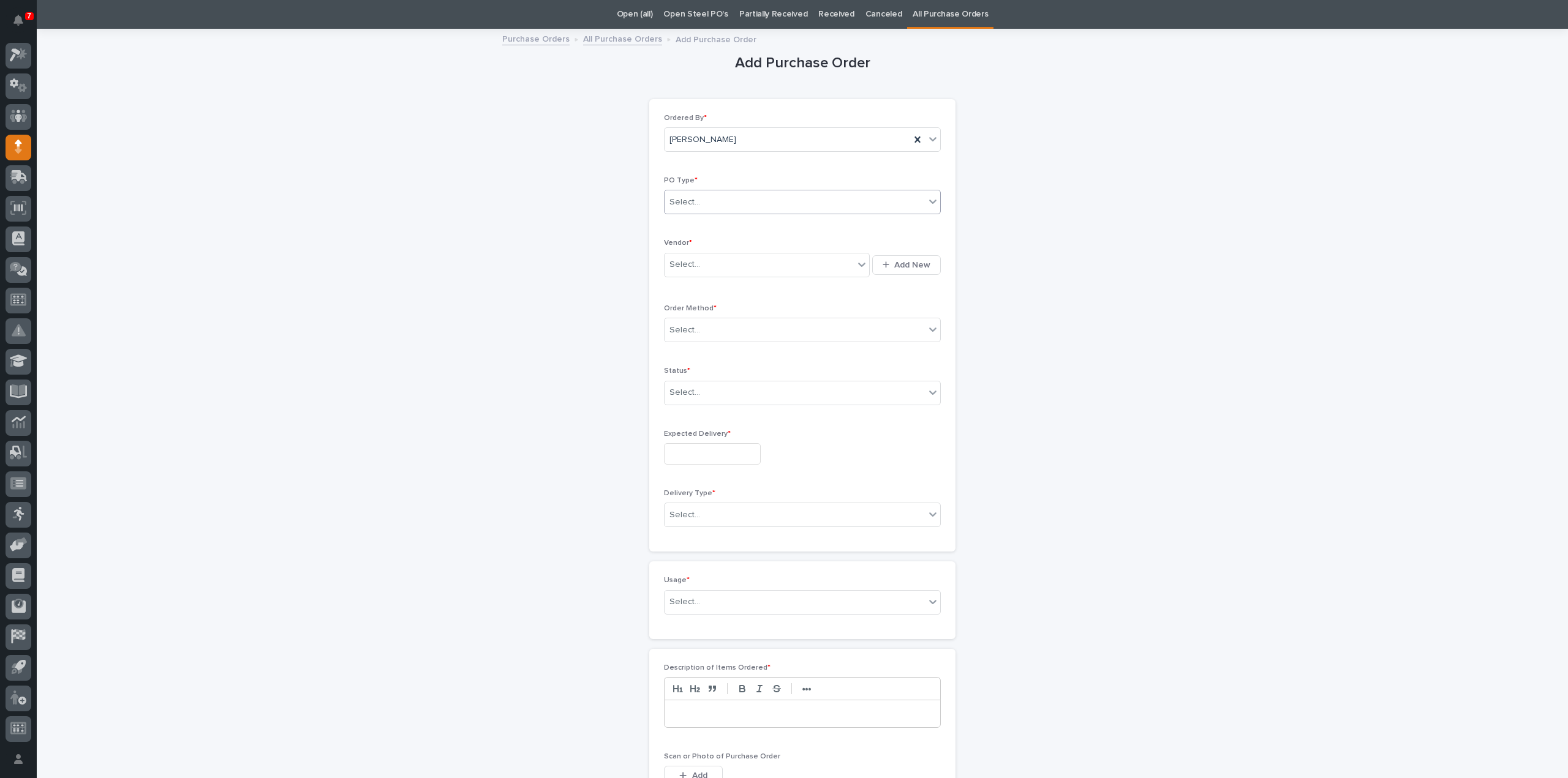
click at [767, 209] on div "Select..." at bounding box center [795, 202] width 260 height 20
click at [735, 246] on div "Paper" at bounding box center [797, 247] width 276 height 22
click at [720, 266] on div "Select..." at bounding box center [759, 265] width 189 height 20
type input "****"
click at [712, 312] on div "Fastenal" at bounding box center [762, 309] width 206 height 22
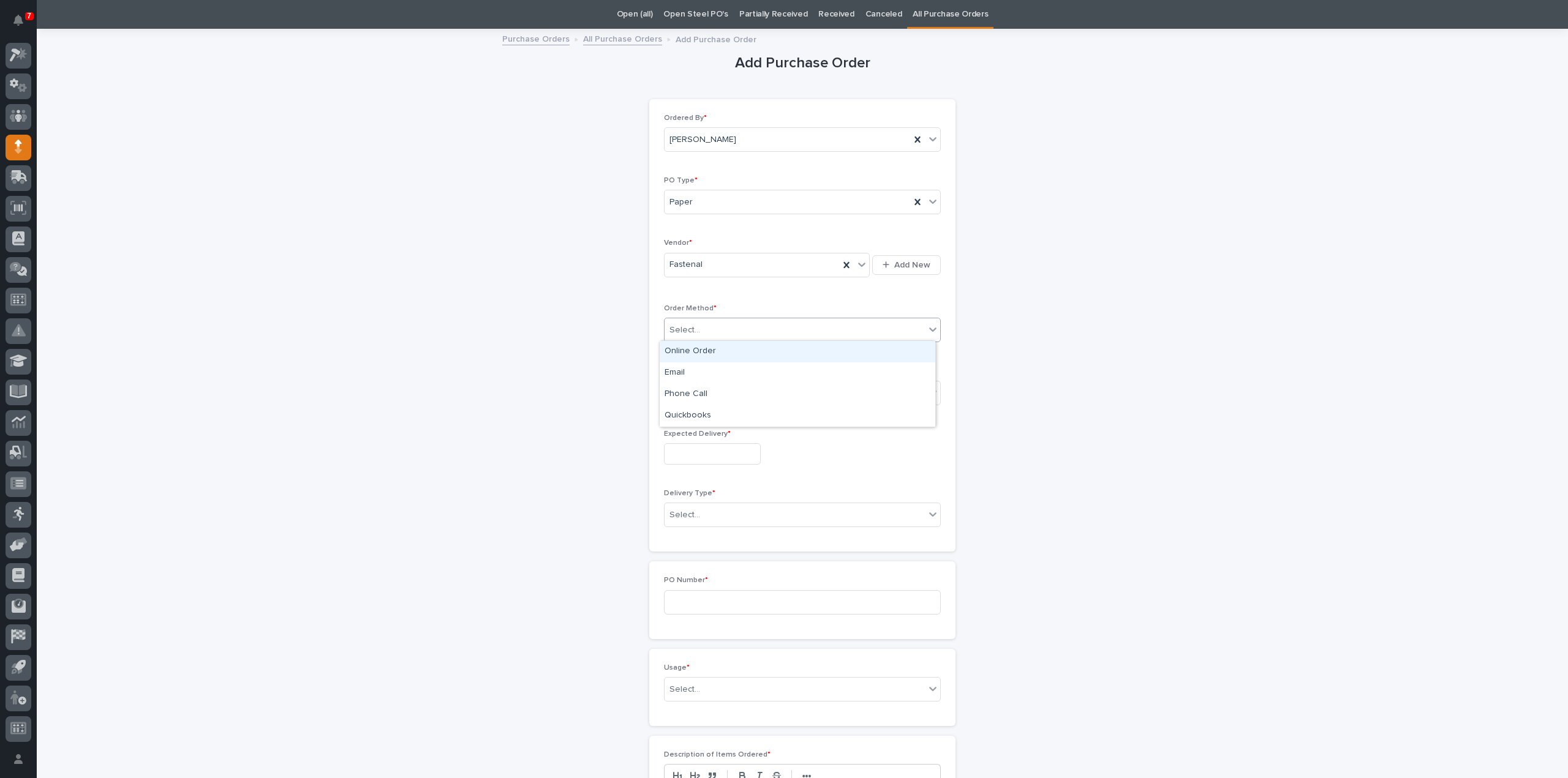
click at [710, 331] on div "Select..." at bounding box center [795, 330] width 260 height 20
click at [708, 355] on div "Online Order" at bounding box center [797, 352] width 276 height 22
click at [710, 396] on div "Select..." at bounding box center [795, 393] width 260 height 20
click at [704, 435] on div "Submitted" at bounding box center [797, 436] width 276 height 22
click at [703, 457] on input "text" at bounding box center [712, 454] width 97 height 22
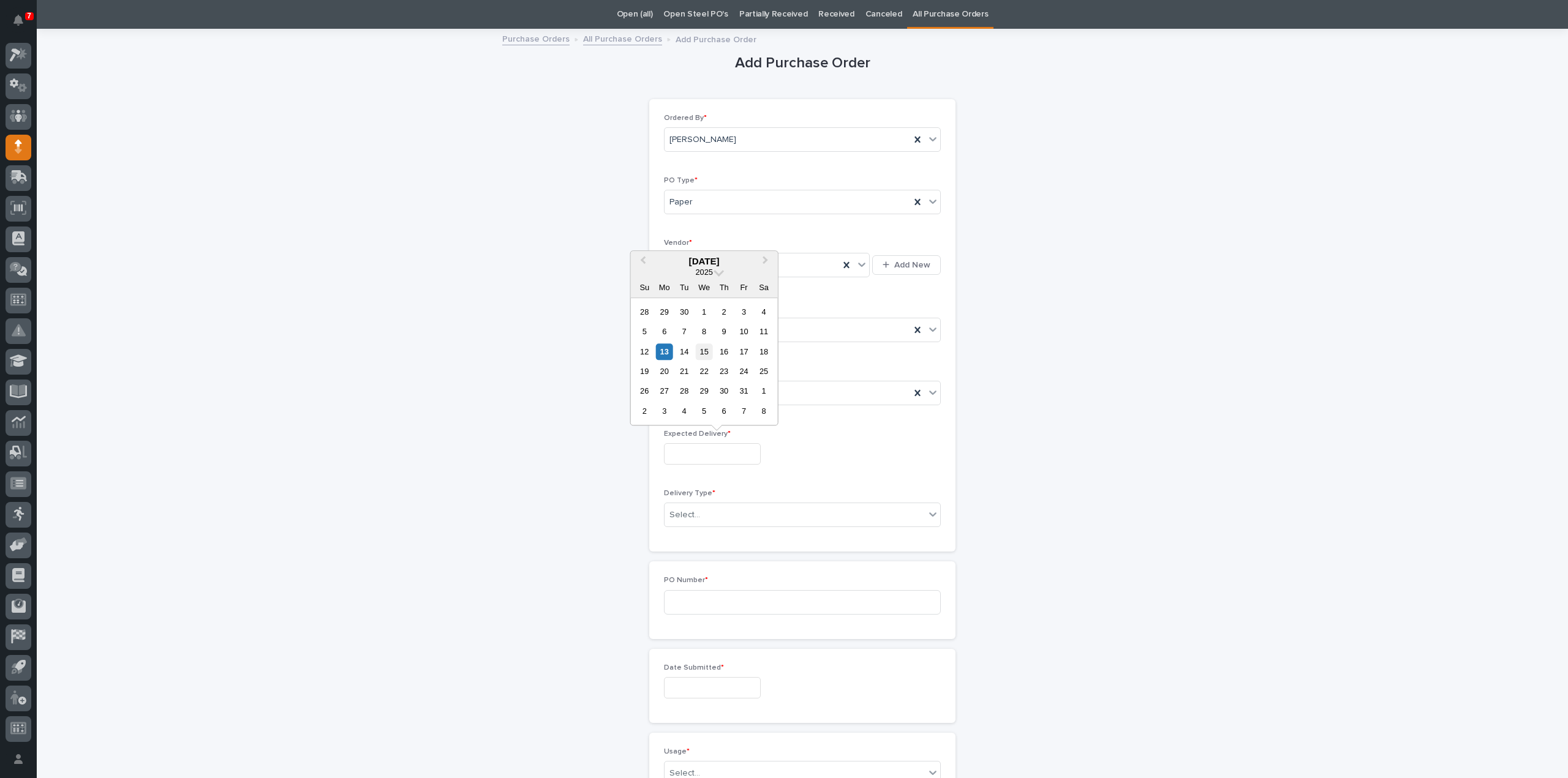
click at [707, 354] on div "15" at bounding box center [704, 351] width 17 height 17
type input "**********"
click at [708, 515] on div "Select..." at bounding box center [795, 516] width 260 height 20
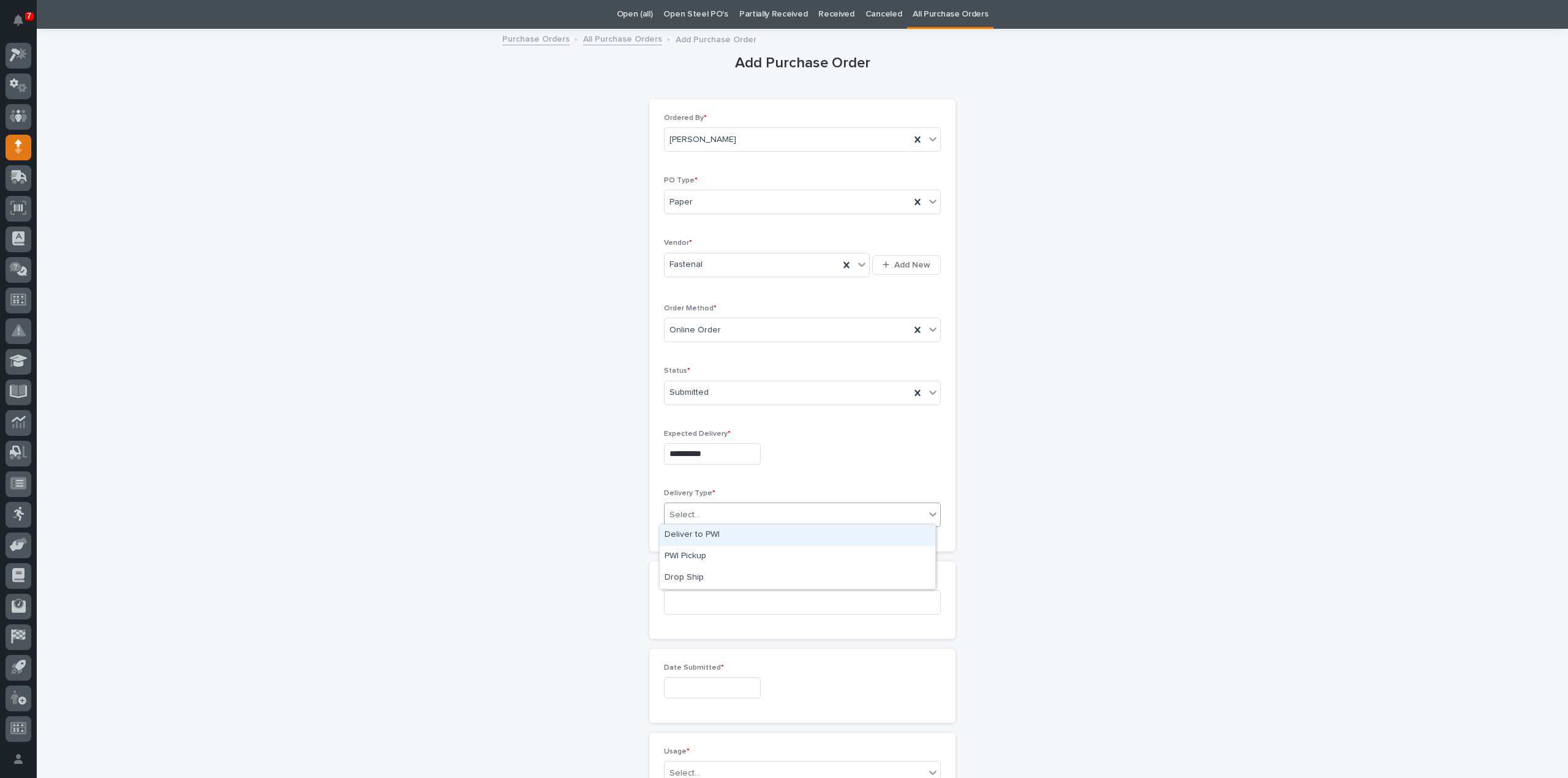
click at [699, 532] on div "Deliver to PWI" at bounding box center [797, 536] width 276 height 22
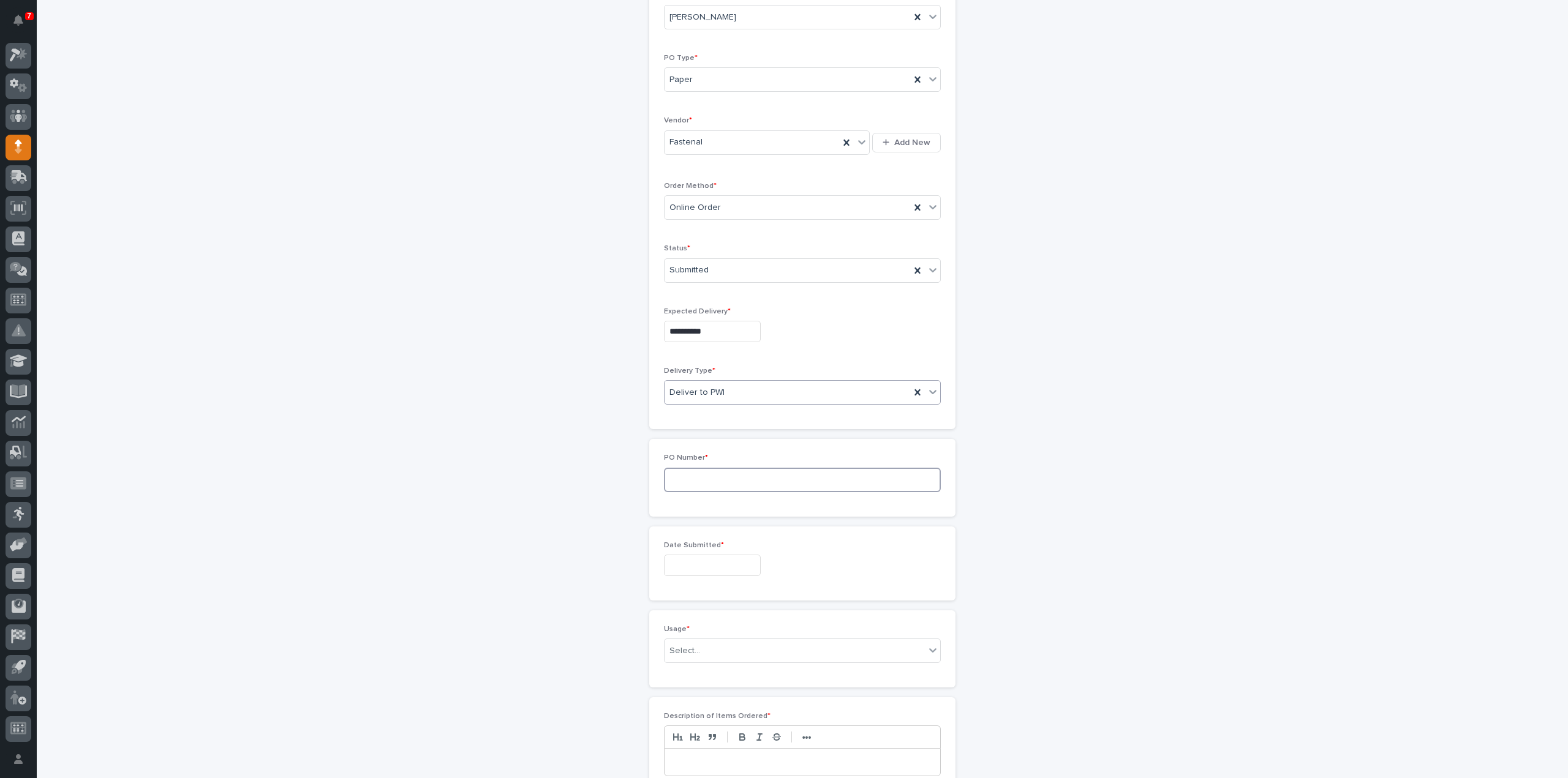
click at [690, 482] on input at bounding box center [802, 480] width 277 height 25
type input "3201RB"
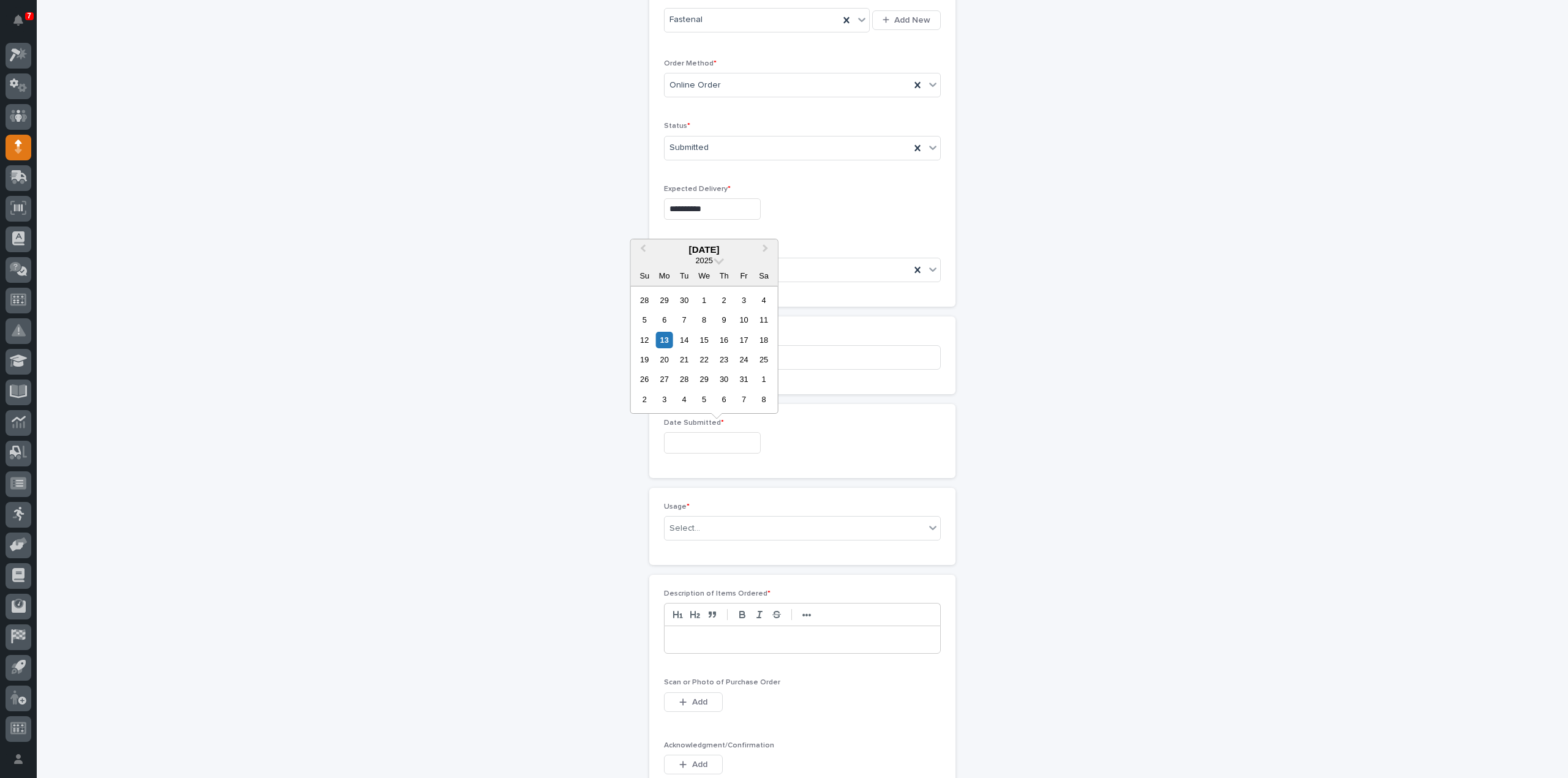
click at [741, 442] on input "text" at bounding box center [712, 443] width 97 height 22
click at [666, 338] on div "13" at bounding box center [664, 340] width 17 height 17
type input "**********"
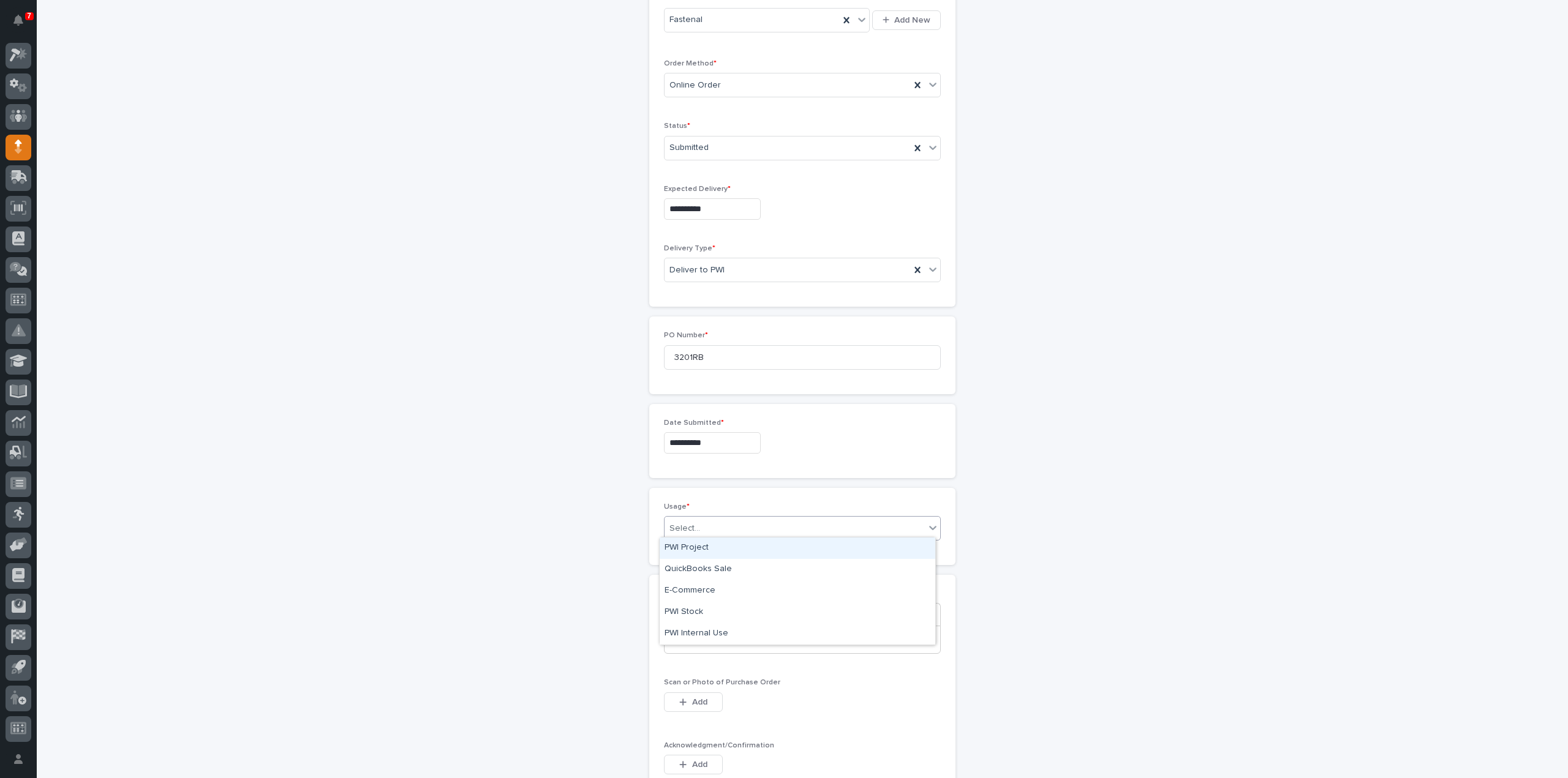
click at [689, 522] on div "Select..." at bounding box center [685, 529] width 30 height 13
click at [699, 614] on div "PWI Stock" at bounding box center [797, 612] width 276 height 22
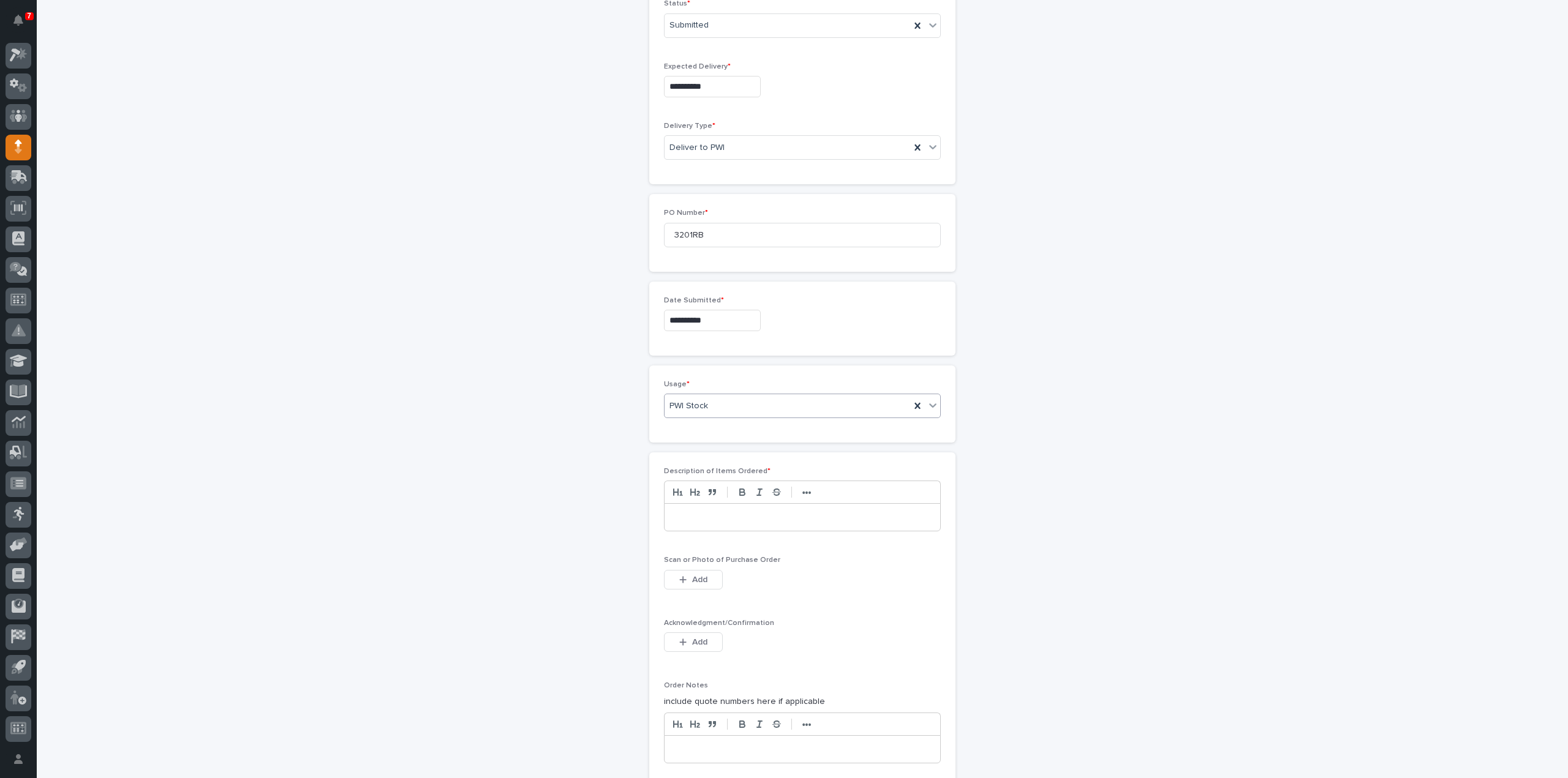
click at [703, 521] on div at bounding box center [802, 517] width 276 height 27
click at [699, 576] on span "Add" at bounding box center [699, 579] width 15 height 11
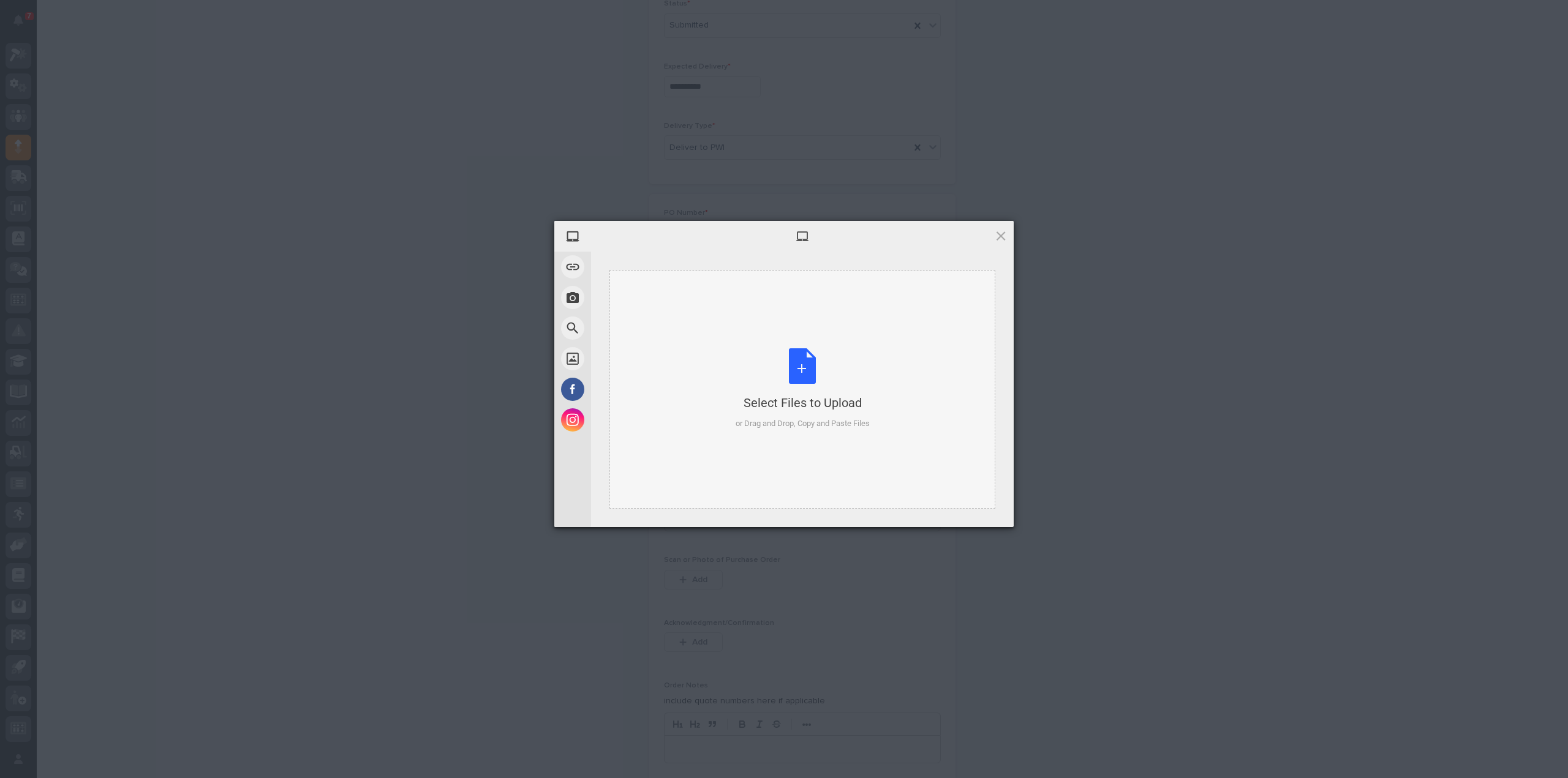
click at [798, 402] on div "Select Files to Upload" at bounding box center [802, 403] width 134 height 17
click at [980, 513] on span "Upload 1" at bounding box center [976, 510] width 24 height 9
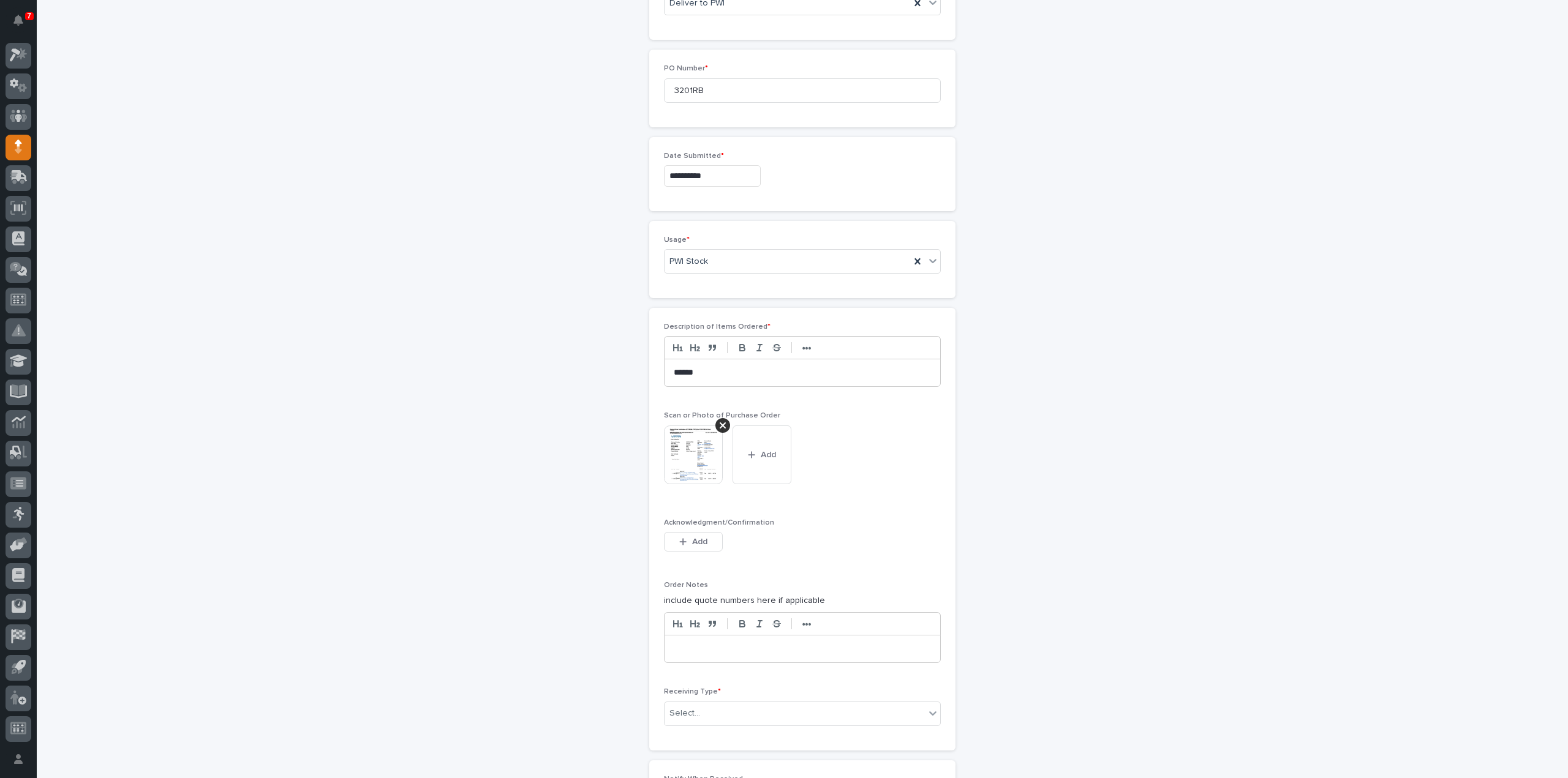
scroll to position [674, 0]
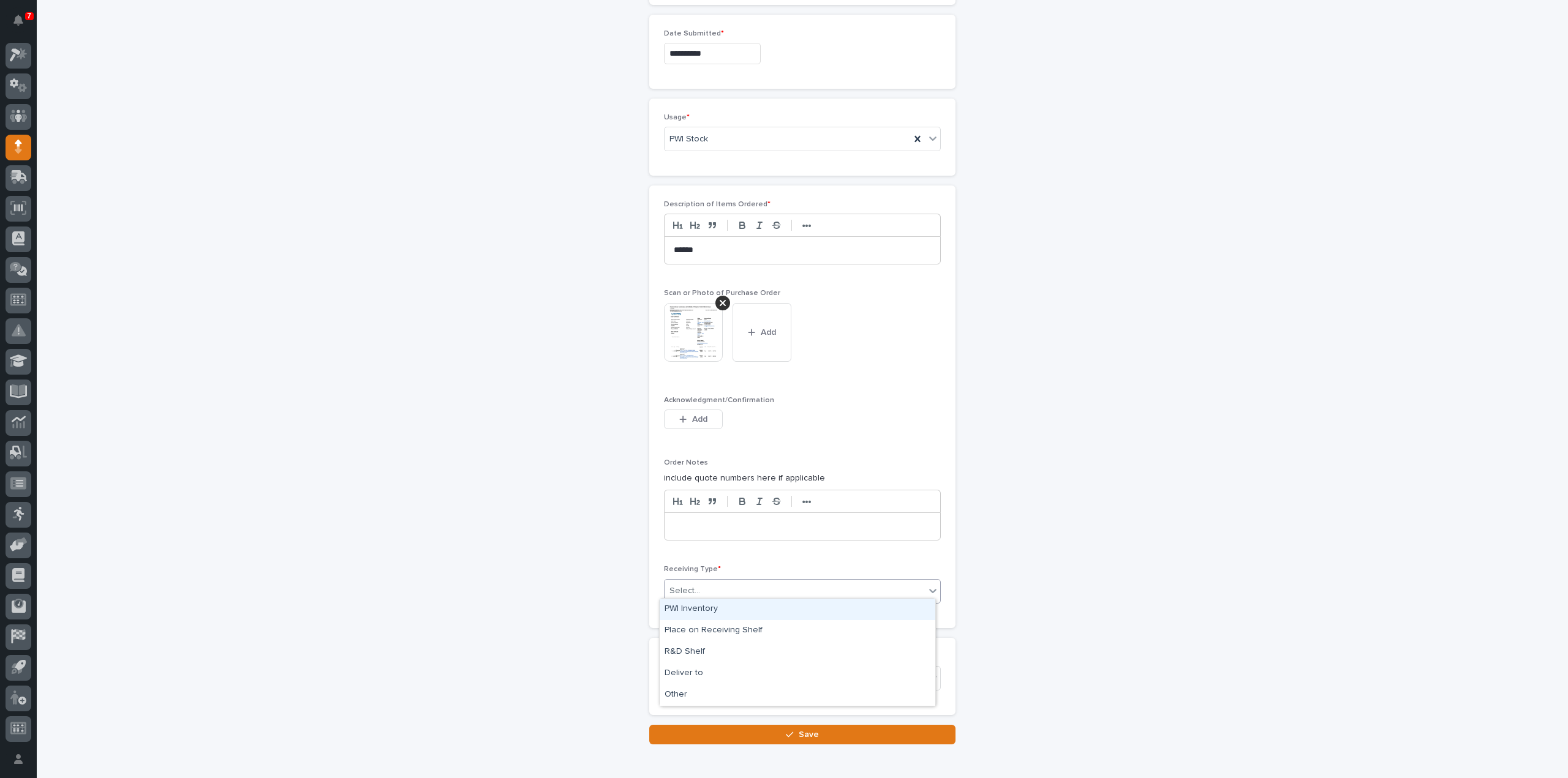
click at [678, 591] on div "Select..." at bounding box center [685, 591] width 30 height 13
click at [691, 674] on div "Deliver to" at bounding box center [797, 674] width 276 height 22
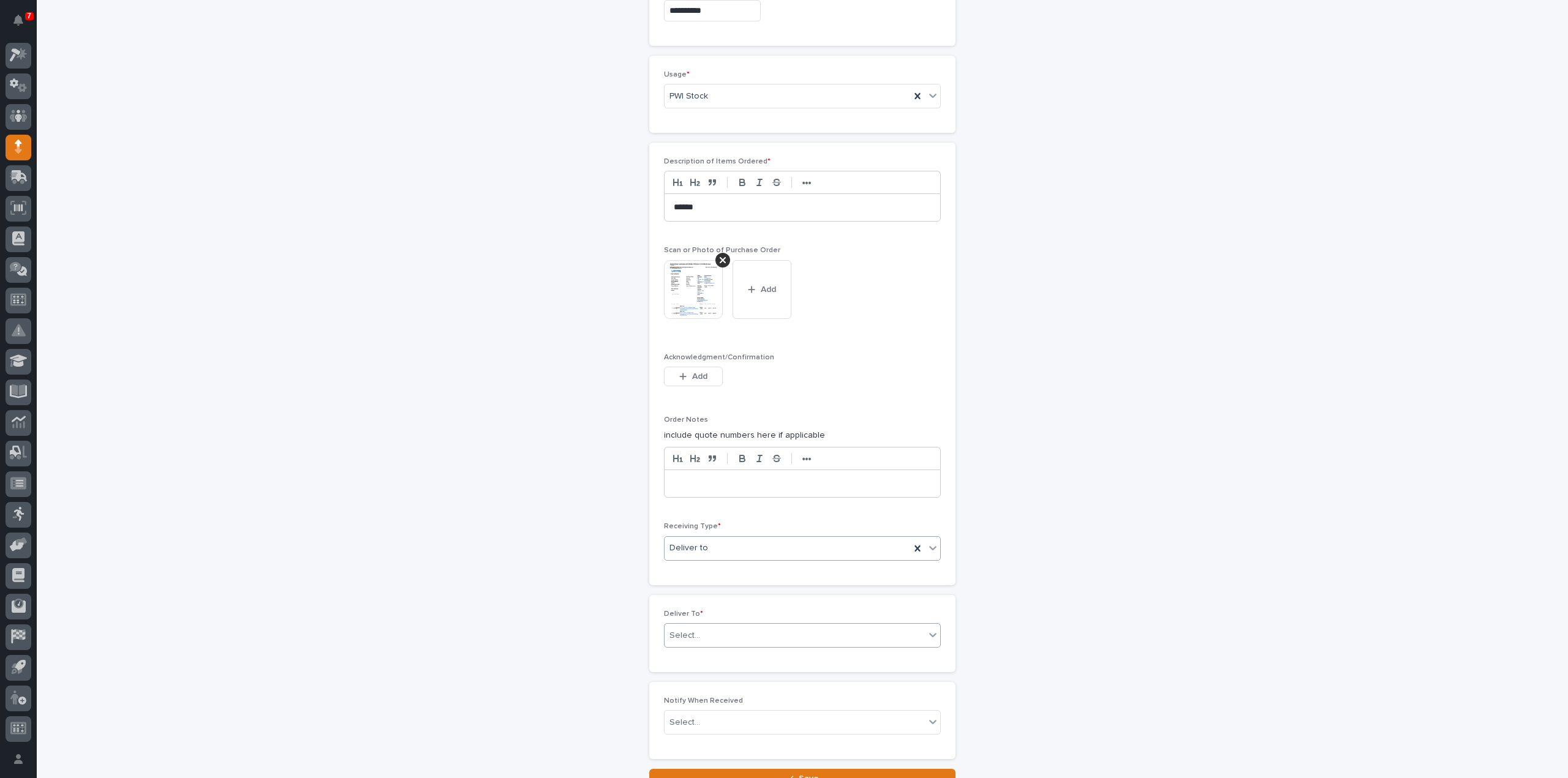
scroll to position [717, 0]
click at [690, 630] on div "Select..." at bounding box center [685, 636] width 30 height 13
type input "****"
click at [723, 654] on div "[PERSON_NAME]" at bounding box center [797, 653] width 276 height 22
click at [710, 714] on div "Select..." at bounding box center [795, 723] width 260 height 20
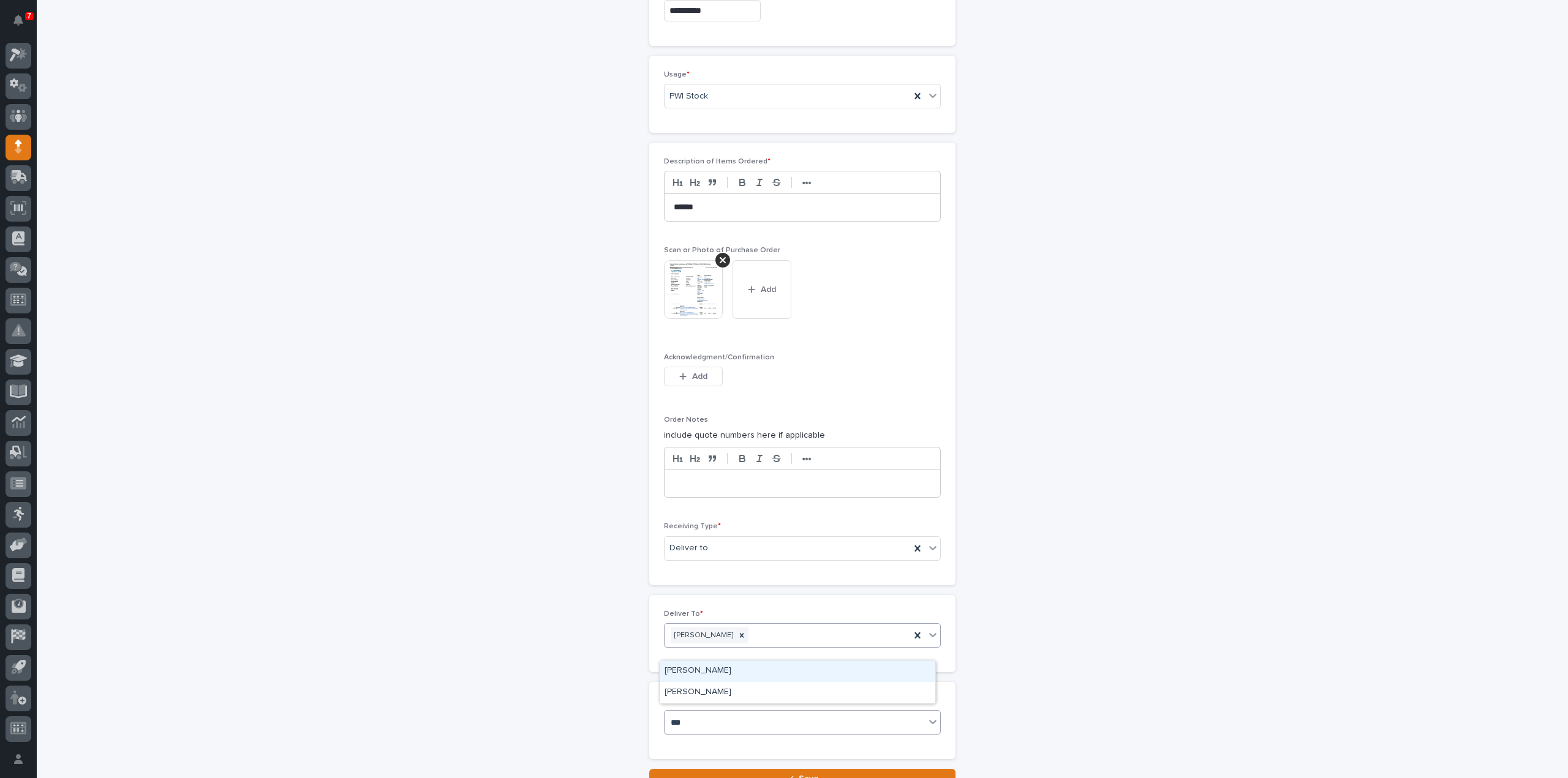
type input "****"
click at [723, 693] on div "[PERSON_NAME]" at bounding box center [797, 693] width 276 height 22
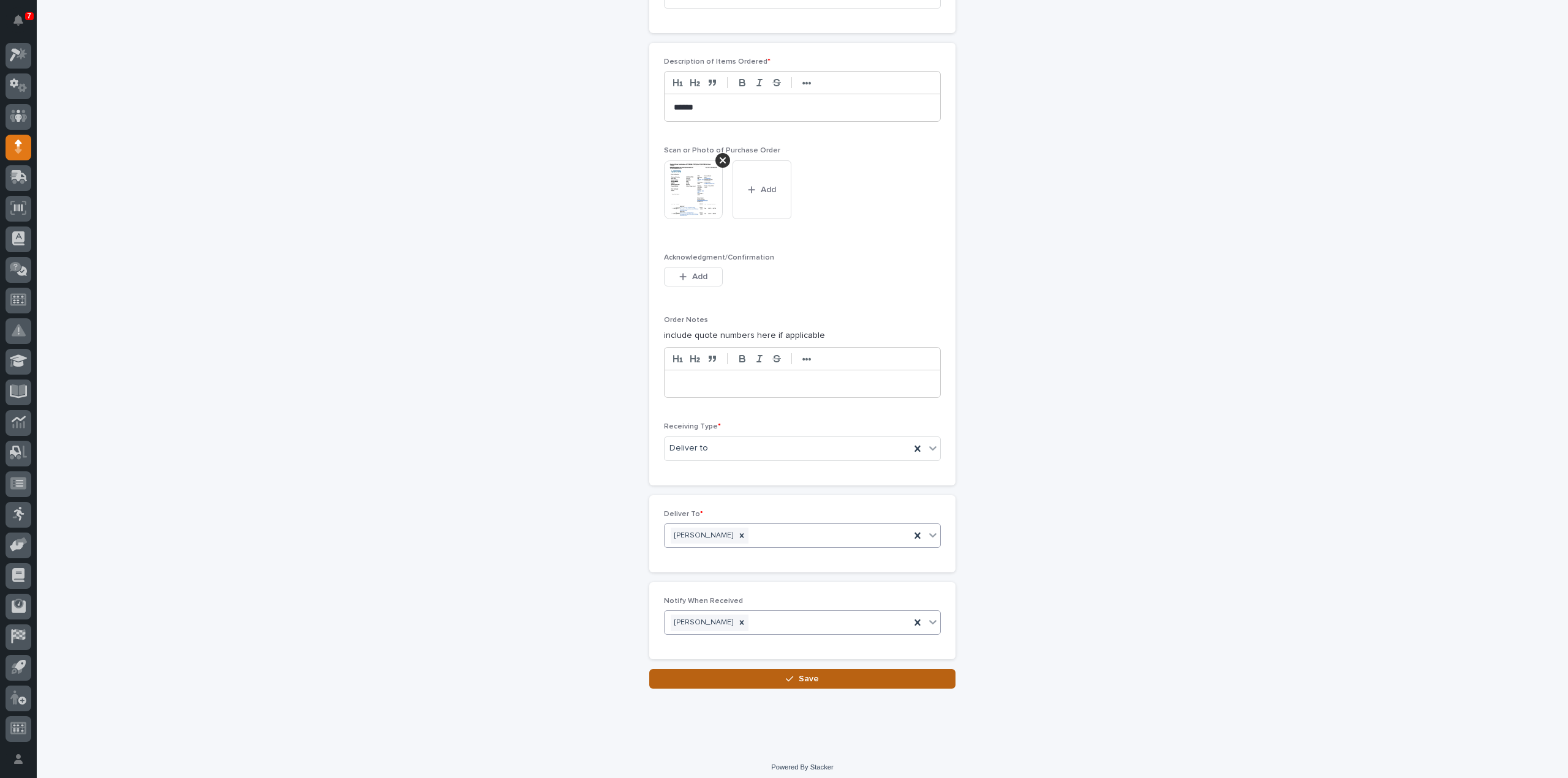
click at [827, 675] on button "Save" at bounding box center [802, 679] width 306 height 20
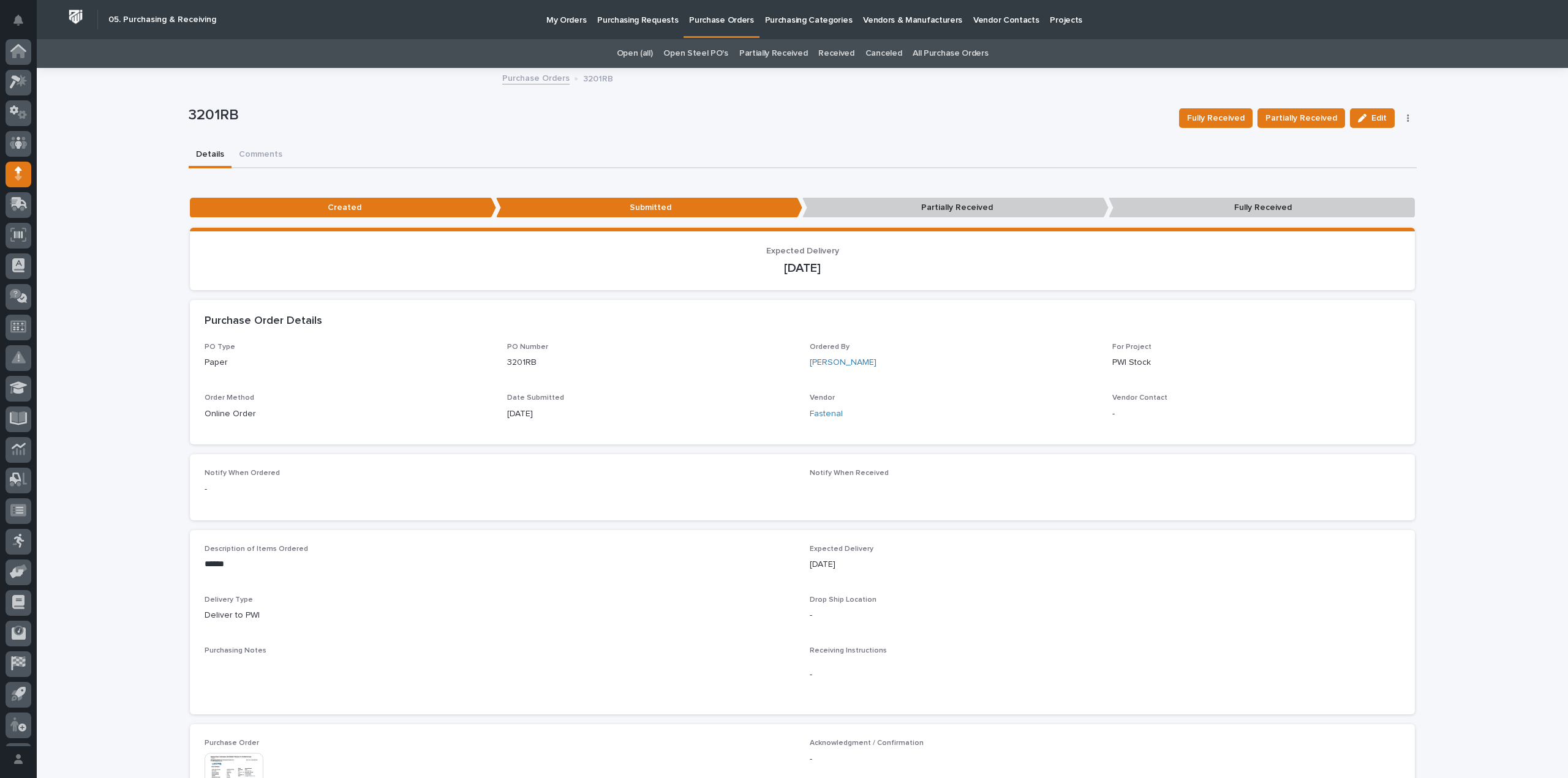
scroll to position [27, 0]
click at [959, 54] on link "All Purchase Orders" at bounding box center [950, 54] width 75 height 29
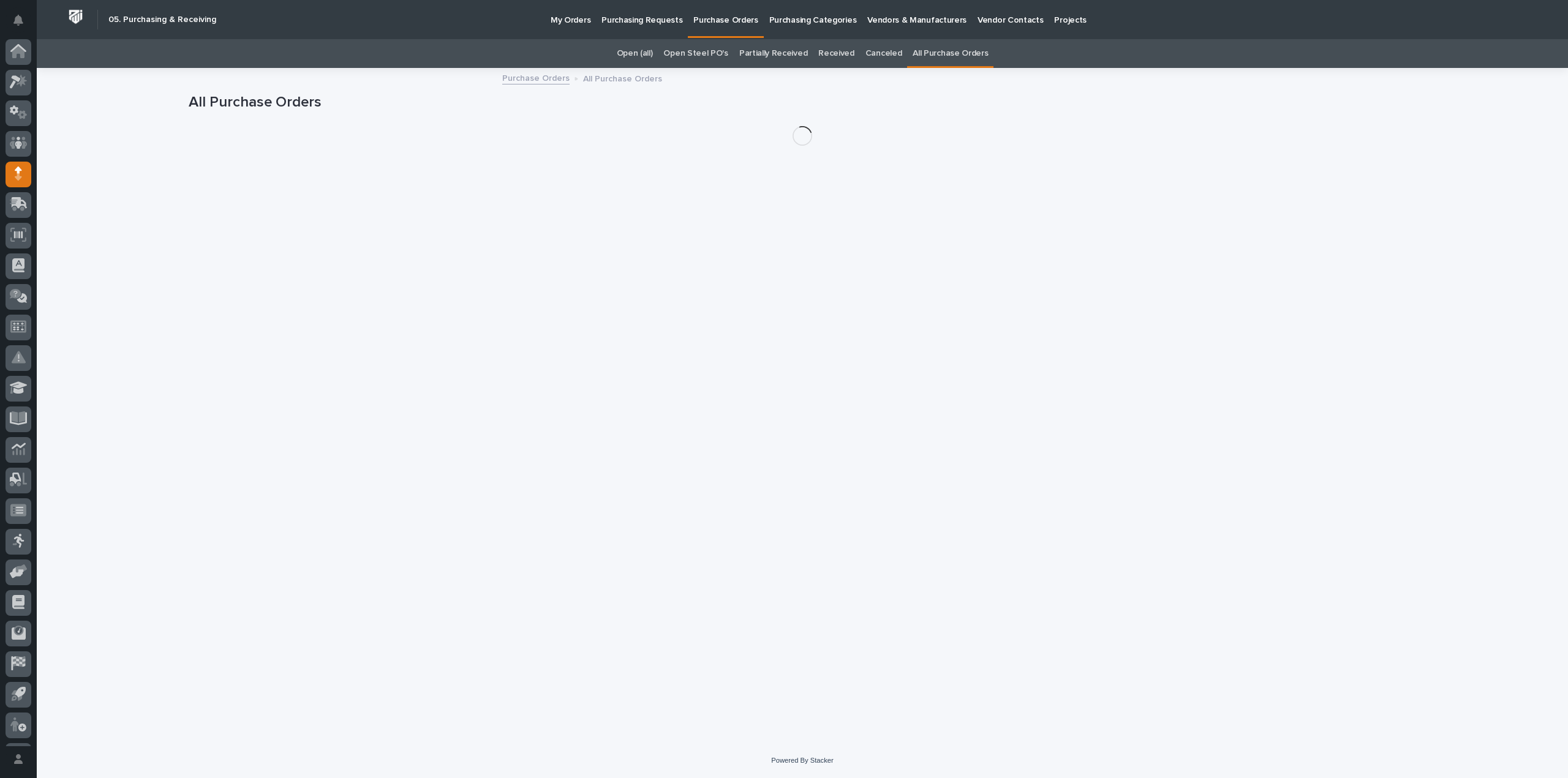
scroll to position [27, 0]
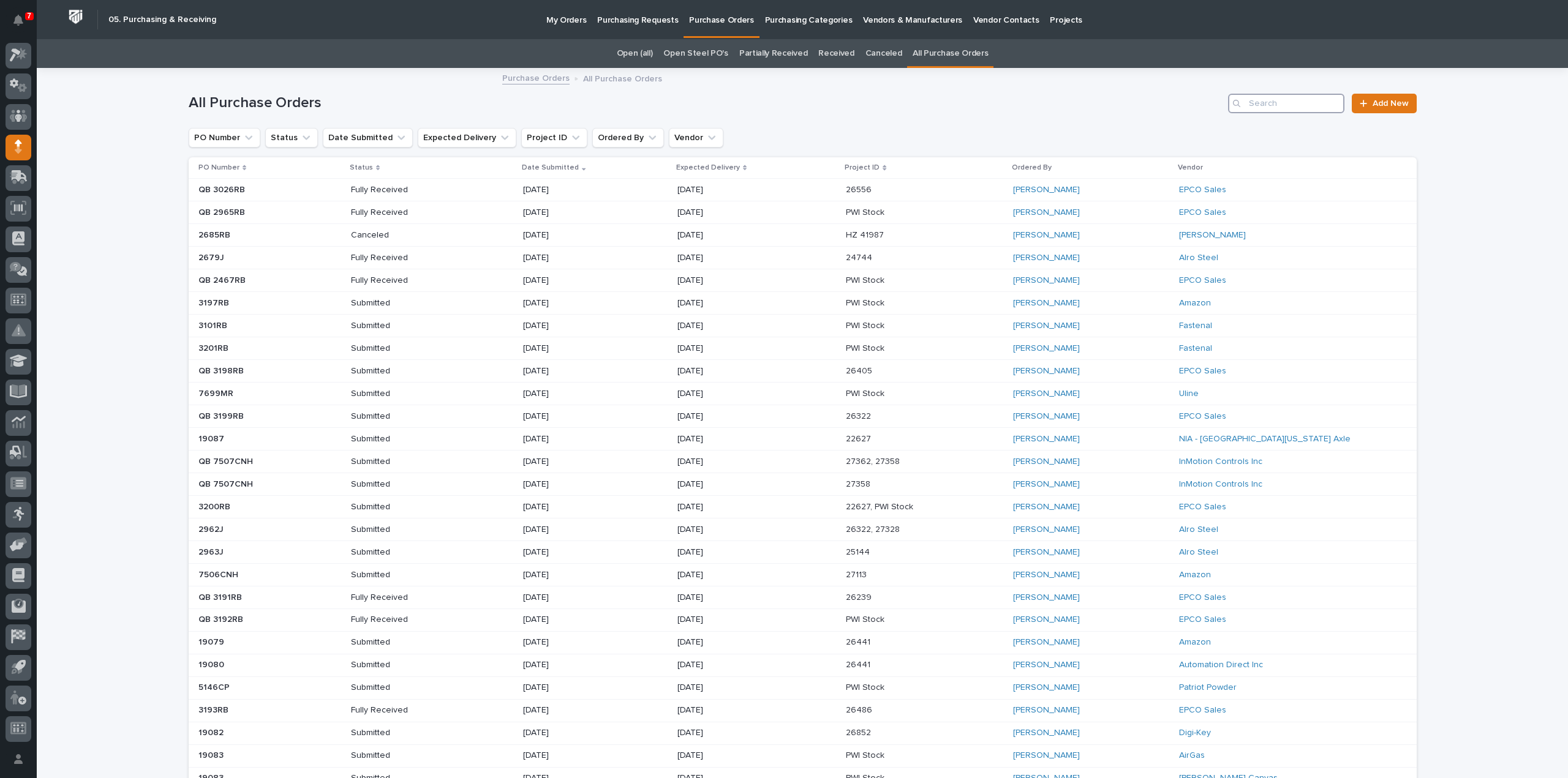
click at [1283, 102] on input "Search" at bounding box center [1286, 103] width 116 height 20
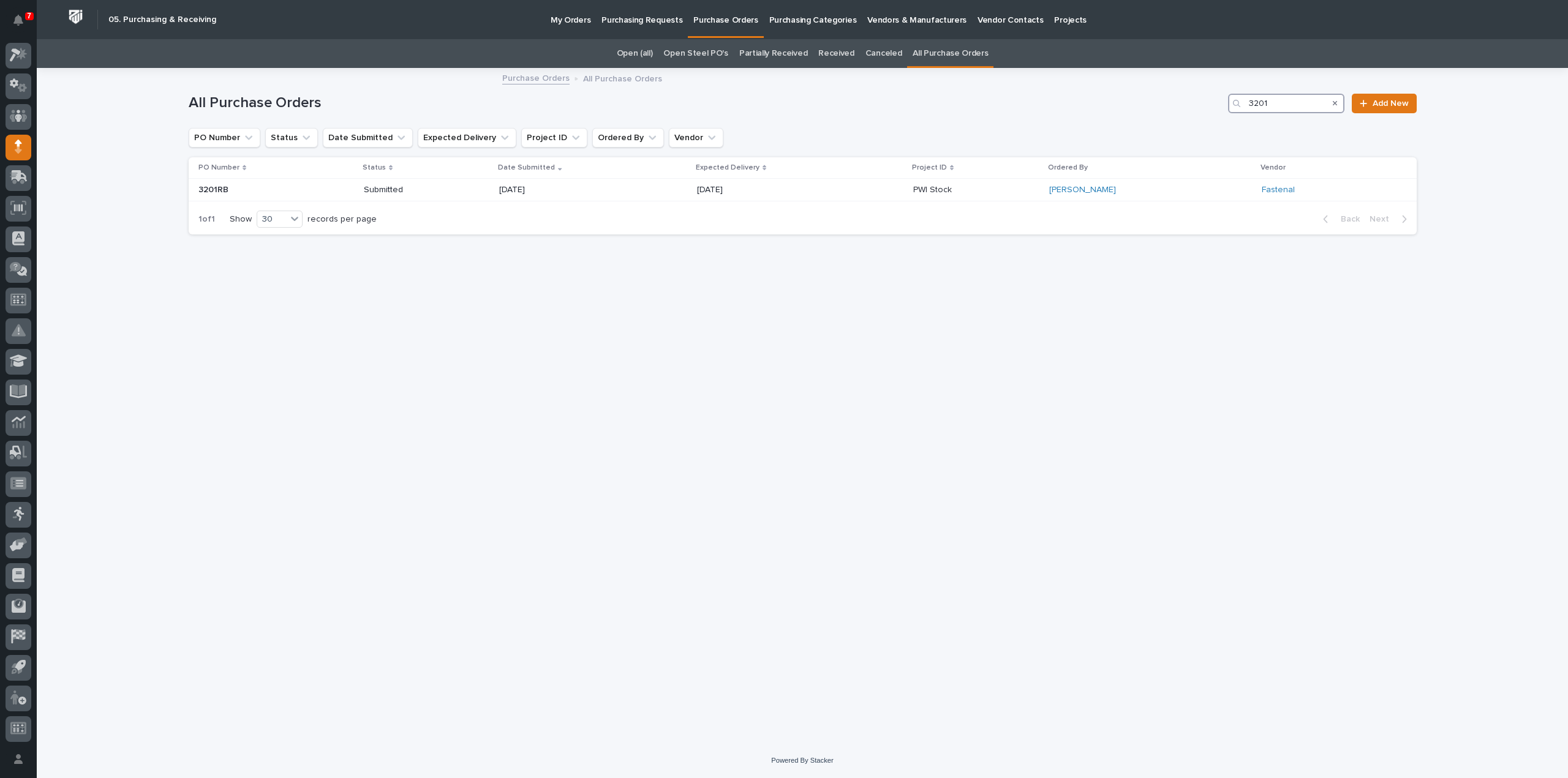
type input "3201"
click at [1335, 102] on icon "Search" at bounding box center [1335, 103] width 5 height 5
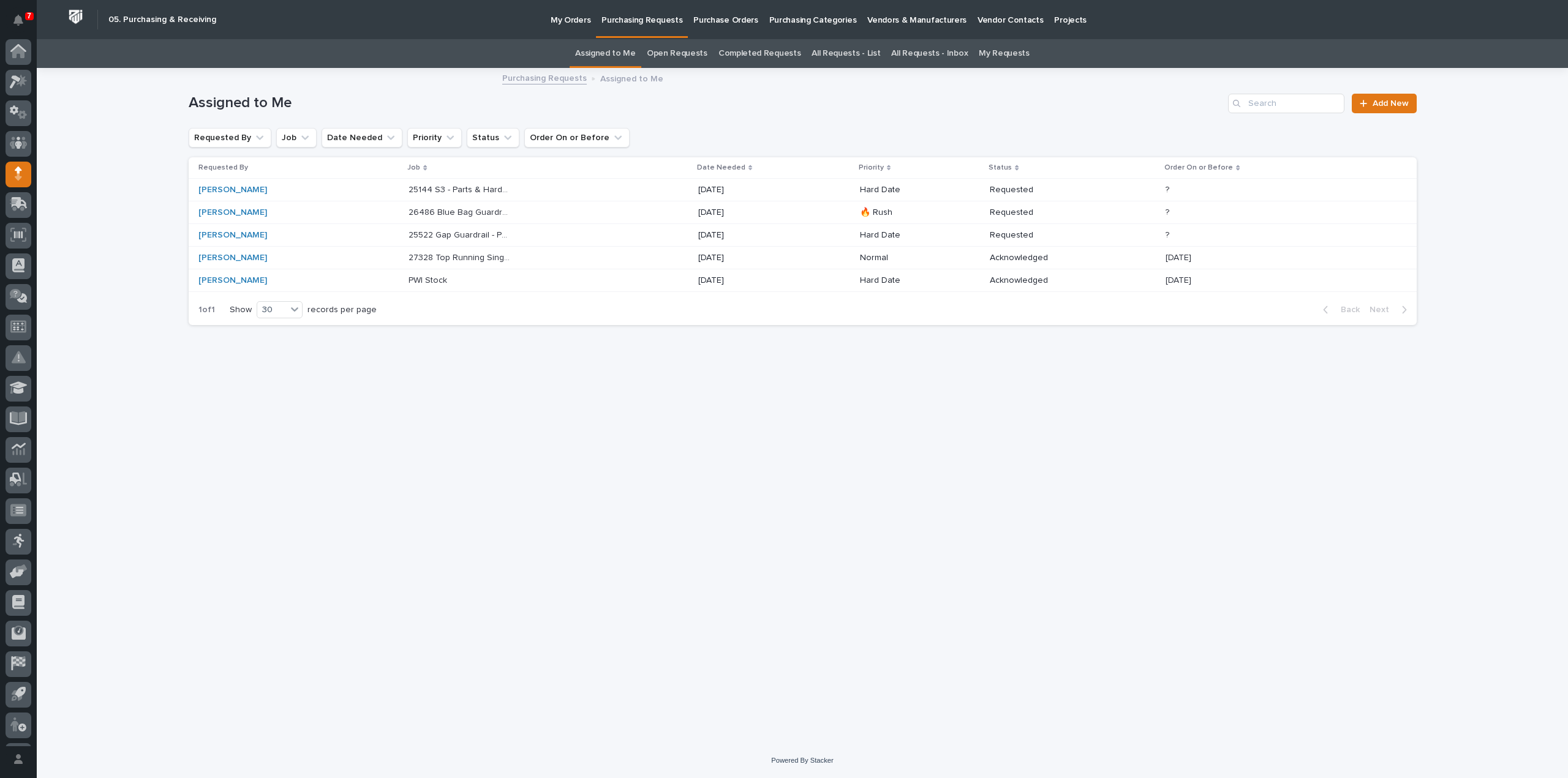
scroll to position [27, 0]
click at [14, 18] on icon "Notifications" at bounding box center [19, 20] width 10 height 11
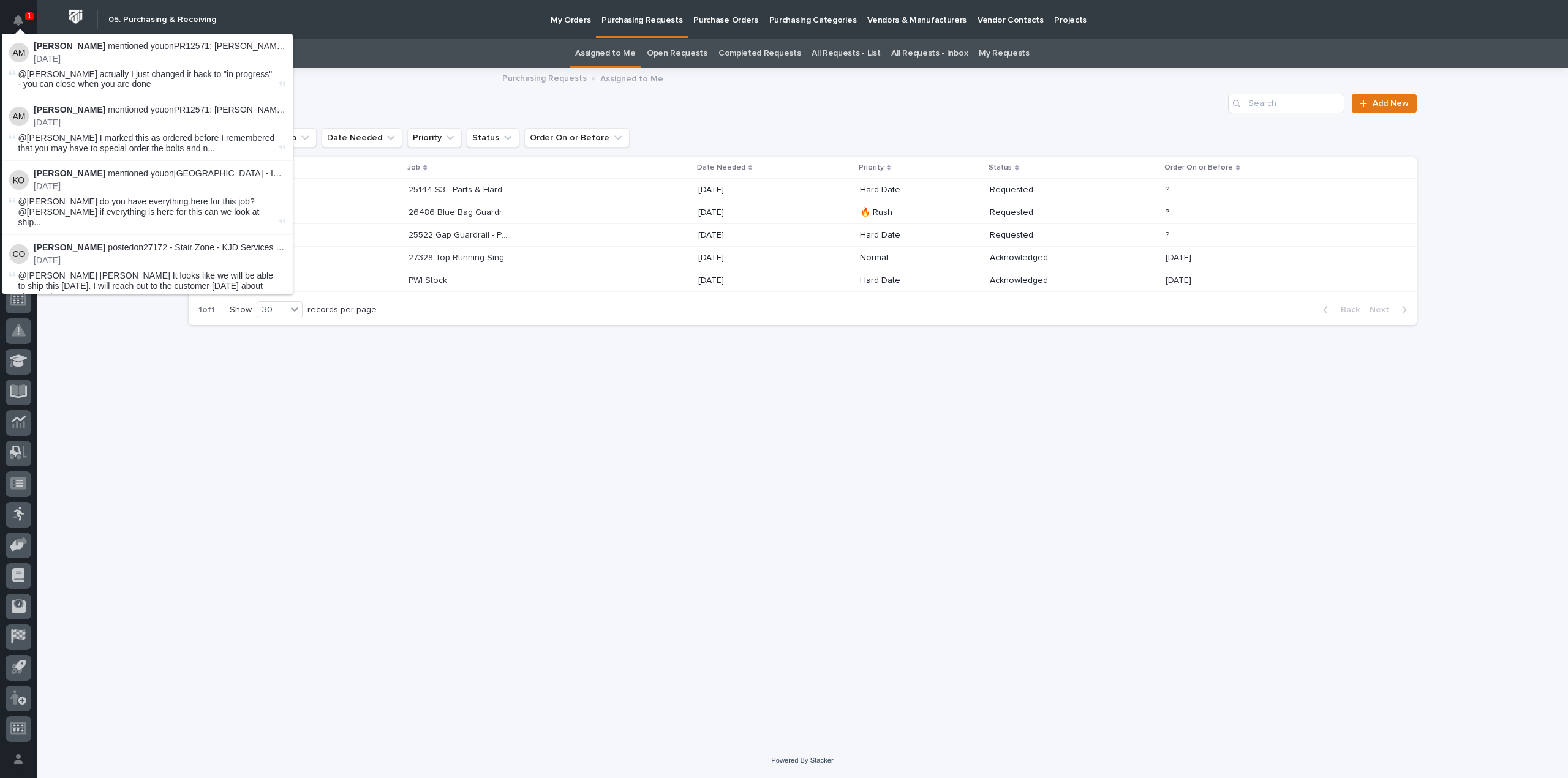
click at [360, 57] on div "Assigned to Me Open Requests Completed Requests All Requests - List All Request…" at bounding box center [802, 54] width 1531 height 29
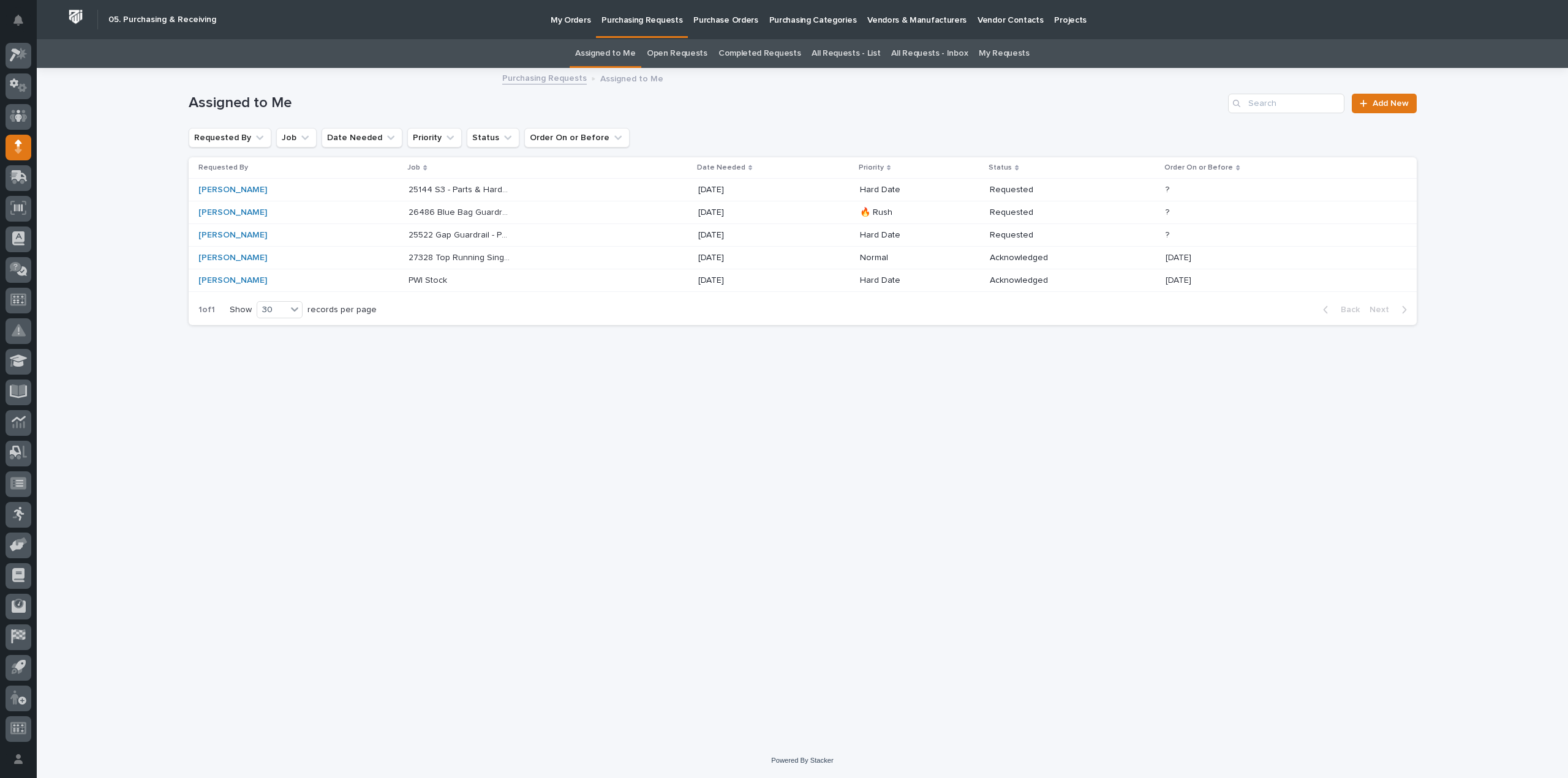
click at [425, 264] on div "27328 Top Running Single Girder Bridge - Parts & HW 27328 Top Running Single Gi…" at bounding box center [548, 258] width 279 height 20
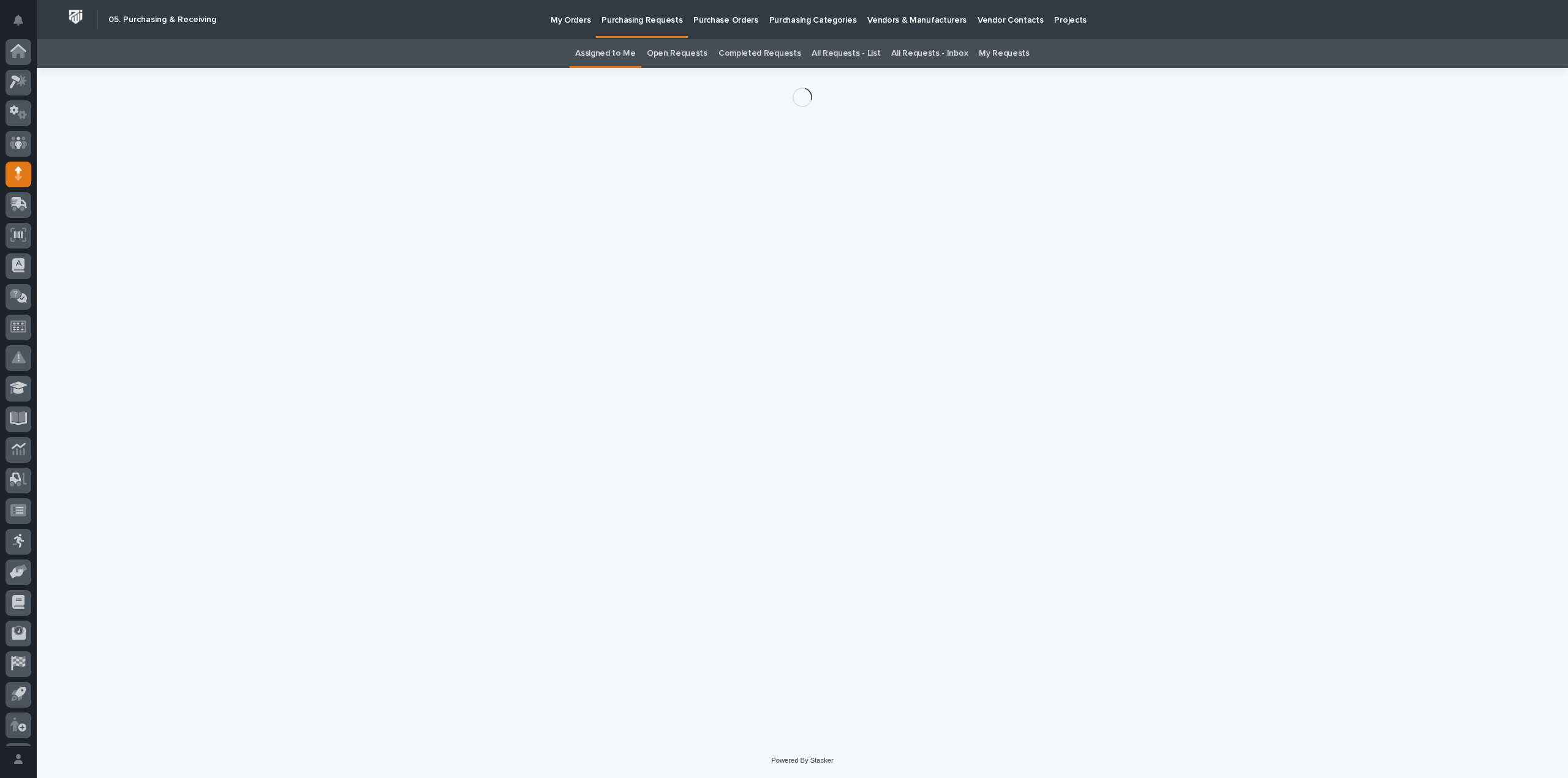
scroll to position [27, 0]
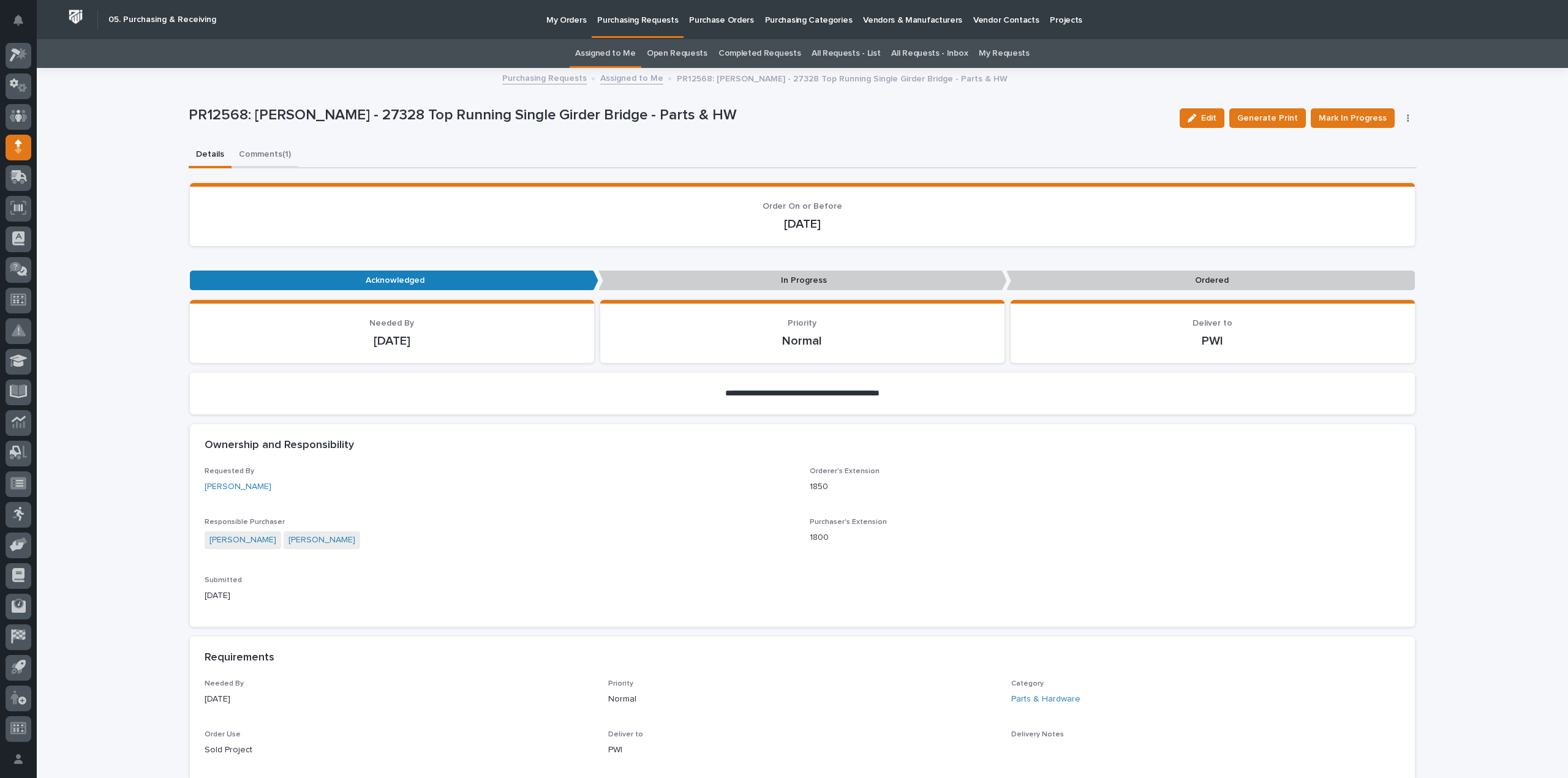
click at [246, 153] on button "Comments (1)" at bounding box center [265, 155] width 67 height 26
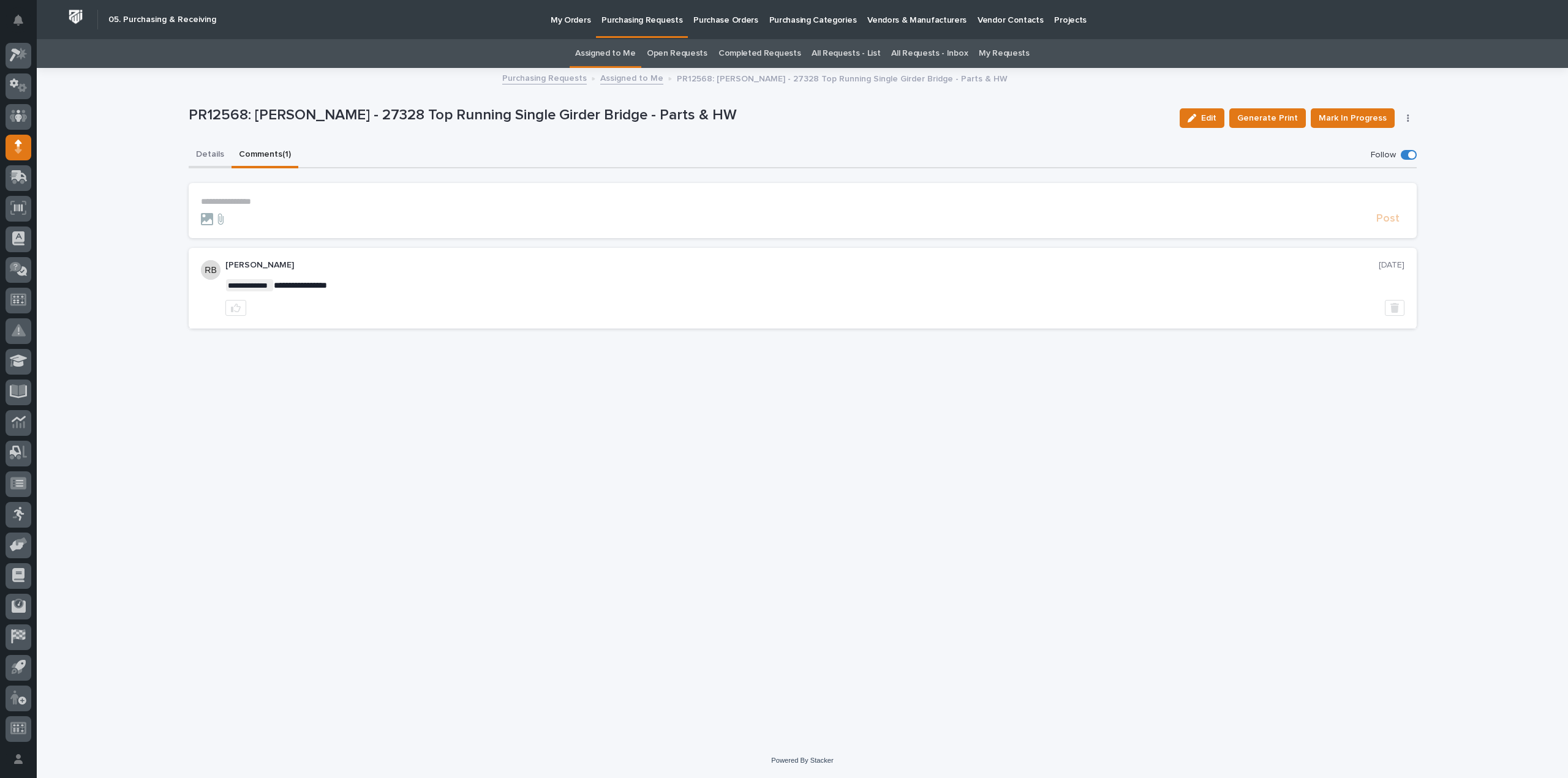
click at [213, 155] on button "Details" at bounding box center [210, 155] width 43 height 26
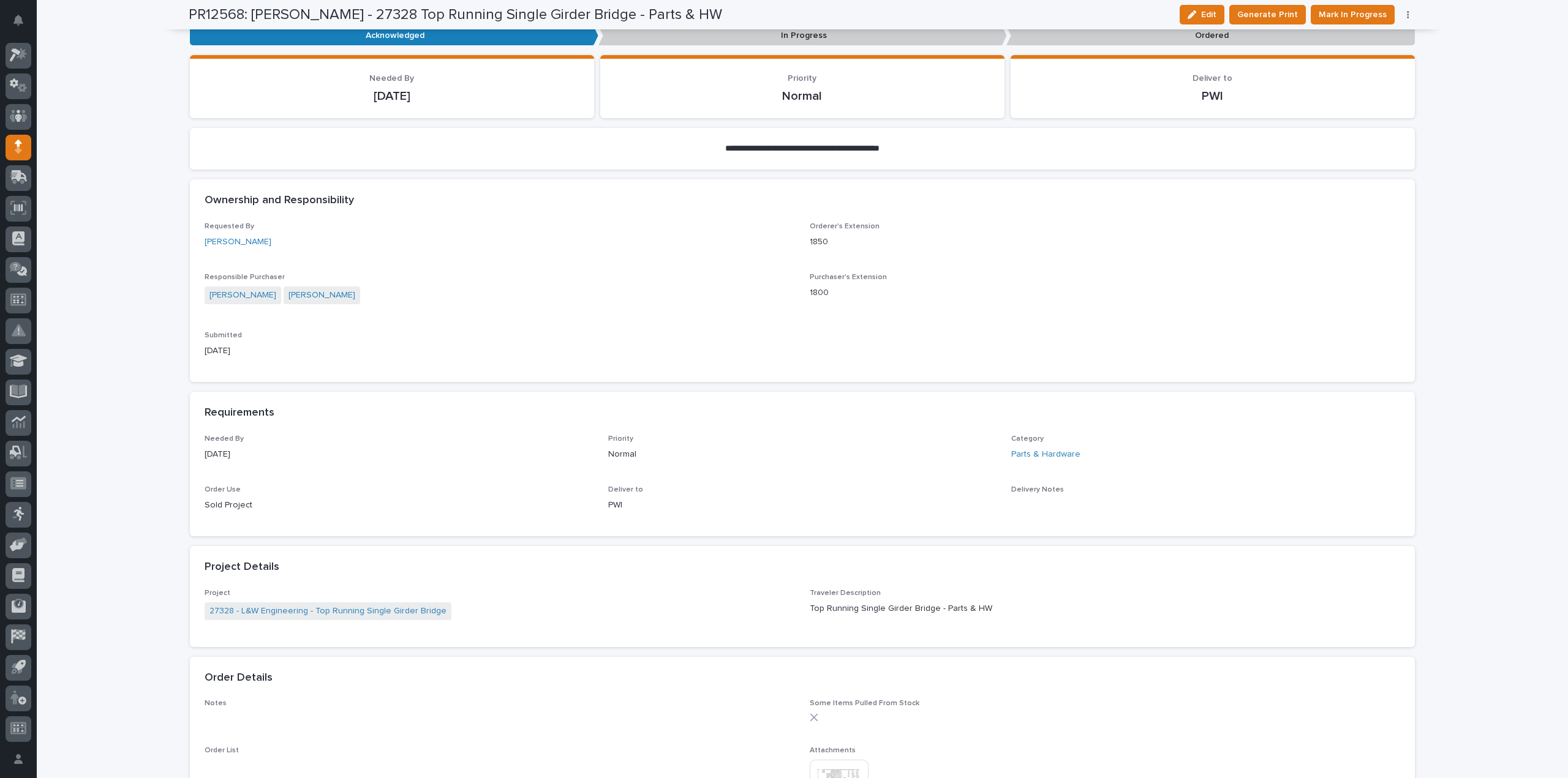
scroll to position [490, 0]
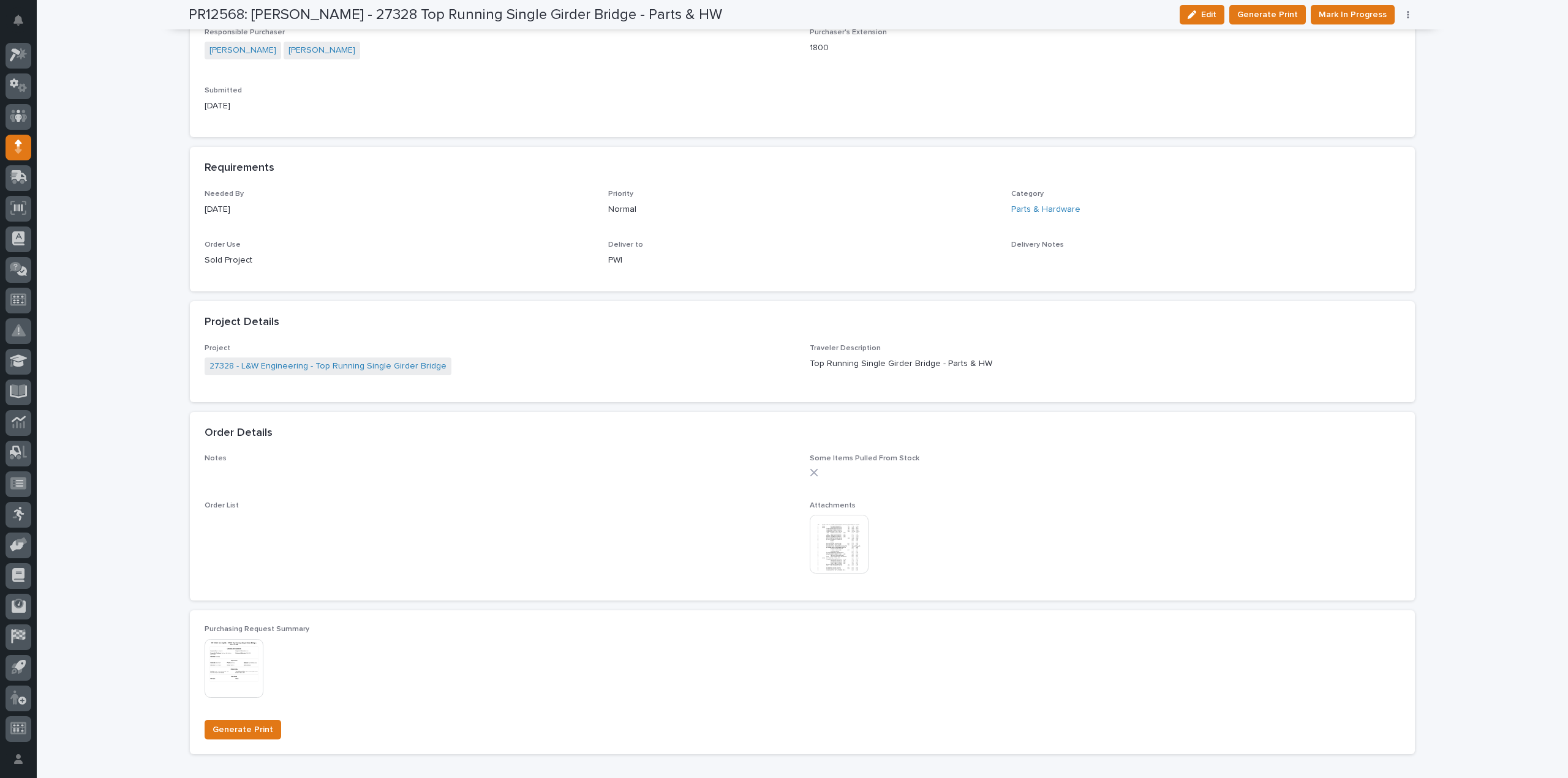
click at [843, 563] on img at bounding box center [839, 544] width 59 height 59
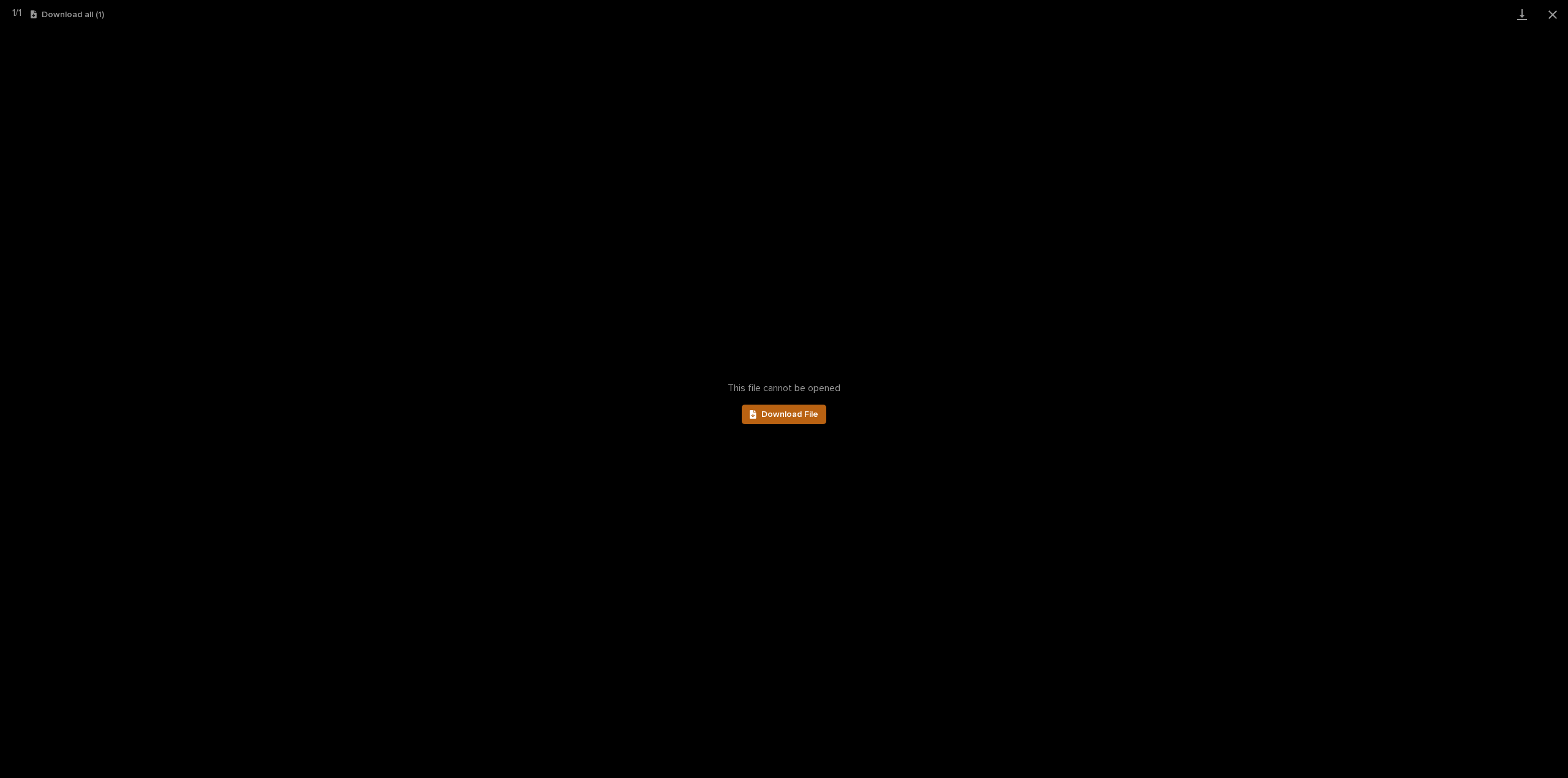
click at [770, 418] on span "Download File" at bounding box center [790, 414] width 57 height 9
click at [1550, 17] on button "Close gallery" at bounding box center [1553, 14] width 30 height 29
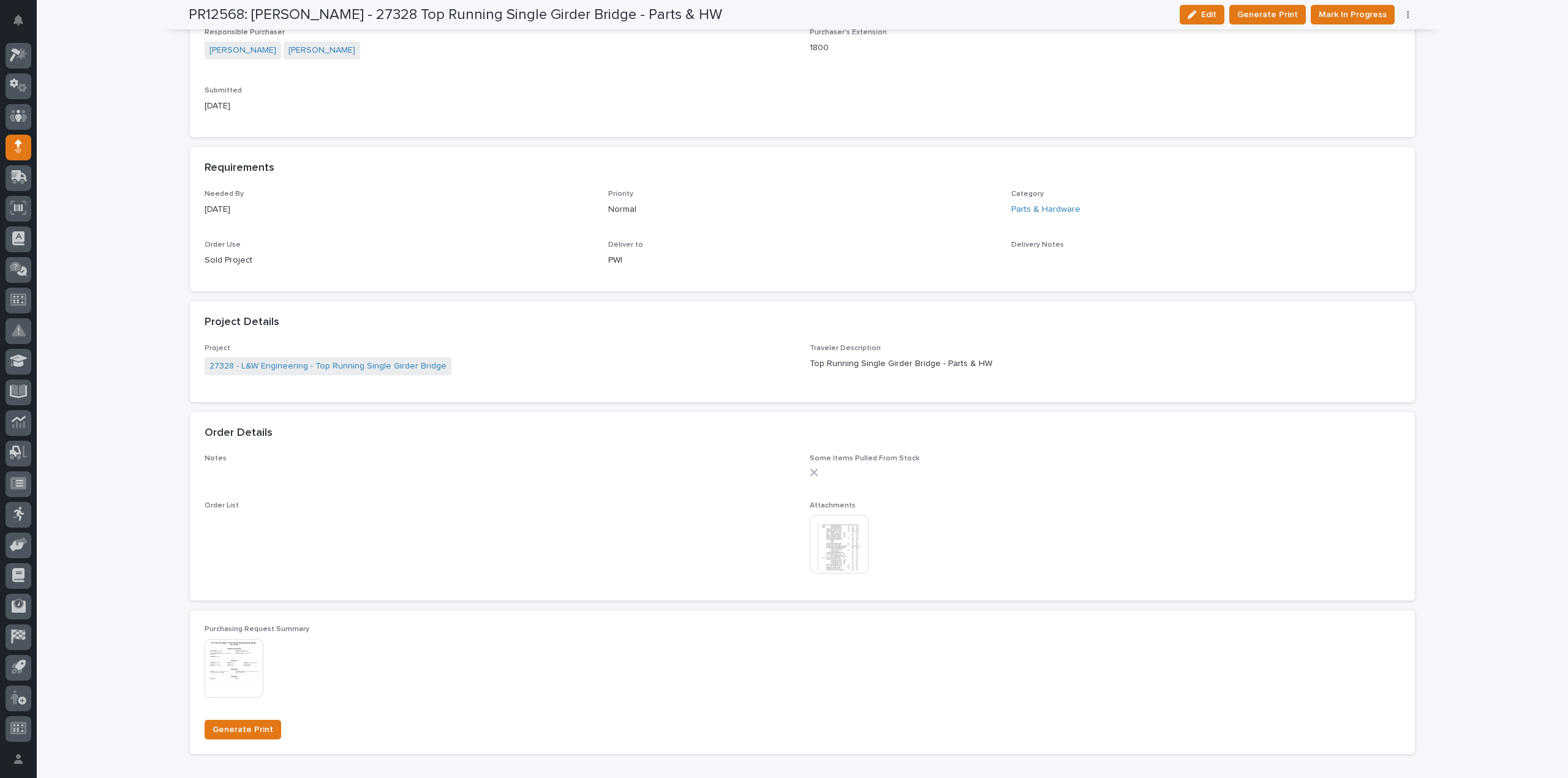
scroll to position [0, 0]
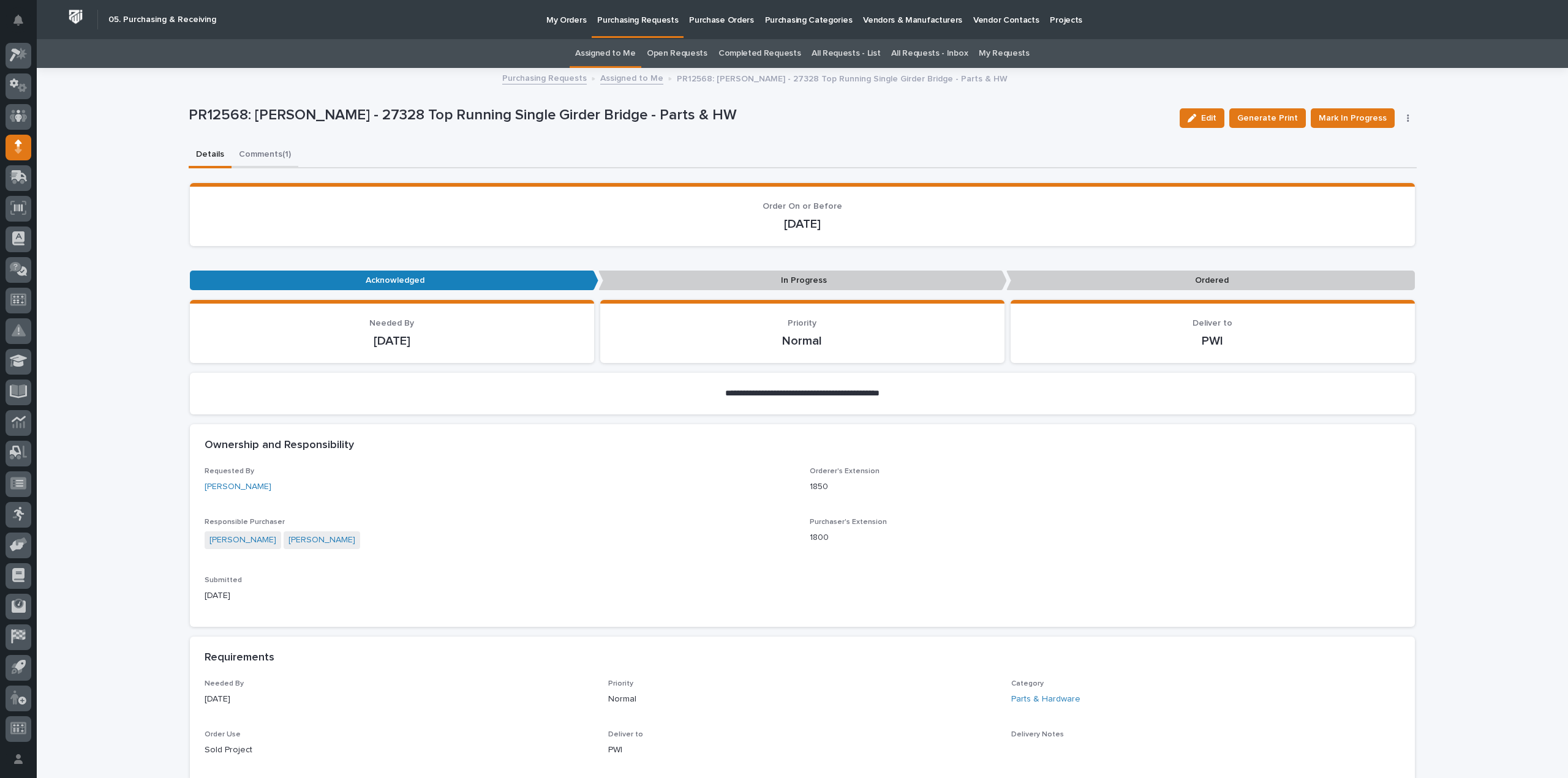
click at [243, 151] on button "Comments (1)" at bounding box center [265, 155] width 67 height 26
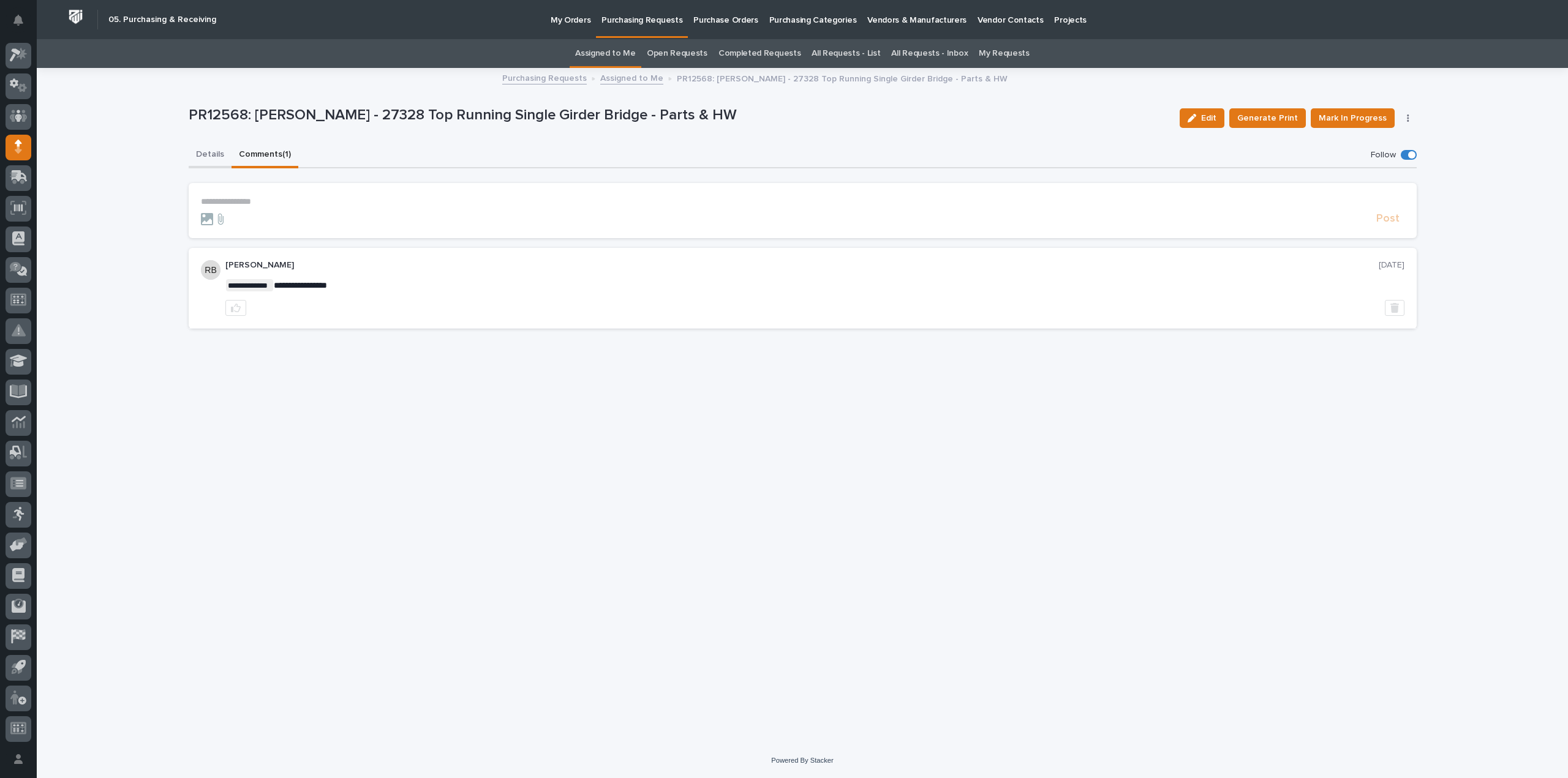
click at [209, 155] on button "Details" at bounding box center [210, 155] width 43 height 26
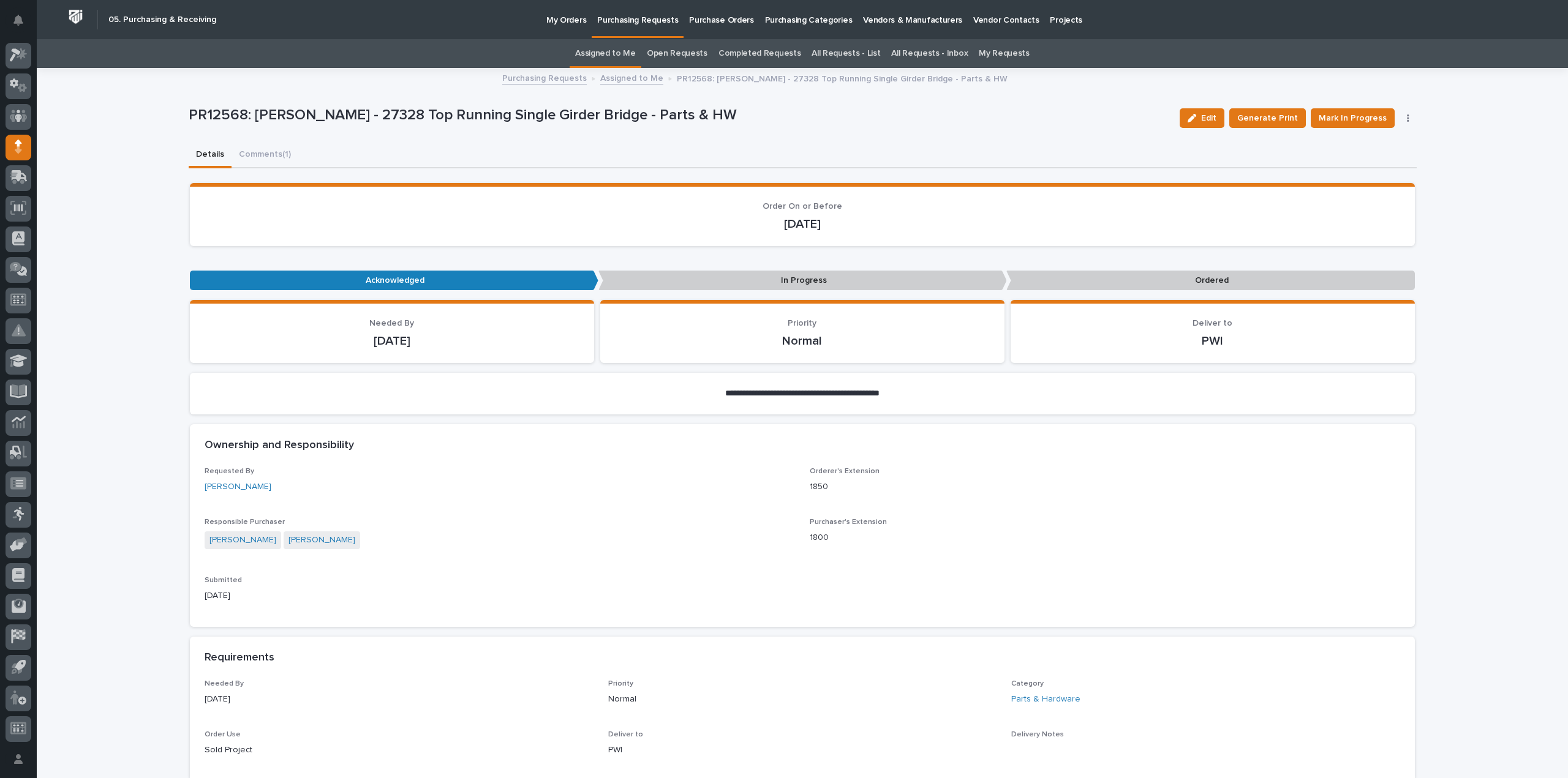
click at [632, 50] on link "Assigned to Me" at bounding box center [605, 54] width 61 height 29
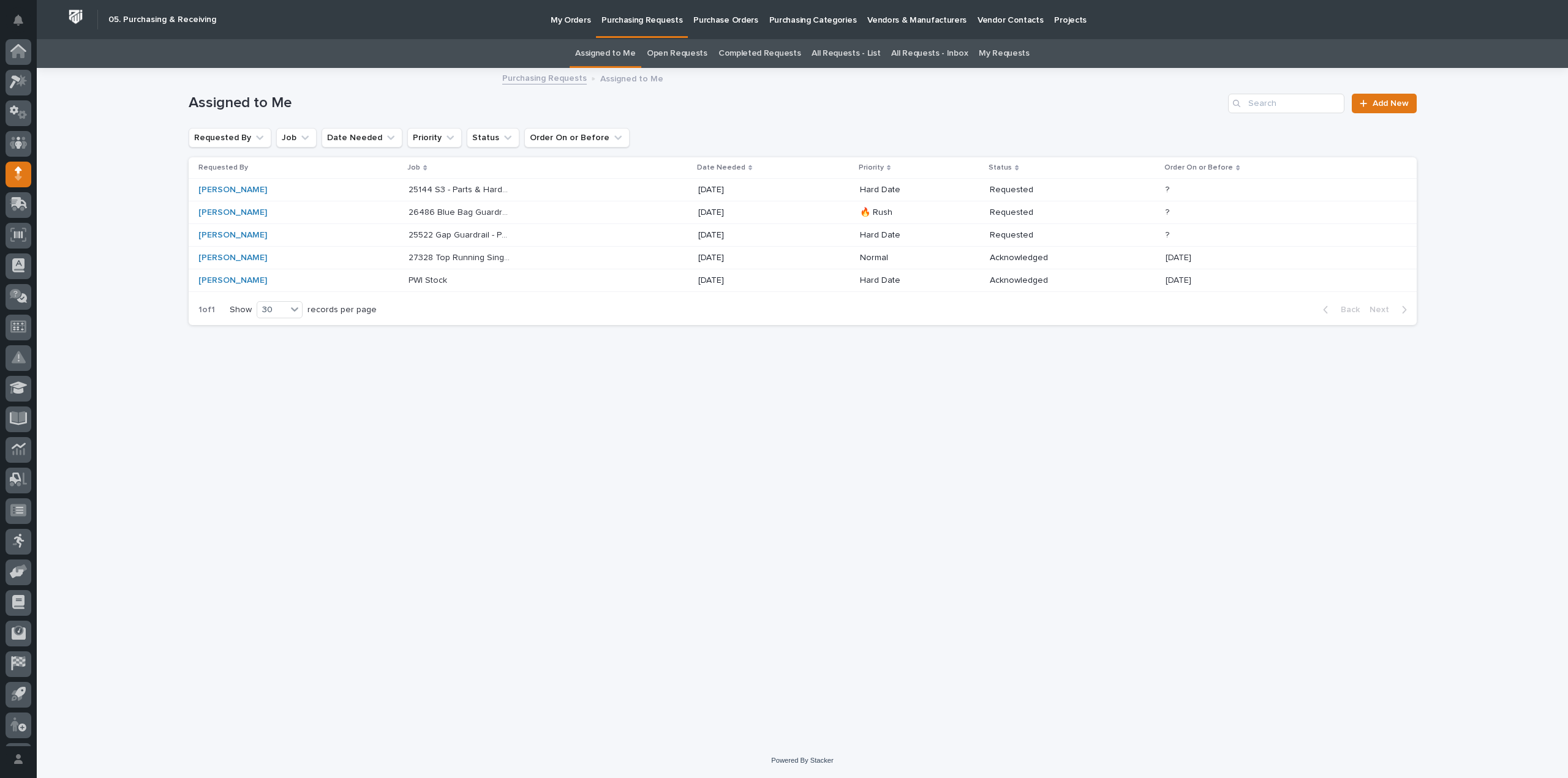
scroll to position [27, 0]
click at [409, 236] on p "25522 Gap Guardrail - Parts & Hardware" at bounding box center [461, 234] width 105 height 13
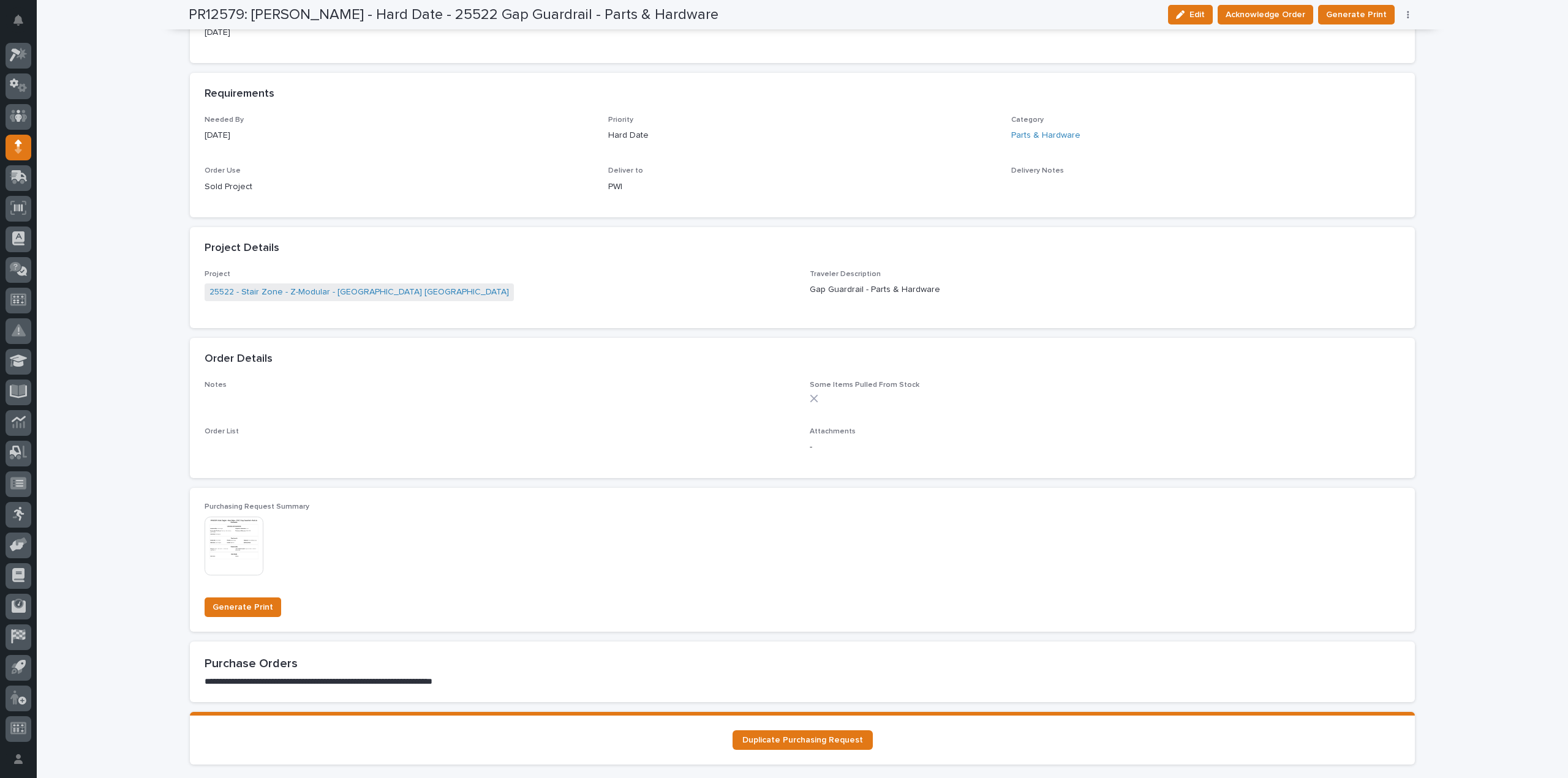
scroll to position [583, 0]
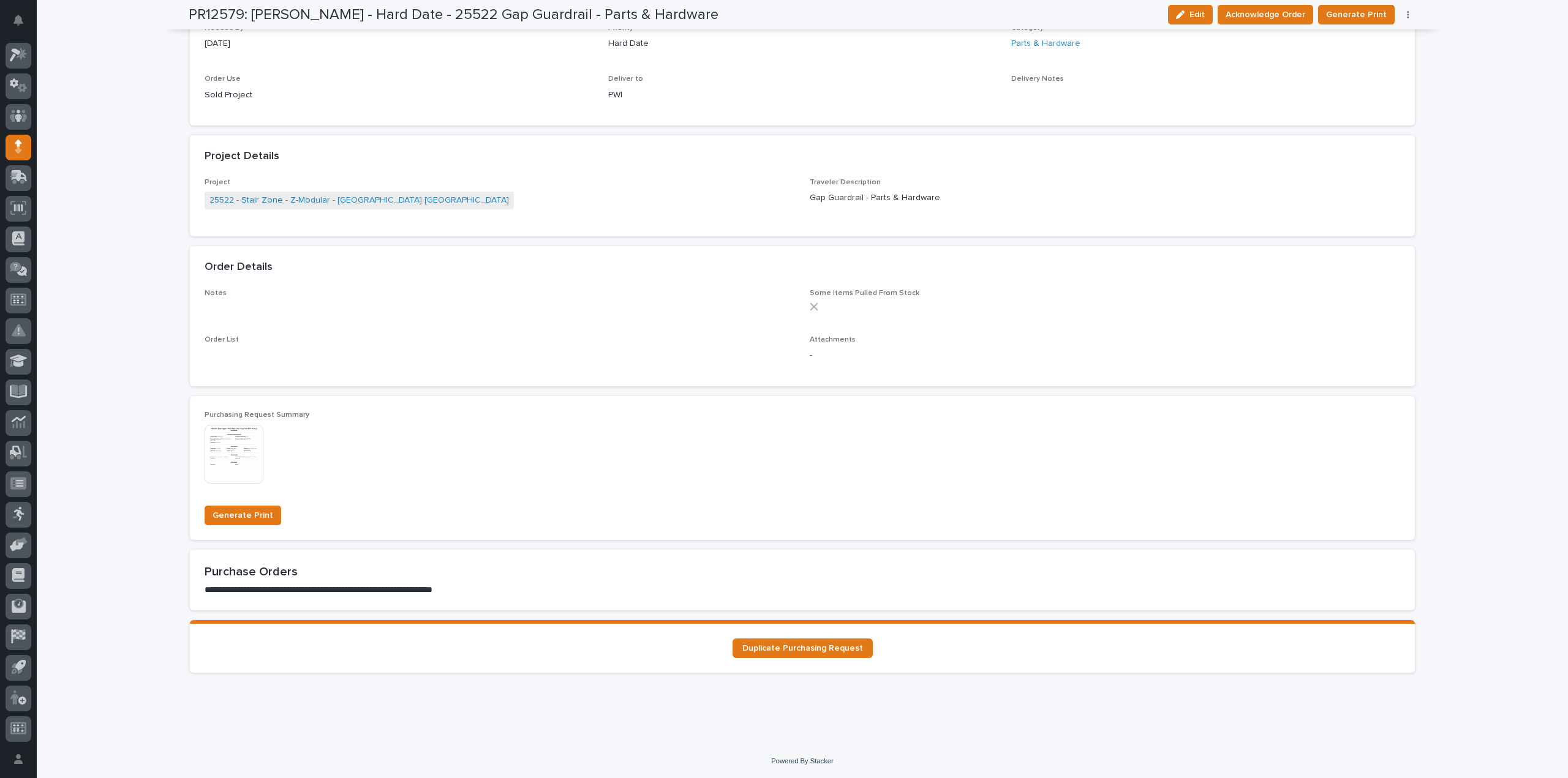
click at [257, 454] on img at bounding box center [234, 454] width 59 height 59
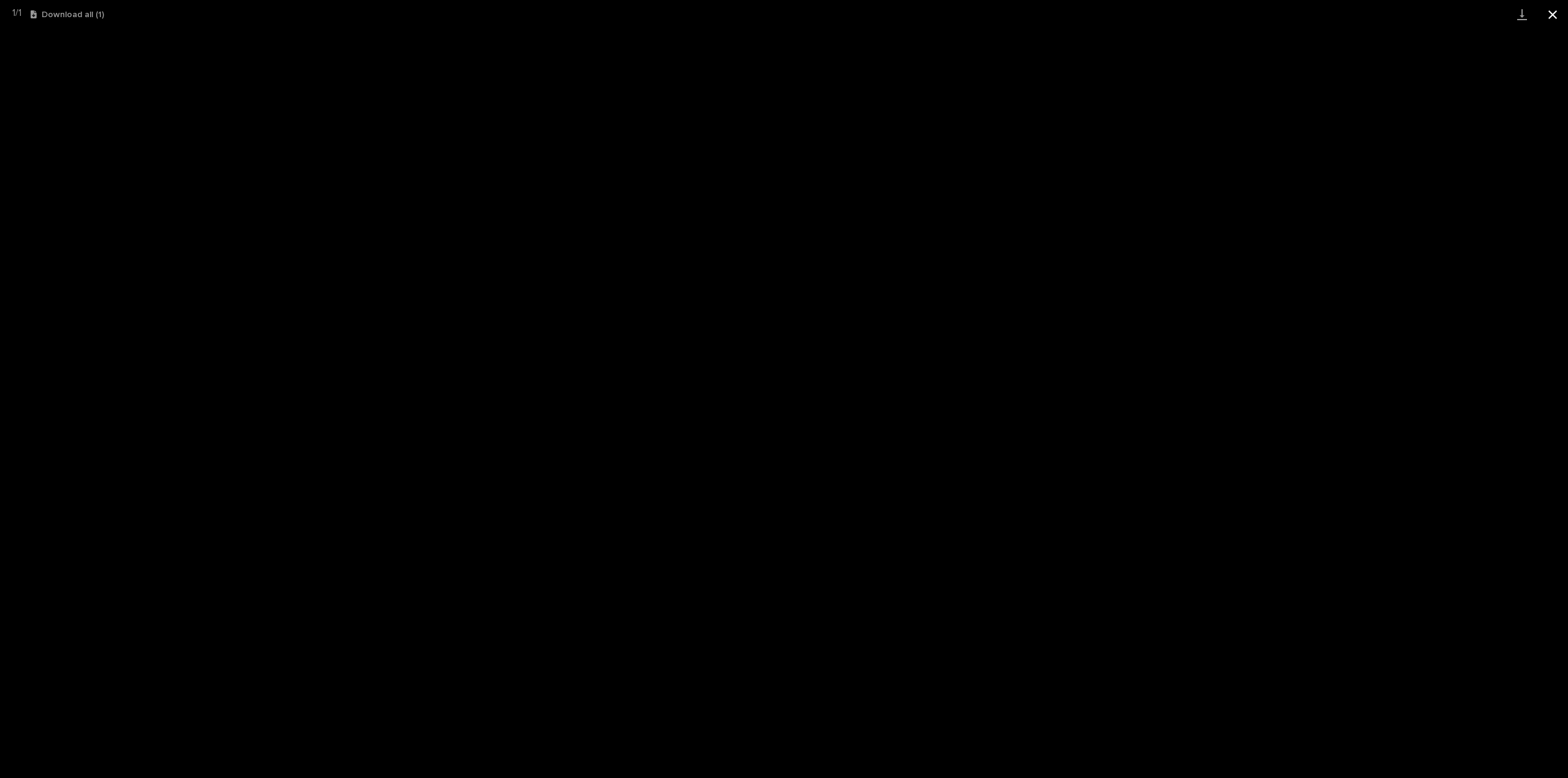
click at [1554, 14] on button "Close gallery" at bounding box center [1553, 14] width 30 height 29
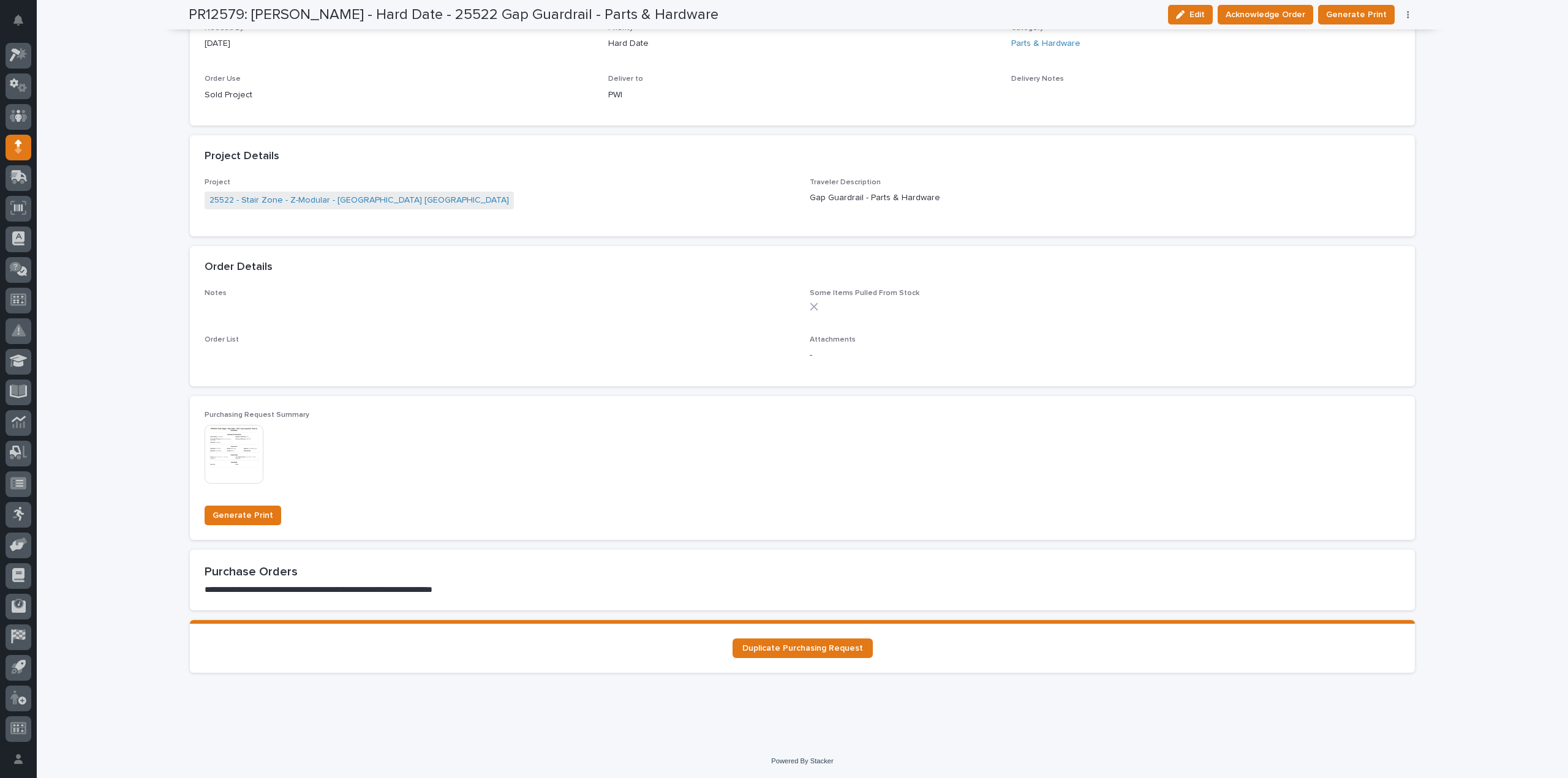
scroll to position [0, 0]
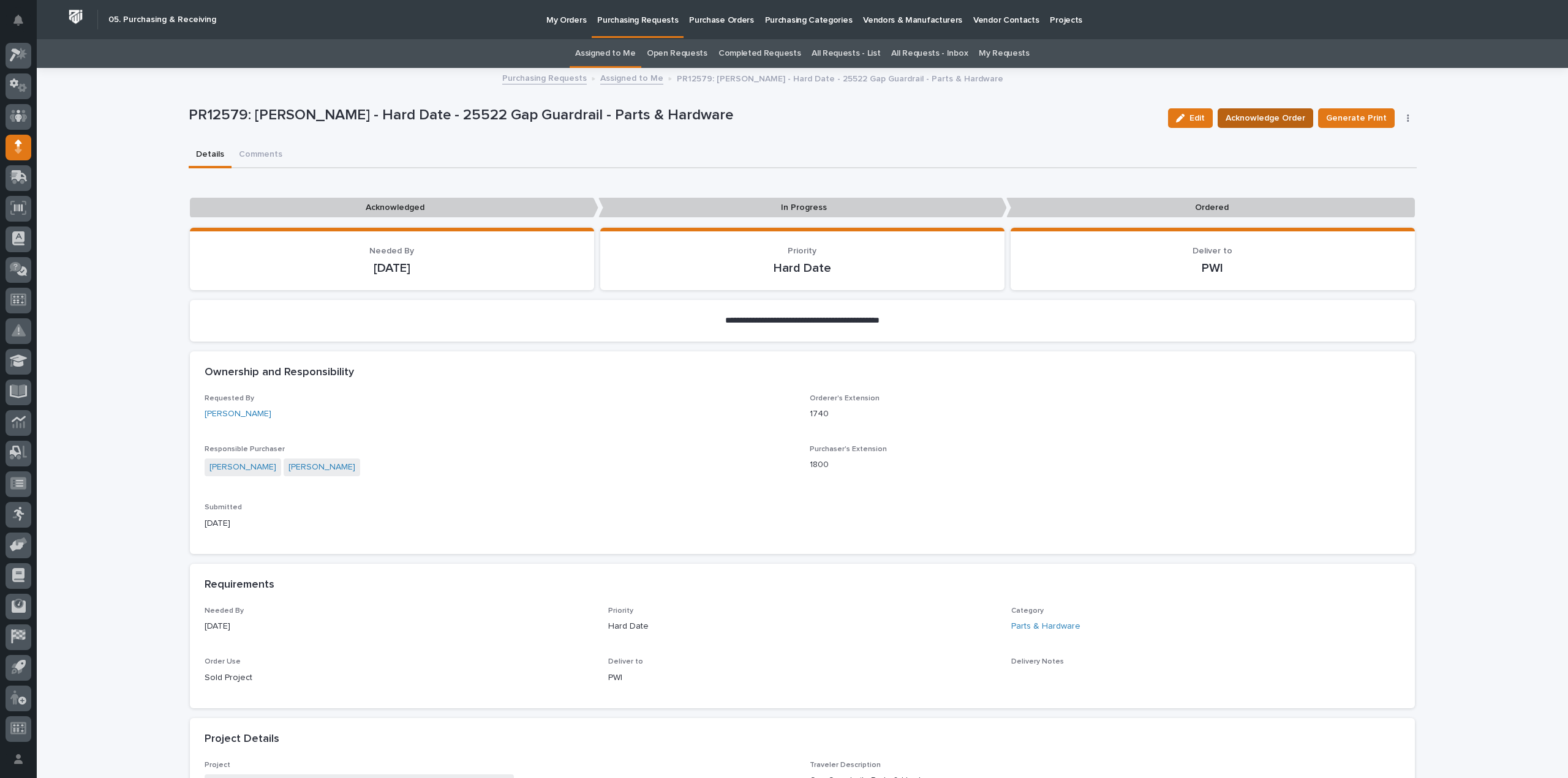
click at [1261, 121] on span "Acknowledge Order" at bounding box center [1266, 118] width 80 height 14
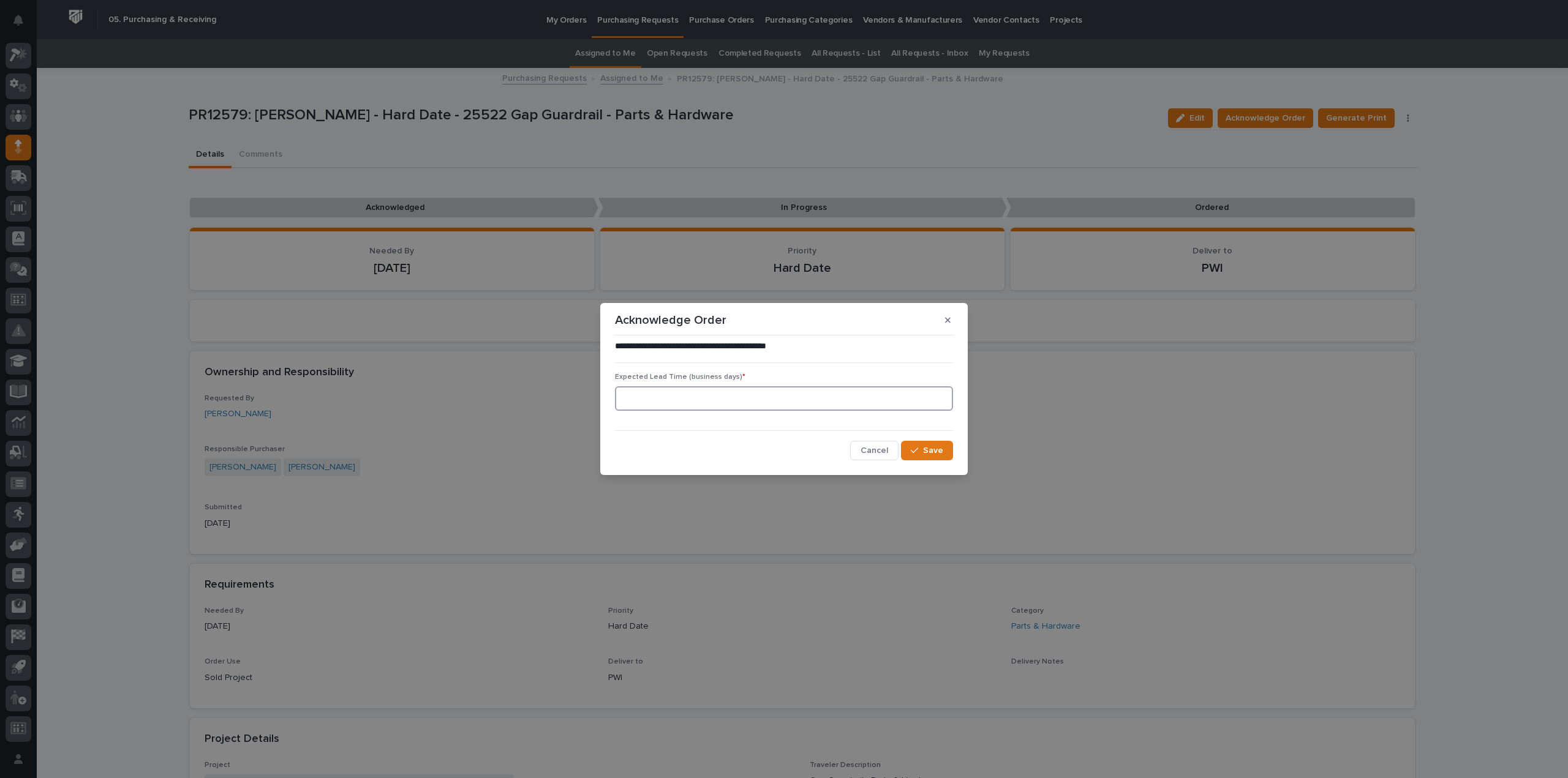
click at [770, 395] on input at bounding box center [783, 398] width 338 height 25
type input "0"
click at [930, 456] on span "Save" at bounding box center [933, 450] width 20 height 11
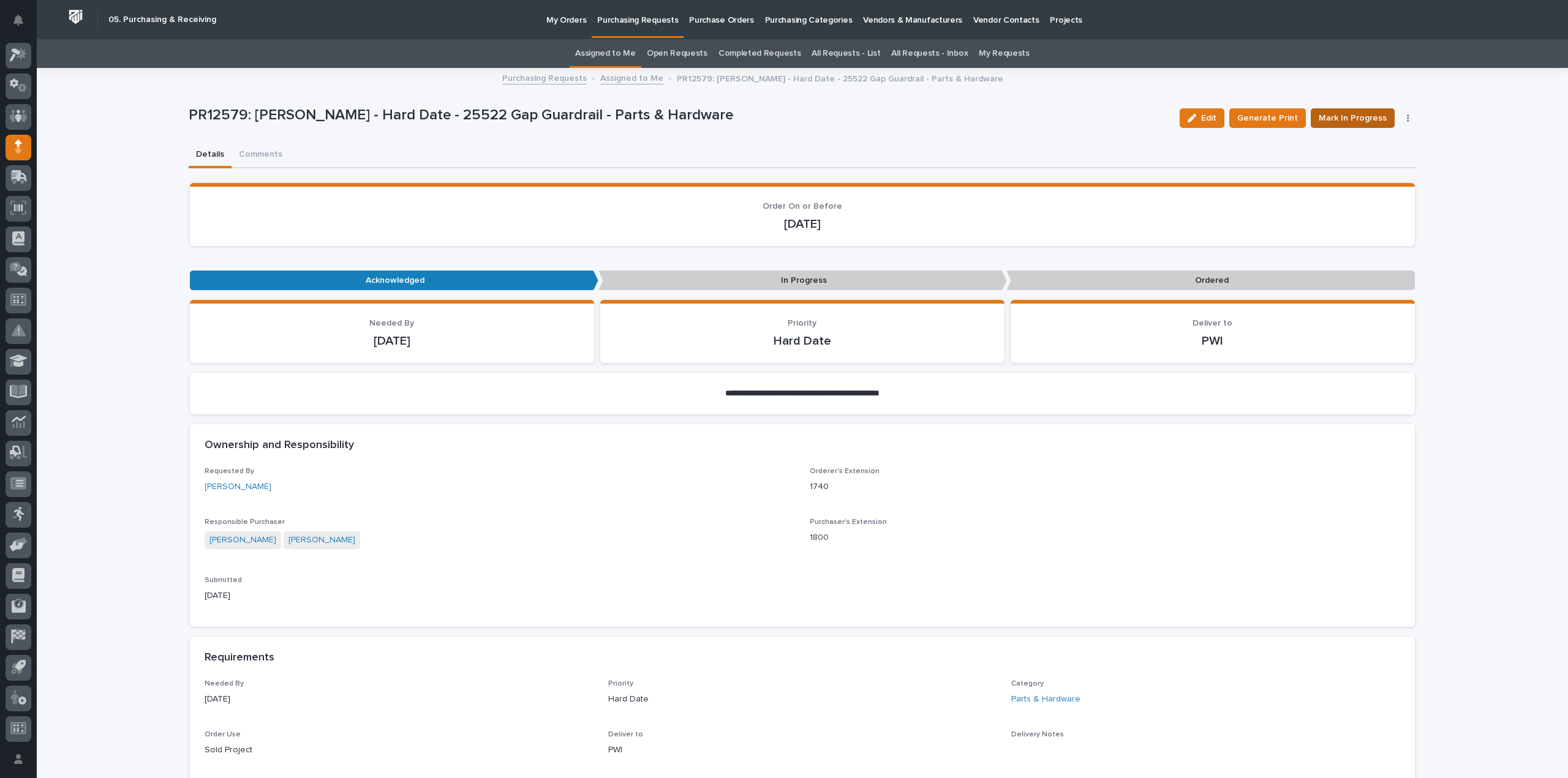
click at [1360, 122] on span "Mark In Progress" at bounding box center [1352, 118] width 68 height 14
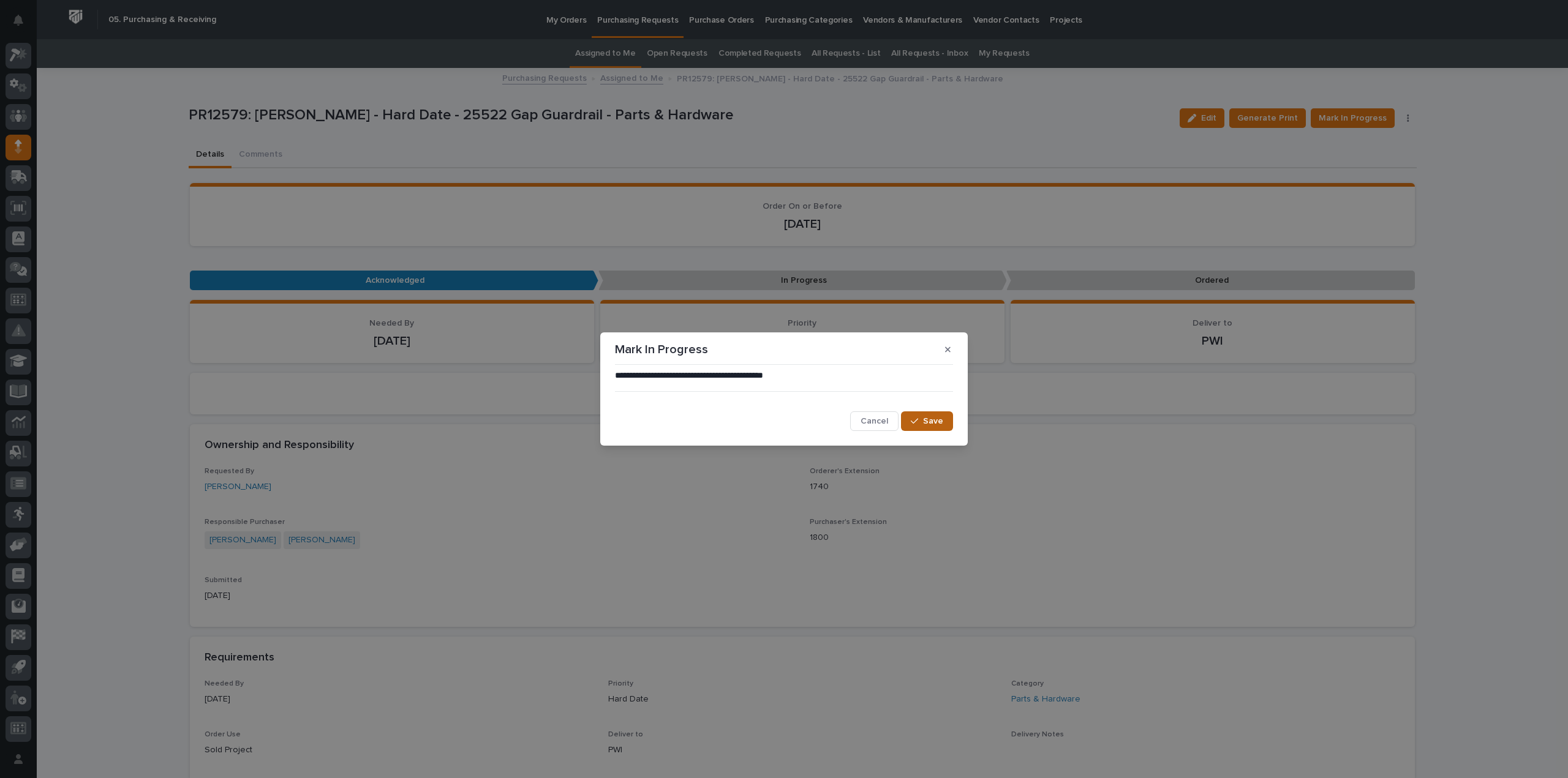
click at [915, 422] on icon "button" at bounding box center [914, 422] width 7 height 9
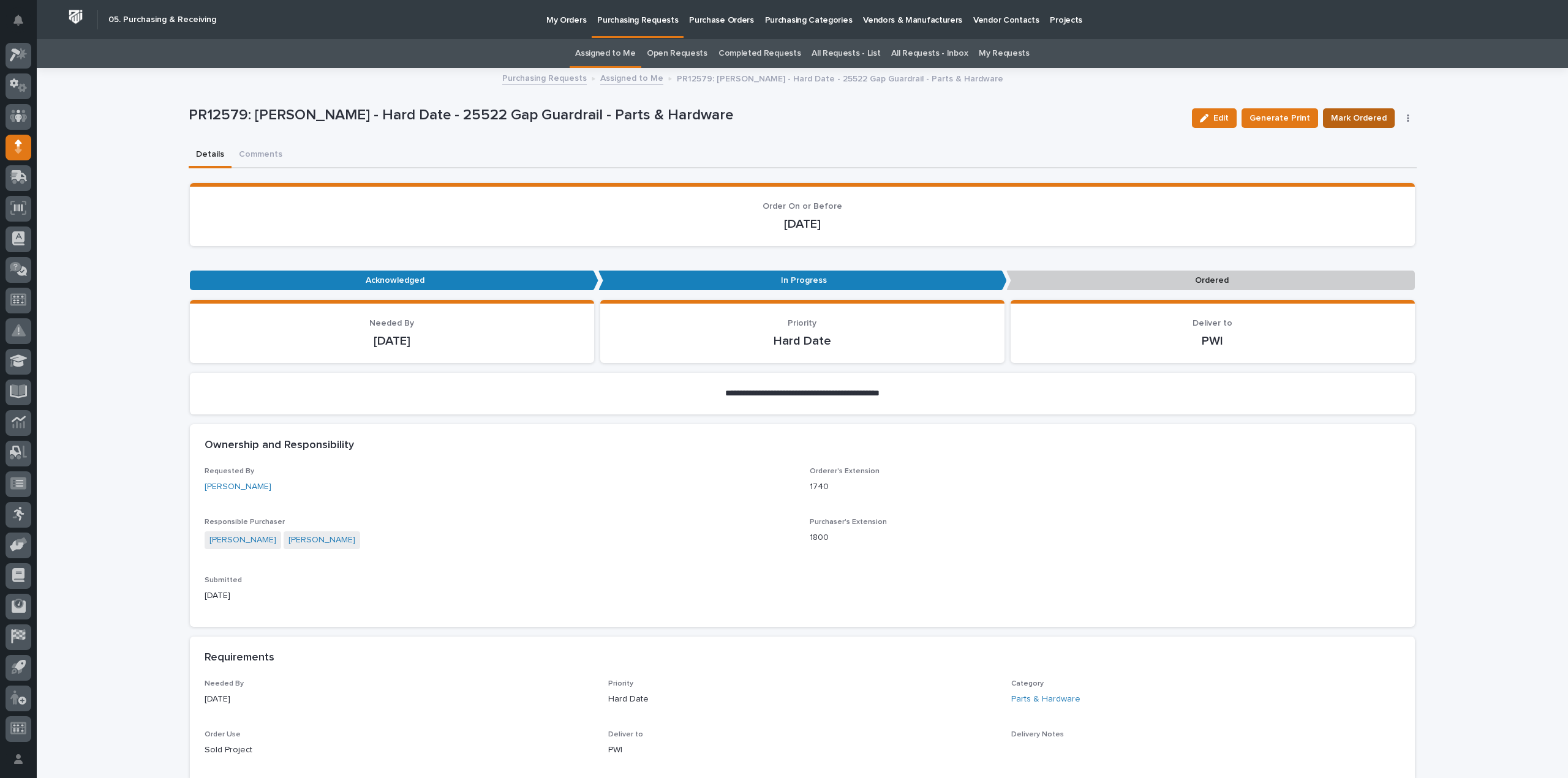
click at [1349, 121] on span "Mark Ordered" at bounding box center [1358, 118] width 56 height 14
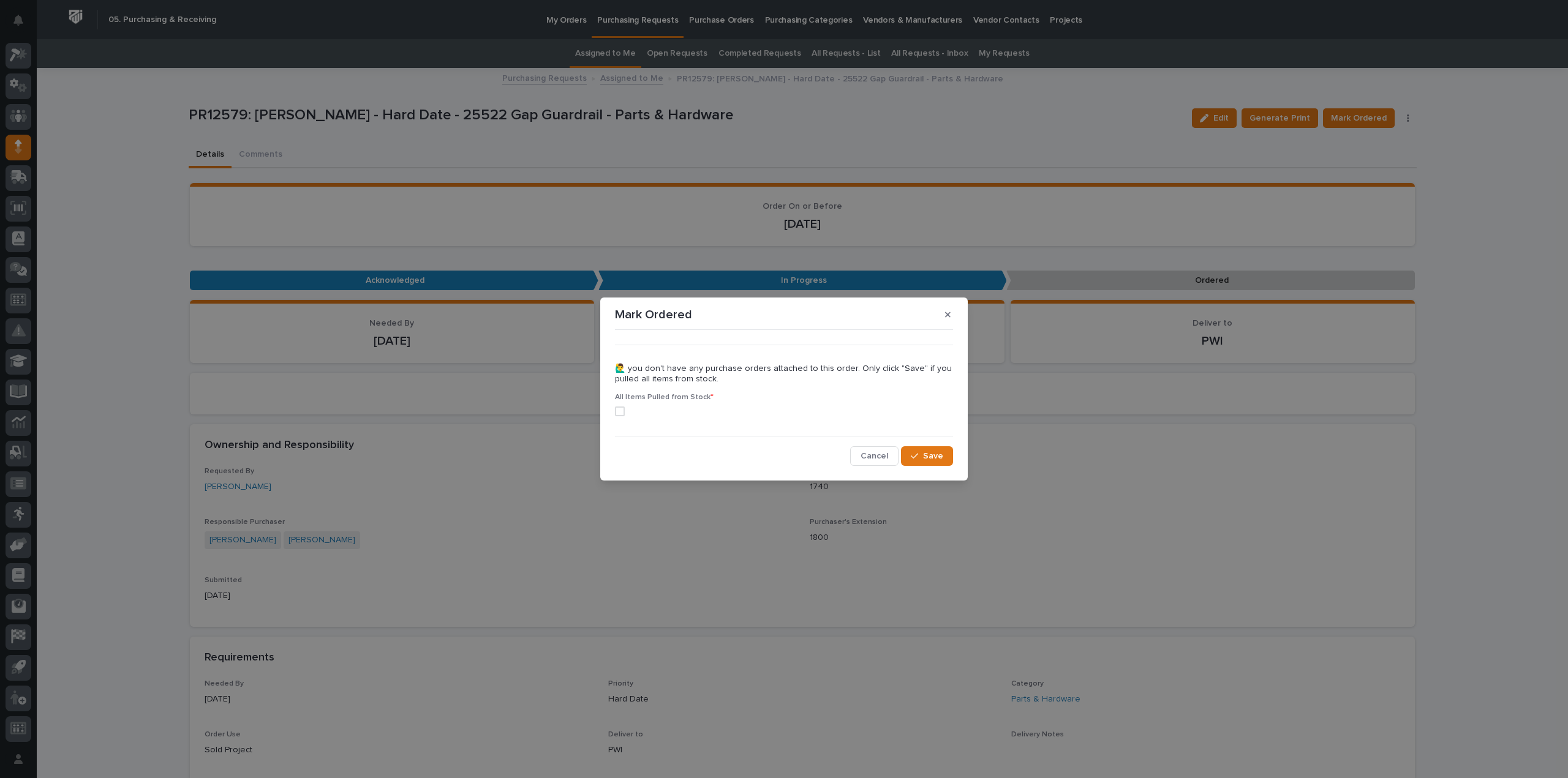
click at [623, 412] on span at bounding box center [620, 411] width 10 height 10
click at [923, 461] on button "Save" at bounding box center [927, 456] width 52 height 20
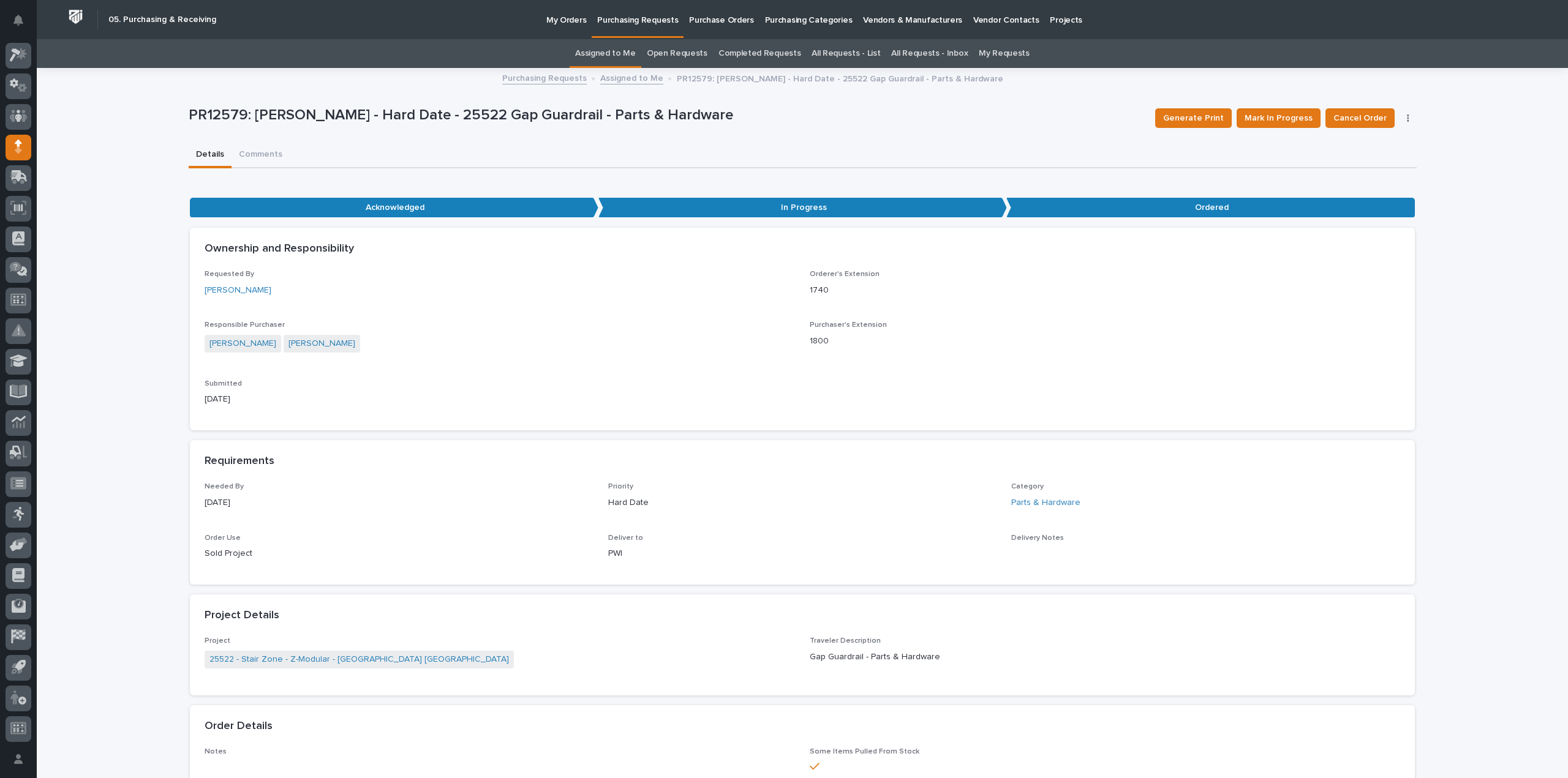
click at [631, 58] on link "Assigned to Me" at bounding box center [605, 54] width 61 height 29
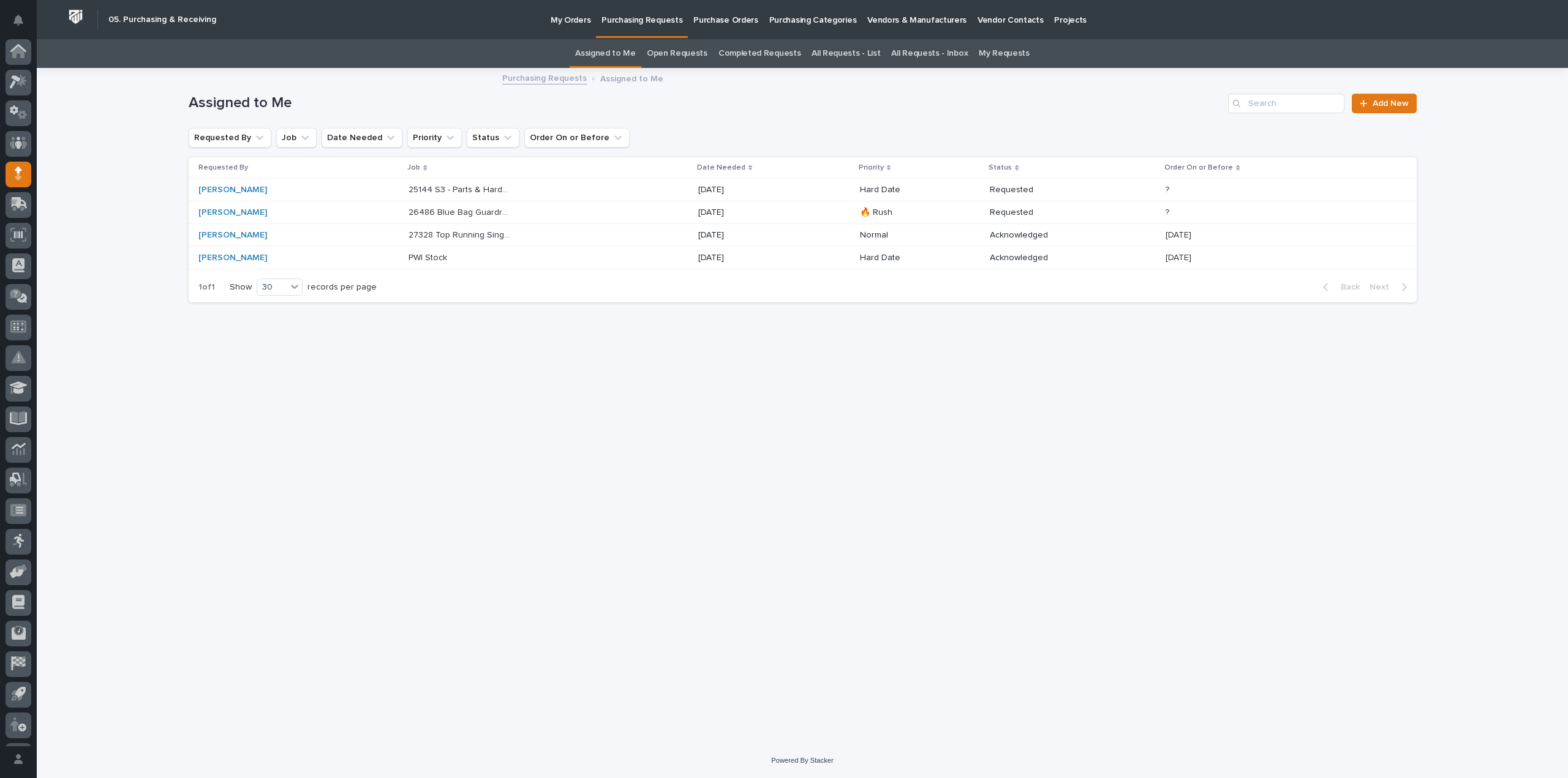
scroll to position [27, 0]
click at [453, 213] on p "26486 Blue Bag Guardrail" at bounding box center [461, 212] width 105 height 13
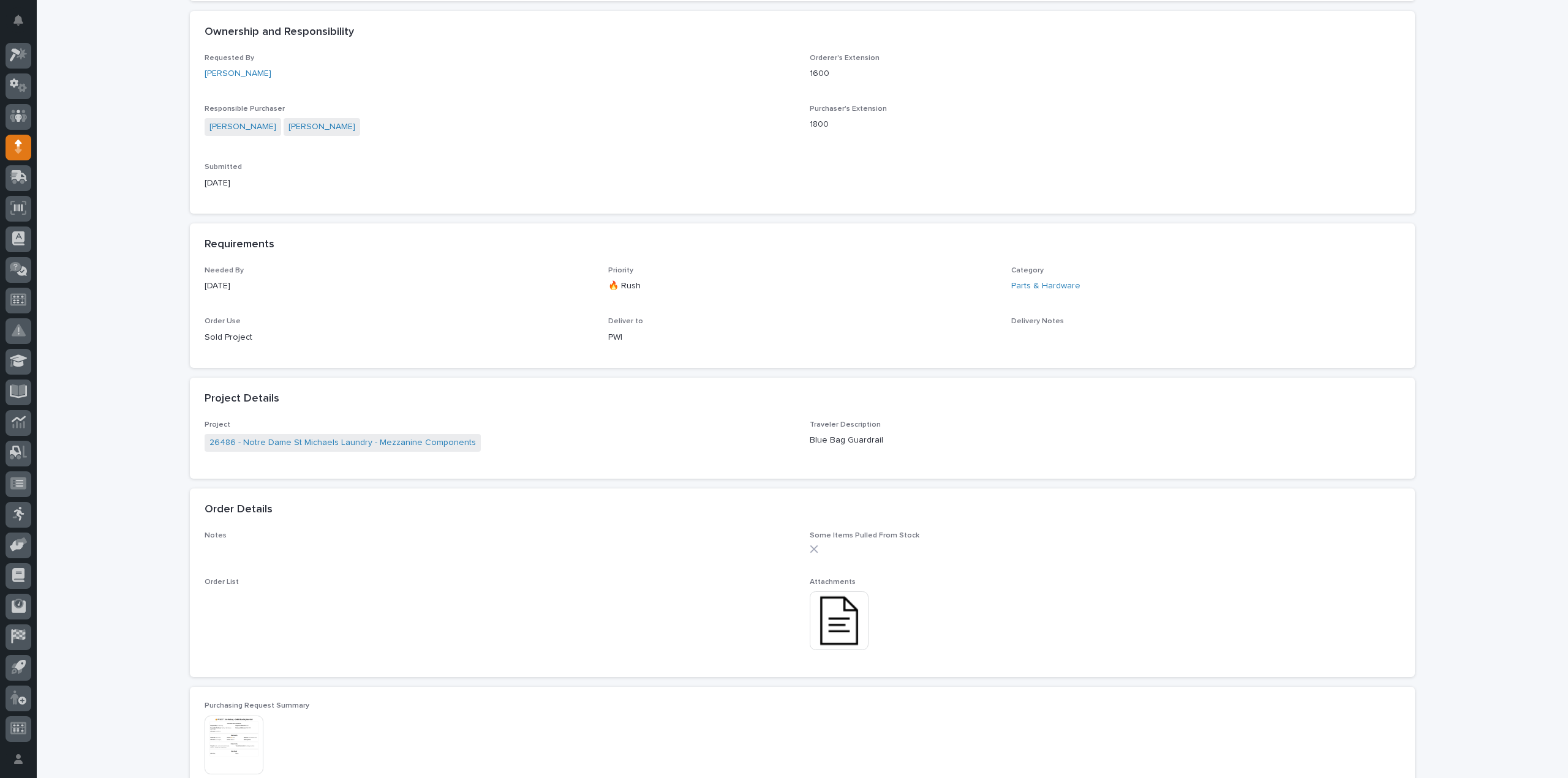
scroll to position [367, 0]
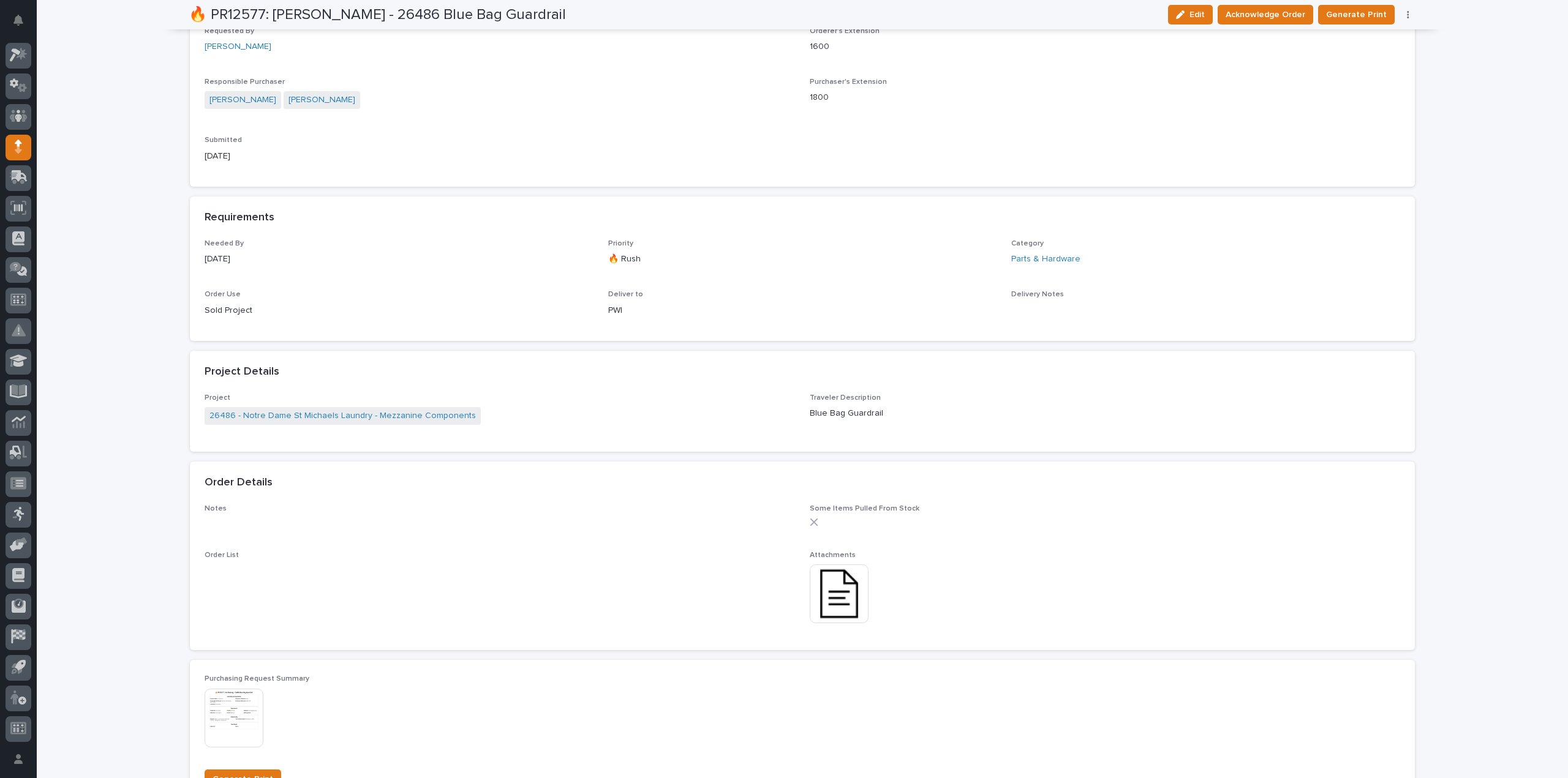
click at [843, 607] on img at bounding box center [839, 594] width 59 height 59
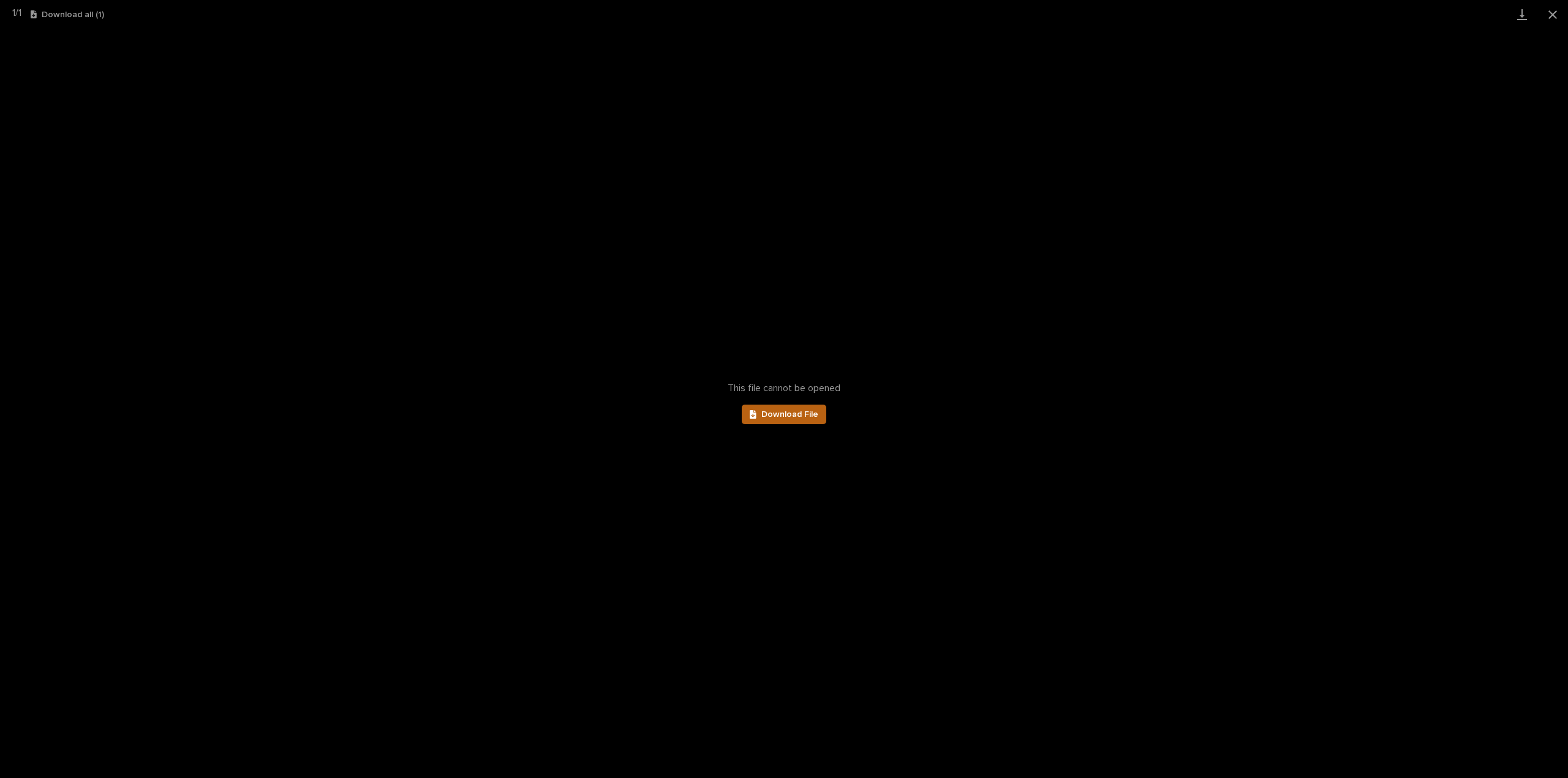
click at [777, 414] on span "Download File" at bounding box center [790, 414] width 57 height 9
click at [1550, 18] on button "Close gallery" at bounding box center [1553, 14] width 30 height 29
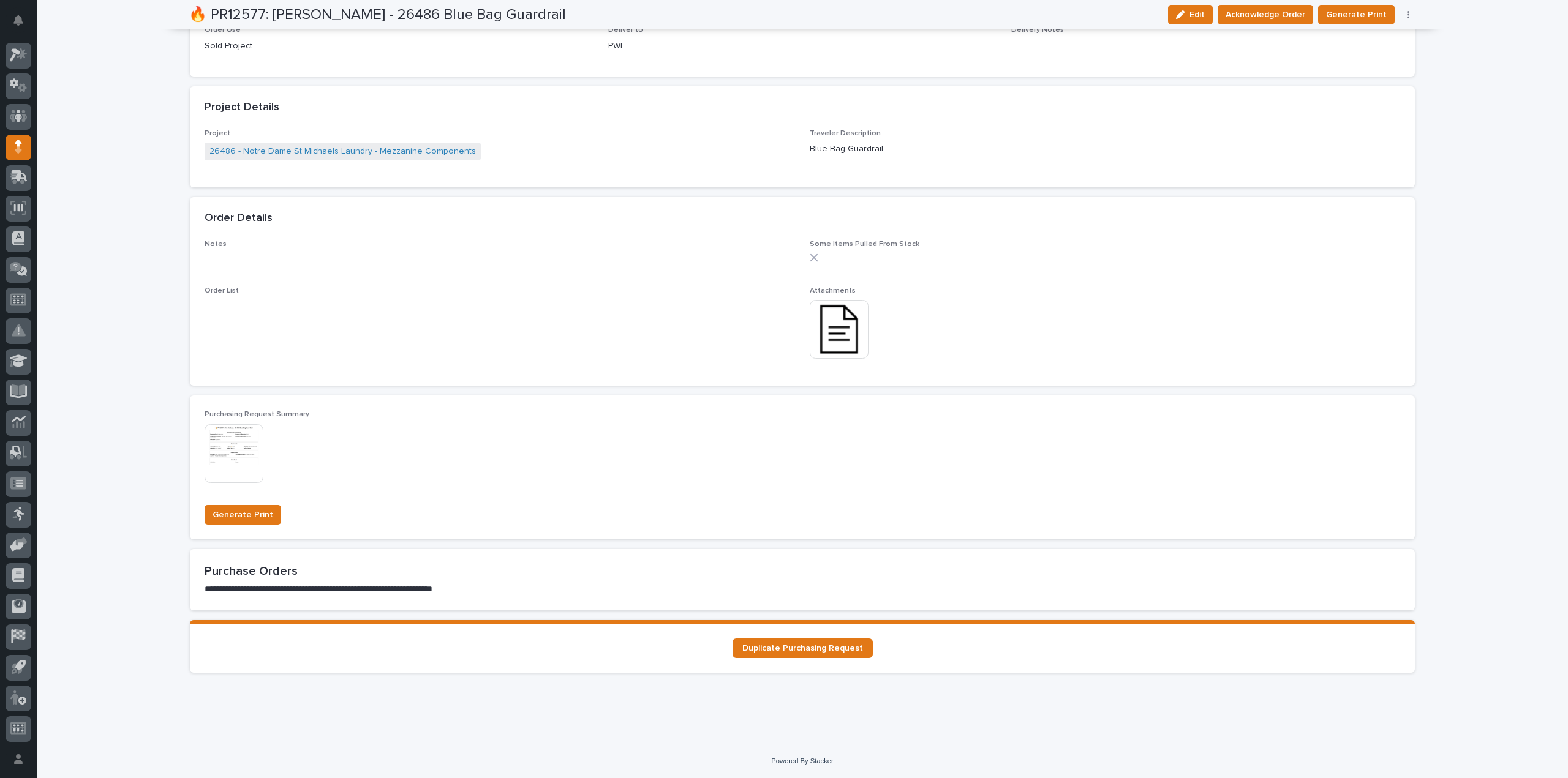
scroll to position [20, 0]
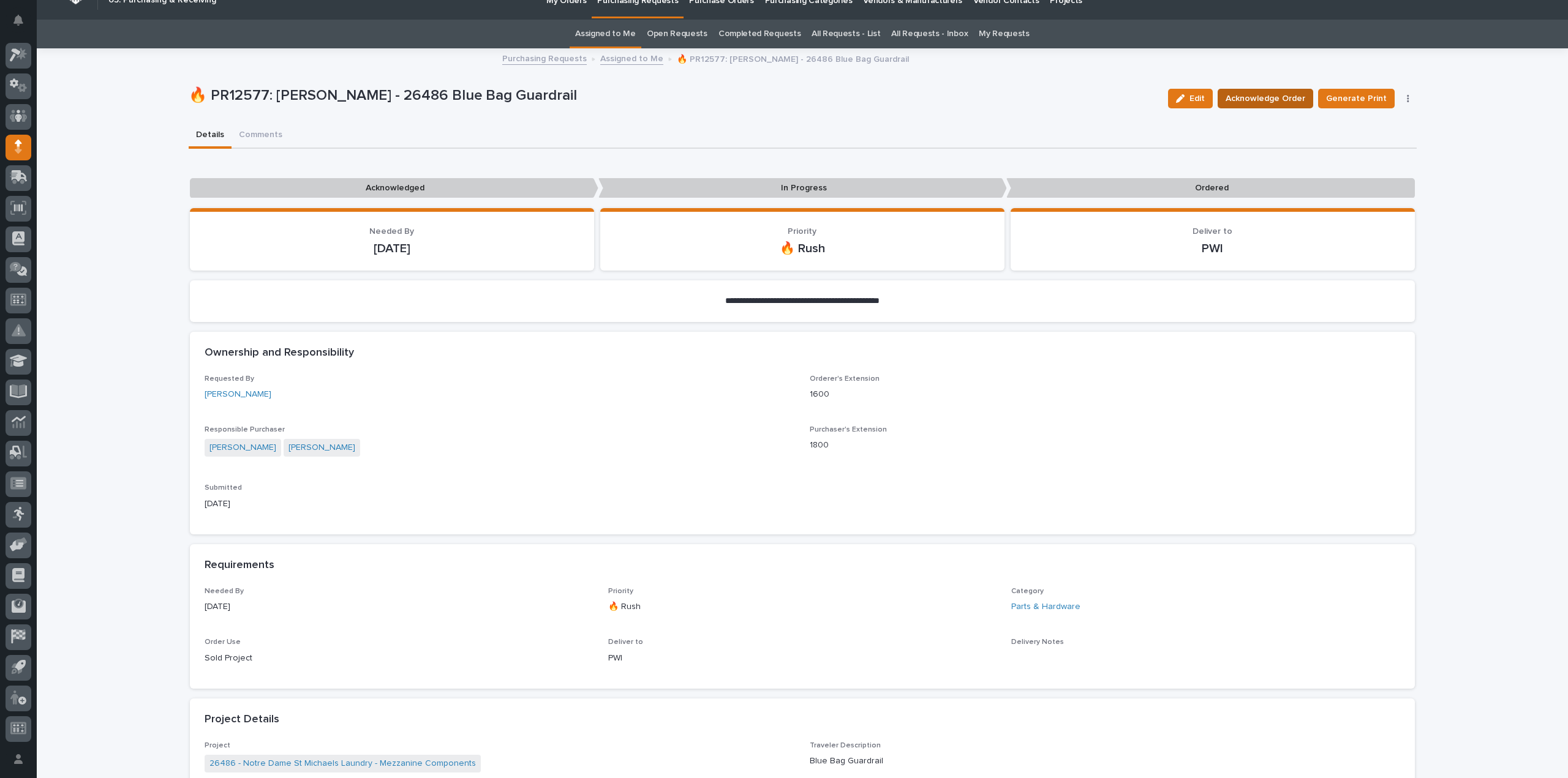
click at [1266, 98] on span "Acknowledge Order" at bounding box center [1266, 98] width 80 height 14
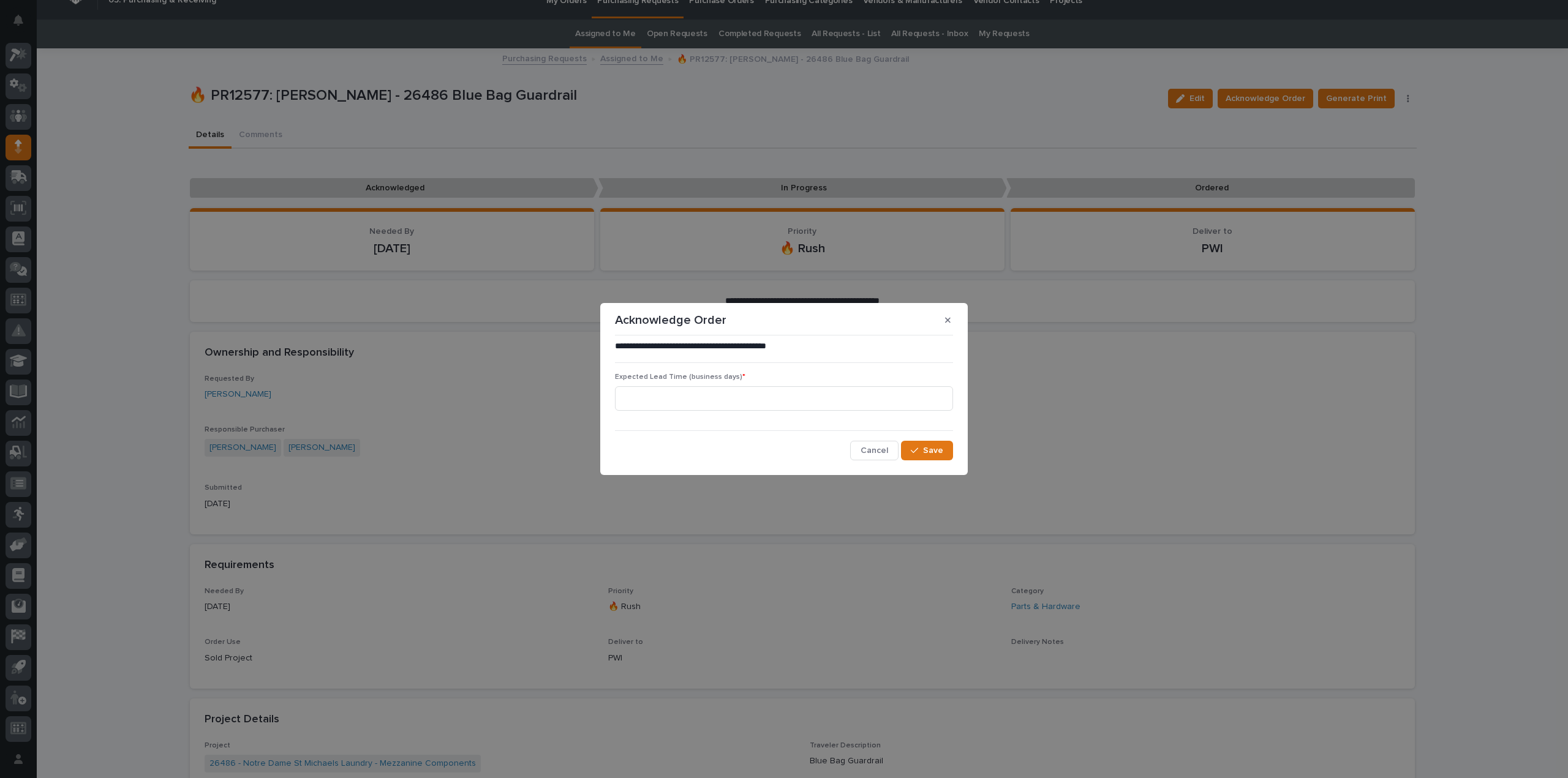
click at [643, 384] on div "Expected Lead Time (business days) *" at bounding box center [783, 397] width 338 height 48
click at [654, 394] on input at bounding box center [783, 398] width 338 height 25
type input "0"
click at [918, 450] on icon "button" at bounding box center [914, 451] width 7 height 6
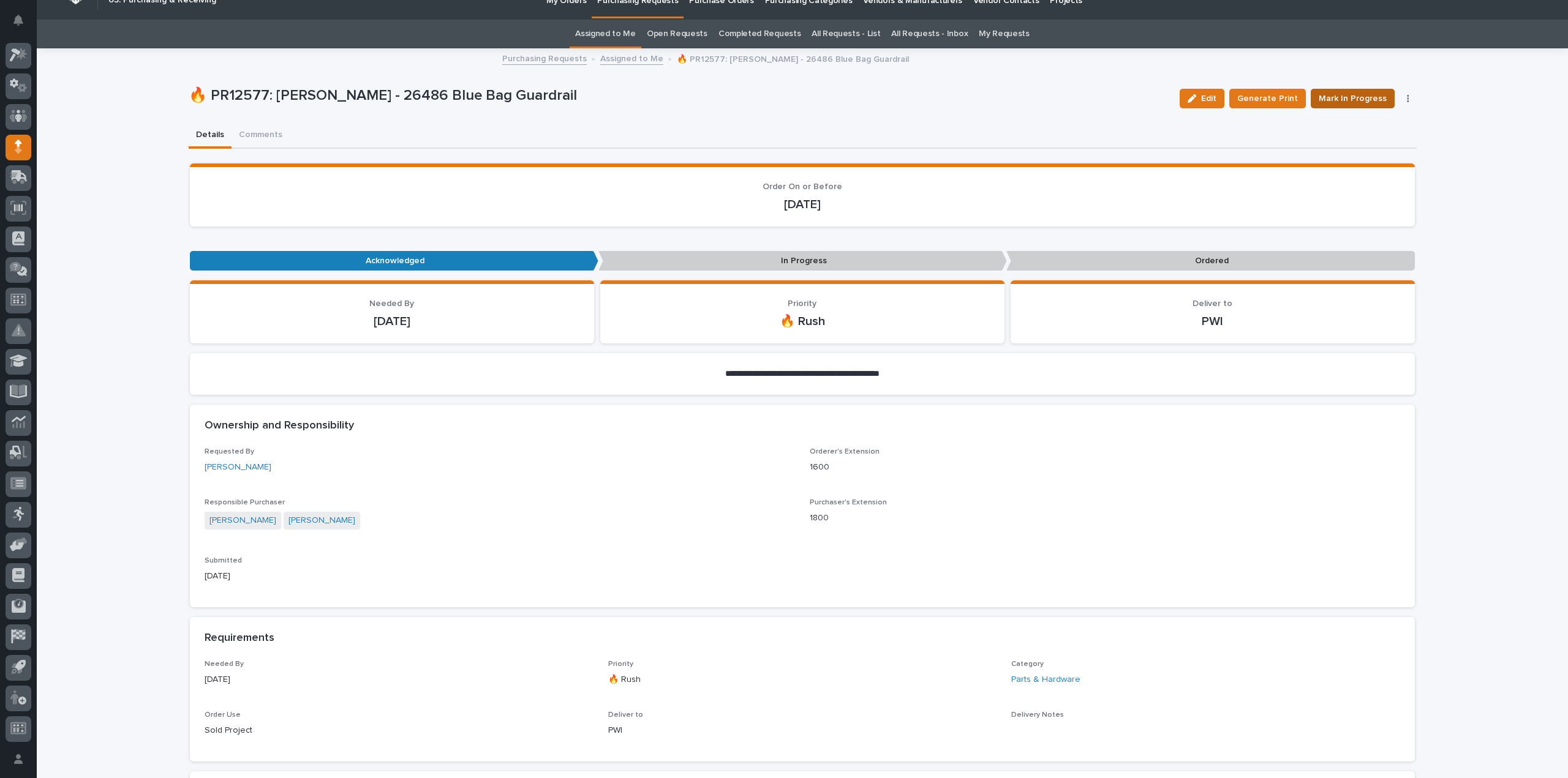
click at [1358, 97] on span "Mark In Progress" at bounding box center [1352, 98] width 68 height 14
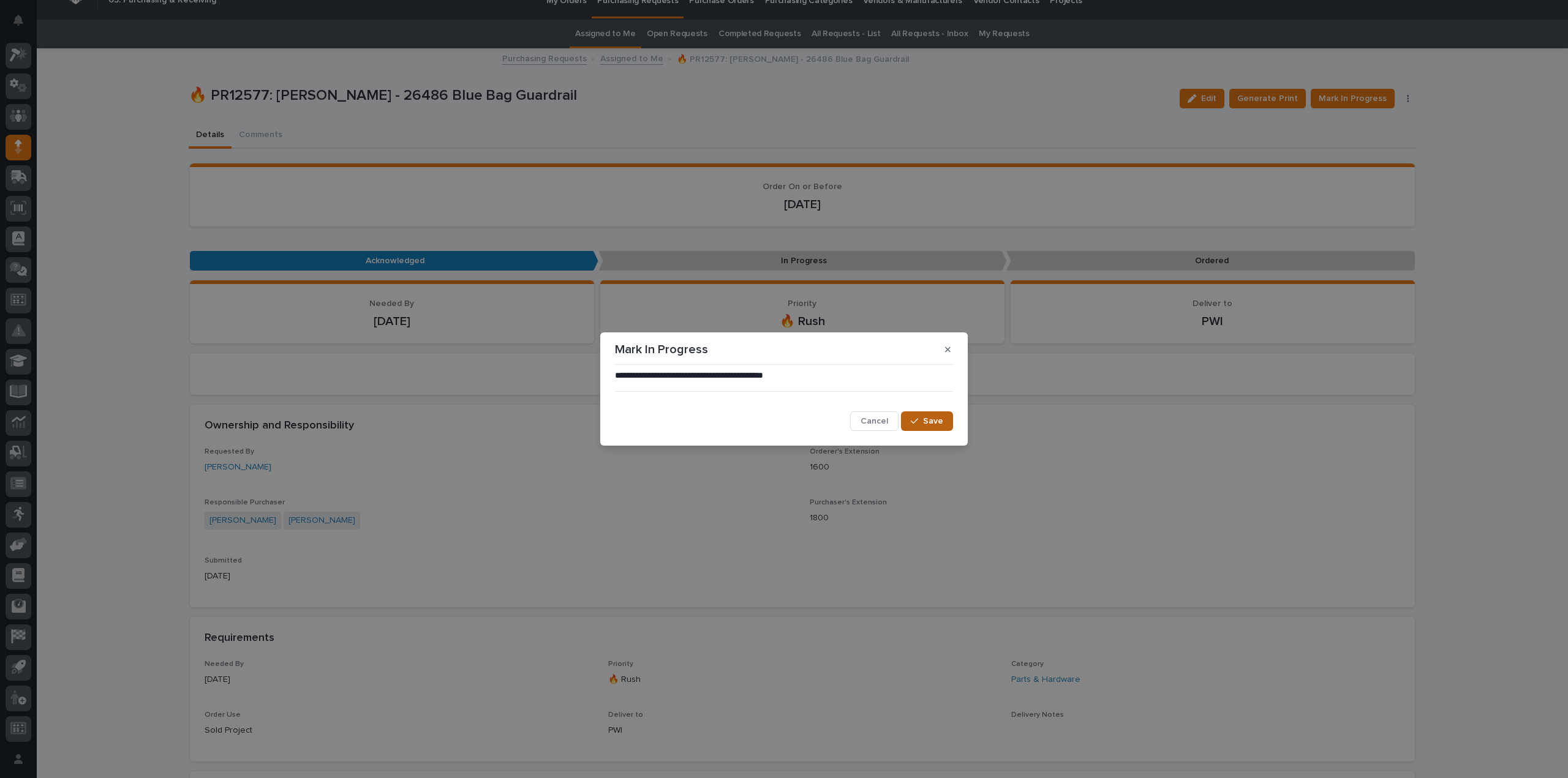
click at [930, 416] on span "Save" at bounding box center [933, 421] width 20 height 11
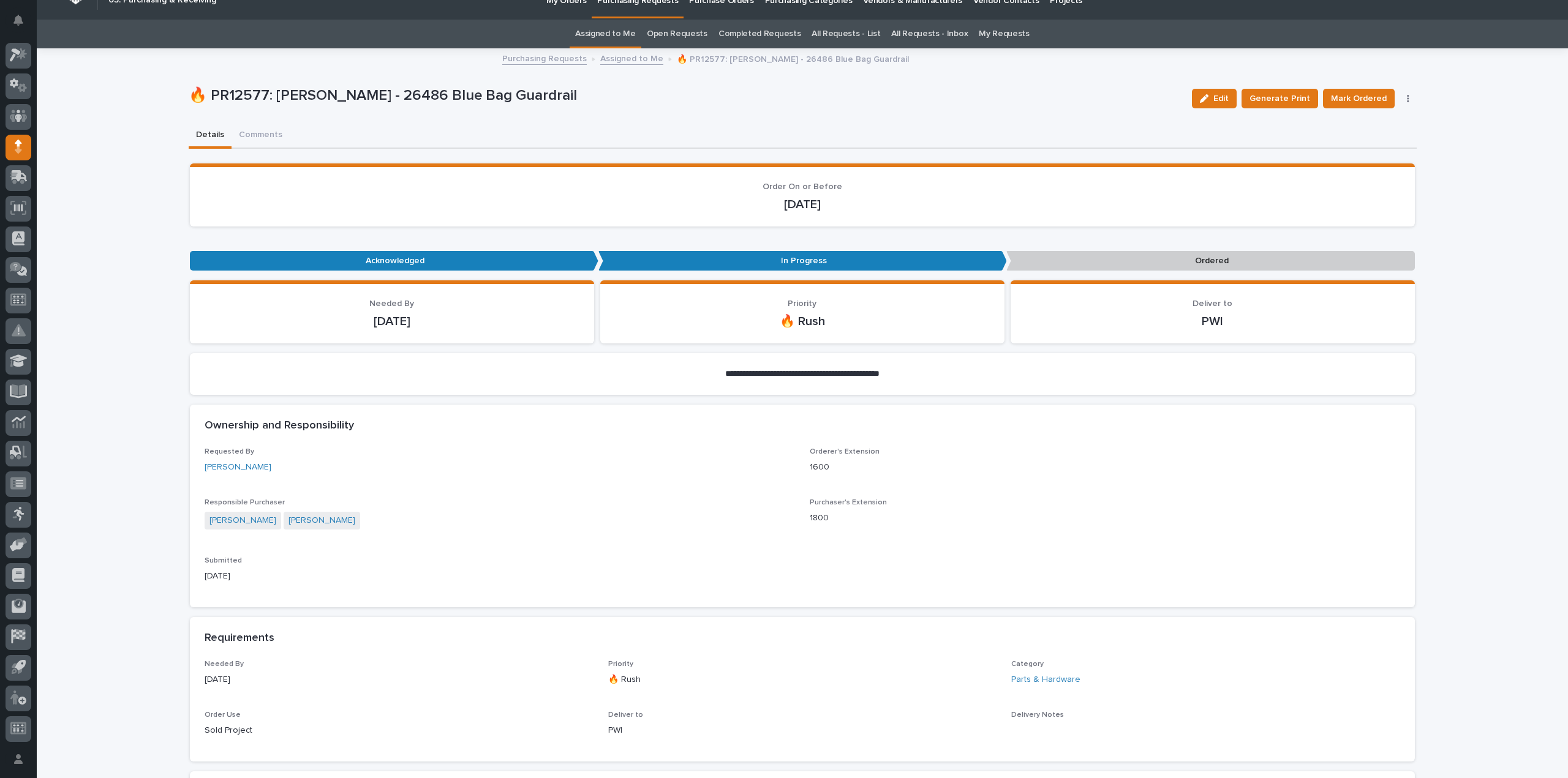
click at [1407, 99] on icon "button" at bounding box center [1407, 98] width 2 height 9
click at [1381, 140] on span "Edit Linked PO's" at bounding box center [1369, 142] width 62 height 14
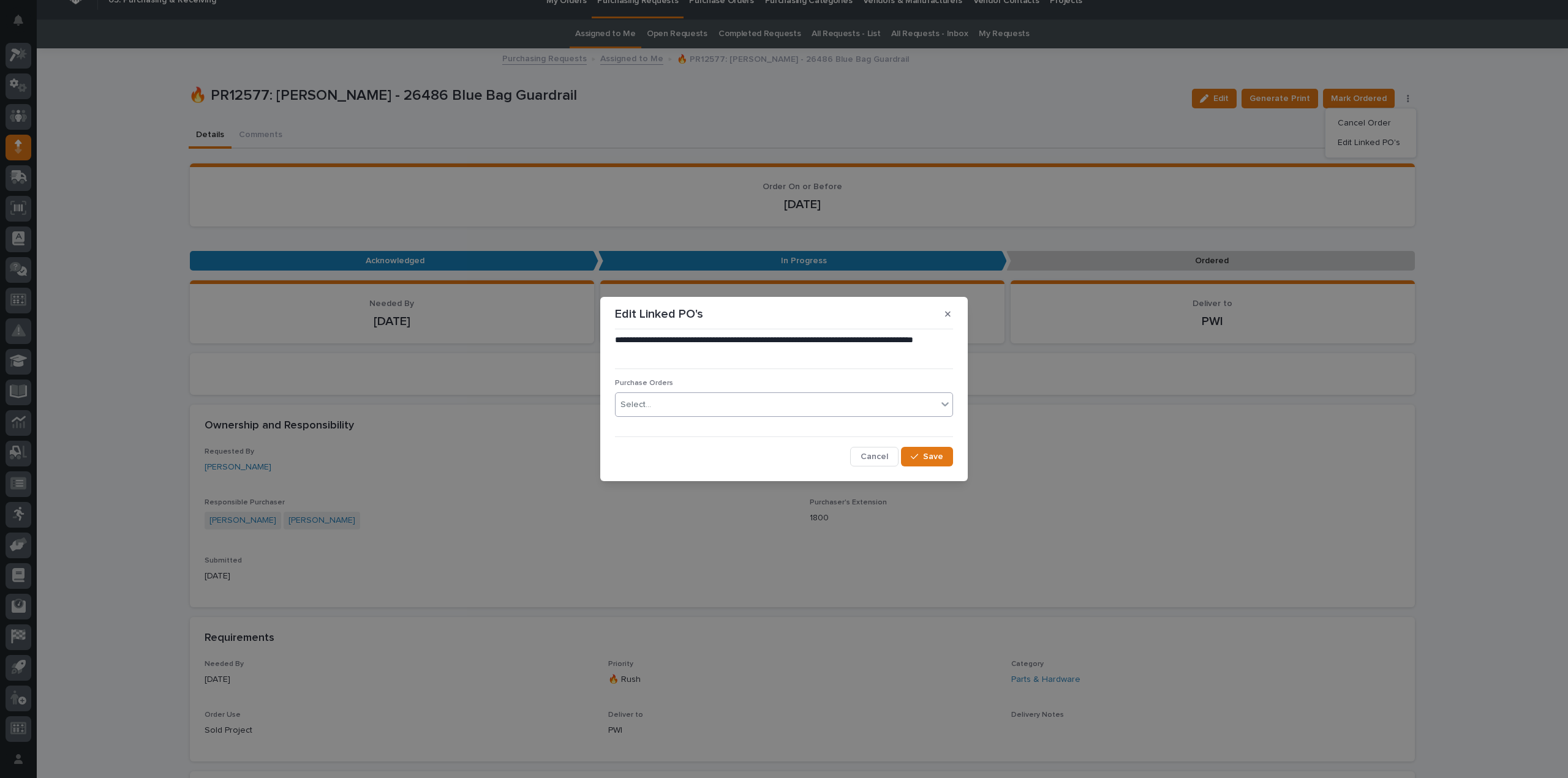
click at [724, 402] on div "Select..." at bounding box center [776, 405] width 322 height 20
type input "****"
click at [720, 425] on div "3193RB" at bounding box center [784, 429] width 337 height 22
click at [925, 457] on span "Save" at bounding box center [933, 456] width 20 height 11
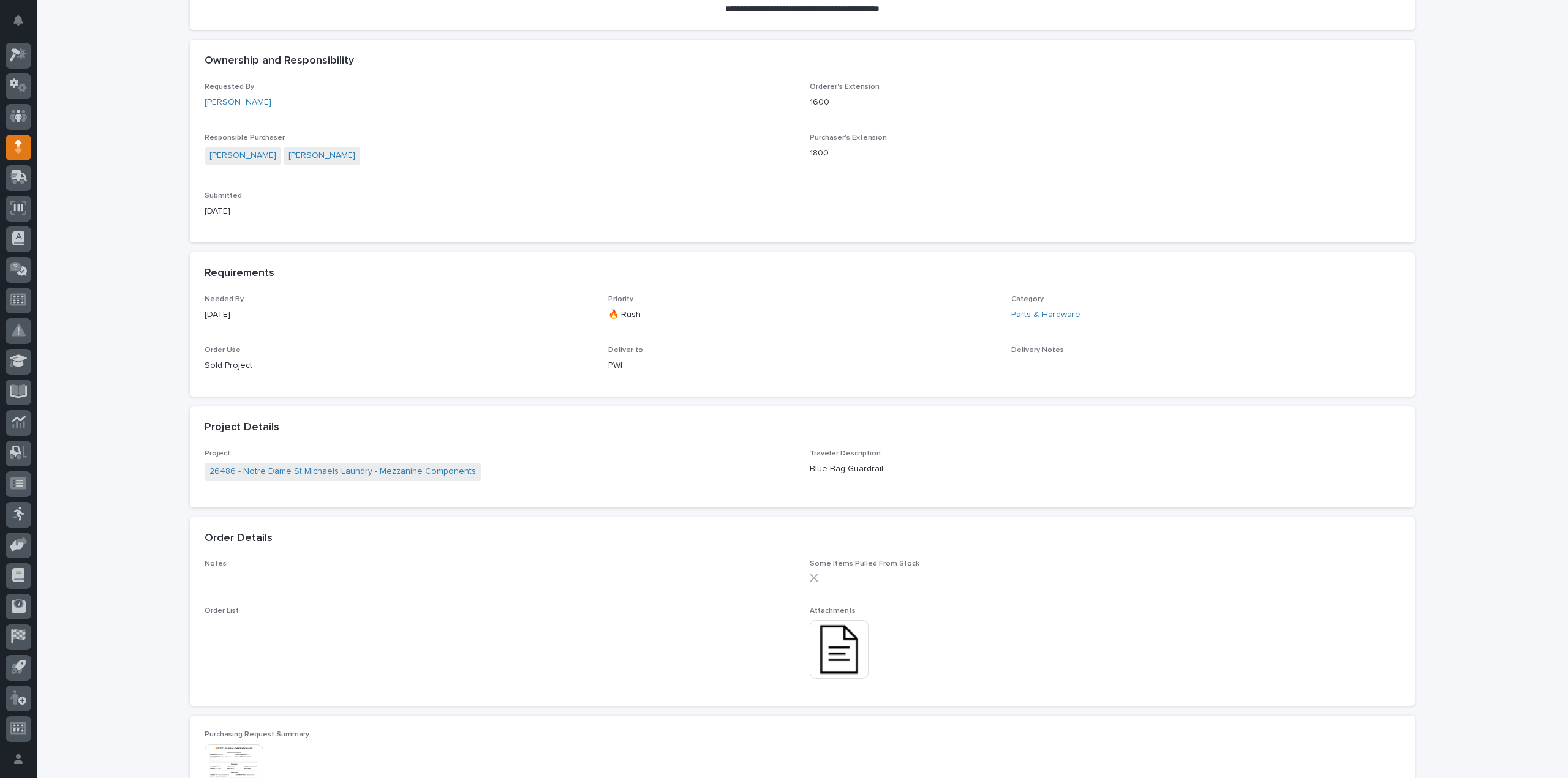
scroll to position [387, 0]
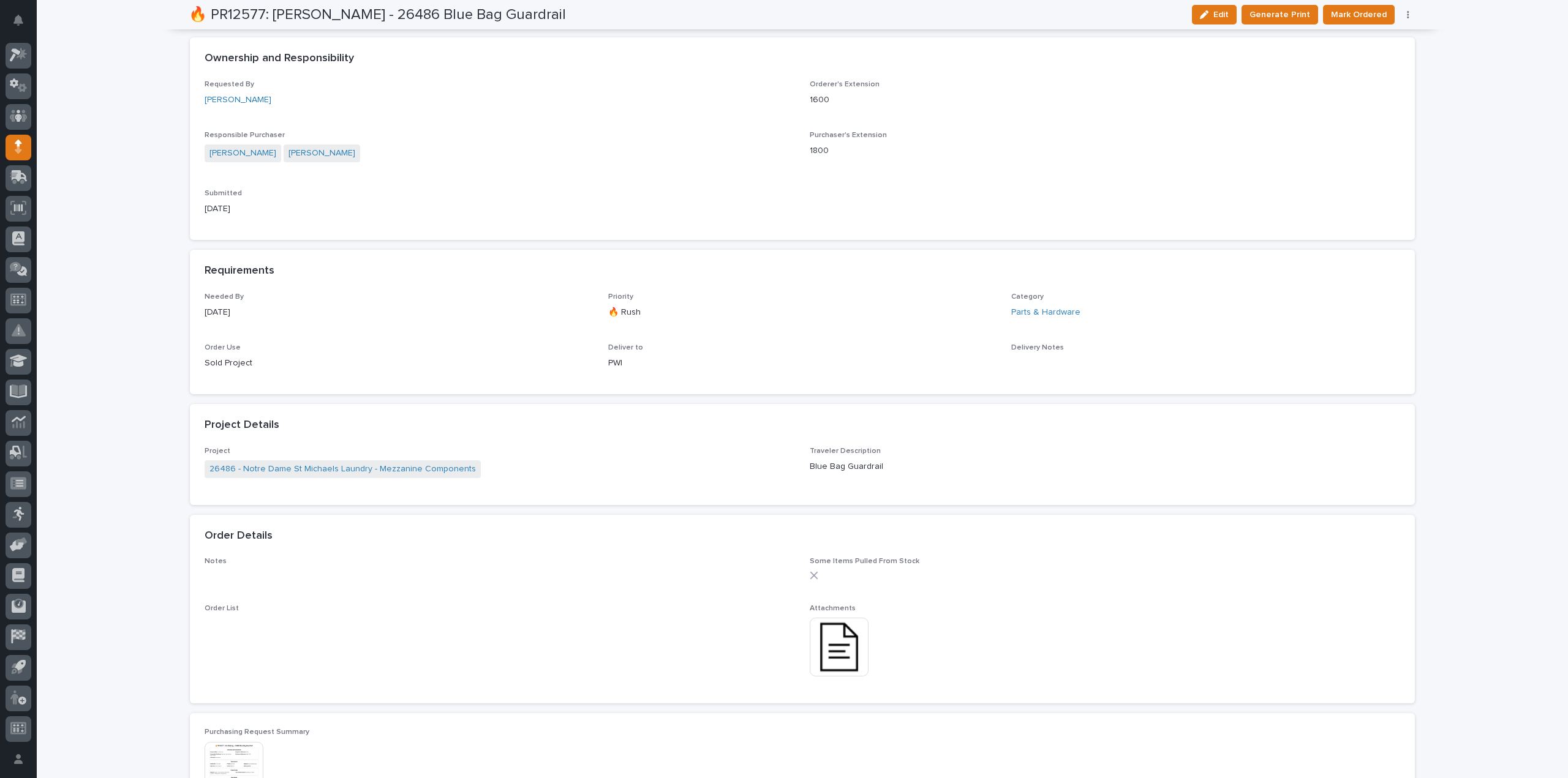
click at [853, 654] on img at bounding box center [839, 646] width 59 height 59
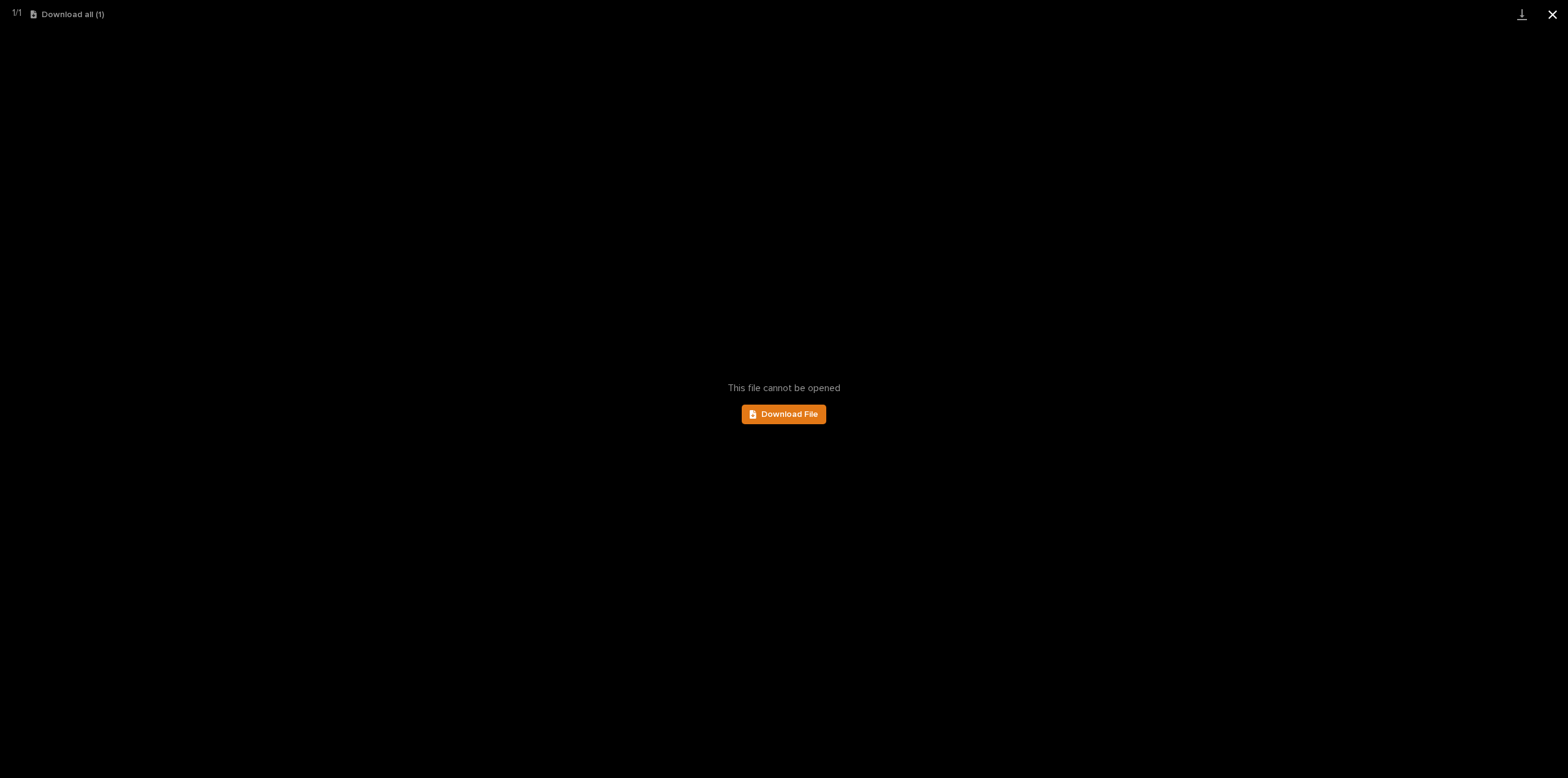
drag, startPoint x: 1554, startPoint y: 15, endPoint x: 1548, endPoint y: 22, distance: 9.2
click at [1554, 14] on button "Close gallery" at bounding box center [1553, 14] width 30 height 29
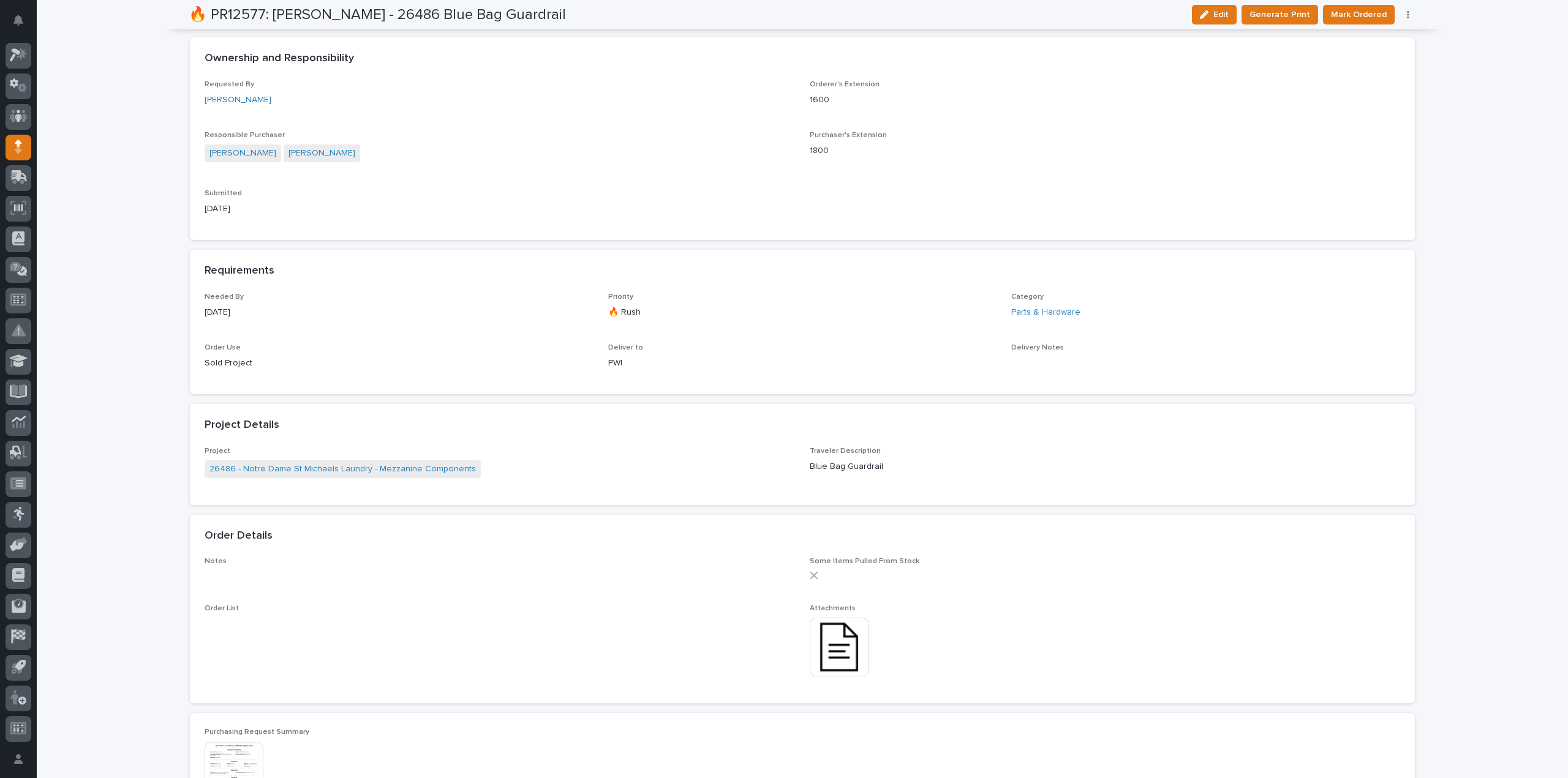
scroll to position [0, 0]
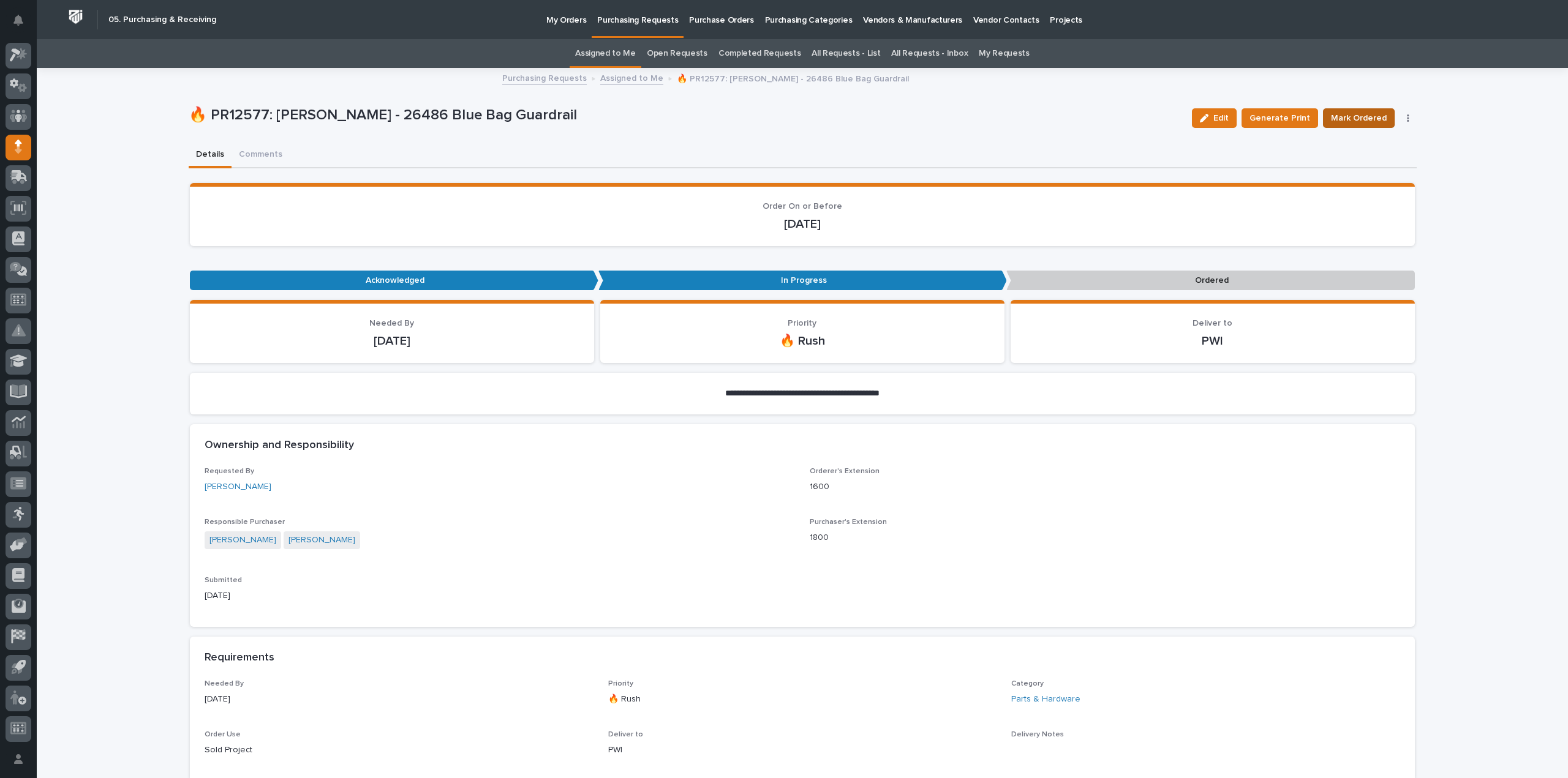
click at [1351, 117] on span "Mark Ordered" at bounding box center [1358, 118] width 56 height 14
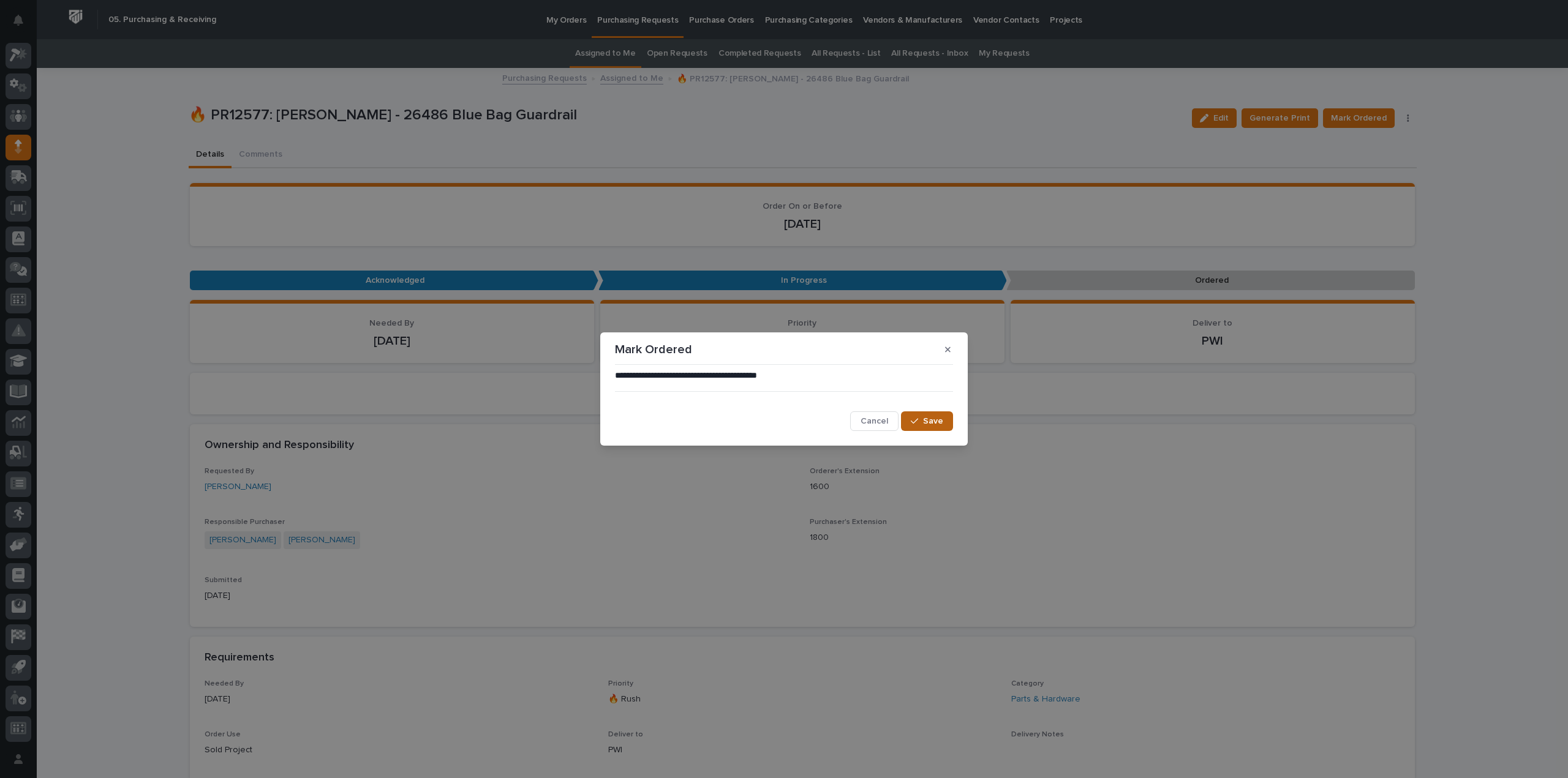
click at [927, 429] on button "Save" at bounding box center [927, 421] width 52 height 20
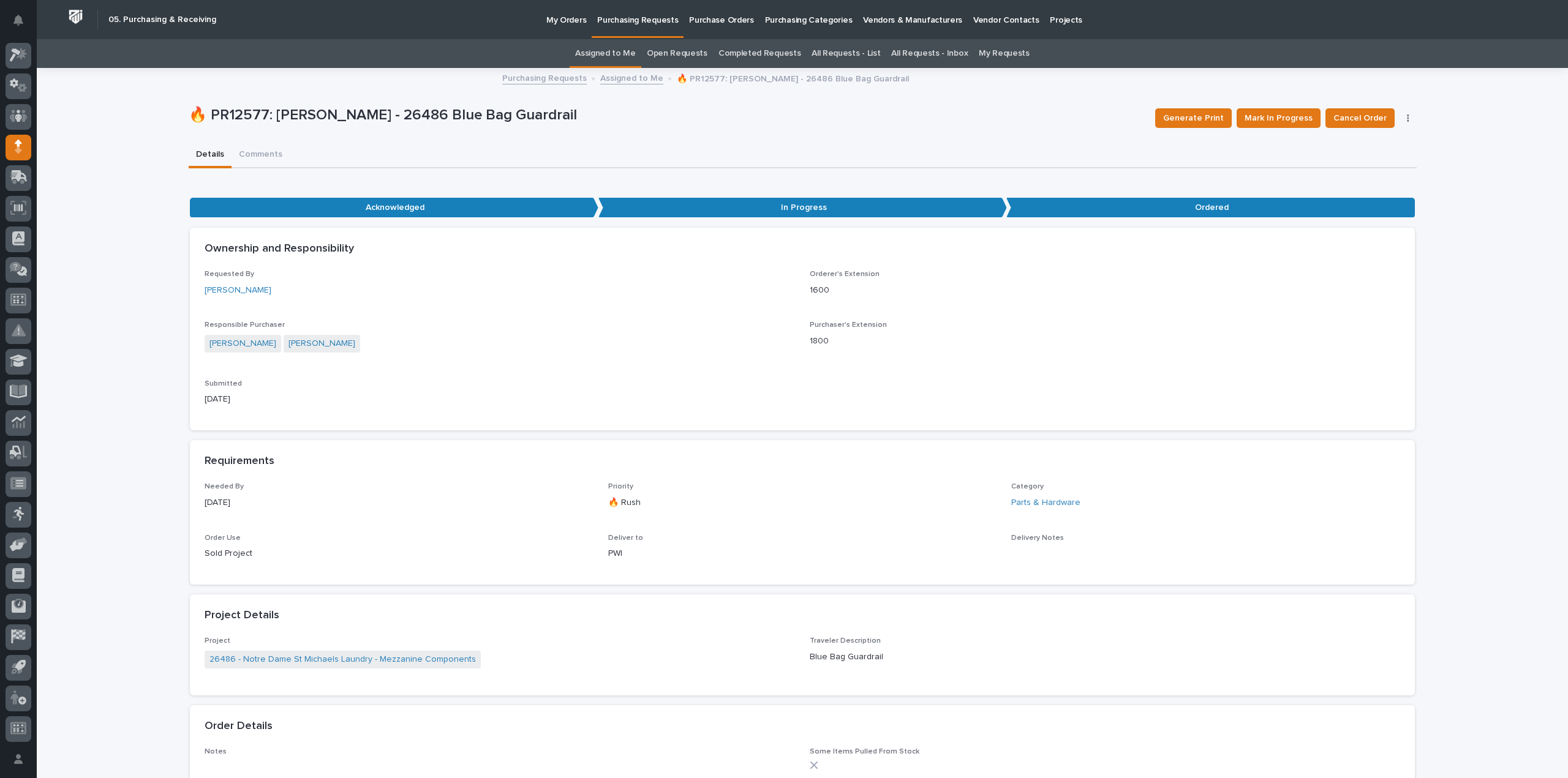
click at [629, 59] on link "Assigned to Me" at bounding box center [605, 54] width 61 height 29
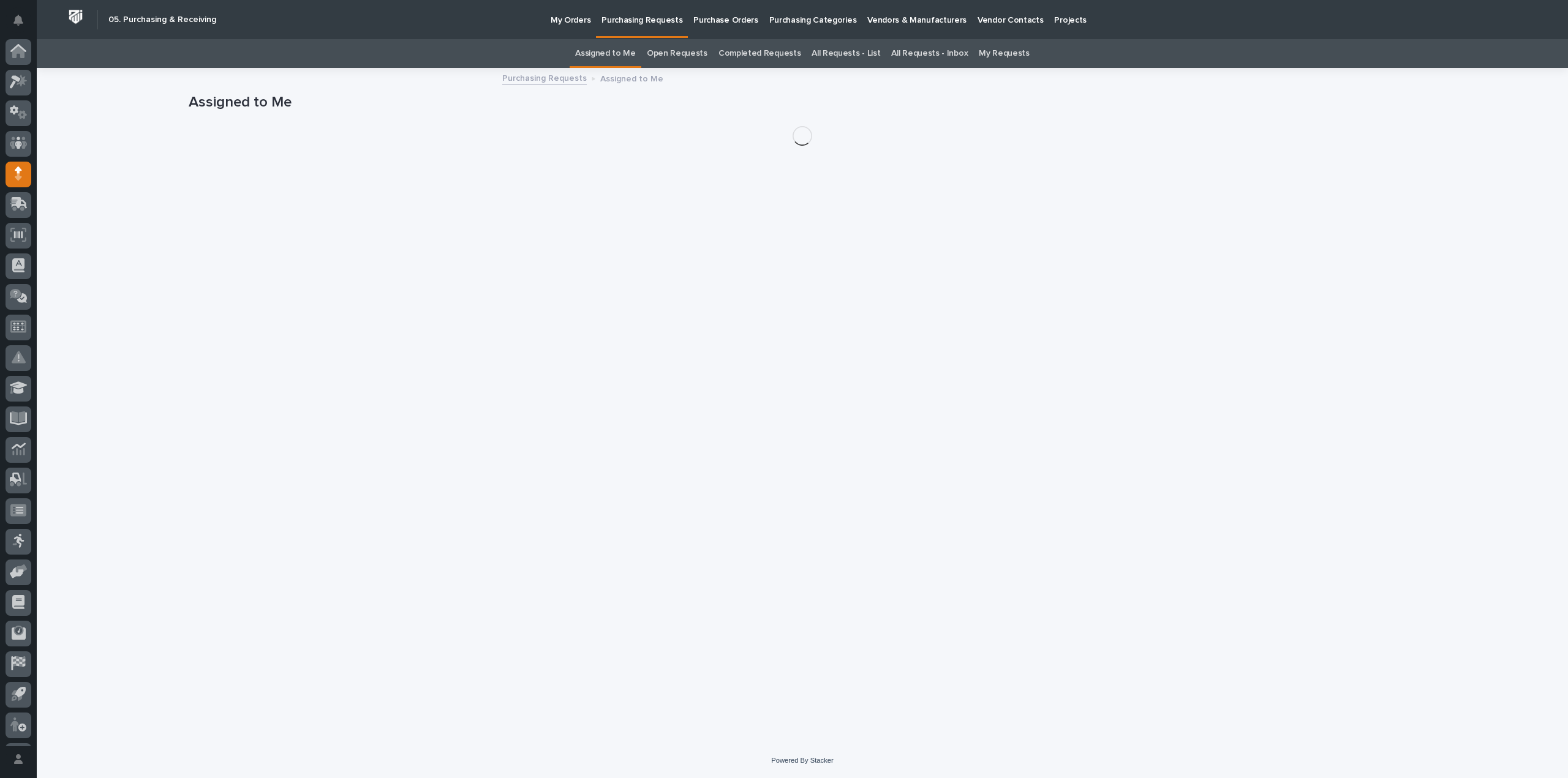
scroll to position [27, 0]
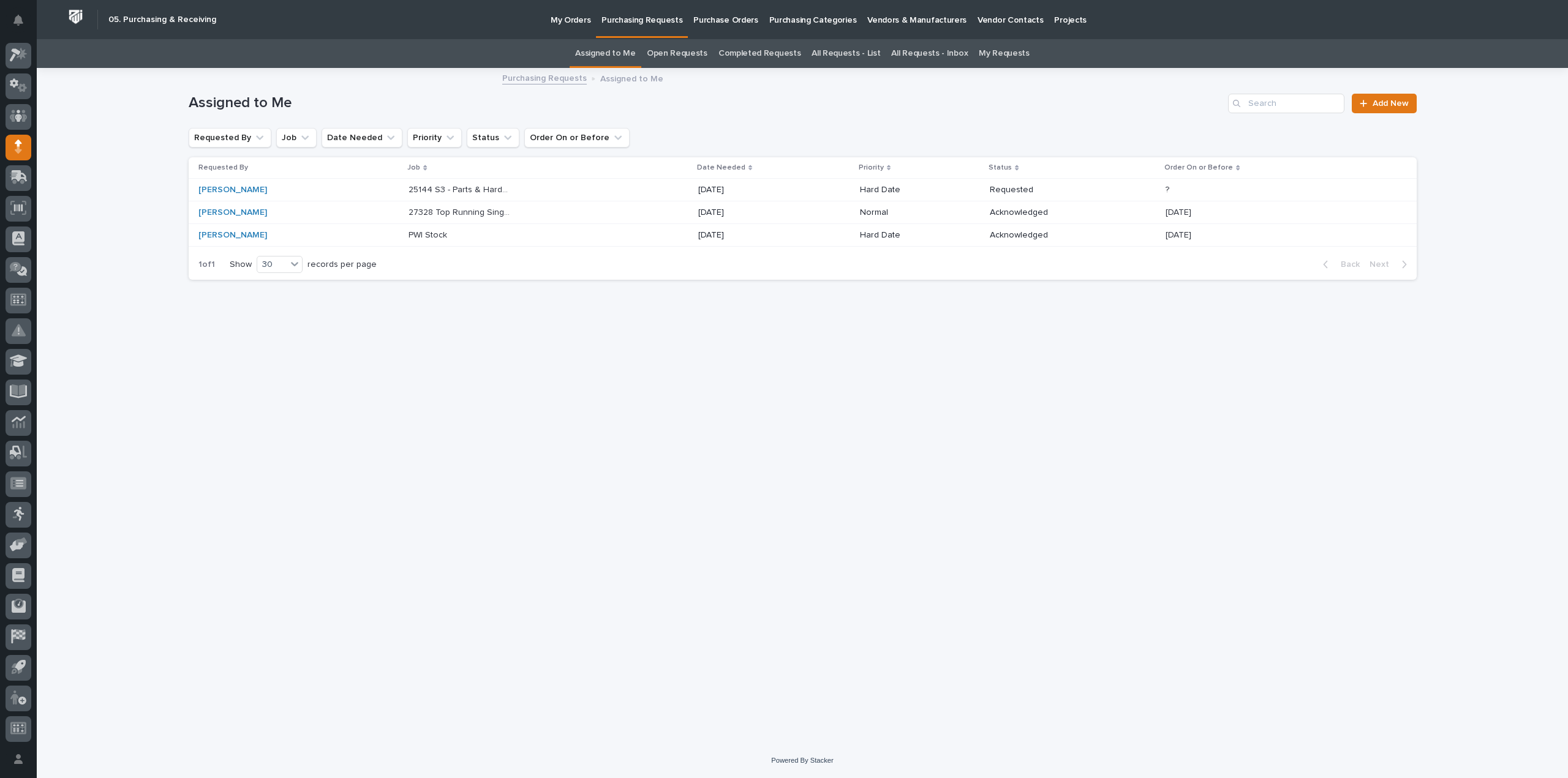
click at [438, 190] on p "25144 S3 - Parts & Hardware" at bounding box center [461, 189] width 105 height 13
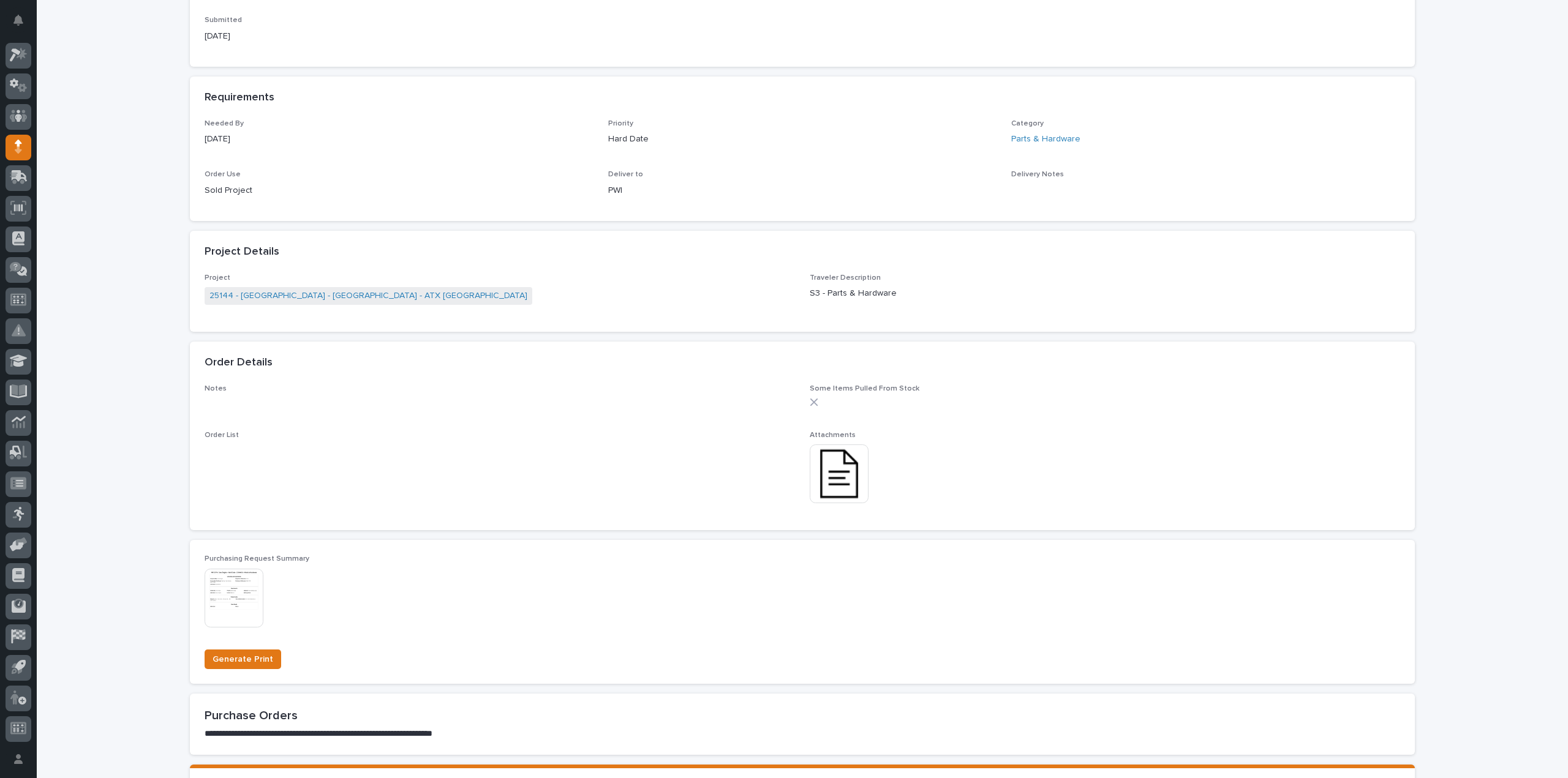
scroll to position [490, 0]
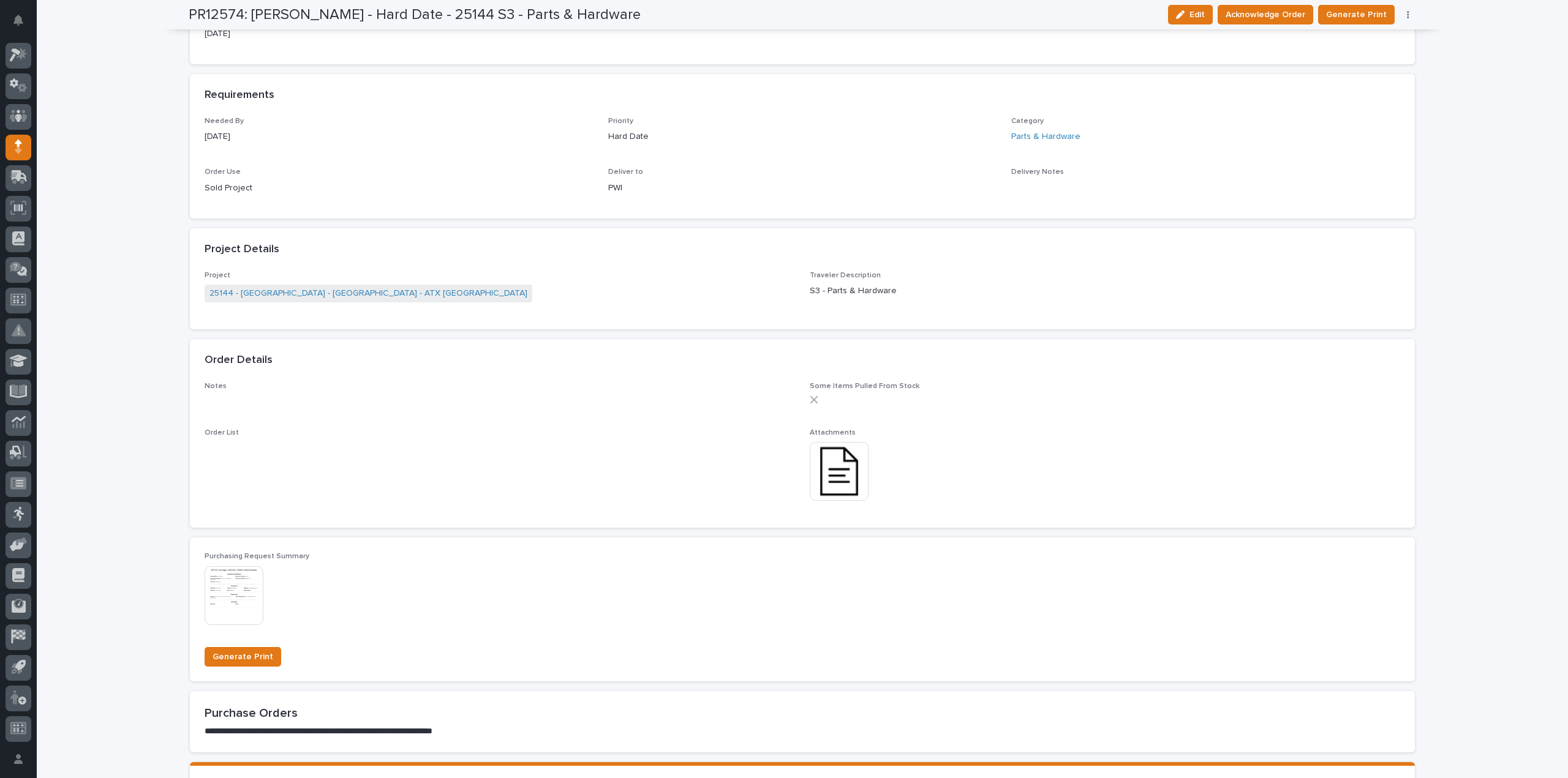
click at [845, 484] on img at bounding box center [839, 471] width 59 height 59
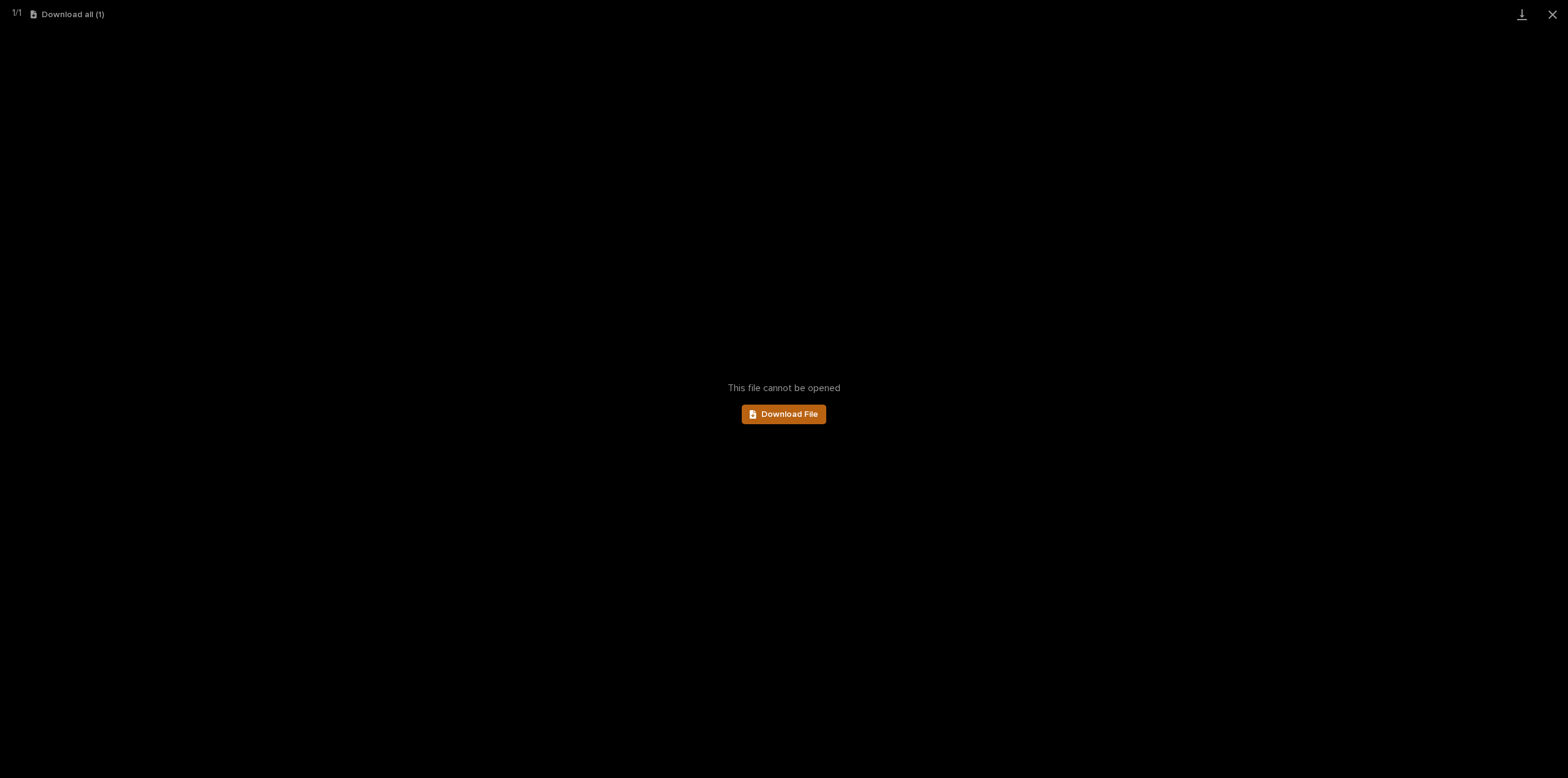
click at [809, 419] on link "Download File" at bounding box center [784, 414] width 85 height 20
click at [1554, 12] on button "Close gallery" at bounding box center [1553, 14] width 30 height 29
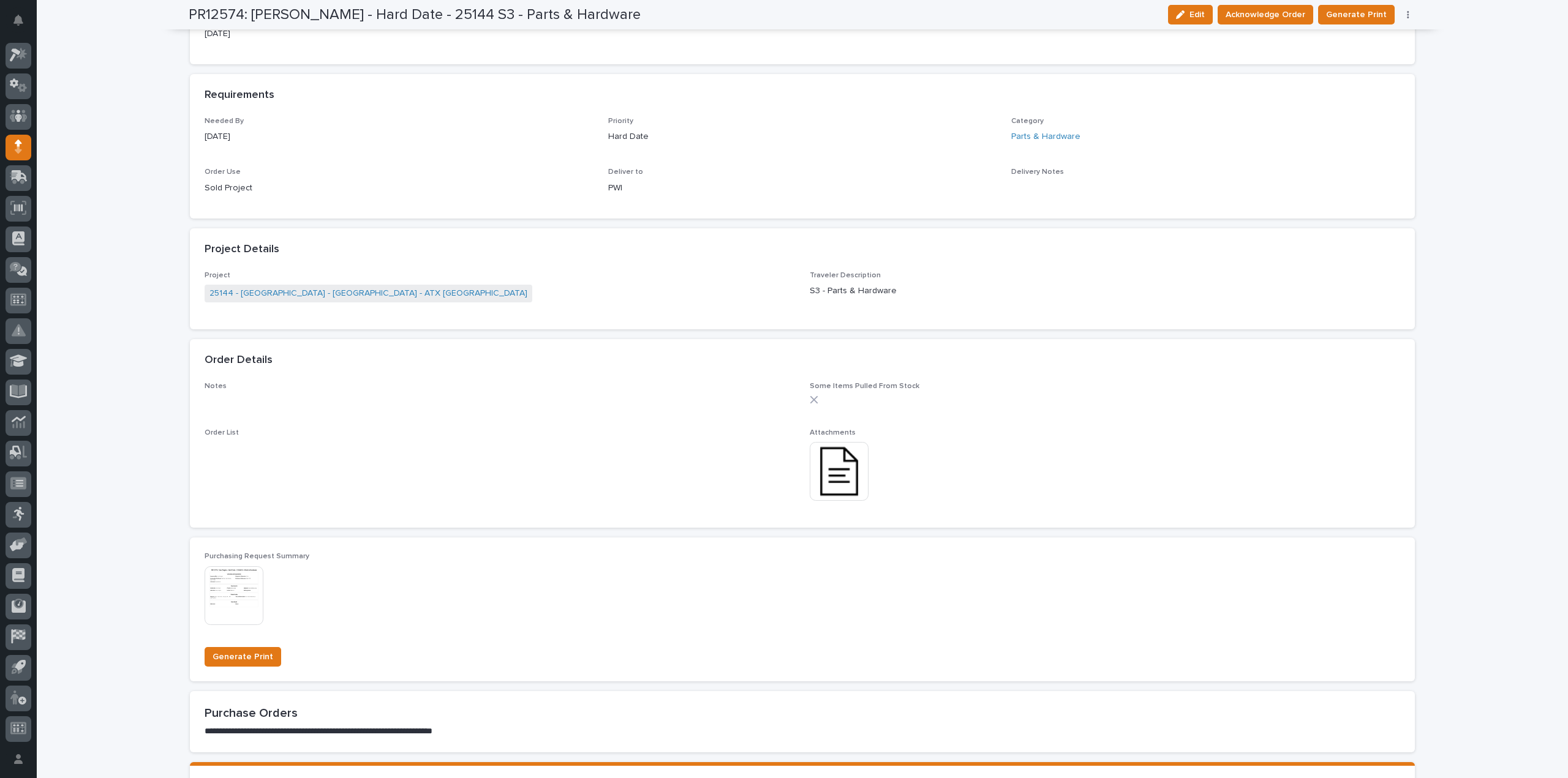
scroll to position [0, 0]
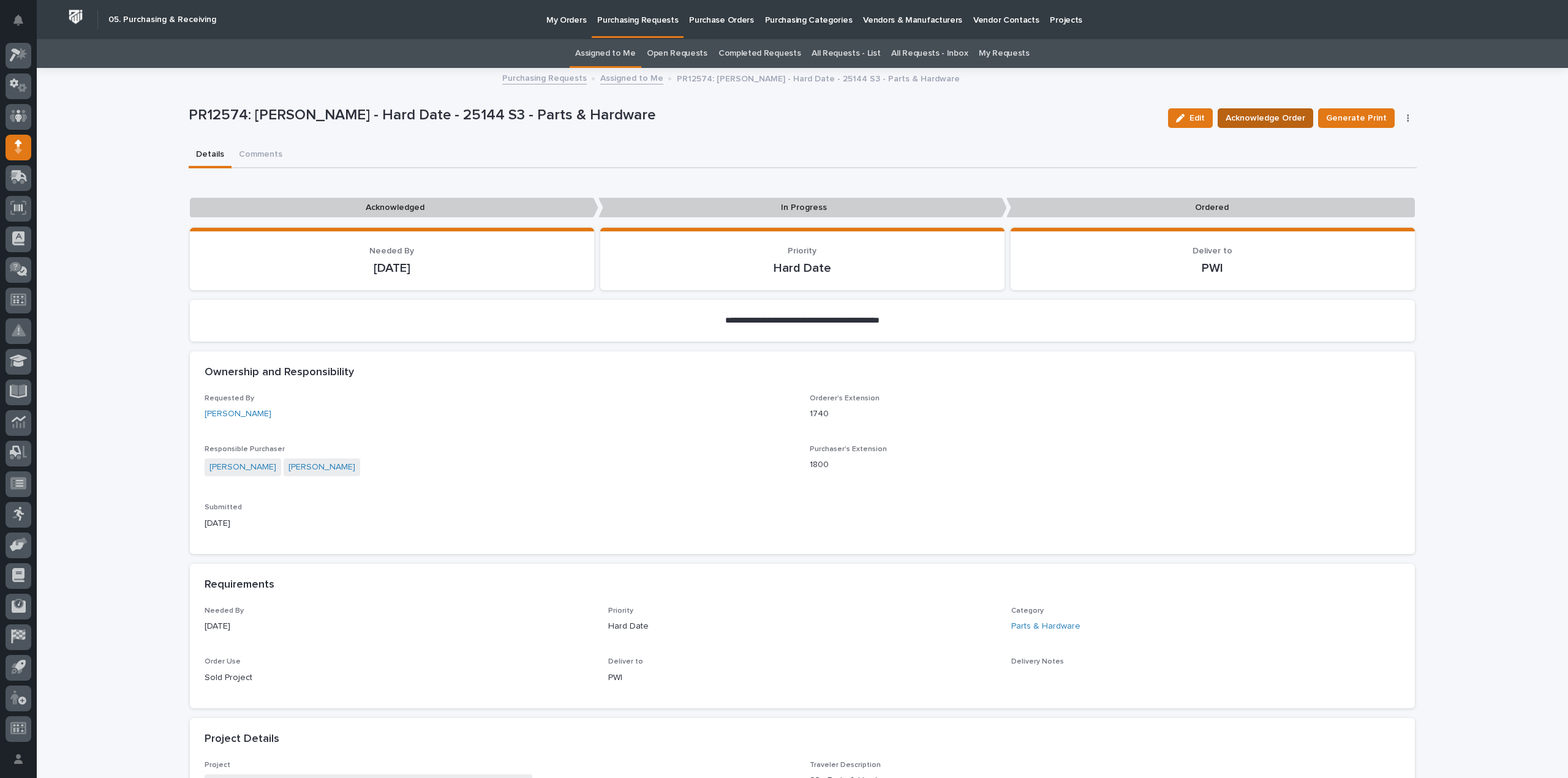
click at [1266, 116] on span "Acknowledge Order" at bounding box center [1266, 118] width 80 height 14
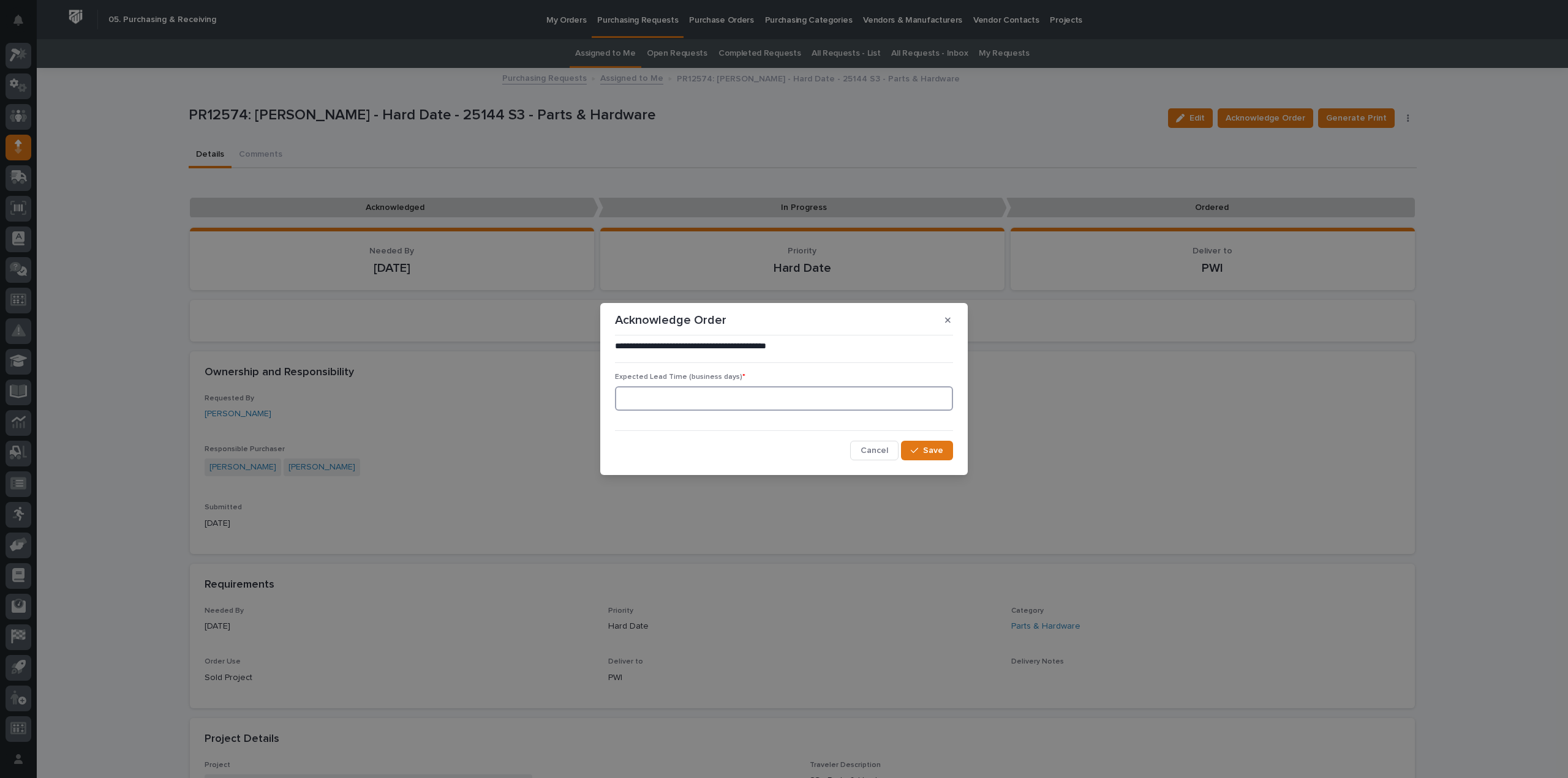
click at [681, 402] on input at bounding box center [783, 398] width 338 height 25
type input "0"
click at [917, 450] on icon "button" at bounding box center [914, 451] width 7 height 6
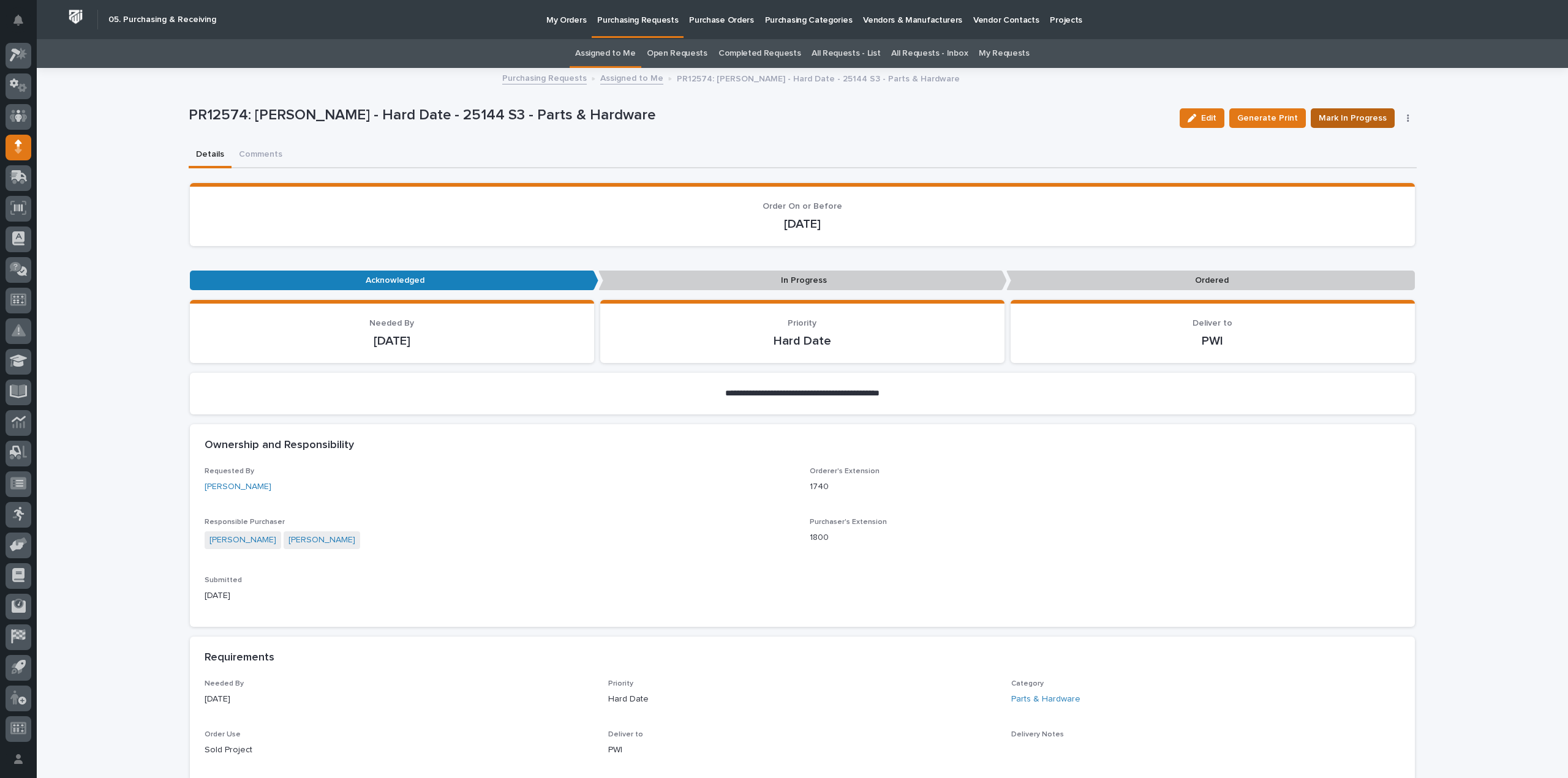
click at [1349, 120] on span "Mark In Progress" at bounding box center [1352, 118] width 68 height 14
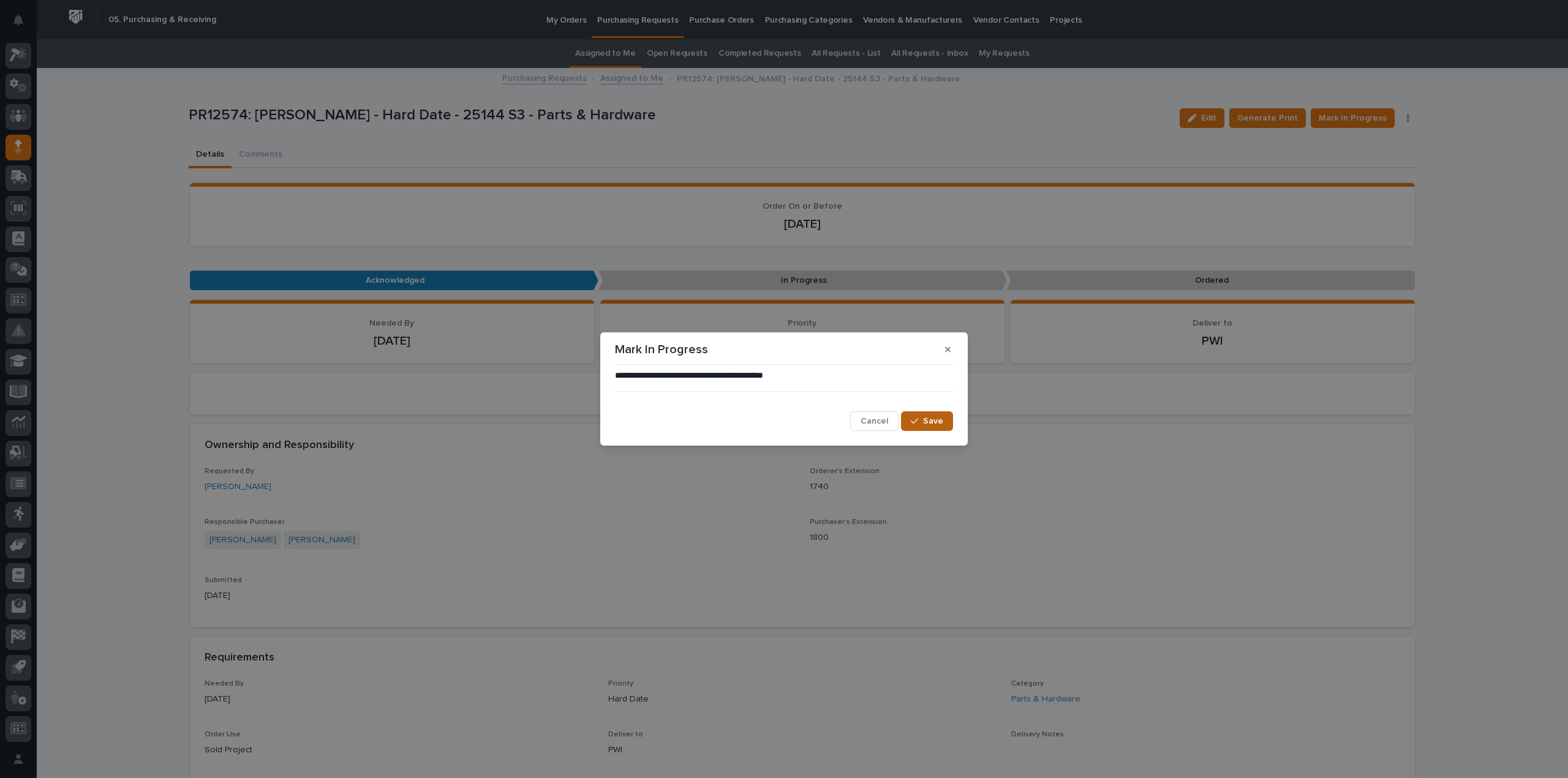
click at [942, 426] on span "Save" at bounding box center [933, 421] width 20 height 11
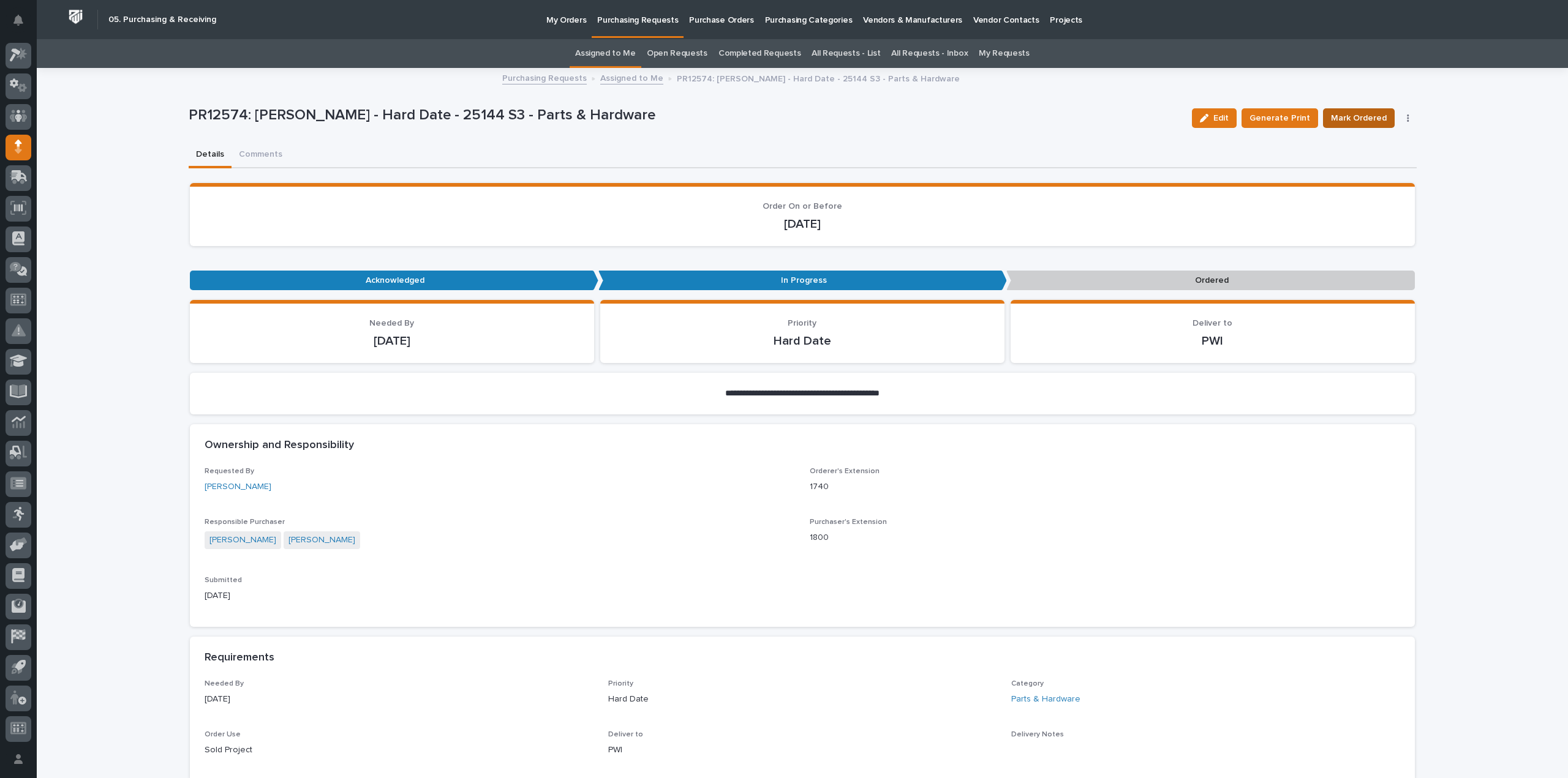
click at [1340, 114] on span "Mark Ordered" at bounding box center [1358, 118] width 56 height 14
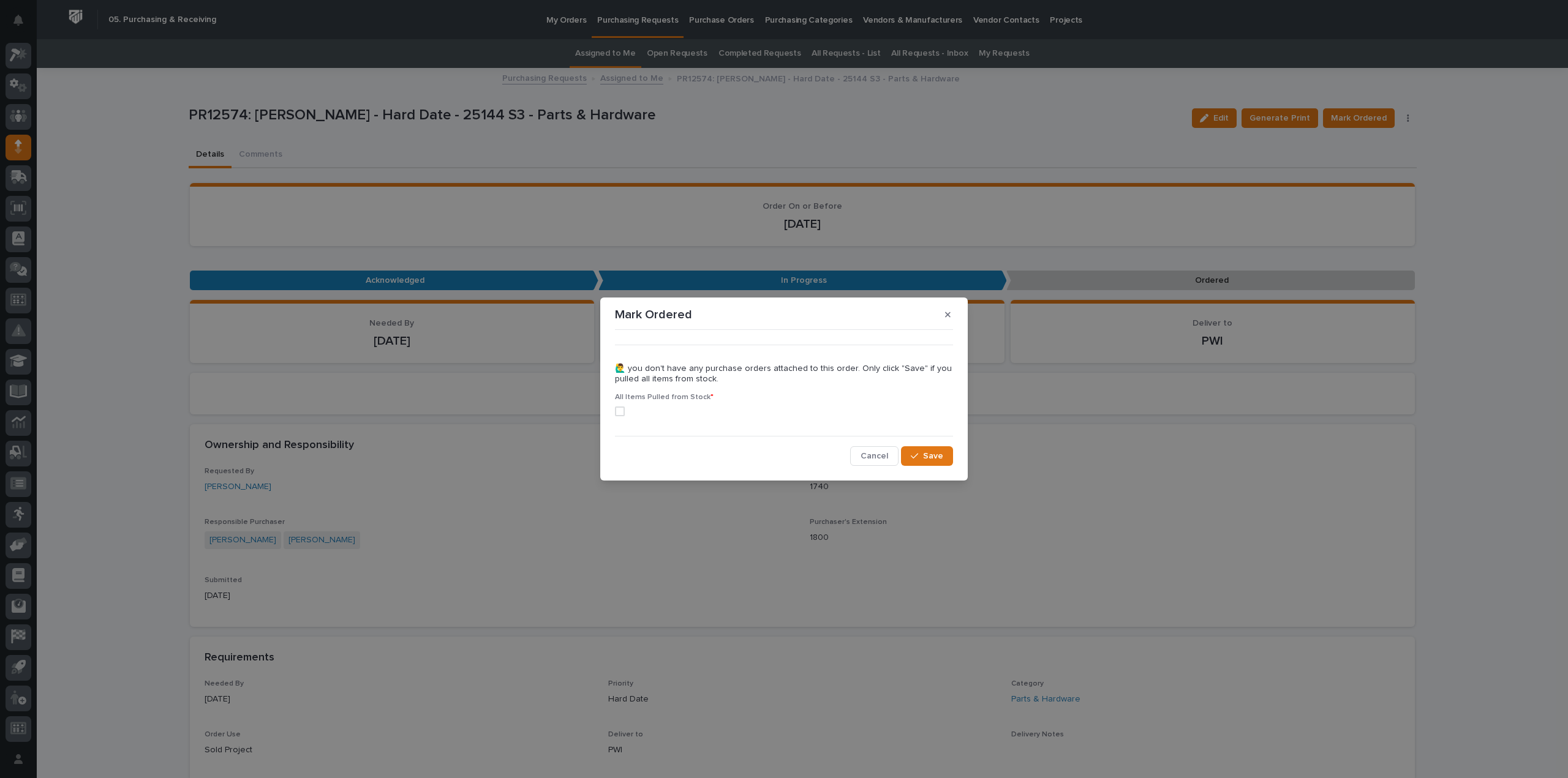
click at [622, 414] on span at bounding box center [620, 411] width 10 height 10
click at [924, 452] on span "Save" at bounding box center [933, 456] width 20 height 11
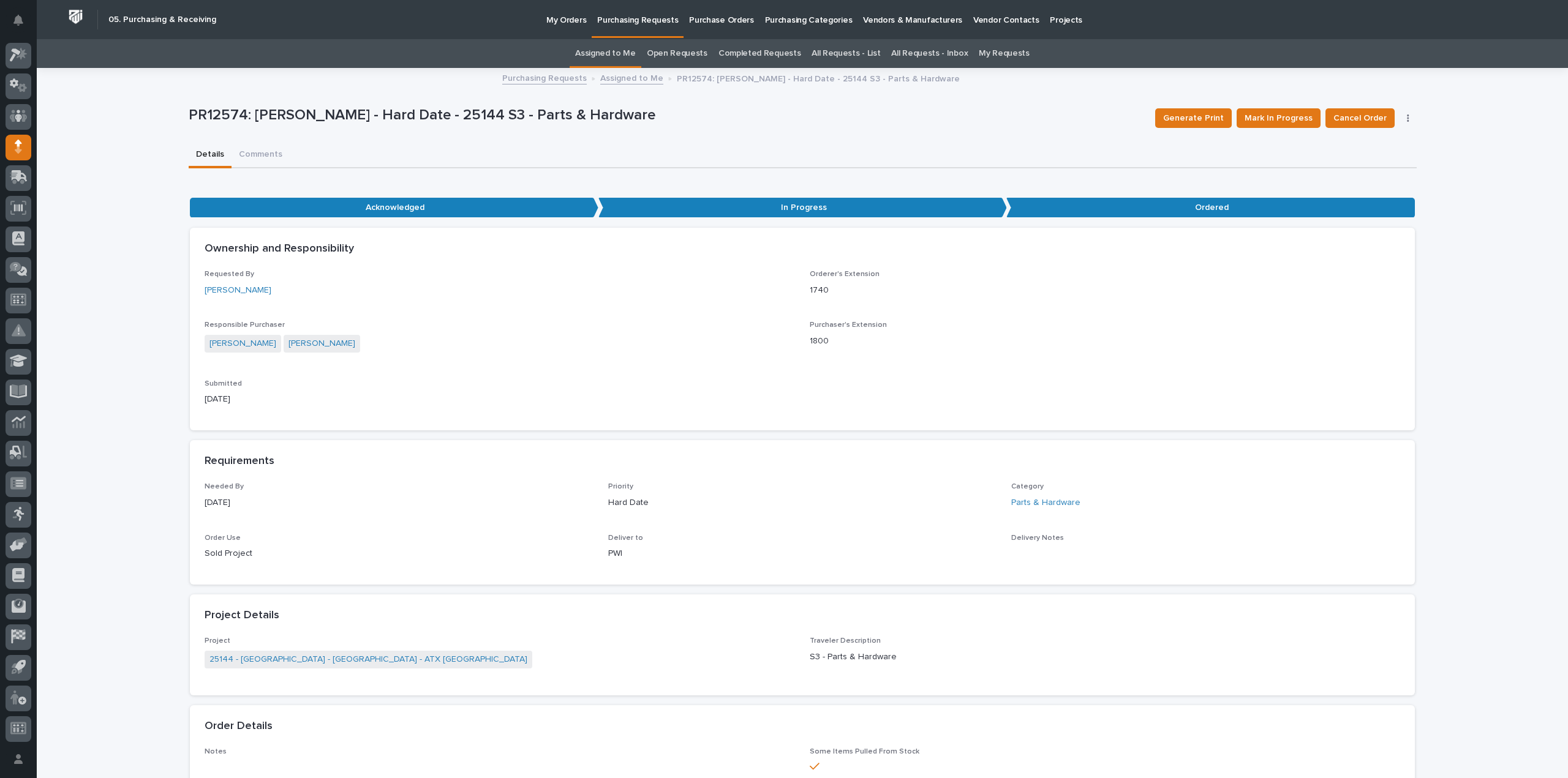
click at [605, 51] on link "Assigned to Me" at bounding box center [605, 54] width 61 height 29
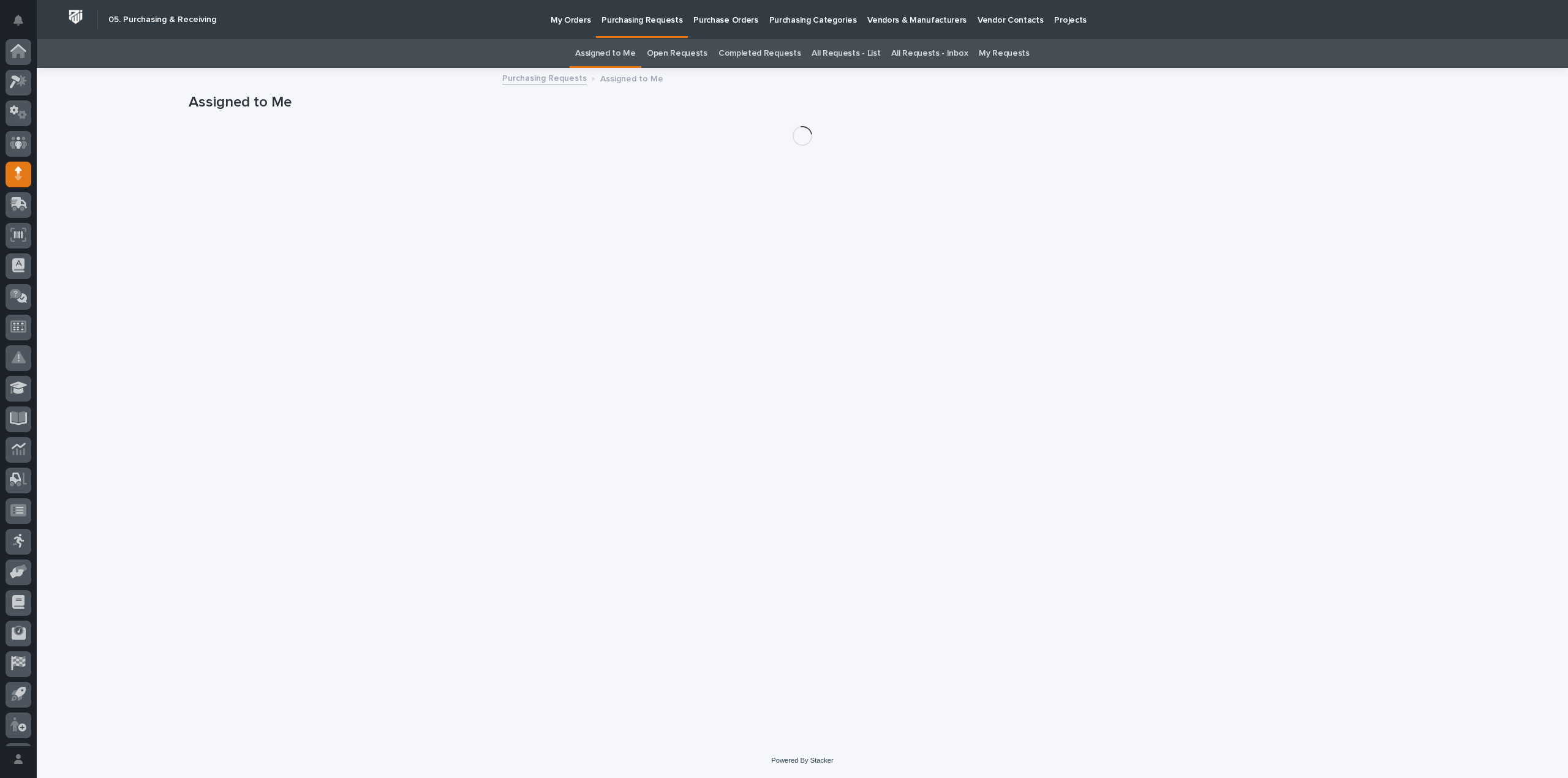
scroll to position [27, 0]
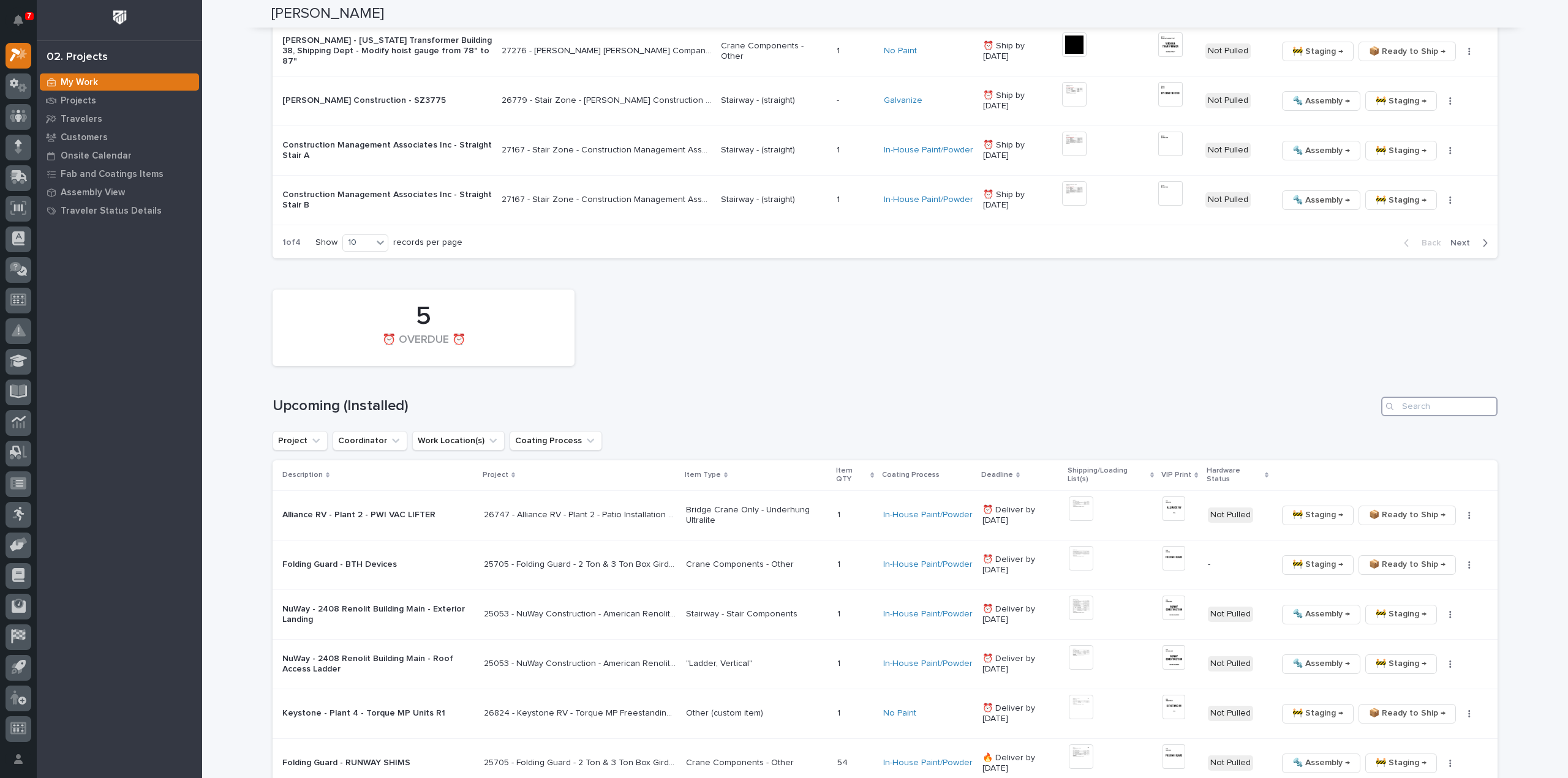
click at [1435, 398] on input "Search" at bounding box center [1439, 406] width 116 height 20
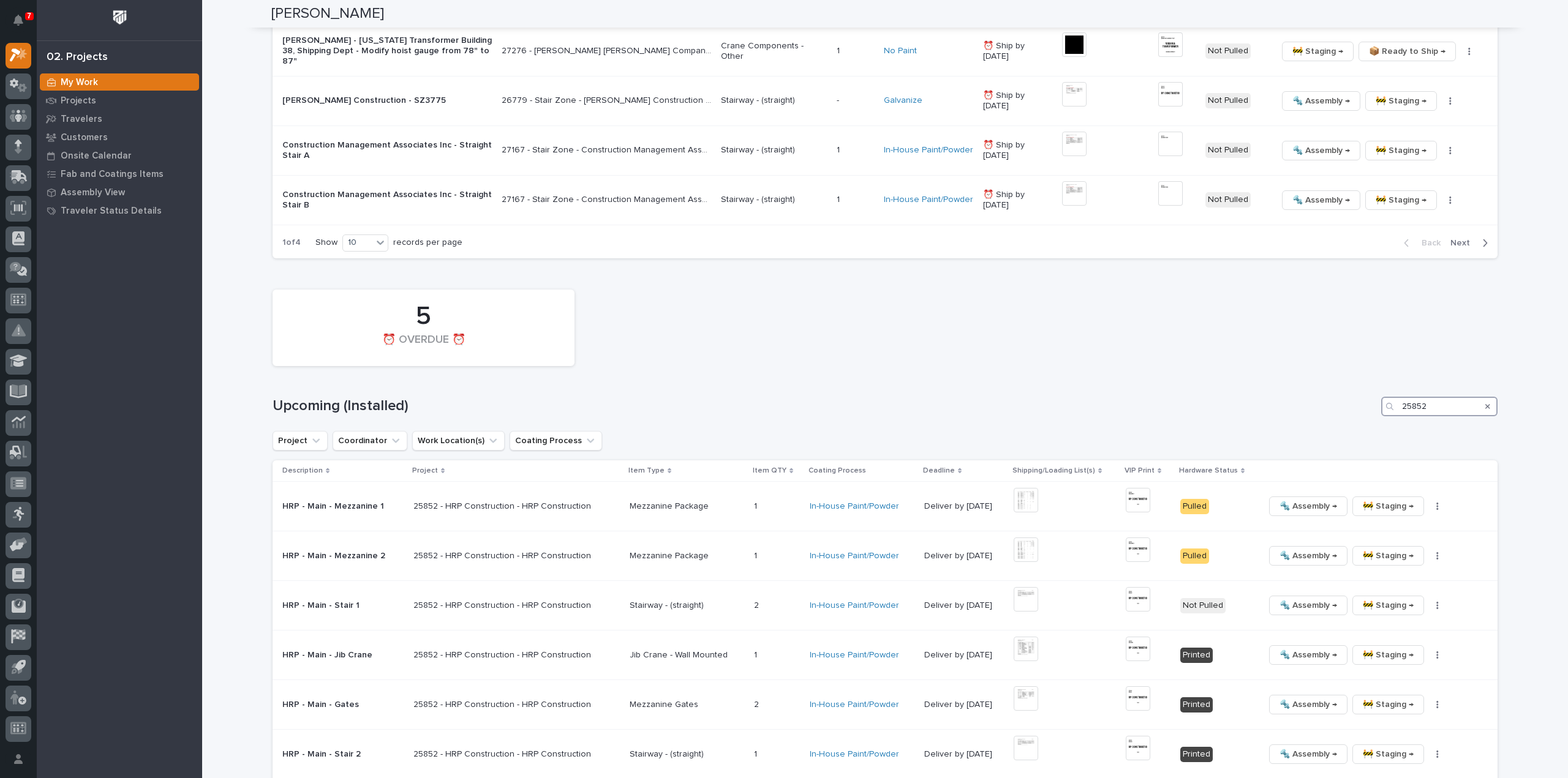
scroll to position [1839, 0]
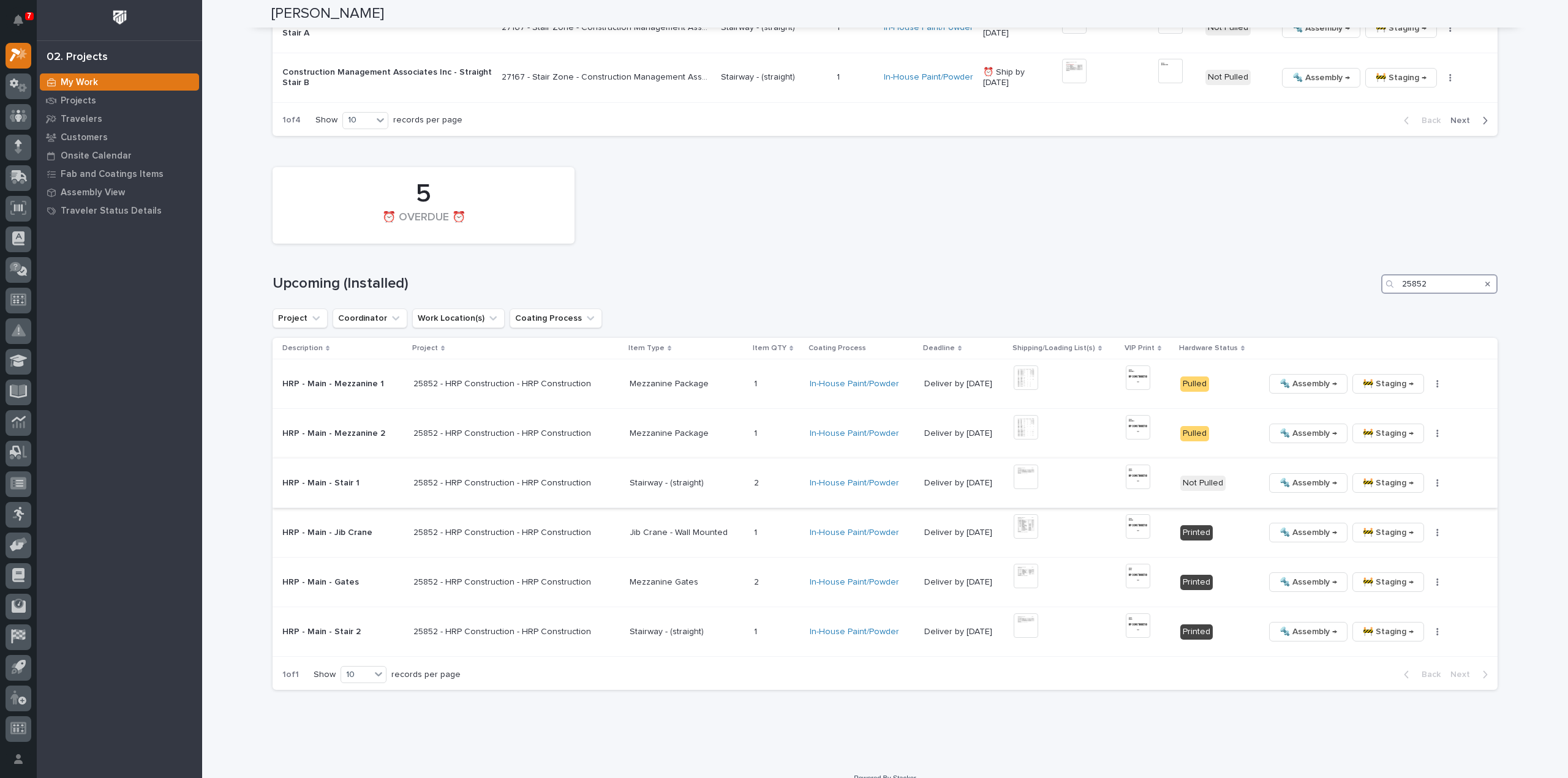
type input "25852"
click at [1020, 465] on img at bounding box center [1026, 477] width 25 height 25
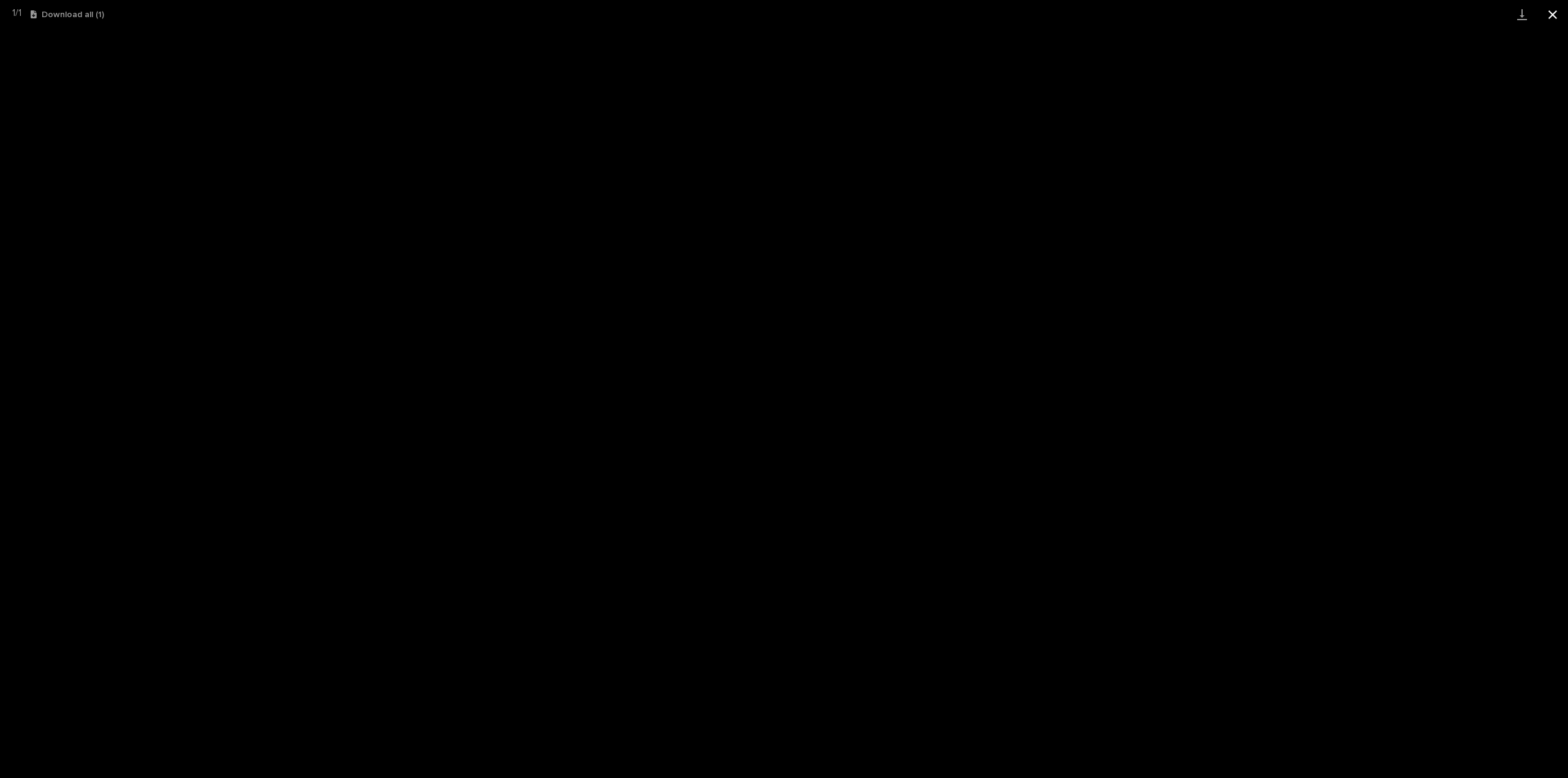
click at [1556, 16] on button "Close gallery" at bounding box center [1553, 14] width 30 height 29
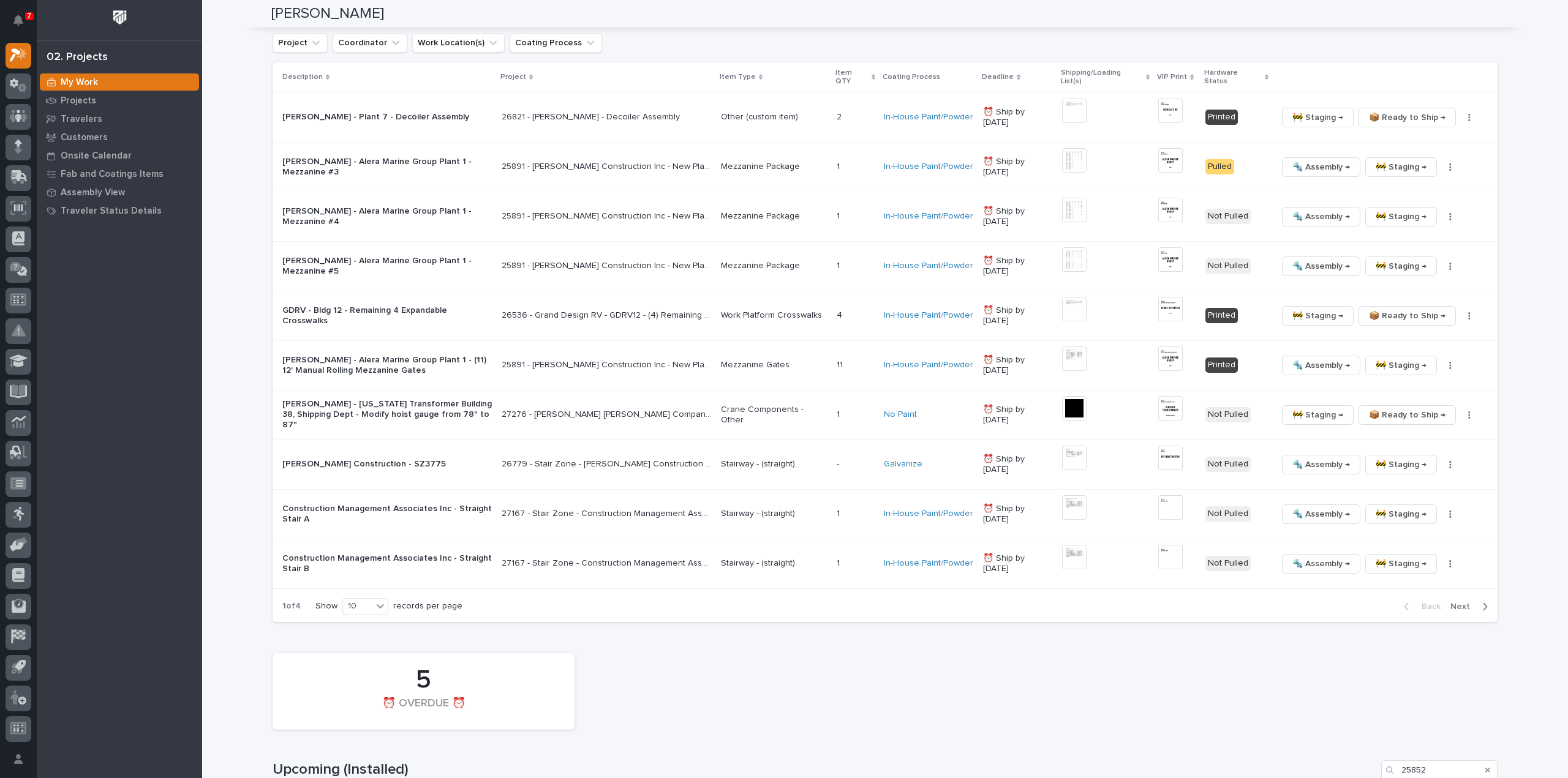
scroll to position [986, 0]
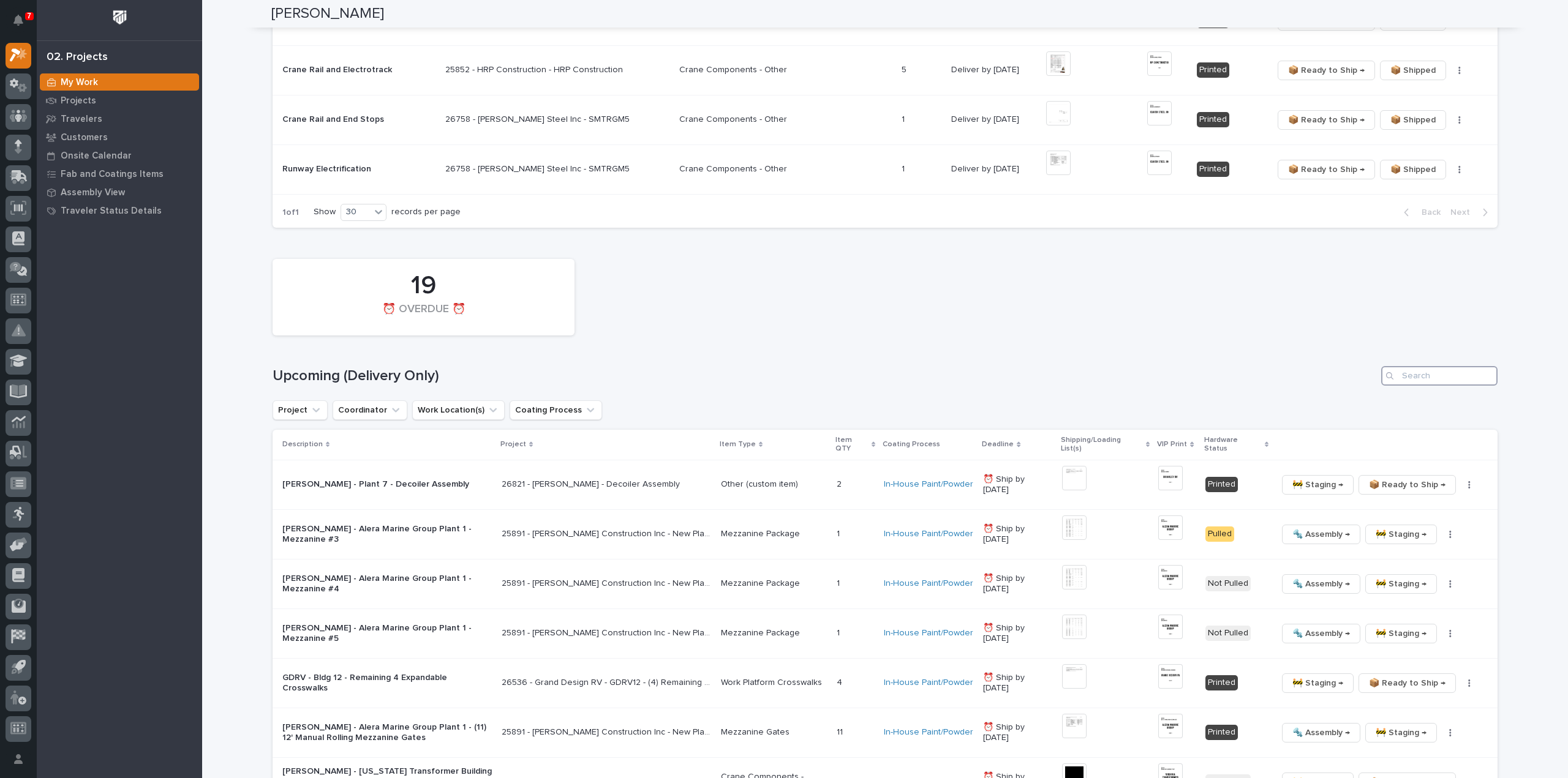
click at [1450, 372] on input "Search" at bounding box center [1439, 375] width 116 height 20
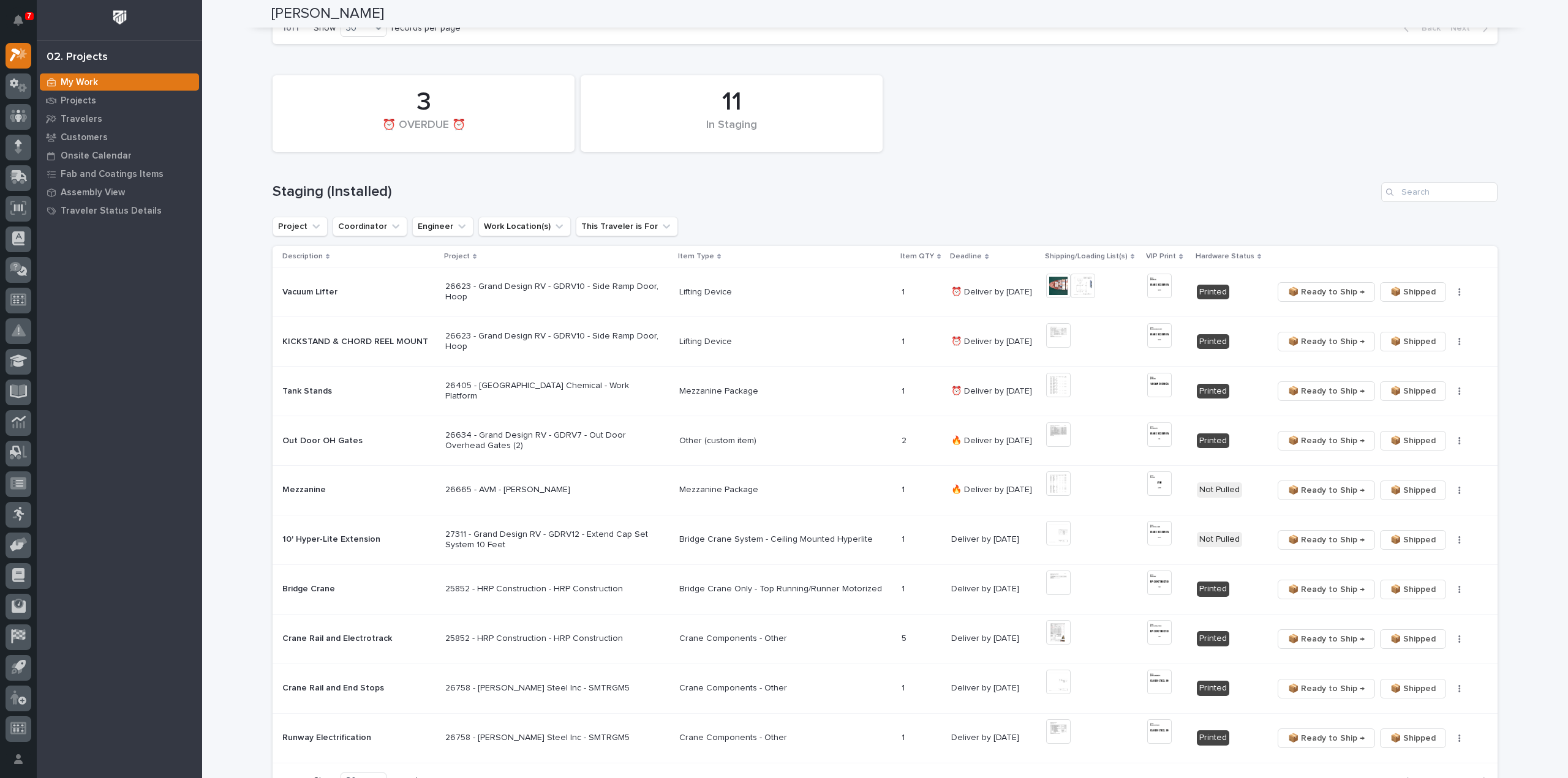
scroll to position [416, 0]
type input "25852"
click at [1452, 194] on input "Search" at bounding box center [1439, 192] width 116 height 20
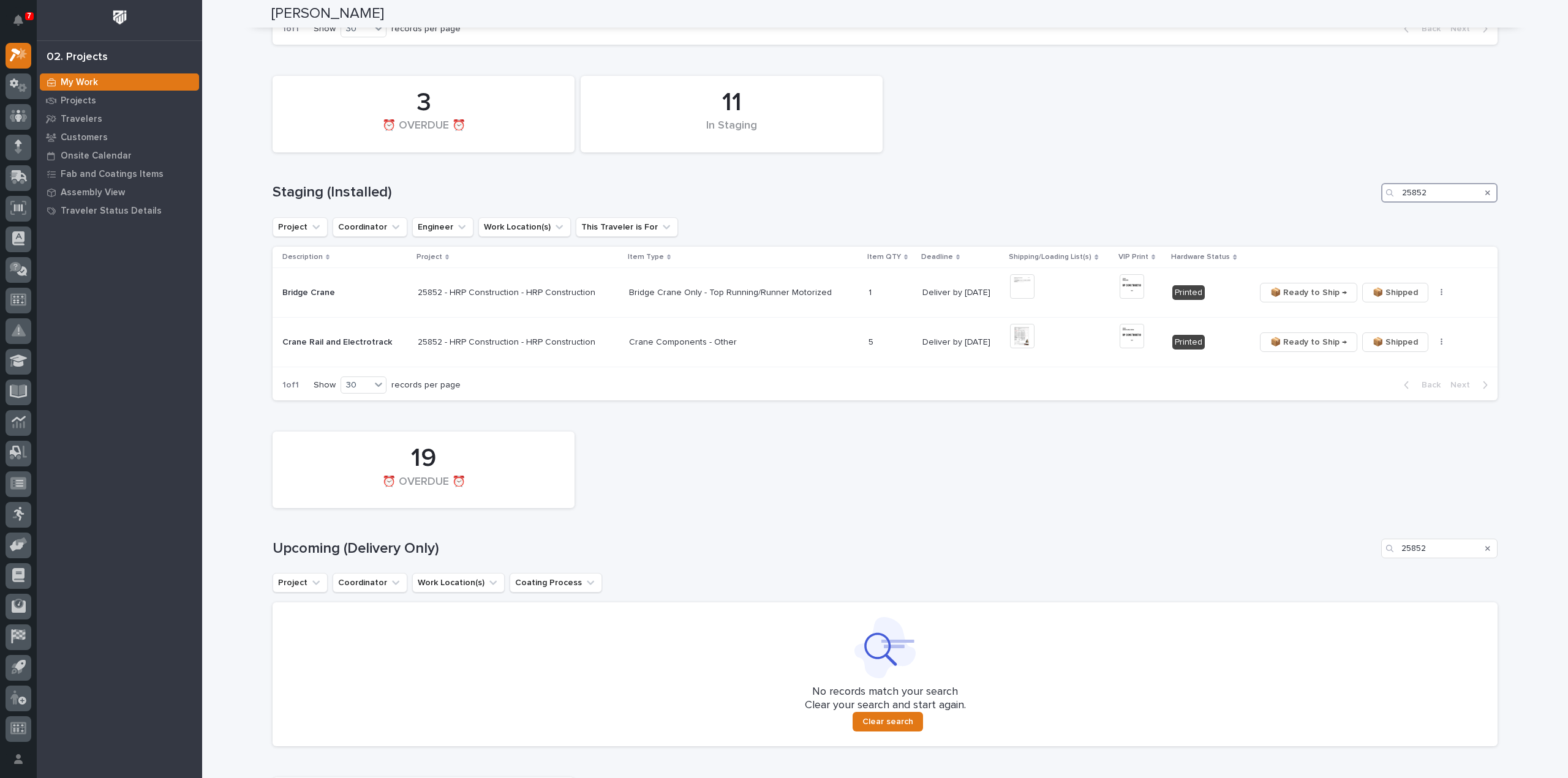
scroll to position [218, 0]
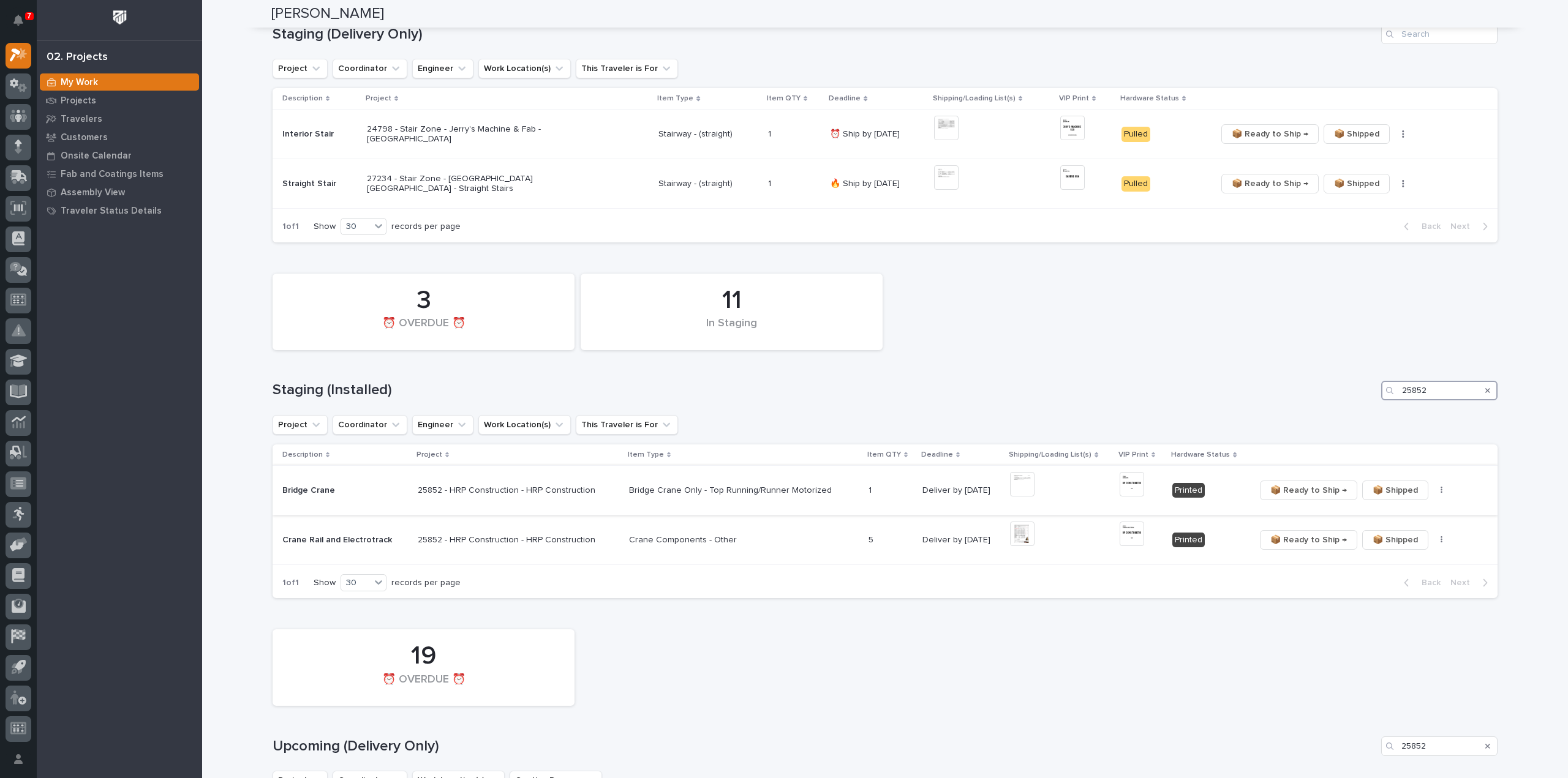
type input "25852"
click at [1433, 490] on button "button" at bounding box center [1442, 490] width 17 height 9
click at [1019, 484] on img at bounding box center [1022, 484] width 25 height 25
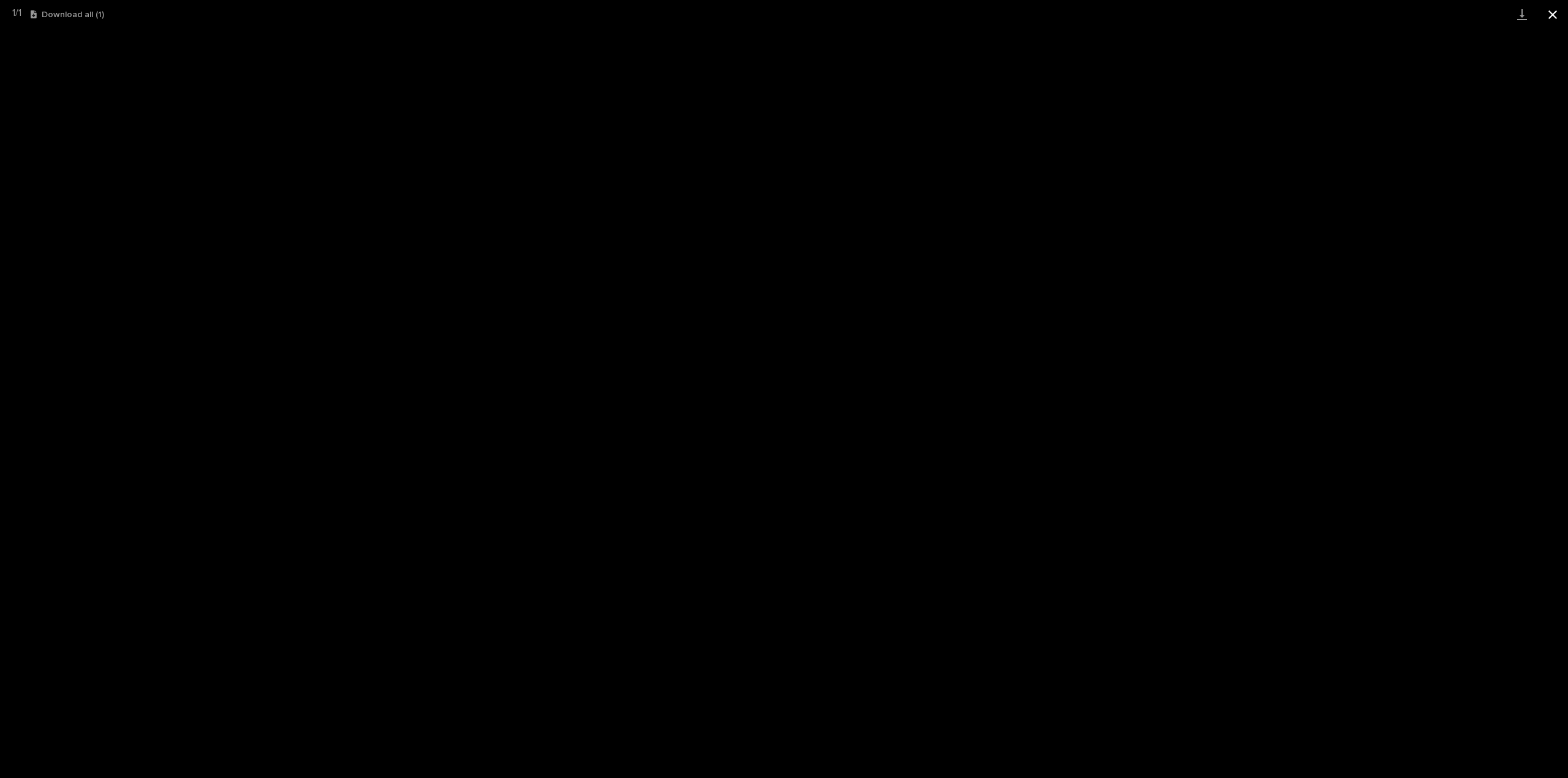
click at [1549, 14] on button "Close gallery" at bounding box center [1553, 14] width 30 height 29
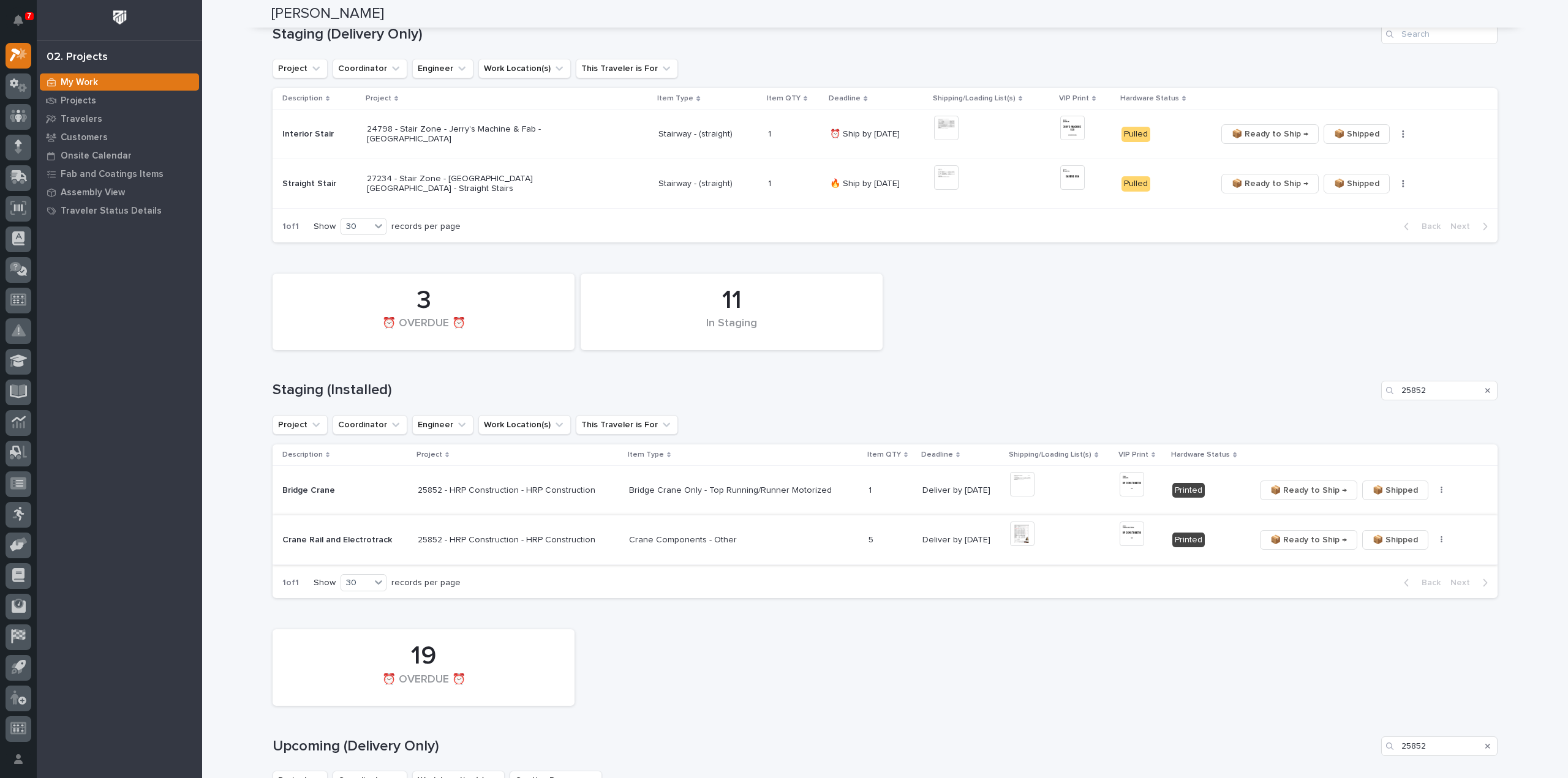
click at [1021, 538] on img at bounding box center [1022, 534] width 25 height 25
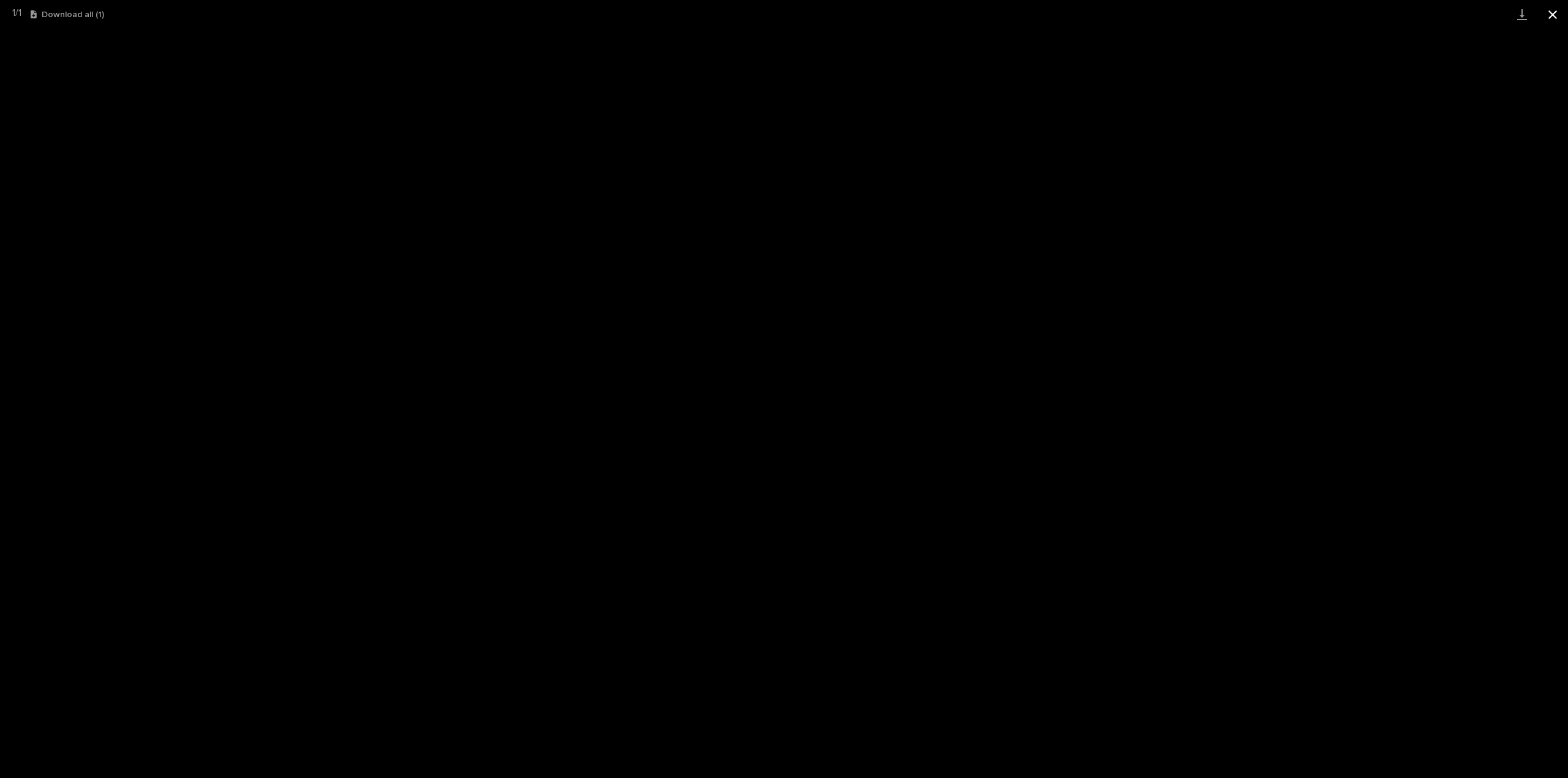
click at [1554, 18] on button "Close gallery" at bounding box center [1553, 14] width 30 height 29
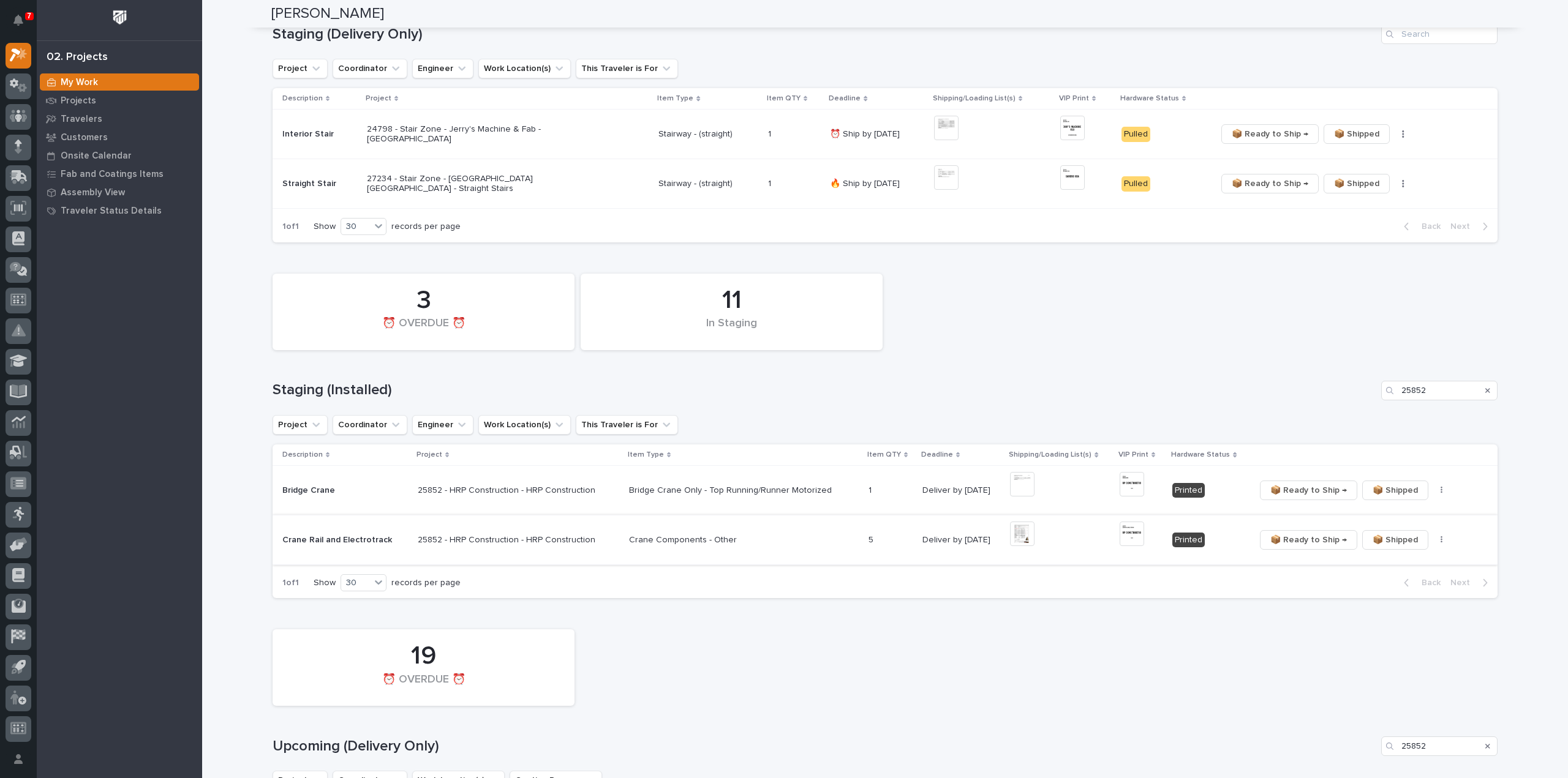
click at [1433, 538] on button "button" at bounding box center [1442, 540] width 17 height 9
click at [1409, 582] on span "🔩 Hardware" at bounding box center [1389, 584] width 51 height 14
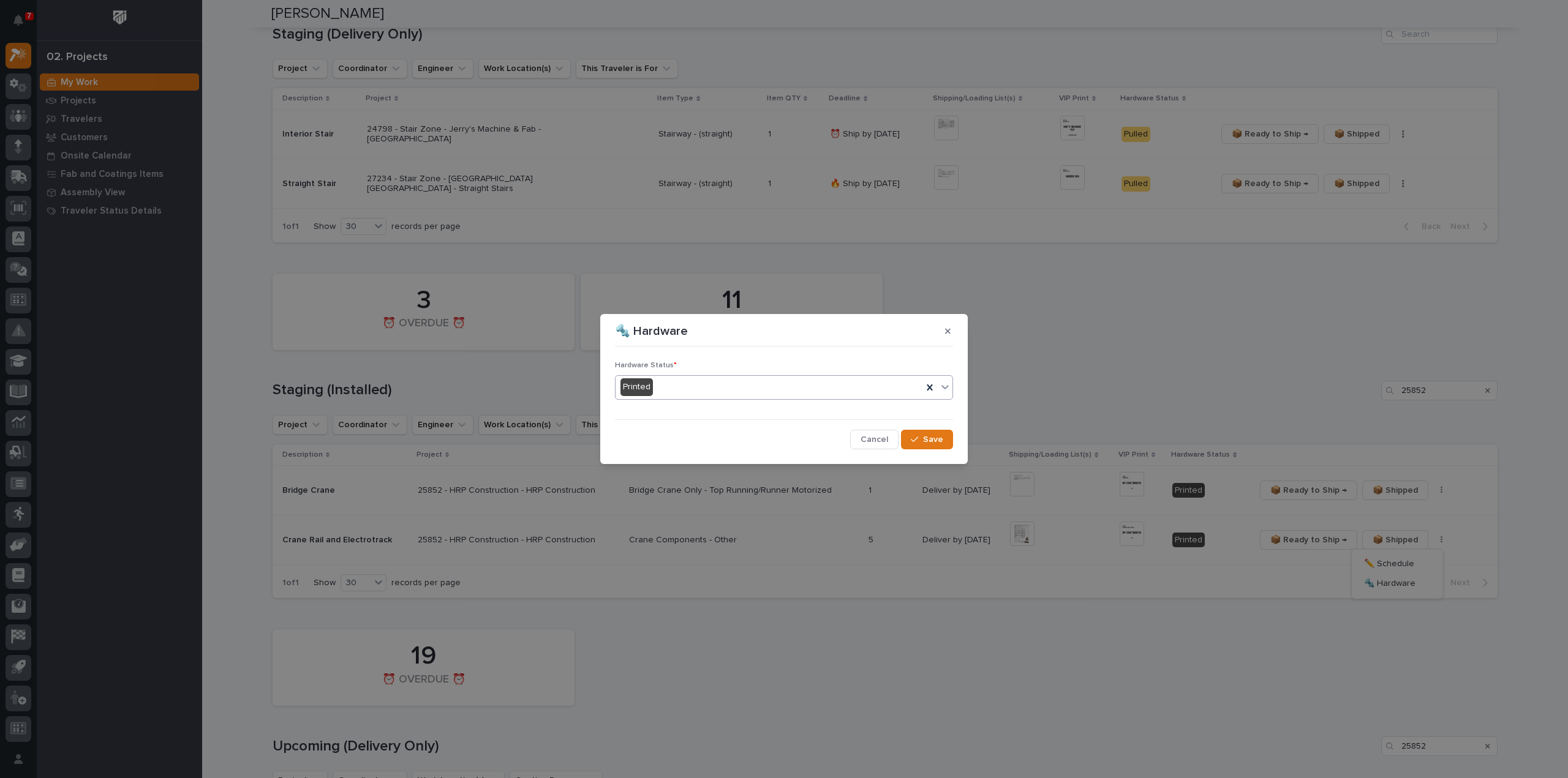
click at [689, 393] on div "Printed" at bounding box center [769, 388] width 307 height 20
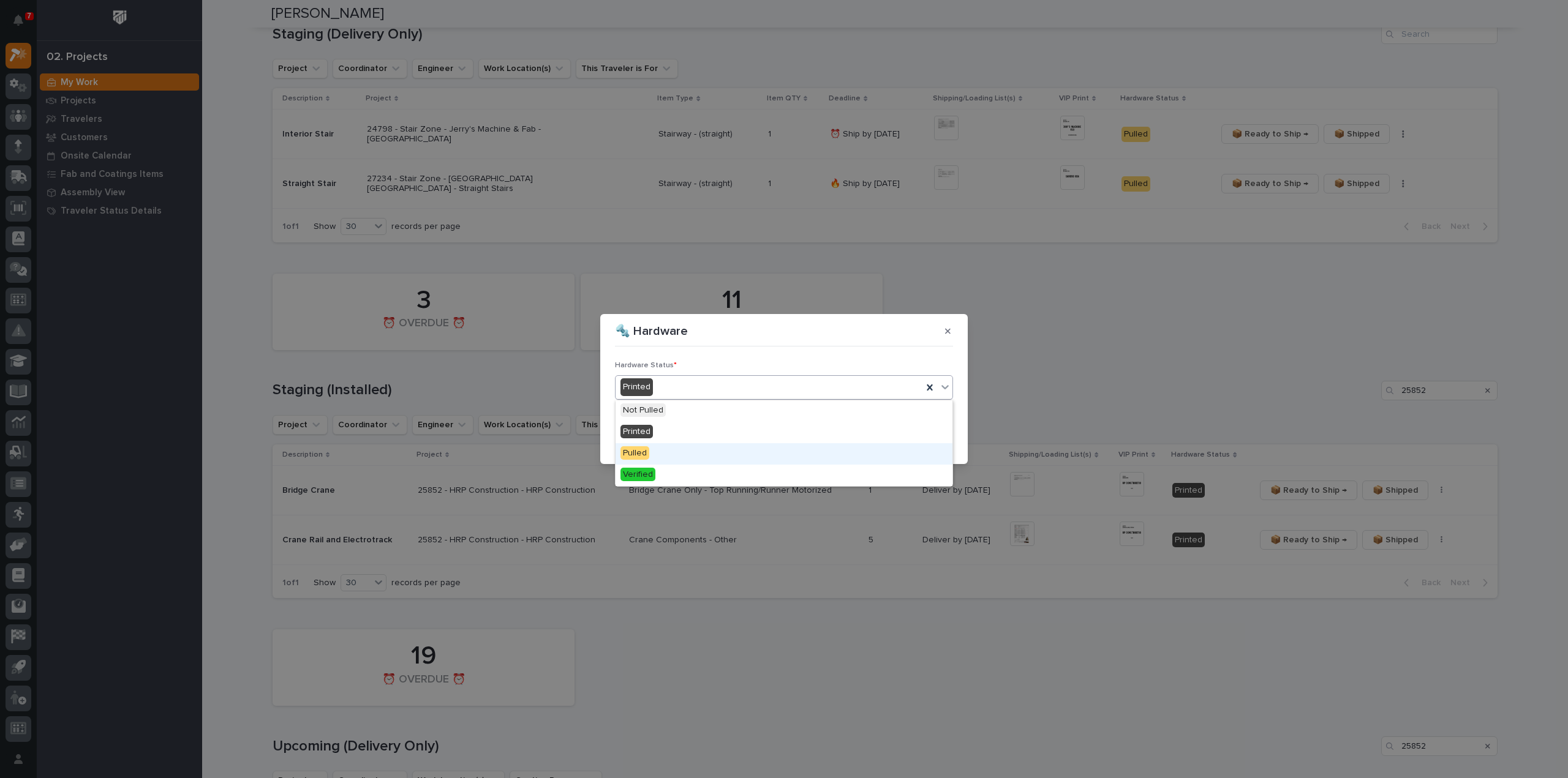
drag, startPoint x: 694, startPoint y: 454, endPoint x: 794, endPoint y: 460, distance: 100.2
click at [694, 454] on div "Pulled" at bounding box center [784, 454] width 337 height 22
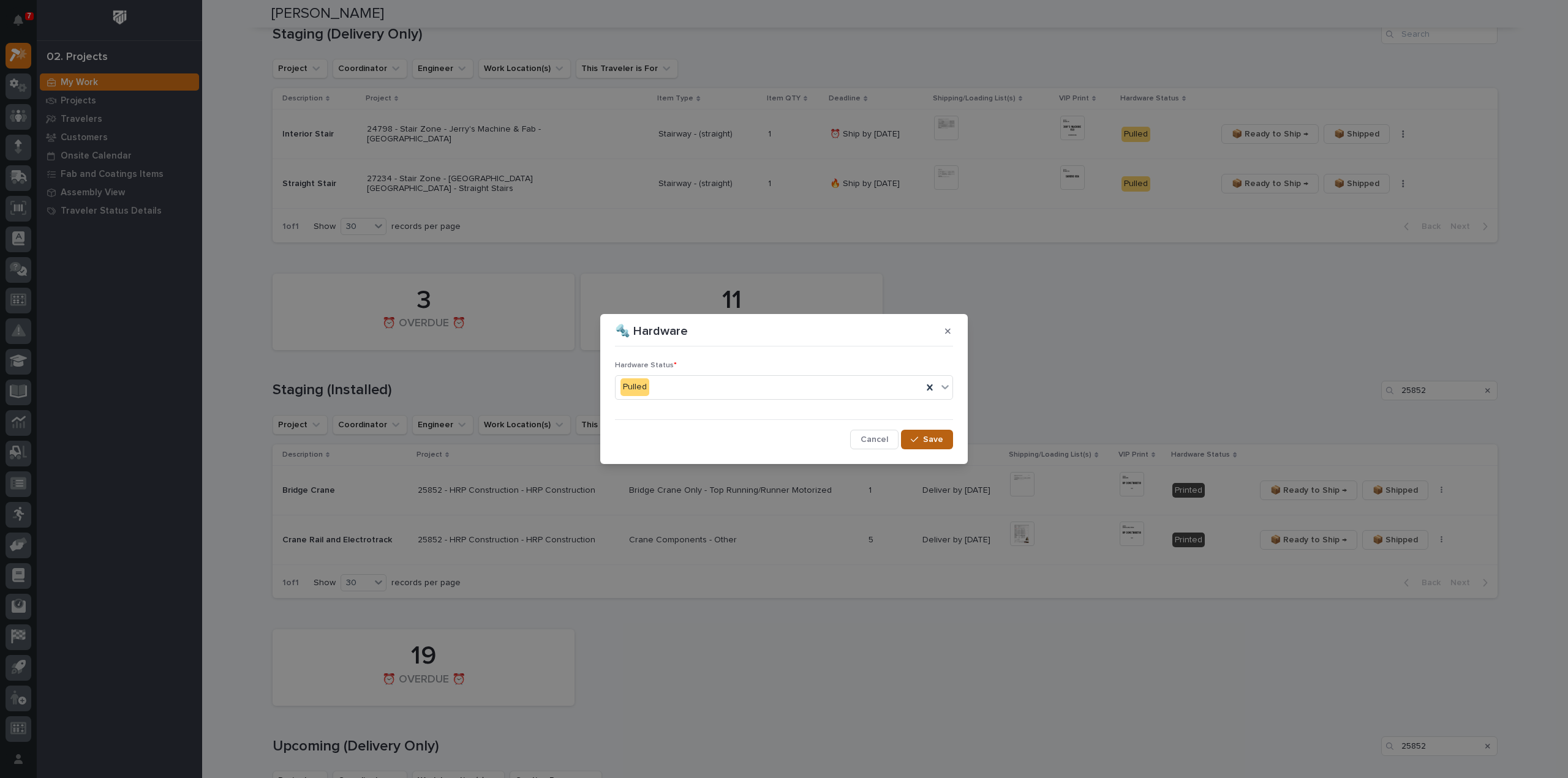
click at [934, 443] on span "Save" at bounding box center [933, 439] width 20 height 11
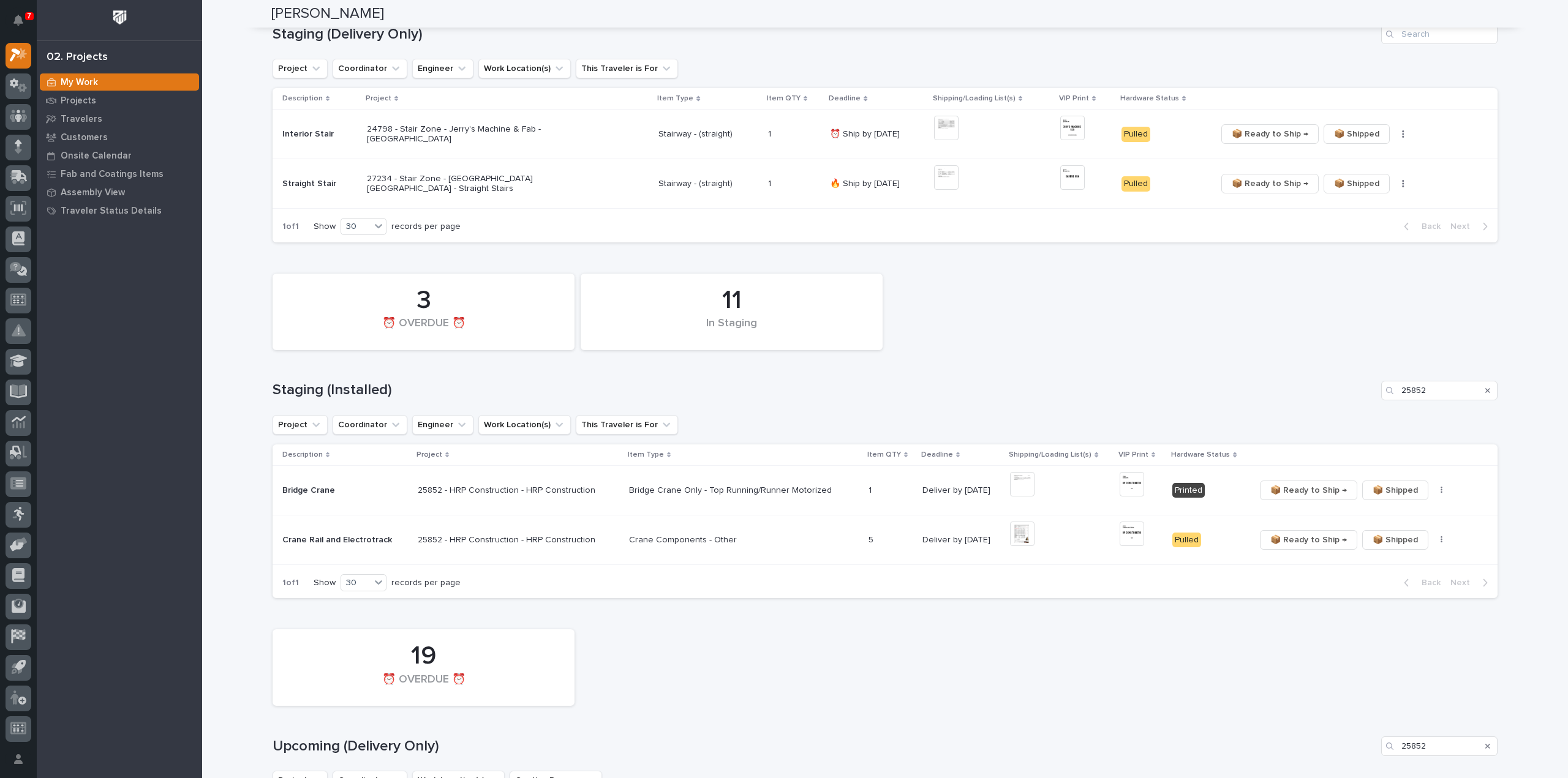
click at [1430, 494] on div "📦 Ready to Ship → 📦 Shipped ✏️ Schedule 🔩 Hardware" at bounding box center [1366, 490] width 223 height 20
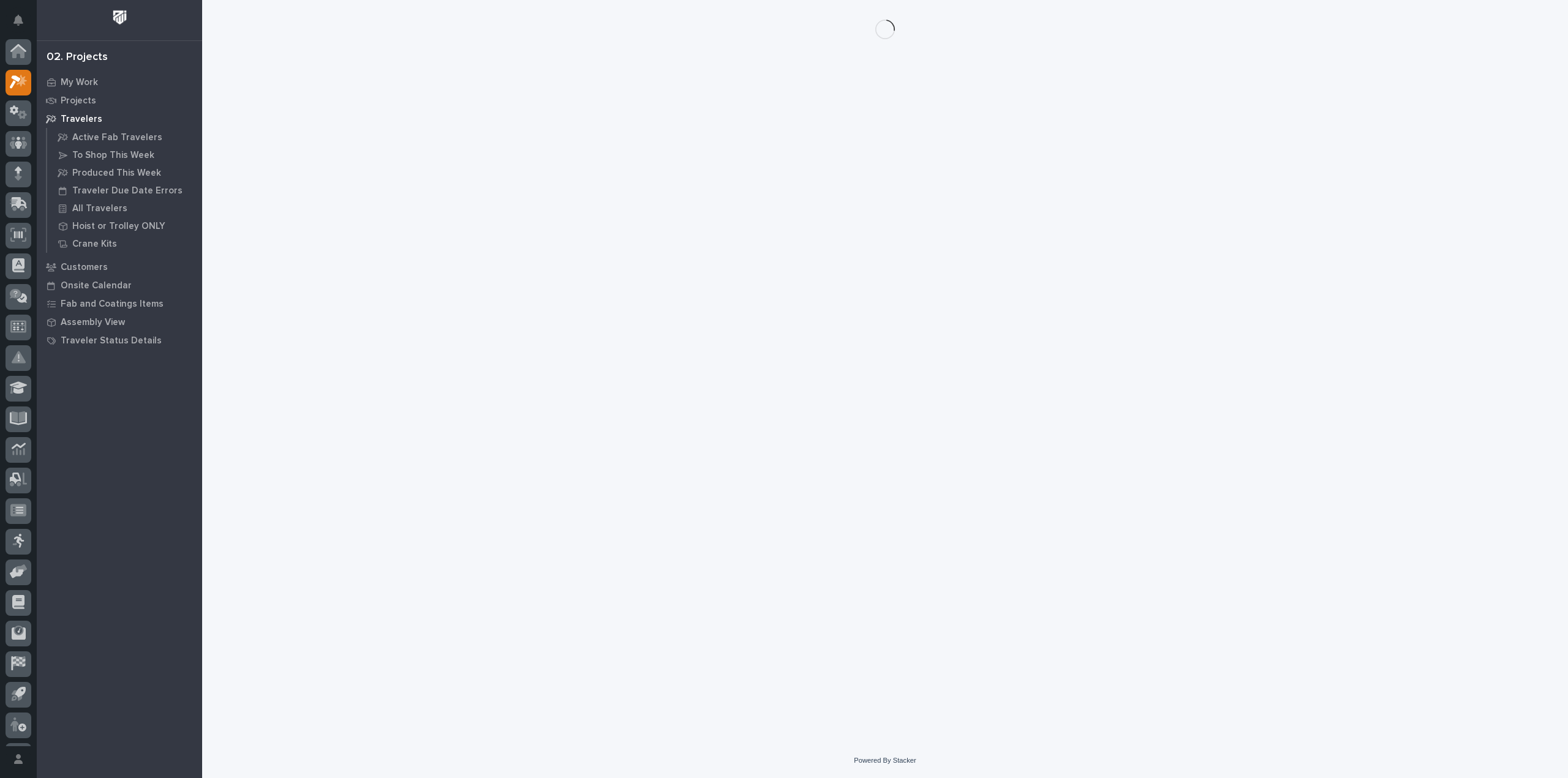
scroll to position [27, 0]
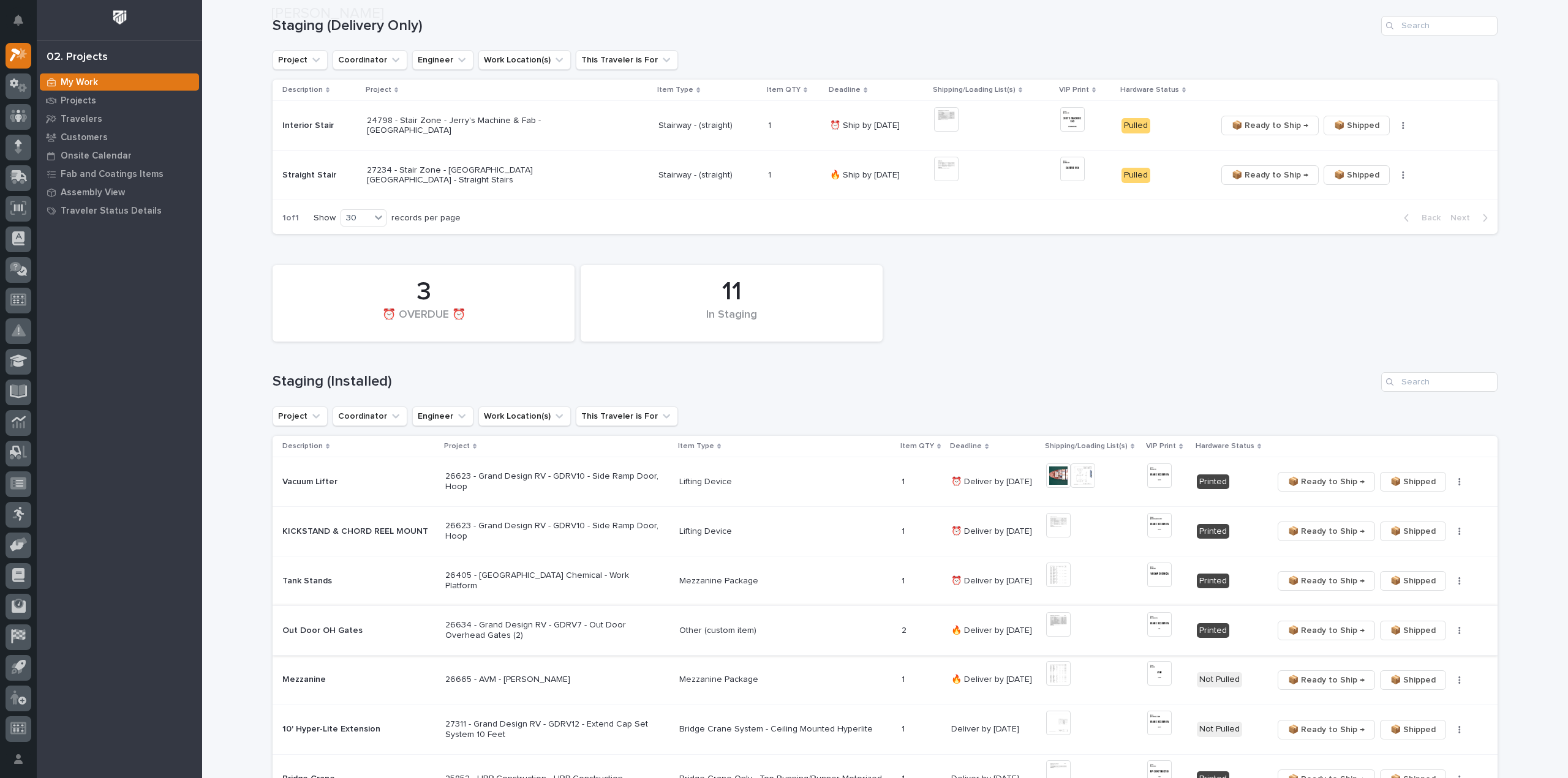
scroll to position [245, 0]
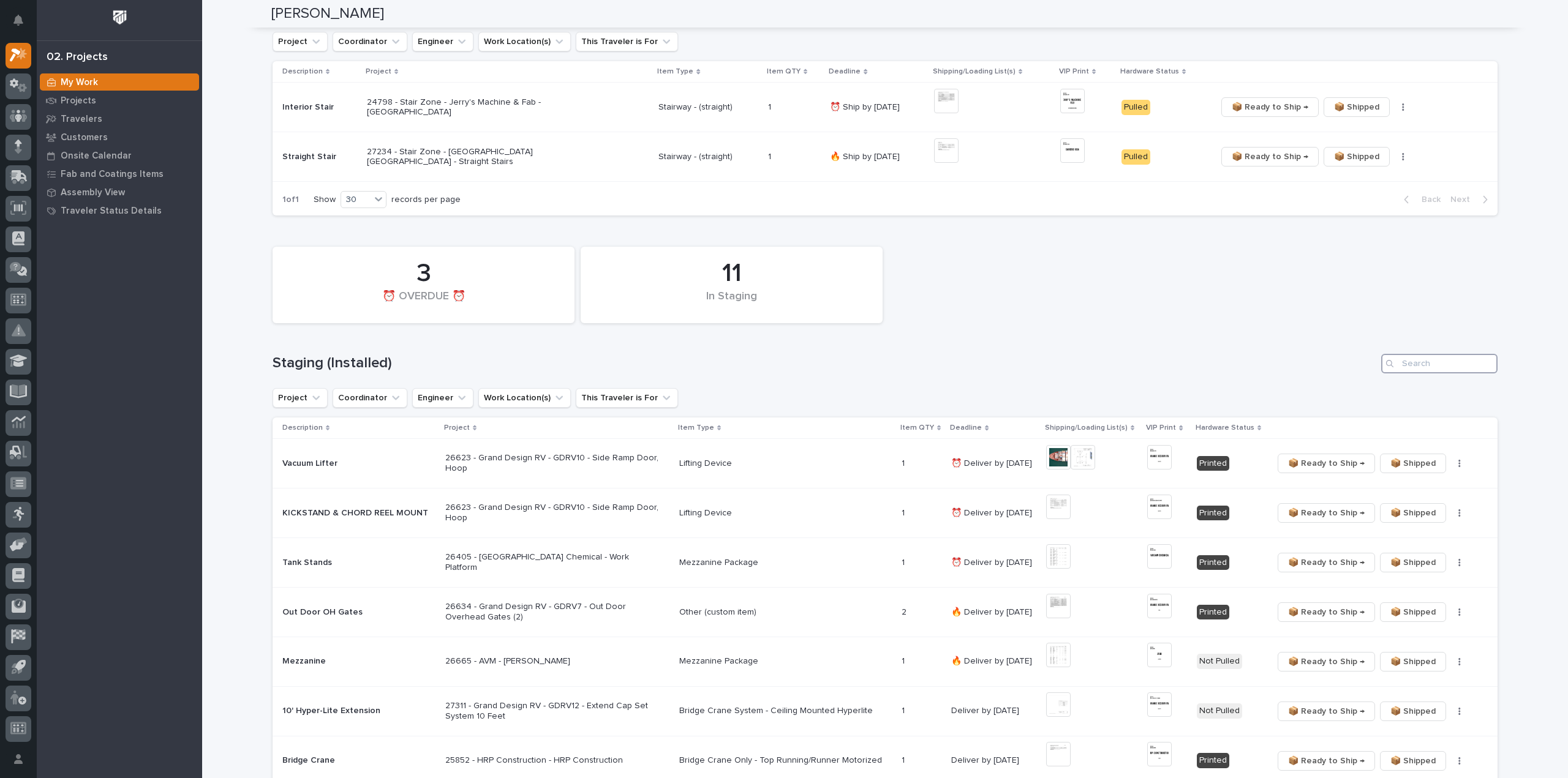
click at [1450, 360] on input "Search" at bounding box center [1439, 363] width 116 height 20
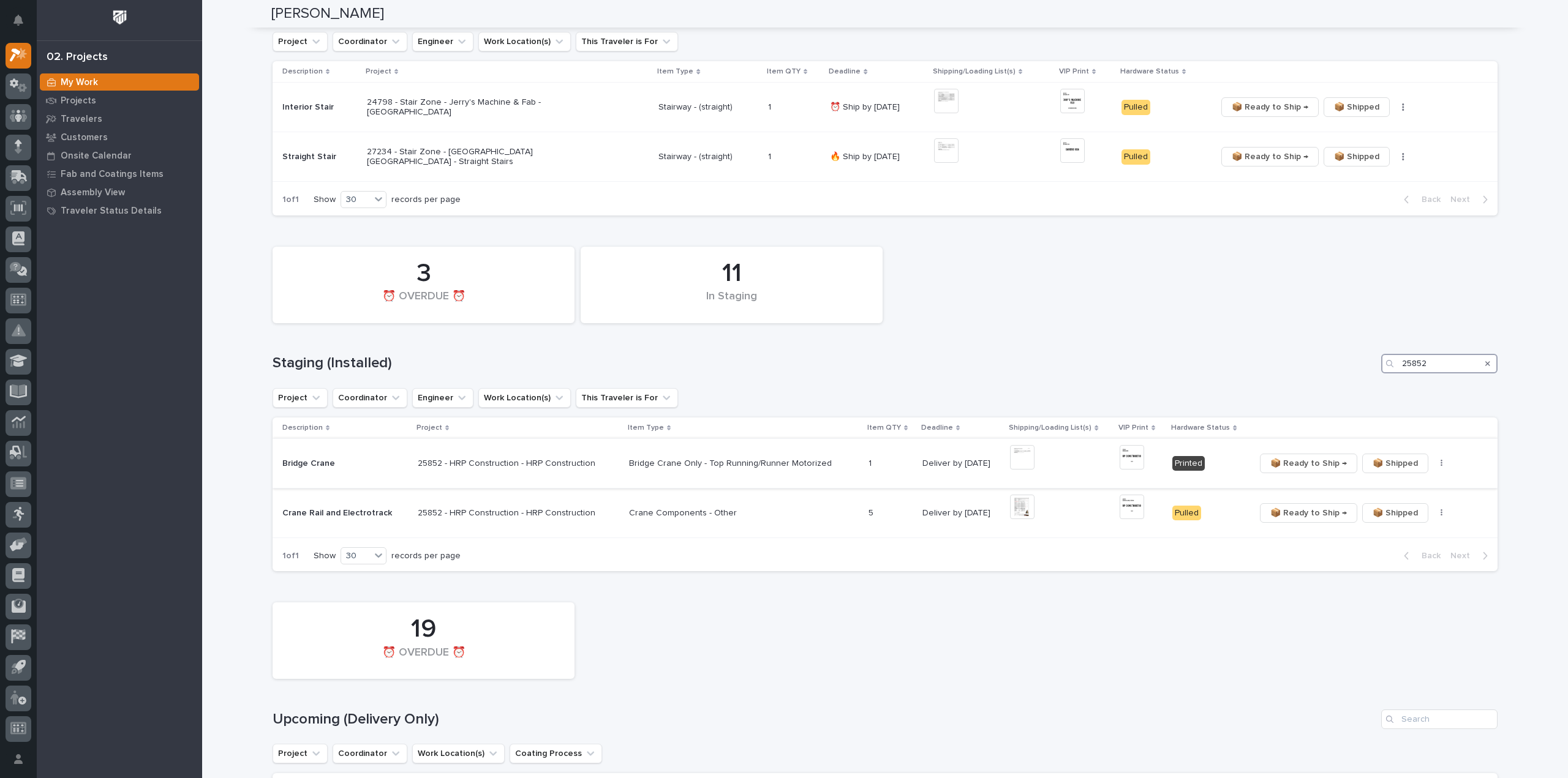
type input "25852"
click at [1433, 462] on button "button" at bounding box center [1442, 463] width 17 height 9
click at [1394, 506] on span "🔩 Hardware" at bounding box center [1389, 507] width 51 height 14
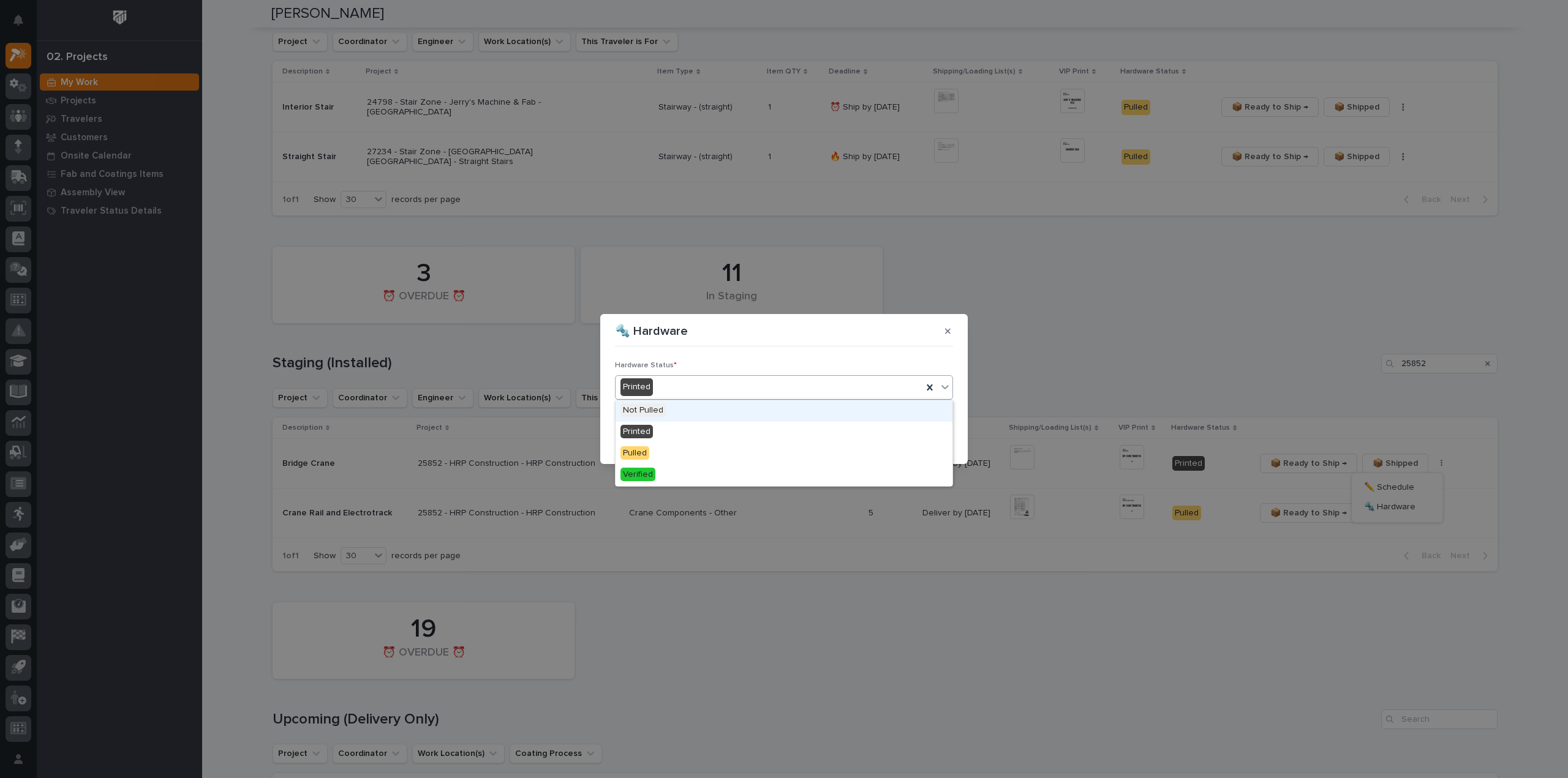
click at [674, 391] on div "Printed" at bounding box center [769, 388] width 307 height 20
click at [662, 474] on div "Verified" at bounding box center [784, 476] width 337 height 22
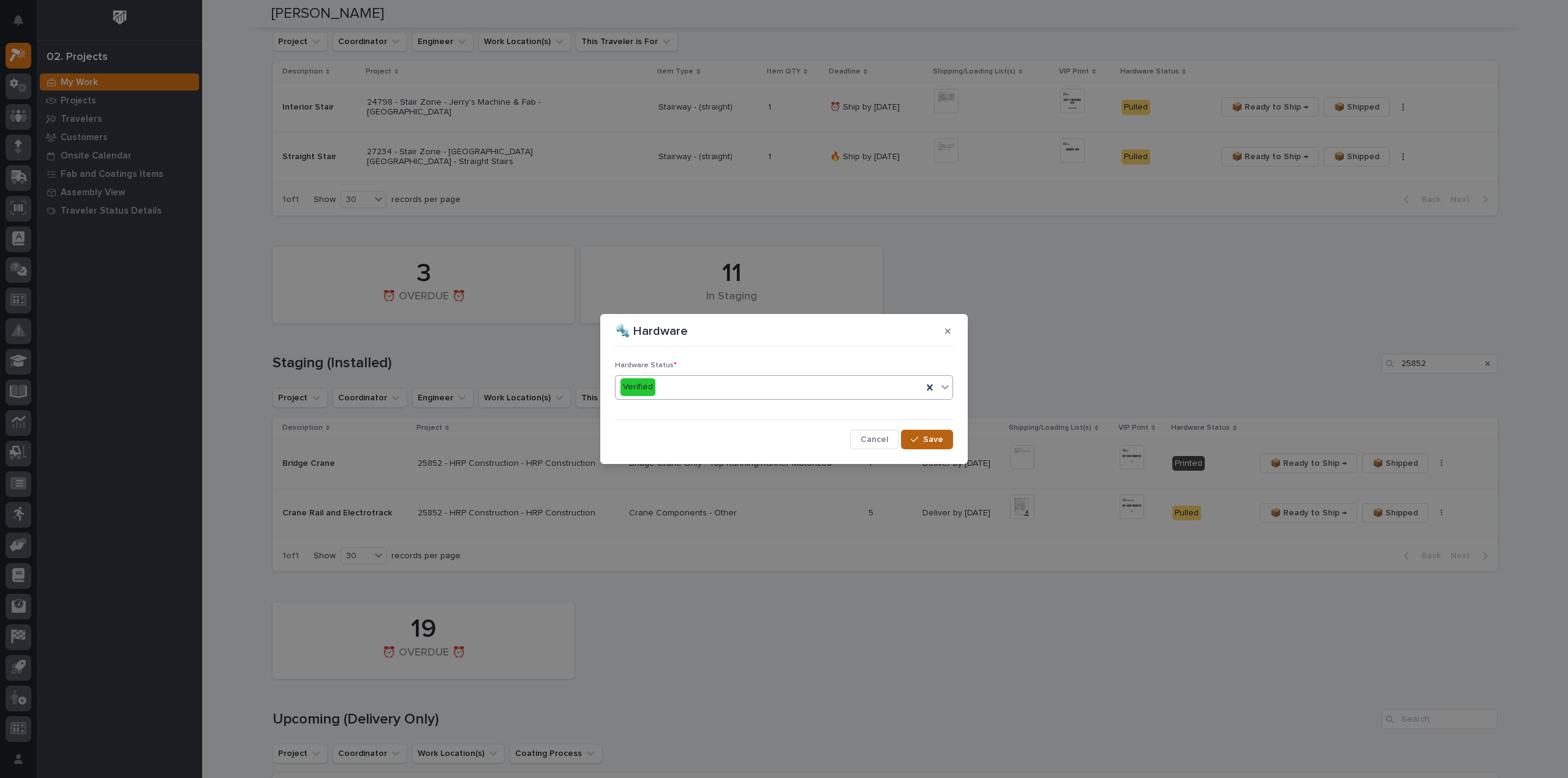
click at [918, 443] on icon "button" at bounding box center [914, 440] width 7 height 9
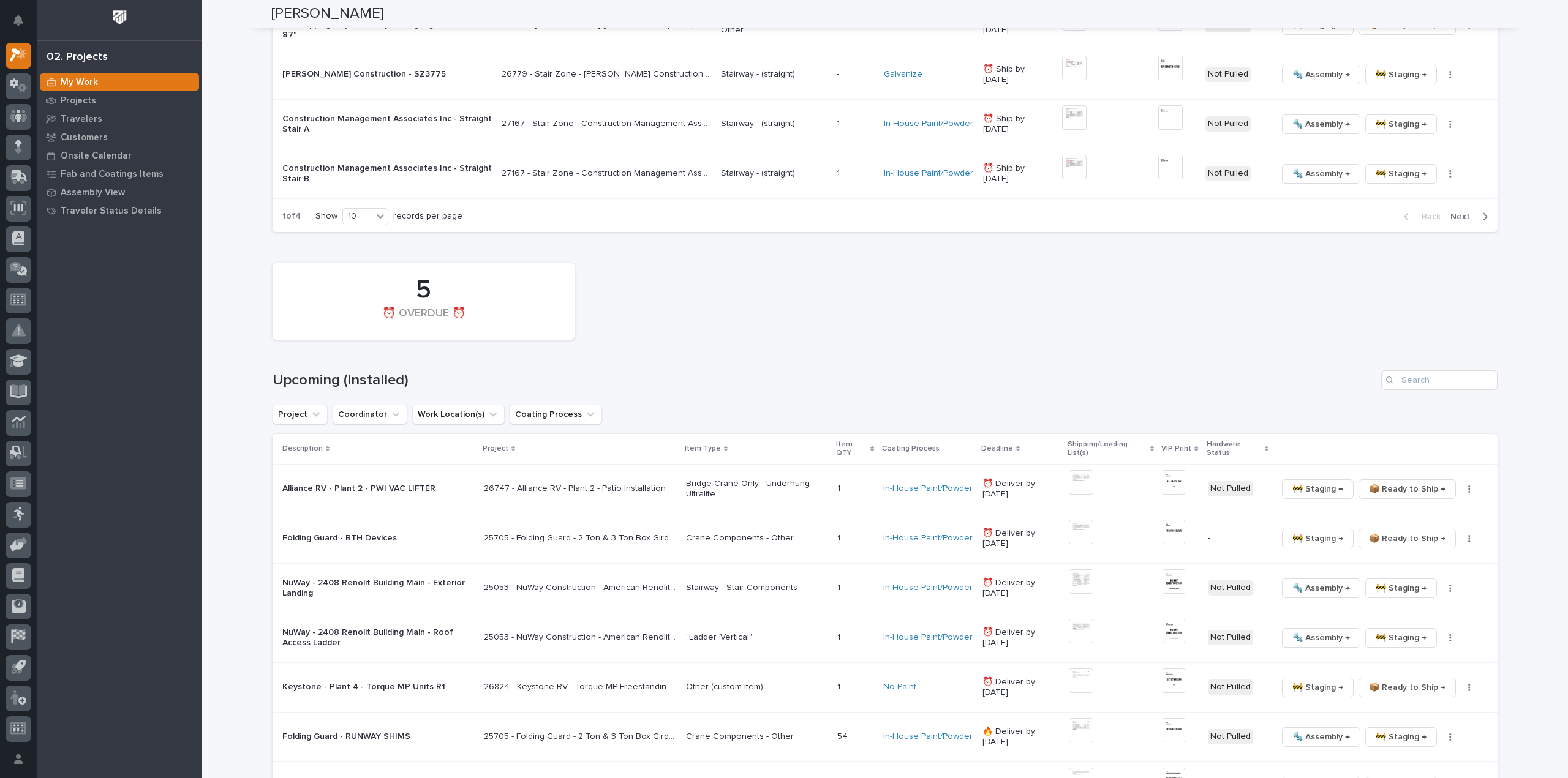
scroll to position [1347, 0]
click at [1434, 372] on input "Search" at bounding box center [1439, 379] width 116 height 20
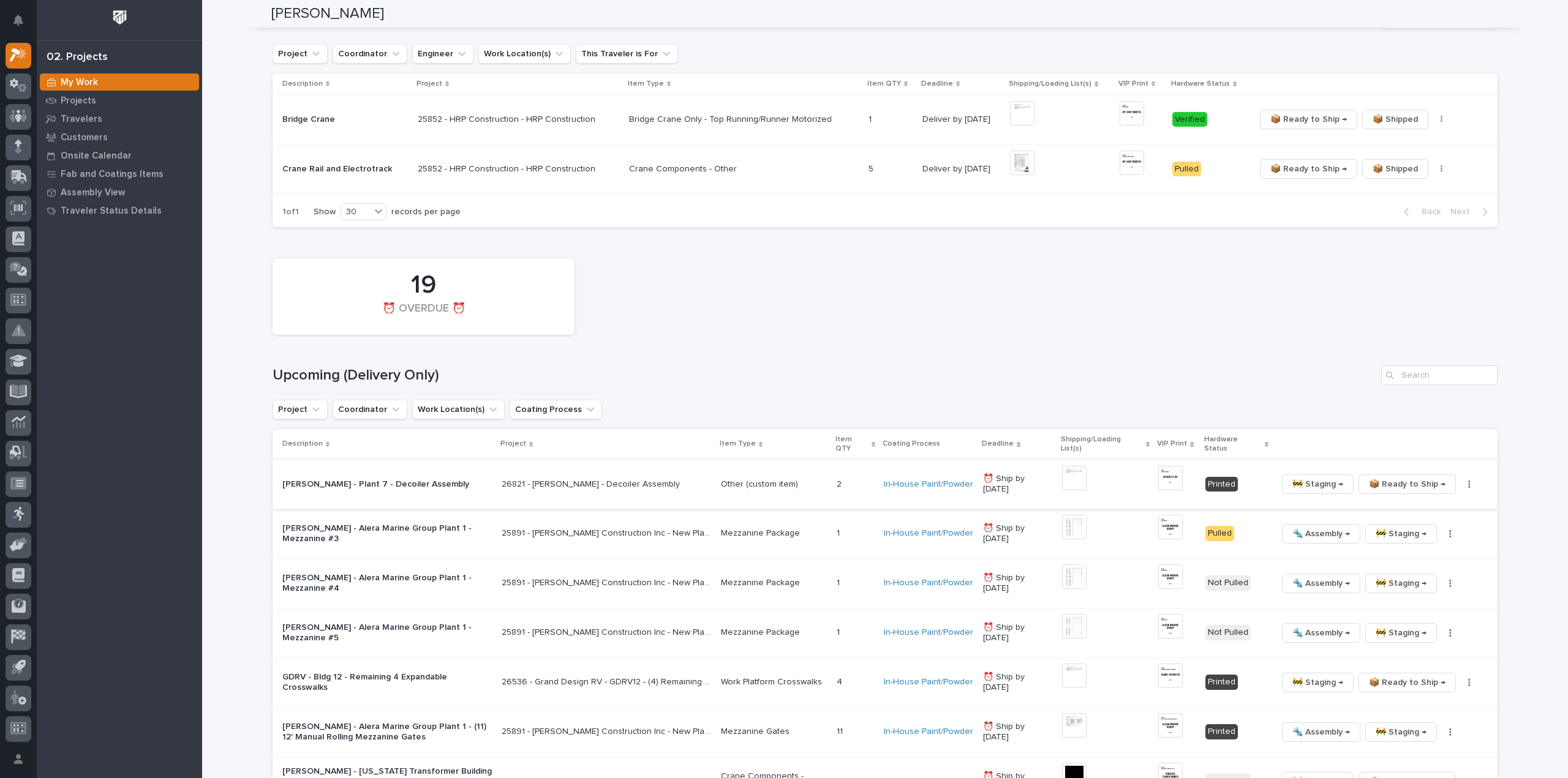
scroll to position [468, 0]
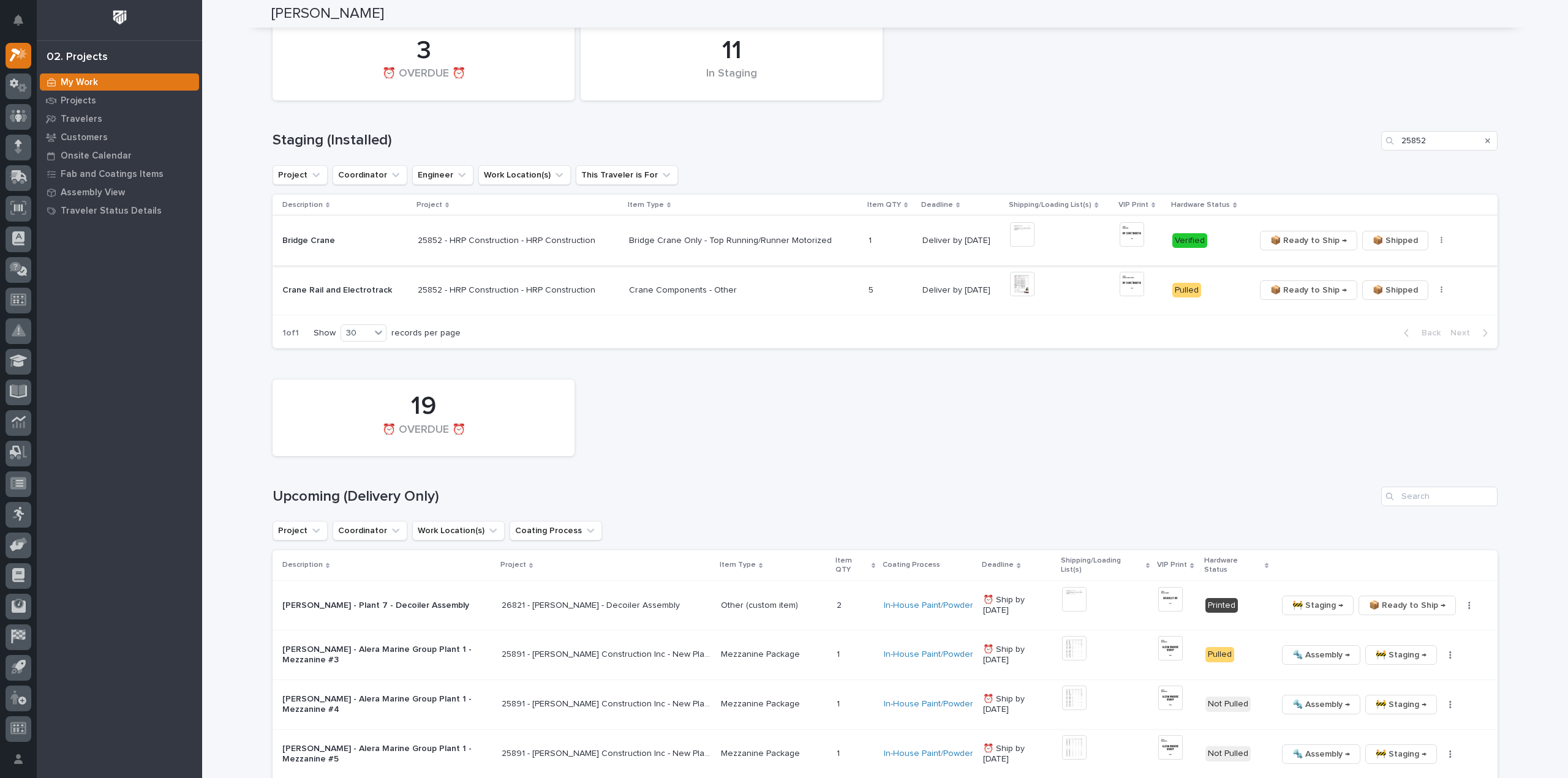
type input "25852"
click at [1433, 241] on button "button" at bounding box center [1442, 241] width 17 height 9
click at [1542, 349] on div "Loading... Saving… Loading... Saving… Reinhart Burkholder Reinhart Burkholder S…" at bounding box center [885, 633] width 1366 height 2203
click at [1486, 138] on icon "Search" at bounding box center [1488, 141] width 5 height 7
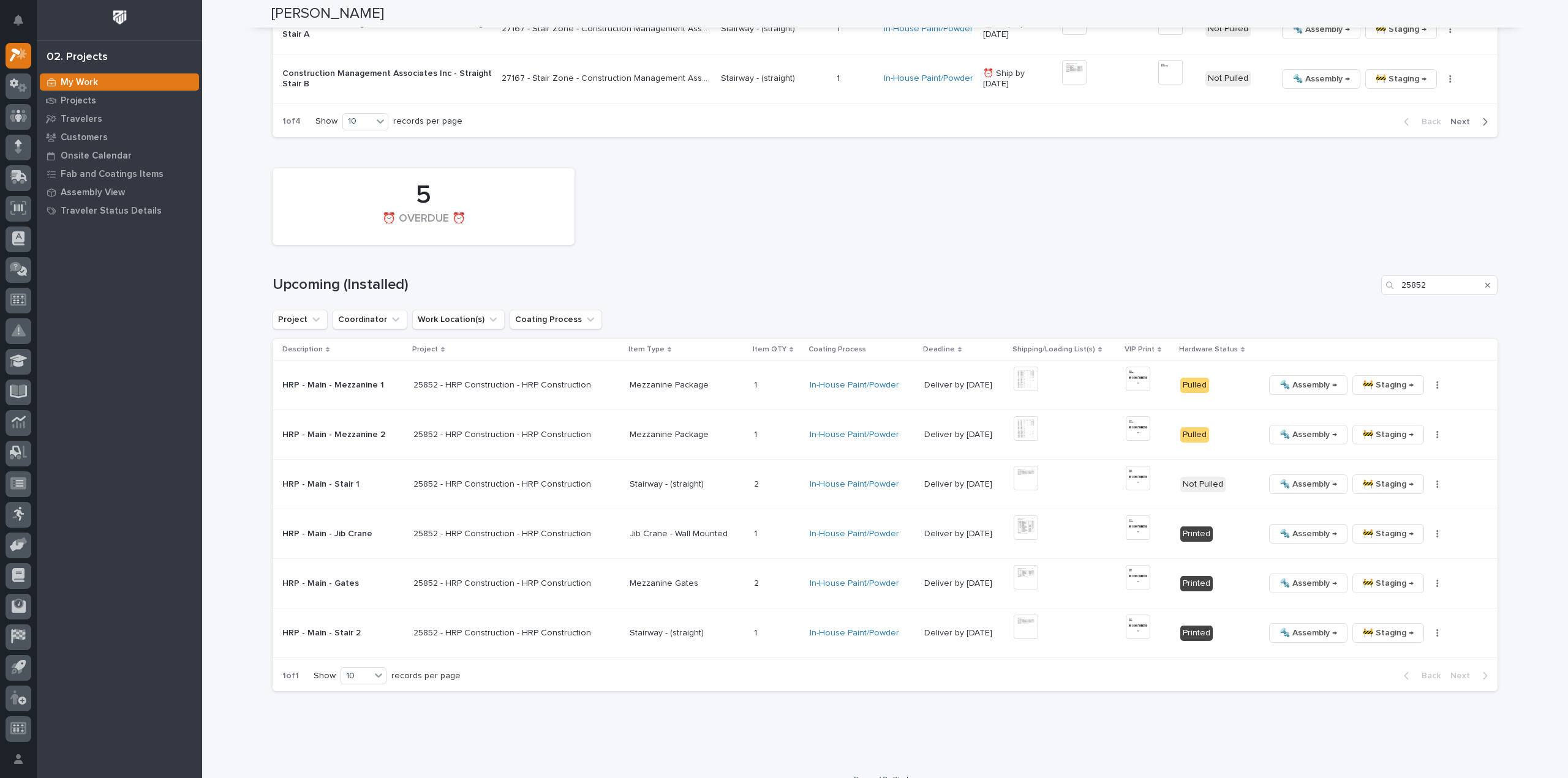
scroll to position [1842, 0]
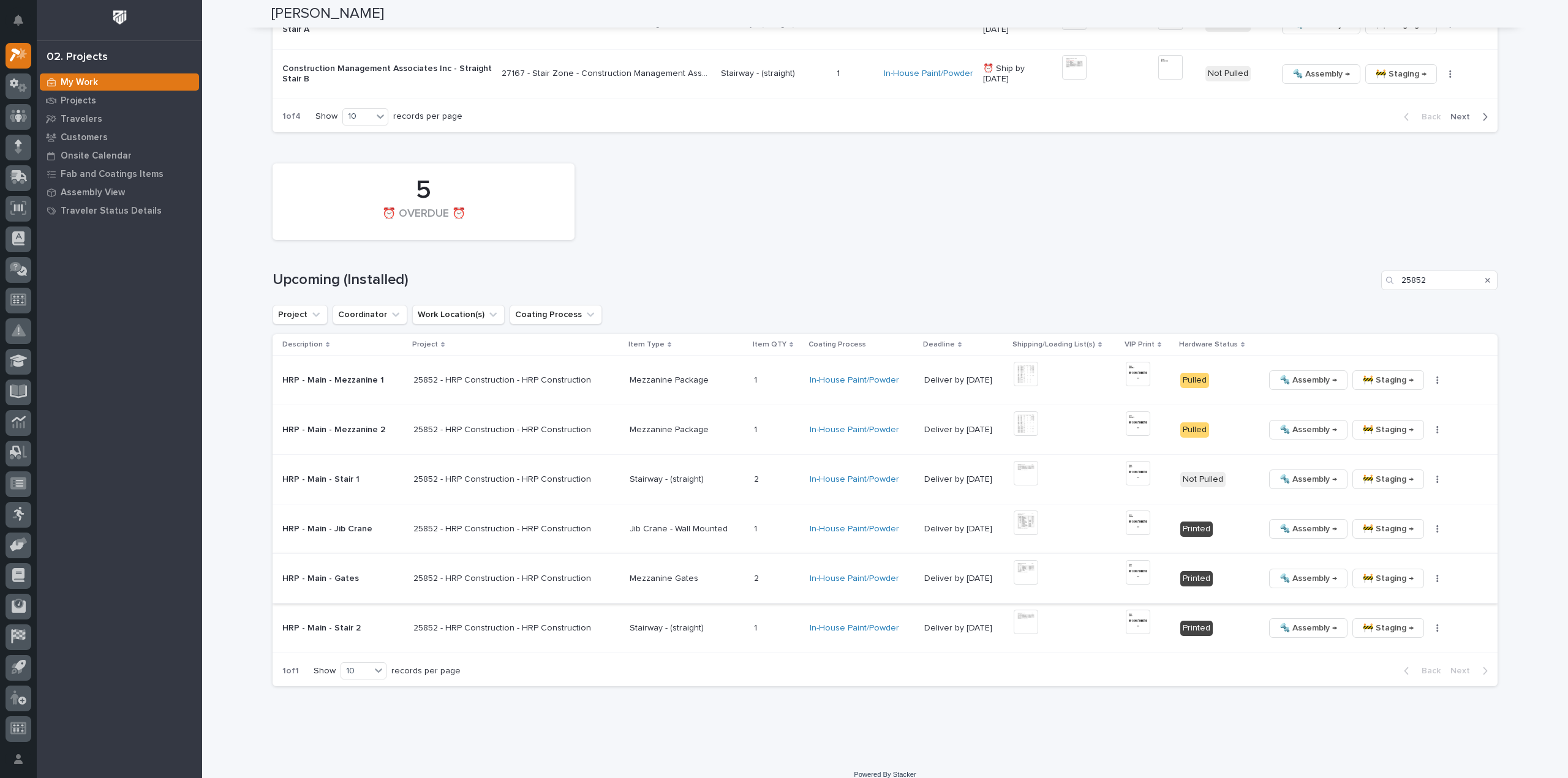
click at [1015, 564] on img at bounding box center [1026, 573] width 25 height 25
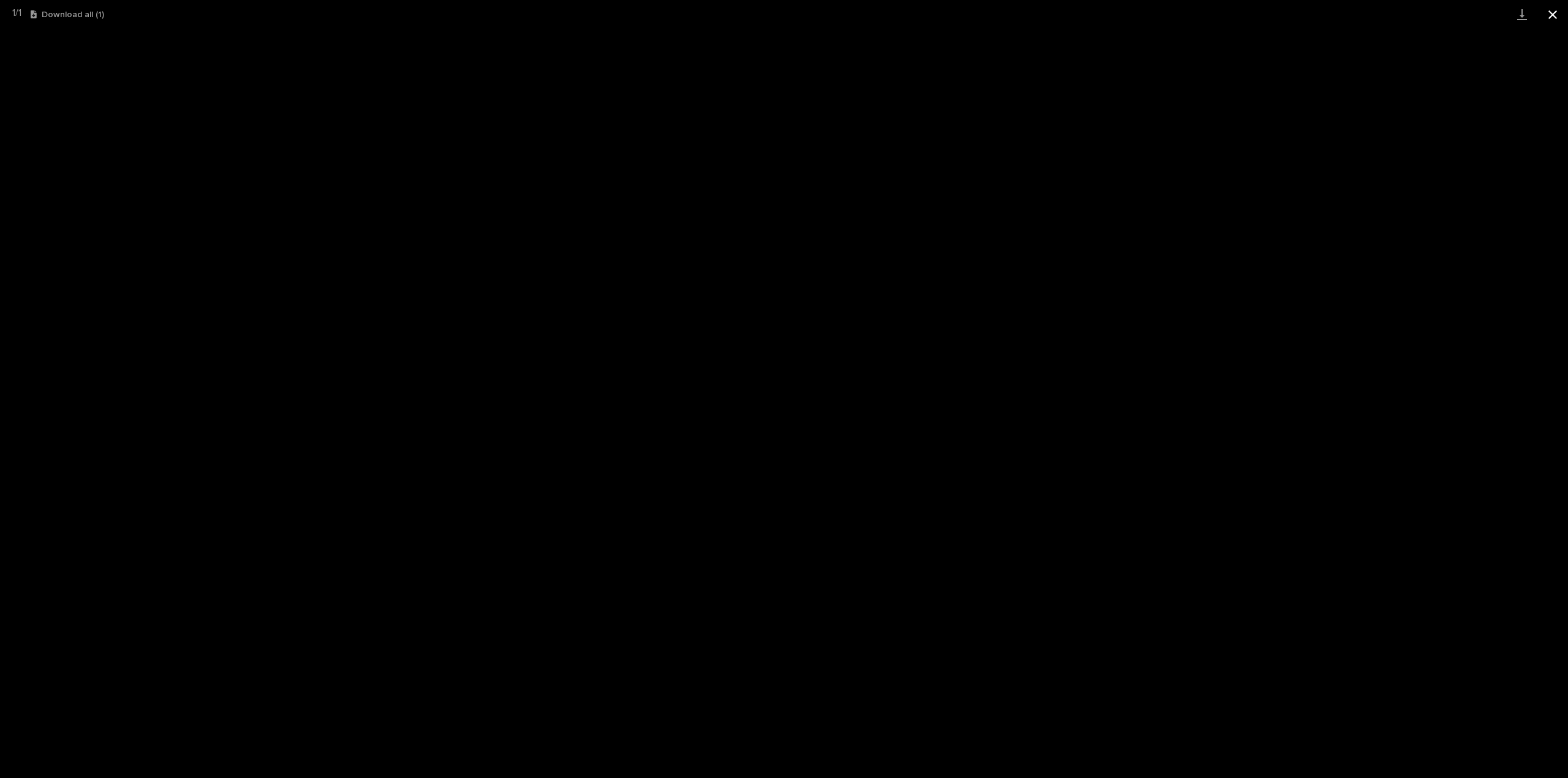
click at [1553, 14] on button "Close gallery" at bounding box center [1553, 14] width 30 height 29
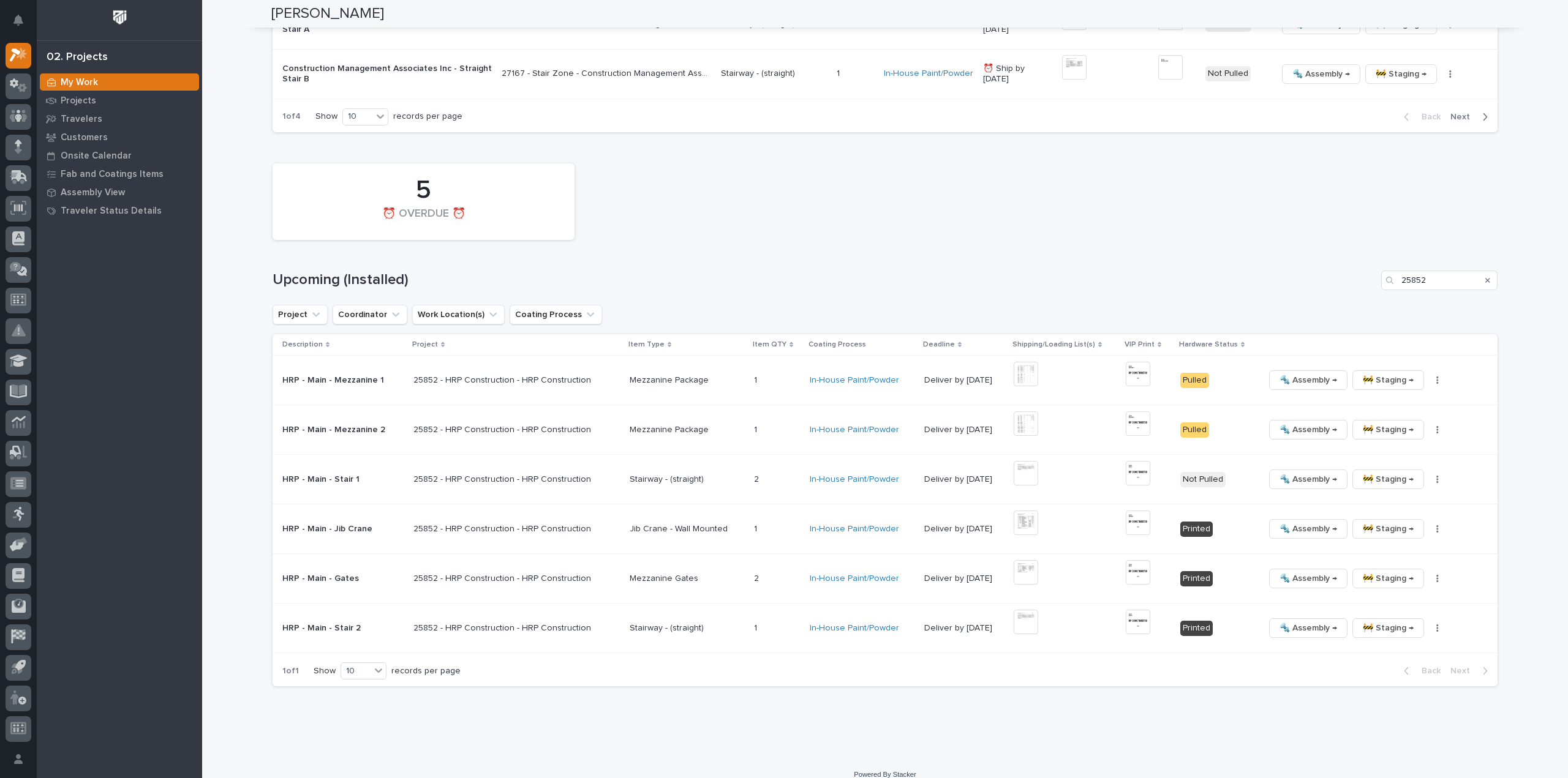
click at [1233, 194] on div "5 ⏰ OVERDUE ⏰" at bounding box center [885, 202] width 1237 height 89
click at [1486, 277] on icon "Search" at bounding box center [1488, 281] width 5 height 7
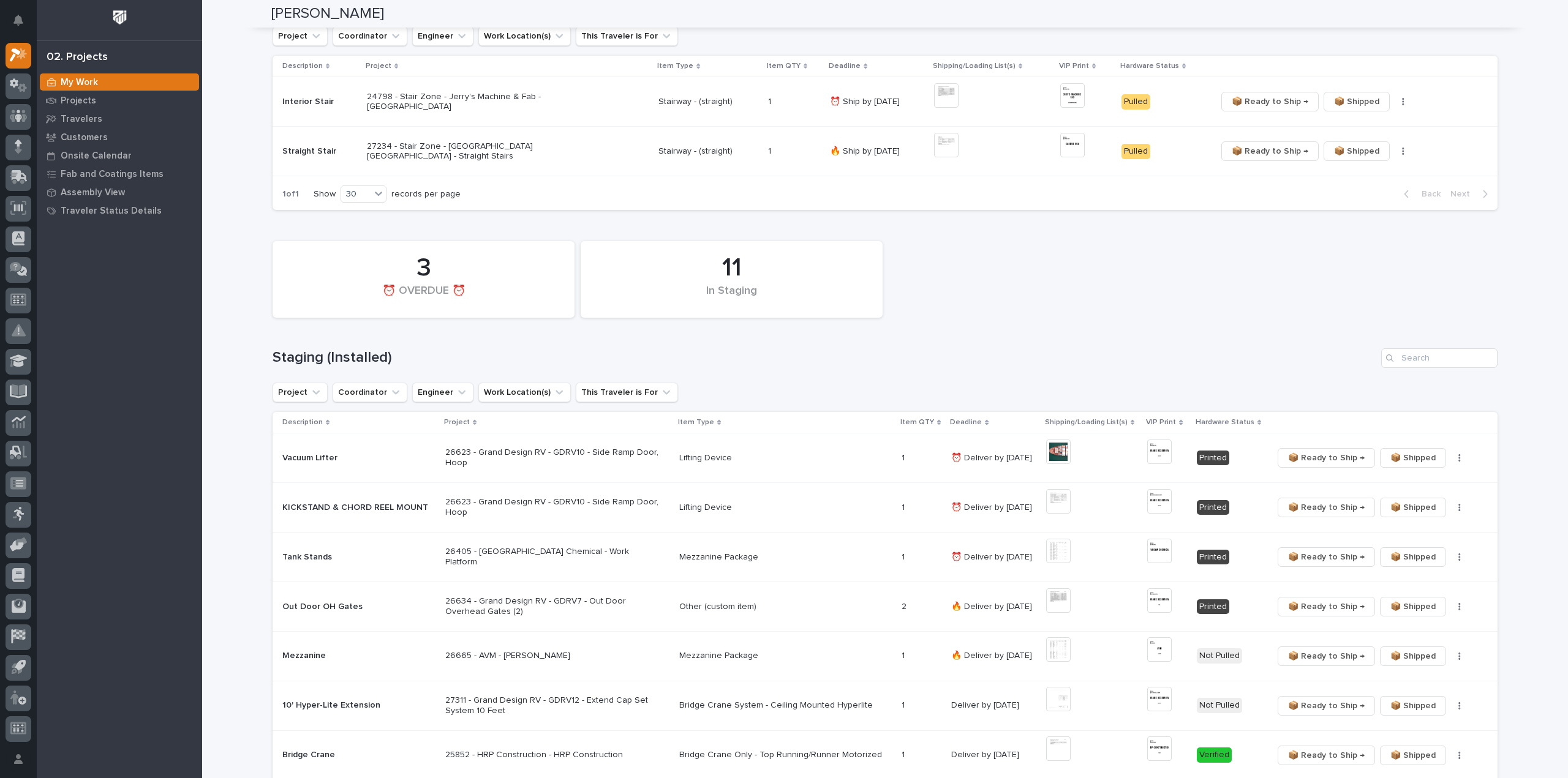
scroll to position [0, 0]
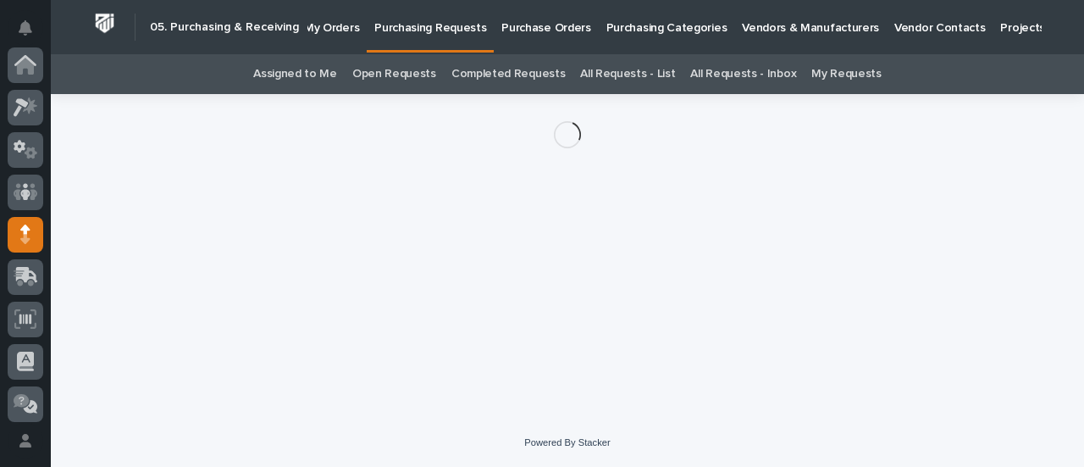
scroll to position [169, 0]
